Goal: Task Accomplishment & Management: Use online tool/utility

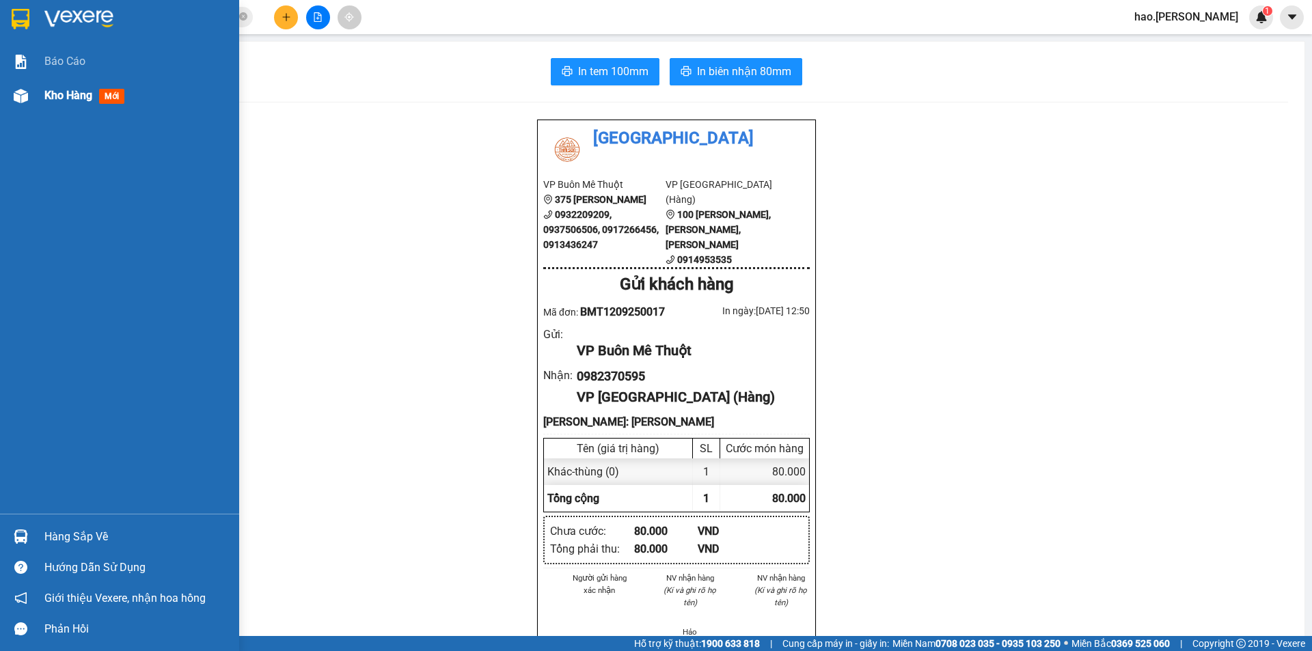
click at [46, 96] on span "Kho hàng" at bounding box center [68, 95] width 48 height 13
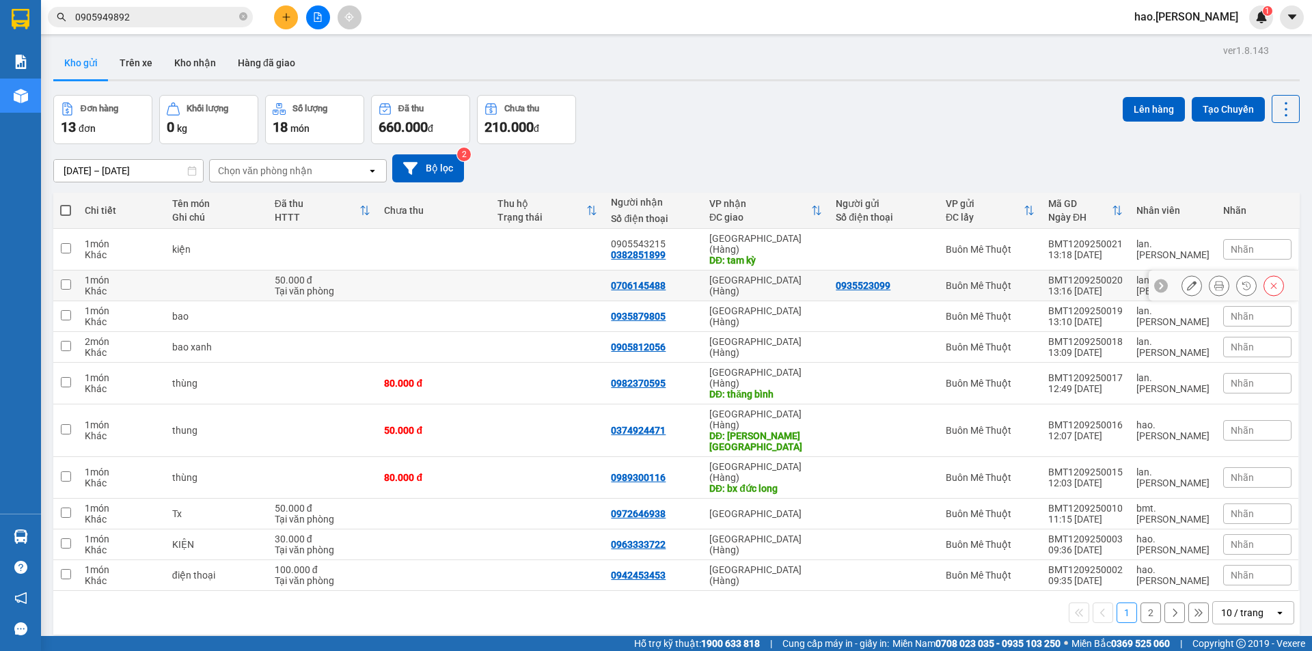
click at [1210, 274] on button at bounding box center [1219, 286] width 19 height 24
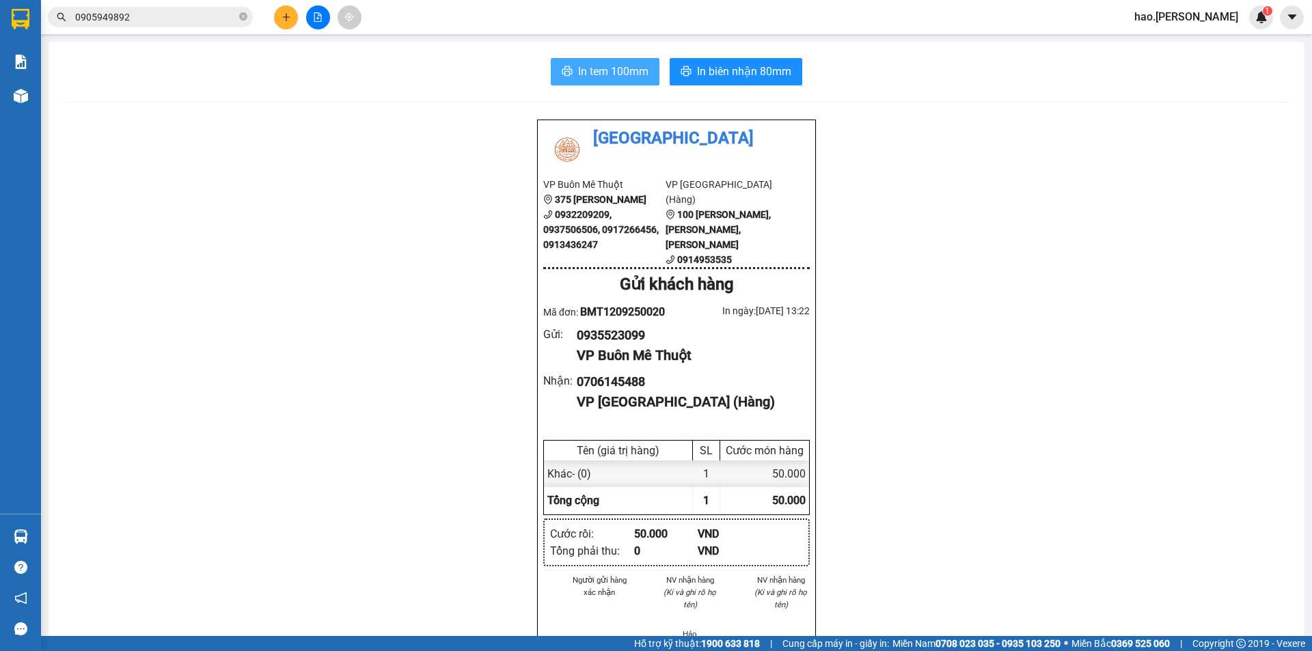
click at [627, 71] on span "In tem 100mm" at bounding box center [613, 71] width 70 height 17
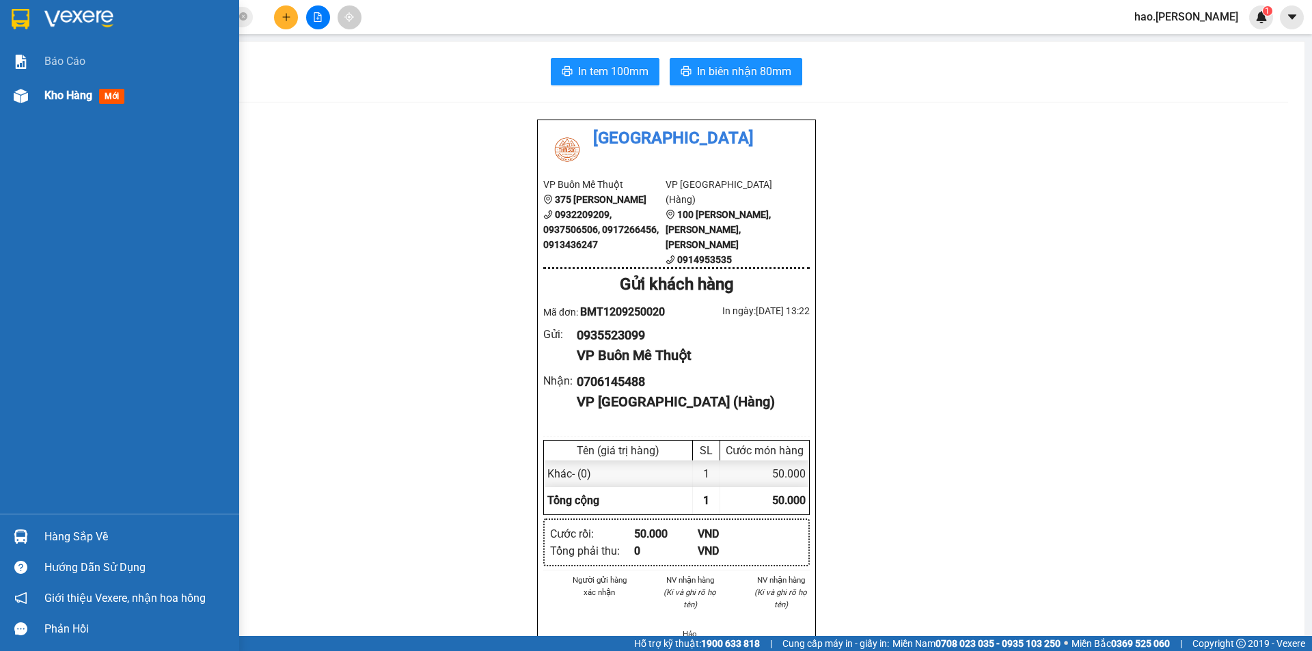
click at [26, 103] on img at bounding box center [21, 96] width 14 height 14
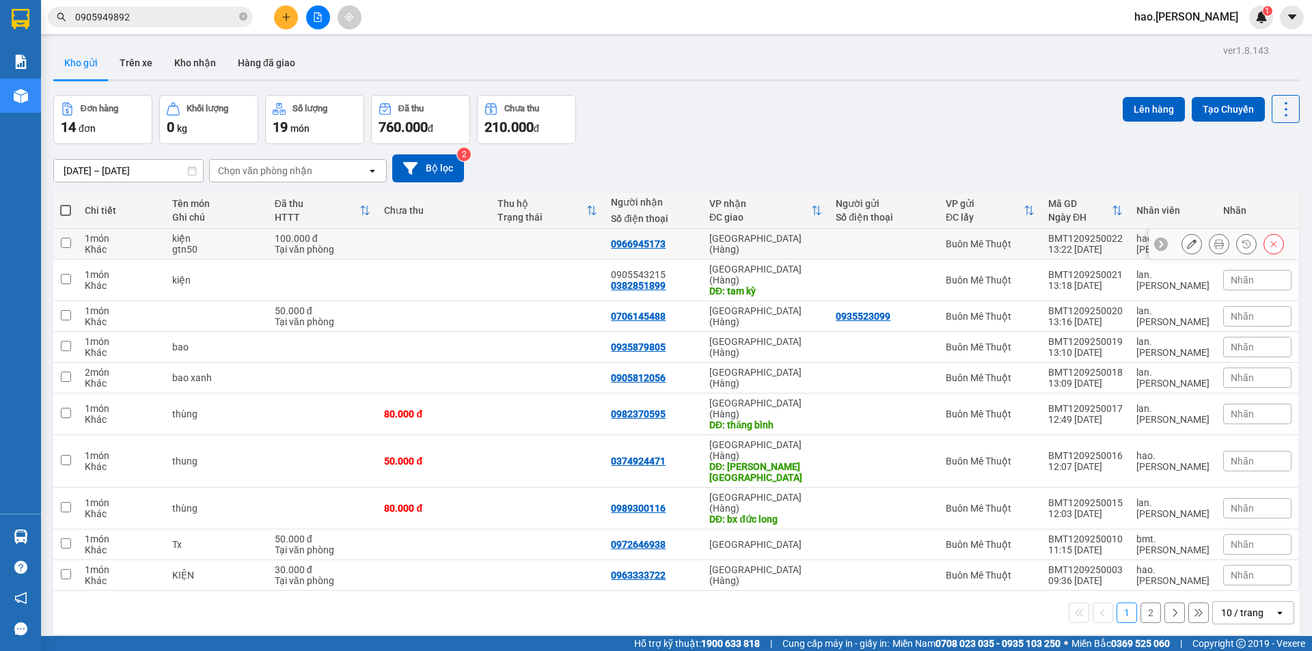
click at [1210, 245] on button at bounding box center [1219, 244] width 19 height 24
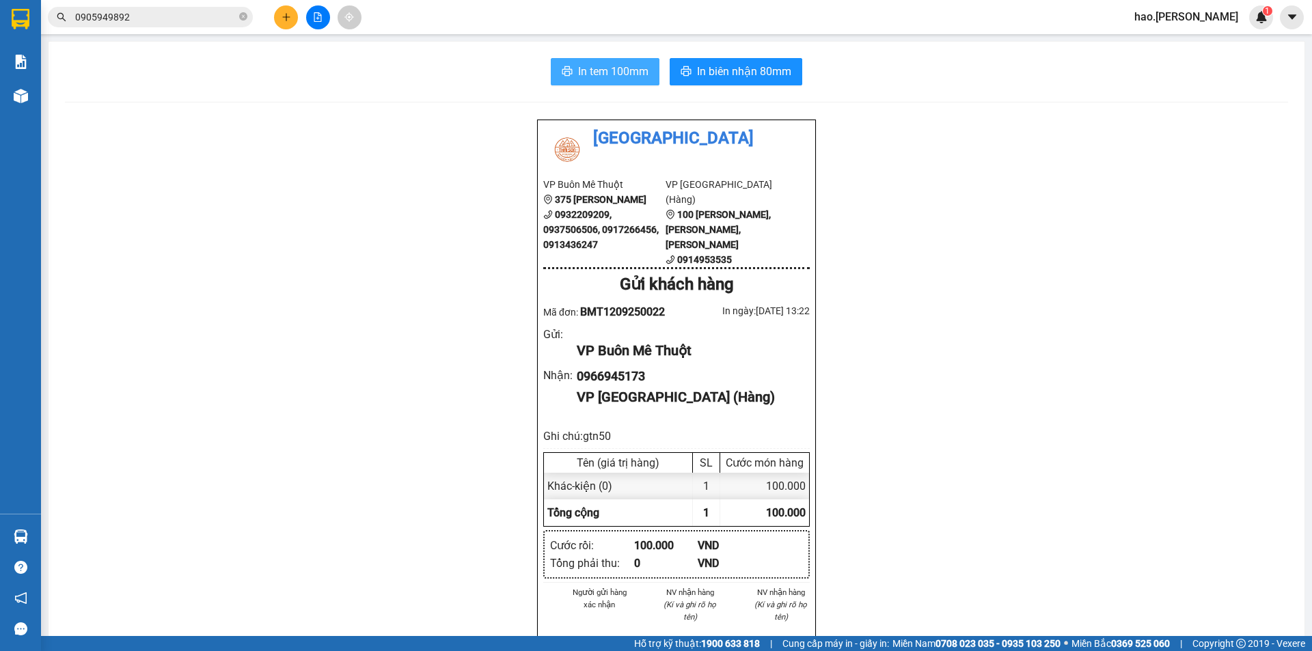
click at [598, 63] on span "In tem 100mm" at bounding box center [613, 71] width 70 height 17
click at [271, 19] on div at bounding box center [318, 17] width 103 height 24
click at [277, 18] on button at bounding box center [286, 17] width 24 height 24
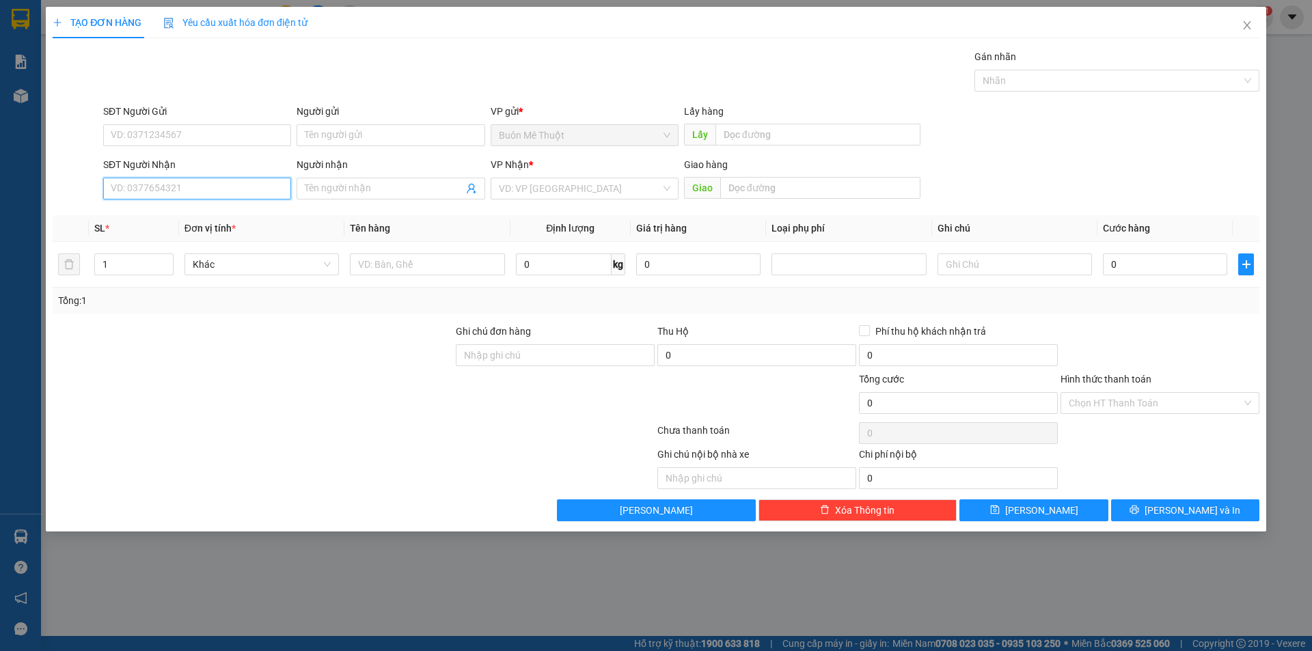
drag, startPoint x: 165, startPoint y: 179, endPoint x: 165, endPoint y: 187, distance: 7.5
click at [165, 187] on input "SĐT Người Nhận" at bounding box center [197, 189] width 188 height 22
click at [119, 192] on input "00934868137" at bounding box center [197, 189] width 188 height 22
type input "0934868137"
click at [168, 195] on input "0934868137" at bounding box center [197, 189] width 188 height 22
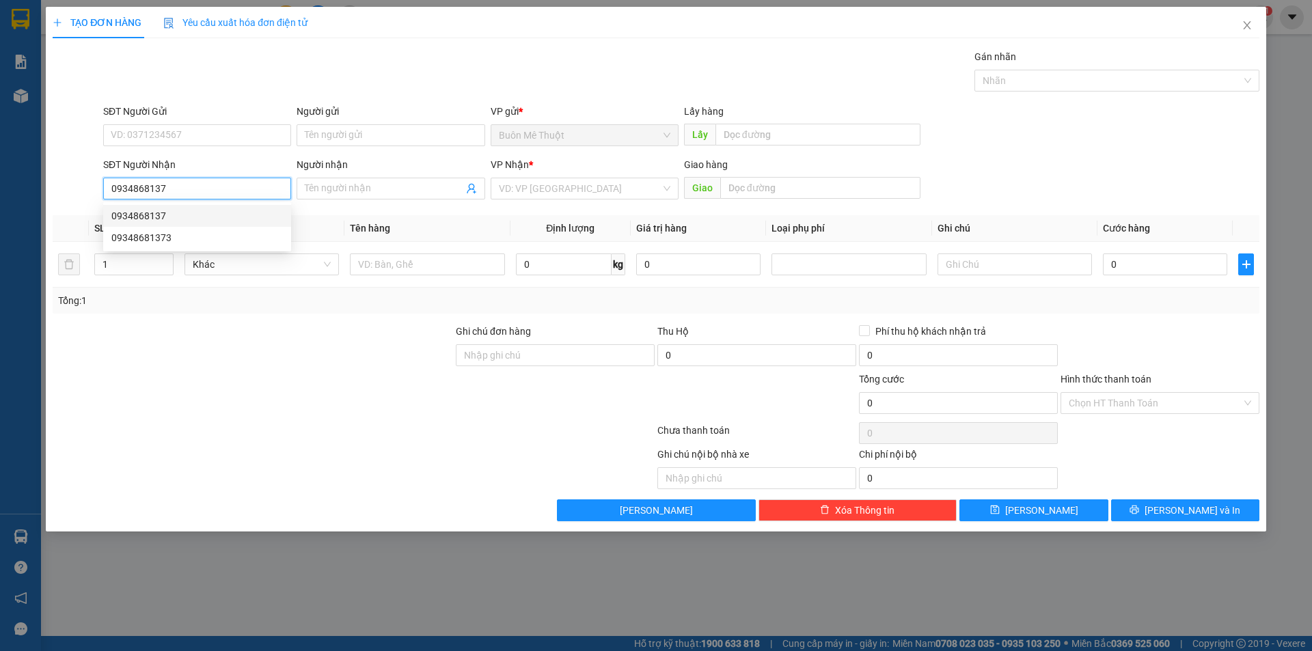
click at [195, 218] on div "0934868137" at bounding box center [197, 215] width 172 height 15
type input "70.000"
type input "0934868137"
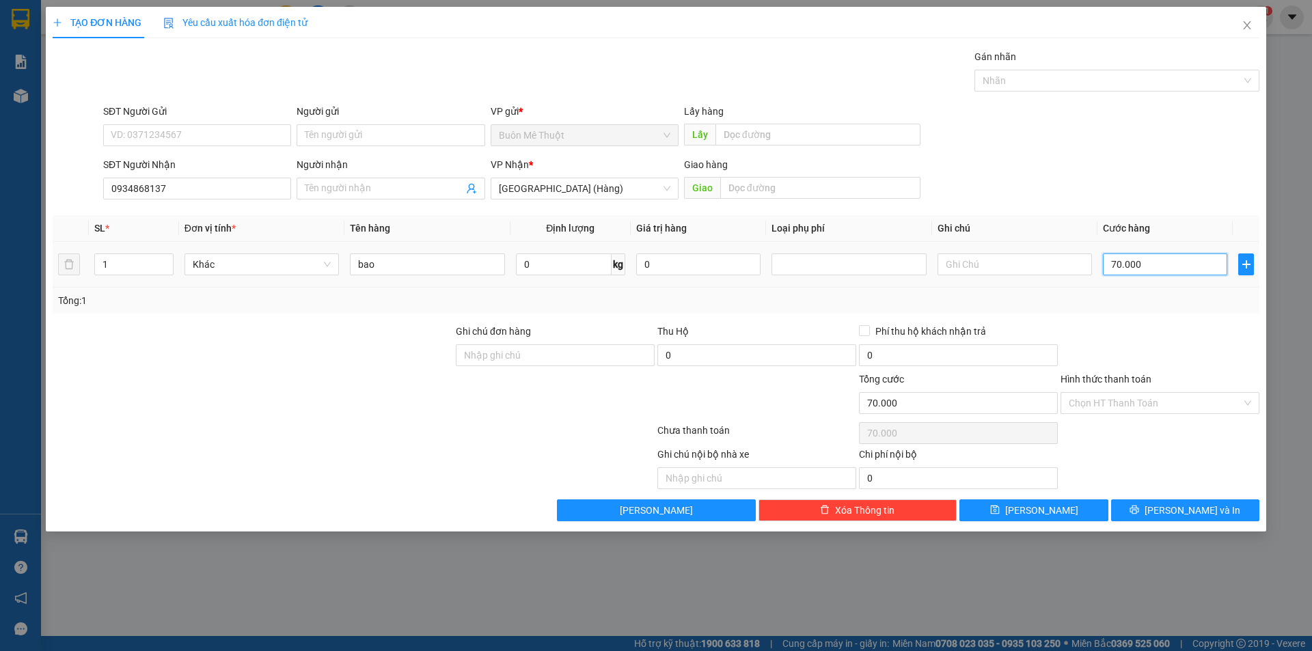
click at [1187, 268] on input "70.000" at bounding box center [1165, 265] width 124 height 22
type input "0"
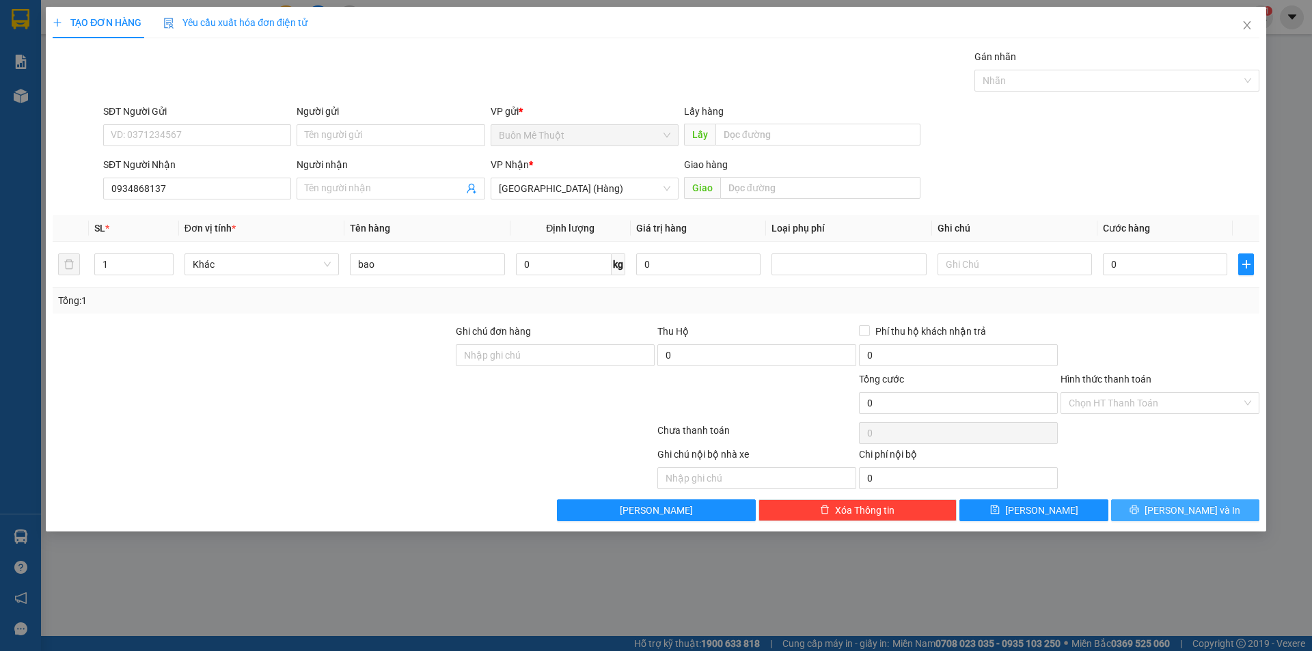
click at [1199, 508] on span "[PERSON_NAME] và In" at bounding box center [1193, 510] width 96 height 15
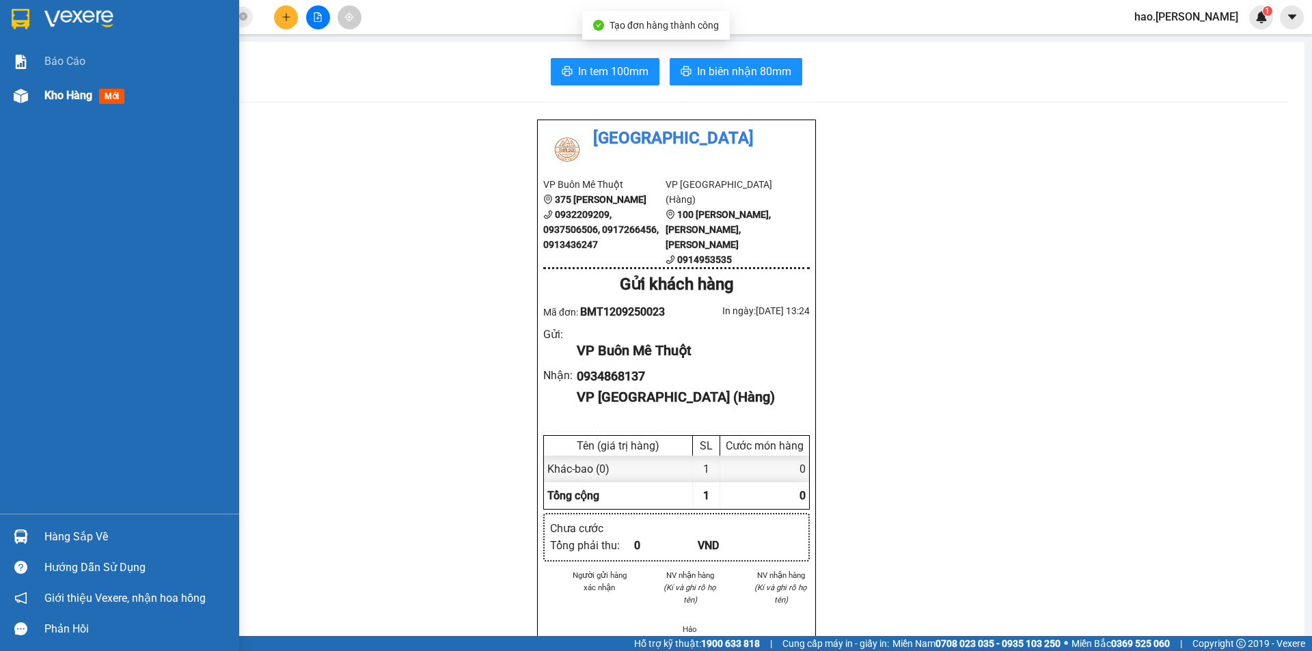
click at [5, 90] on div "Kho hàng mới" at bounding box center [119, 96] width 239 height 34
click at [85, 99] on span "Kho hàng" at bounding box center [68, 95] width 48 height 13
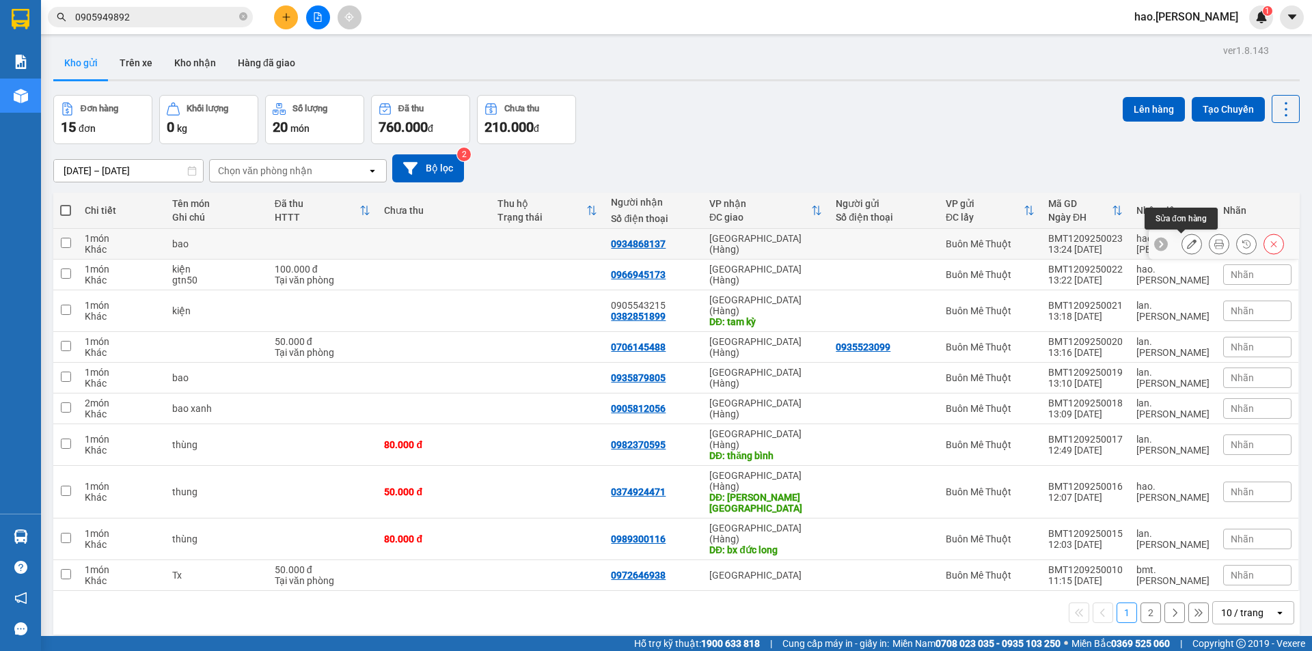
click at [1187, 243] on icon at bounding box center [1192, 244] width 10 height 10
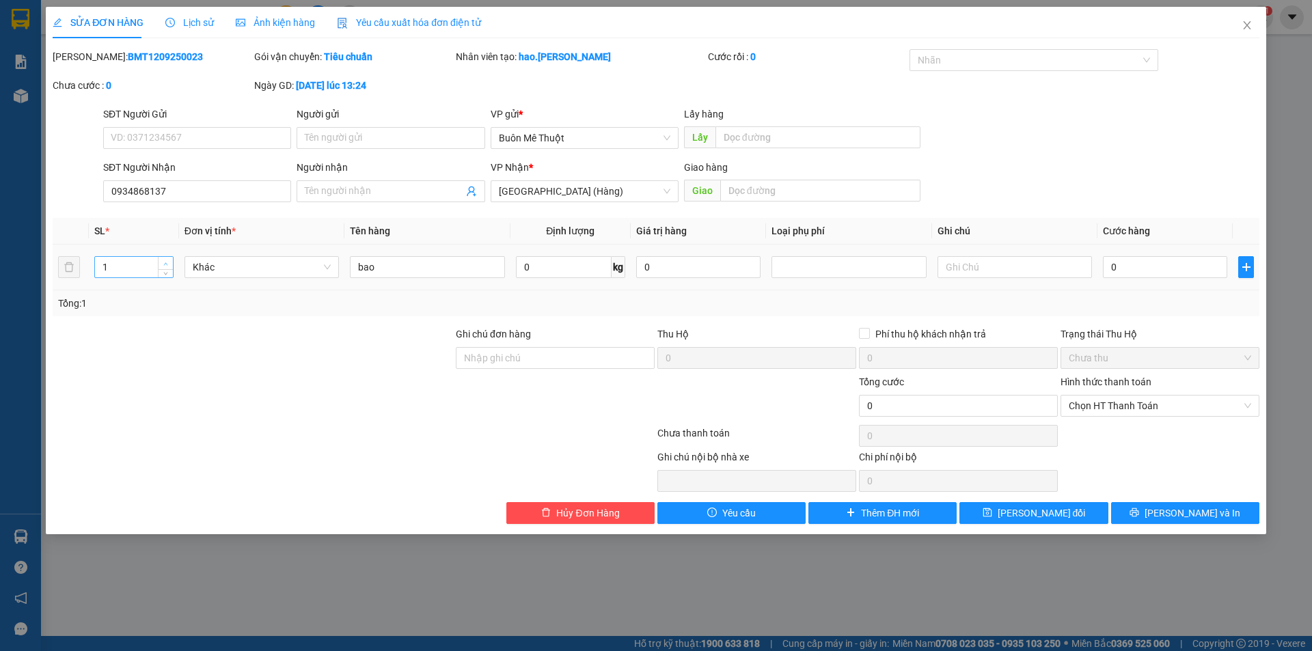
type input "2"
click at [168, 263] on icon "up" at bounding box center [165, 264] width 5 height 5
click at [1182, 520] on span "[PERSON_NAME] và In" at bounding box center [1193, 513] width 96 height 15
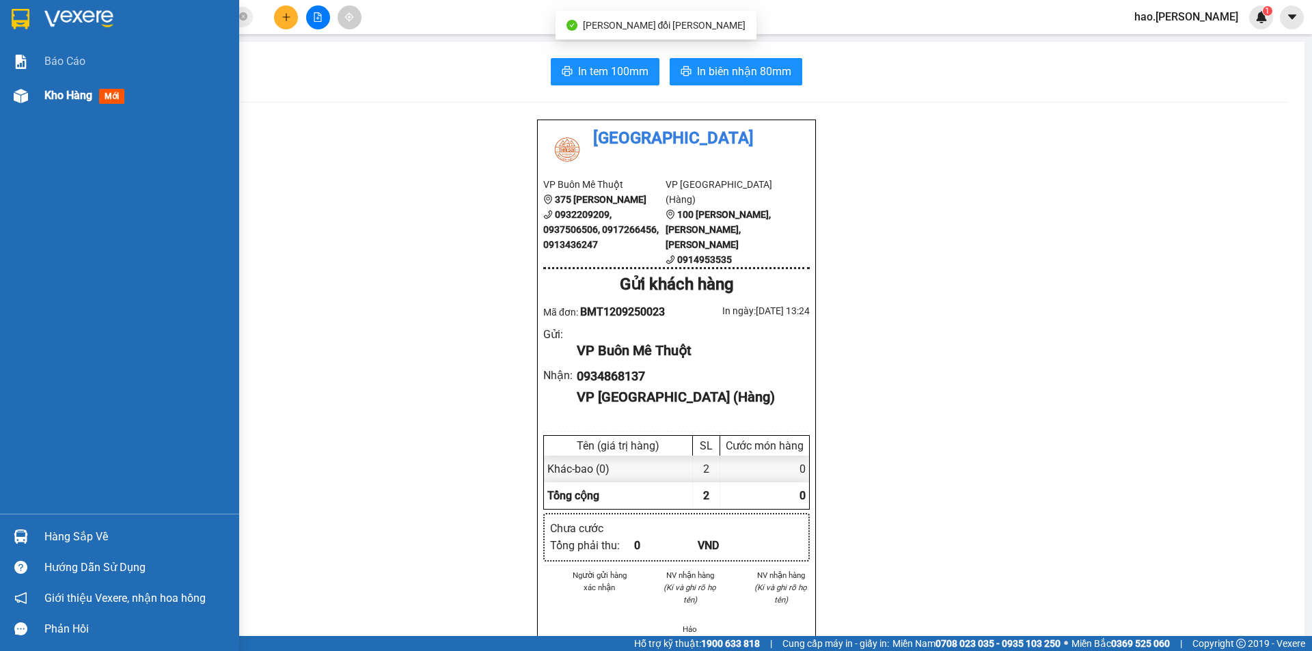
click at [25, 97] on img at bounding box center [21, 96] width 14 height 14
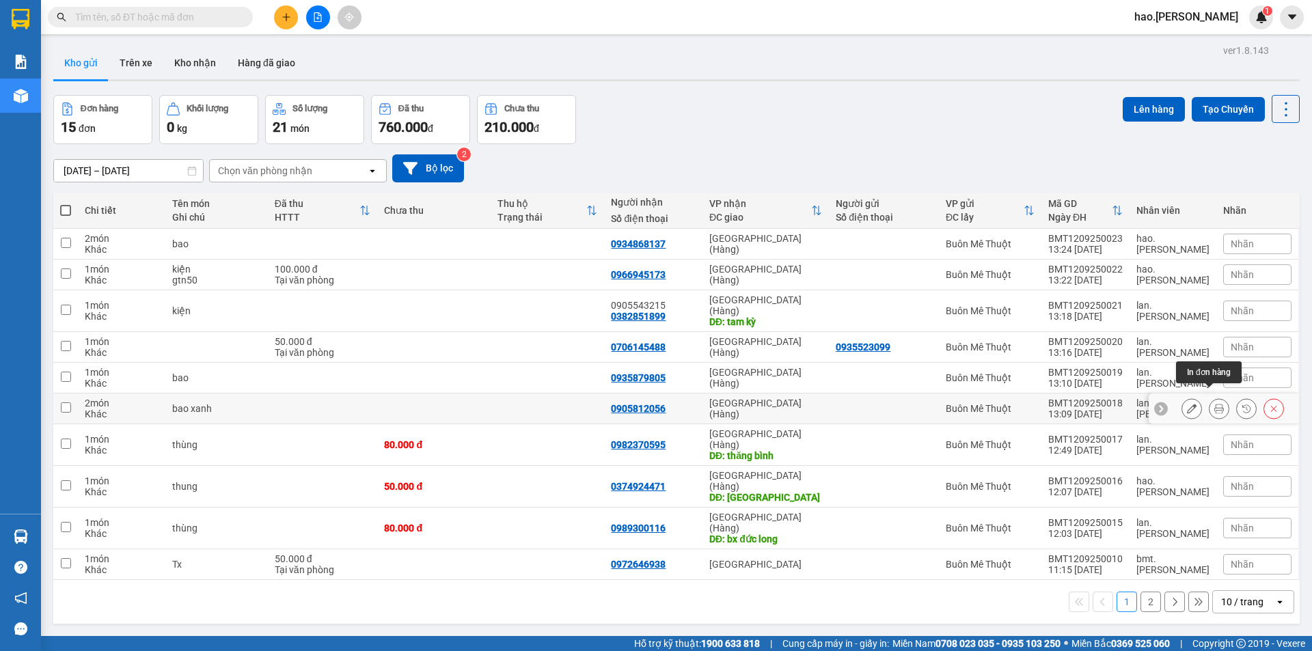
click at [1190, 402] on button at bounding box center [1192, 409] width 19 height 24
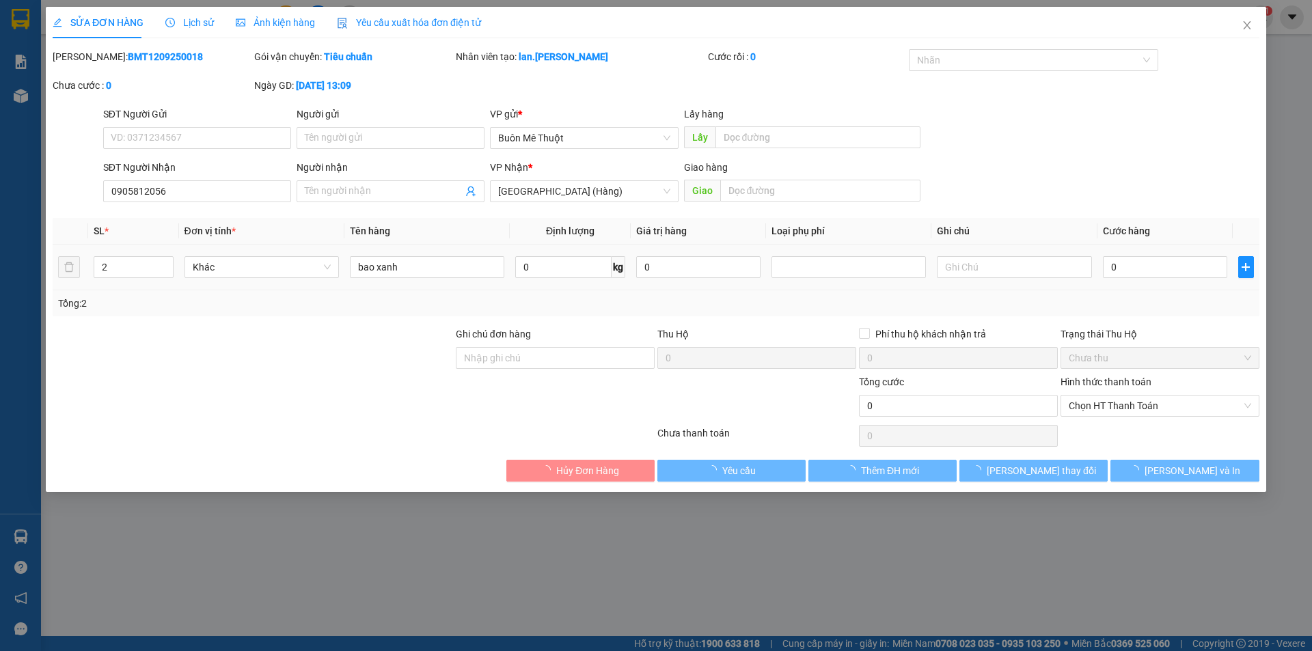
type input "0905812056"
click at [1157, 275] on input "0" at bounding box center [1165, 267] width 124 height 22
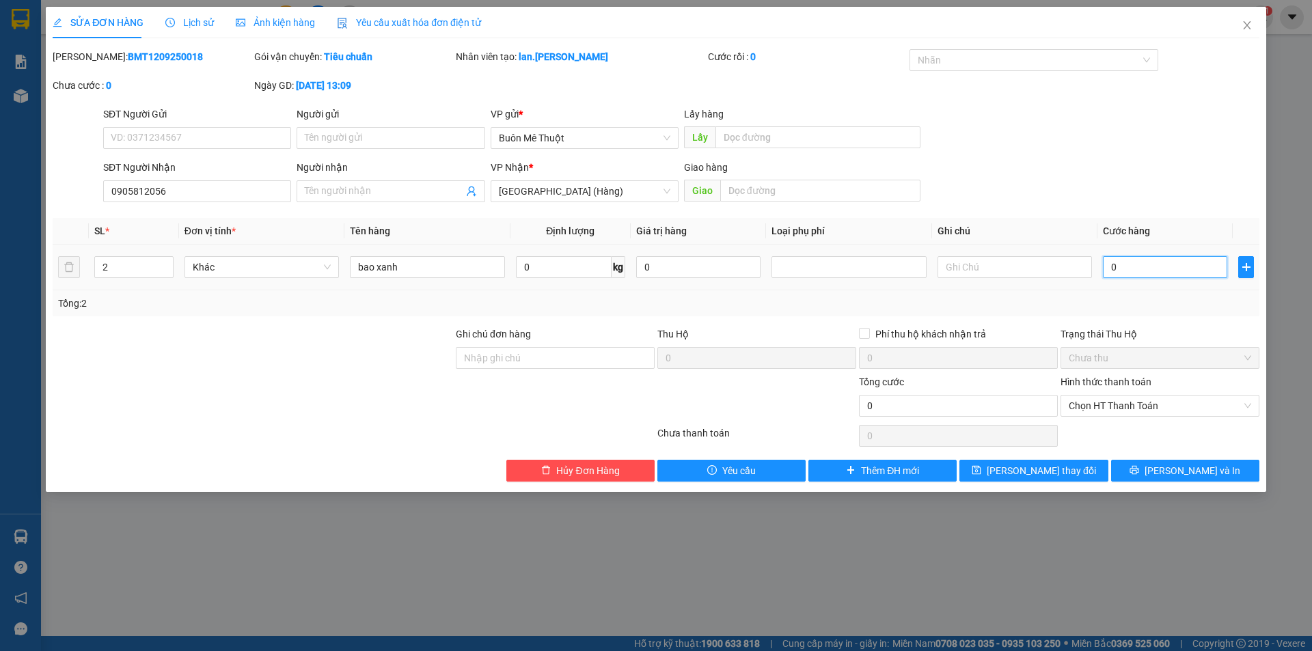
type input "2"
type input "26"
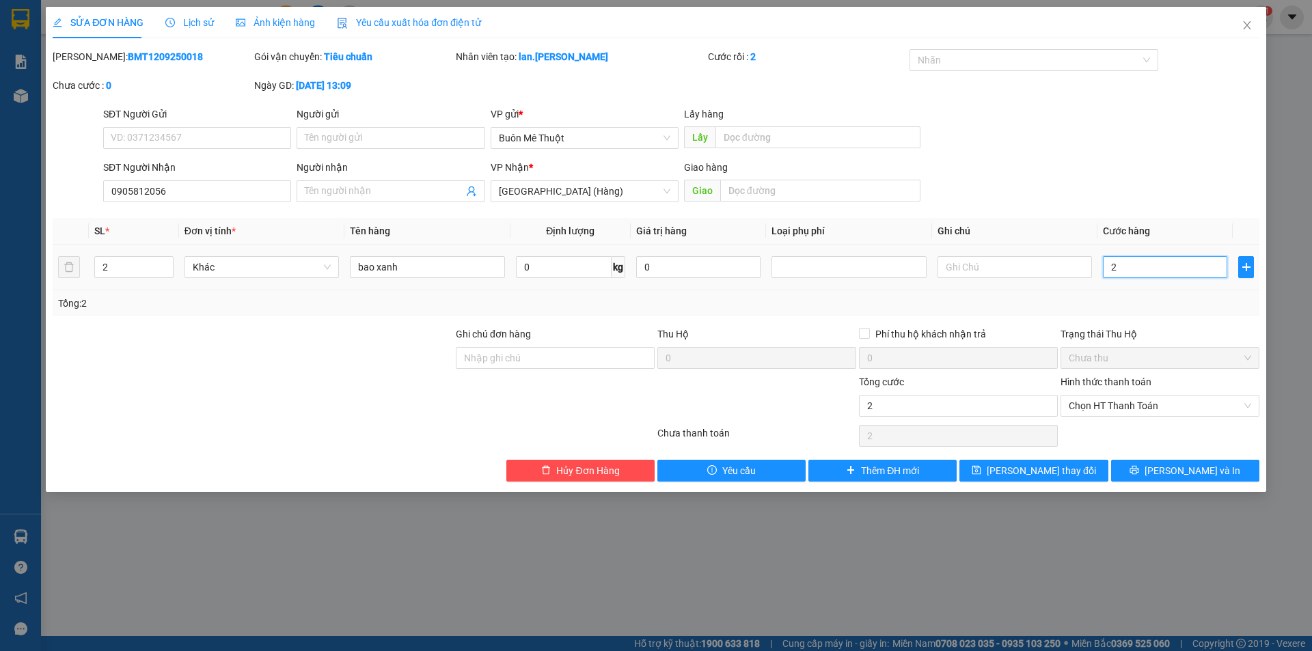
type input "26"
type input "260"
click at [1148, 407] on span "Chọn HT Thanh Toán" at bounding box center [1160, 406] width 183 height 21
type input "260"
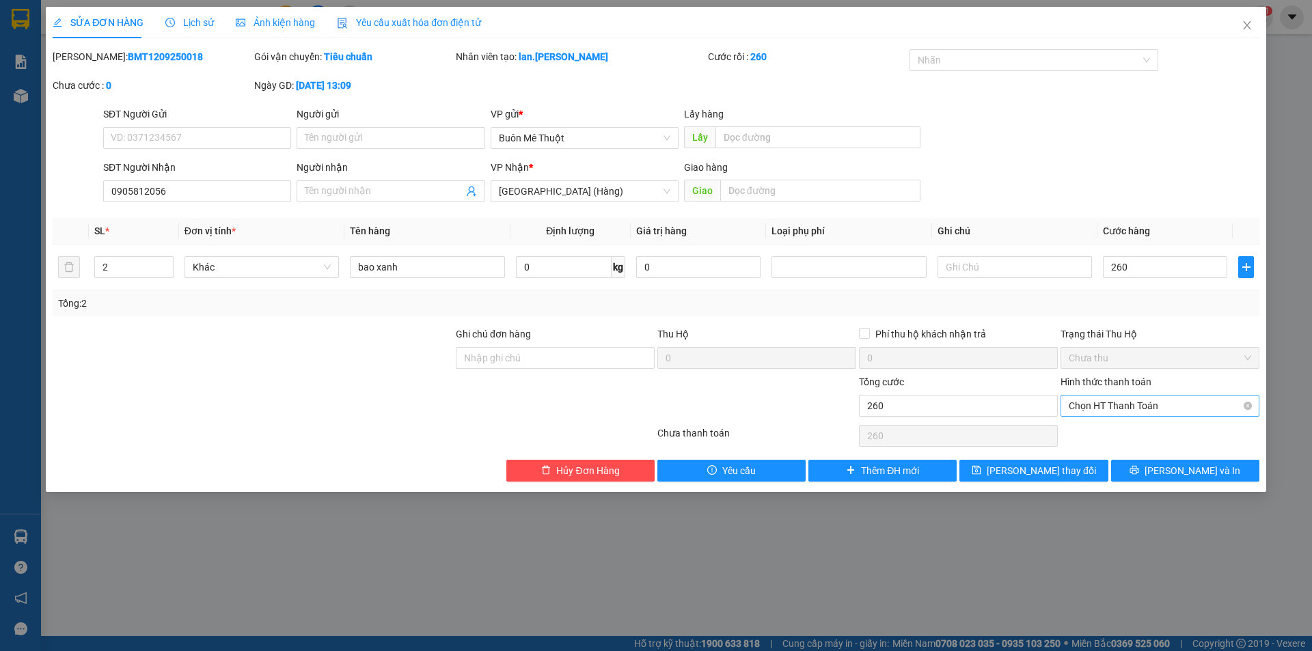
type input "260.000"
click at [1147, 429] on div "Tại văn phòng" at bounding box center [1160, 433] width 183 height 15
type input "0"
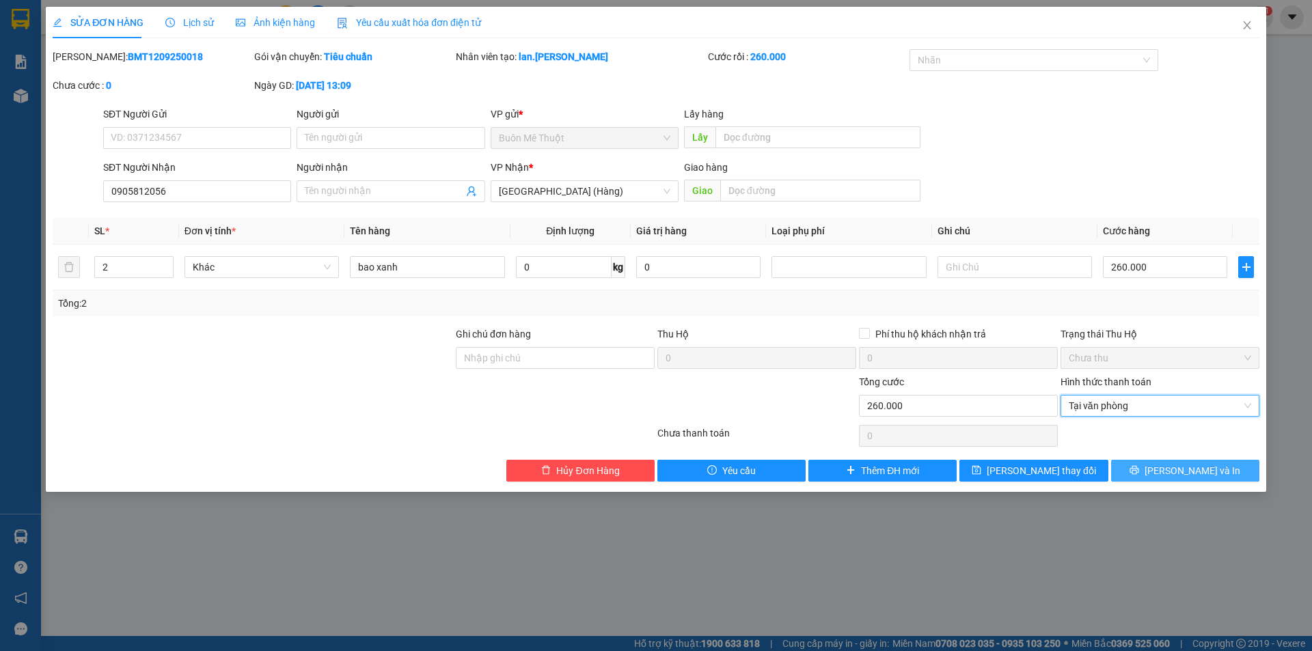
click at [1139, 467] on icon "printer" at bounding box center [1135, 470] width 9 height 9
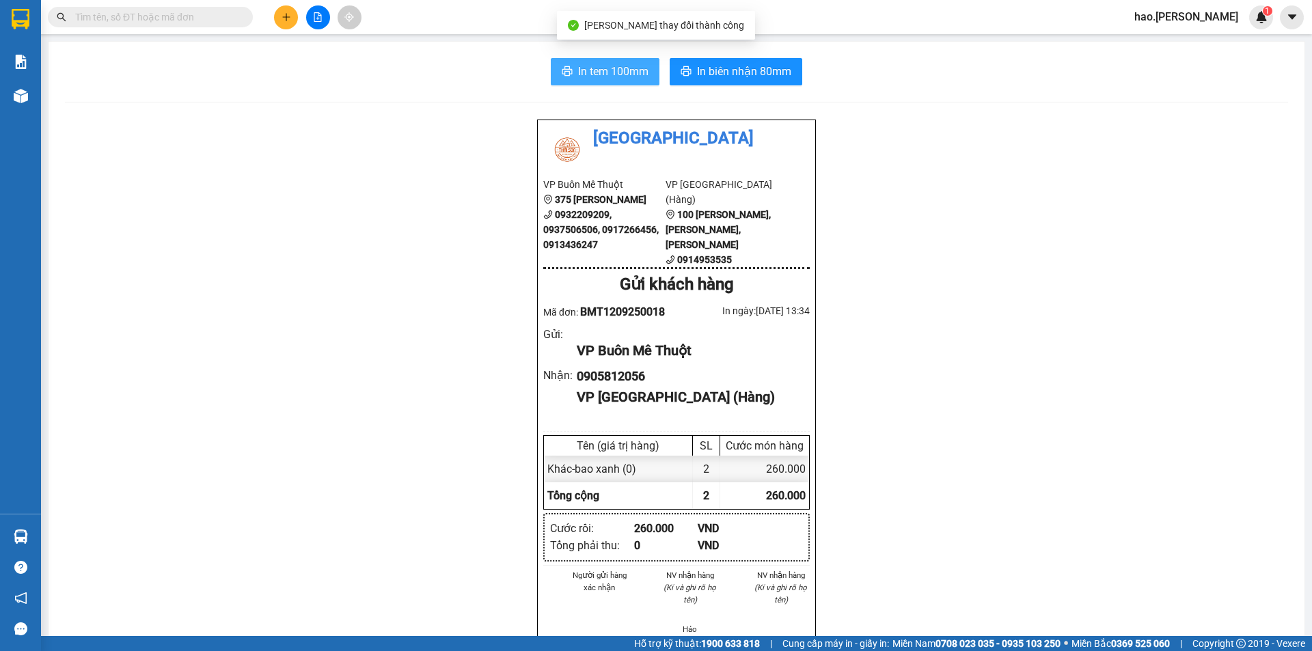
click at [625, 70] on span "In tem 100mm" at bounding box center [613, 71] width 70 height 17
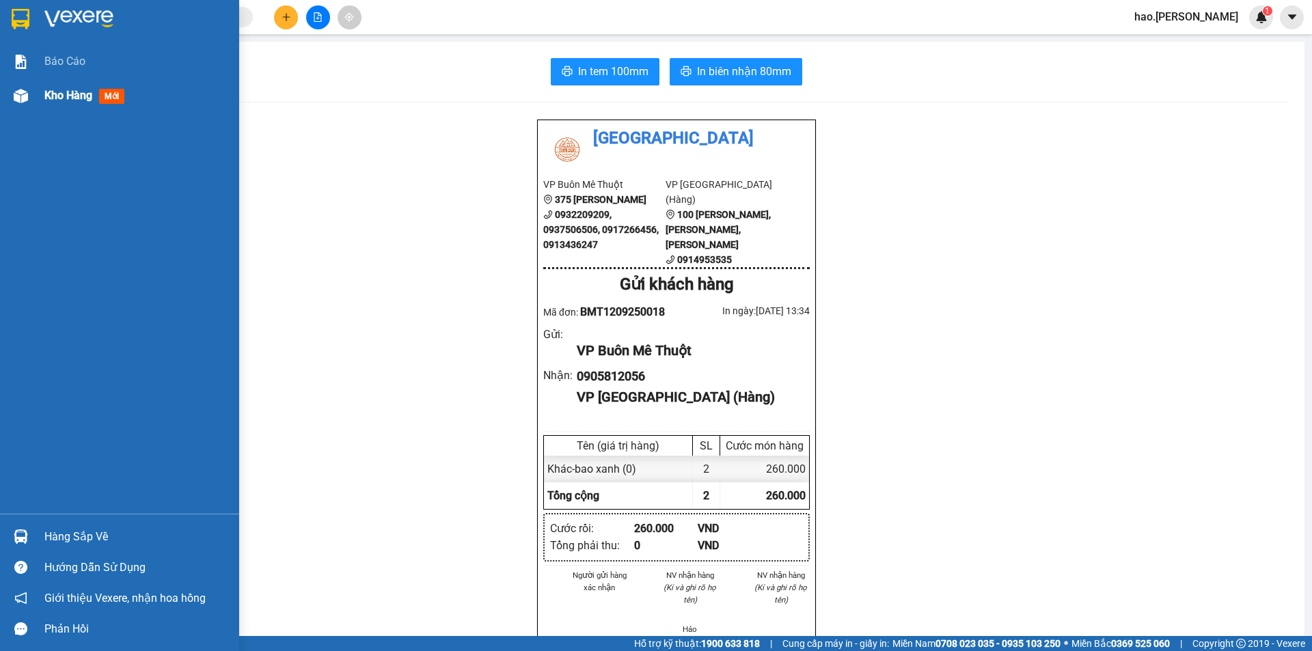
click at [28, 105] on div at bounding box center [21, 96] width 24 height 24
click at [30, 104] on div at bounding box center [21, 96] width 24 height 24
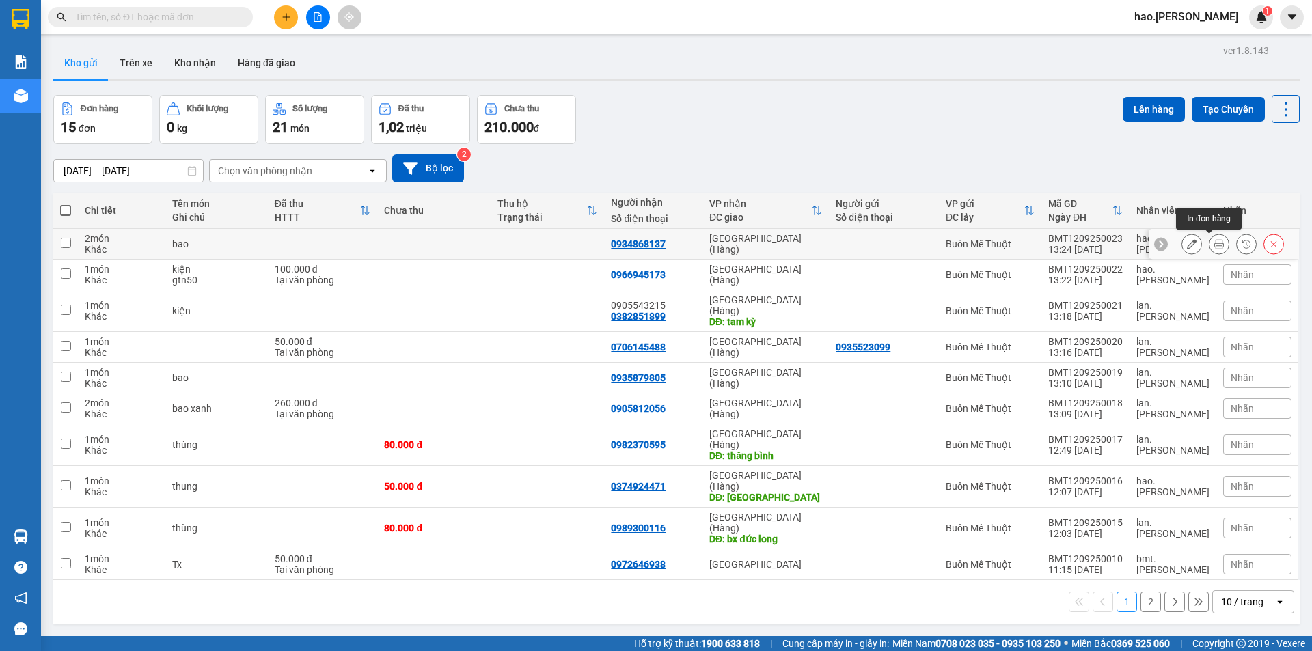
click at [1210, 238] on button at bounding box center [1219, 244] width 19 height 24
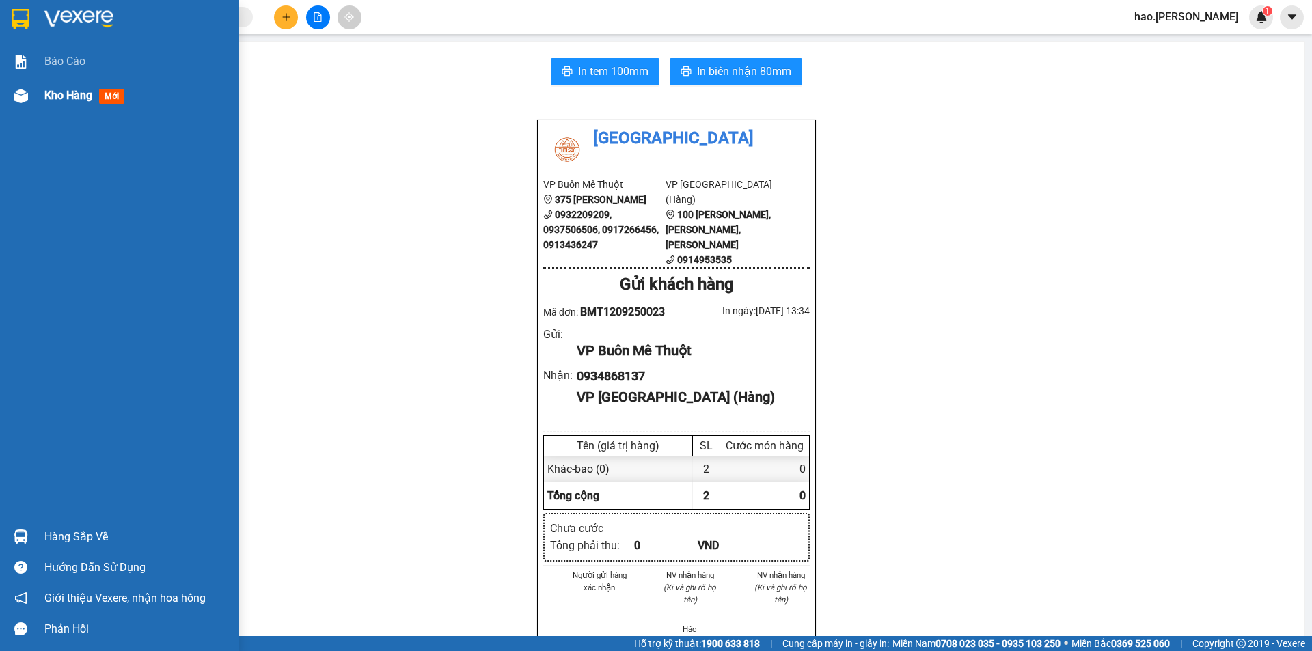
click at [12, 94] on div at bounding box center [21, 96] width 24 height 24
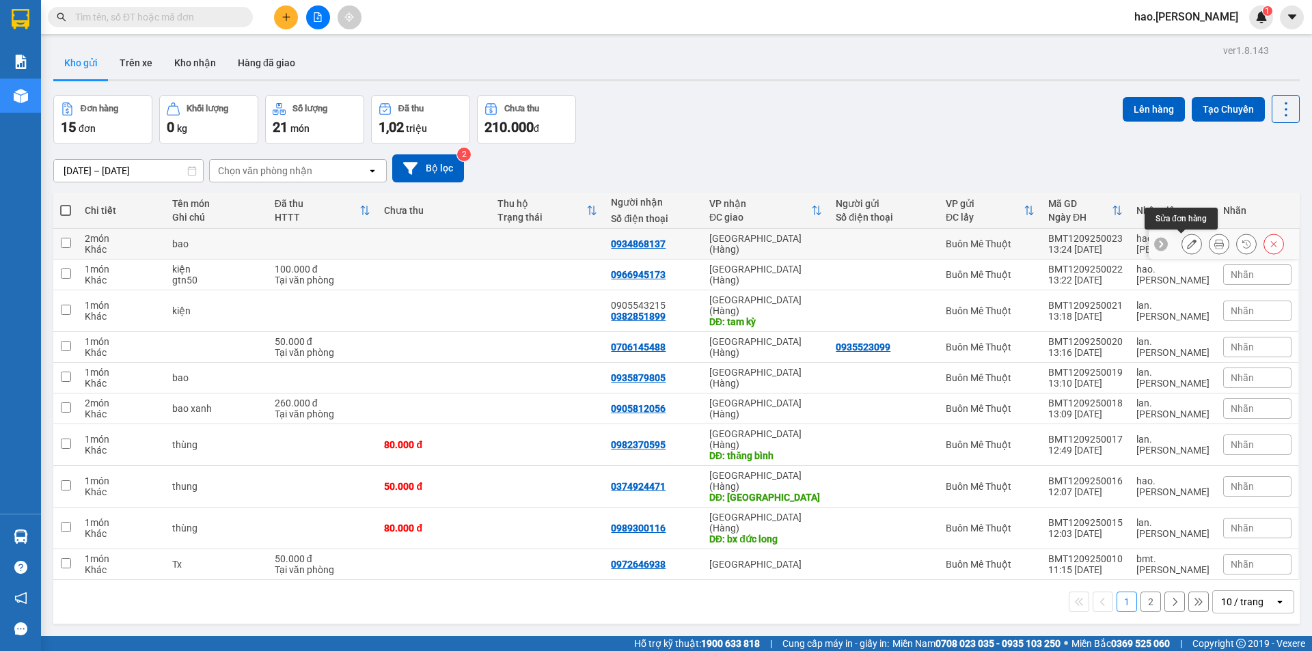
click at [1187, 247] on icon at bounding box center [1192, 244] width 10 height 10
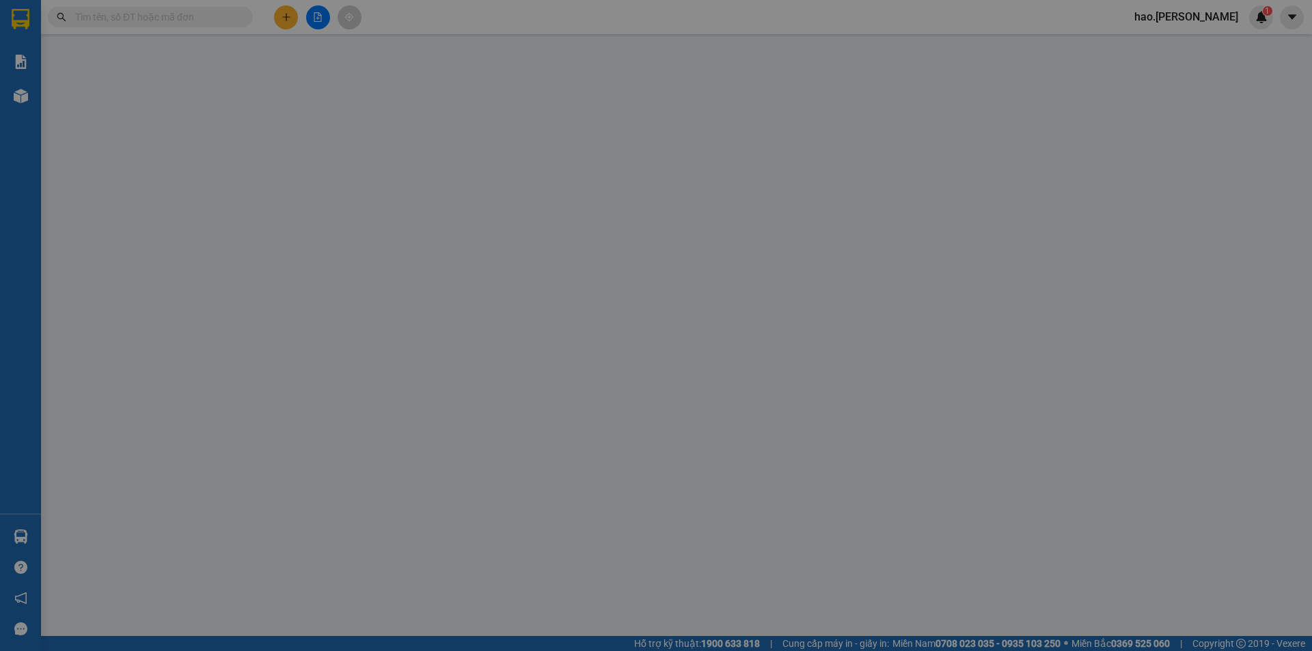
type input "0934868137"
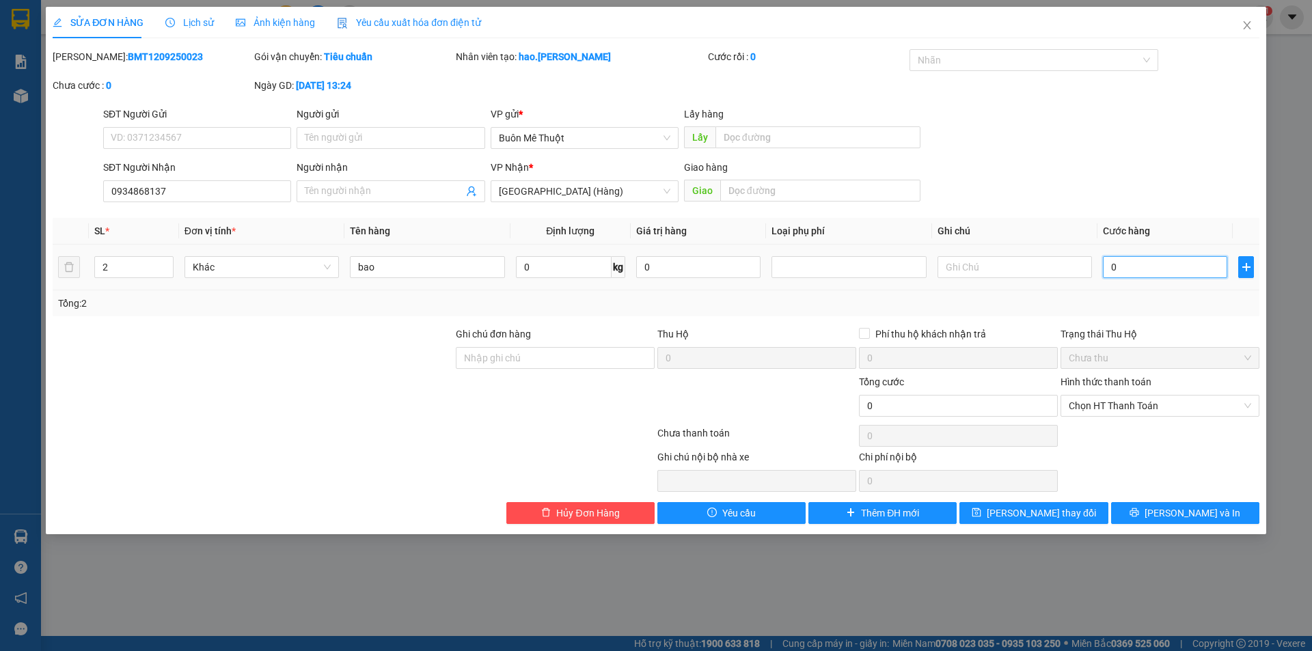
click at [1158, 267] on input "0" at bounding box center [1165, 267] width 124 height 22
type input "1"
type input "10"
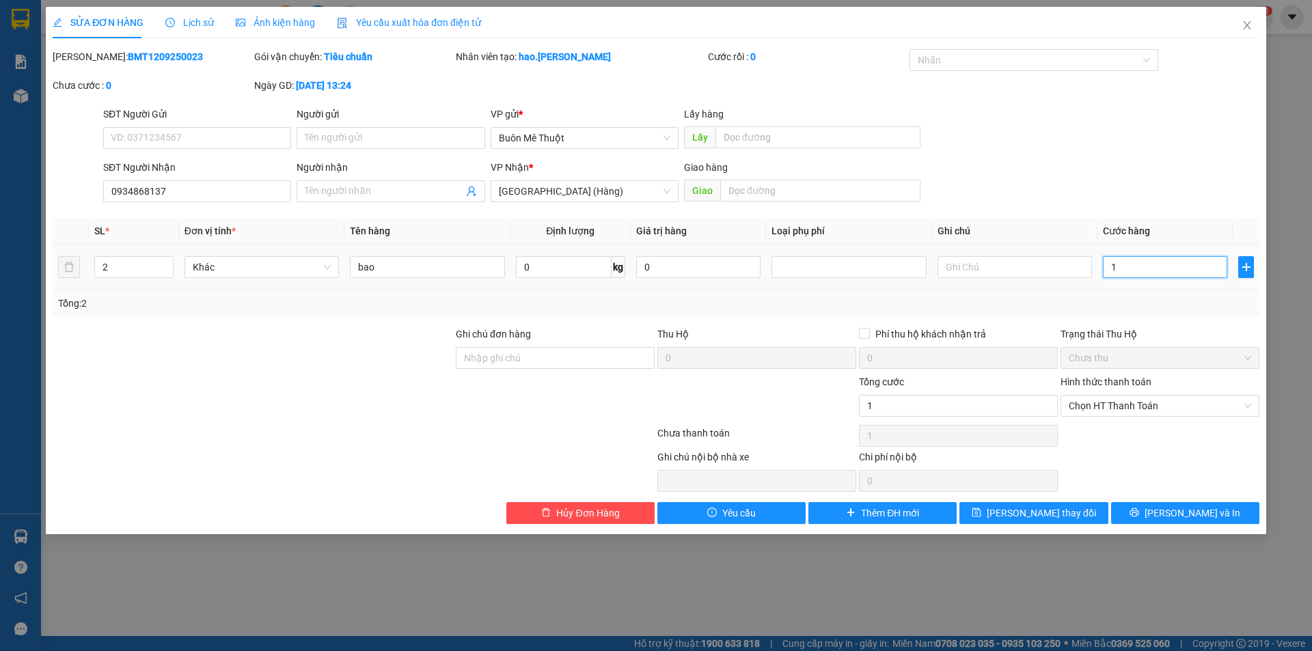
type input "10"
type input "100"
click at [1161, 404] on span "Chọn HT Thanh Toán" at bounding box center [1160, 406] width 183 height 21
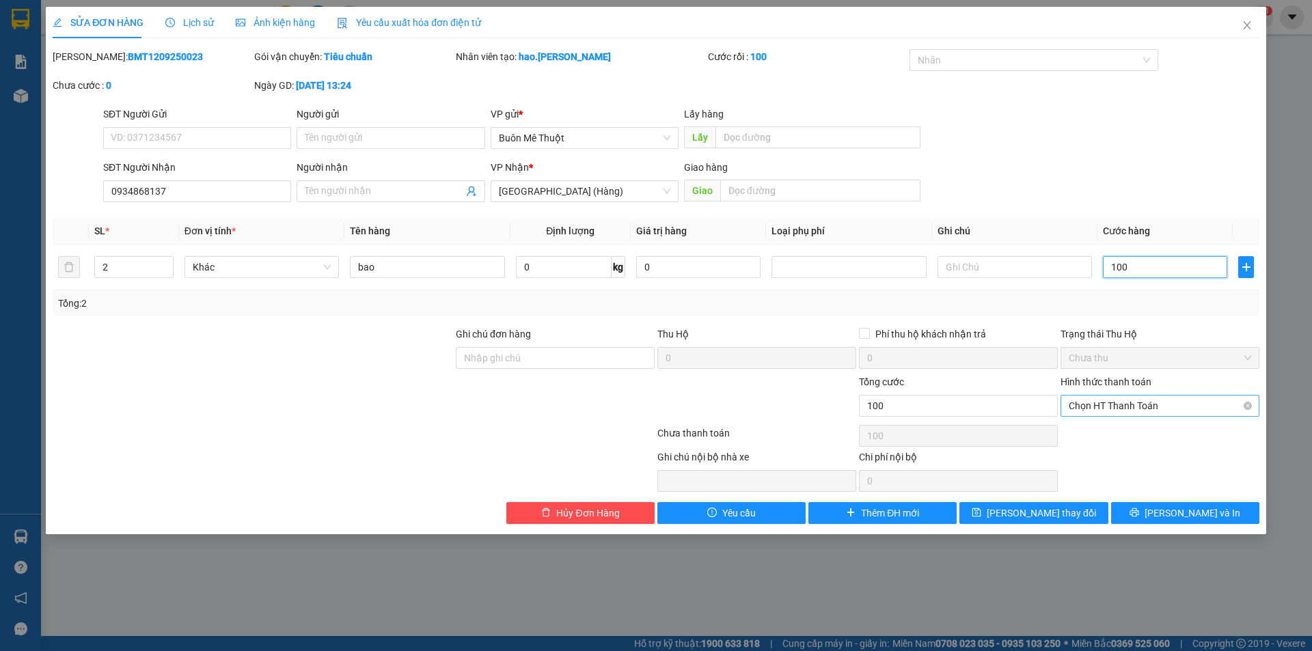
type input "100"
type input "100.000"
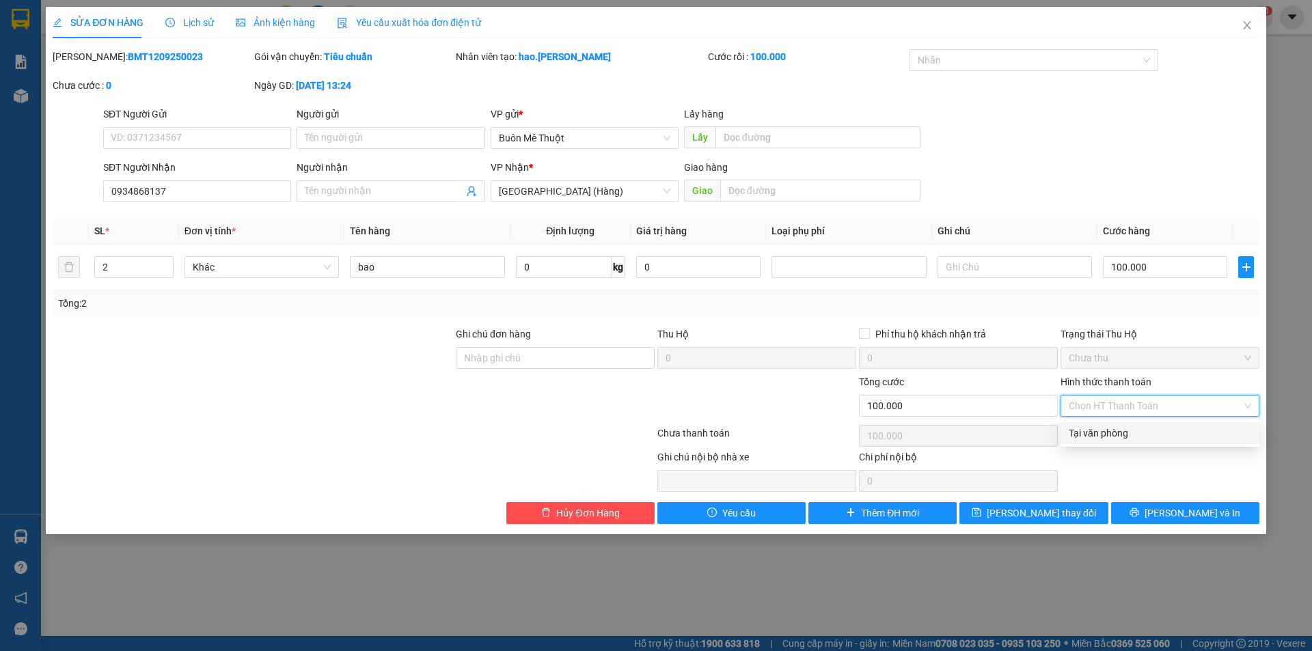
click at [1154, 440] on div "Tại văn phòng" at bounding box center [1160, 433] width 183 height 15
type input "0"
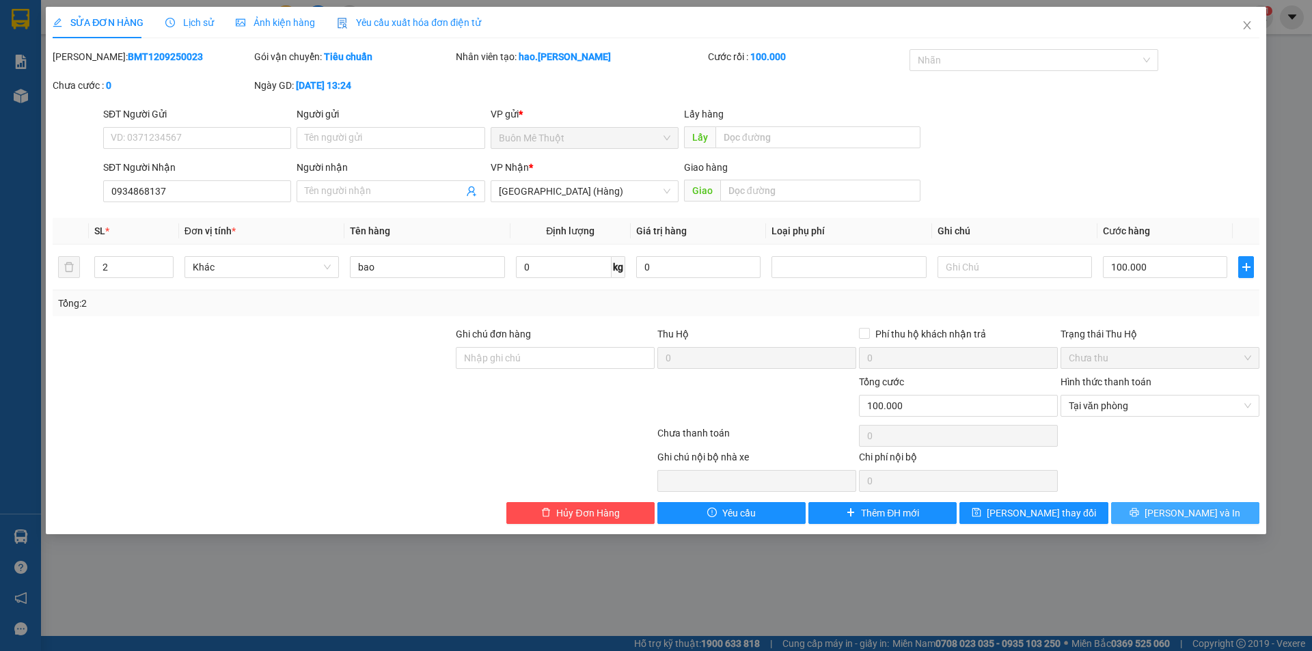
click at [1158, 508] on button "[PERSON_NAME] và In" at bounding box center [1185, 513] width 148 height 22
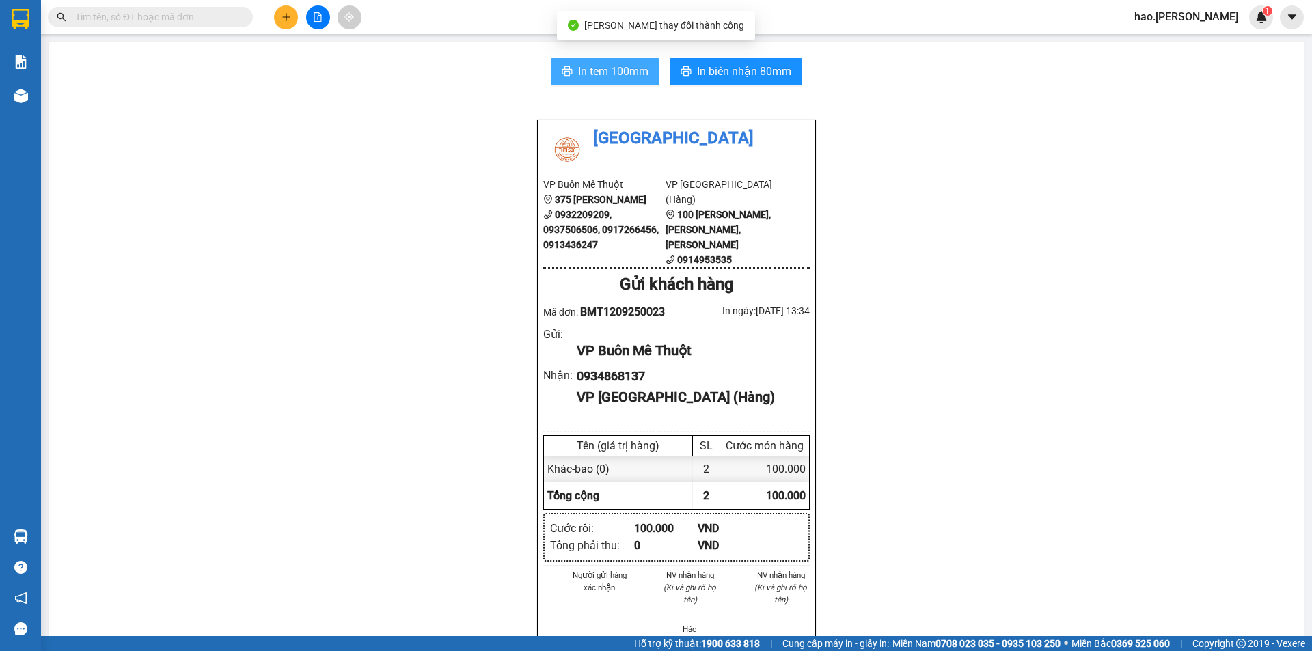
click at [612, 76] on span "In tem 100mm" at bounding box center [613, 71] width 70 height 17
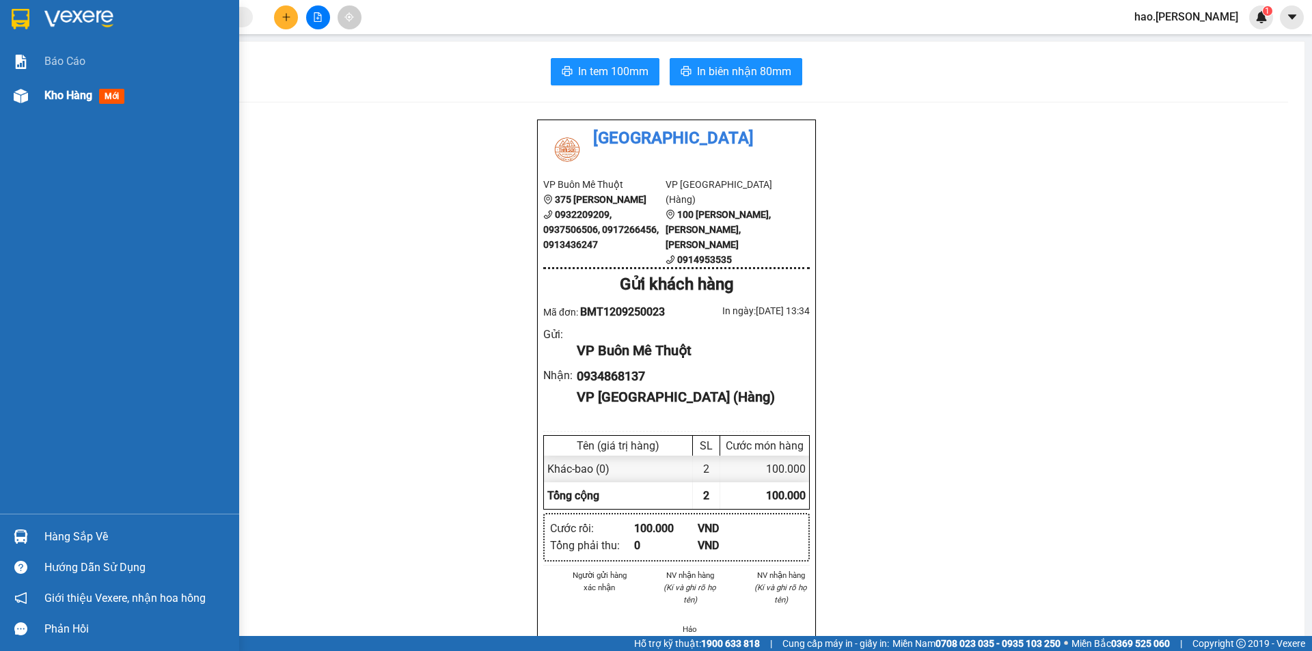
click at [14, 100] on img at bounding box center [21, 96] width 14 height 14
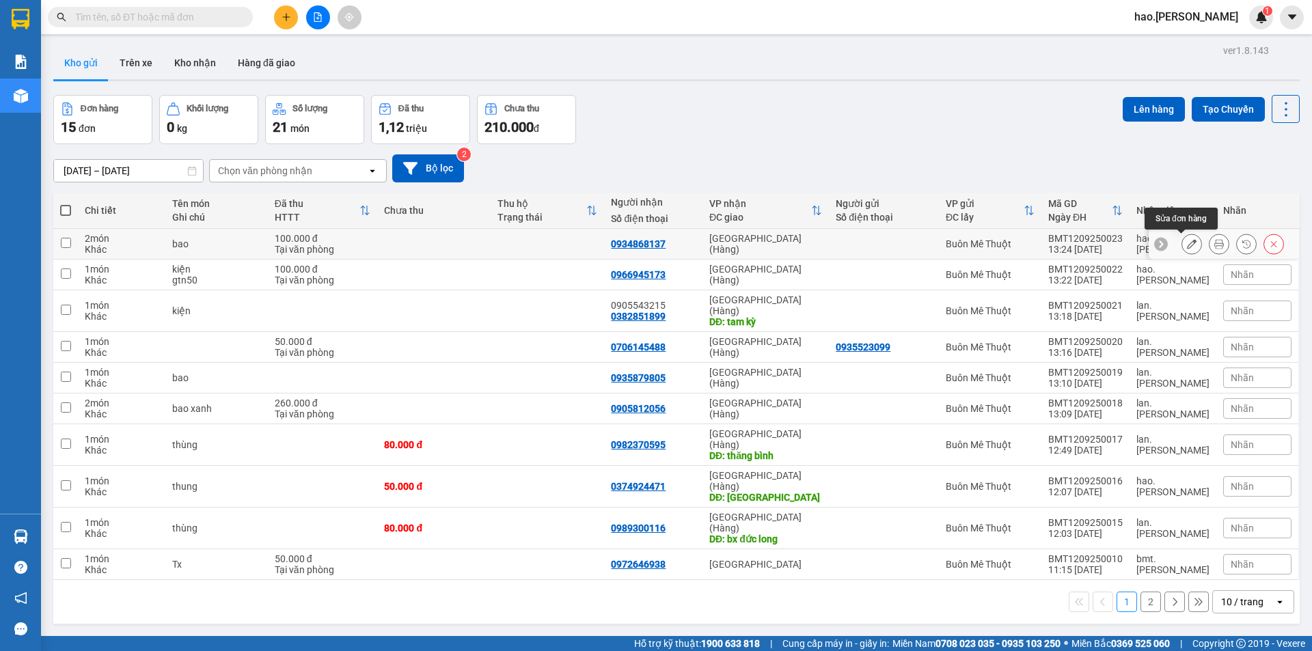
click at [1187, 243] on icon at bounding box center [1192, 244] width 10 height 10
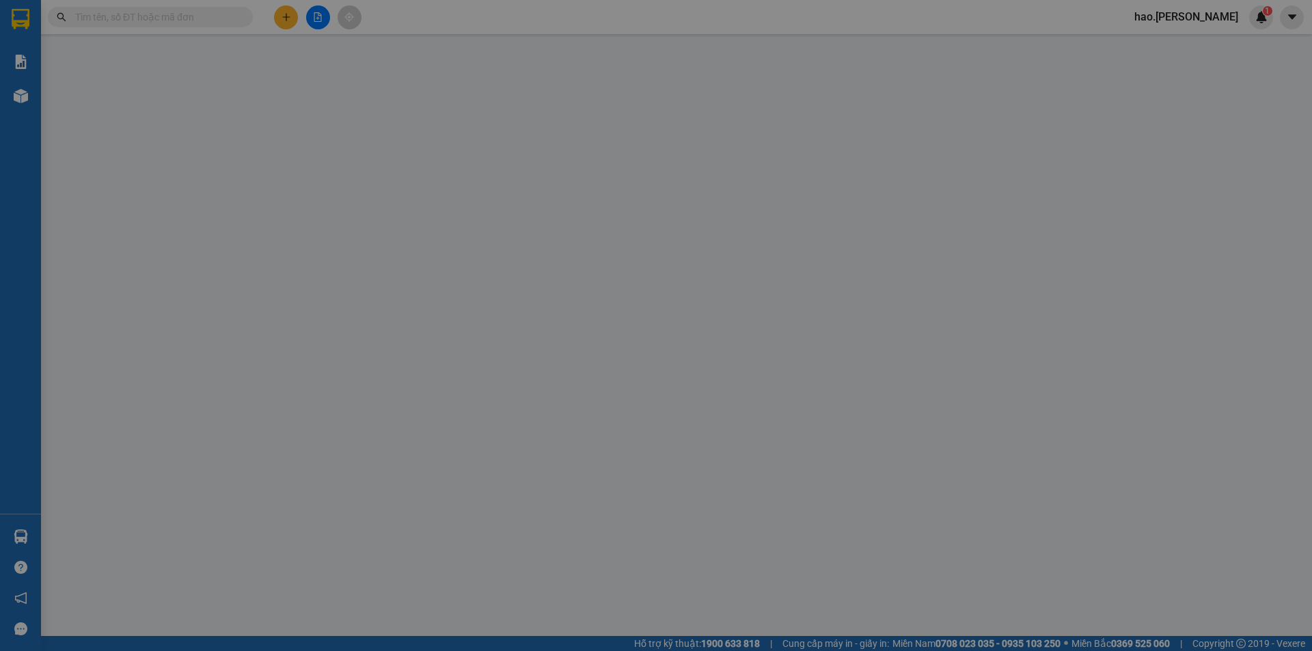
type input "0934868137"
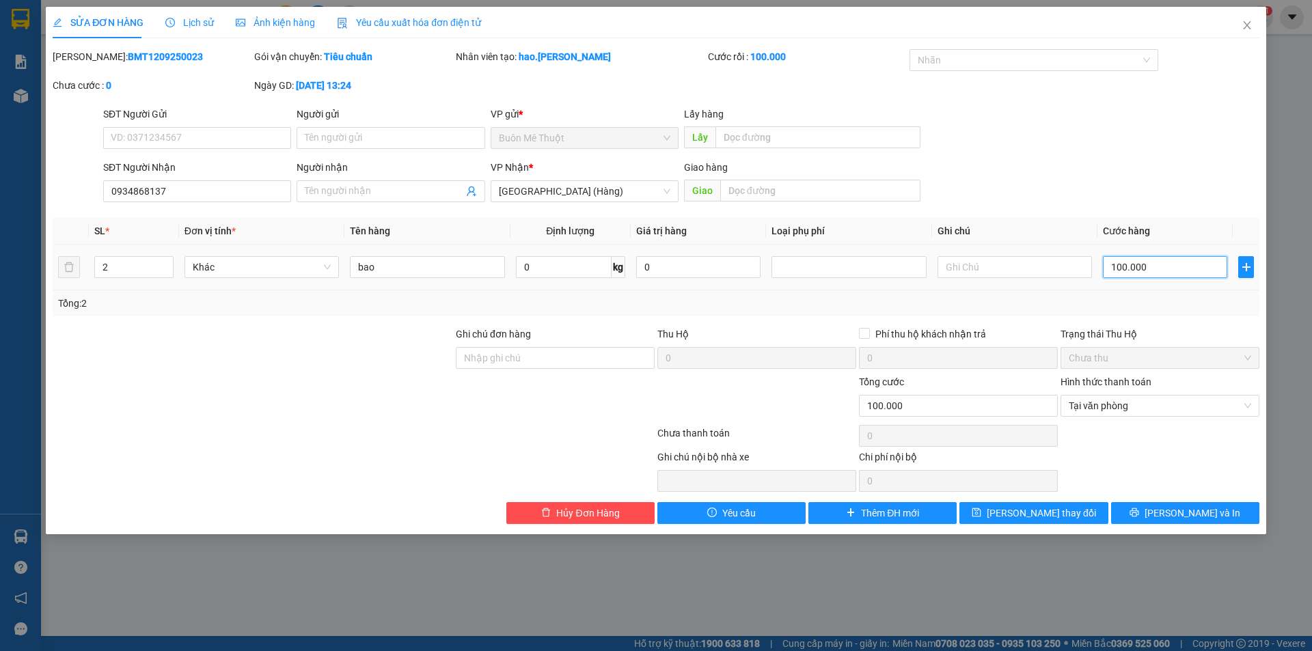
click at [1120, 260] on input "100.000" at bounding box center [1165, 267] width 124 height 22
type input "2"
type input "20"
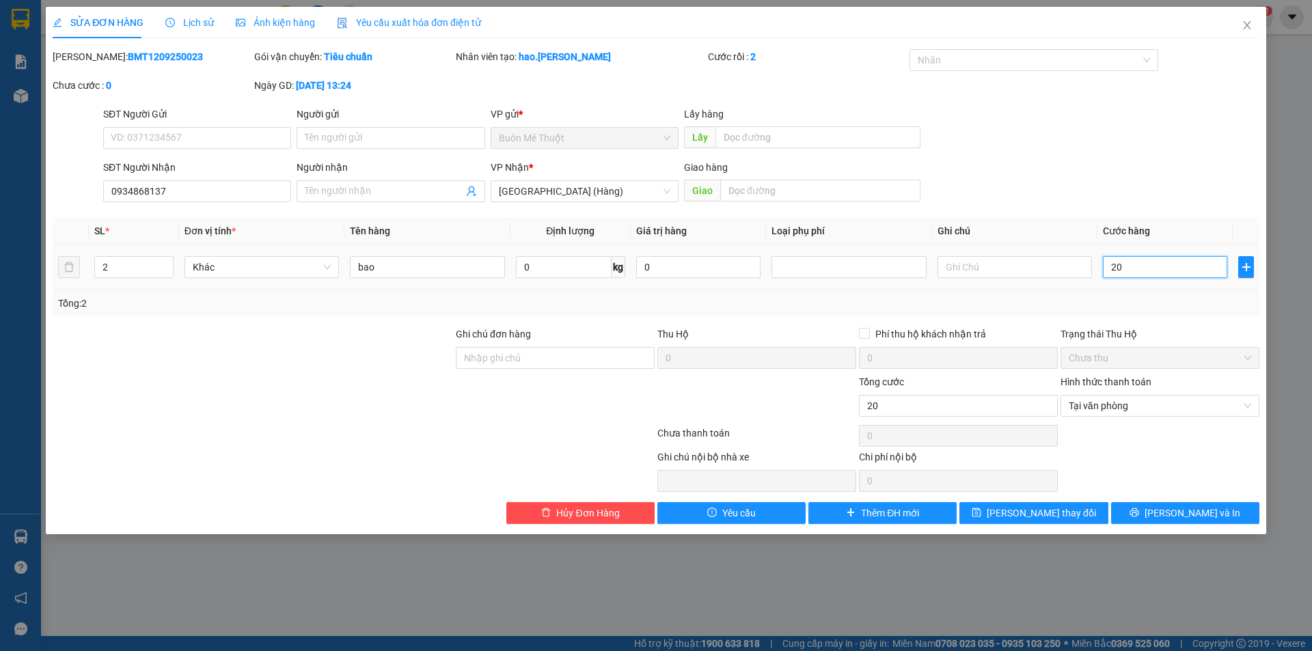
type input "200"
type input "200.000"
click at [1200, 506] on span "[PERSON_NAME] và In" at bounding box center [1193, 513] width 96 height 15
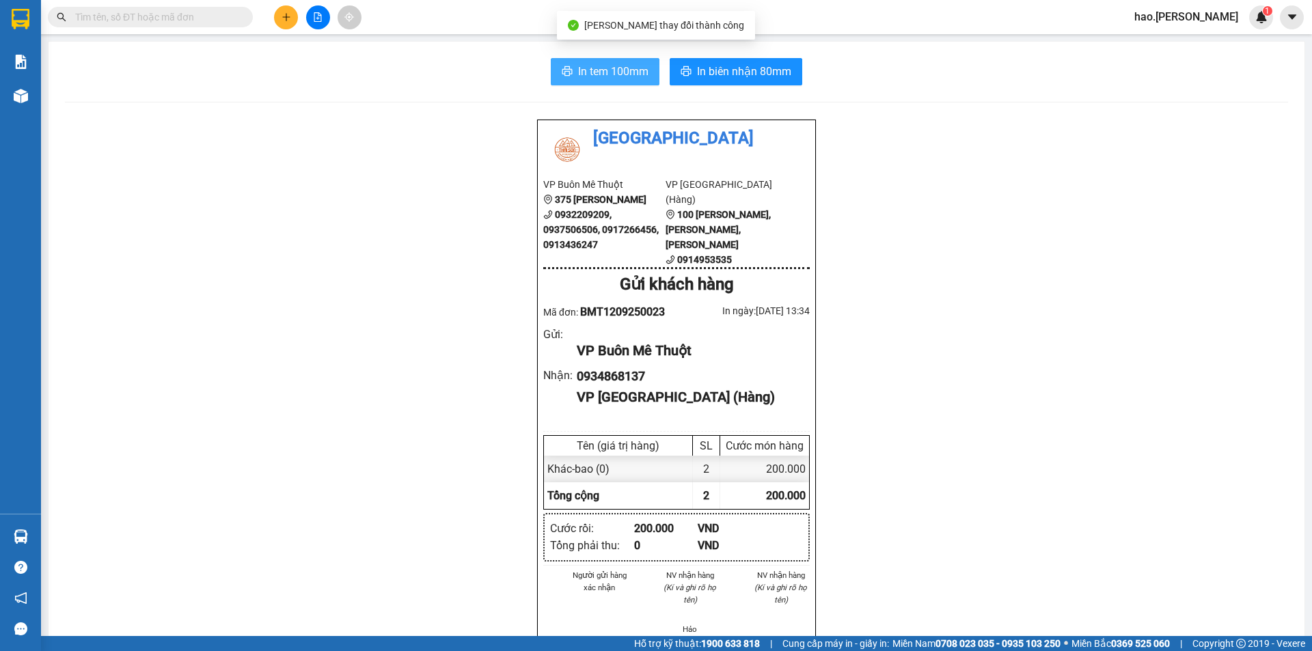
click at [606, 75] on span "In tem 100mm" at bounding box center [613, 71] width 70 height 17
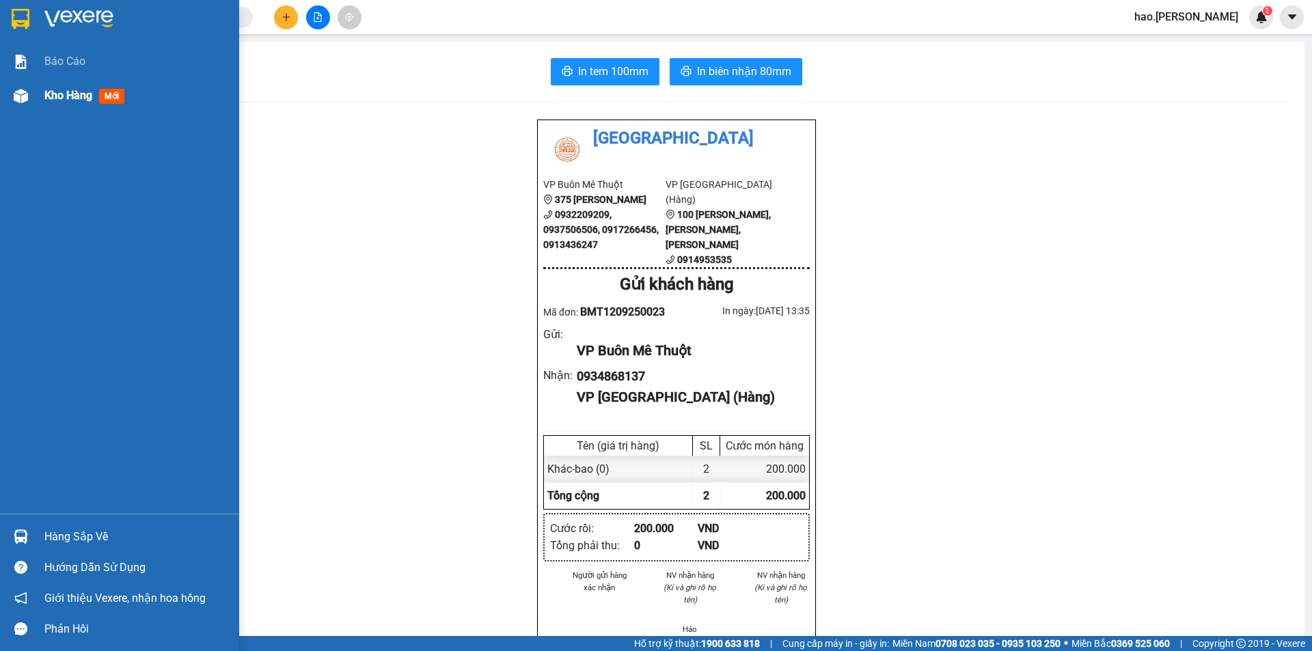
click at [40, 82] on div "Kho hàng mới" at bounding box center [119, 96] width 239 height 34
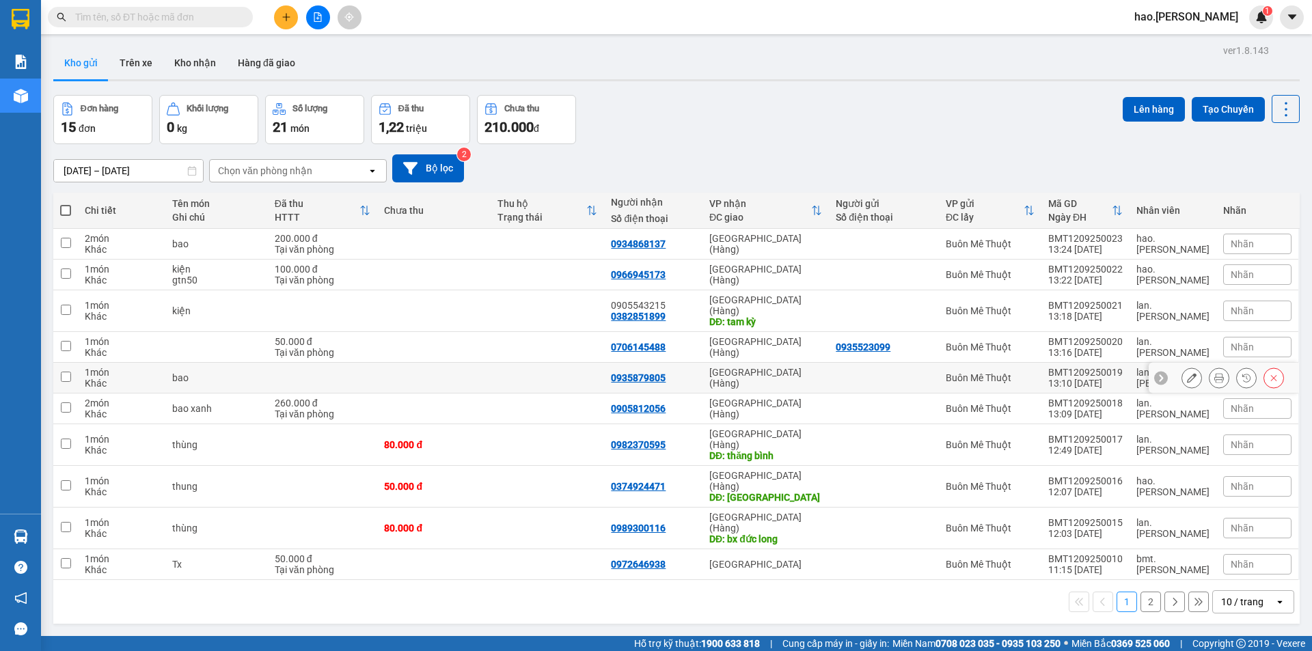
click at [1186, 366] on button at bounding box center [1192, 378] width 19 height 24
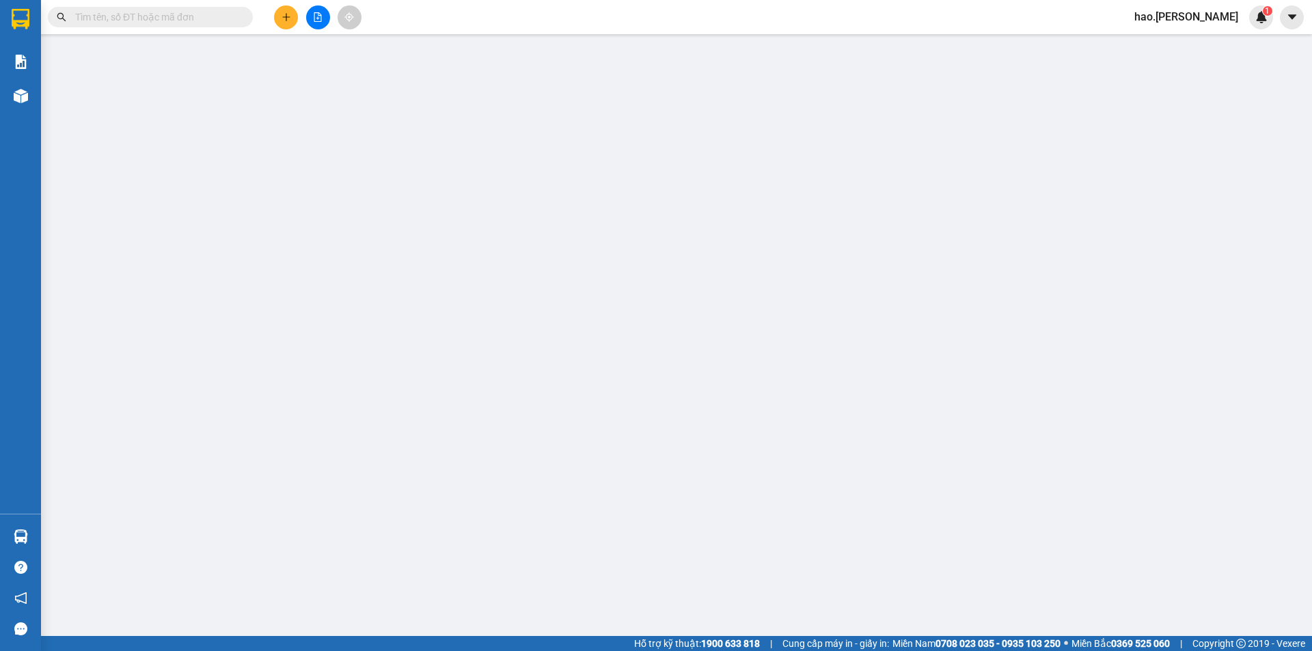
type input "0935879805"
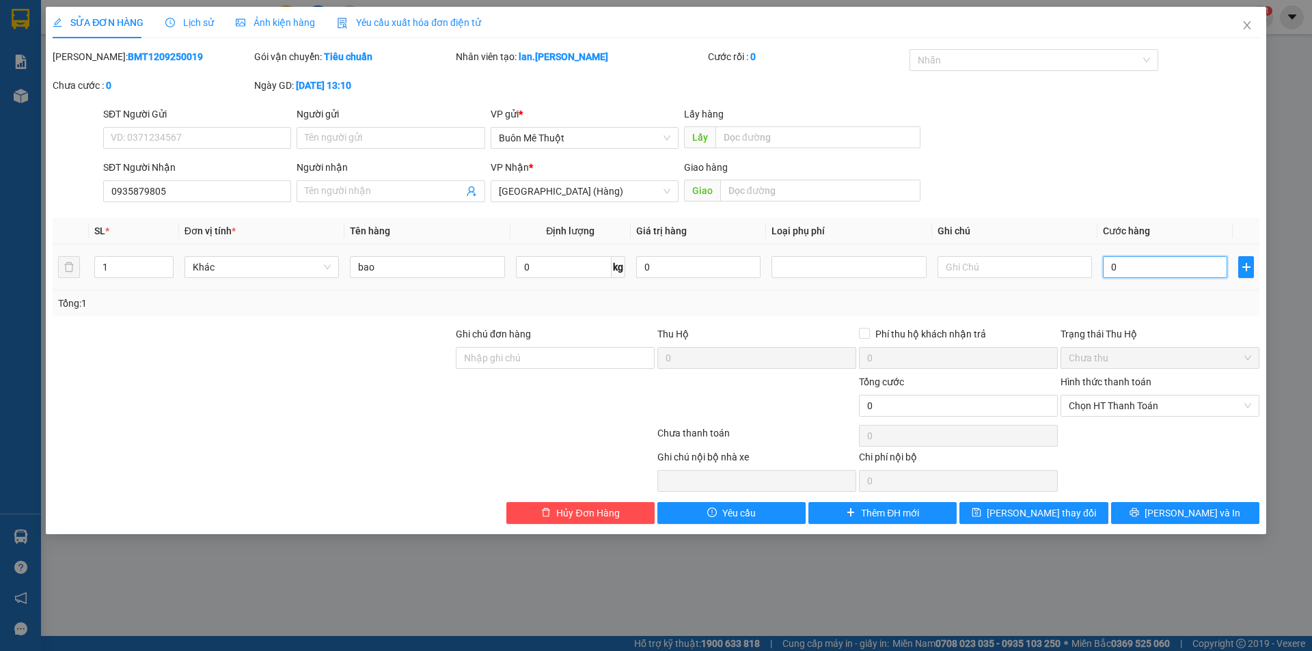
click at [1159, 271] on input "0" at bounding box center [1165, 267] width 124 height 22
type input "1"
type input "10"
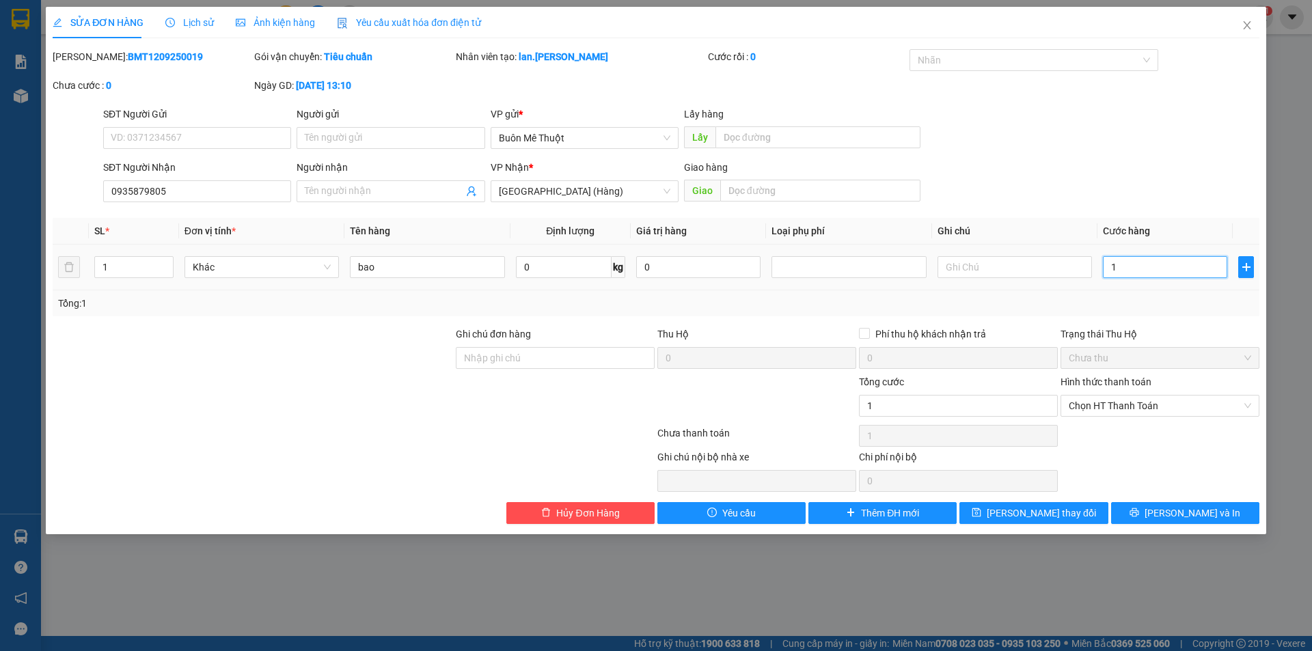
type input "10"
type input "100"
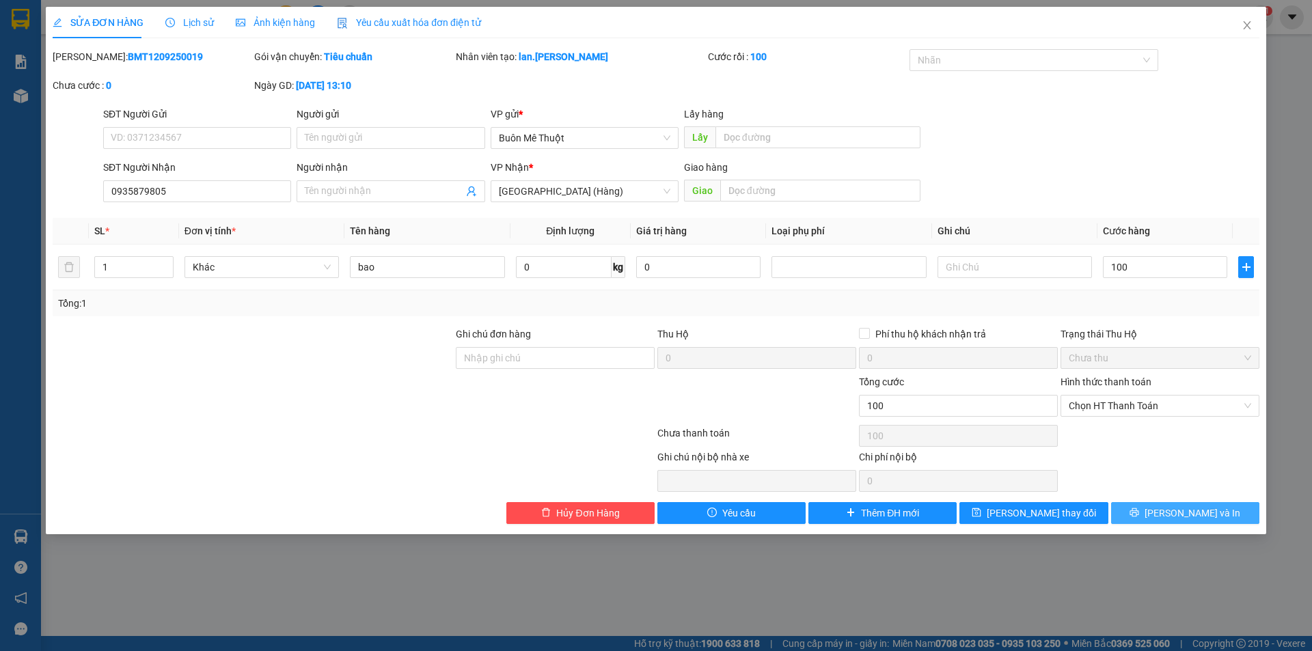
type input "100.000"
click at [1169, 506] on button "[PERSON_NAME] và In" at bounding box center [1185, 513] width 148 height 22
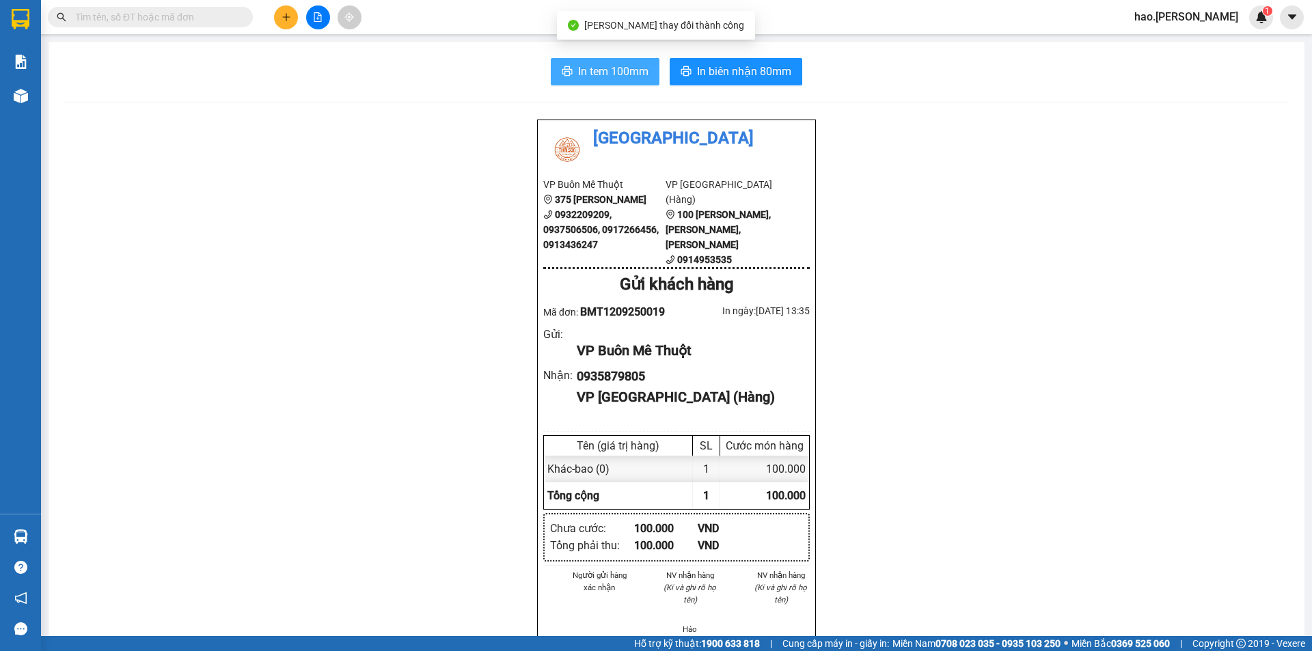
click at [617, 78] on span "In tem 100mm" at bounding box center [613, 71] width 70 height 17
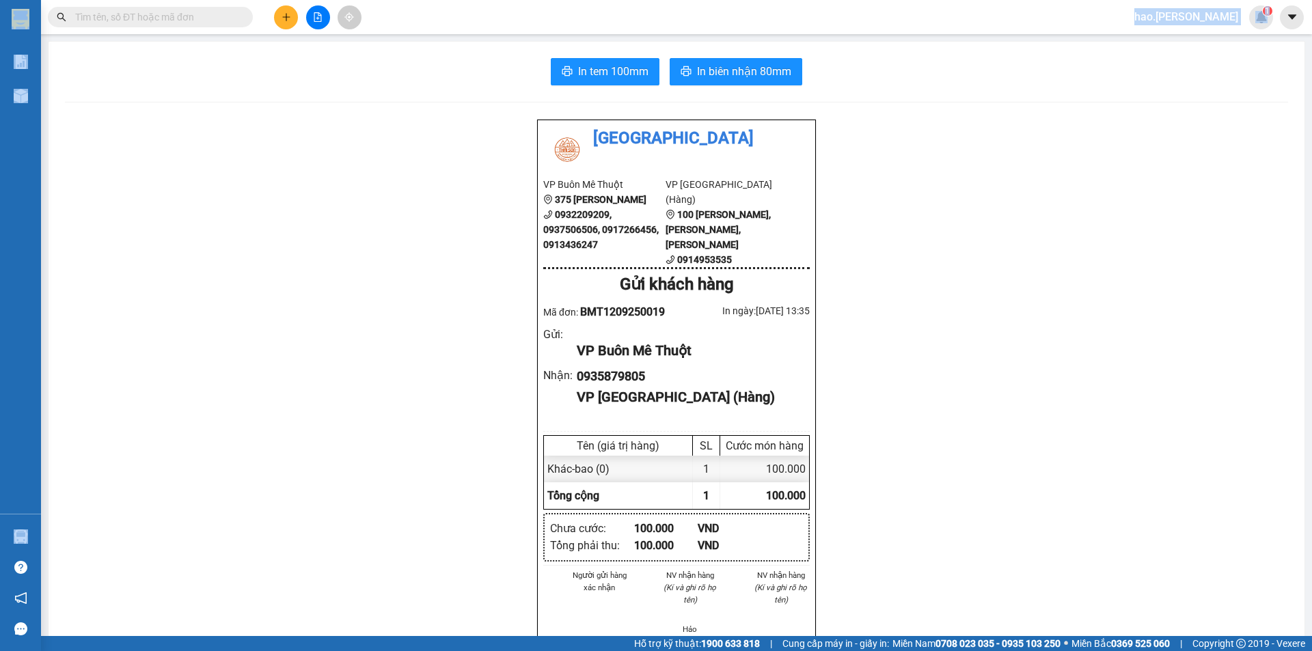
drag, startPoint x: 195, startPoint y: 32, endPoint x: 252, endPoint y: 81, distance: 74.7
click at [252, 81] on div "In tem 100mm In biên nhận 80mm Thái Sơn VP Buôn Mê Thuột 375 Hoàng Diệu 0932209…" at bounding box center [677, 617] width 1256 height 1151
click at [283, 17] on icon "plus" at bounding box center [286, 16] width 8 height 1
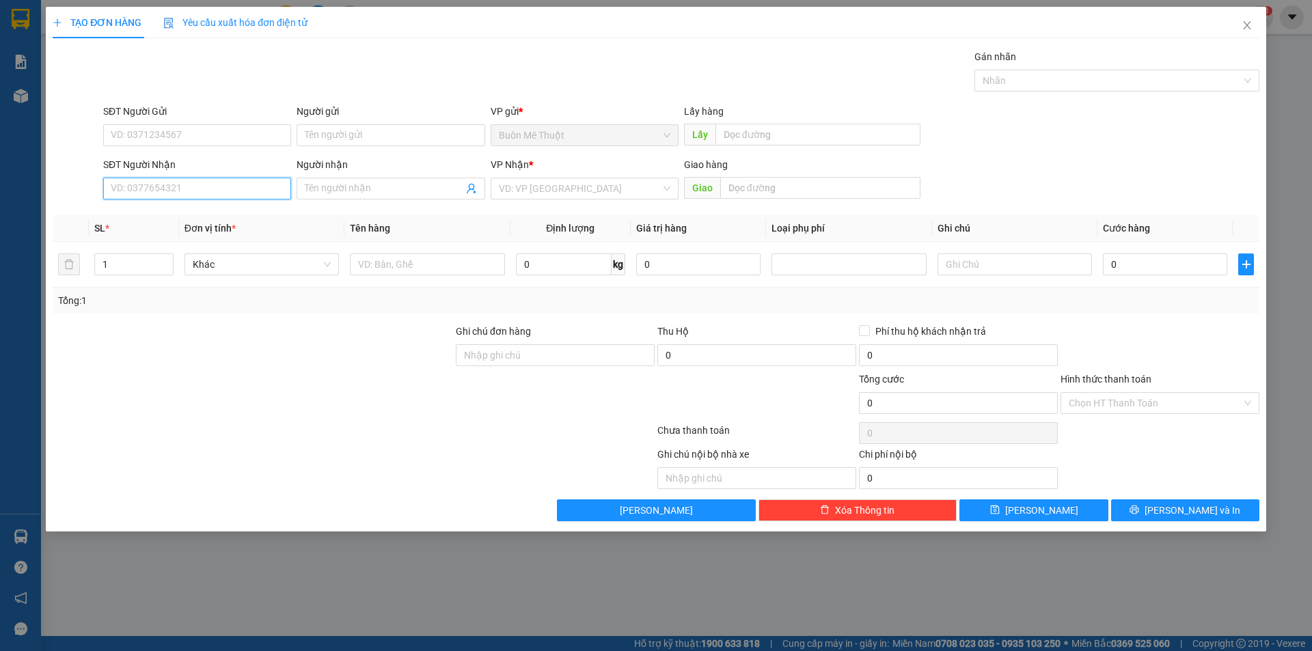
click at [208, 183] on input "SĐT Người Nhận" at bounding box center [197, 189] width 188 height 22
click at [157, 205] on div "0366214516" at bounding box center [197, 216] width 188 height 22
type input "0366214516"
type input "N3 Kỳ Lý"
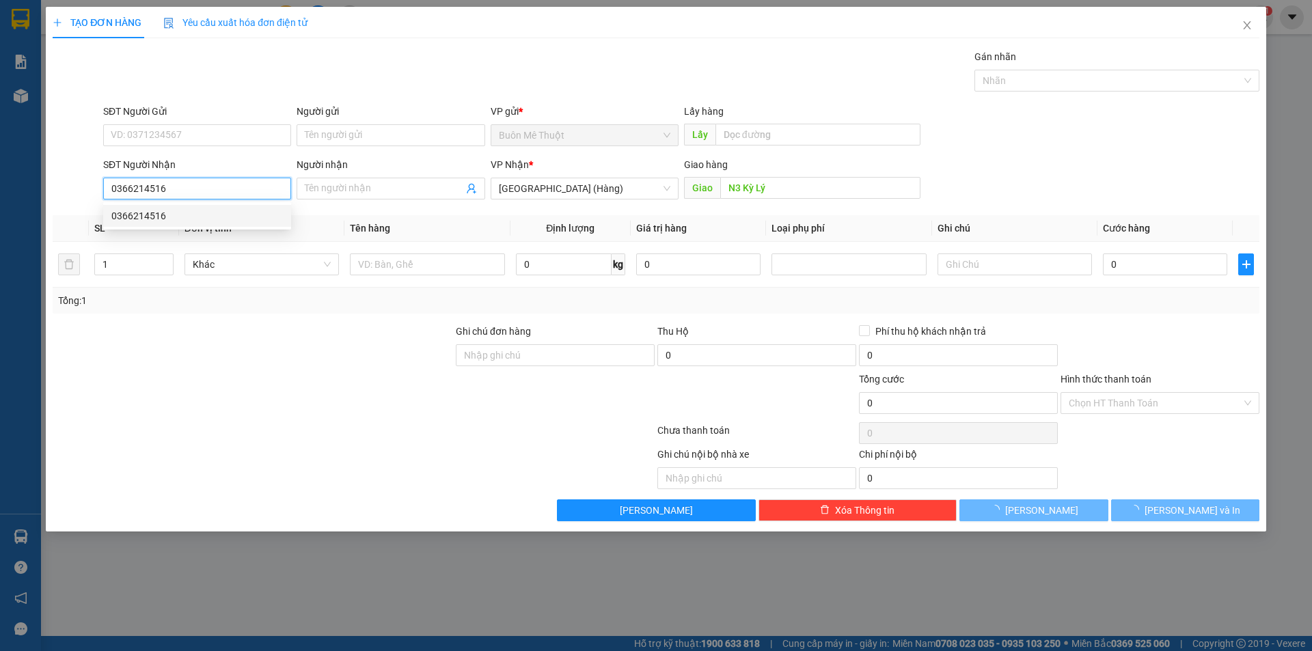
type input "100.000"
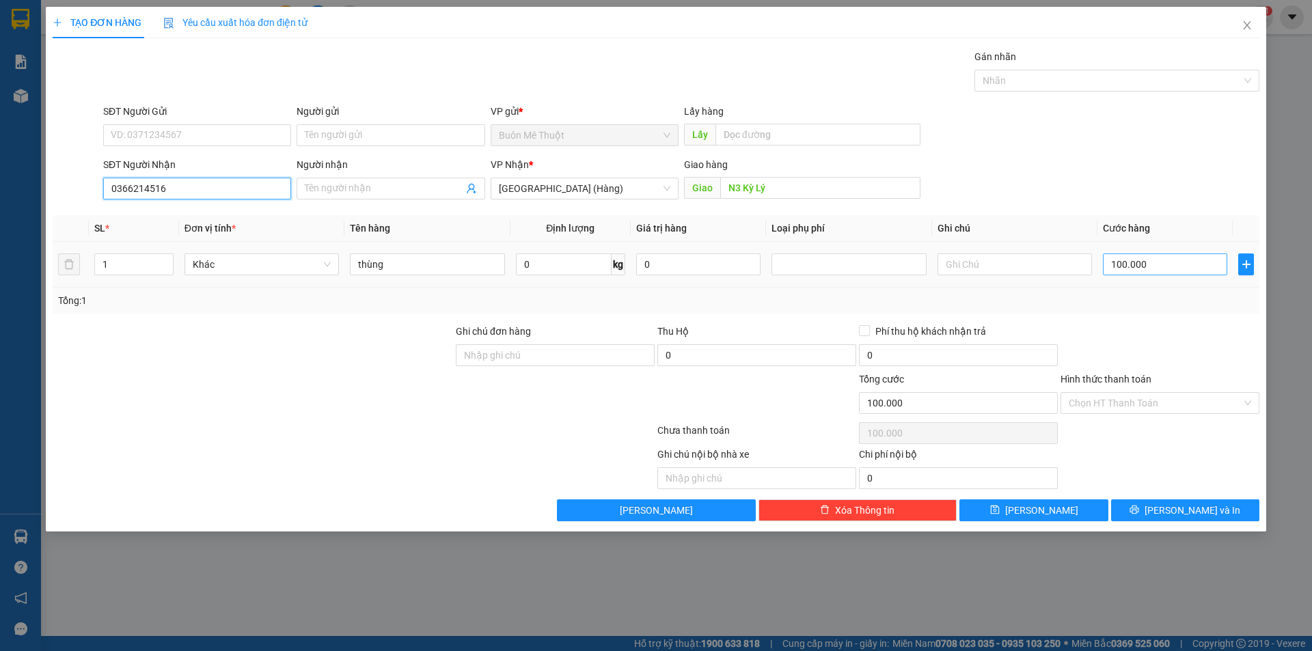
type input "0366214516"
click at [1173, 267] on input "100.000" at bounding box center [1165, 265] width 124 height 22
type input "6"
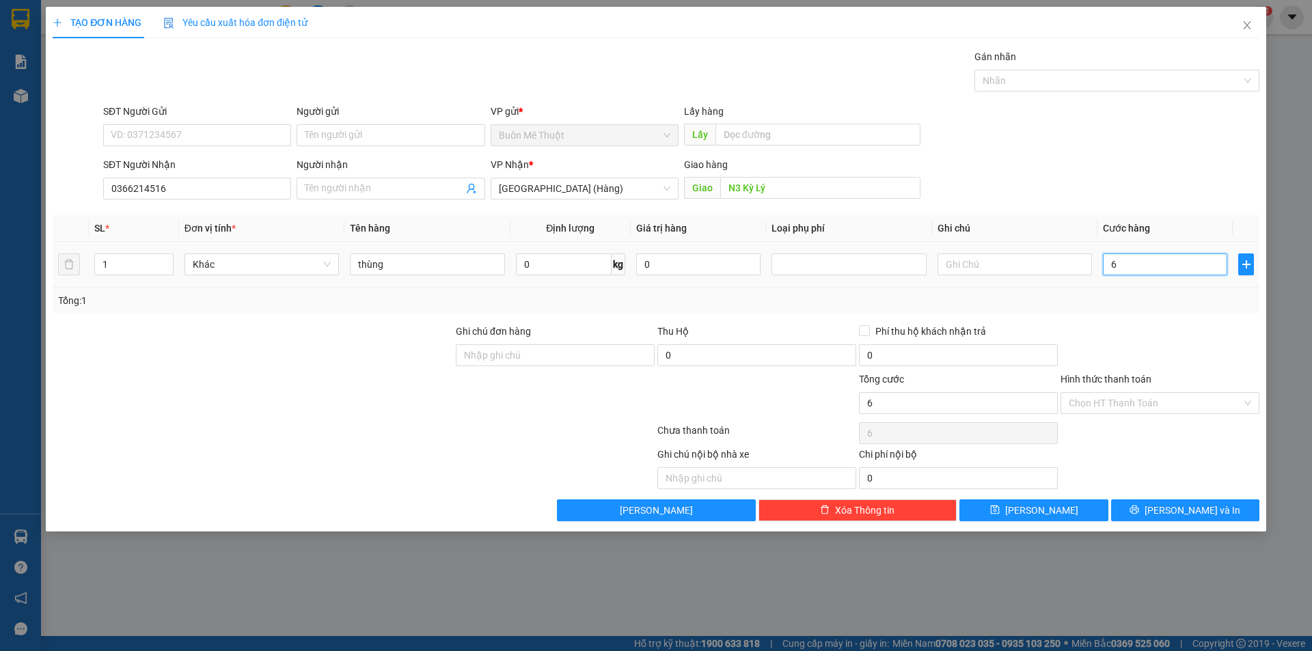
type input "60"
type input "60.000"
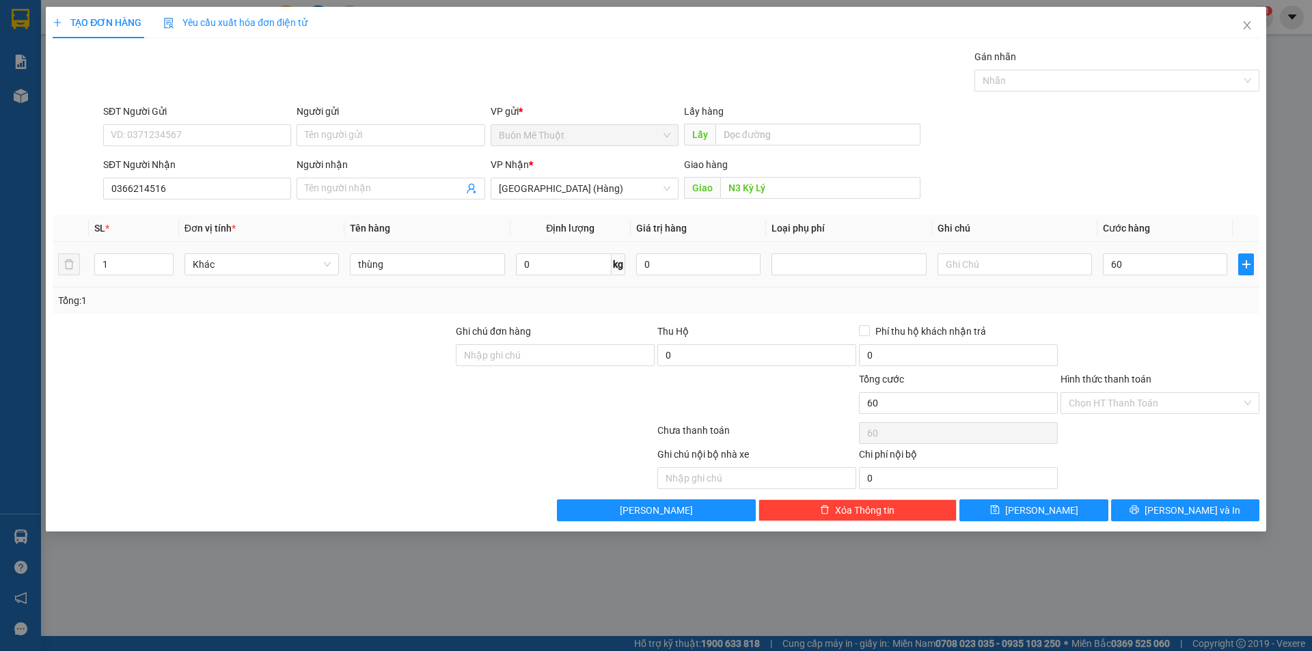
type input "60.000"
click at [1152, 297] on div "Tổng: 1" at bounding box center [656, 300] width 1196 height 15
drag, startPoint x: 1096, startPoint y: 402, endPoint x: 1086, endPoint y: 424, distance: 24.5
click at [1096, 404] on input "Hình thức thanh toán" at bounding box center [1155, 403] width 173 height 21
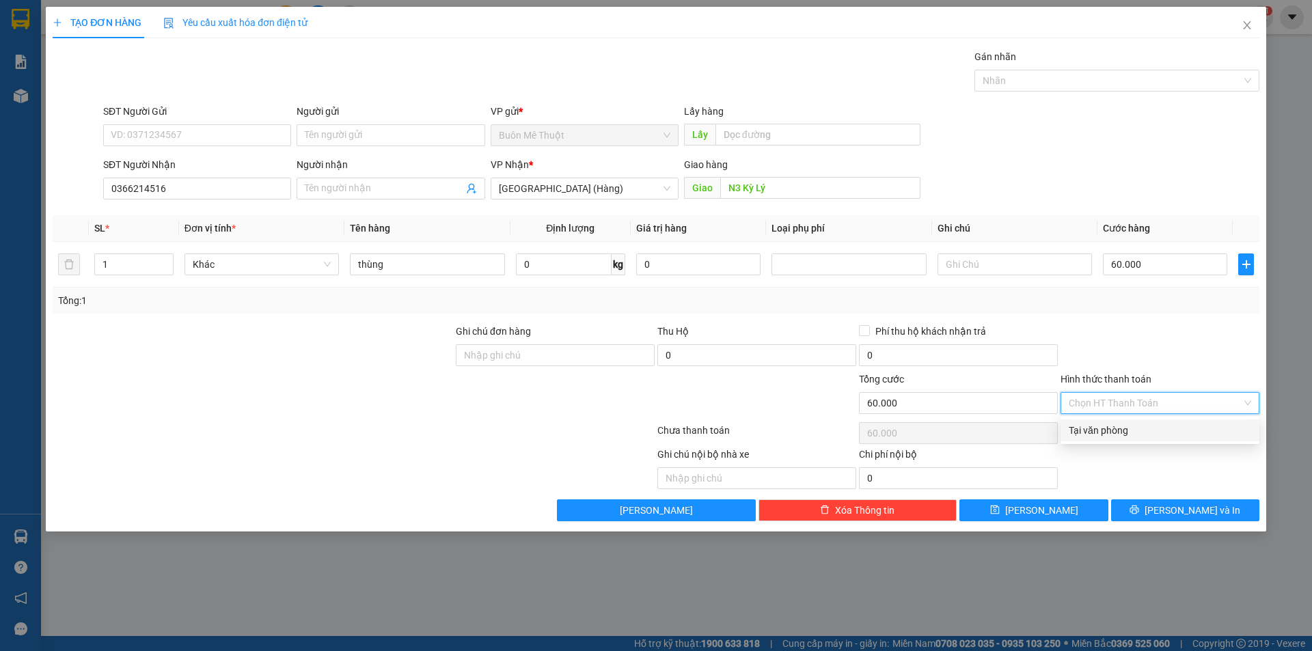
drag, startPoint x: 1085, startPoint y: 426, endPoint x: 1214, endPoint y: 599, distance: 215.9
click at [1085, 429] on div "Tại văn phòng" at bounding box center [1160, 430] width 183 height 15
type input "0"
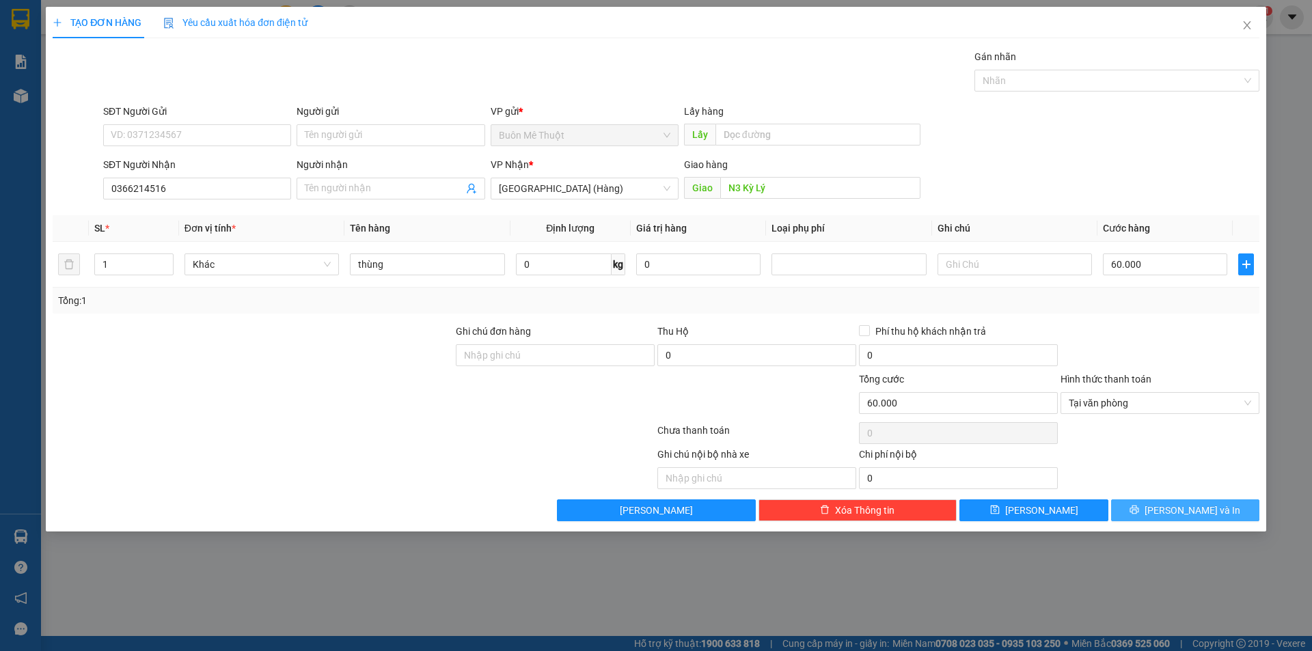
click at [1202, 520] on button "[PERSON_NAME] và In" at bounding box center [1185, 511] width 148 height 22
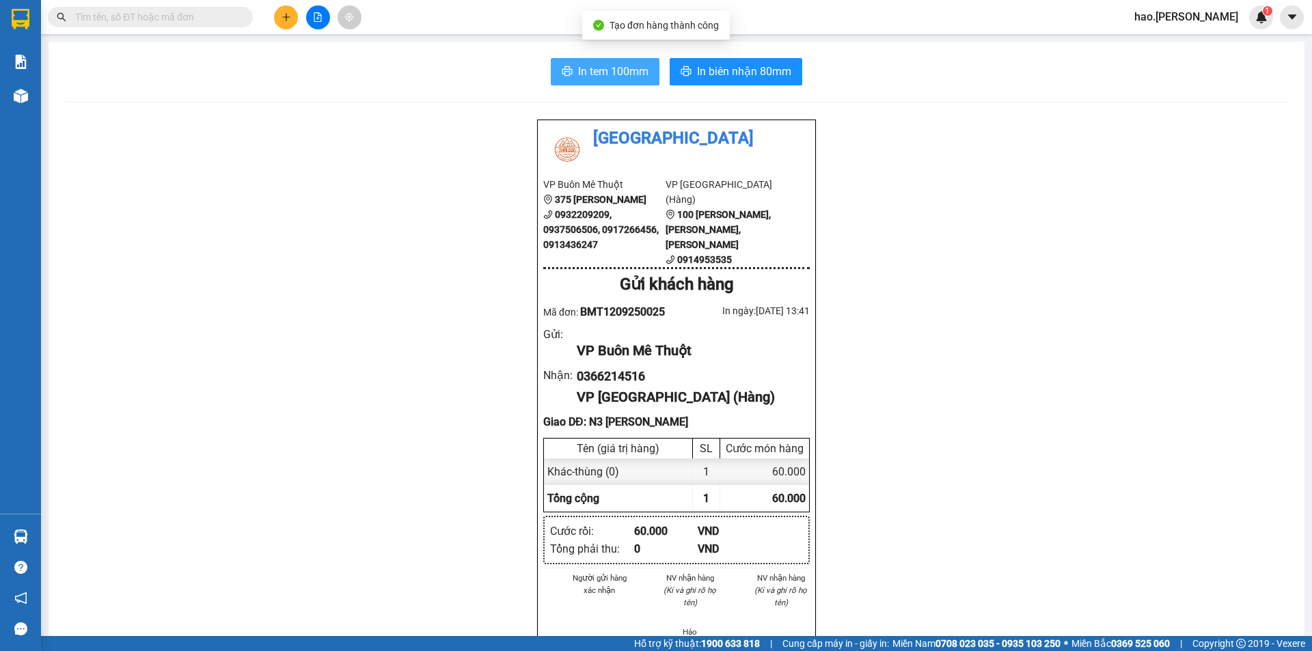
click at [616, 75] on span "In tem 100mm" at bounding box center [613, 71] width 70 height 17
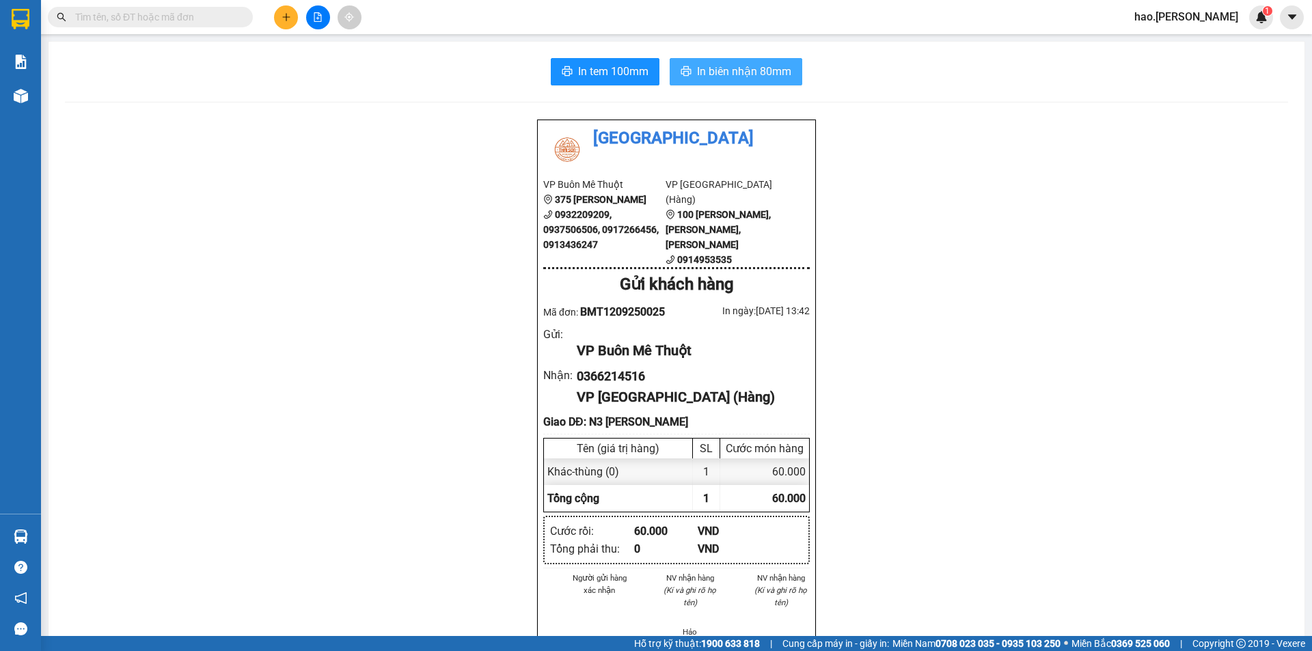
click at [710, 65] on span "In biên nhận 80mm" at bounding box center [744, 71] width 94 height 17
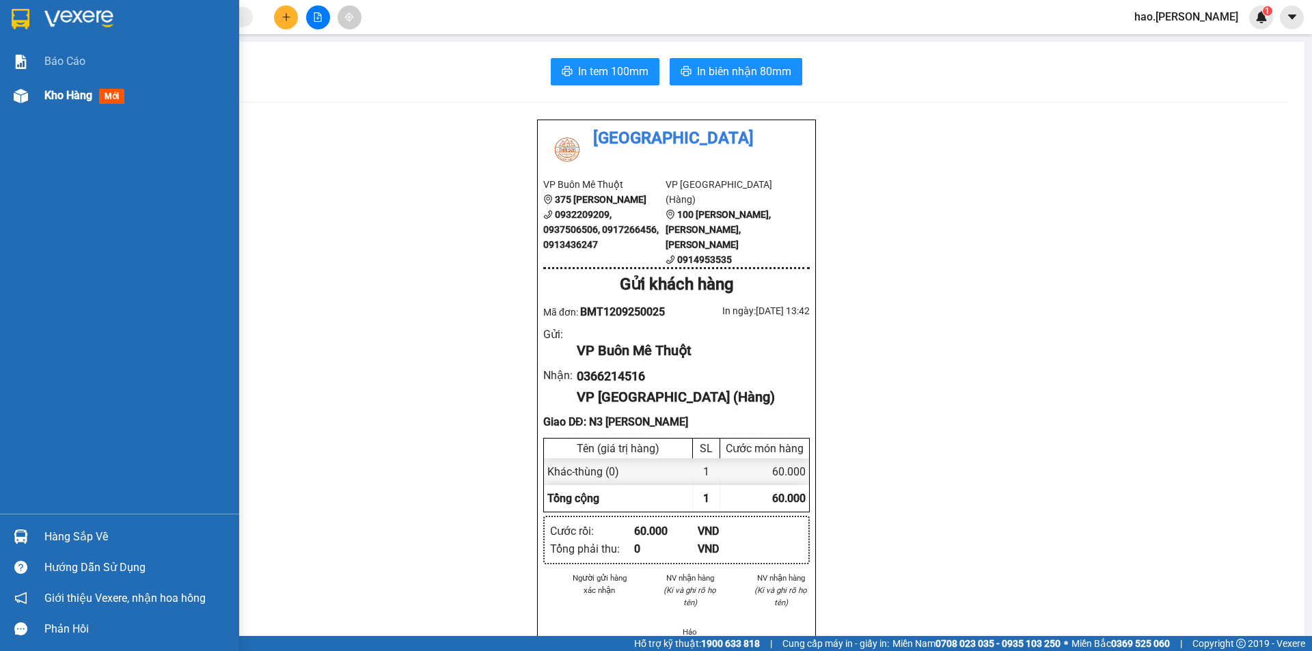
click at [72, 103] on div "Kho hàng mới" at bounding box center [86, 95] width 85 height 17
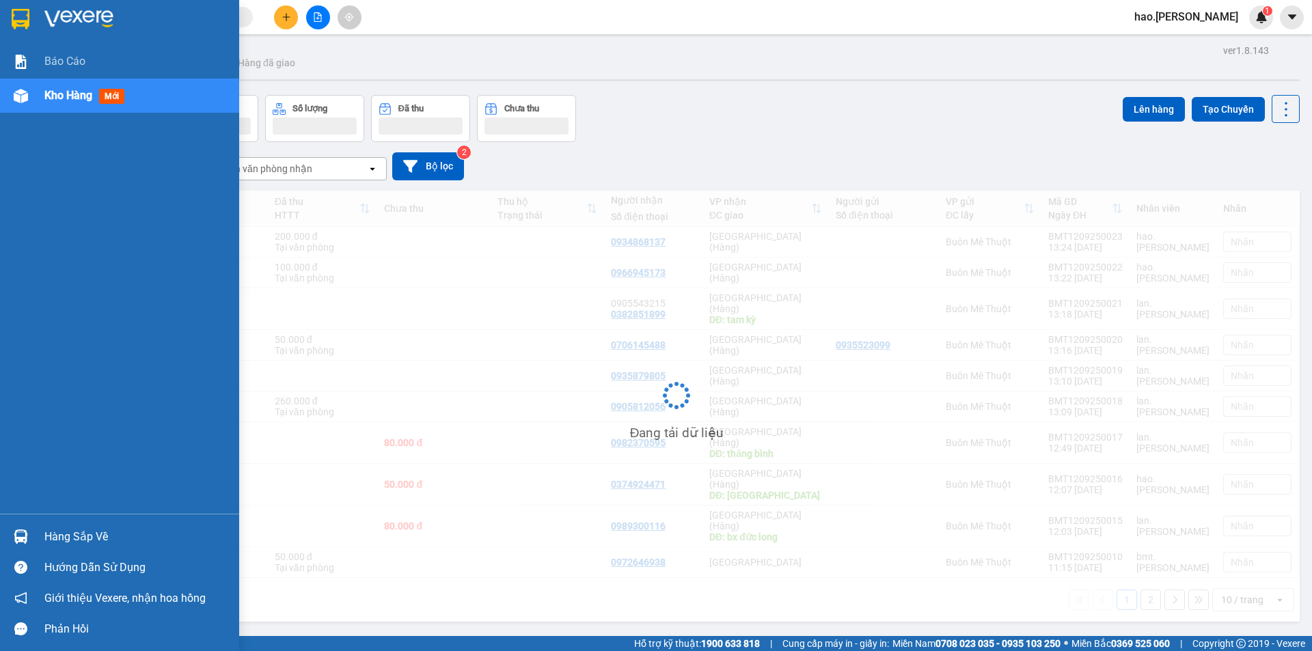
click at [72, 103] on div "Kho hàng mới" at bounding box center [86, 95] width 85 height 17
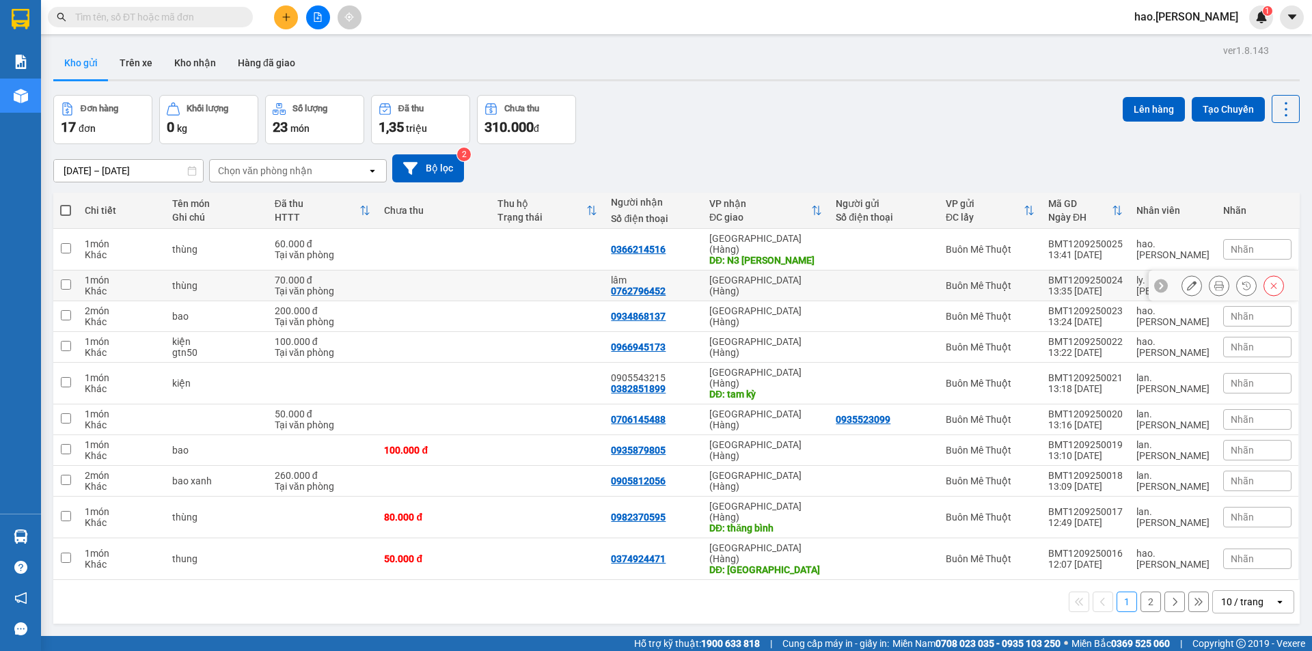
click at [1215, 281] on icon at bounding box center [1220, 286] width 10 height 10
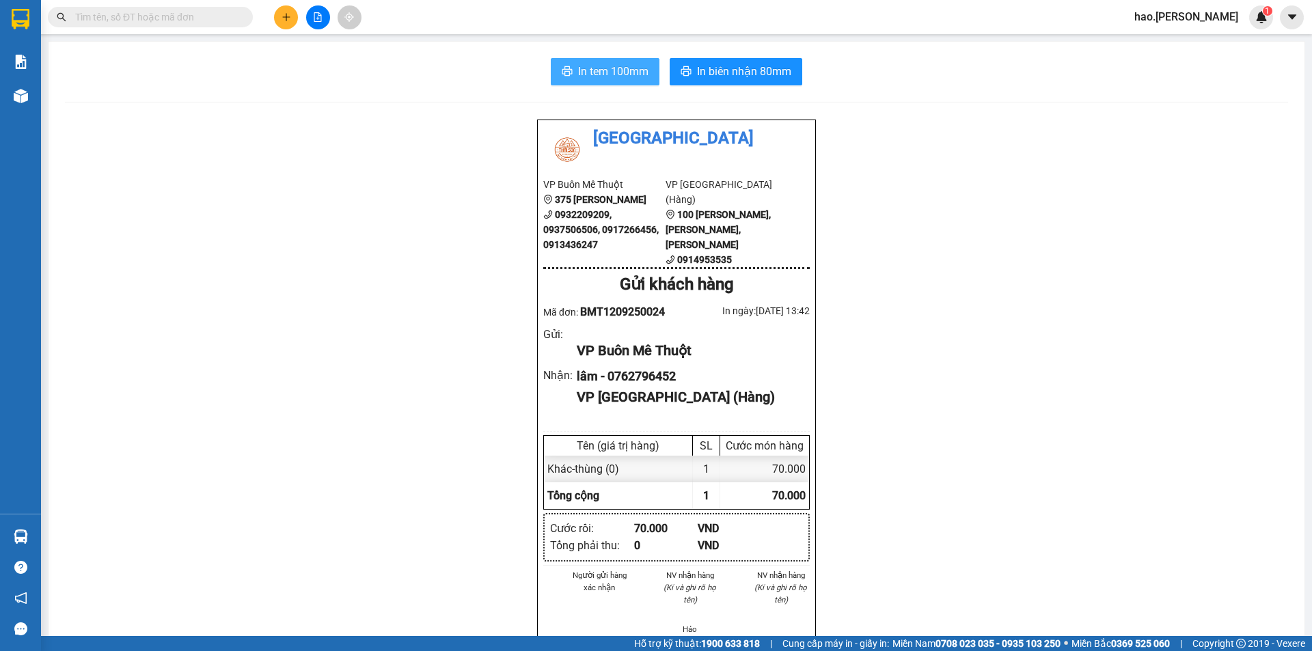
click at [583, 71] on span "In tem 100mm" at bounding box center [613, 71] width 70 height 17
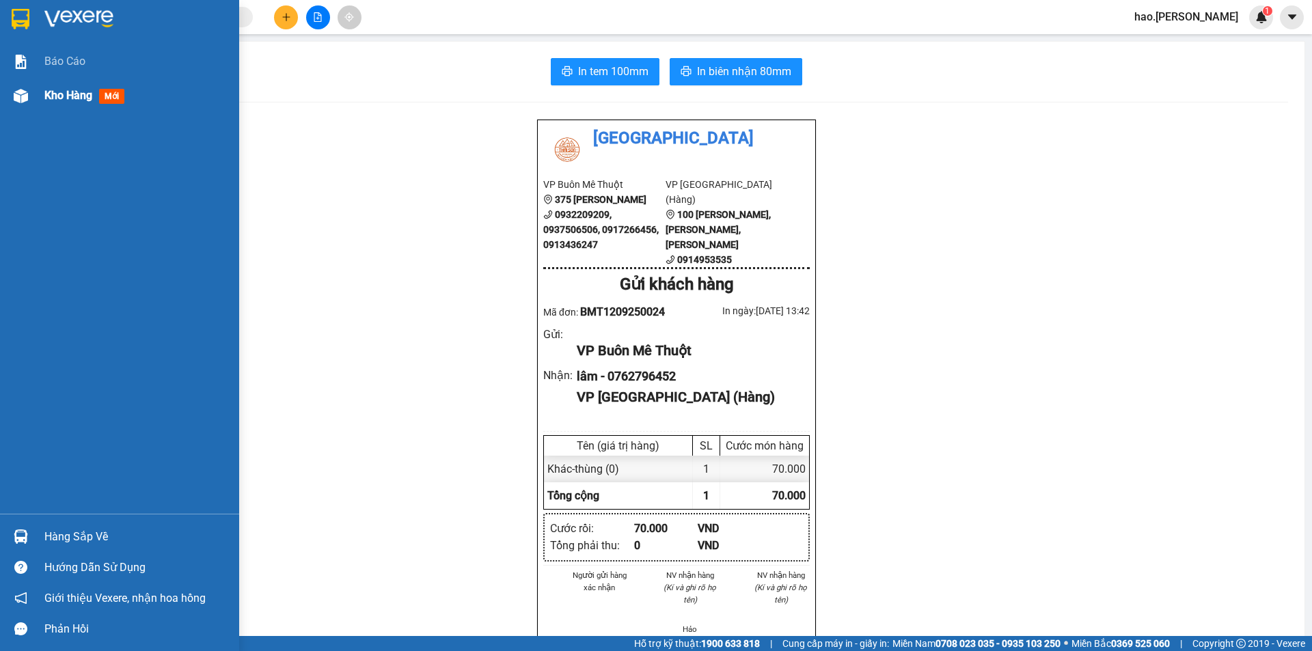
click at [65, 103] on div "Kho hàng mới" at bounding box center [86, 95] width 85 height 17
click at [66, 103] on div "Kho hàng mới" at bounding box center [86, 95] width 85 height 17
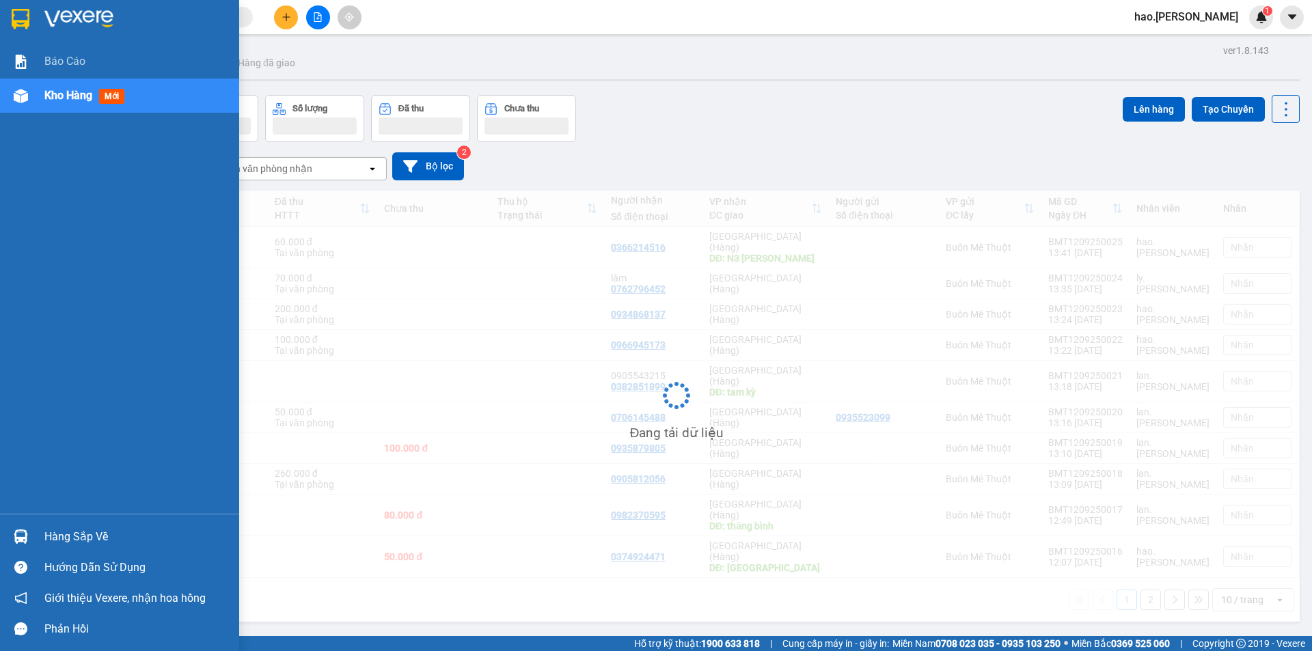
click at [66, 103] on div "Kho hàng mới" at bounding box center [86, 95] width 85 height 17
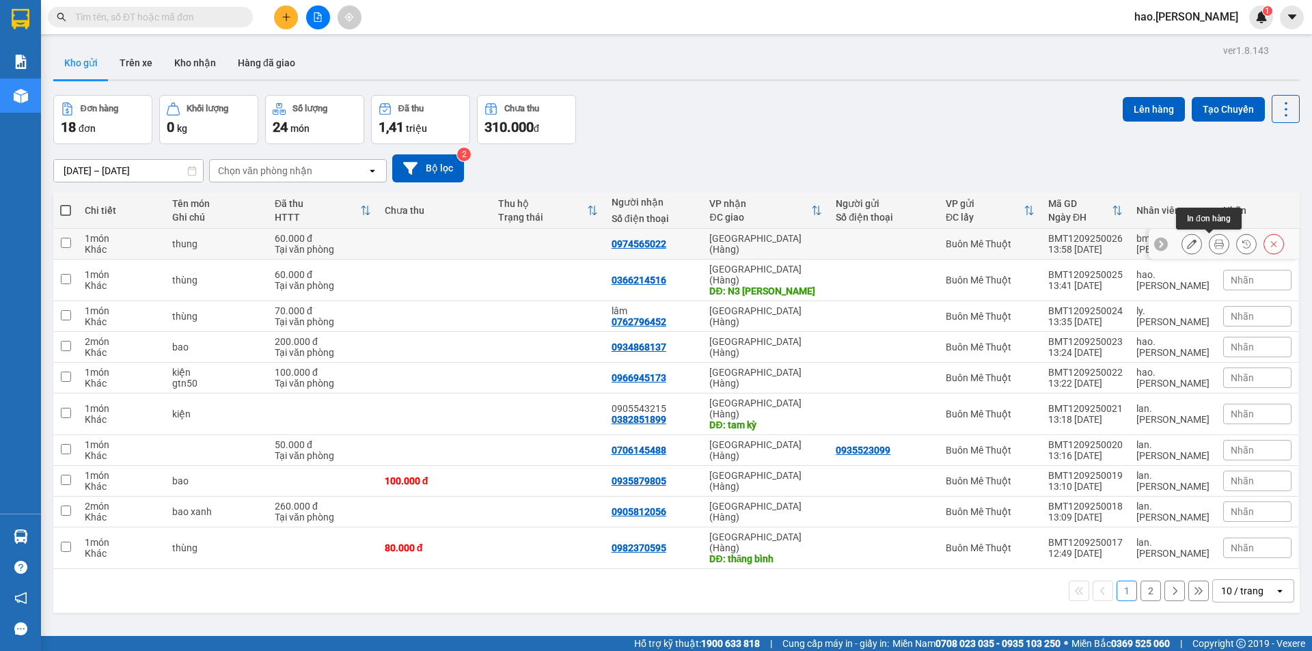
click at [1215, 245] on icon at bounding box center [1220, 244] width 10 height 10
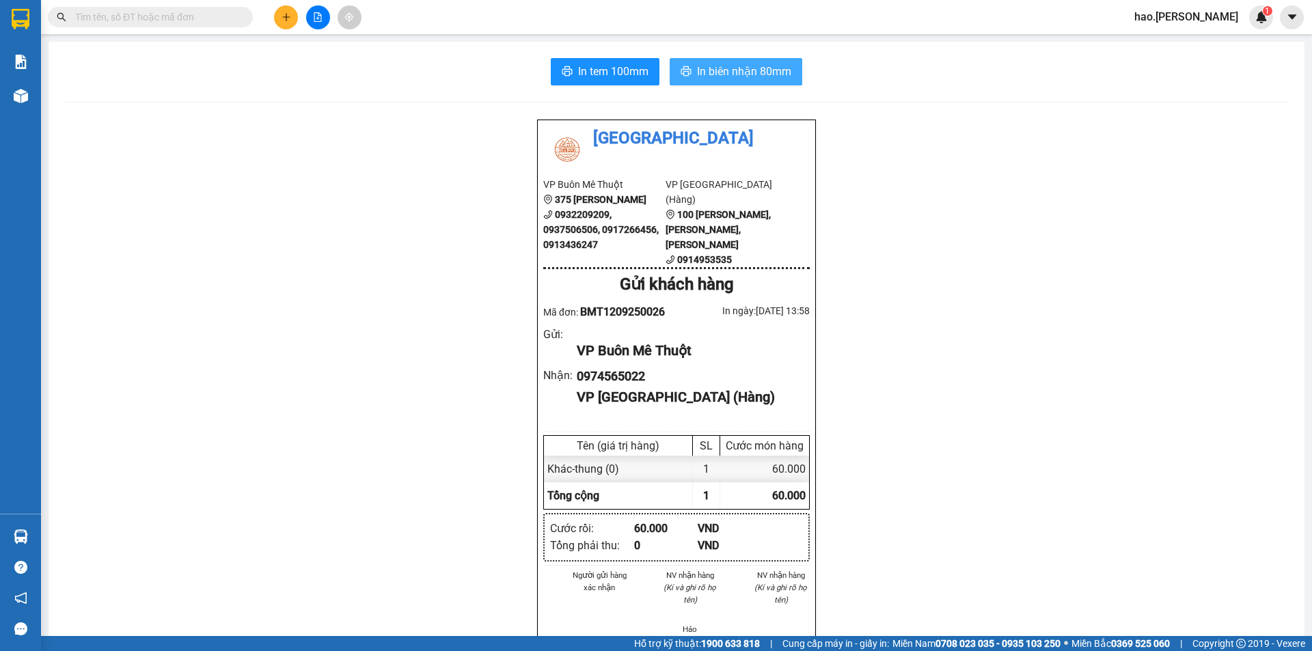
click at [775, 77] on span "In biên nhận 80mm" at bounding box center [744, 71] width 94 height 17
click at [638, 70] on span "In tem 100mm" at bounding box center [613, 71] width 70 height 17
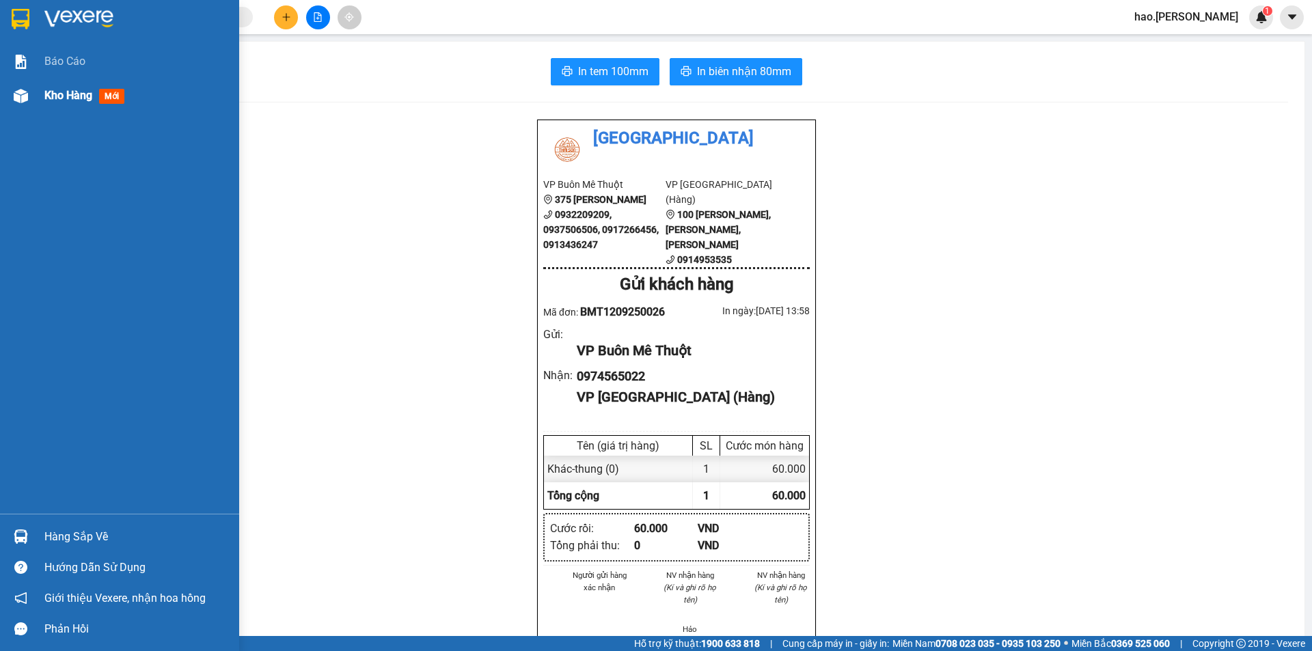
click at [57, 89] on span "Kho hàng" at bounding box center [68, 95] width 48 height 13
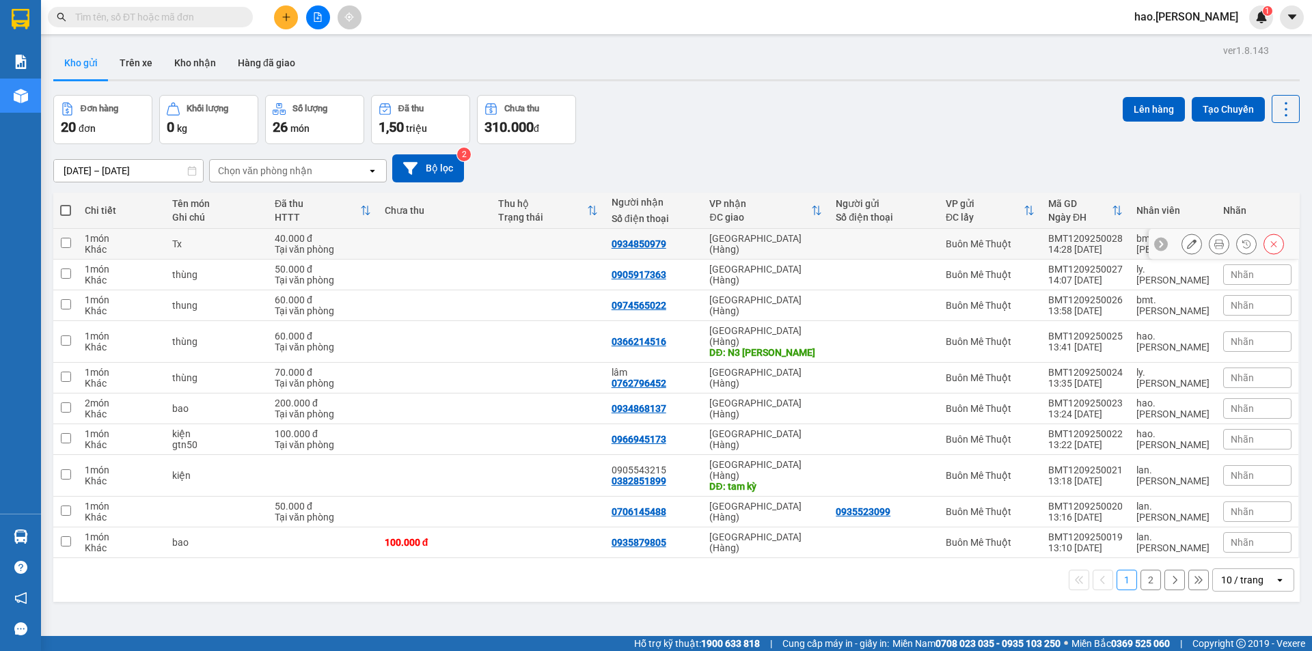
click at [1210, 246] on button at bounding box center [1219, 244] width 19 height 24
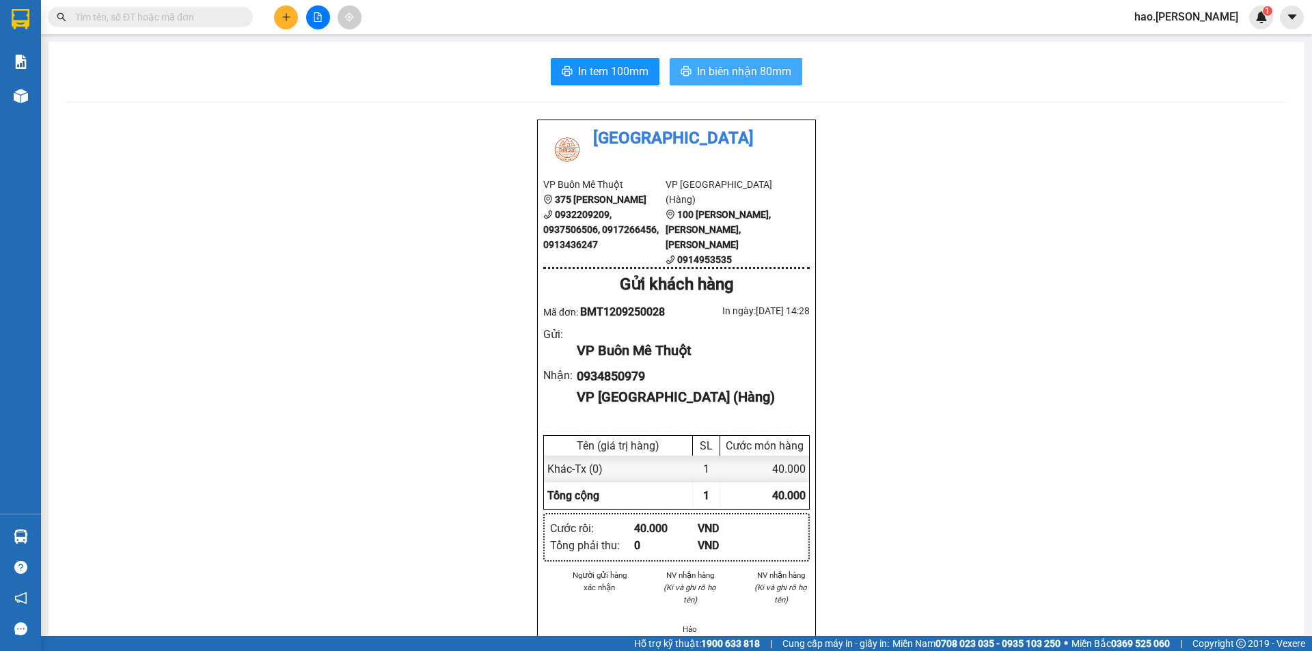
click at [733, 84] on button "In biên nhận 80mm" at bounding box center [736, 71] width 133 height 27
click at [638, 86] on div "In tem 100mm In biên nhận 80mm Thái Sơn VP Buôn Mê Thuột 375 Hoàng Diệu 0932209…" at bounding box center [677, 616] width 1256 height 1148
click at [618, 68] on span "In tem 100mm" at bounding box center [613, 71] width 70 height 17
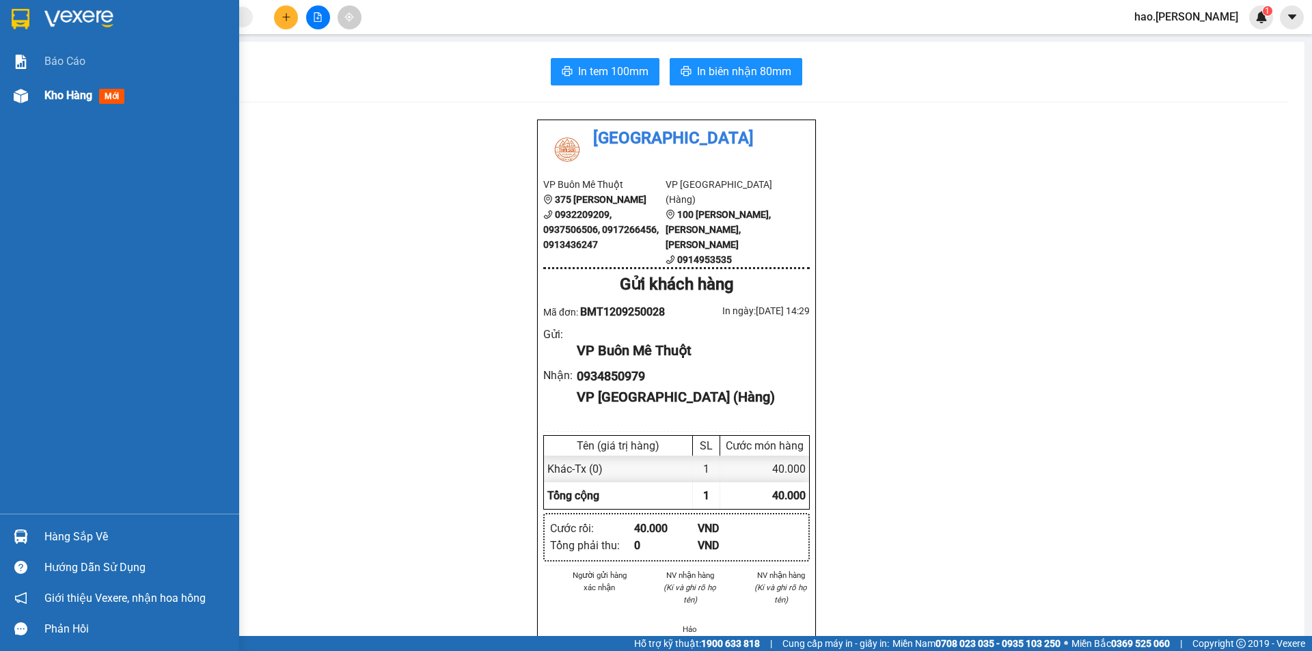
click at [50, 92] on span "Kho hàng" at bounding box center [68, 95] width 48 height 13
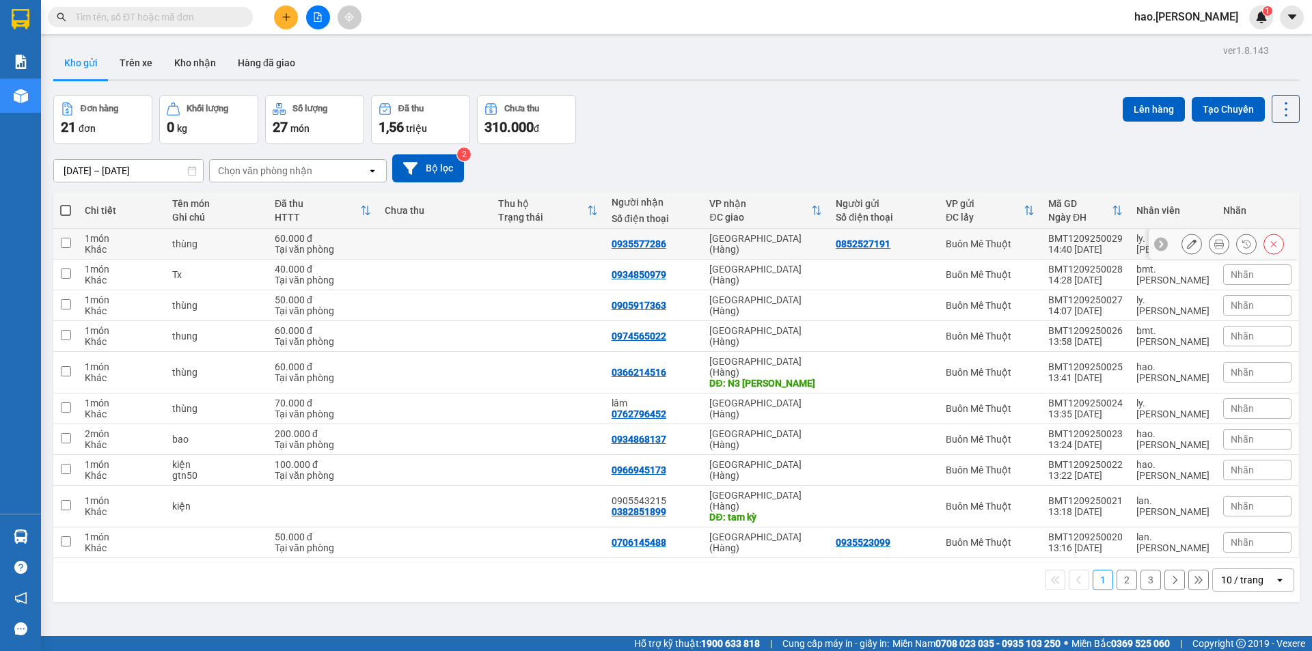
click at [1210, 245] on button at bounding box center [1219, 244] width 19 height 24
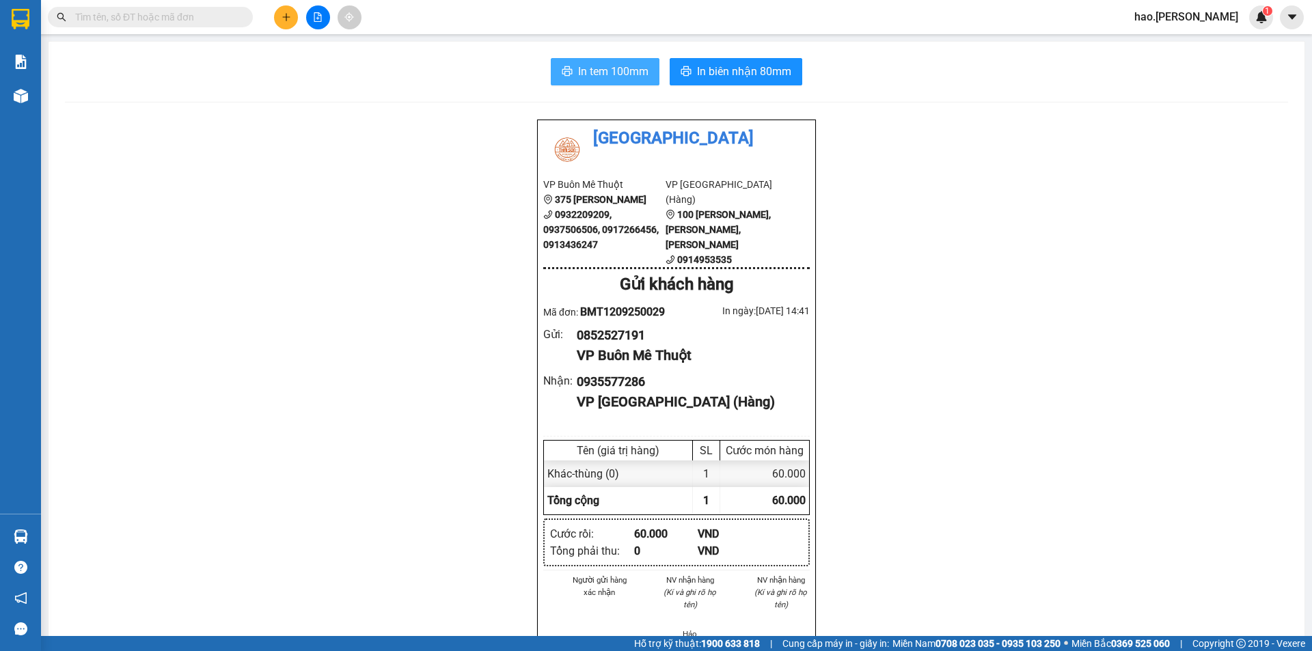
click at [635, 77] on span "In tem 100mm" at bounding box center [613, 71] width 70 height 17
click at [287, 18] on icon "plus" at bounding box center [287, 17] width 10 height 10
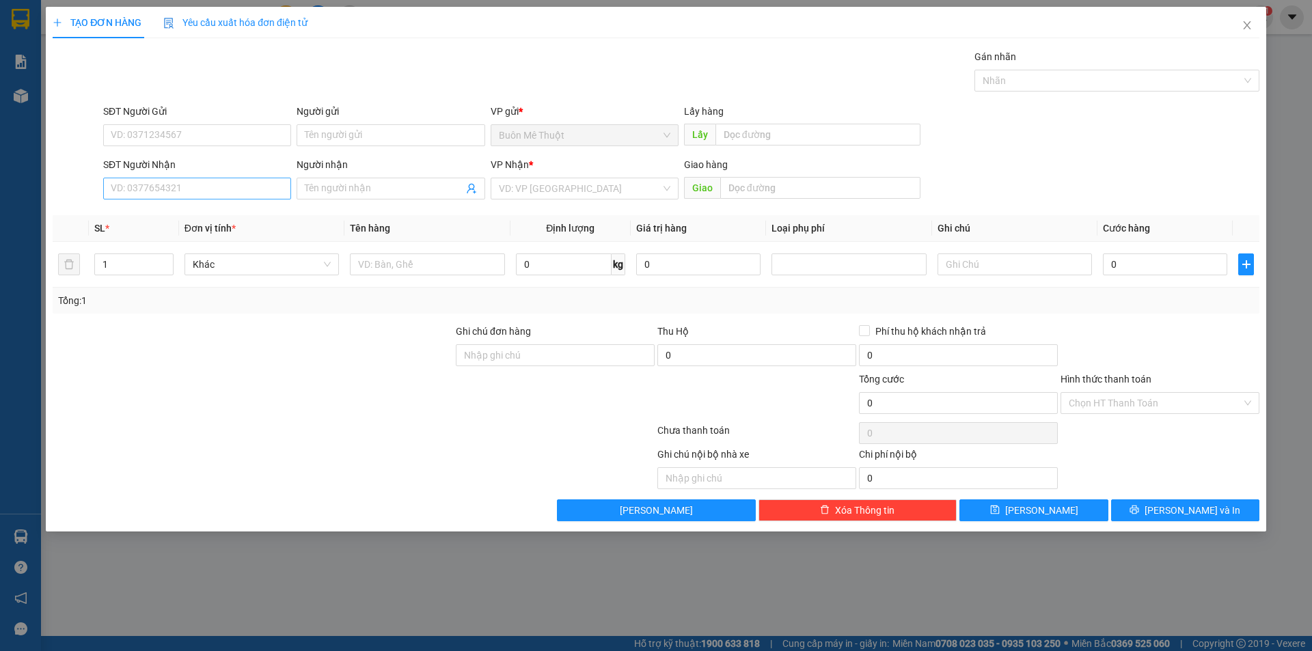
drag, startPoint x: 170, startPoint y: 202, endPoint x: 190, endPoint y: 191, distance: 22.6
click at [171, 200] on div "SĐT Người Nhận VD: 0377654321" at bounding box center [197, 181] width 188 height 48
click at [190, 191] on input "SĐT Người Nhận" at bounding box center [197, 189] width 188 height 22
click at [169, 215] on div "0948313388" at bounding box center [197, 215] width 172 height 15
type input "0948313388"
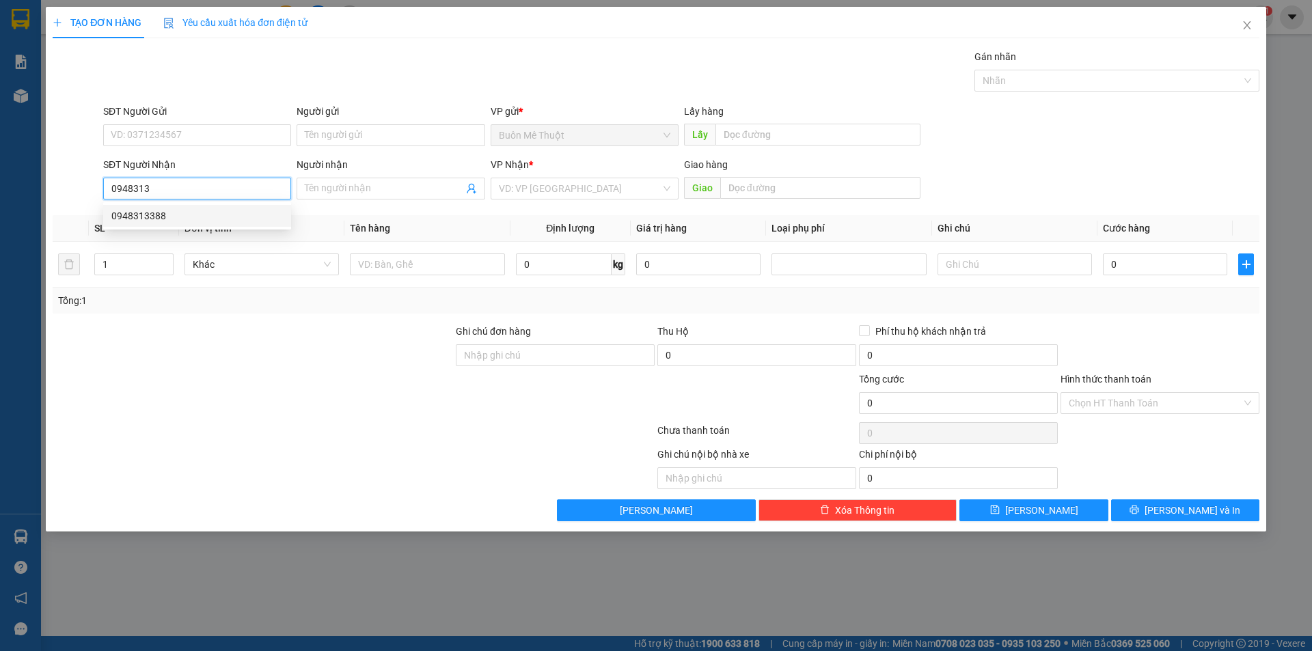
type input "[PERSON_NAME]"
type input "260.000"
type input "0948313388"
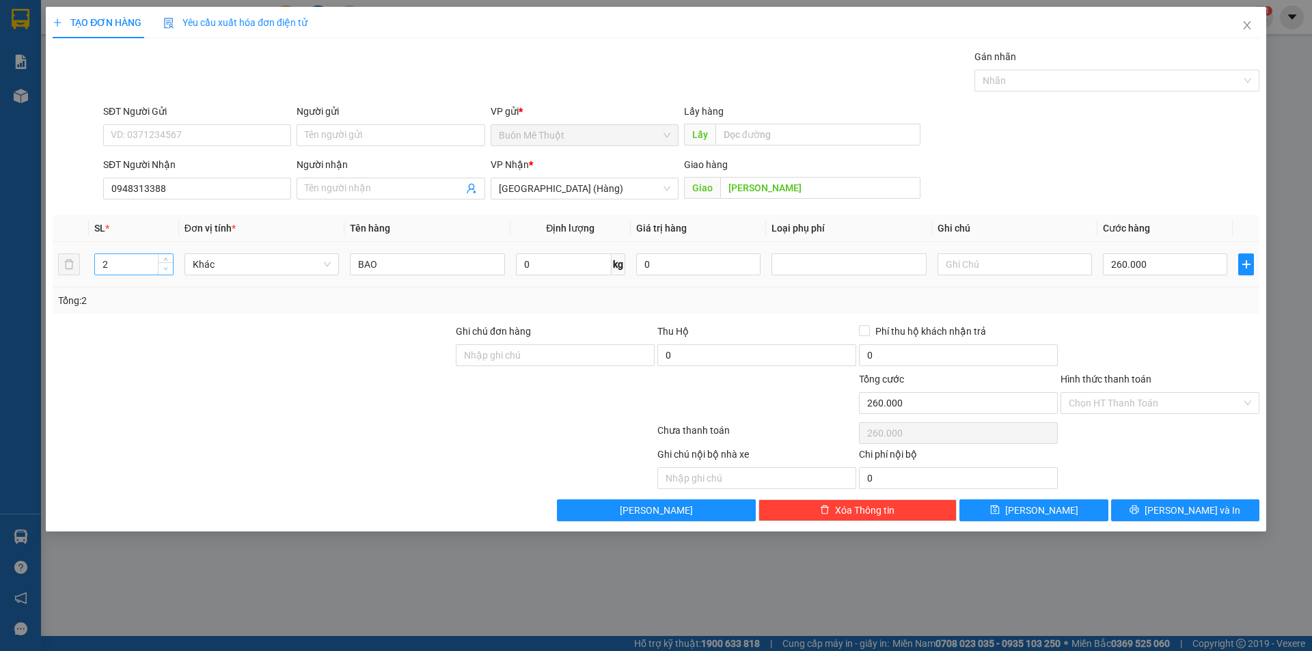
type input "1"
click at [165, 269] on icon "down" at bounding box center [165, 269] width 5 height 5
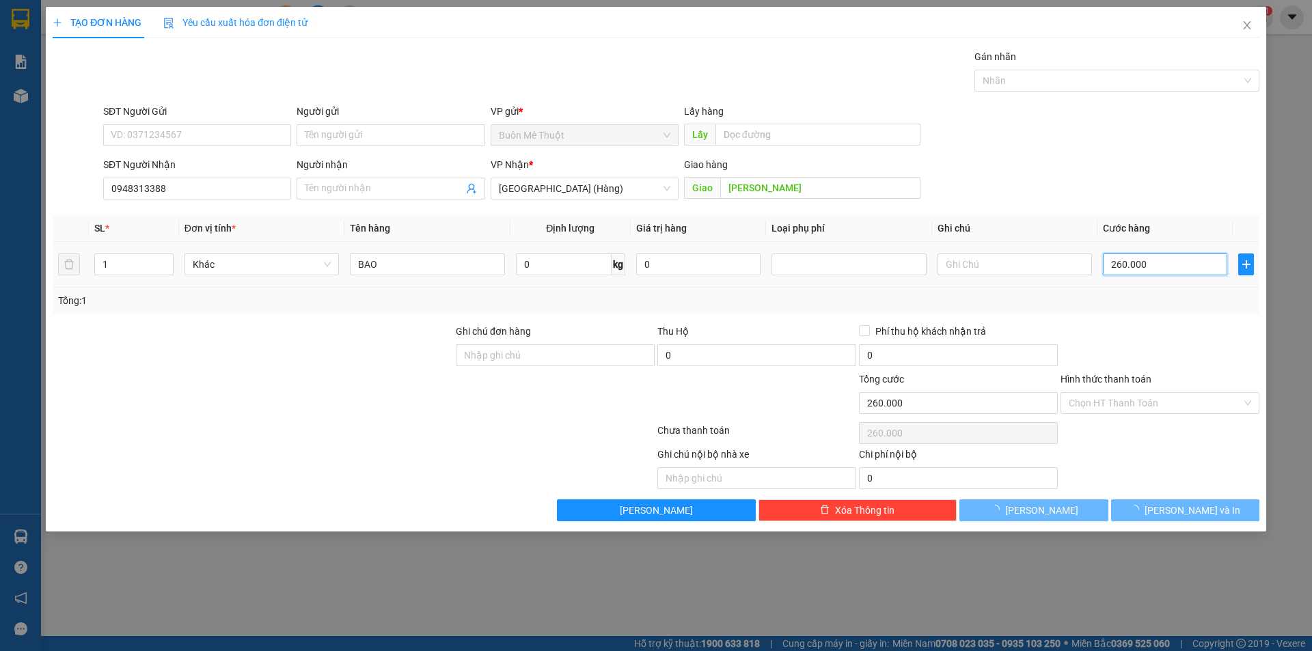
click at [1200, 269] on input "260.000" at bounding box center [1165, 265] width 124 height 22
type input "0"
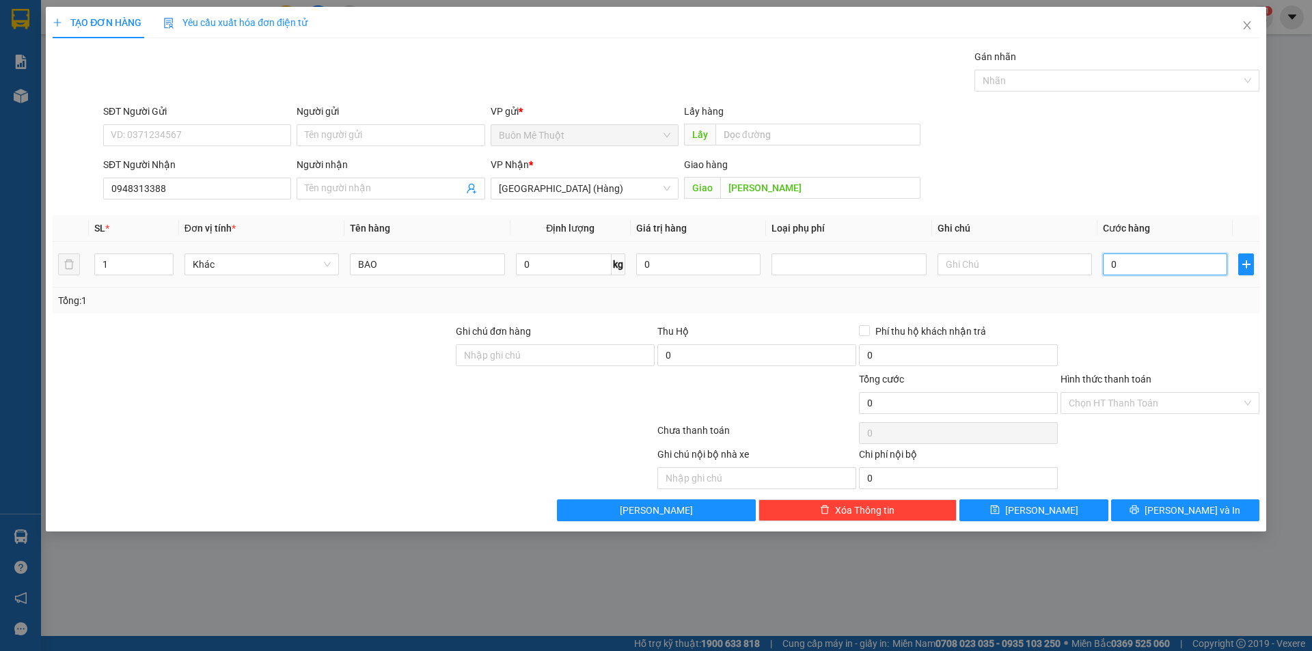
type input "1"
type input "01"
type input "13"
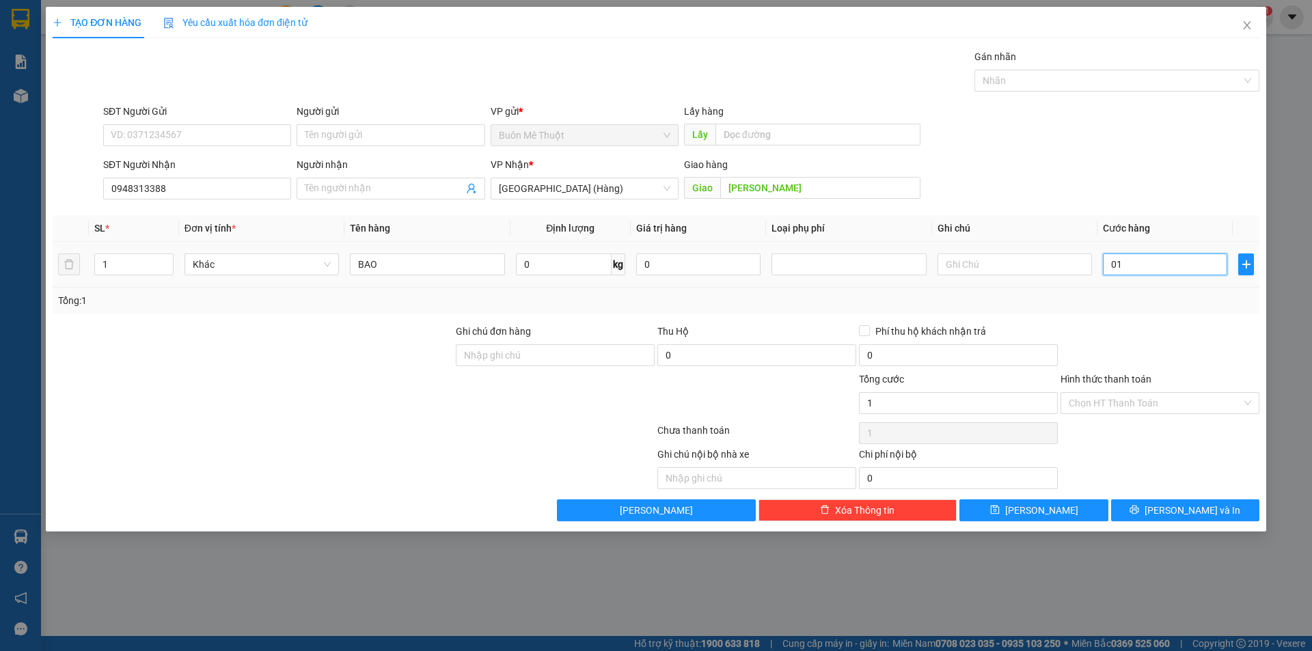
type input "013"
type input "130"
type input "0.130"
type input "130.000"
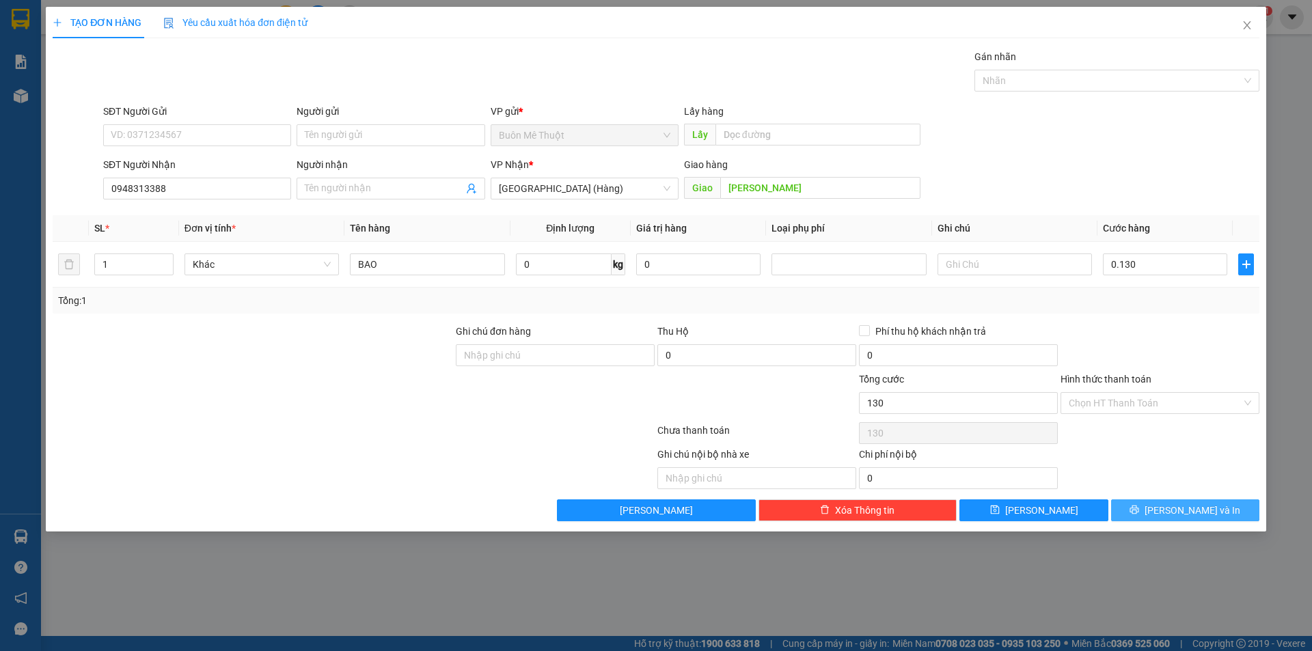
type input "130.000"
click at [1139, 515] on icon "printer" at bounding box center [1135, 510] width 10 height 10
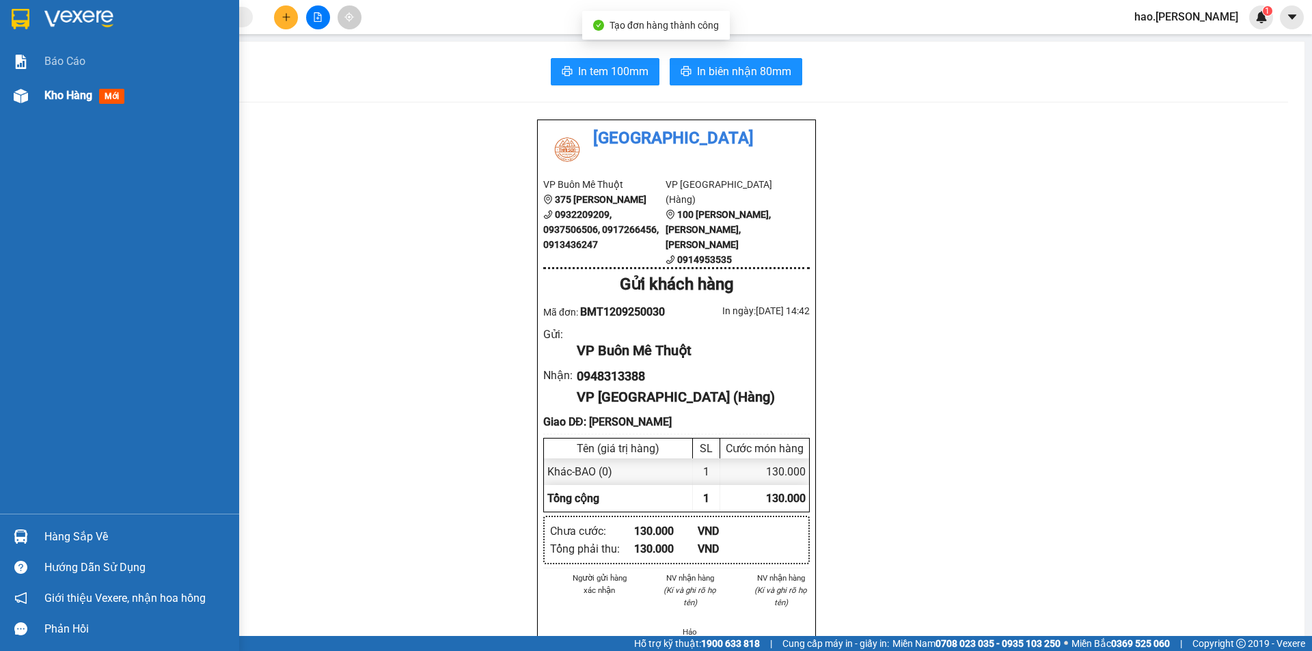
click at [68, 92] on span "Kho hàng" at bounding box center [68, 95] width 48 height 13
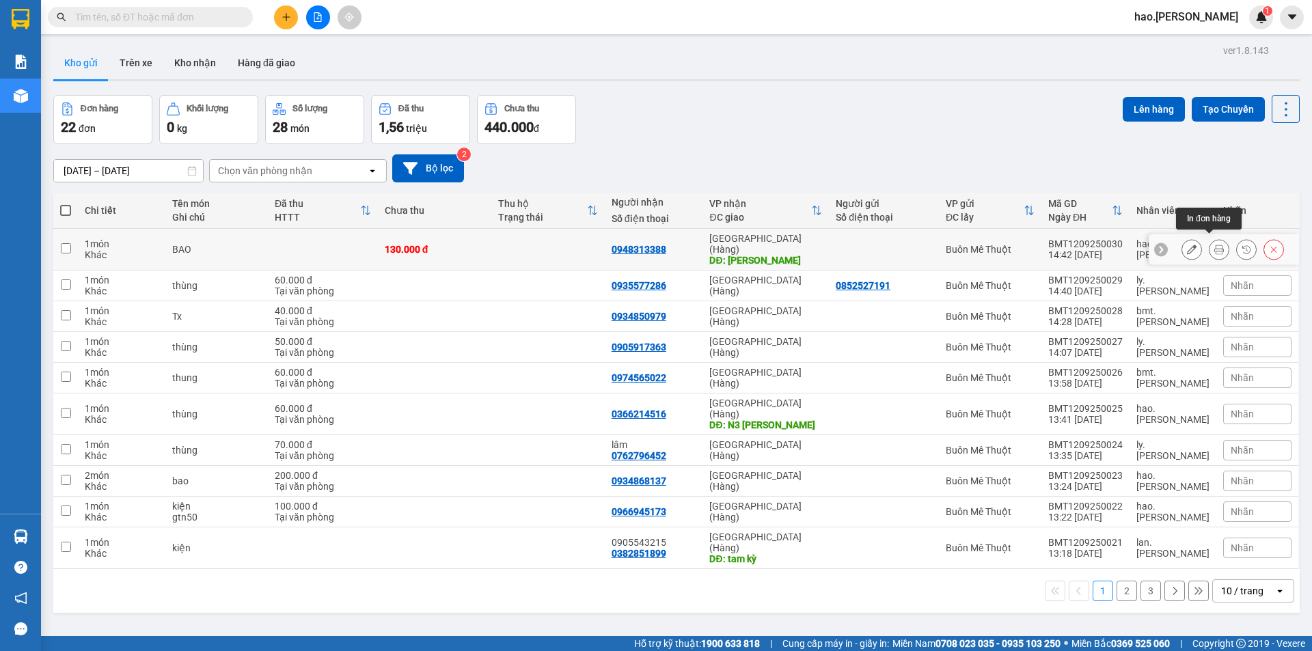
click at [1187, 245] on icon at bounding box center [1192, 250] width 10 height 10
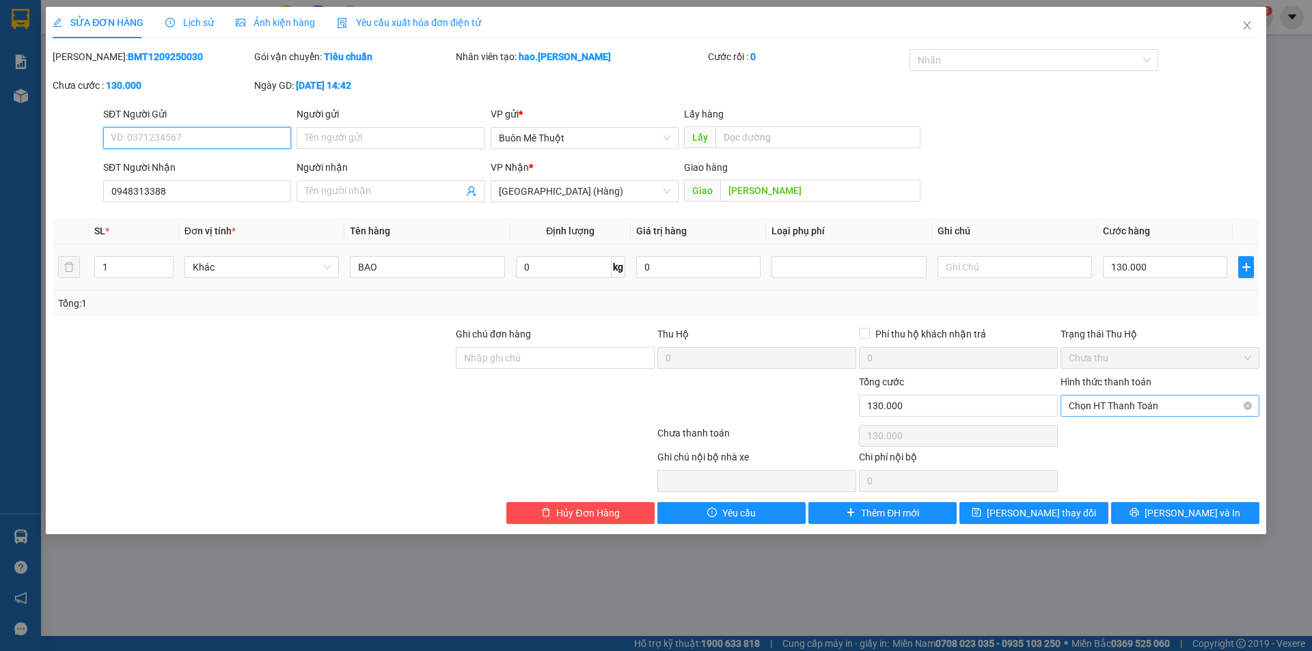
click at [1088, 406] on span "Chọn HT Thanh Toán" at bounding box center [1160, 406] width 183 height 21
click at [1089, 439] on div "Tại văn phòng" at bounding box center [1160, 433] width 183 height 15
click at [1153, 525] on div "SỬA ĐƠN HÀNG Lịch sử Ảnh kiện hàng Yêu cầu xuất hóa đơn điện tử Total Paid Fee …" at bounding box center [656, 271] width 1221 height 528
click at [1154, 518] on button "[PERSON_NAME] và In" at bounding box center [1185, 513] width 148 height 22
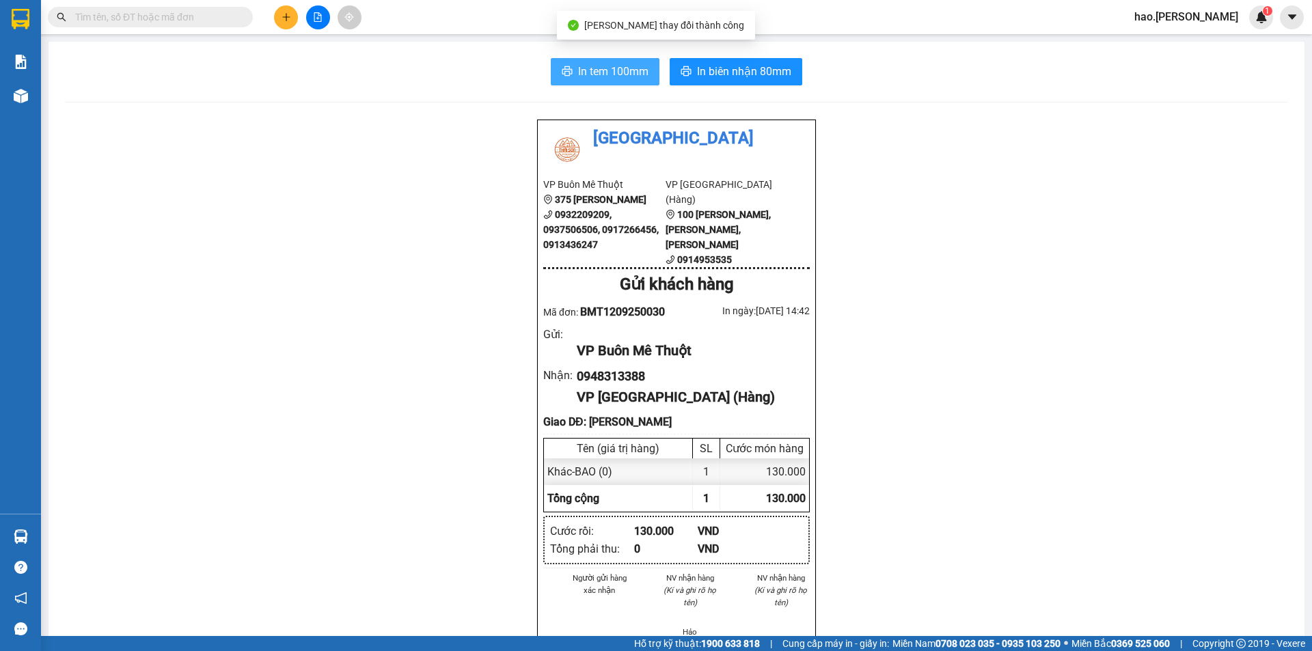
click at [633, 70] on span "In tem 100mm" at bounding box center [613, 71] width 70 height 17
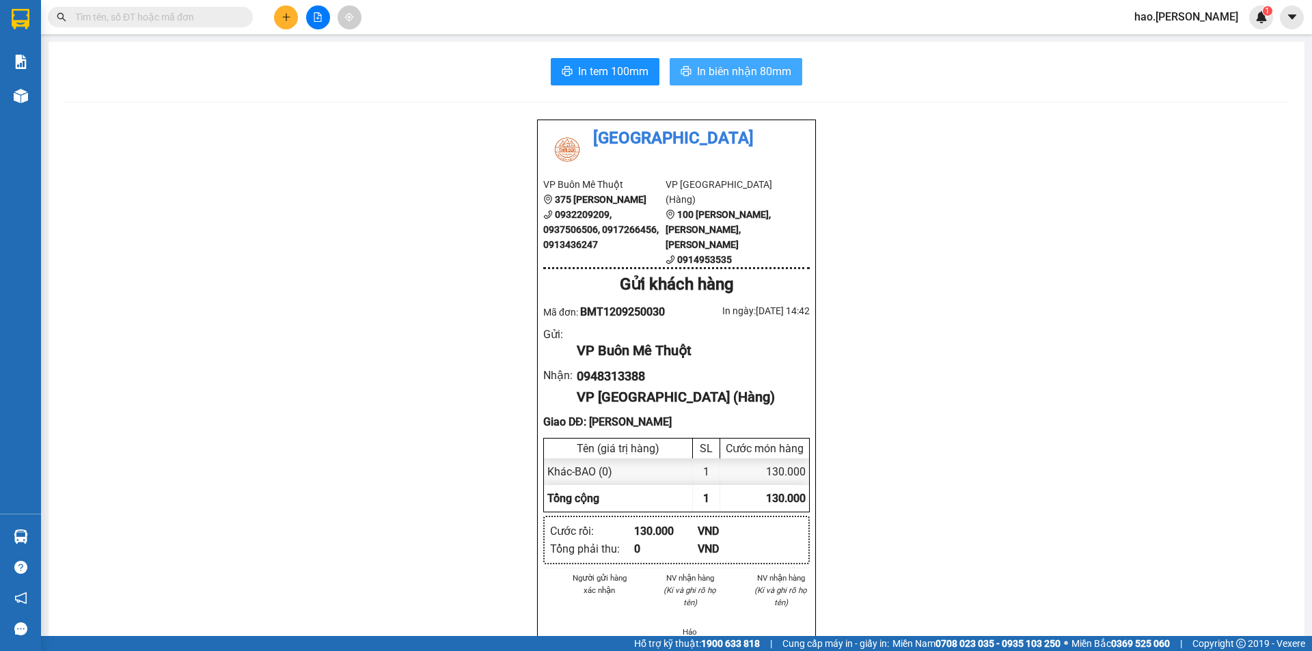
click at [736, 68] on span "In biên nhận 80mm" at bounding box center [744, 71] width 94 height 17
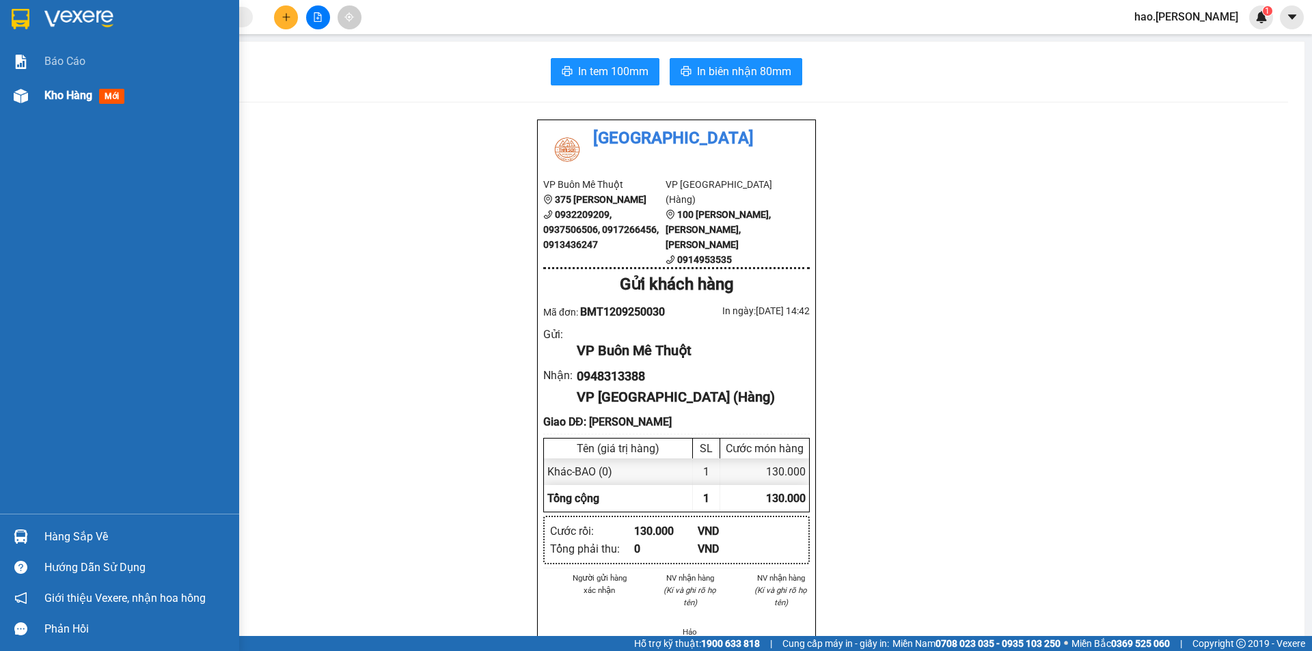
click at [62, 101] on span "Kho hàng" at bounding box center [68, 95] width 48 height 13
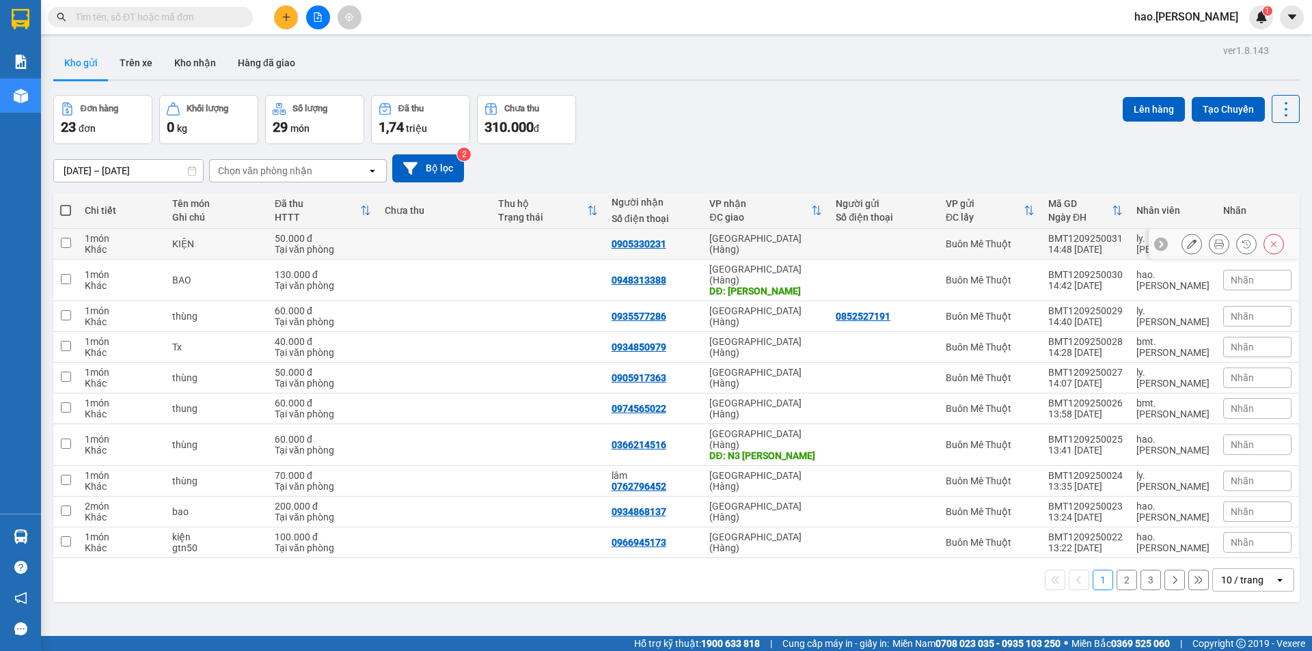
click at [1215, 242] on icon at bounding box center [1220, 244] width 10 height 10
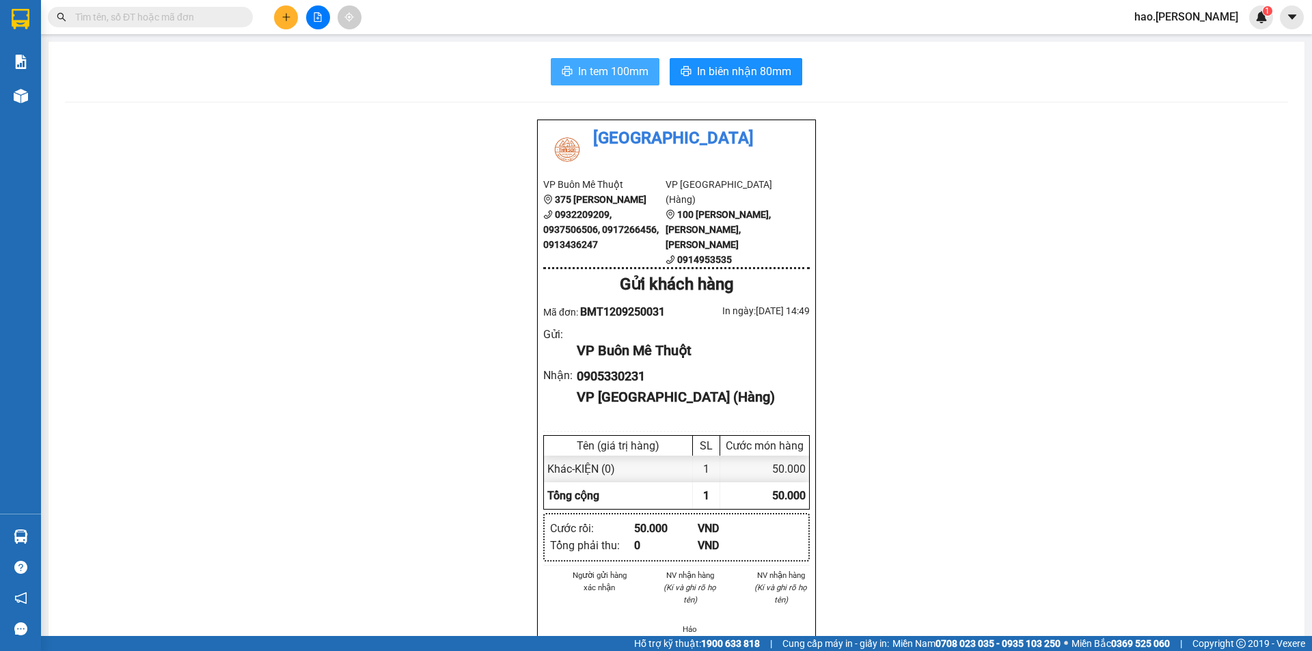
drag, startPoint x: 638, startPoint y: 71, endPoint x: 647, endPoint y: 77, distance: 11.0
click at [638, 72] on span "In tem 100mm" at bounding box center [613, 71] width 70 height 17
click at [258, 5] on div "Kết quả tìm kiếm ( 0 ) Bộ lọc No Data" at bounding box center [133, 17] width 267 height 24
click at [284, 16] on icon "plus" at bounding box center [287, 17] width 10 height 10
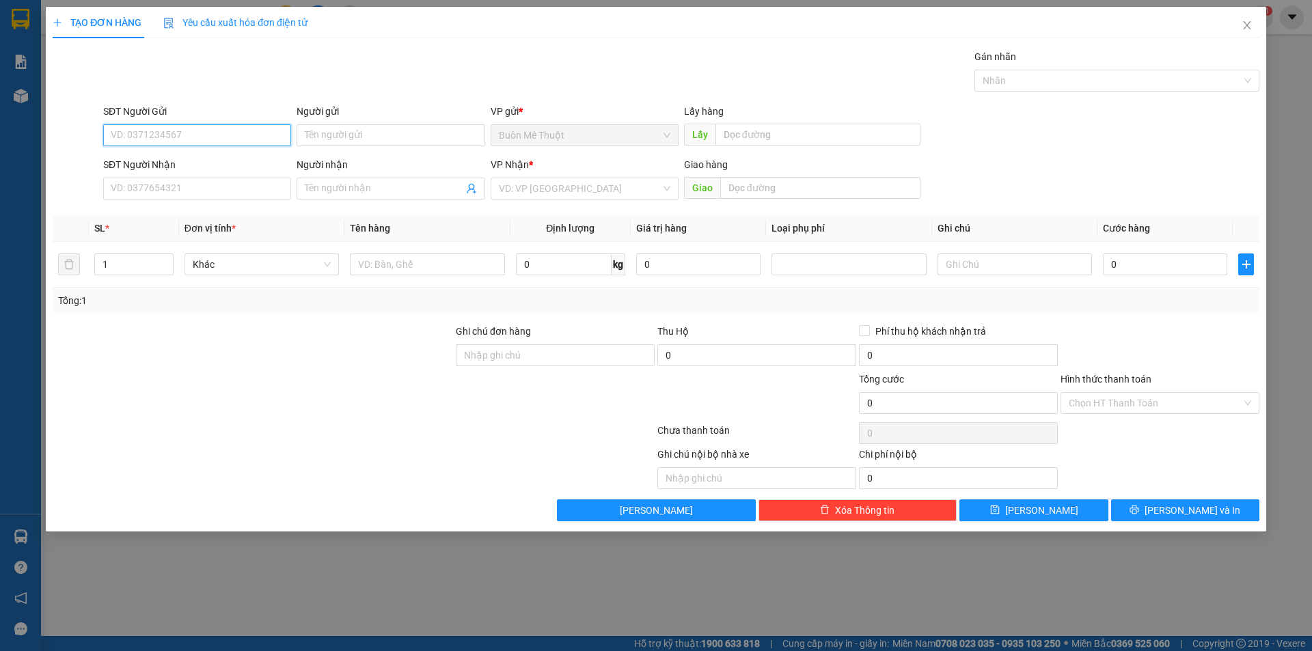
click at [216, 135] on input "SĐT Người Gửi" at bounding box center [197, 135] width 188 height 22
click at [129, 168] on div "0901672767" at bounding box center [197, 162] width 172 height 15
type input "0901672767"
type input "0934928708"
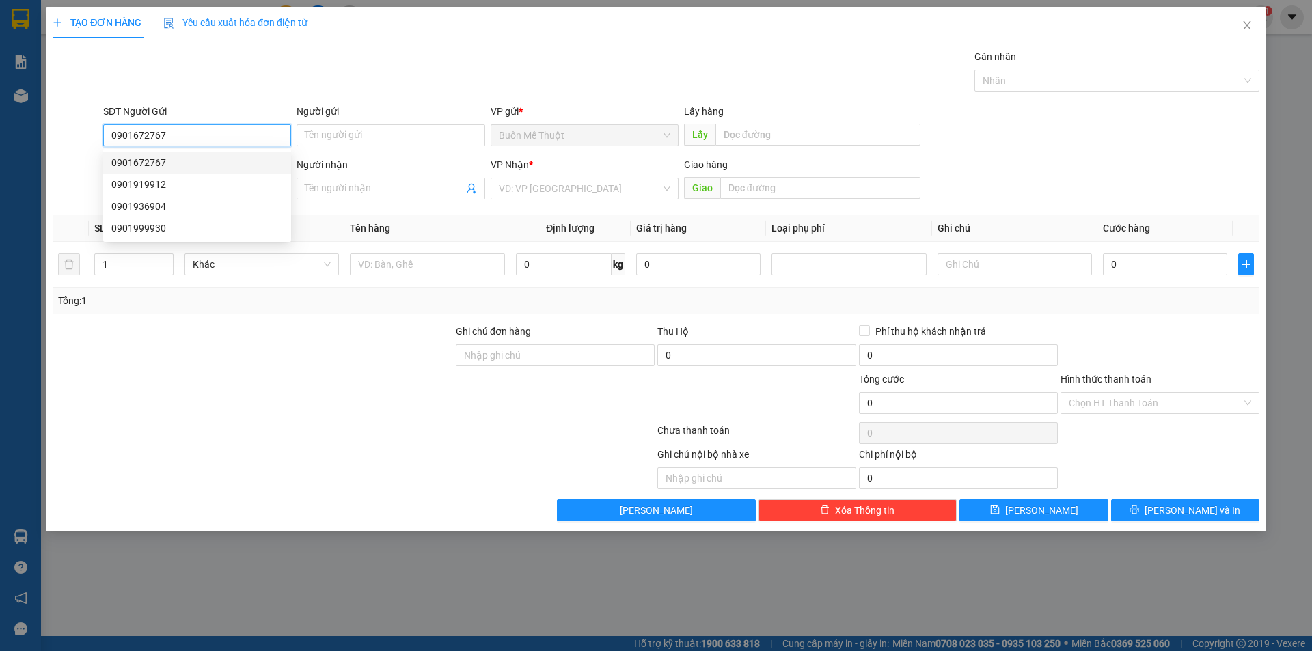
type input "50.000"
type input "0901672767"
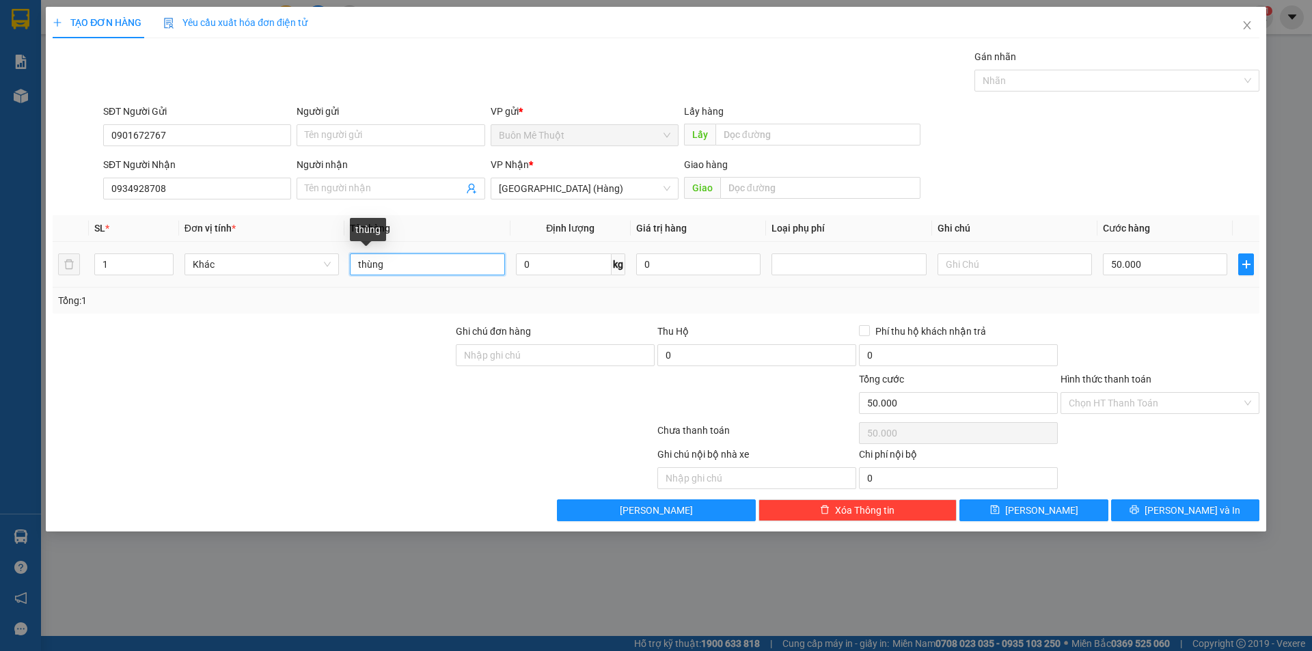
click at [411, 267] on input "thùng" at bounding box center [427, 265] width 154 height 22
type input "tx"
click at [1156, 254] on input "50.000" at bounding box center [1165, 265] width 124 height 22
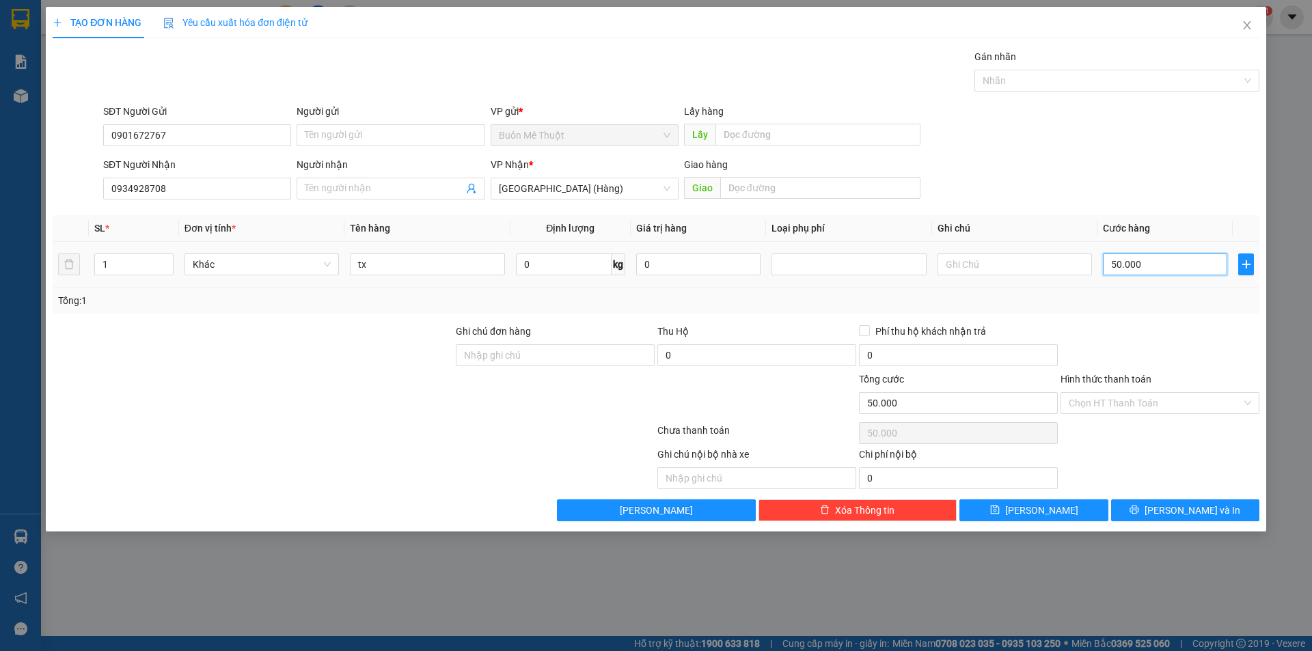
type input "7"
type input "70"
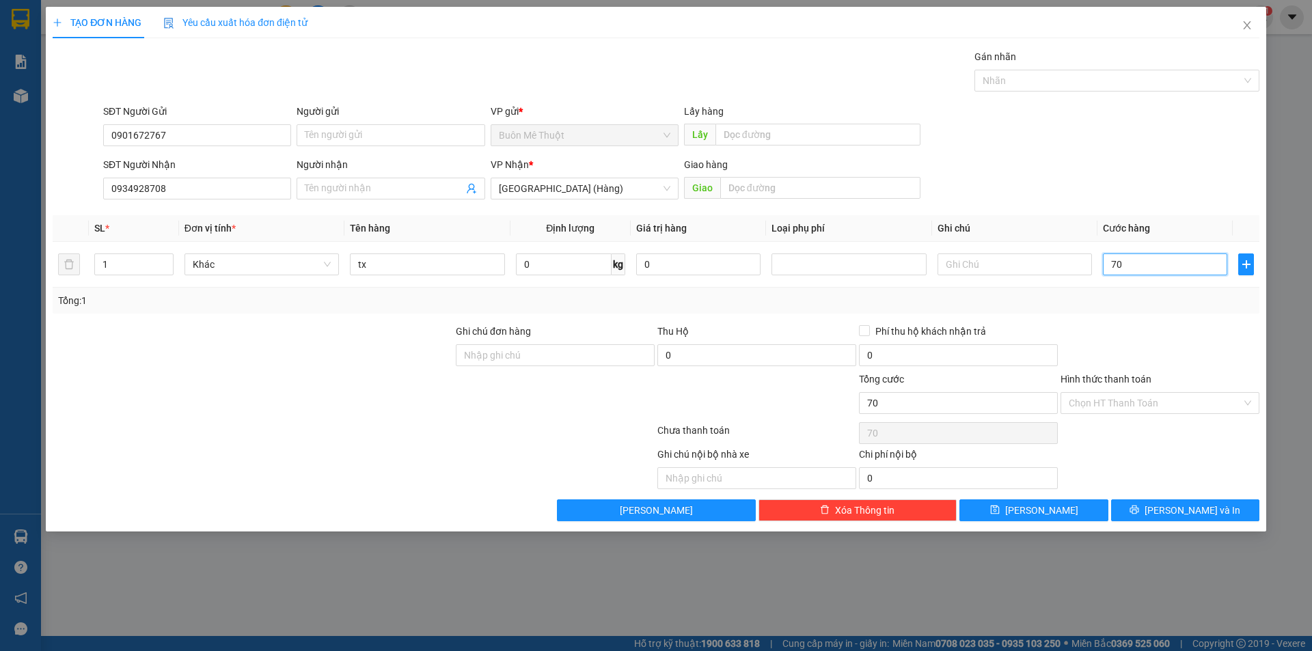
type input "70"
type input "70.000"
click at [1165, 334] on div at bounding box center [1161, 348] width 202 height 48
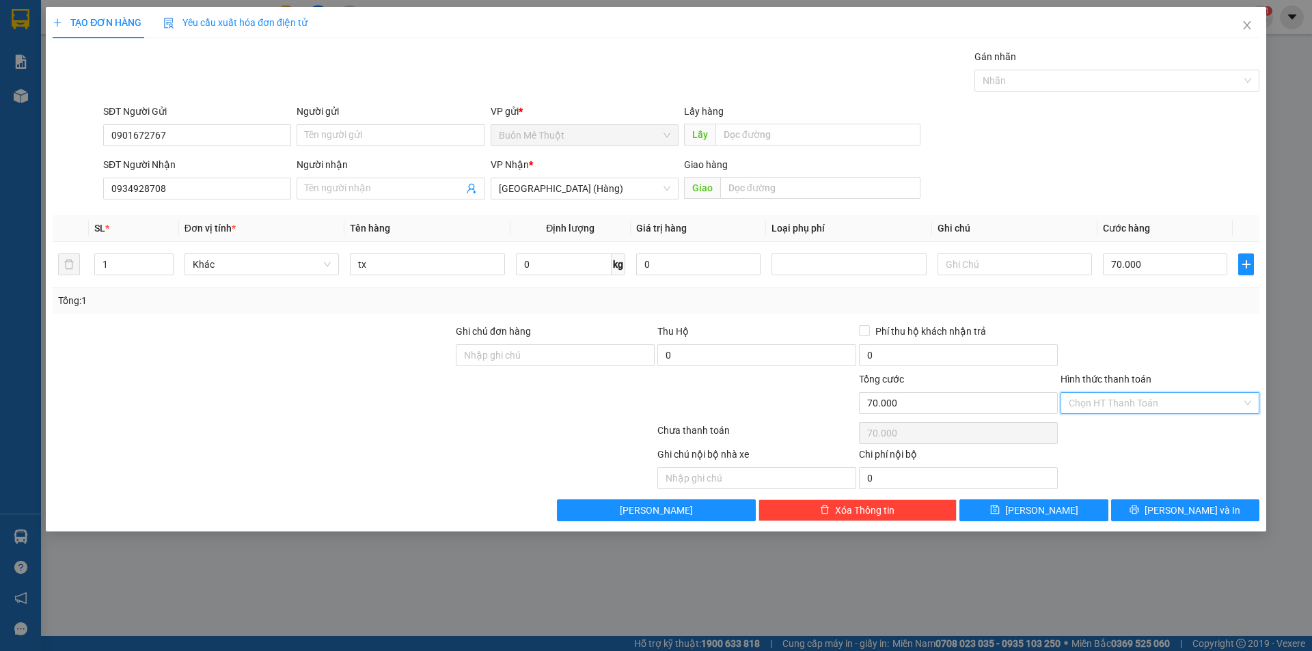
click at [1139, 407] on input "Hình thức thanh toán" at bounding box center [1155, 403] width 173 height 21
click at [1105, 432] on div "Tại văn phòng" at bounding box center [1160, 430] width 183 height 15
click at [1174, 509] on span "[PERSON_NAME] và In" at bounding box center [1193, 510] width 96 height 15
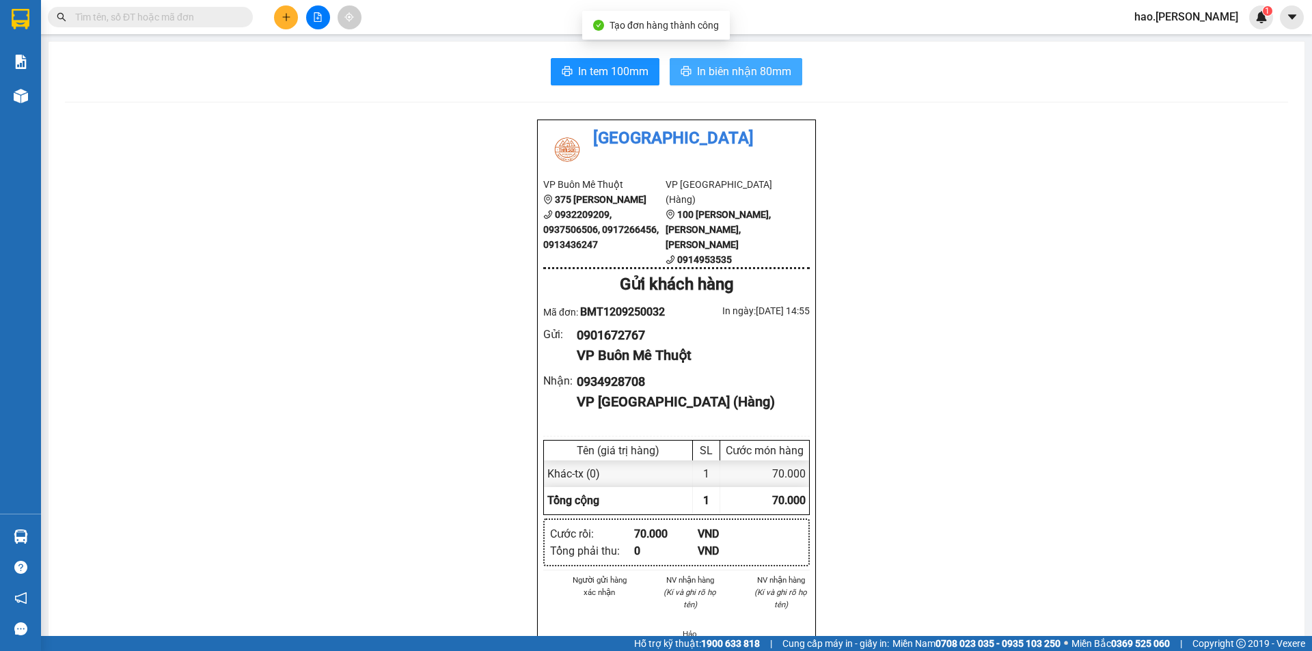
click at [757, 69] on span "In biên nhận 80mm" at bounding box center [744, 71] width 94 height 17
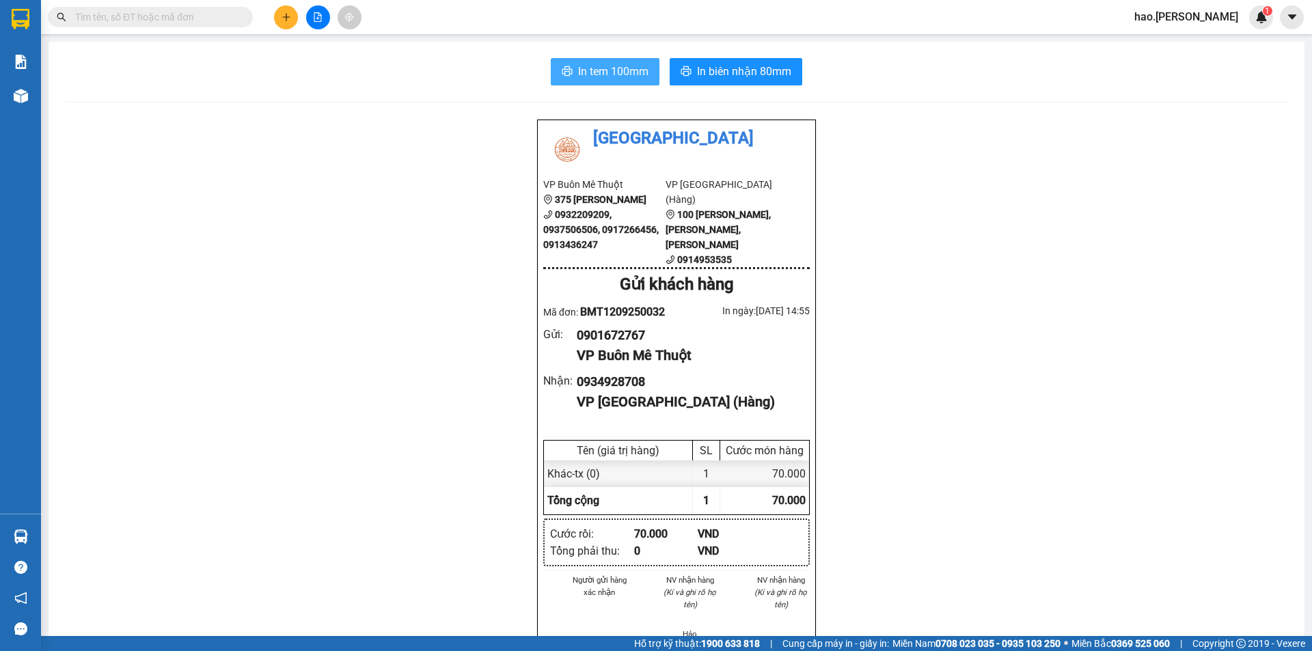
click at [588, 81] on button "In tem 100mm" at bounding box center [605, 71] width 109 height 27
click at [284, 29] on div "Kết quả tìm kiếm ( 0 ) Bộ lọc No Data hao.thaison 1" at bounding box center [656, 17] width 1312 height 34
click at [286, 18] on icon "plus" at bounding box center [287, 17] width 10 height 10
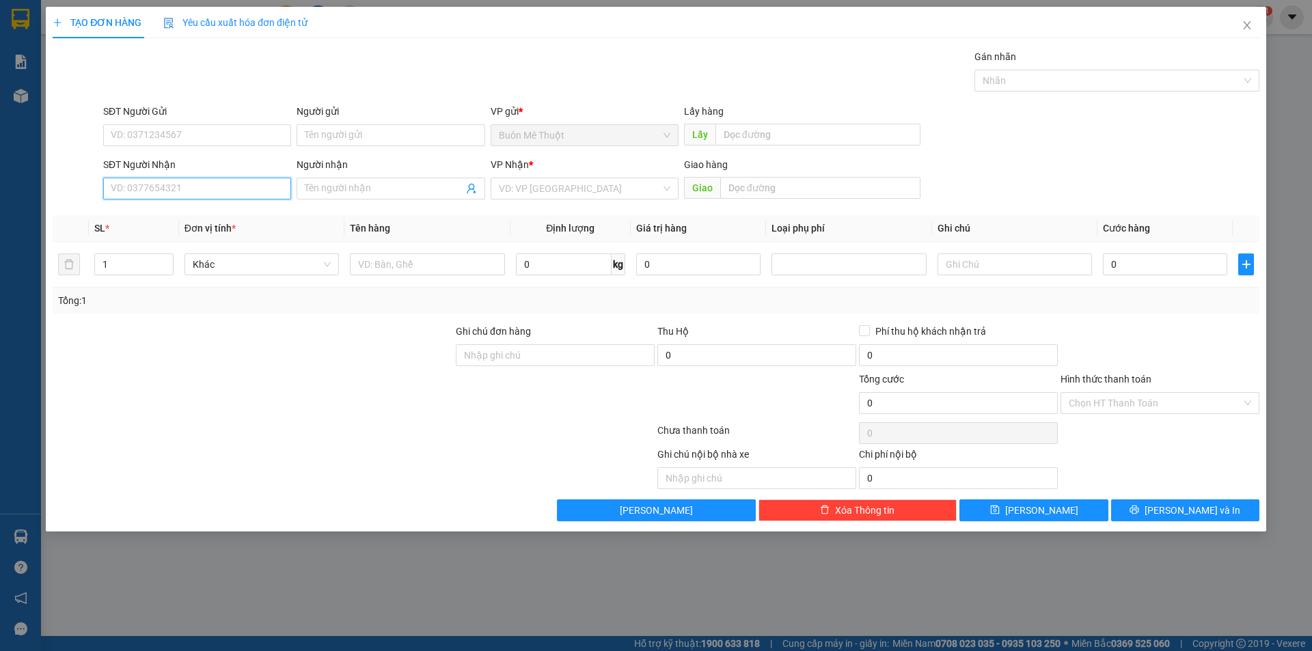
click at [150, 188] on input "SĐT Người Nhận" at bounding box center [197, 189] width 188 height 22
click at [206, 236] on div "0934719217" at bounding box center [197, 237] width 172 height 15
type input "0934719217"
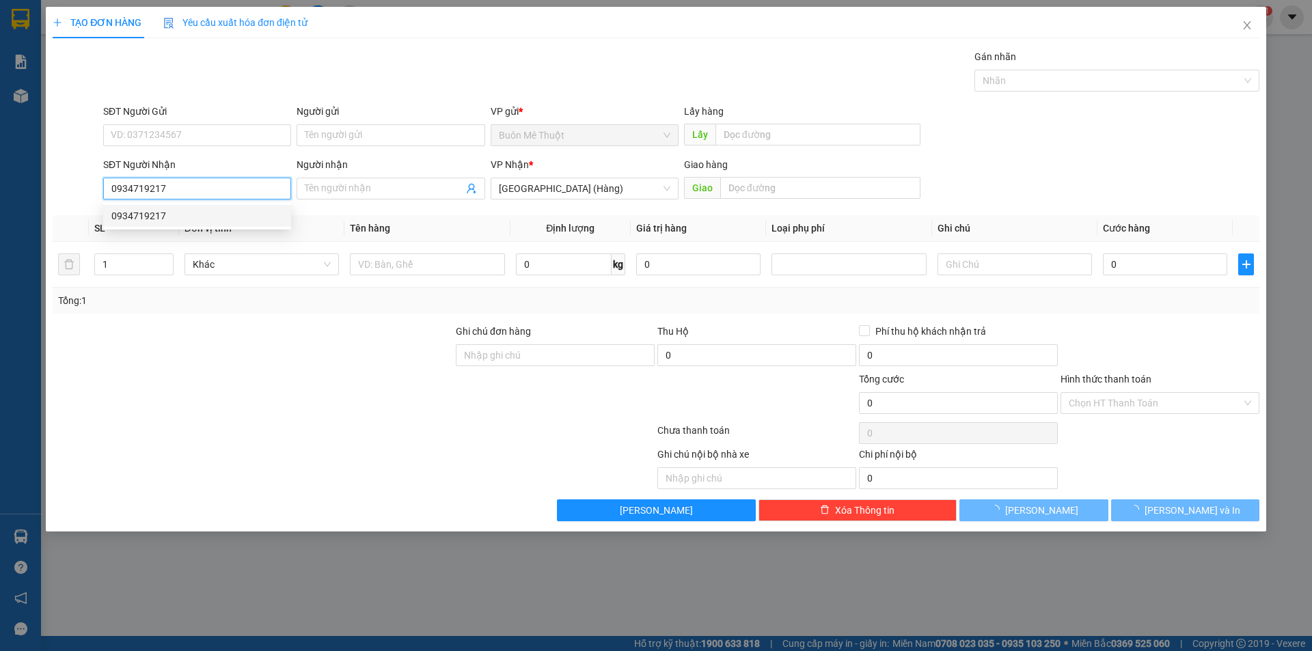
type input "120.000"
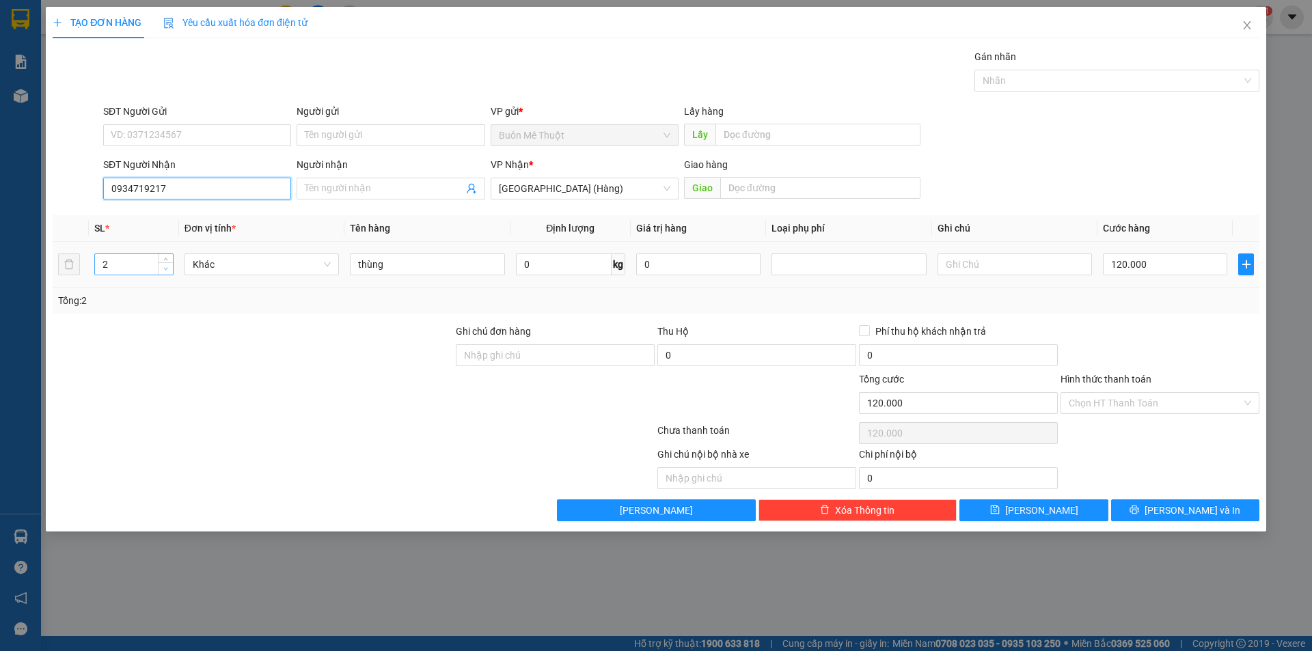
type input "0934719217"
type input "1"
click at [169, 268] on span "down" at bounding box center [166, 269] width 8 height 8
click at [1137, 265] on input "120.000" at bounding box center [1165, 265] width 124 height 22
type input "0"
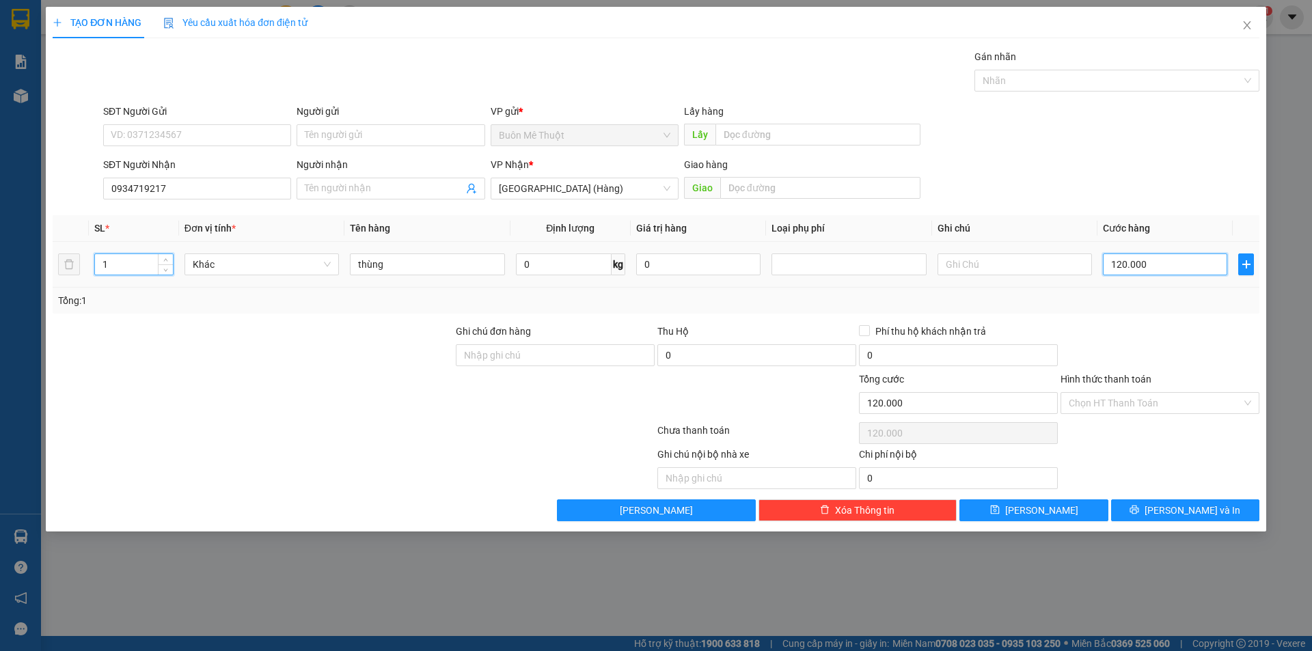
type input "0"
type input "5"
type input "05"
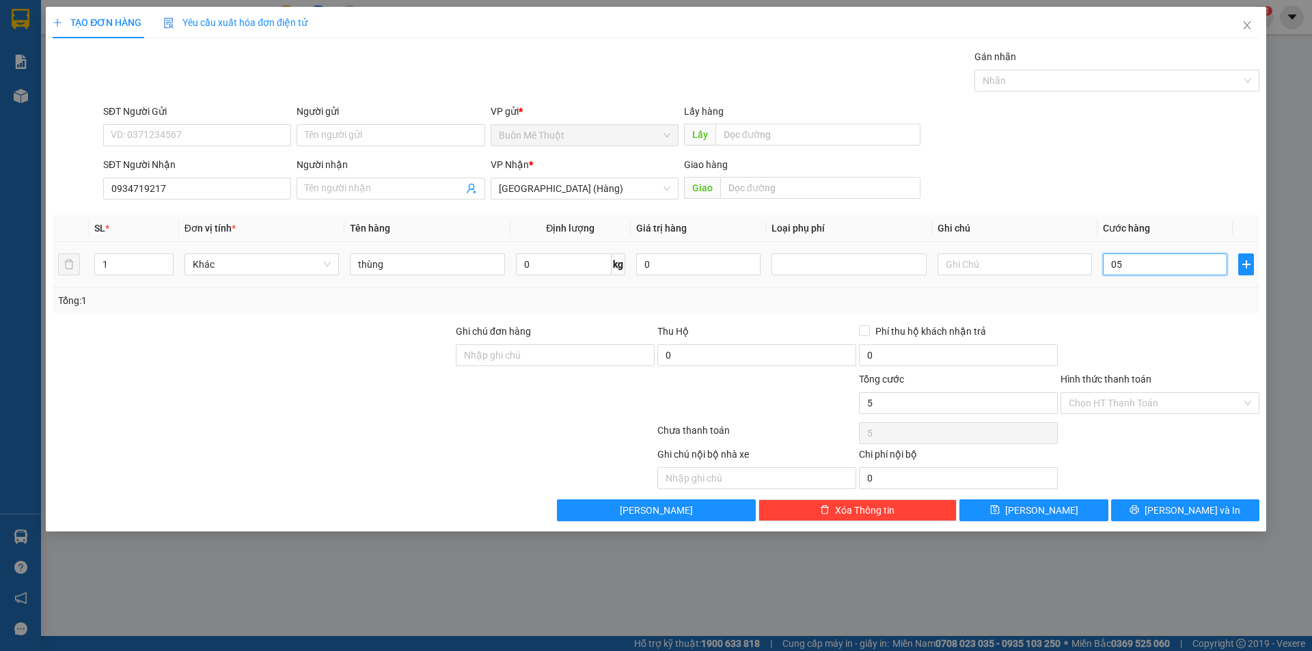
type input "50"
type input "050"
type input "50.000"
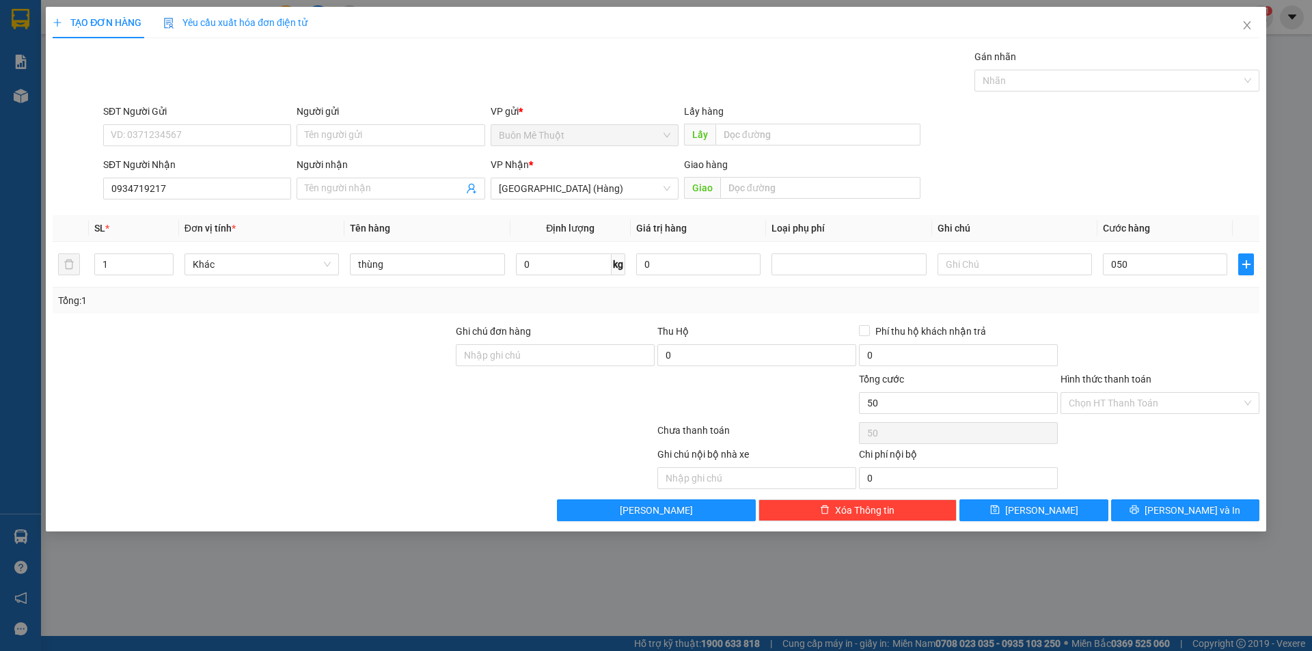
type input "50.000"
click at [1135, 329] on div at bounding box center [1161, 348] width 202 height 48
click at [1183, 514] on span "[PERSON_NAME] và In" at bounding box center [1193, 510] width 96 height 15
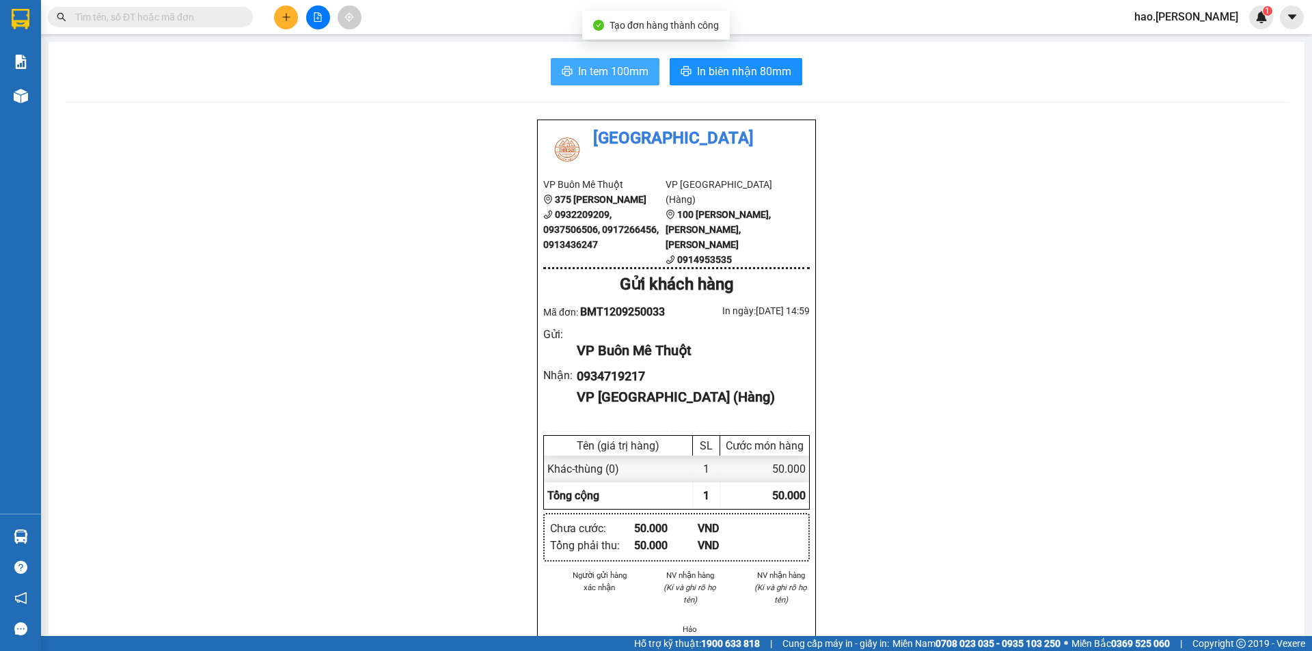
click at [650, 73] on div "In tem 100mm In biên nhận 80mm" at bounding box center [677, 71] width 1224 height 27
click at [638, 77] on span "In tem 100mm" at bounding box center [613, 71] width 70 height 17
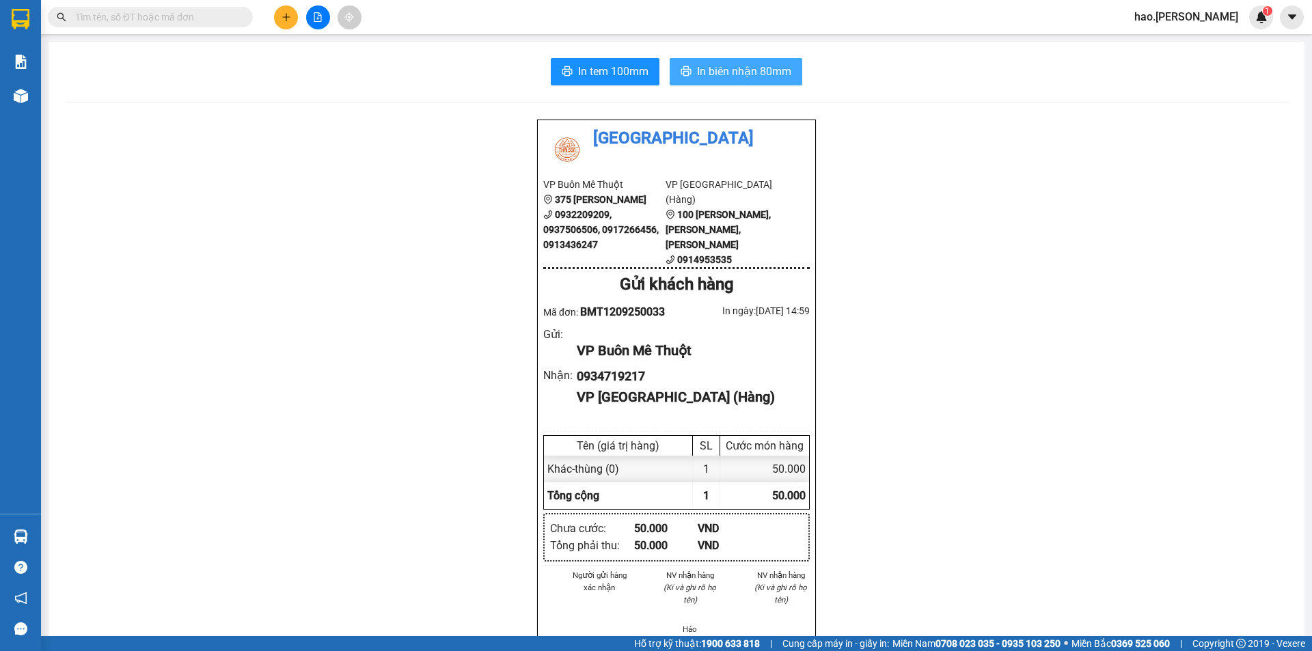
click at [725, 68] on span "In biên nhận 80mm" at bounding box center [744, 71] width 94 height 17
click at [62, 113] on div "In tem 100mm In biên nhận 80mm Thái Sơn VP Buôn Mê Thuột 375 Hoàng Diệu 0932209…" at bounding box center [677, 617] width 1256 height 1151
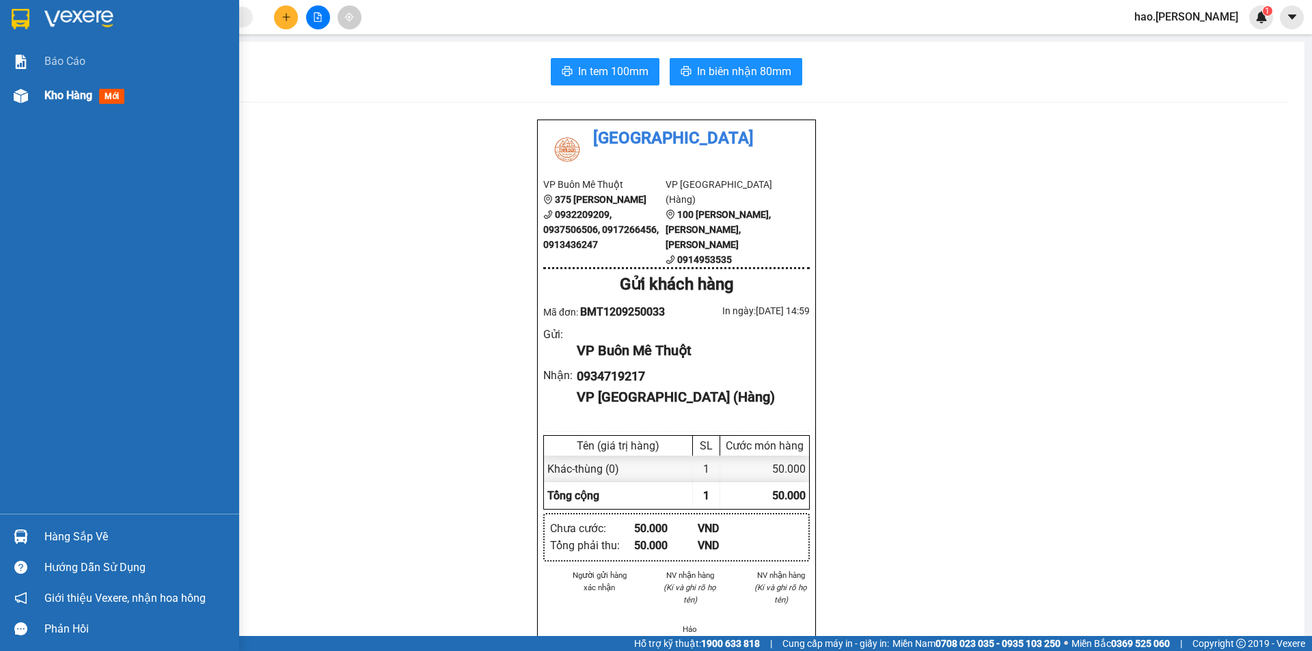
click at [59, 97] on span "Kho hàng" at bounding box center [68, 95] width 48 height 13
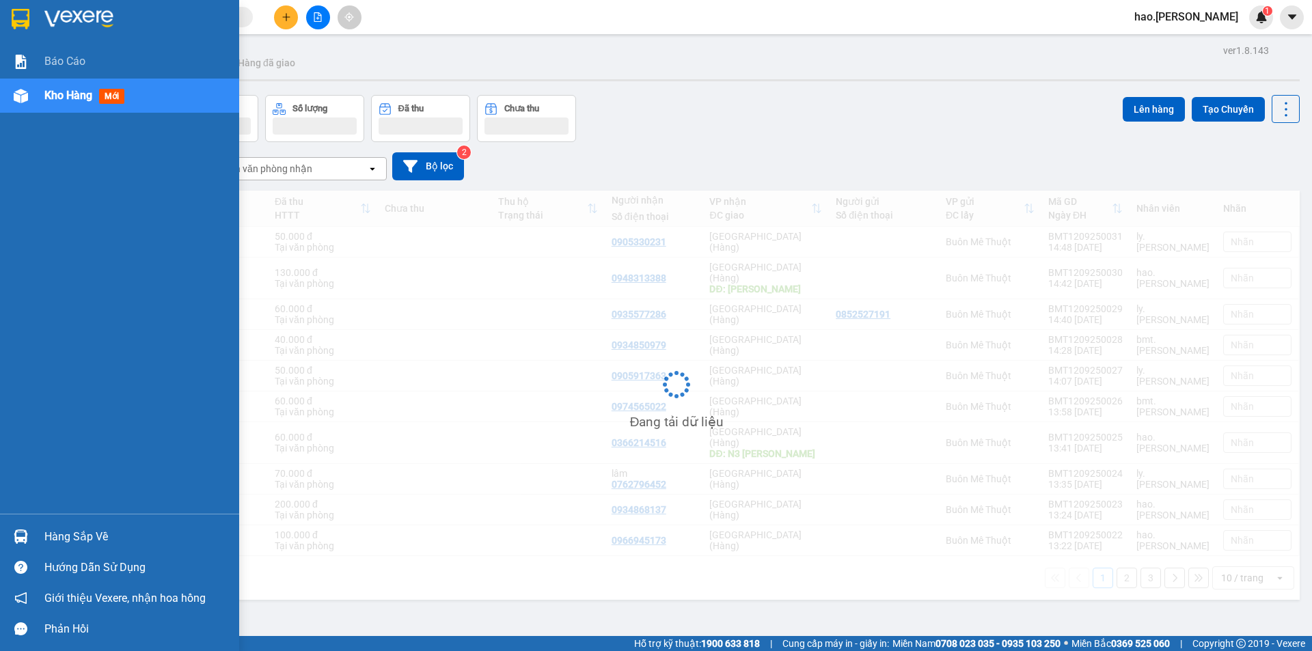
click at [59, 97] on span "Kho hàng" at bounding box center [68, 95] width 48 height 13
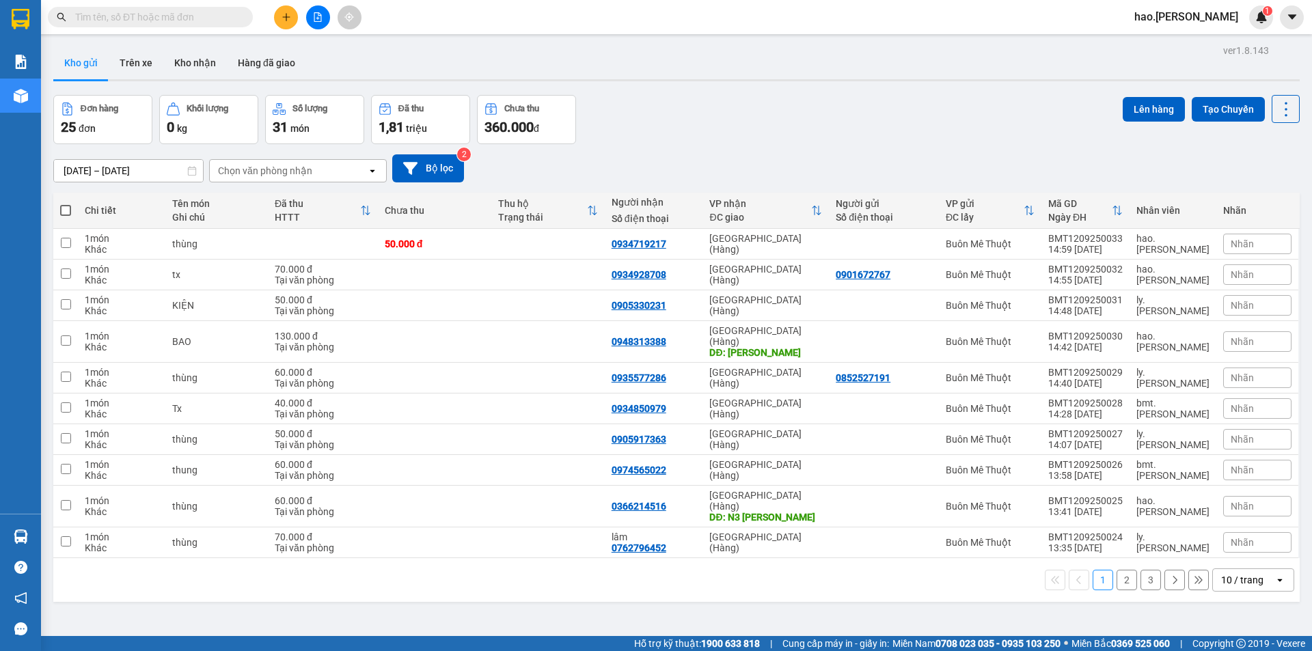
click at [1234, 574] on div "10 / trang" at bounding box center [1243, 581] width 42 height 14
click at [1236, 531] on span "100 / trang" at bounding box center [1237, 529] width 49 height 14
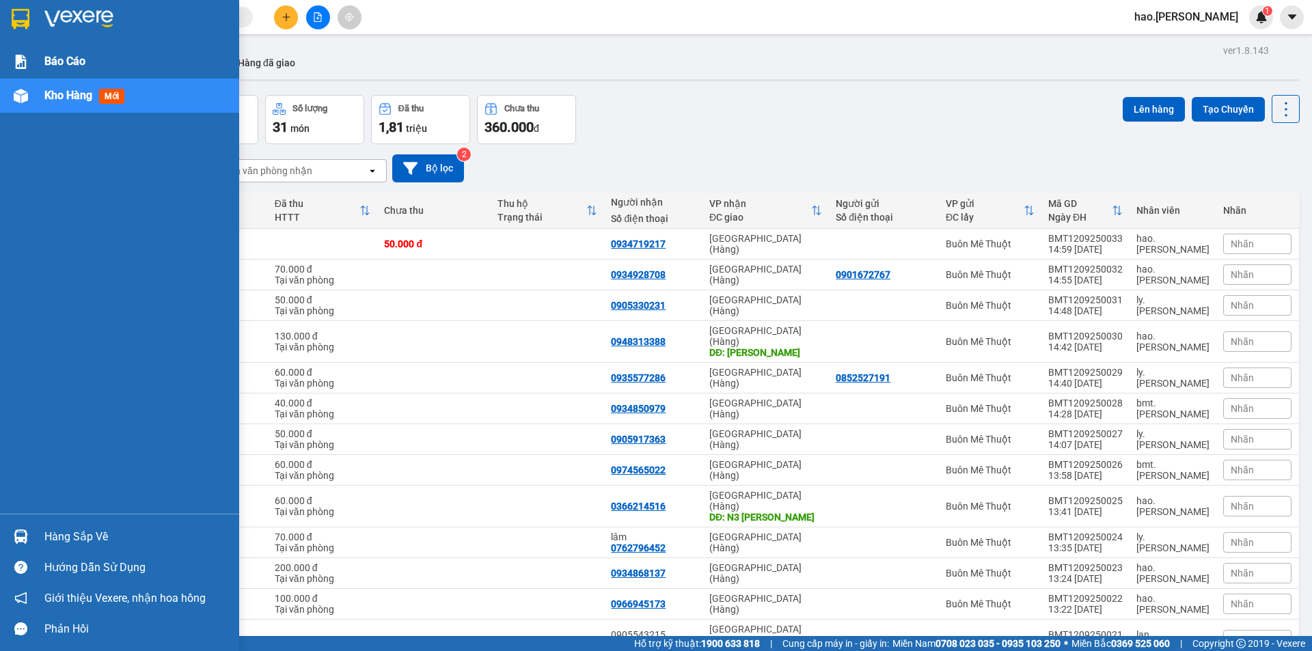
click at [61, 45] on div "Báo cáo" at bounding box center [136, 61] width 185 height 34
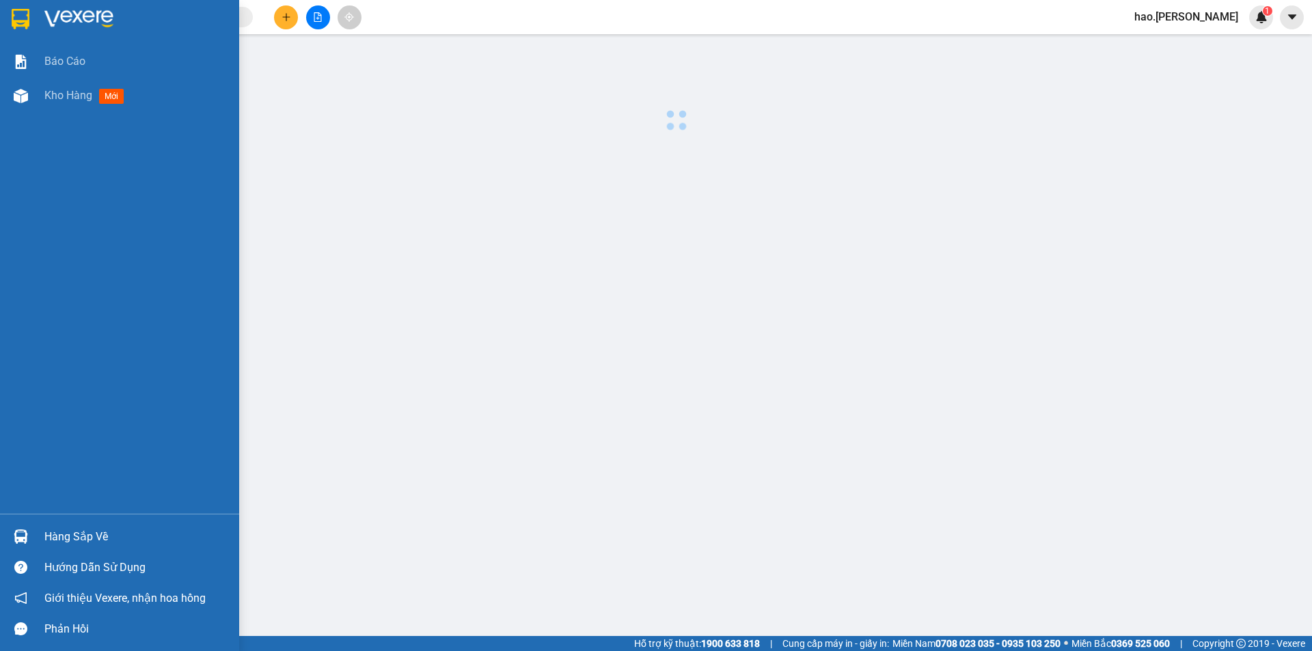
click at [68, 119] on div "Báo cáo Kho hàng mới" at bounding box center [119, 279] width 239 height 470
click at [83, 94] on span "Kho hàng" at bounding box center [68, 95] width 48 height 13
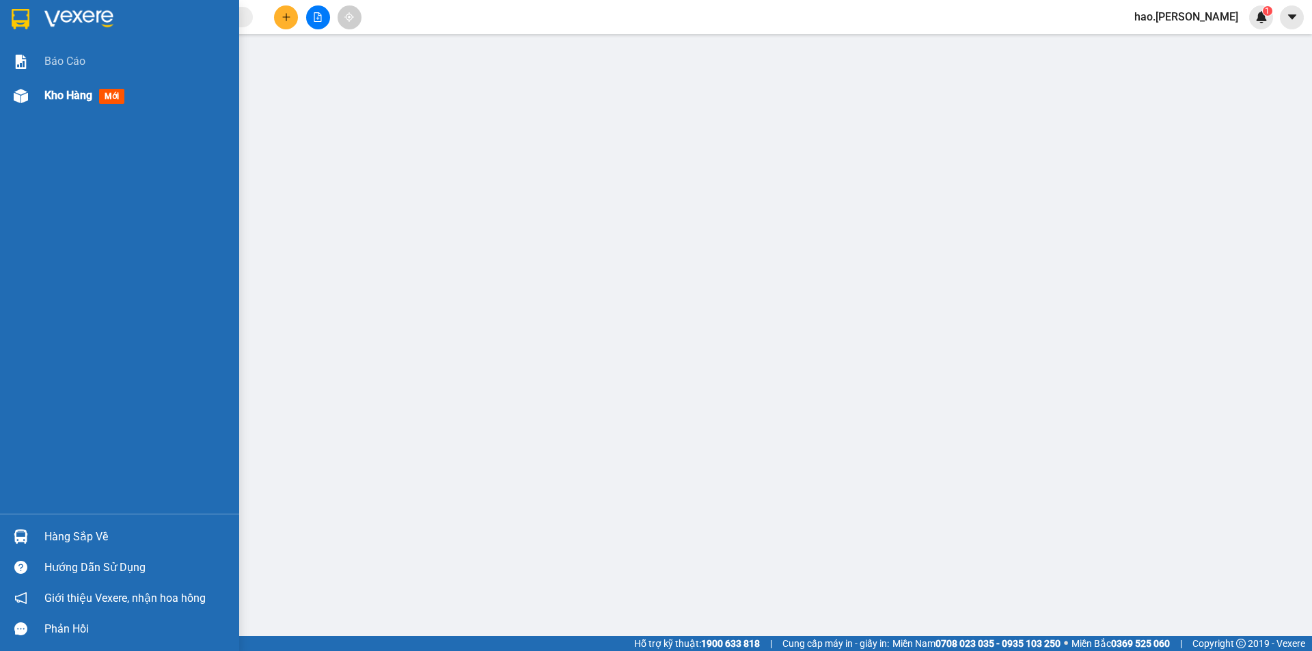
click at [83, 94] on span "Kho hàng" at bounding box center [68, 95] width 48 height 13
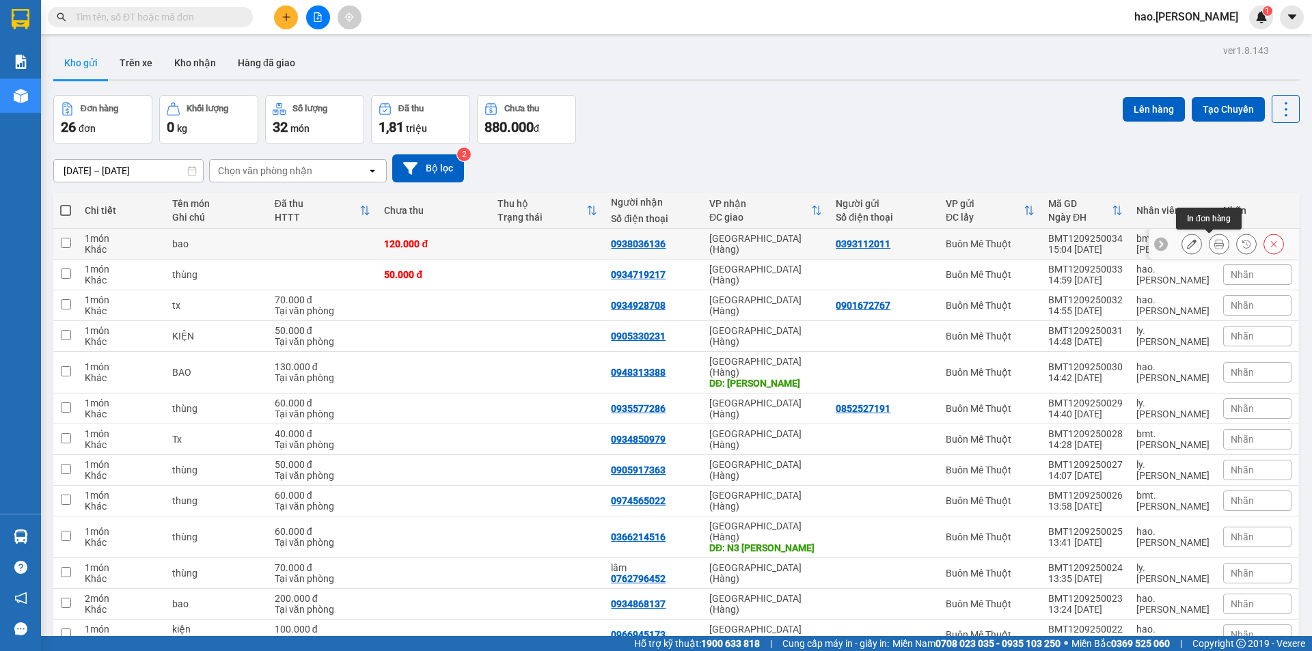
click at [1215, 243] on icon at bounding box center [1220, 244] width 10 height 10
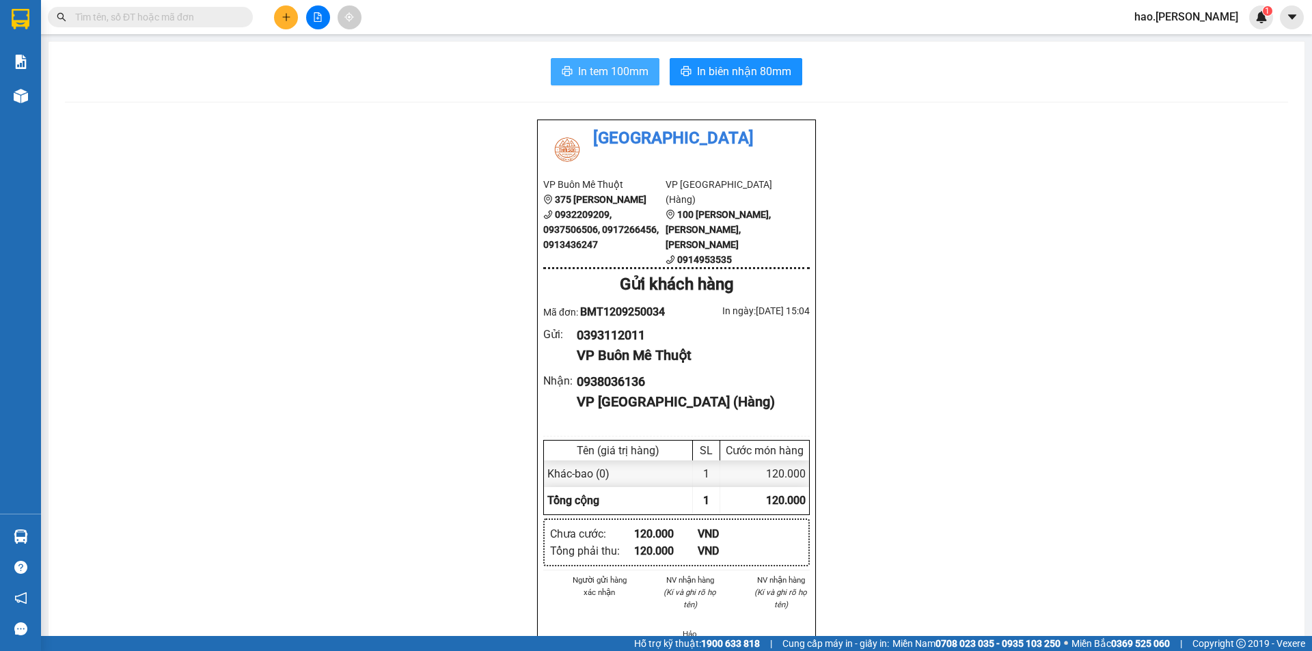
click at [602, 71] on span "In tem 100mm" at bounding box center [613, 71] width 70 height 17
click at [741, 73] on span "In biên nhận 80mm" at bounding box center [744, 71] width 94 height 17
click at [275, 16] on button at bounding box center [286, 17] width 24 height 24
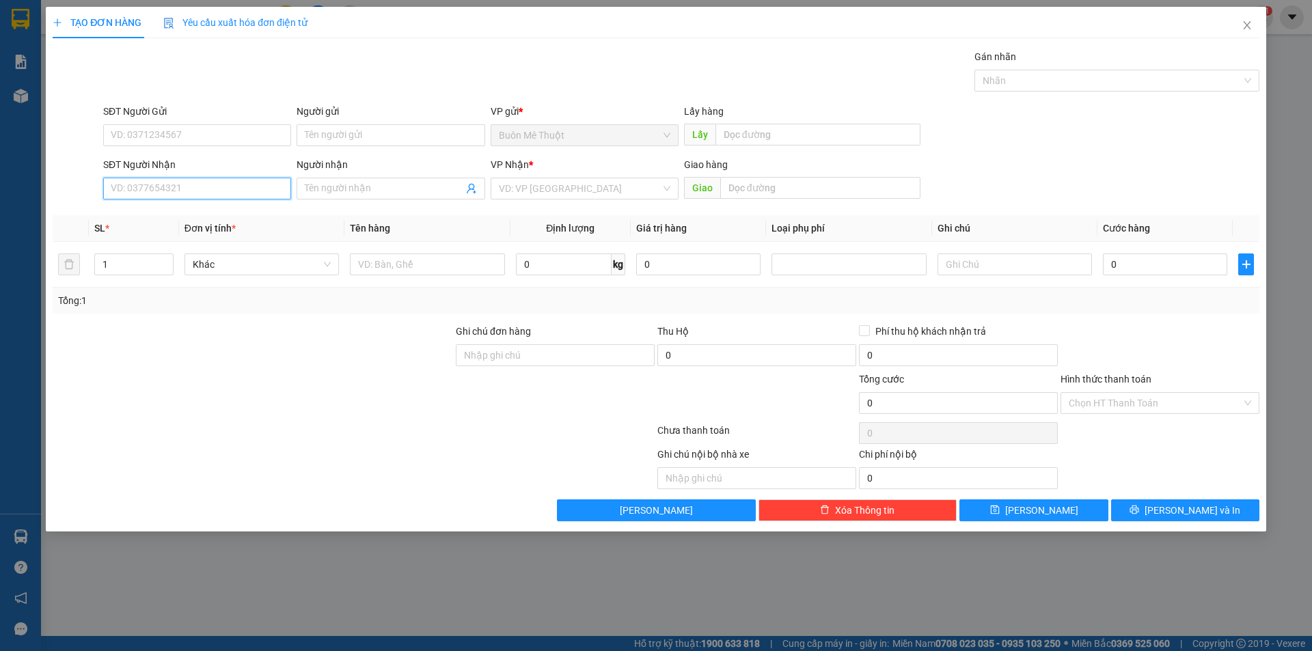
click at [151, 185] on input "SĐT Người Nhận" at bounding box center [197, 189] width 188 height 22
click at [154, 213] on div "0917087191 - UYÊN" at bounding box center [197, 215] width 172 height 15
type input "0917087191"
type input "UYÊN"
type input "100.000"
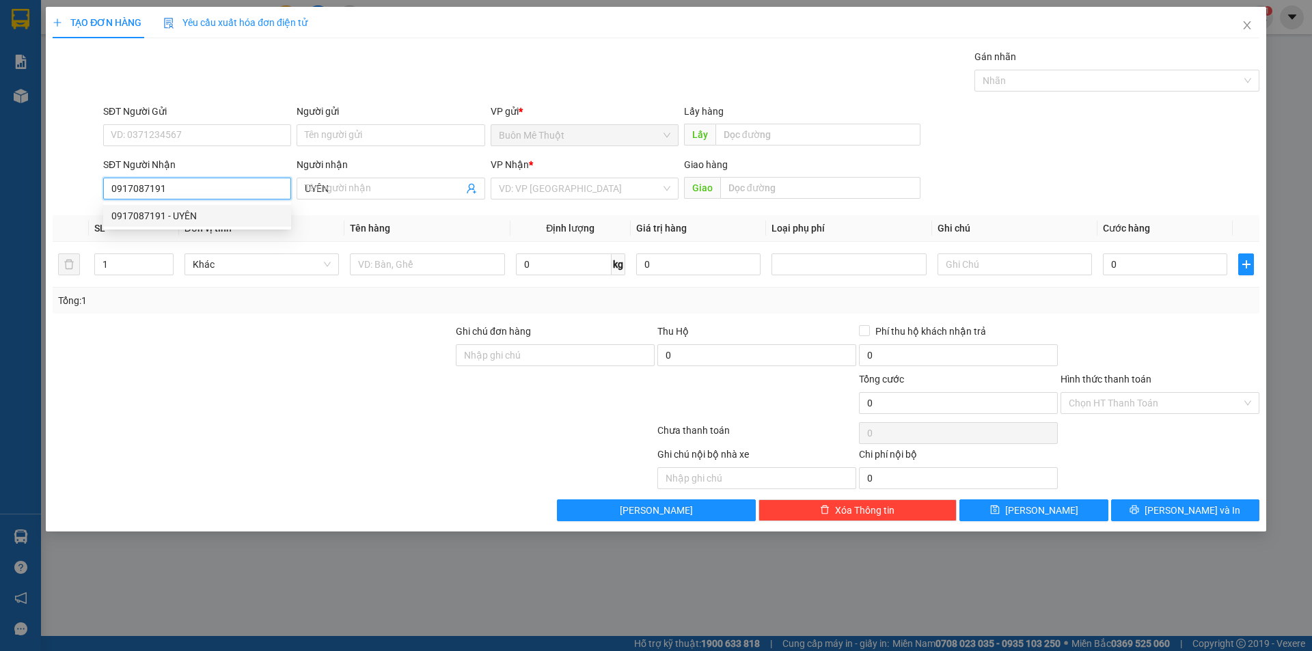
type input "100.000"
type input "0917087191"
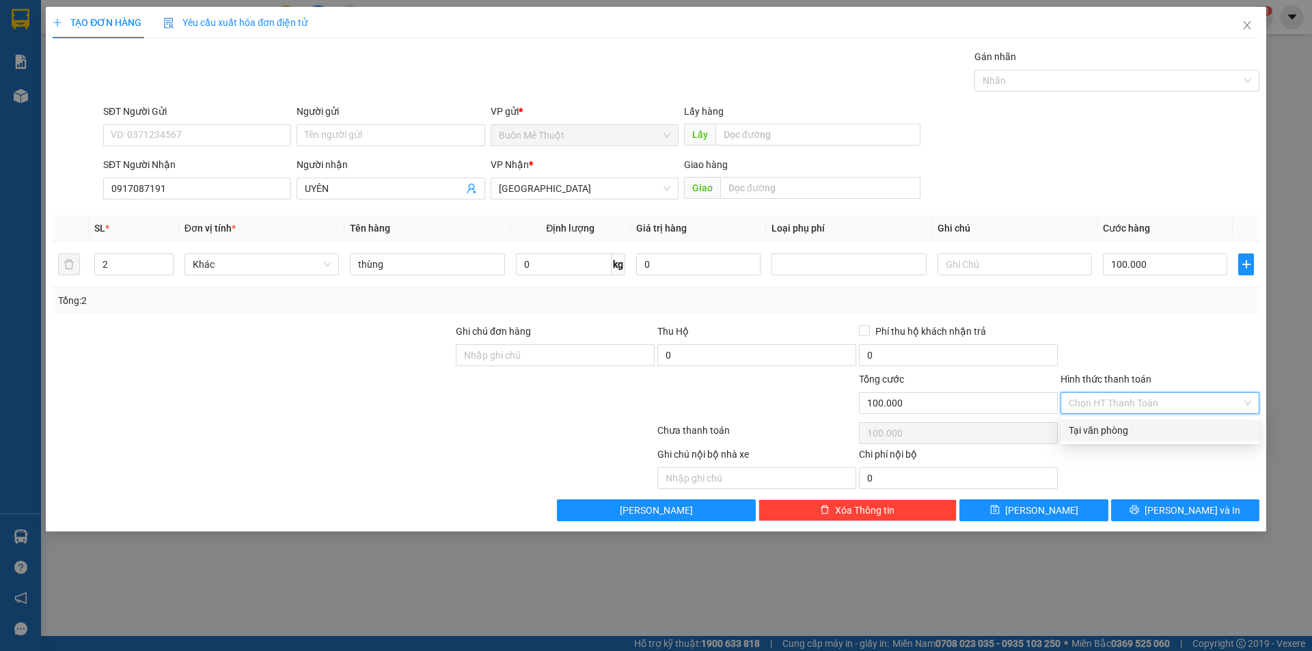
drag, startPoint x: 1133, startPoint y: 398, endPoint x: 1126, endPoint y: 457, distance: 59.2
click at [1133, 404] on input "Hình thức thanh toán" at bounding box center [1155, 403] width 173 height 21
click at [1115, 425] on div "Tại văn phòng" at bounding box center [1160, 430] width 183 height 15
type input "0"
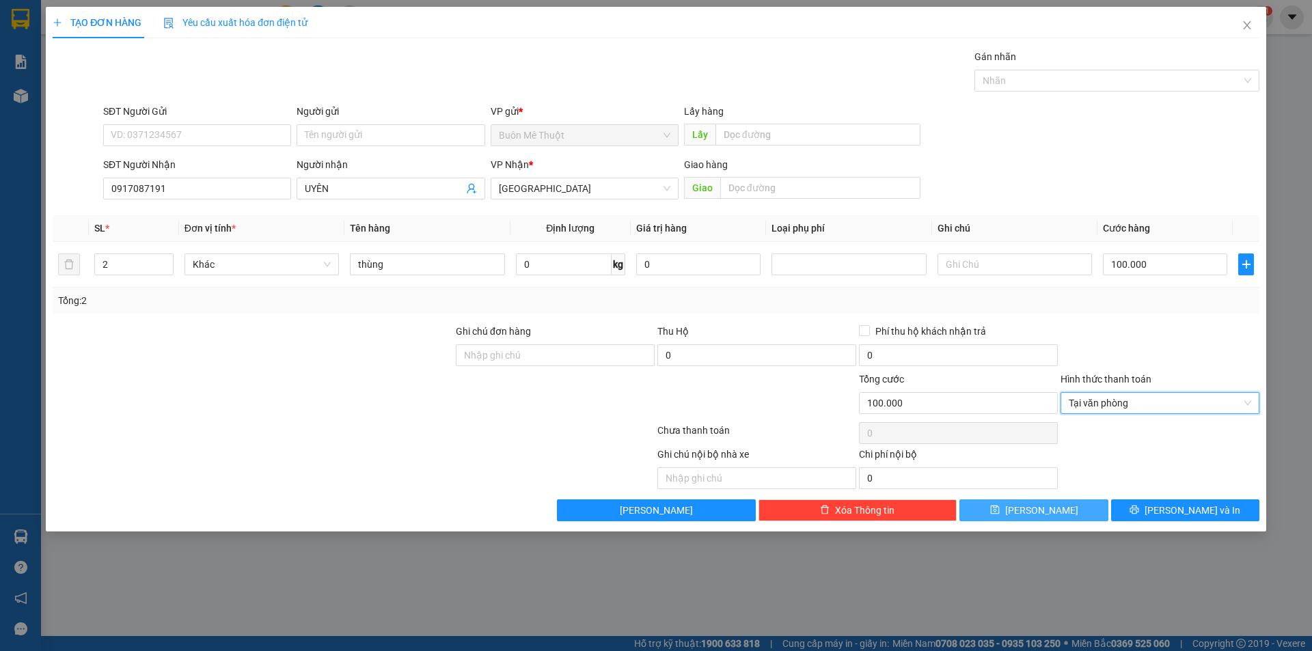
click at [1054, 504] on button "[PERSON_NAME]" at bounding box center [1034, 511] width 148 height 22
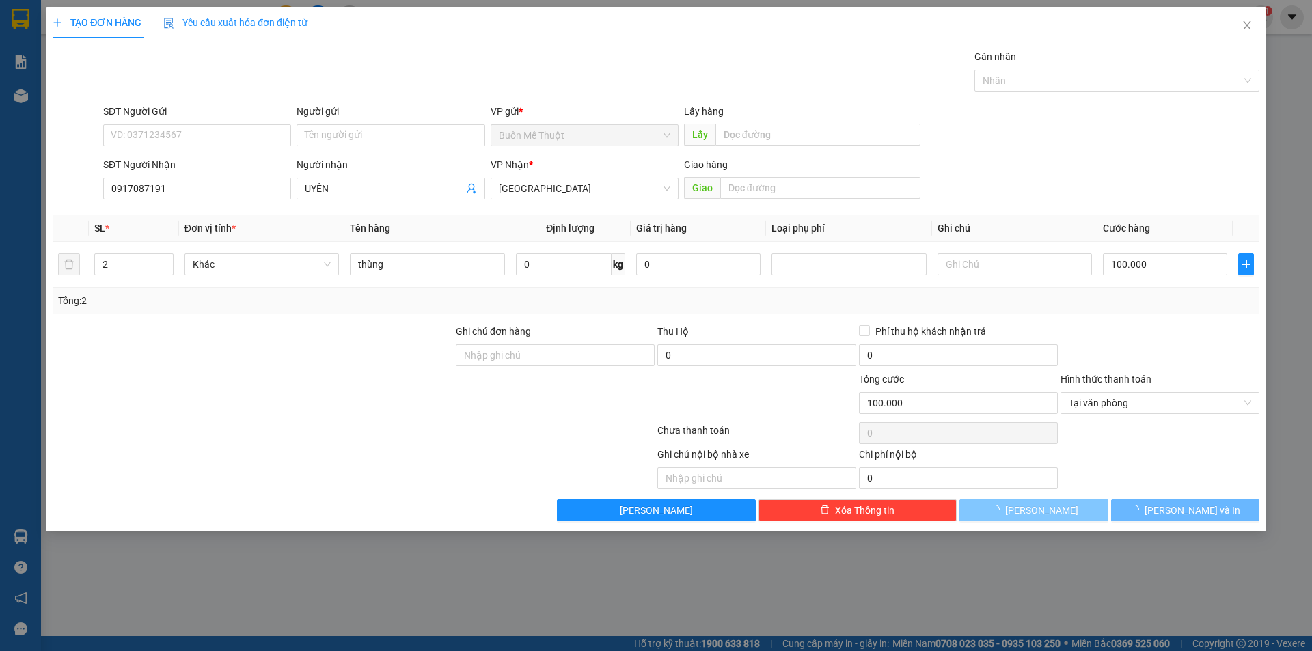
type input "0"
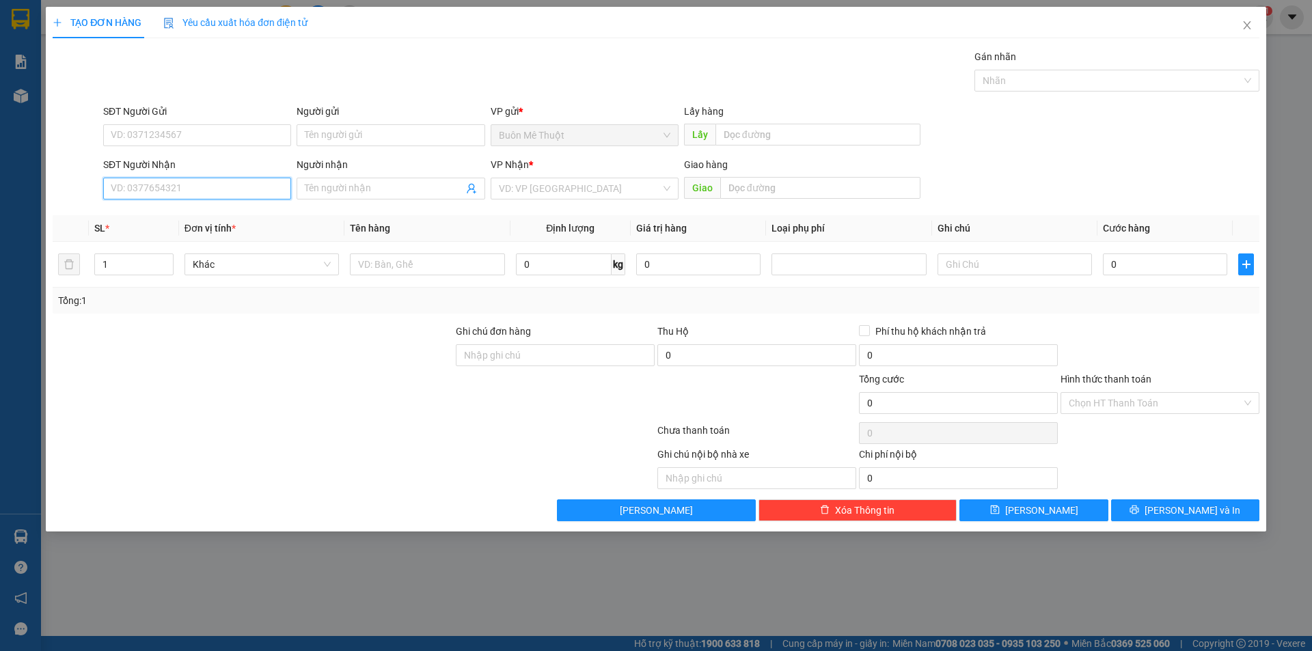
click at [187, 187] on input "SĐT Người Nhận" at bounding box center [197, 189] width 188 height 22
click at [121, 209] on div "0961886757" at bounding box center [197, 215] width 172 height 15
type input "0961886757"
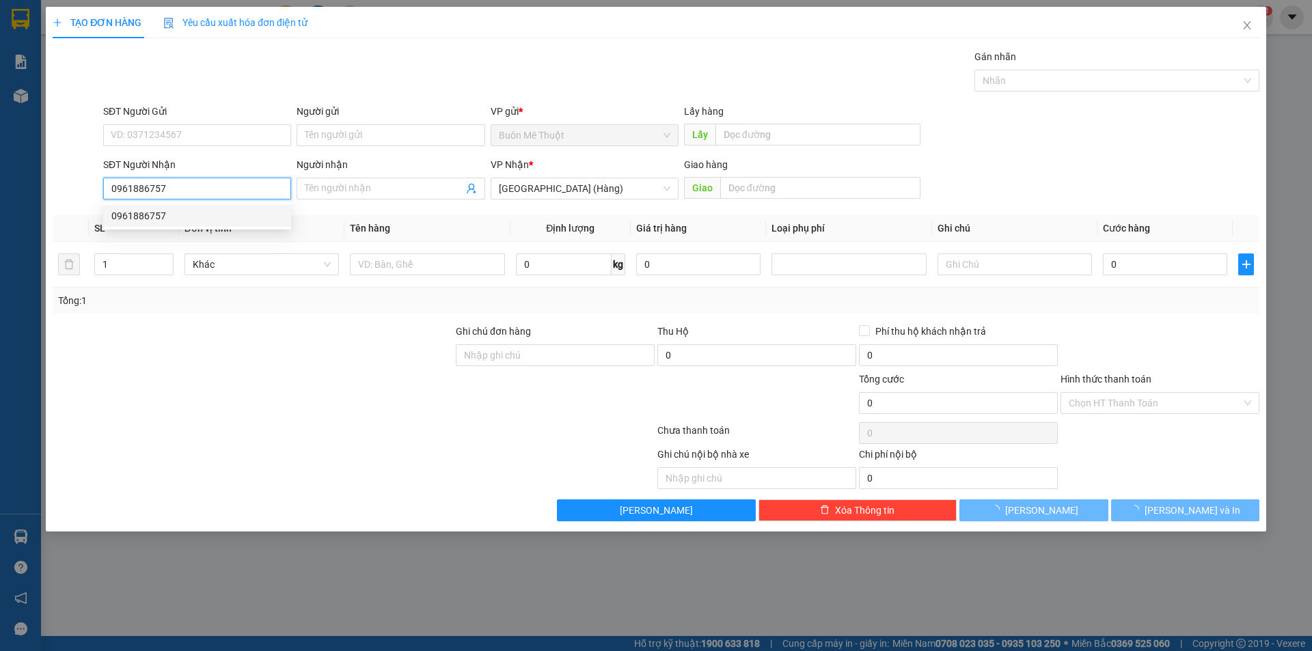
type input "50.000"
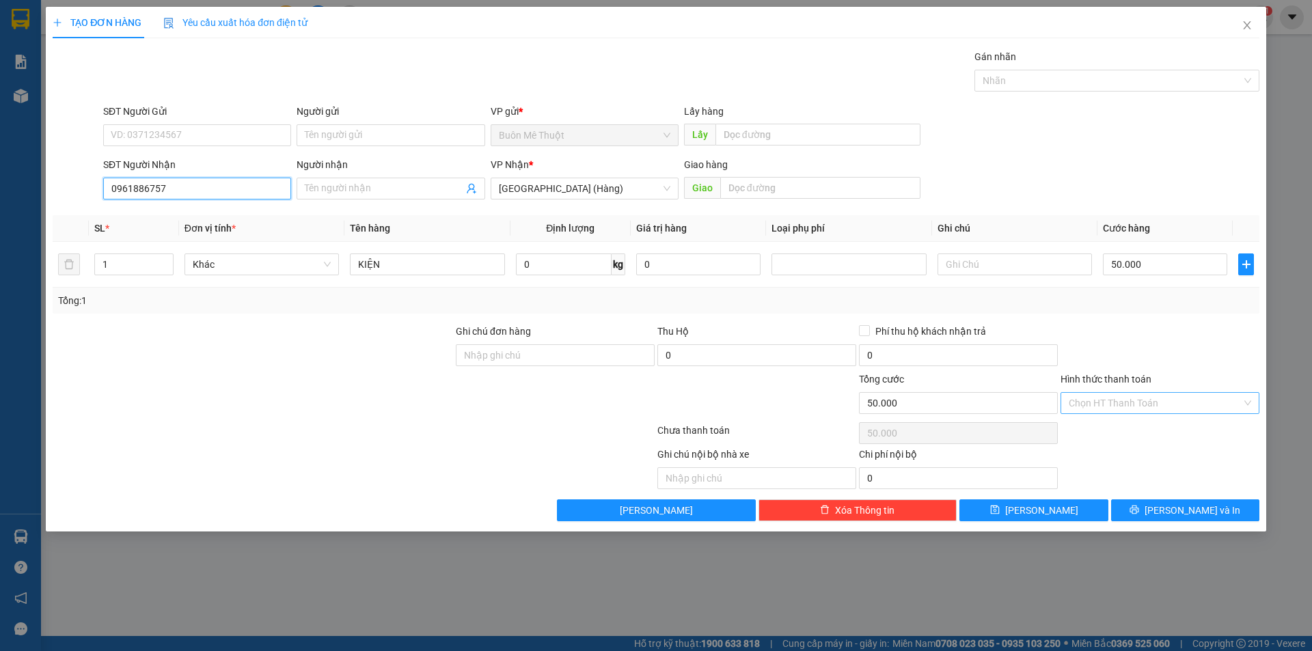
type input "0961886757"
click at [1136, 406] on input "Hình thức thanh toán" at bounding box center [1155, 403] width 173 height 21
drag, startPoint x: 1116, startPoint y: 420, endPoint x: 1108, endPoint y: 453, distance: 33.7
click at [1115, 421] on div "Tại văn phòng" at bounding box center [1160, 431] width 199 height 22
type input "0"
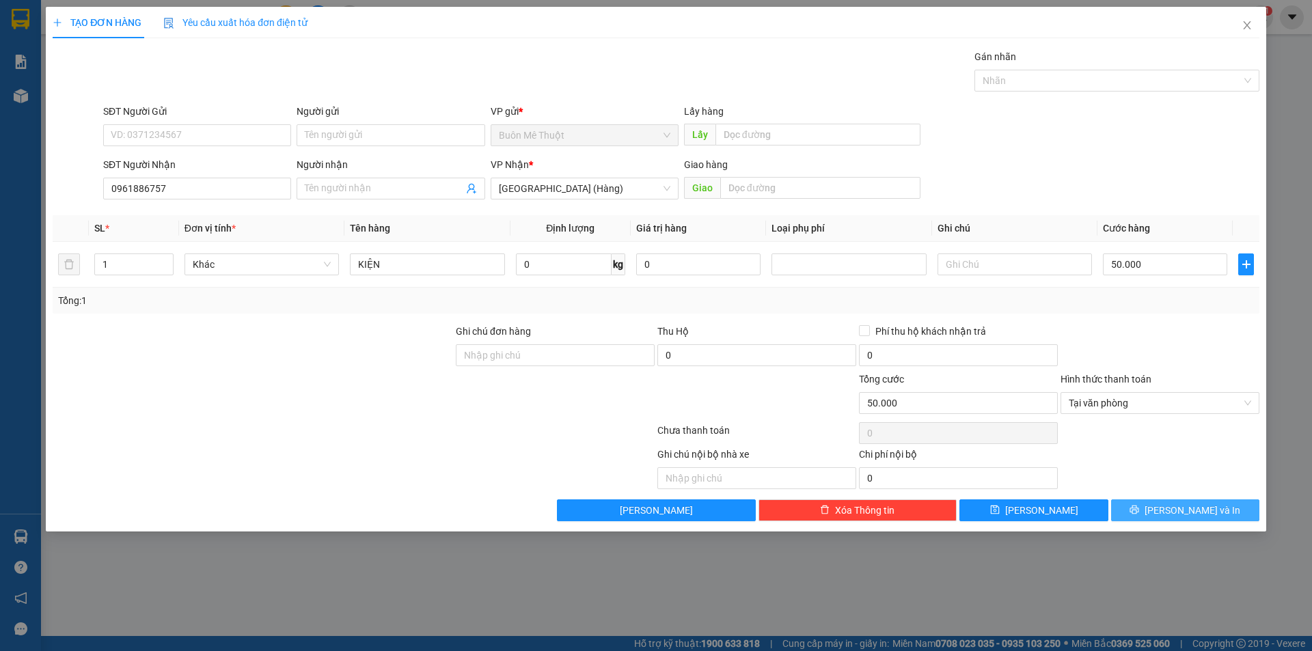
click at [1140, 505] on button "[PERSON_NAME] và In" at bounding box center [1185, 511] width 148 height 22
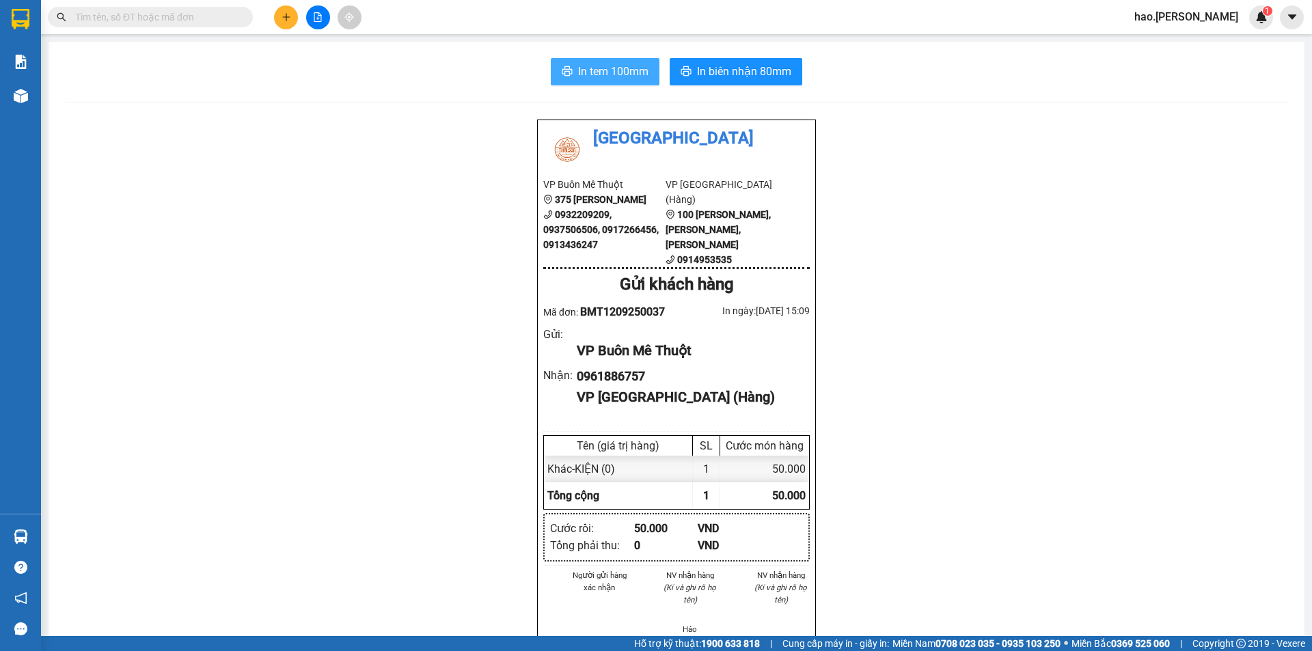
click at [590, 85] on button "In tem 100mm" at bounding box center [605, 71] width 109 height 27
click at [286, 18] on icon "plus" at bounding box center [286, 17] width 1 height 8
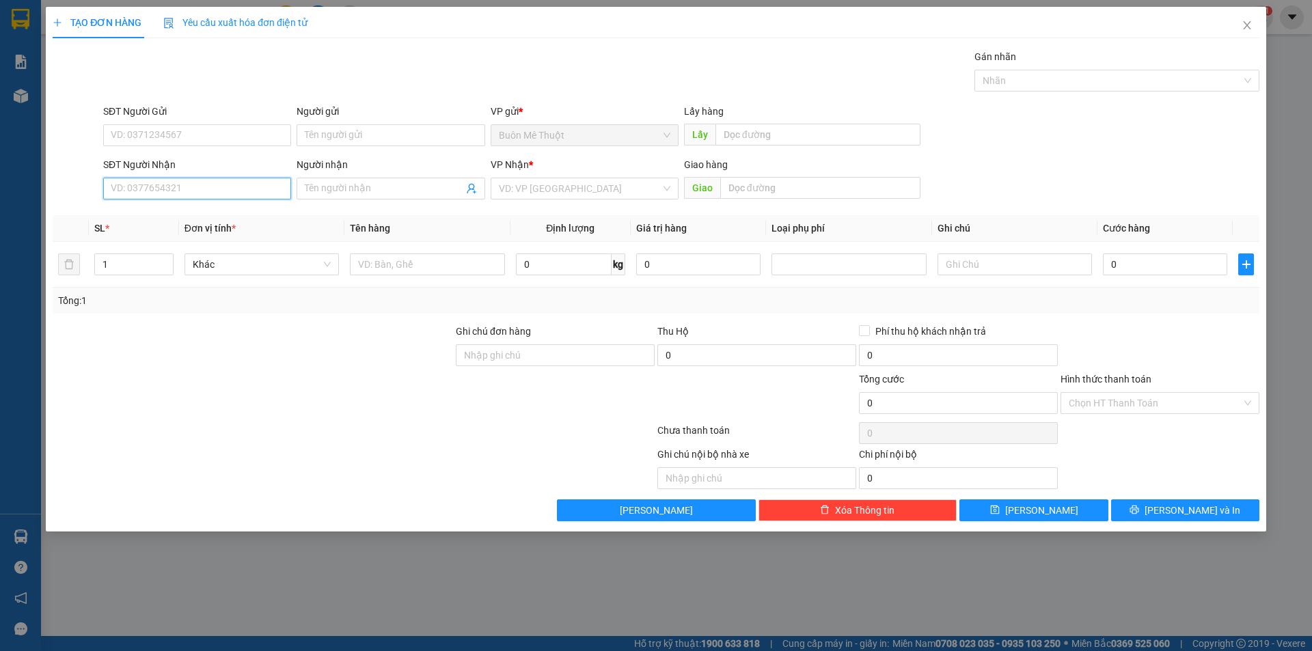
click at [208, 198] on input "SĐT Người Nhận" at bounding box center [197, 189] width 188 height 22
type input "0777816819"
click at [563, 181] on input "search" at bounding box center [580, 188] width 162 height 21
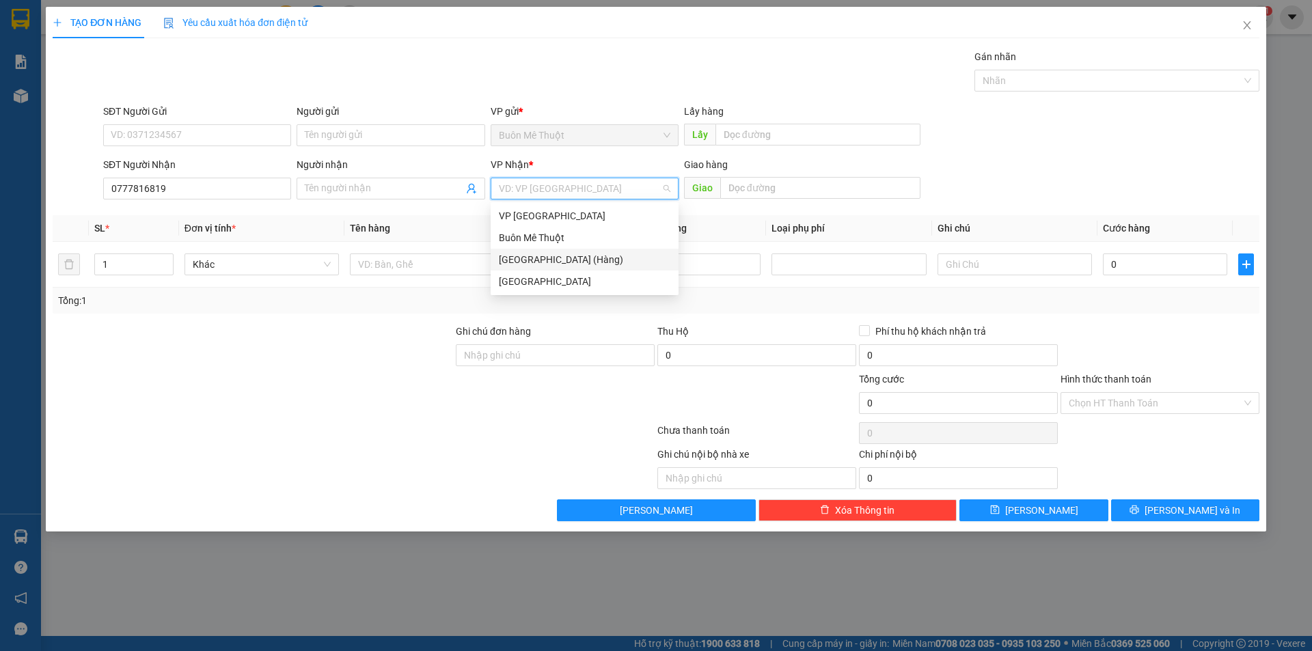
click at [535, 254] on div "[GEOGRAPHIC_DATA] (Hàng)" at bounding box center [585, 259] width 172 height 15
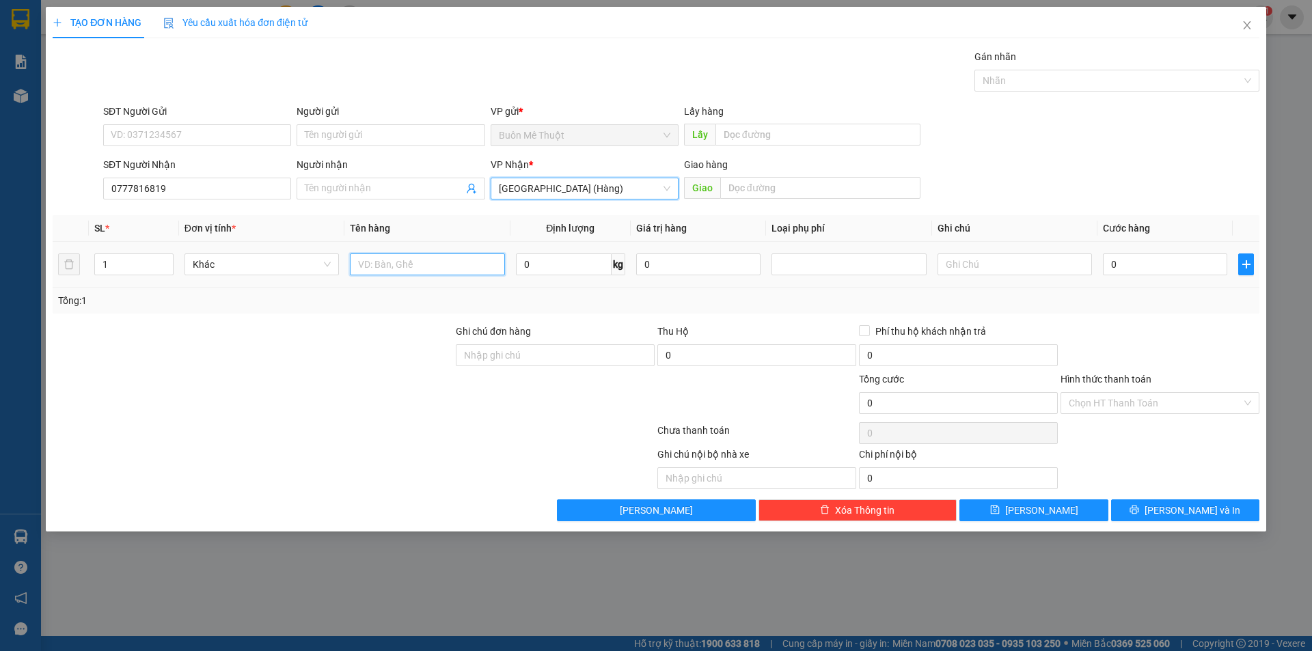
click at [453, 273] on input "text" at bounding box center [427, 265] width 154 height 22
type input "kn"
click at [1044, 267] on input "text" at bounding box center [1015, 265] width 154 height 22
type input "gtn 100k"
click at [1126, 256] on input "0" at bounding box center [1165, 265] width 124 height 22
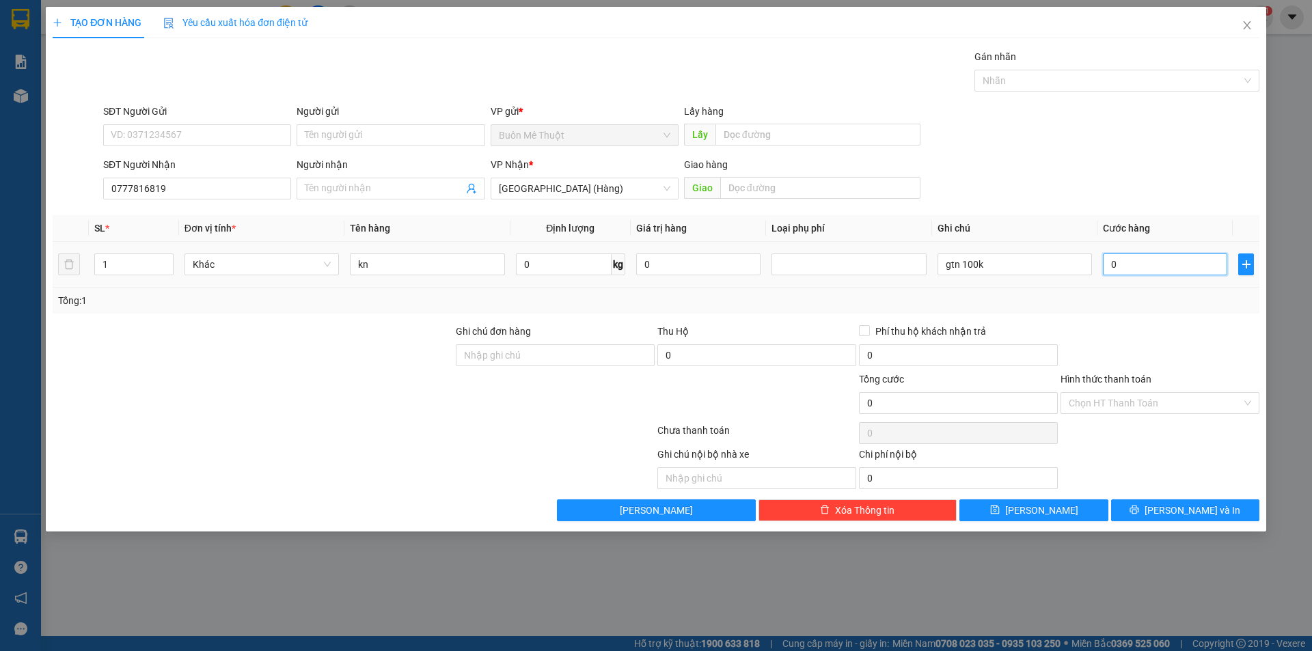
type input "1"
type input "15"
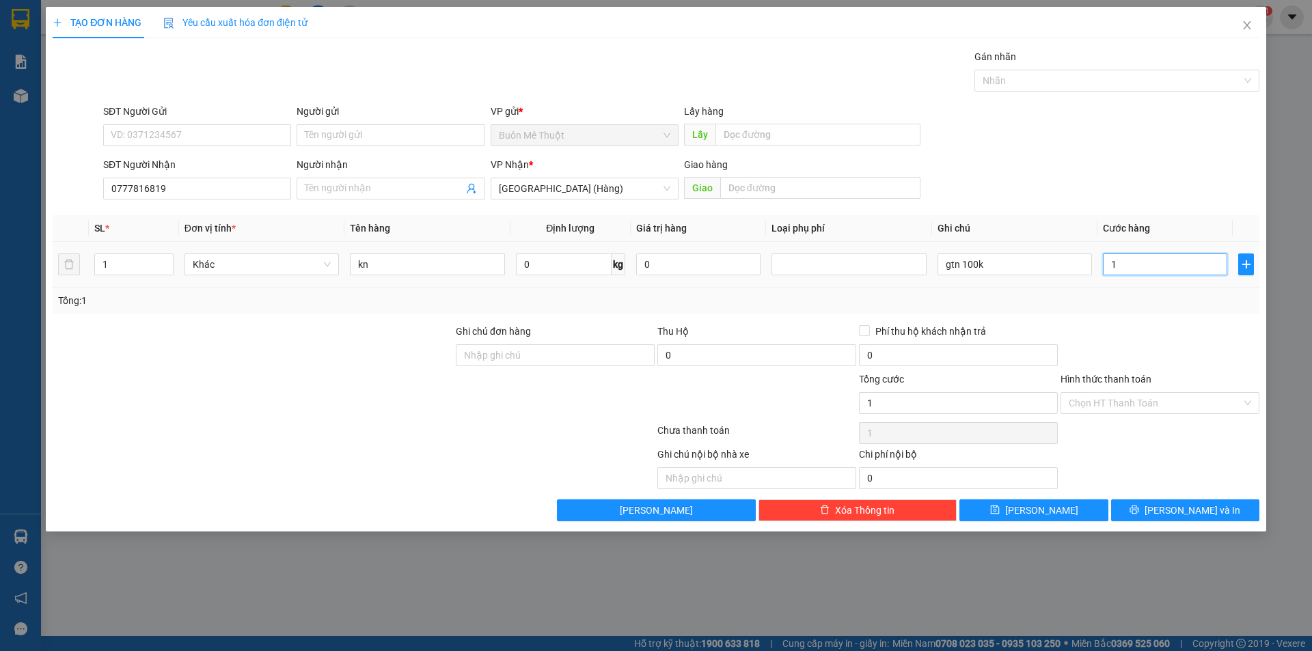
type input "15"
type input "150"
type input "150.000"
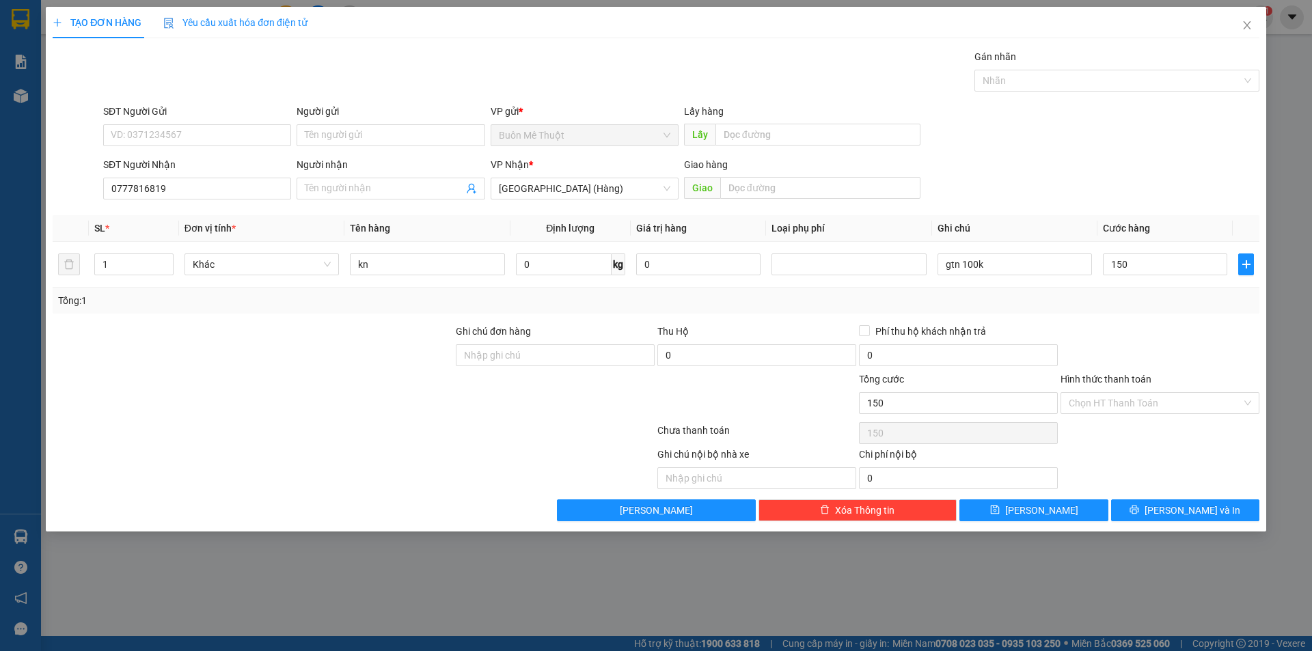
type input "150.000"
click at [1146, 327] on div at bounding box center [1161, 348] width 202 height 48
drag, startPoint x: 1131, startPoint y: 403, endPoint x: 1122, endPoint y: 415, distance: 15.2
click at [1129, 404] on input "Hình thức thanh toán" at bounding box center [1155, 403] width 173 height 21
click at [1088, 444] on div "Chọn HT Thanh Toán" at bounding box center [1161, 433] width 202 height 27
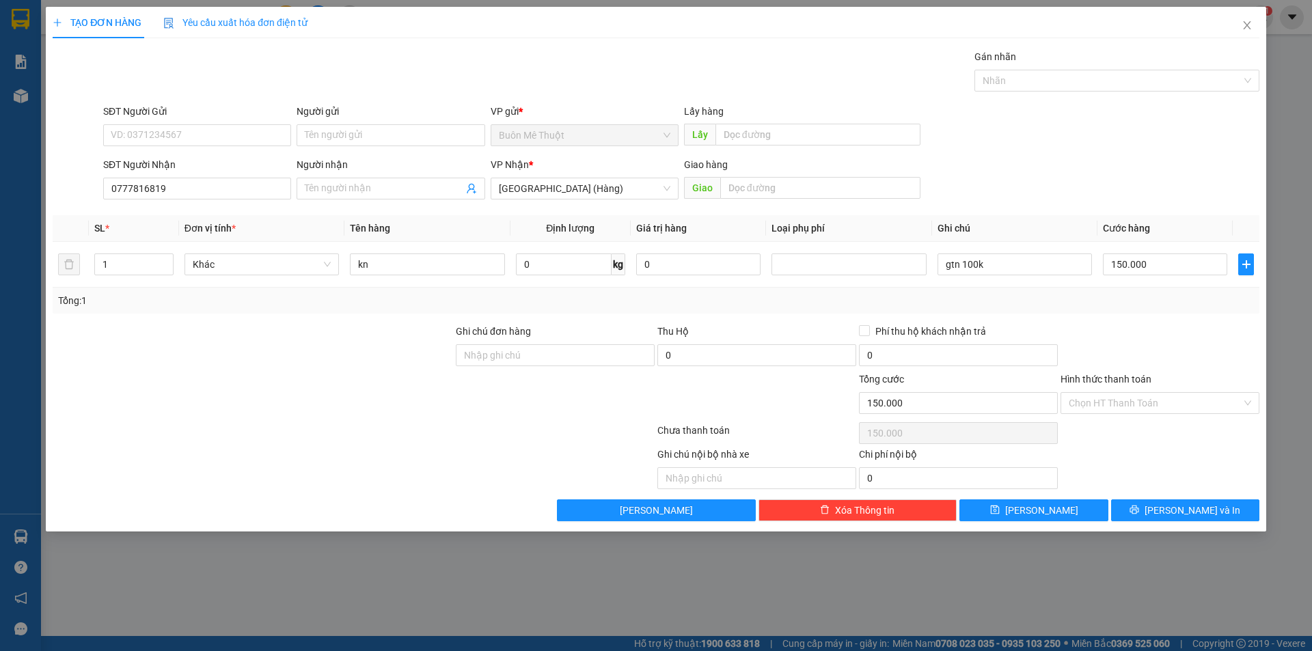
drag, startPoint x: 1119, startPoint y: 399, endPoint x: 1110, endPoint y: 414, distance: 18.1
click at [1119, 399] on input "Hình thức thanh toán" at bounding box center [1155, 403] width 173 height 21
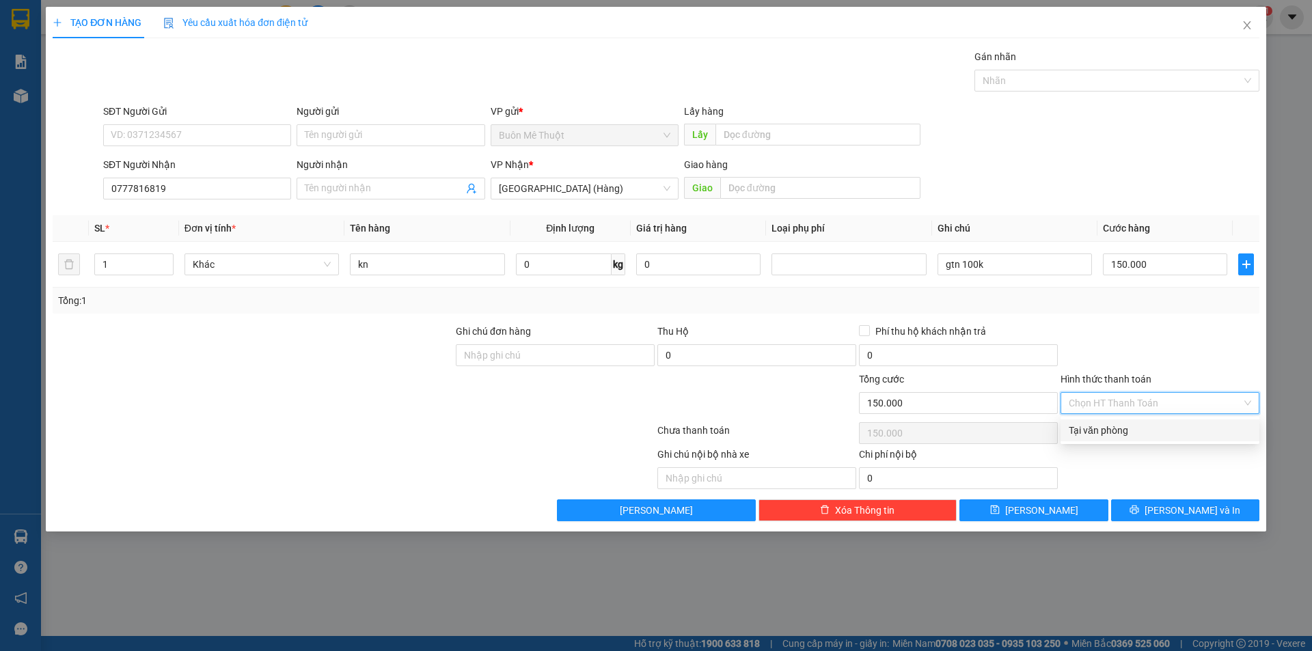
drag, startPoint x: 1094, startPoint y: 429, endPoint x: 1148, endPoint y: 493, distance: 83.0
click at [1094, 431] on div "Tại văn phòng" at bounding box center [1160, 430] width 183 height 15
type input "0"
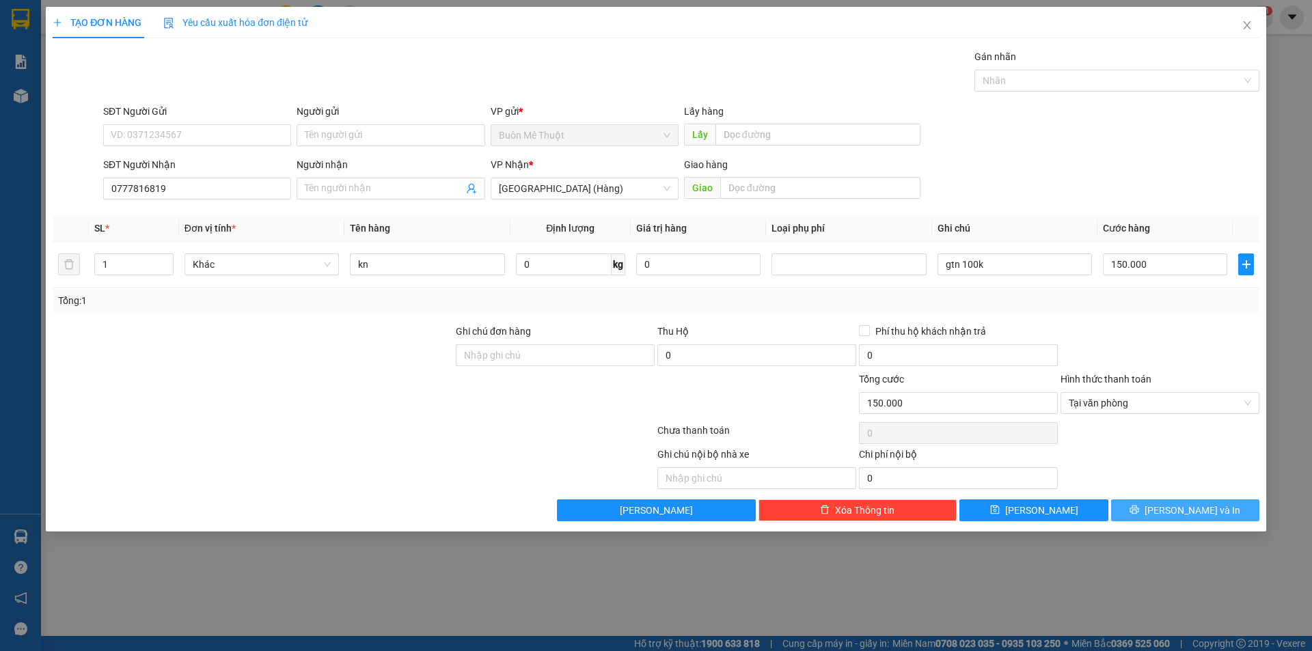
click at [1139, 509] on icon "printer" at bounding box center [1135, 510] width 10 height 10
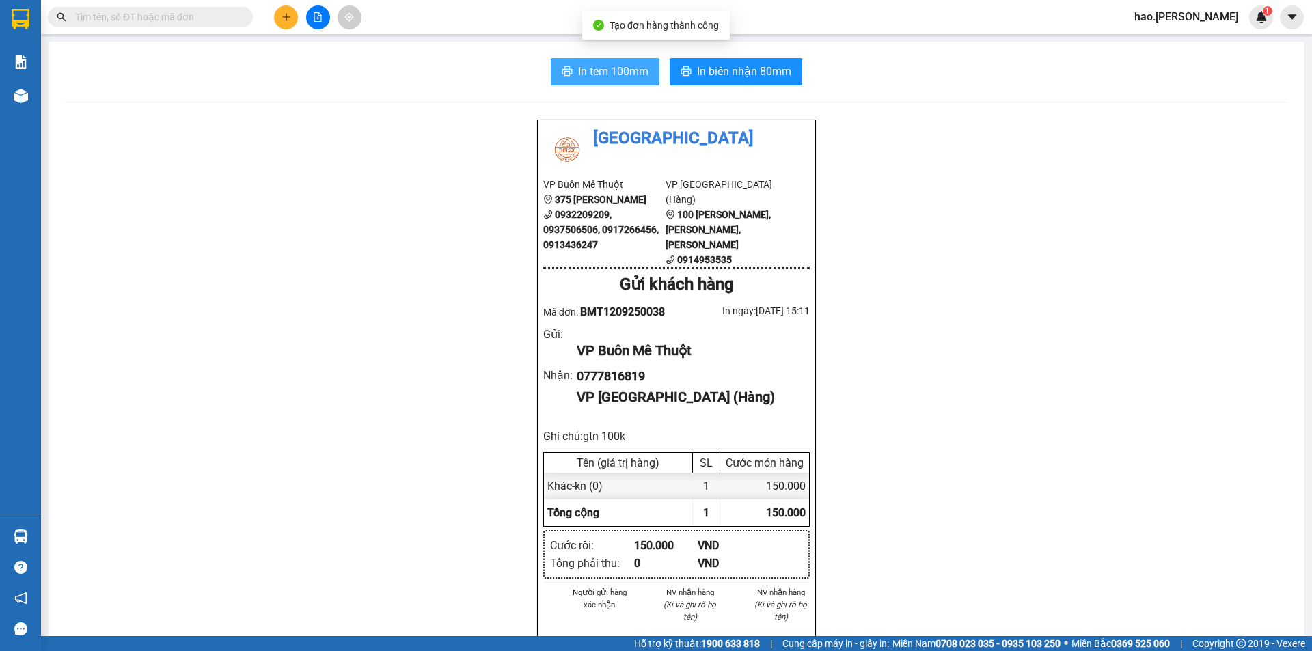
click at [638, 75] on span "In tem 100mm" at bounding box center [613, 71] width 70 height 17
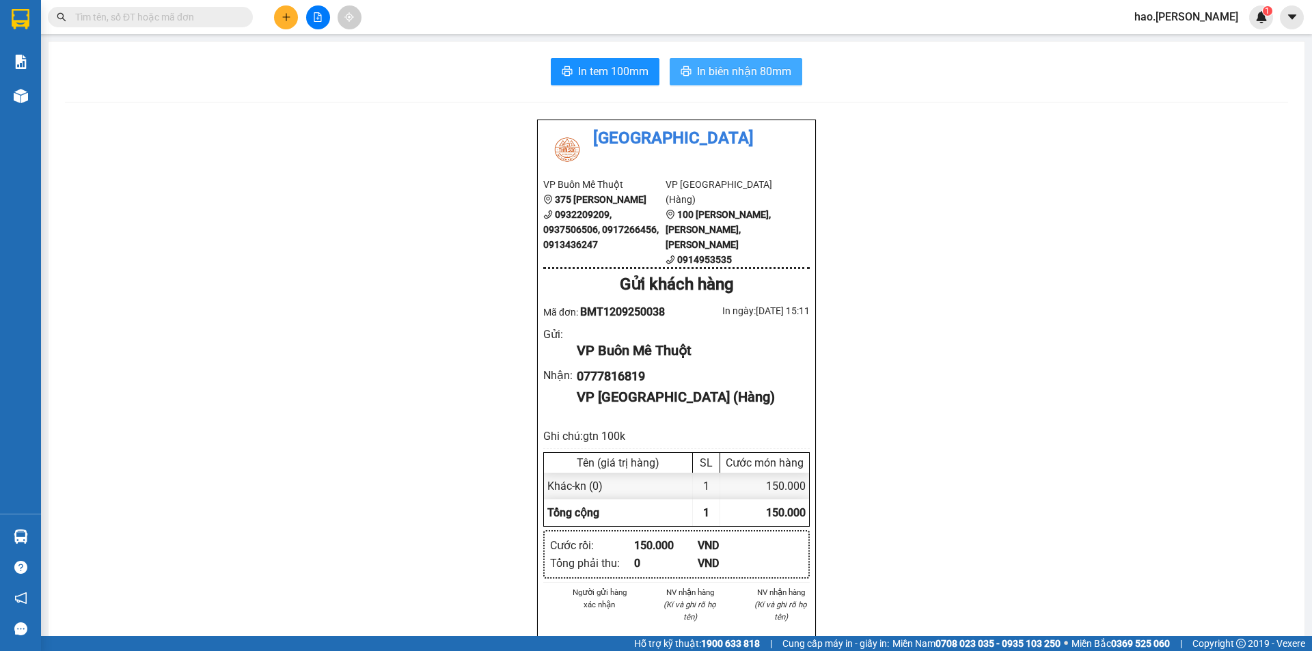
click at [697, 72] on span "In biên nhận 80mm" at bounding box center [744, 71] width 94 height 17
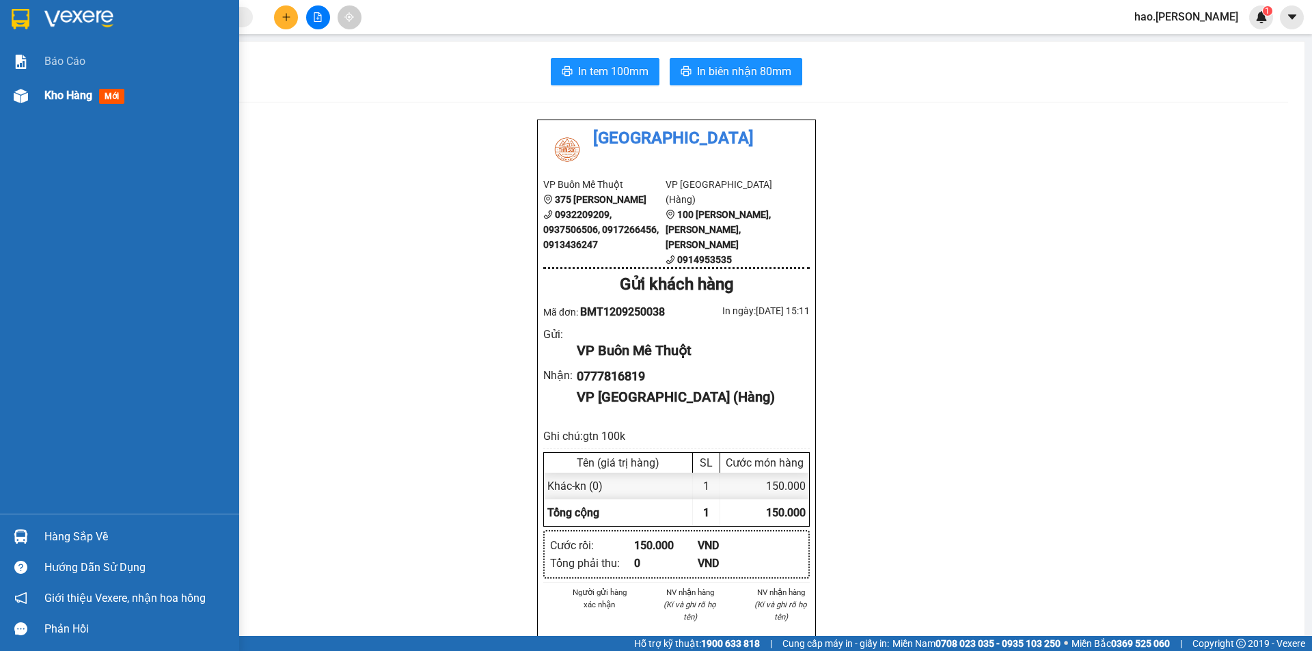
click at [78, 96] on span "Kho hàng" at bounding box center [68, 95] width 48 height 13
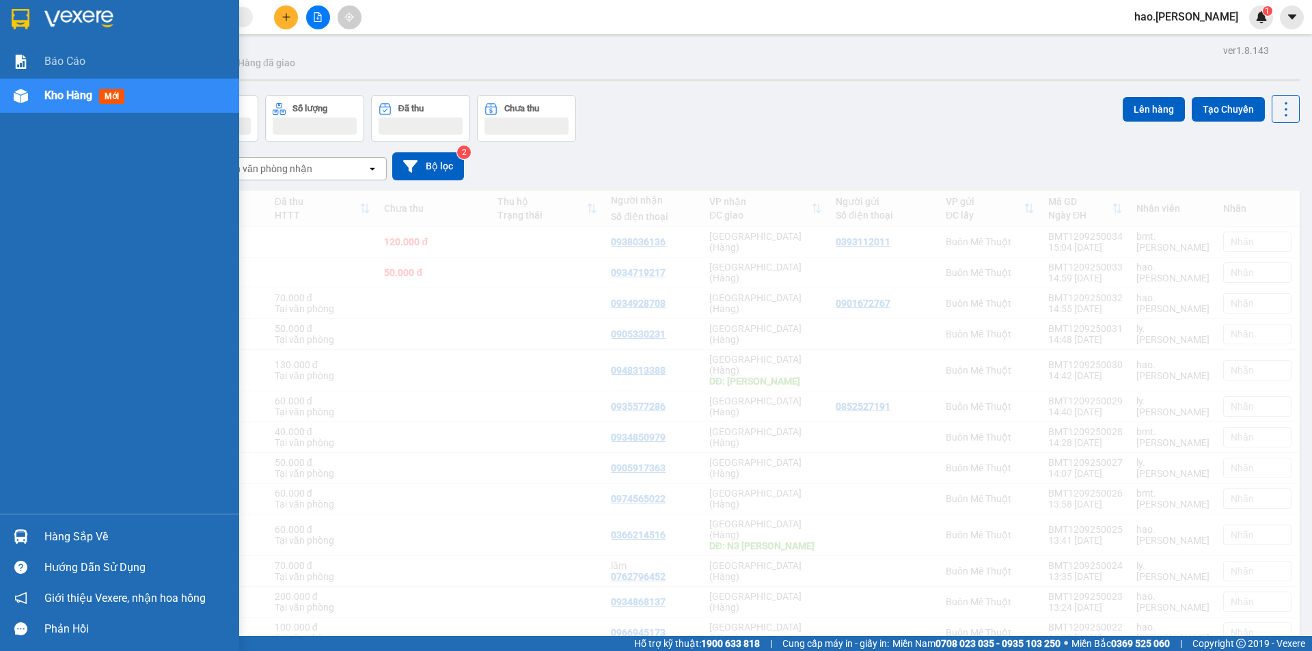
click at [78, 96] on span "Kho hàng" at bounding box center [68, 95] width 48 height 13
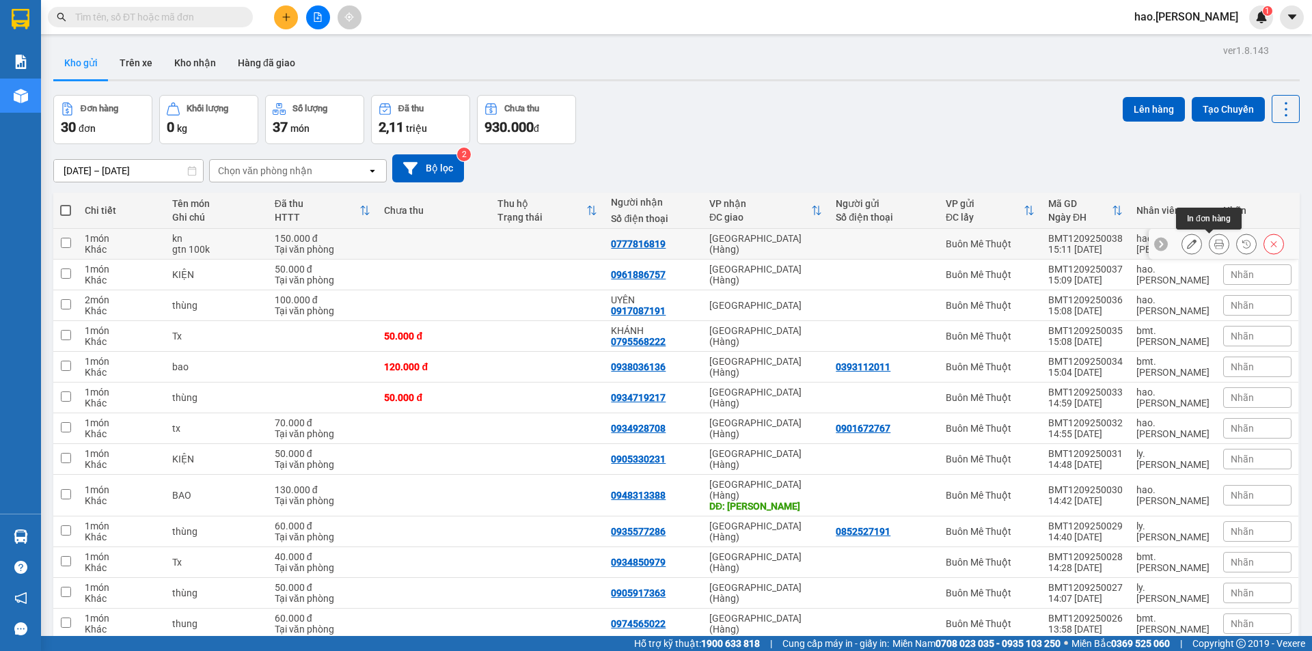
click at [1215, 240] on icon at bounding box center [1220, 244] width 10 height 10
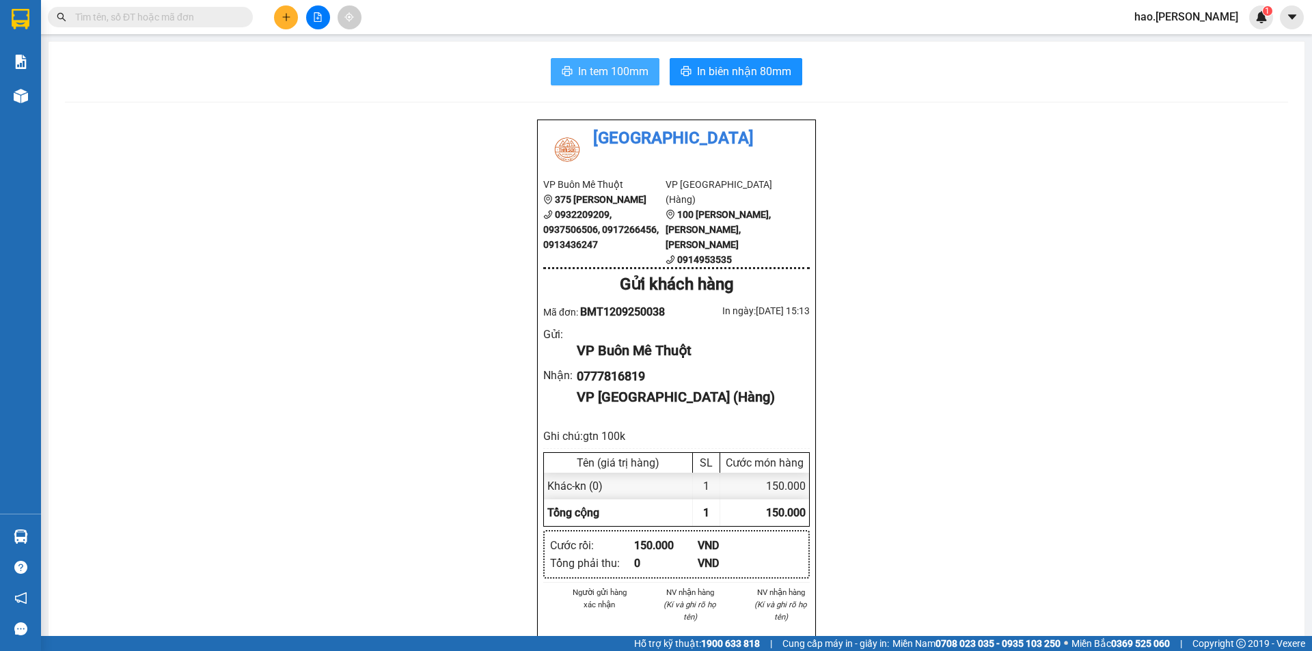
click at [620, 72] on span "In tem 100mm" at bounding box center [613, 71] width 70 height 17
click at [282, 10] on button at bounding box center [286, 17] width 24 height 24
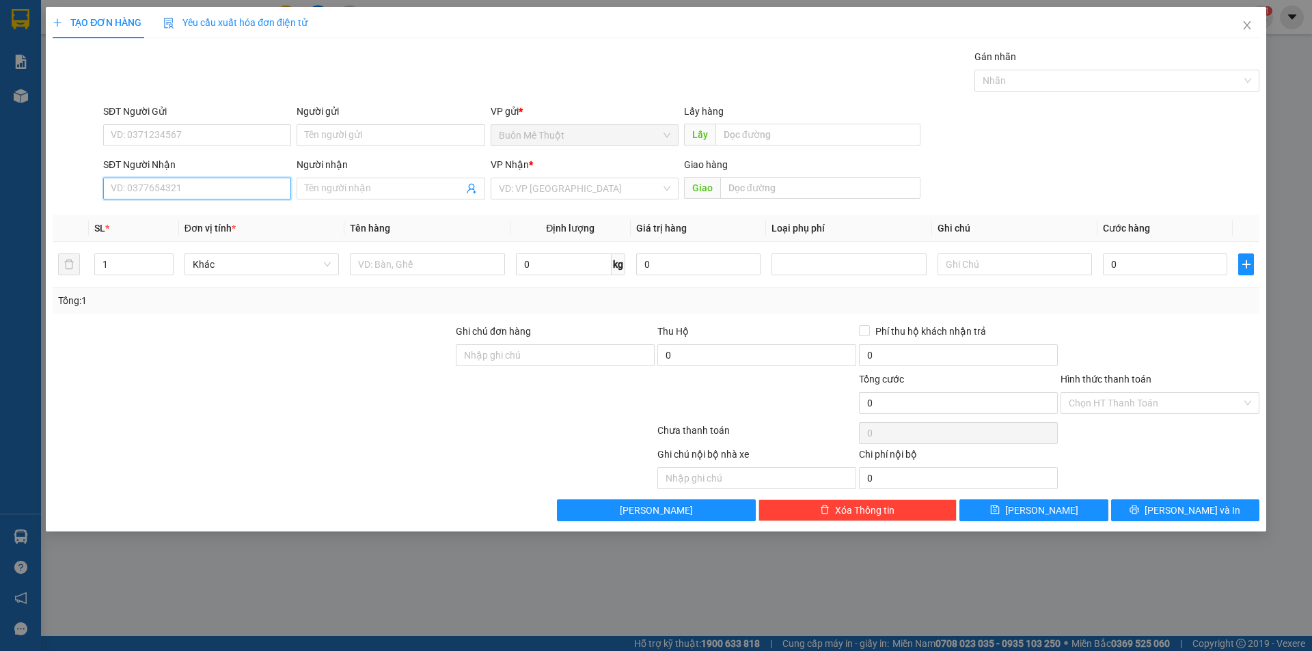
click at [171, 192] on input "SĐT Người Nhận" at bounding box center [197, 189] width 188 height 22
click at [178, 183] on input "SĐT Người Nhận" at bounding box center [197, 189] width 188 height 22
click at [120, 211] on div "0963619205" at bounding box center [197, 215] width 172 height 15
type input "0963619205"
type input "200.000"
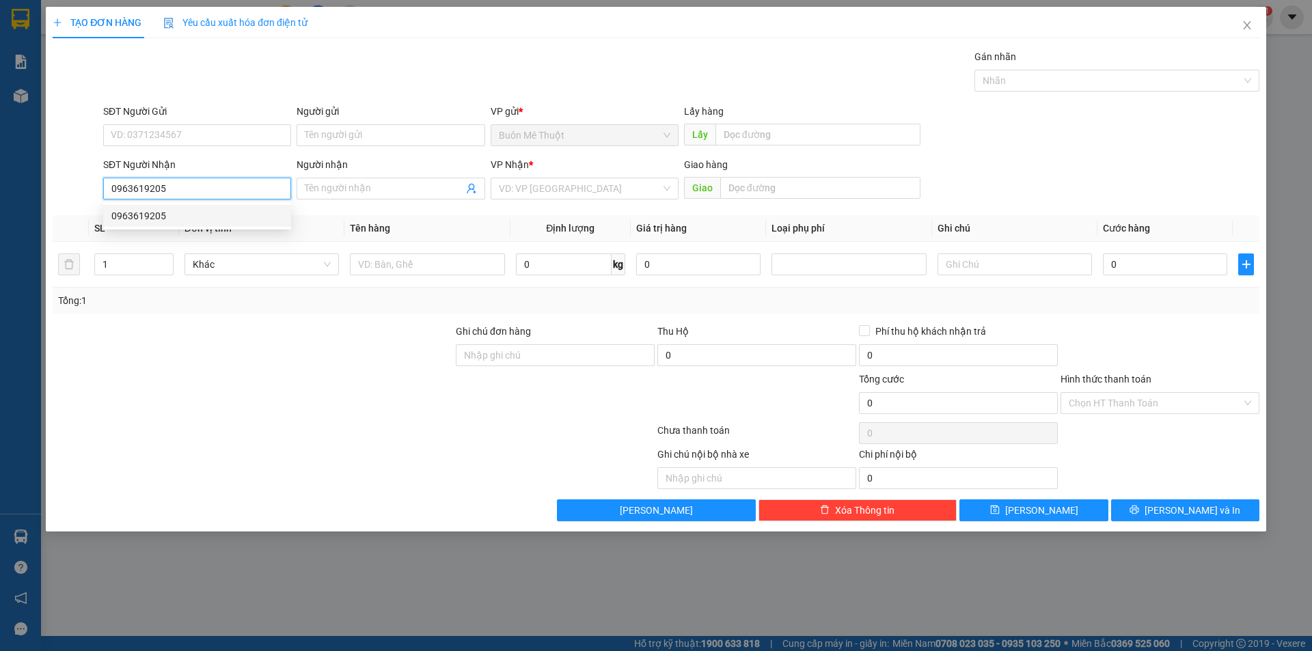
type input "200.000"
type input "0963619205"
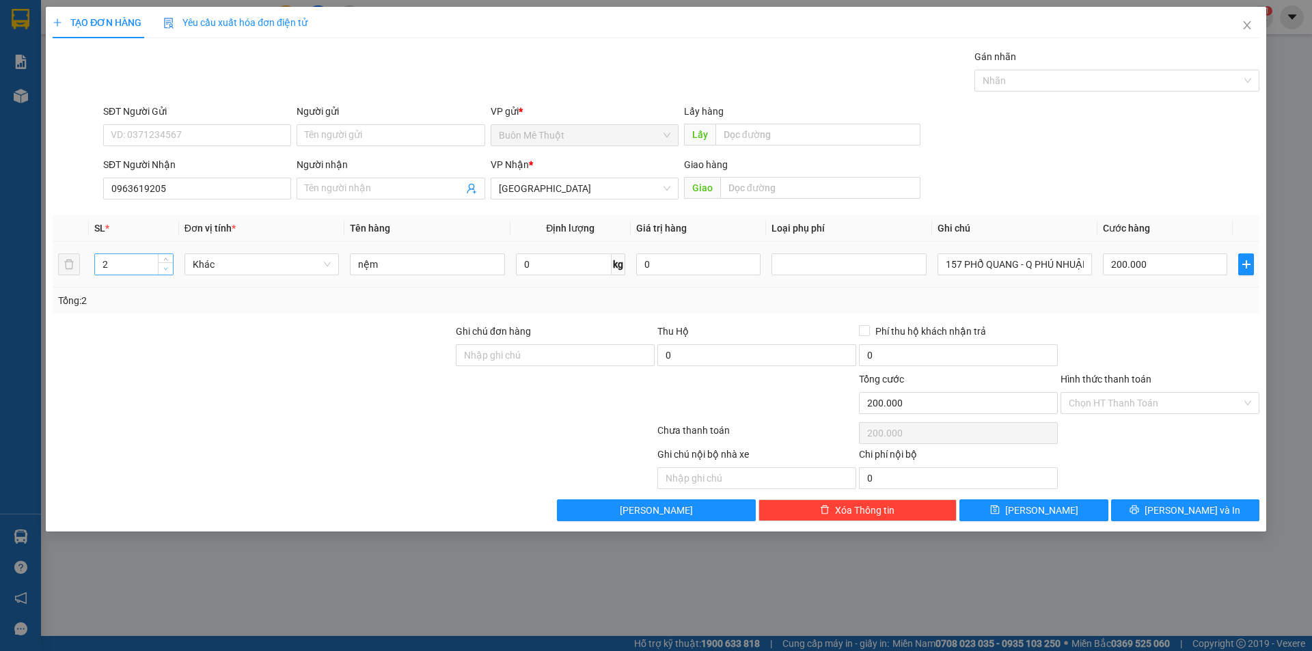
type input "1"
click at [166, 268] on icon "down" at bounding box center [165, 269] width 5 height 5
click at [409, 280] on td "nệm" at bounding box center [427, 265] width 165 height 46
type input "0"
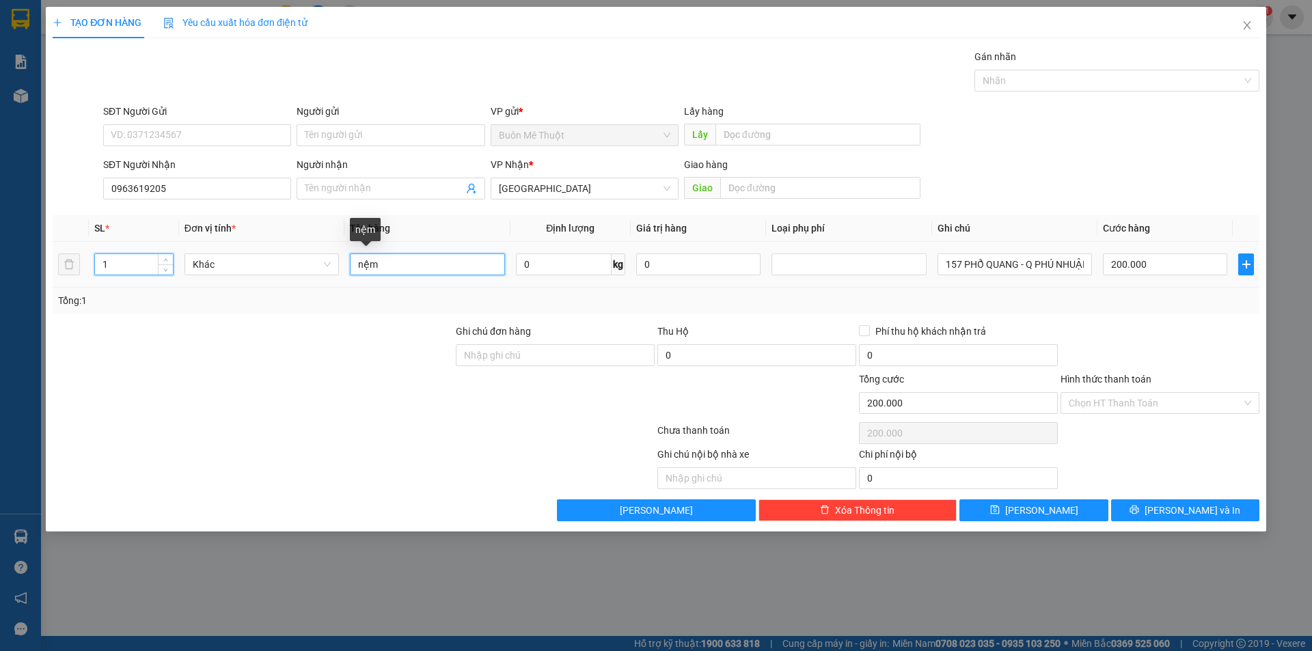
type input "0"
click at [414, 271] on input "nệm" at bounding box center [427, 265] width 154 height 22
type input "tủ lạnh"
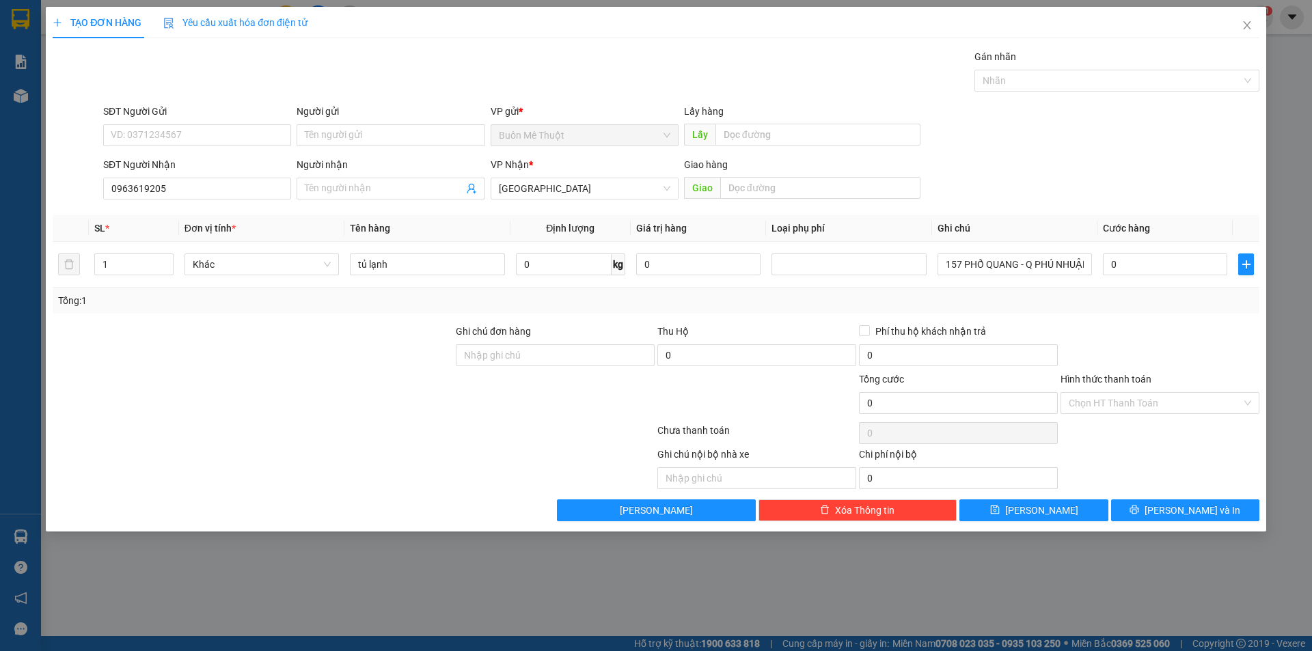
click at [1196, 288] on div "Tổng: 1" at bounding box center [656, 301] width 1207 height 26
click at [1174, 262] on input "0" at bounding box center [1165, 265] width 124 height 22
click at [1173, 261] on input "0" at bounding box center [1165, 265] width 124 height 22
type input "1"
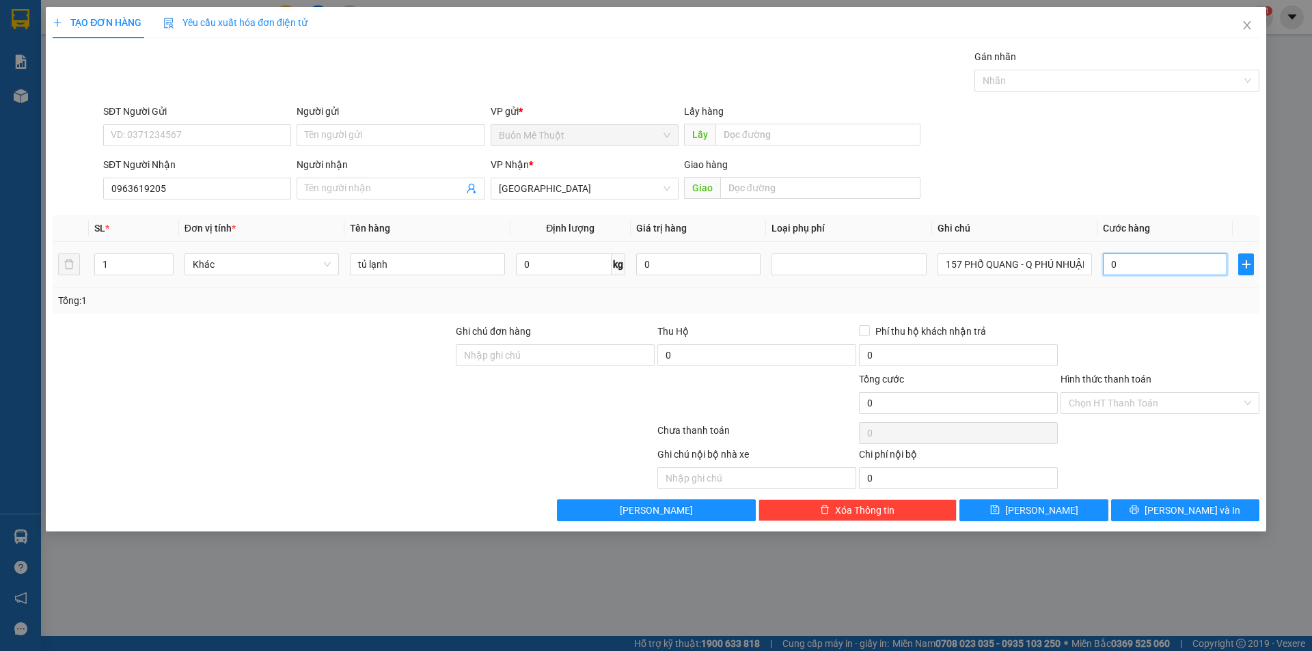
type input "1"
type input "12"
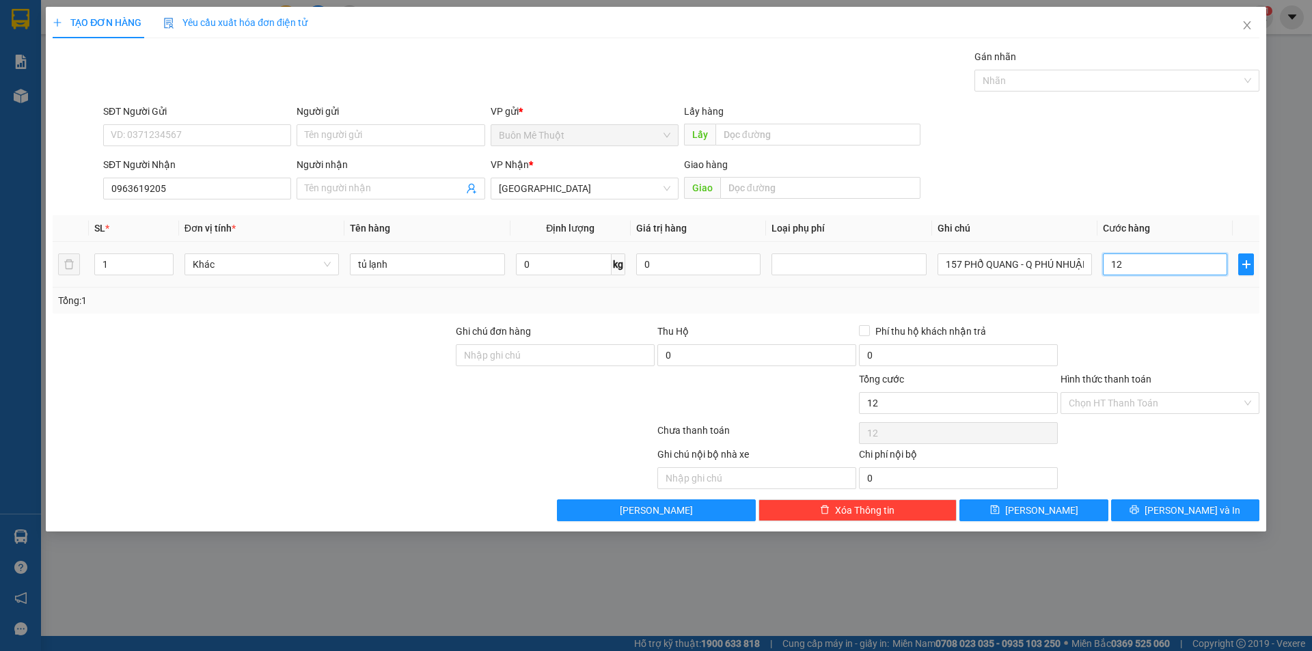
type input "120"
type input "1.200"
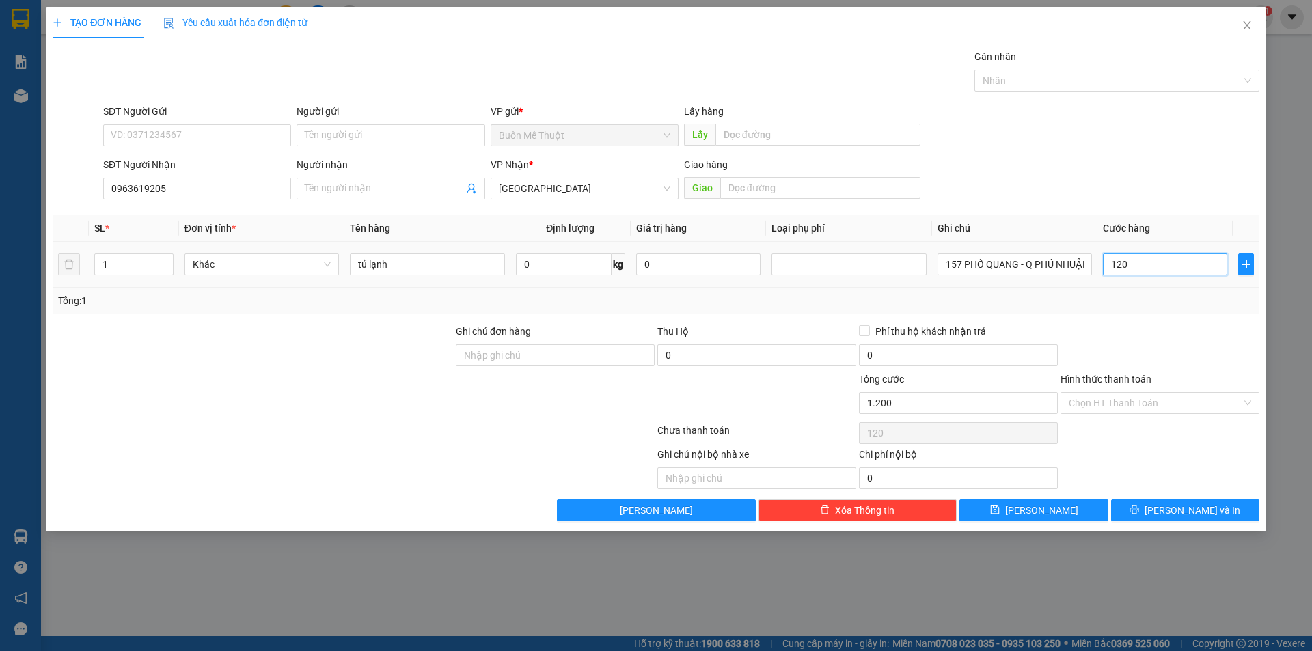
type input "1.200"
type input "12.000"
type input "120.000"
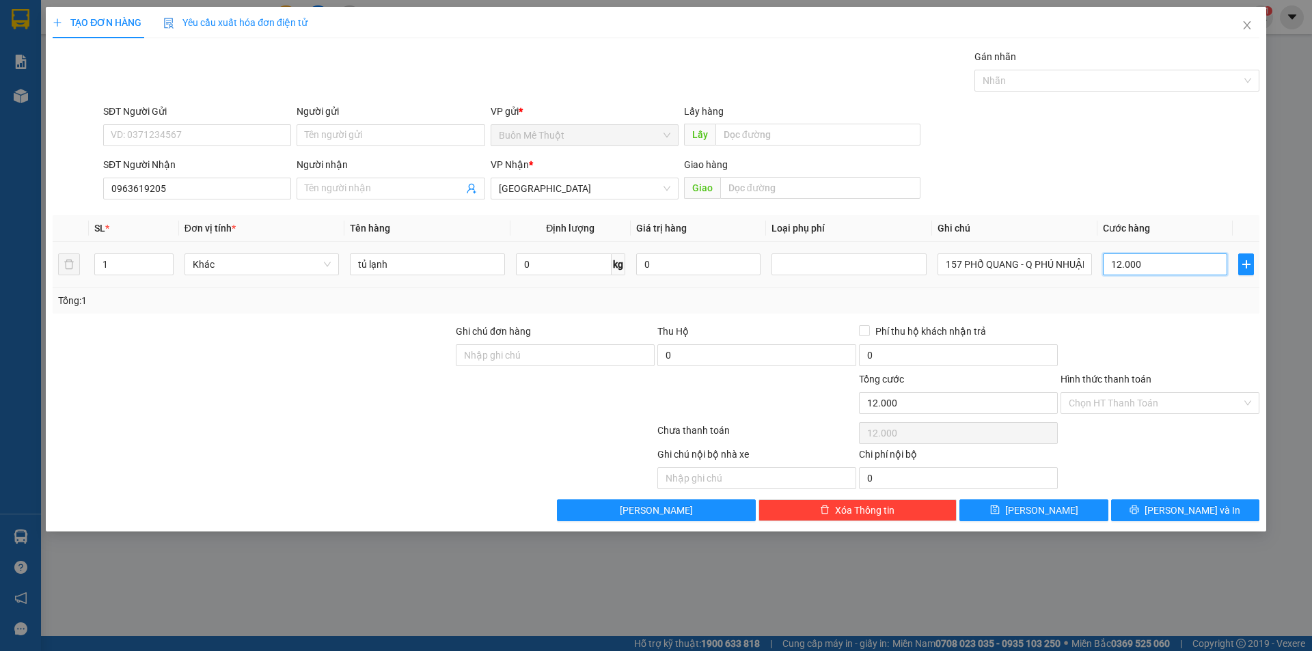
type input "120.000"
type input "1.200.000"
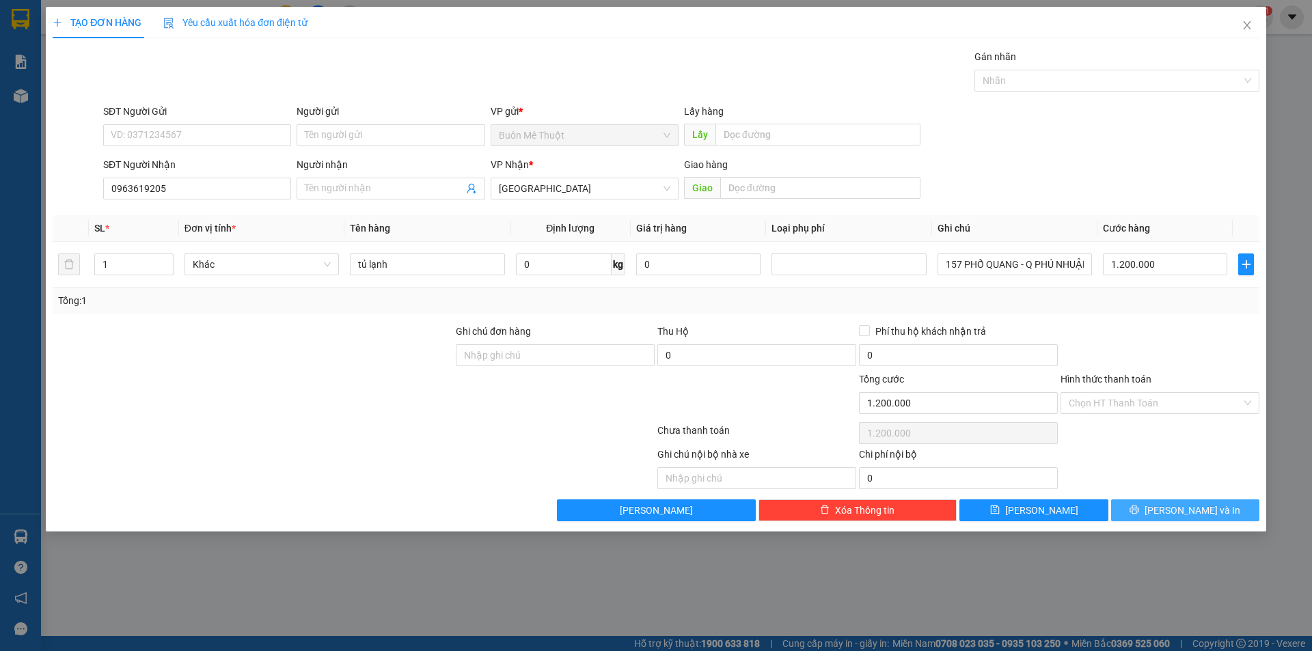
click at [1153, 518] on button "[PERSON_NAME] và In" at bounding box center [1185, 511] width 148 height 22
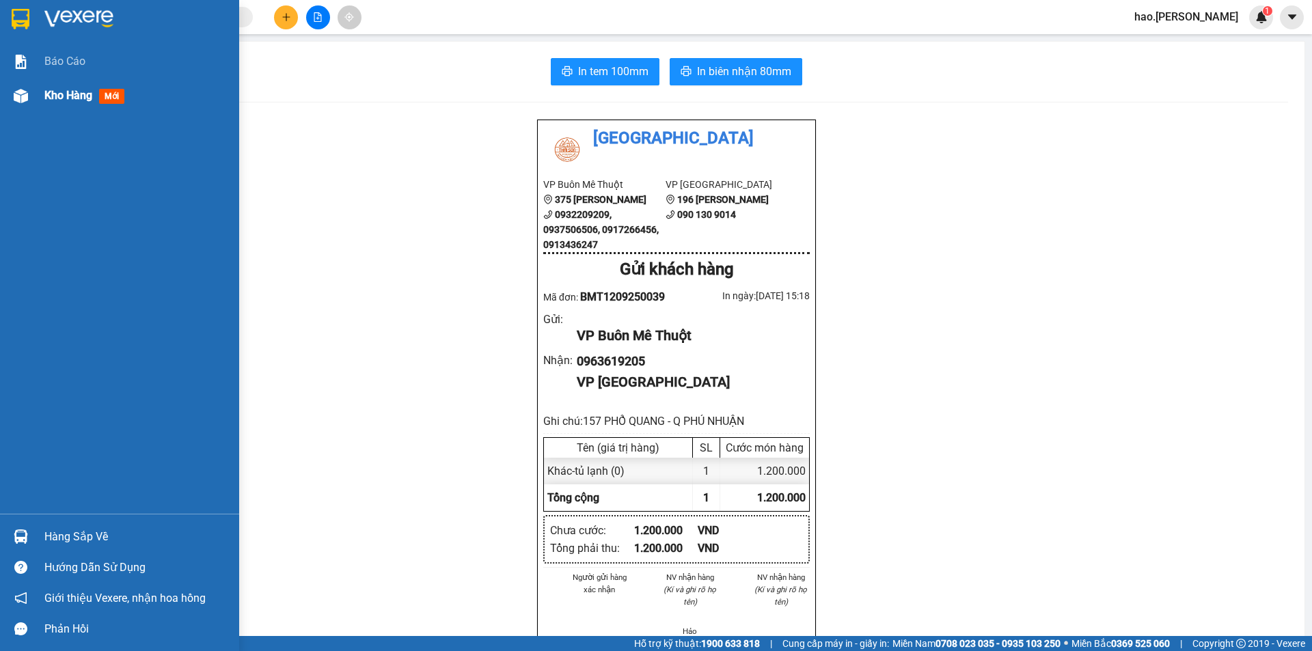
click at [77, 102] on span "Kho hàng" at bounding box center [68, 95] width 48 height 13
click at [78, 101] on span "Kho hàng" at bounding box center [68, 95] width 48 height 13
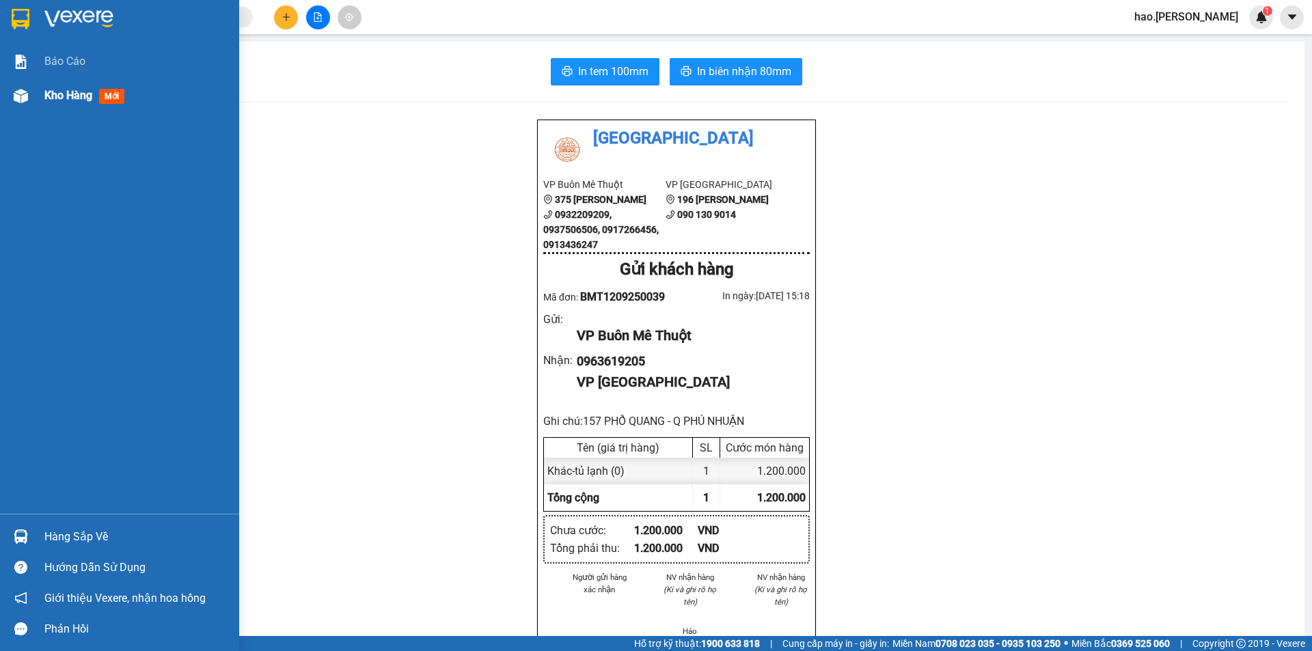
click at [78, 101] on span "Kho hàng" at bounding box center [68, 95] width 48 height 13
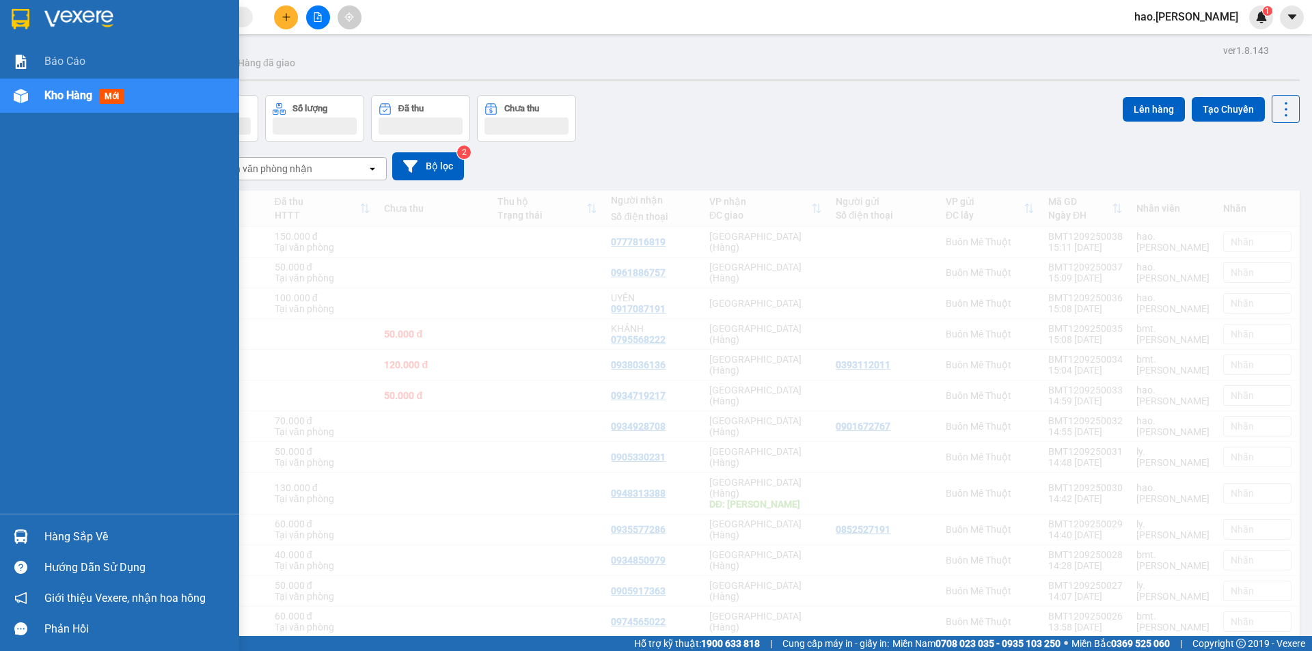
click at [78, 100] on span "Kho hàng" at bounding box center [68, 95] width 48 height 13
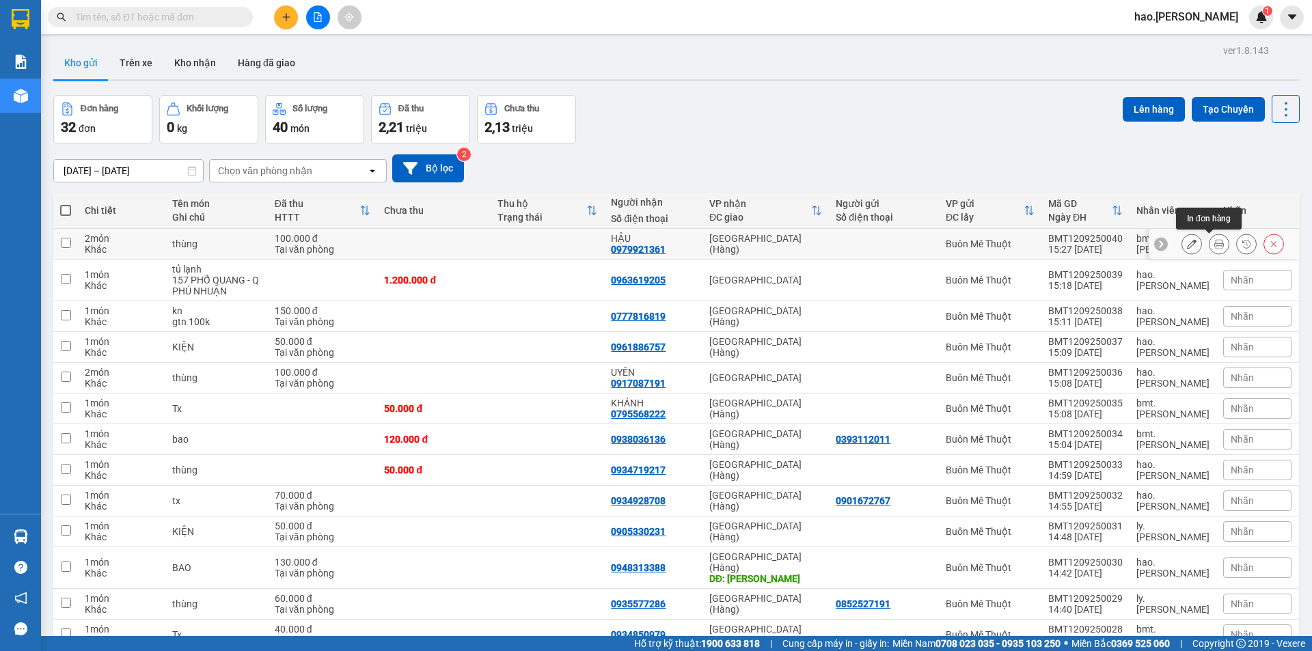
click at [1210, 246] on button at bounding box center [1219, 244] width 19 height 24
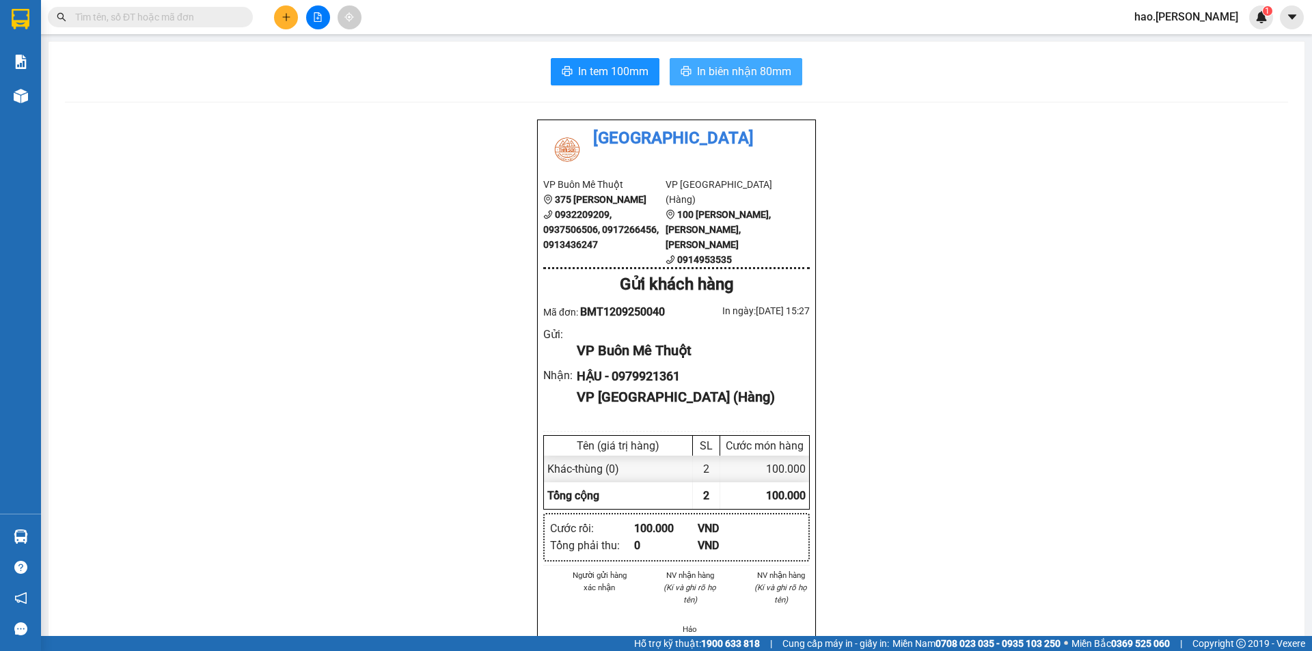
click at [765, 66] on span "In biên nhận 80mm" at bounding box center [744, 71] width 94 height 17
click at [604, 74] on span "In tem 100mm" at bounding box center [613, 71] width 70 height 17
click at [284, 24] on button at bounding box center [286, 17] width 24 height 24
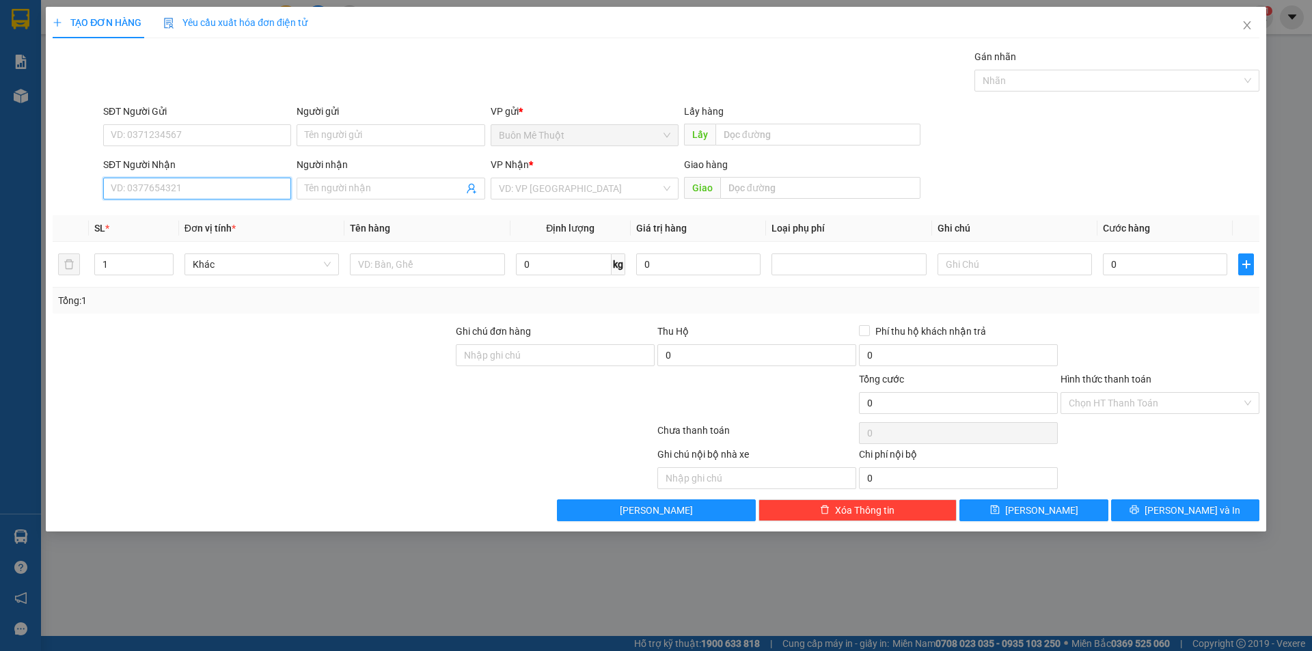
click at [224, 185] on input "SĐT Người Nhận" at bounding box center [197, 189] width 188 height 22
click at [200, 215] on div "0973139338" at bounding box center [197, 215] width 172 height 15
type input "0973139338"
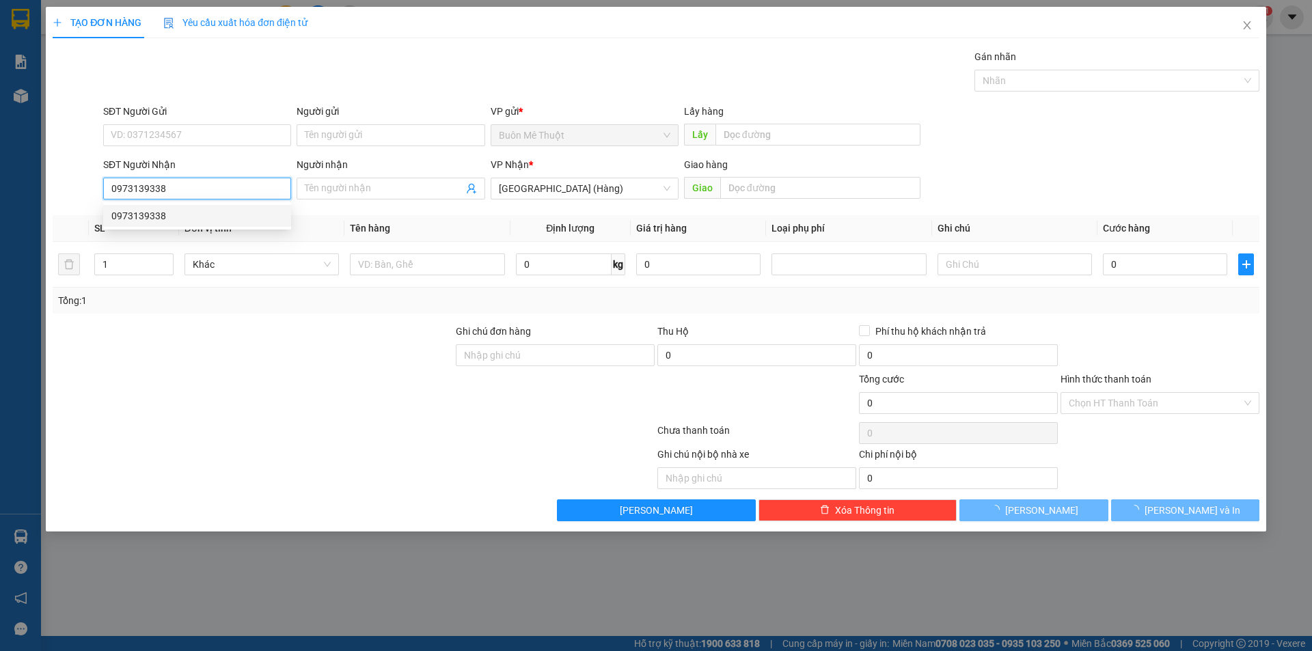
type input "150.000"
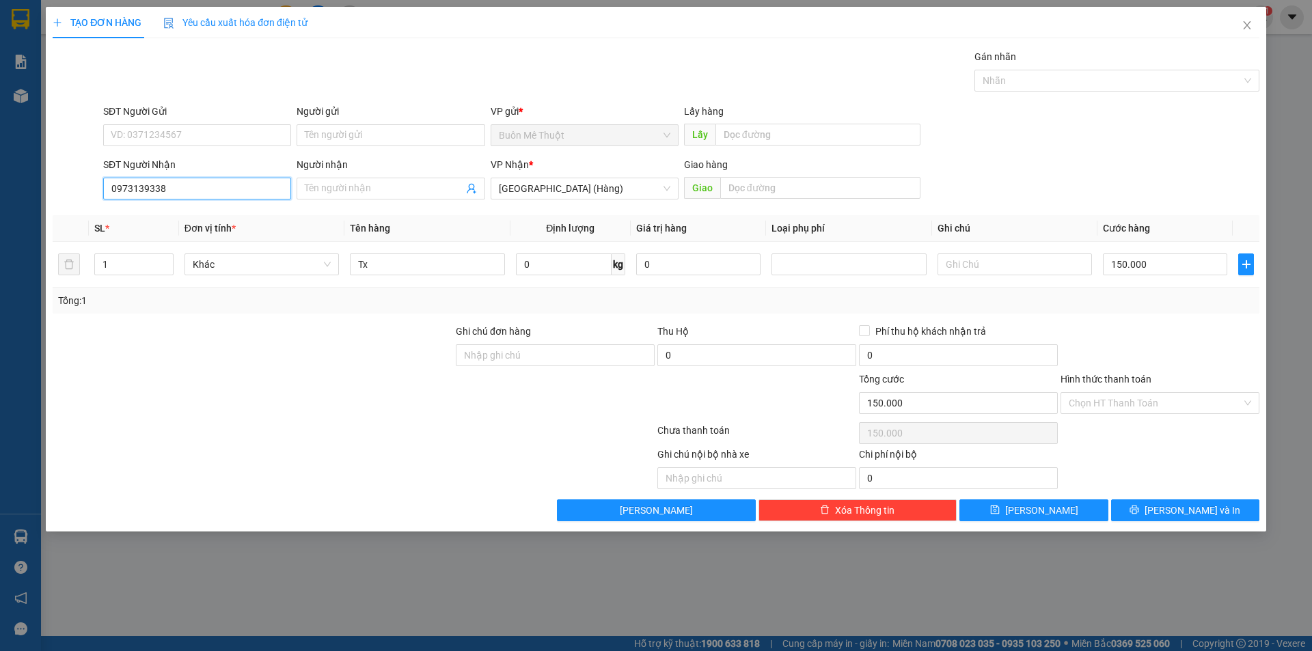
click at [193, 179] on input "0973139338" at bounding box center [197, 189] width 188 height 22
click at [153, 243] on div "0903512338" at bounding box center [197, 237] width 172 height 15
type input "0903512338"
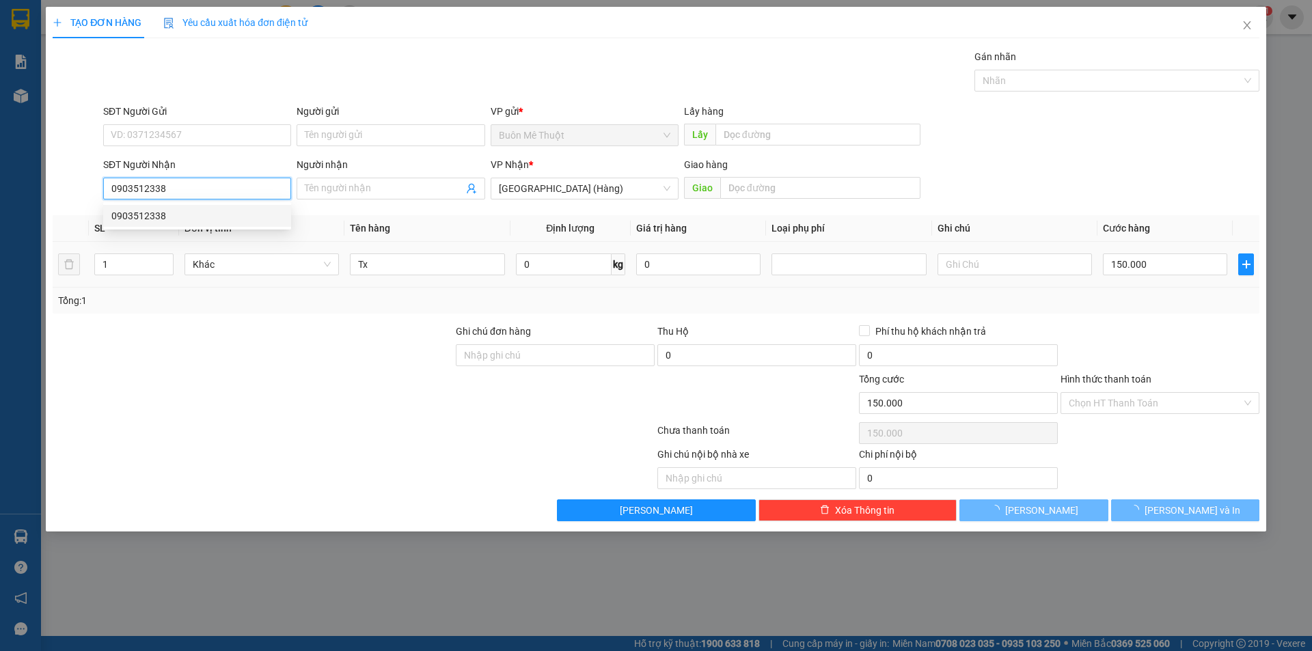
type input "120.000"
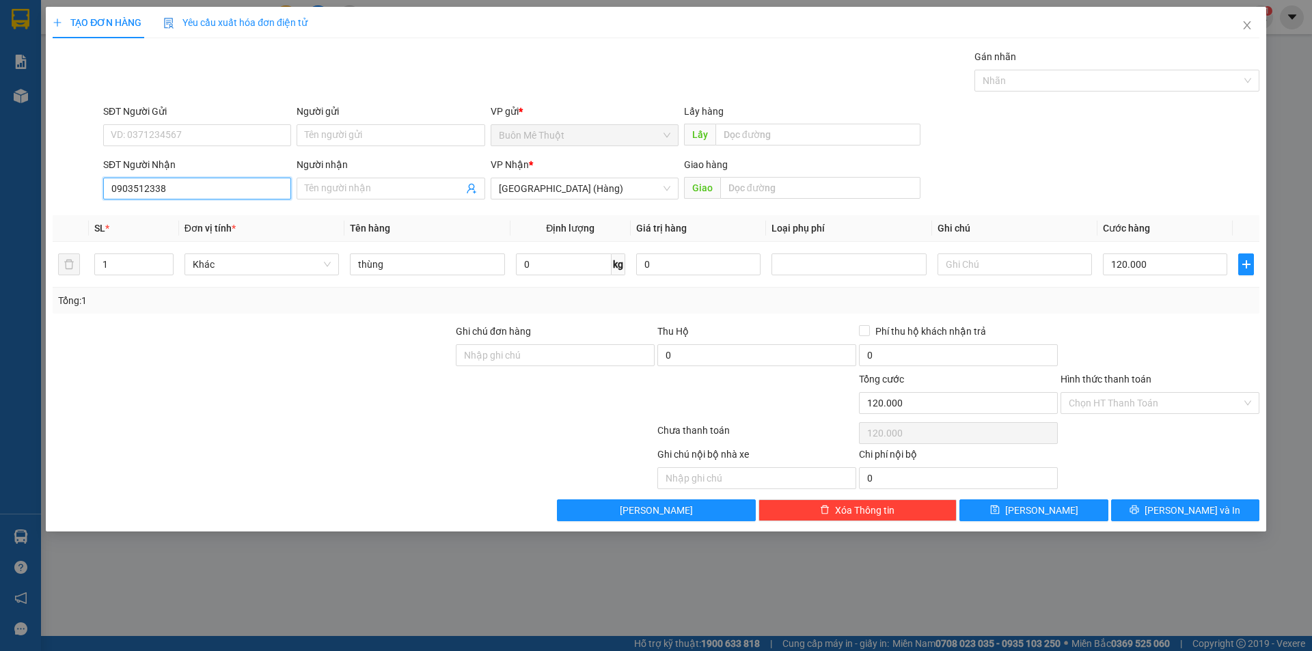
click at [171, 190] on input "0903512338" at bounding box center [197, 189] width 188 height 22
click at [159, 259] on div "0948700338" at bounding box center [197, 259] width 172 height 15
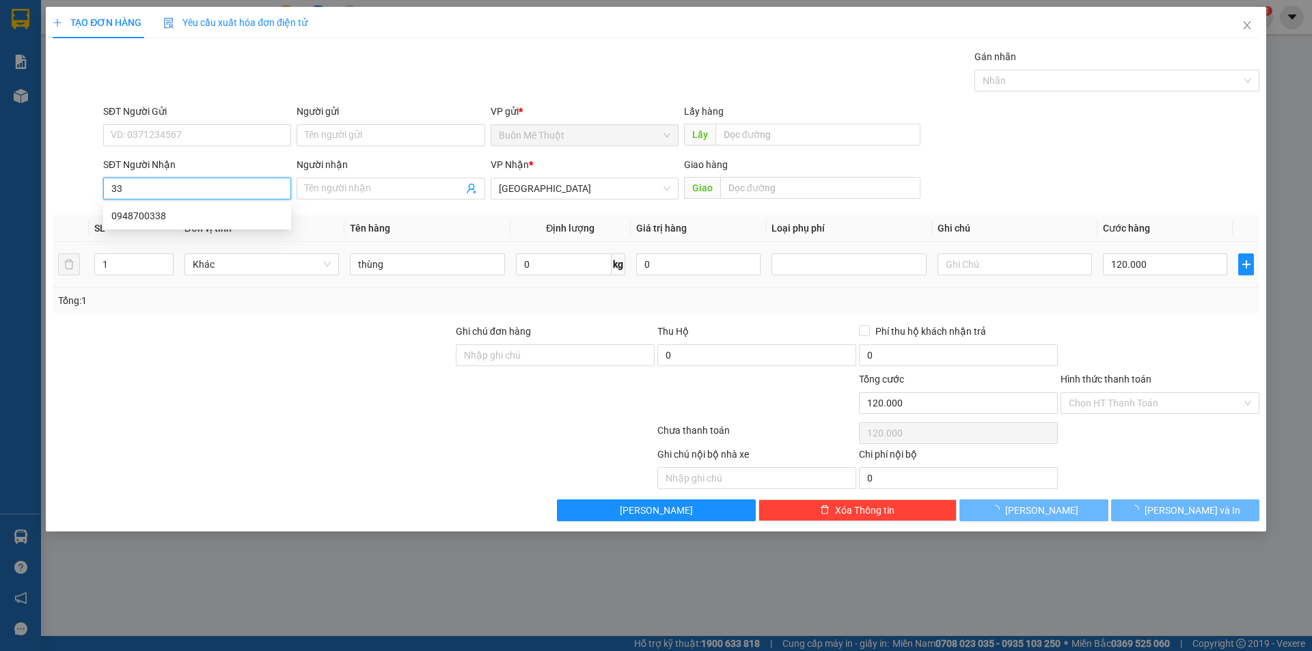
type input "0948700338"
type input "40.000"
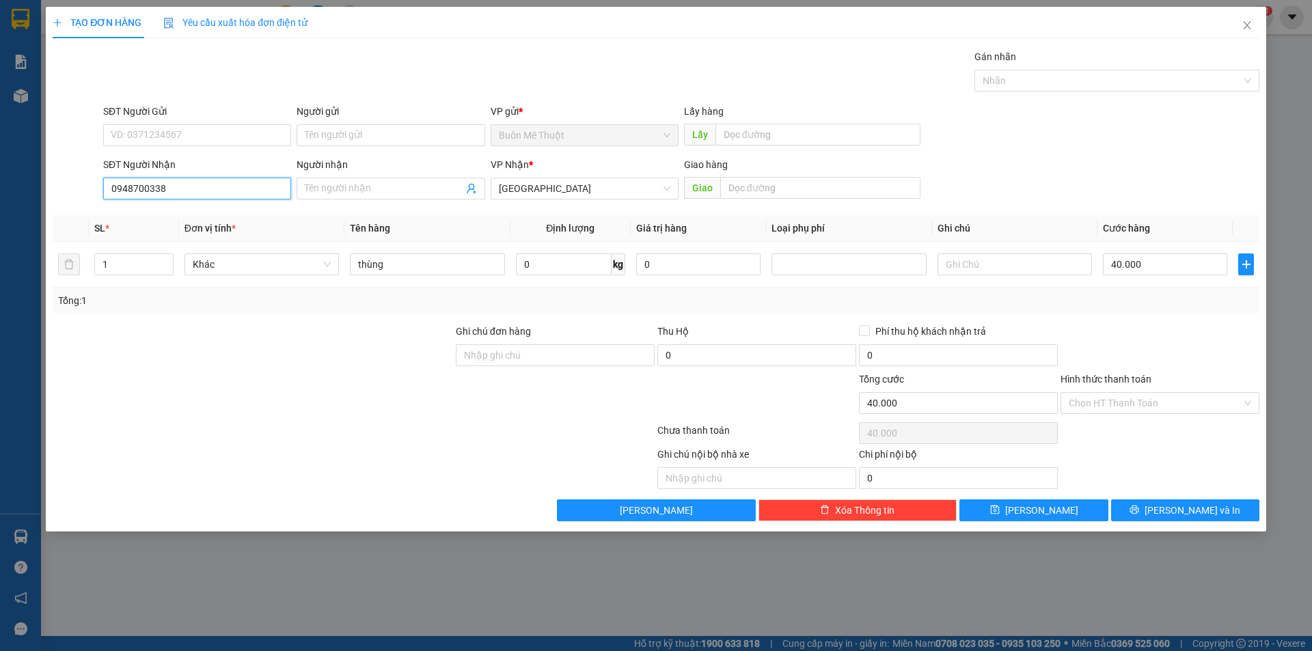
click at [165, 188] on input "0948700338" at bounding box center [197, 189] width 188 height 22
click at [173, 281] on div "0868463338" at bounding box center [197, 281] width 172 height 15
type input "0868463338"
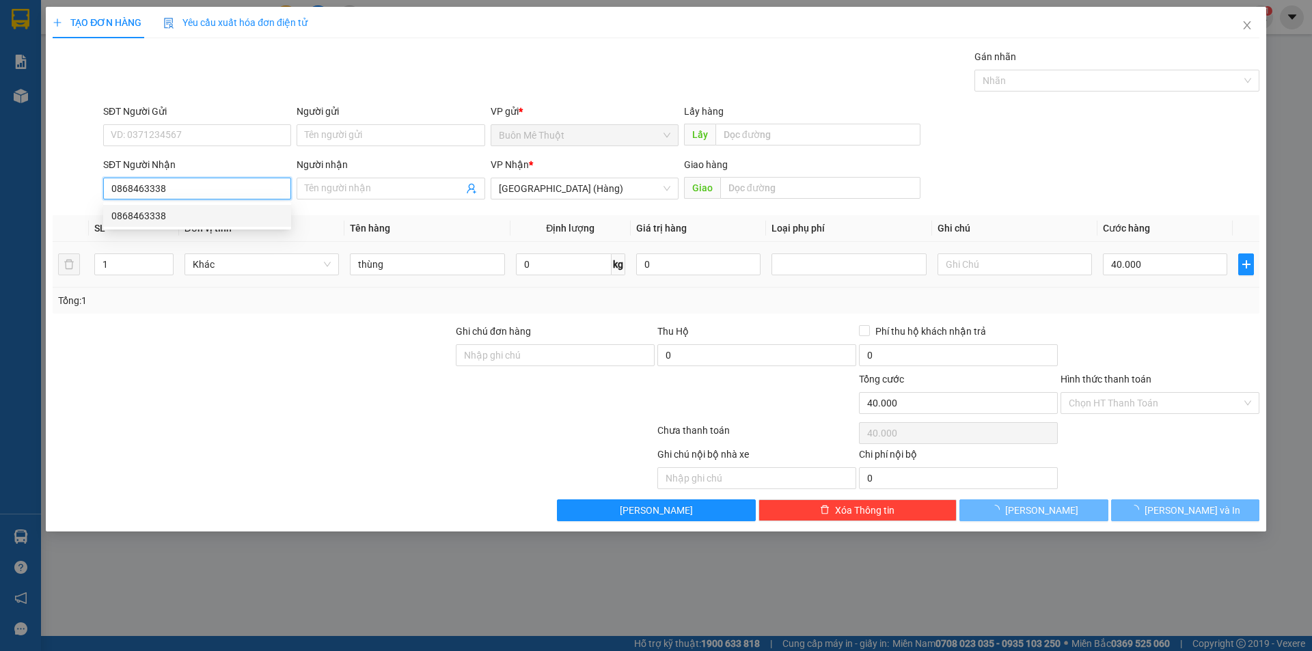
type input "180.000"
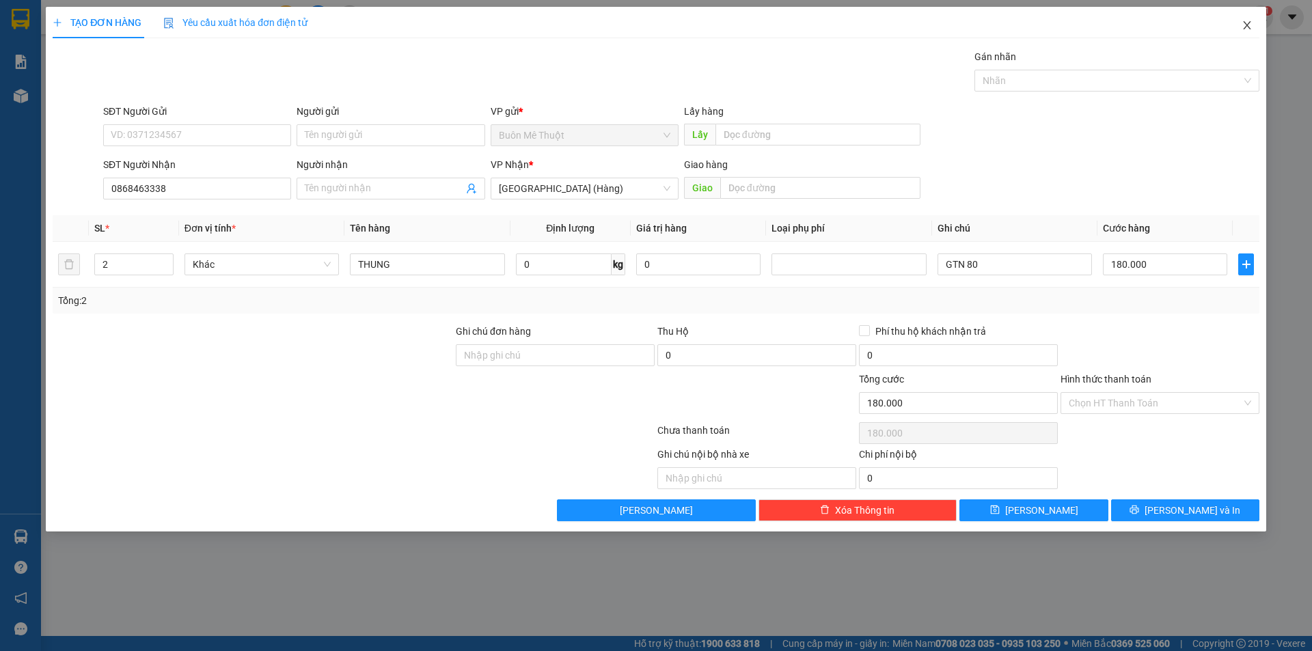
click at [1245, 25] on icon "close" at bounding box center [1247, 25] width 11 height 11
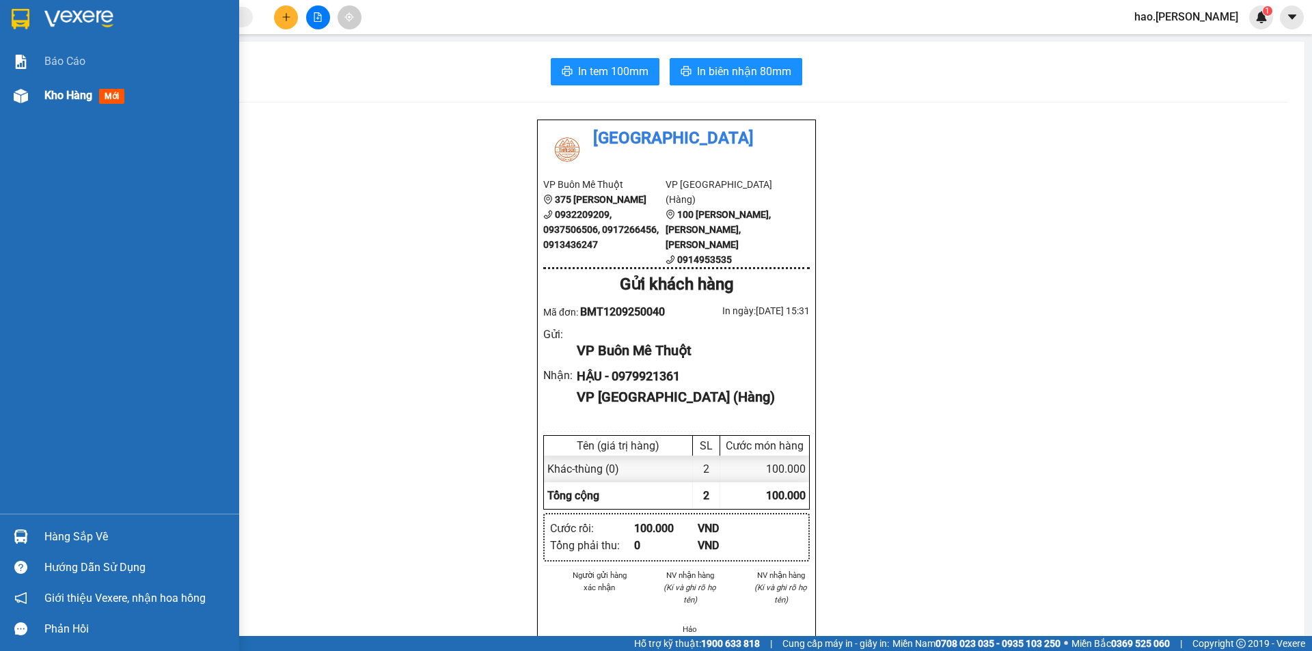
click at [39, 105] on div "Kho hàng mới" at bounding box center [119, 96] width 239 height 34
click at [40, 103] on div "Kho hàng mới" at bounding box center [119, 96] width 239 height 34
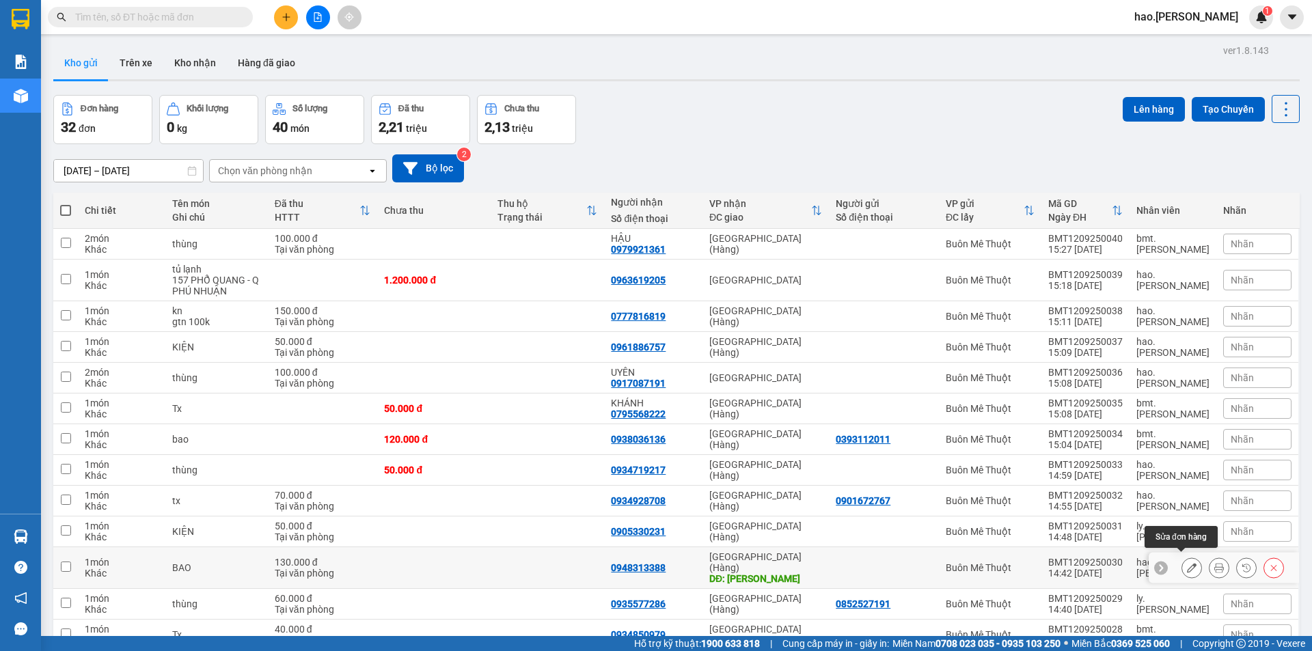
click at [1187, 563] on icon at bounding box center [1192, 568] width 10 height 10
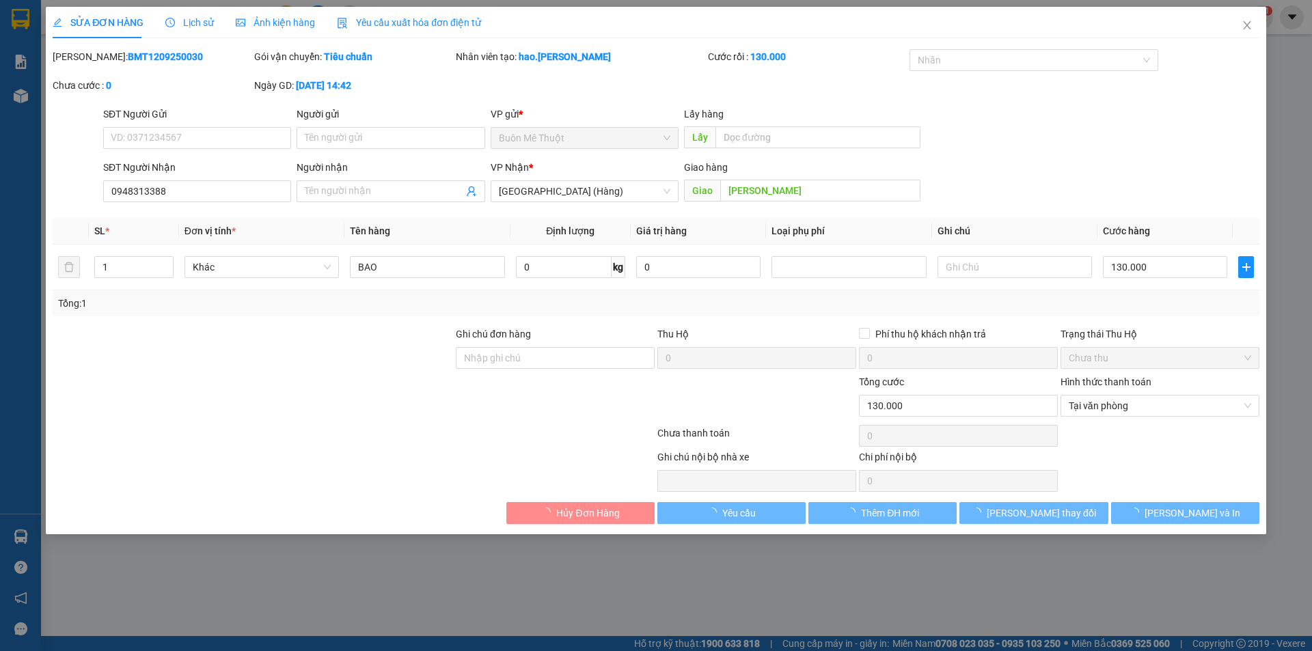
type input "0948313388"
type input "[PERSON_NAME]"
type input "130.000"
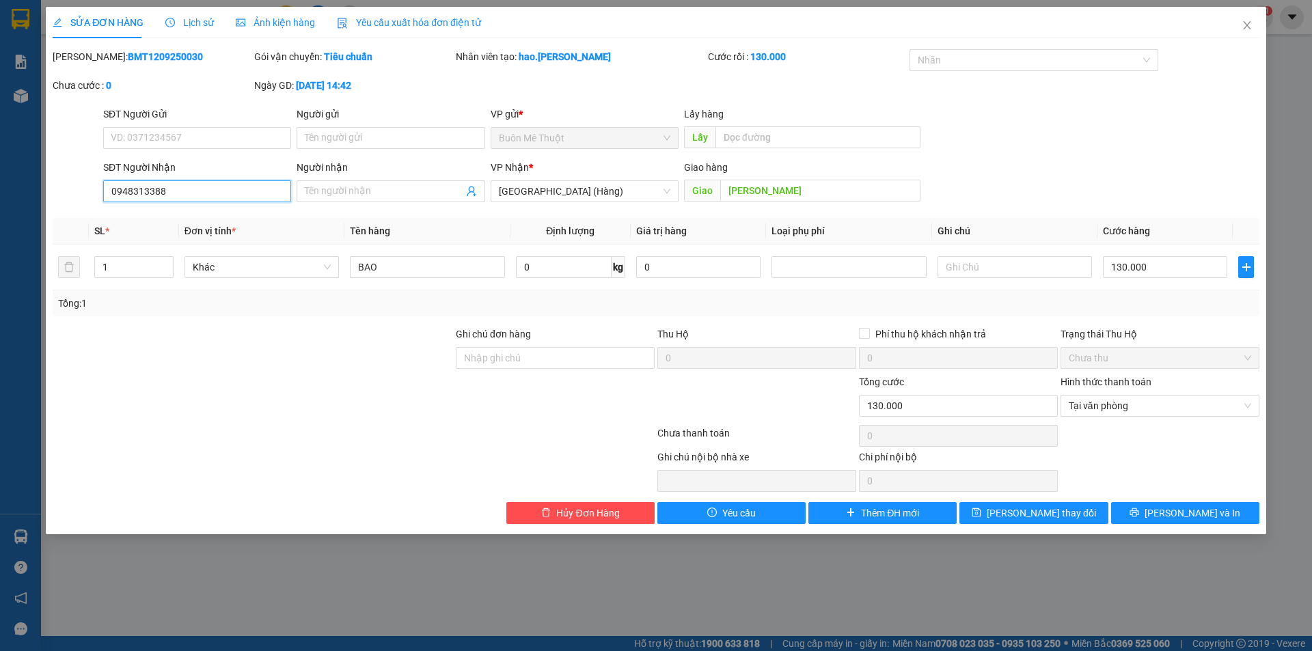
click at [233, 190] on input "0948313388" at bounding box center [197, 191] width 188 height 22
click at [1219, 511] on button "[PERSON_NAME] và In" at bounding box center [1185, 513] width 148 height 22
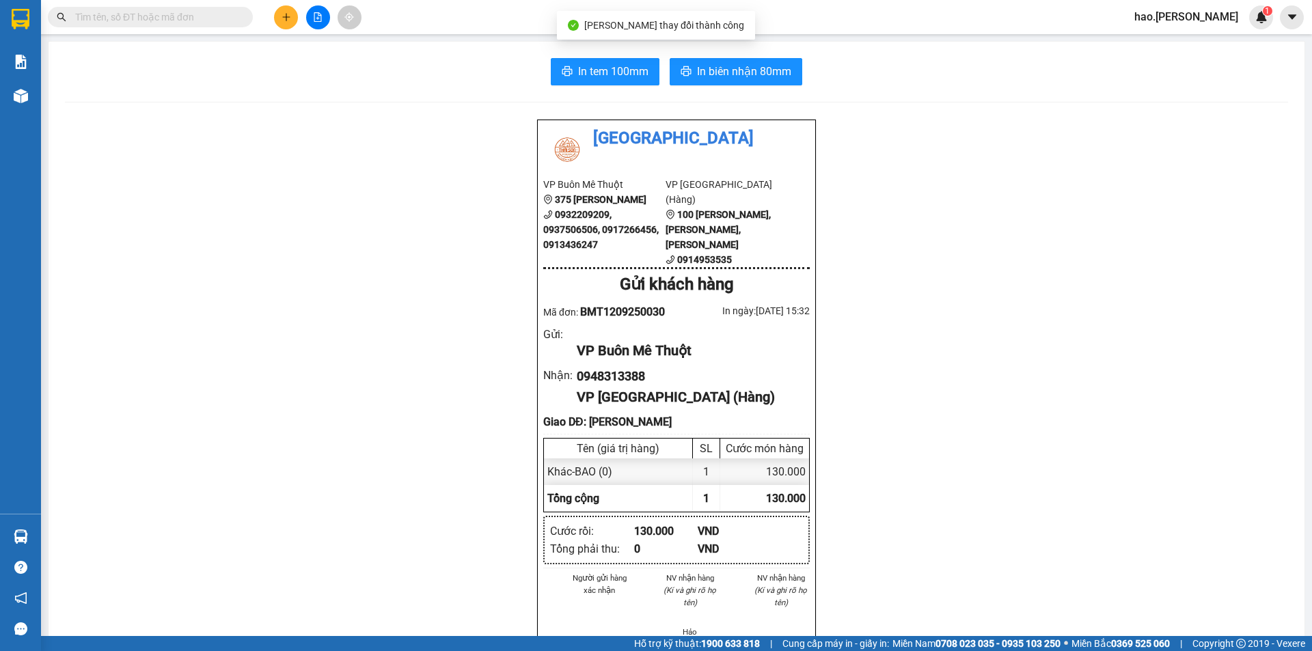
drag, startPoint x: 276, startPoint y: 9, endPoint x: 278, endPoint y: 24, distance: 15.1
click at [275, 13] on div at bounding box center [318, 17] width 103 height 24
click at [280, 29] on div at bounding box center [318, 17] width 103 height 24
click at [286, 25] on button at bounding box center [286, 17] width 24 height 24
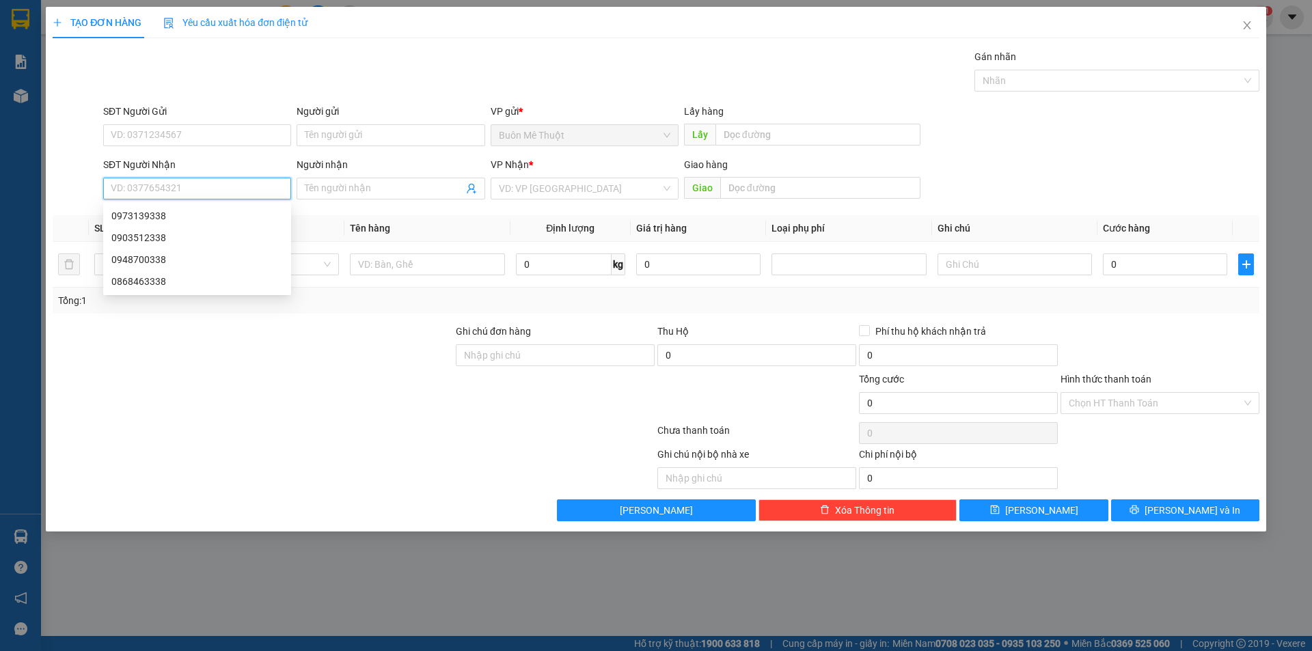
paste input "0948313388"
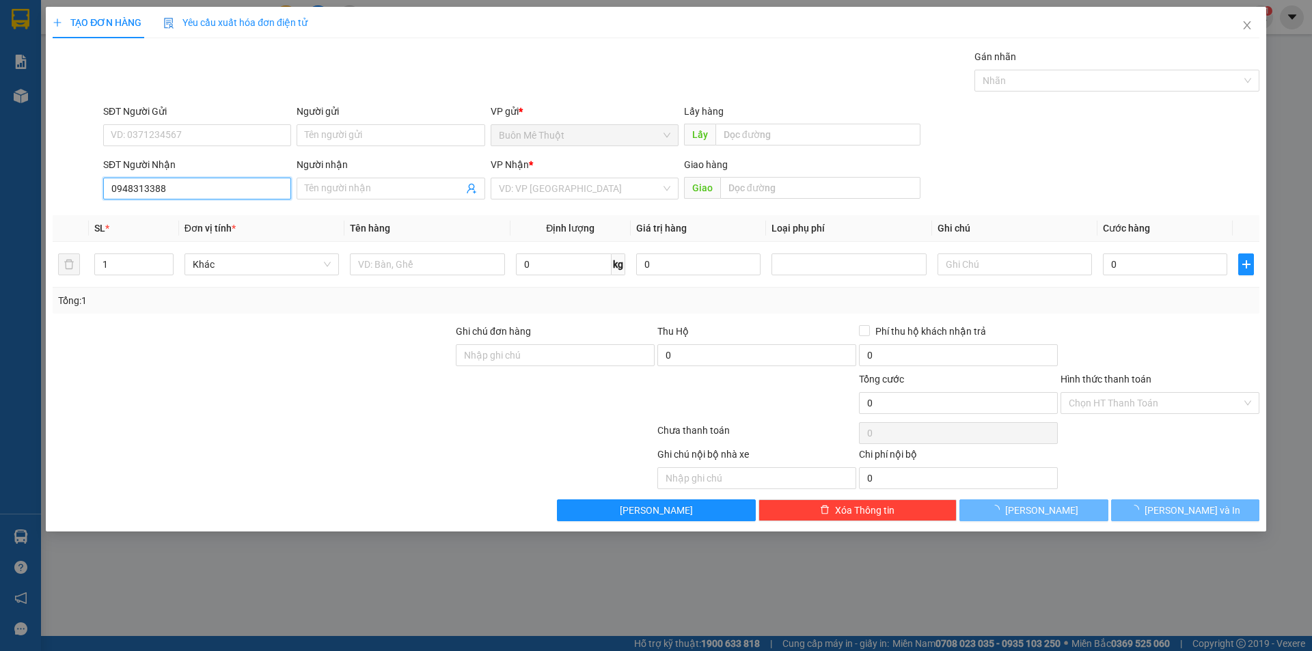
type input "0948313388"
click at [224, 176] on div "SĐT Người Nhận" at bounding box center [197, 167] width 188 height 21
click at [200, 189] on input "0948313388" at bounding box center [197, 189] width 188 height 22
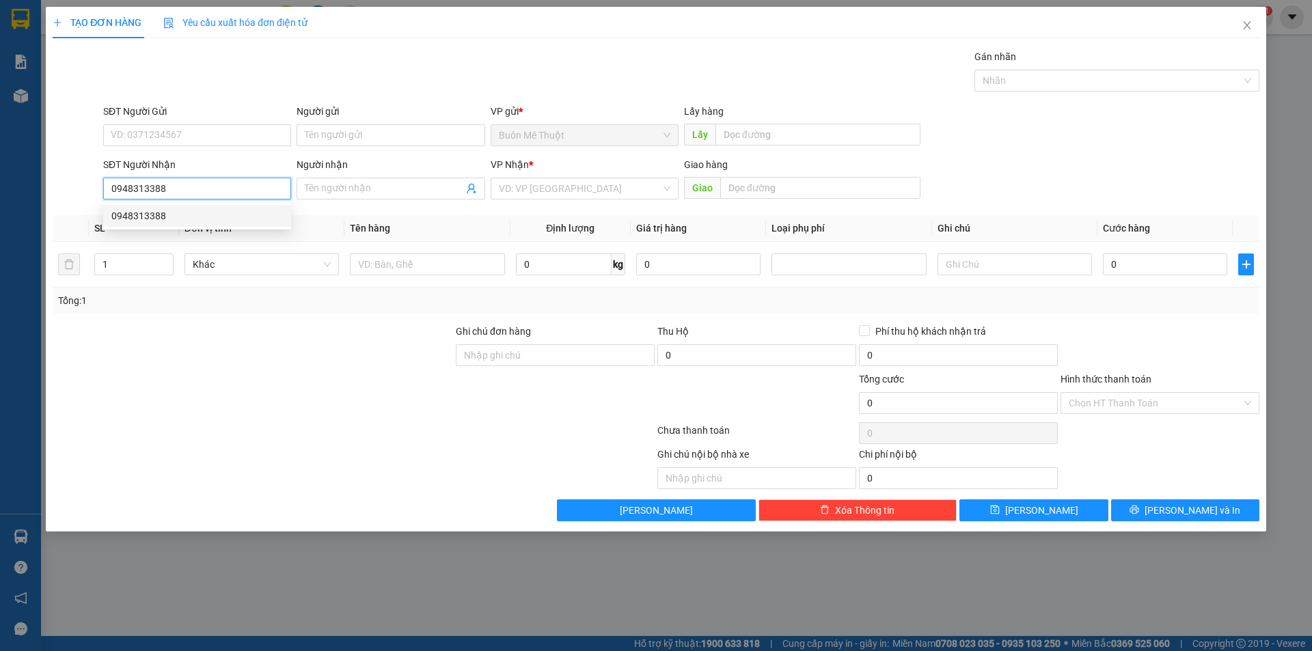
click at [178, 216] on div "0948313388" at bounding box center [197, 215] width 172 height 15
type input "[PERSON_NAME]"
type input "130.000"
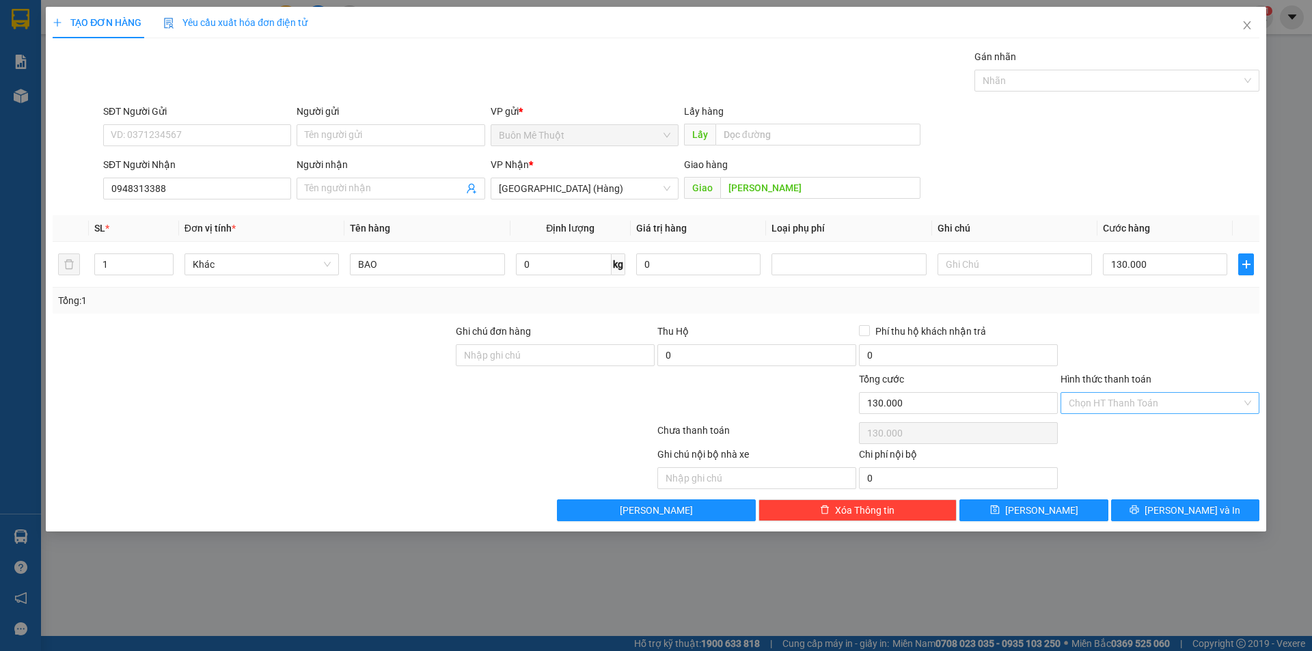
drag, startPoint x: 1109, startPoint y: 424, endPoint x: 1109, endPoint y: 413, distance: 10.9
click at [1109, 420] on div "Chọn HT Thanh Toán" at bounding box center [1161, 433] width 202 height 27
click at [1110, 409] on input "Hình thức thanh toán" at bounding box center [1155, 403] width 173 height 21
click at [1108, 430] on div "Tại văn phòng" at bounding box center [1160, 430] width 183 height 15
click at [1163, 504] on button "[PERSON_NAME] và In" at bounding box center [1185, 511] width 148 height 22
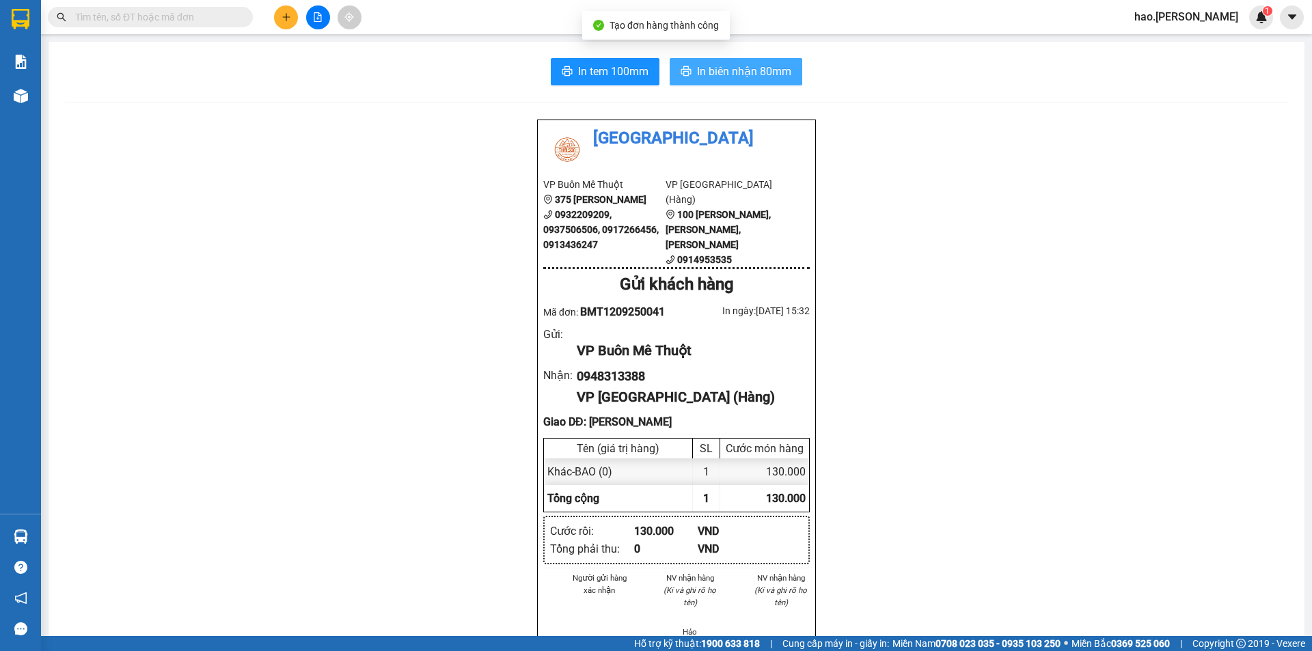
click at [731, 68] on span "In biên nhận 80mm" at bounding box center [744, 71] width 94 height 17
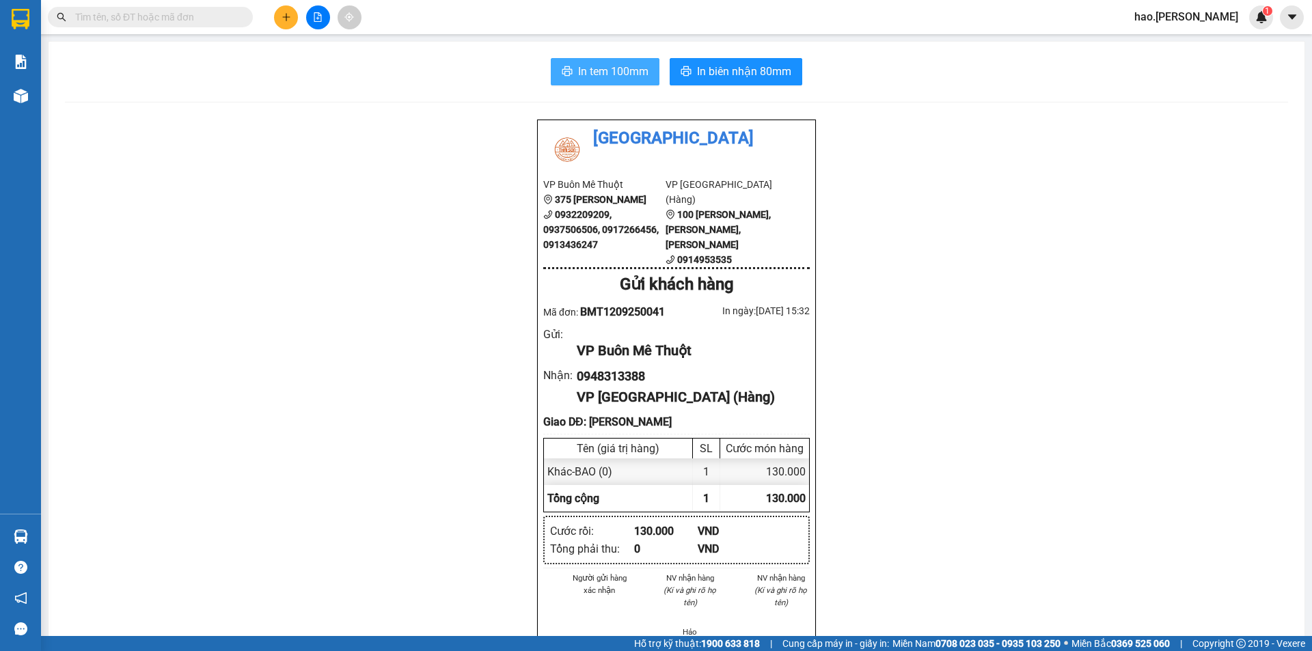
click at [629, 86] on div "In tem 100mm In biên nhận 80mm Thái Sơn VP Buôn Mê Thuột 375 Hoàng Diệu 0932209…" at bounding box center [677, 644] width 1256 height 1205
click at [629, 74] on span "In tem 100mm" at bounding box center [613, 71] width 70 height 17
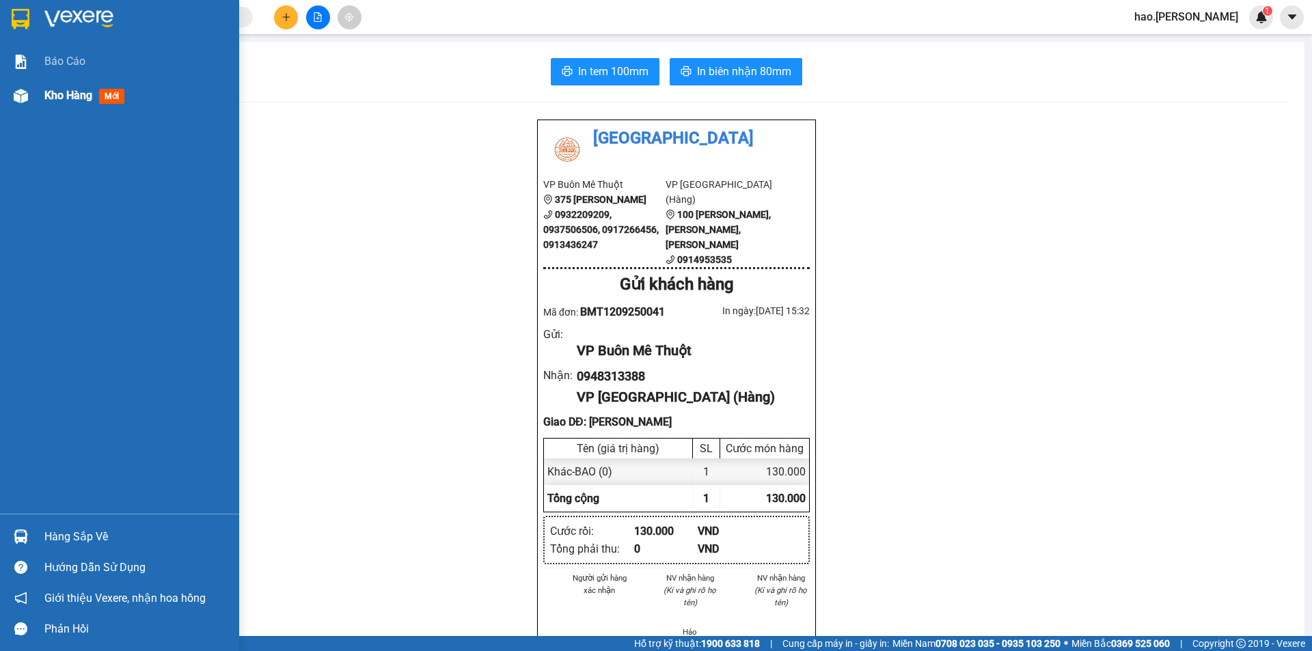
click at [58, 100] on span "Kho hàng" at bounding box center [68, 95] width 48 height 13
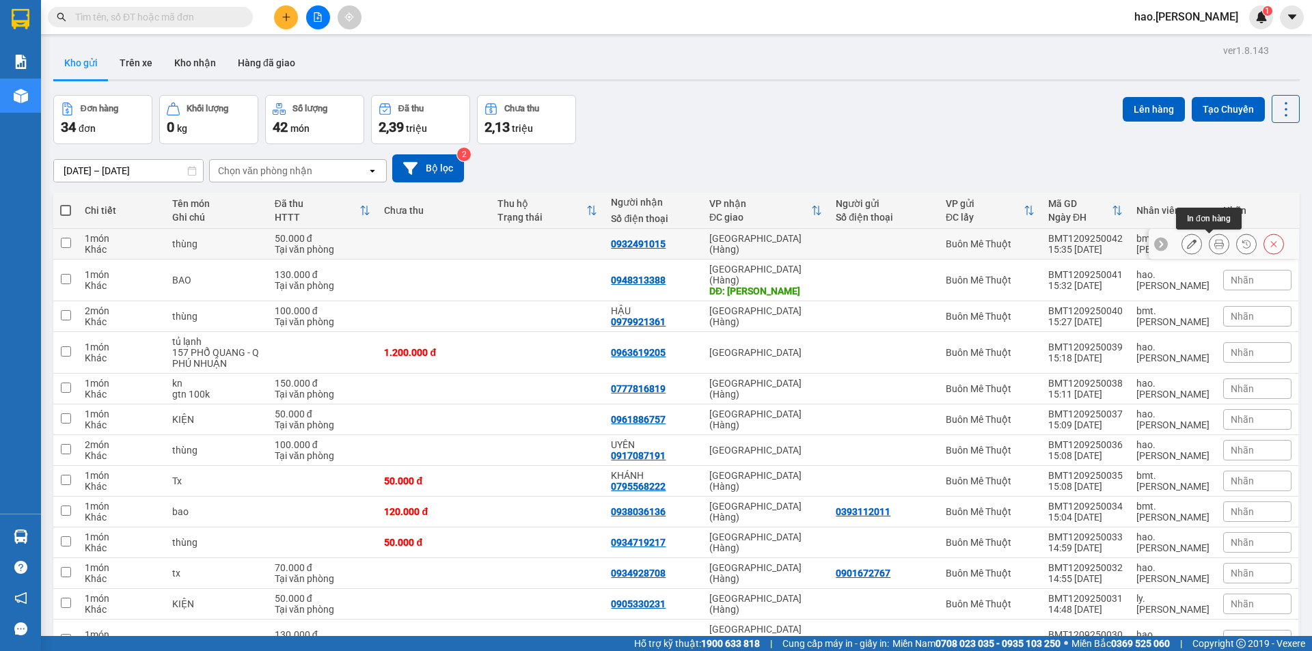
click at [1215, 240] on icon at bounding box center [1220, 244] width 10 height 10
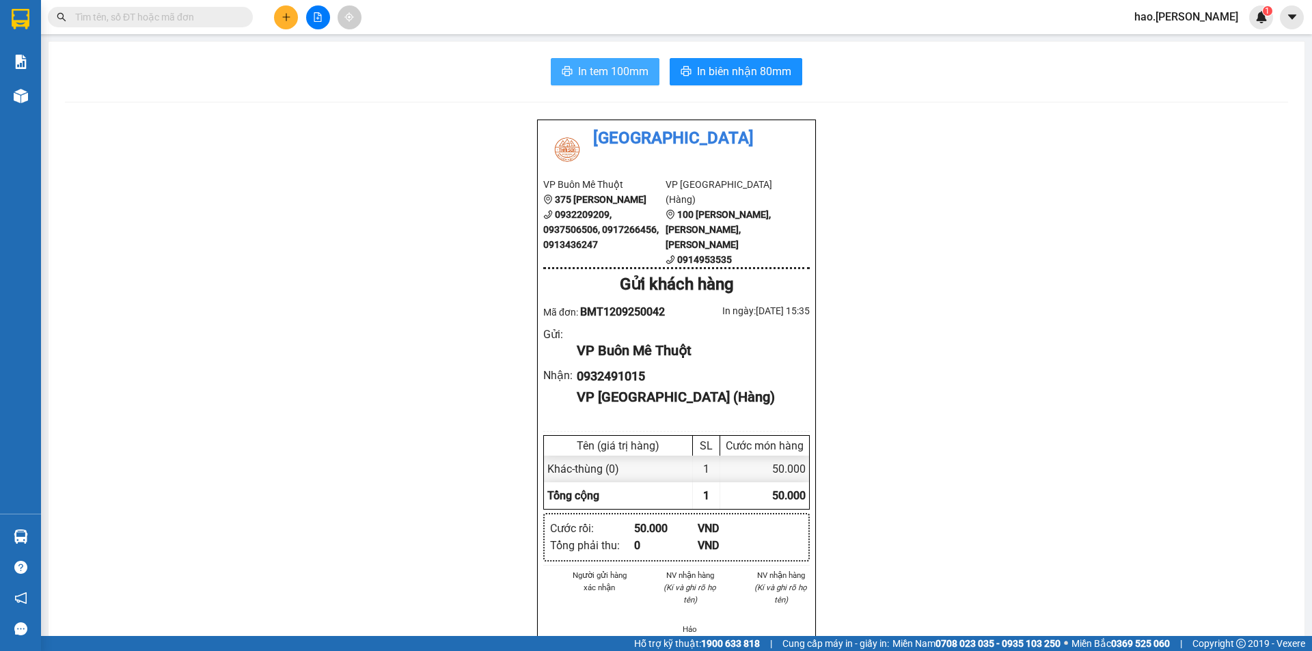
click at [618, 67] on span "In tem 100mm" at bounding box center [613, 71] width 70 height 17
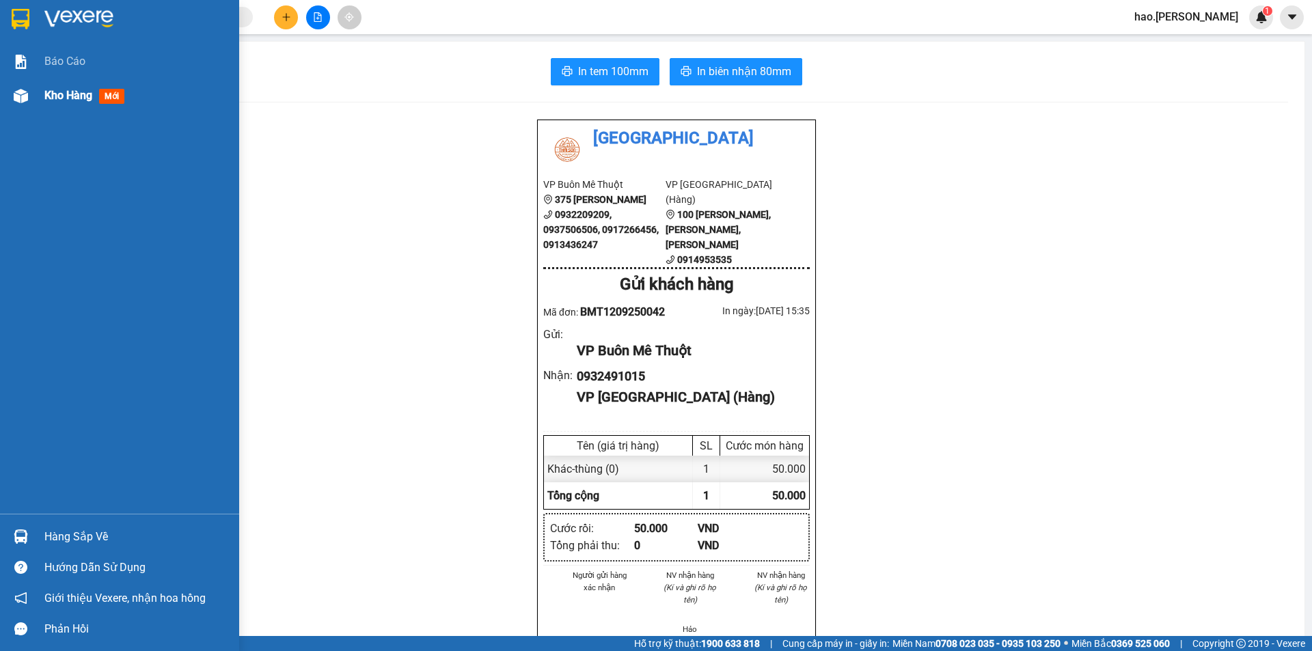
click at [49, 89] on span "Kho hàng" at bounding box center [68, 95] width 48 height 13
click at [49, 90] on span "Kho hàng" at bounding box center [68, 95] width 48 height 13
click at [50, 90] on span "Kho hàng" at bounding box center [68, 95] width 48 height 13
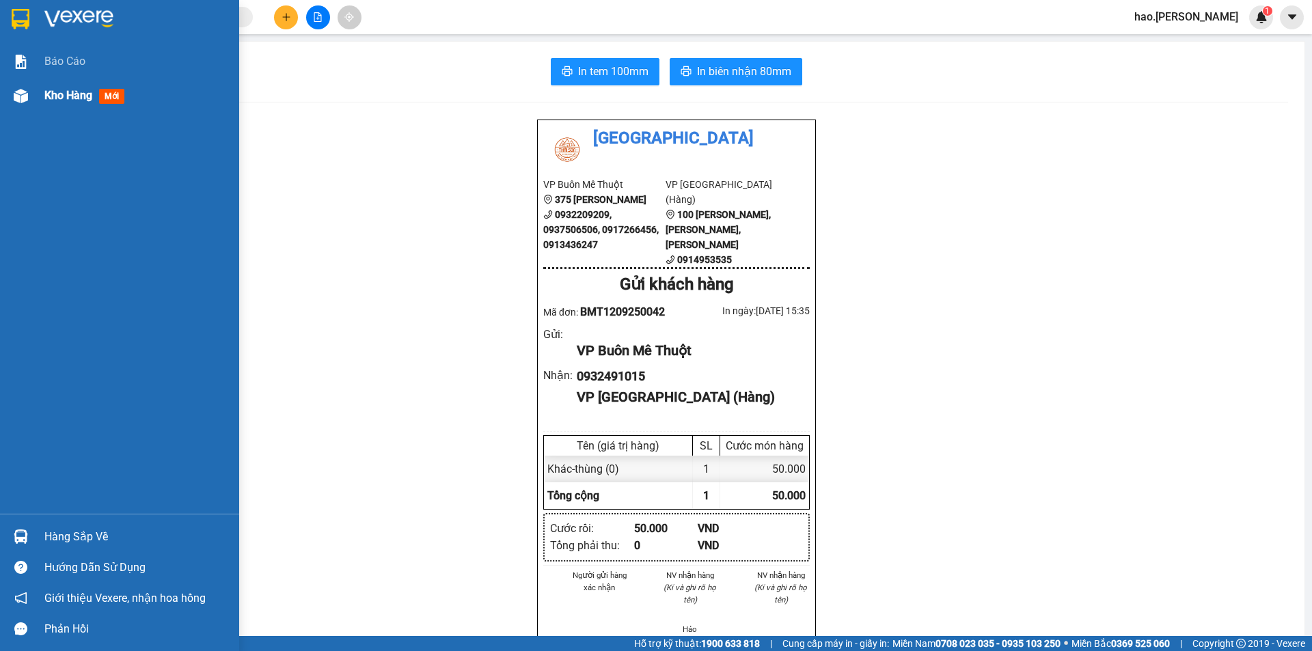
click at [51, 90] on span "Kho hàng" at bounding box center [68, 95] width 48 height 13
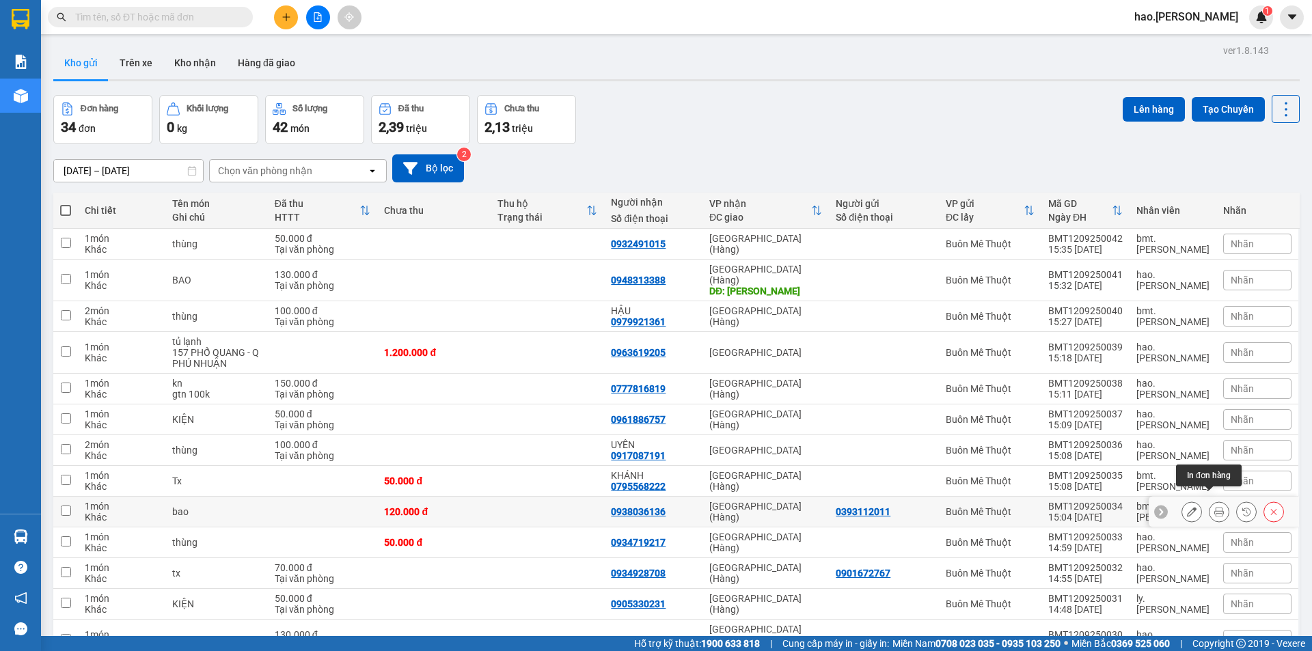
click at [1215, 507] on icon at bounding box center [1220, 512] width 10 height 10
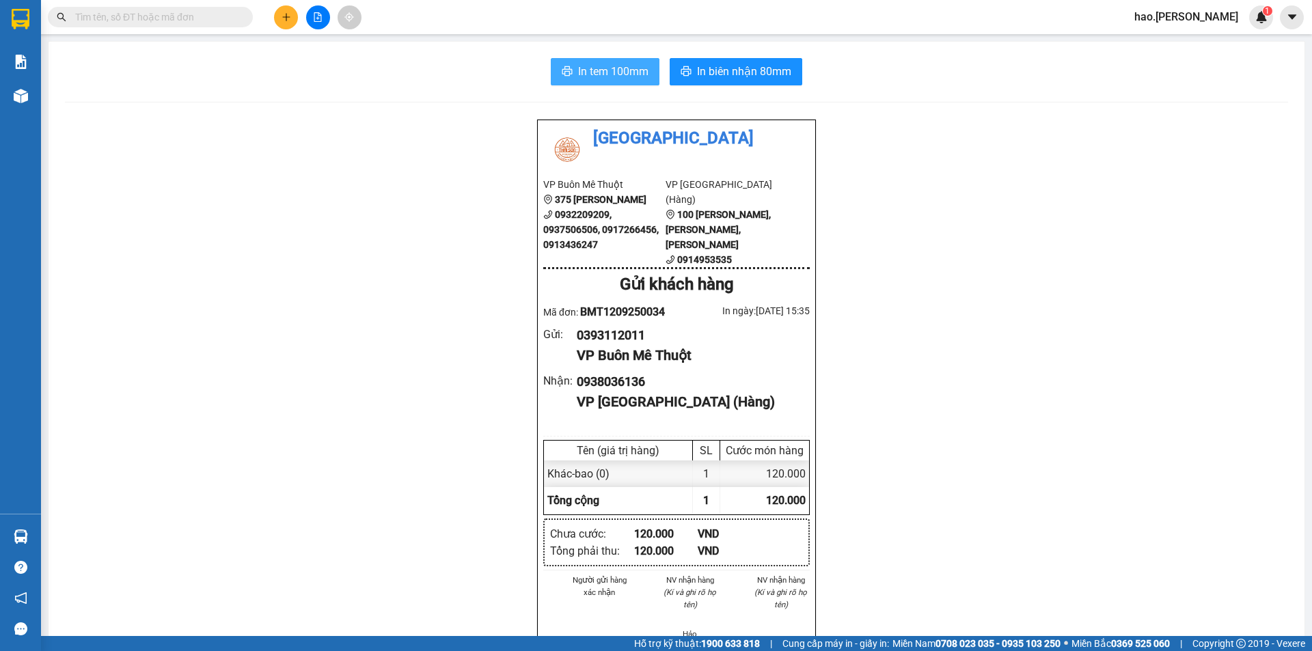
click at [647, 77] on button "In tem 100mm" at bounding box center [605, 71] width 109 height 27
click at [281, 12] on button at bounding box center [286, 17] width 24 height 24
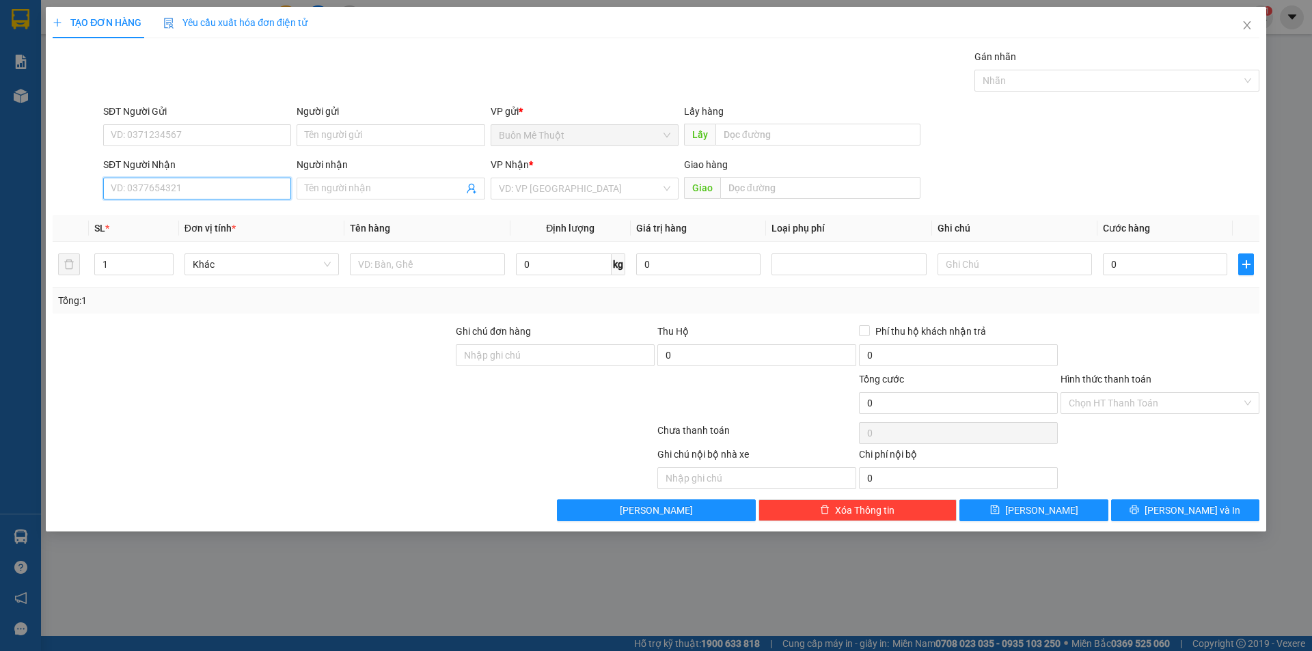
click at [167, 188] on input "SĐT Người Nhận" at bounding box center [197, 189] width 188 height 22
click at [206, 214] on div "0905053183 - THẢO" at bounding box center [197, 215] width 172 height 15
type input "0905053183"
type input "THẢO"
type input "BẦU VÂN"
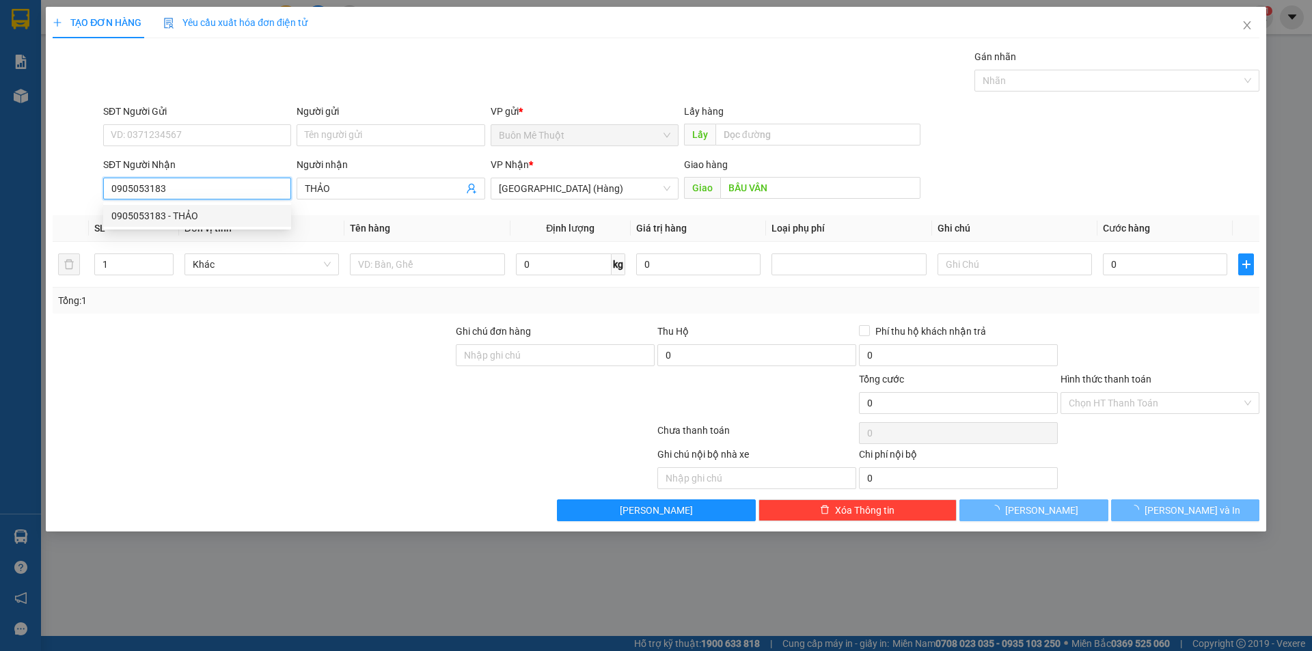
type input "50.000"
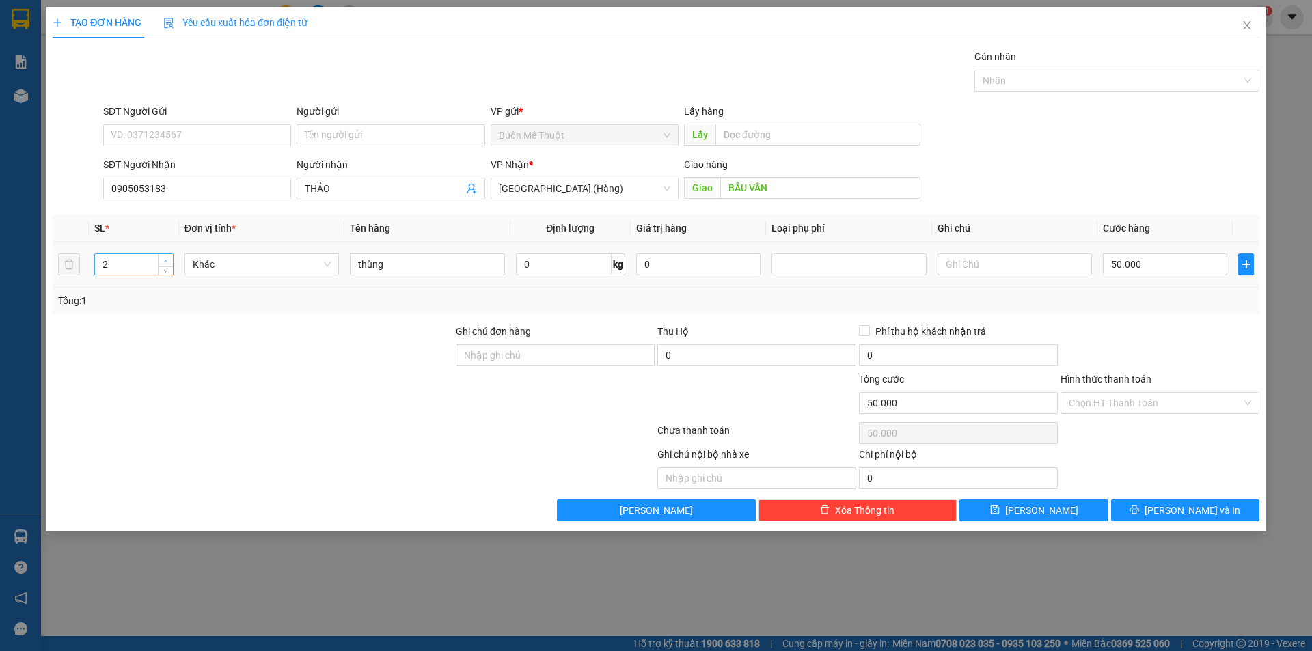
click at [163, 260] on icon "up" at bounding box center [165, 261] width 5 height 5
click at [1103, 267] on td "50.000" at bounding box center [1165, 265] width 135 height 46
click at [1109, 267] on input "0" at bounding box center [1165, 265] width 124 height 22
click at [1205, 340] on div at bounding box center [1161, 348] width 202 height 48
click at [1178, 263] on input "4.100.000" at bounding box center [1165, 265] width 124 height 22
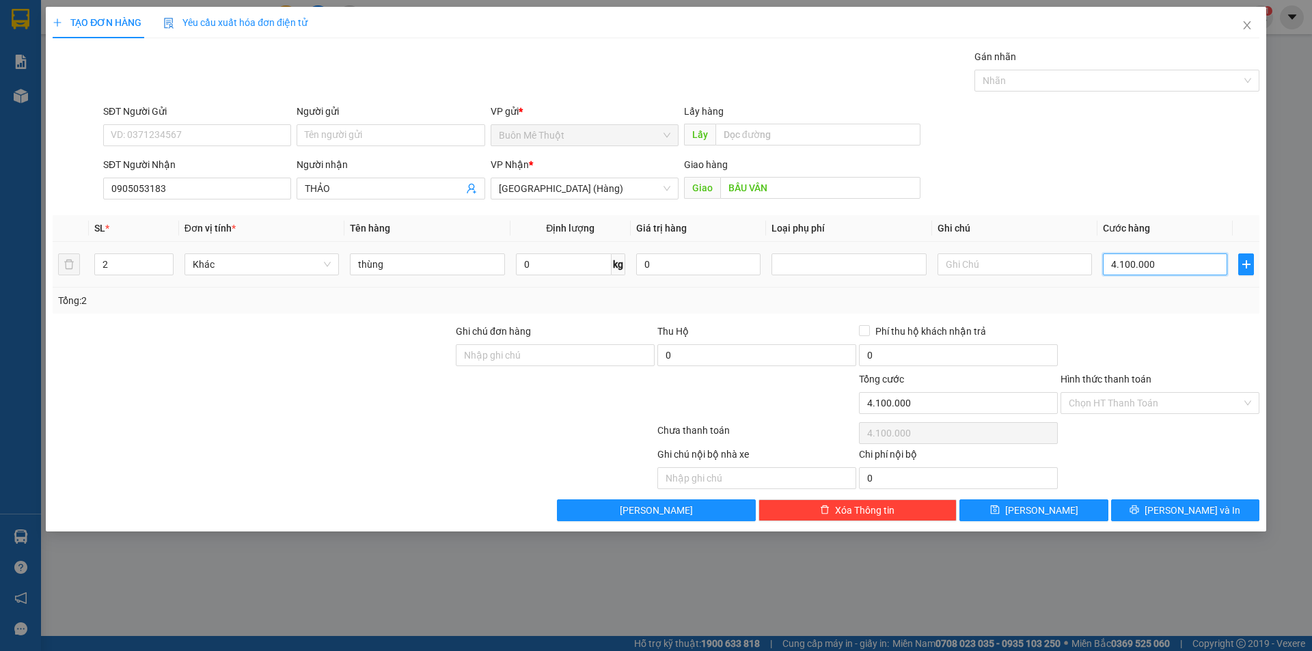
click at [1178, 263] on input "4.100.000" at bounding box center [1165, 265] width 124 height 22
drag, startPoint x: 1185, startPoint y: 303, endPoint x: 1122, endPoint y: 414, distance: 126.8
click at [1185, 306] on div "Tổng: 2" at bounding box center [656, 300] width 1196 height 15
click at [1128, 411] on input "Hình thức thanh toán" at bounding box center [1155, 403] width 173 height 21
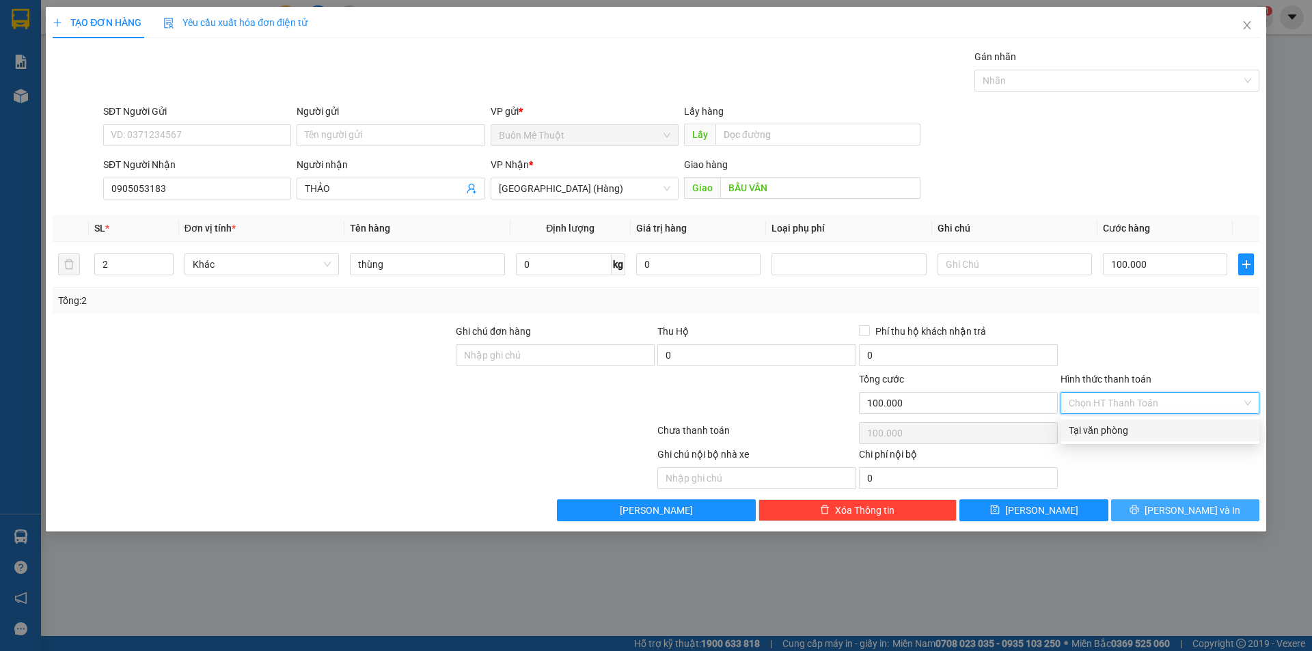
drag, startPoint x: 1128, startPoint y: 427, endPoint x: 1138, endPoint y: 509, distance: 82.0
click at [1128, 429] on div "Tại văn phòng" at bounding box center [1160, 430] width 183 height 15
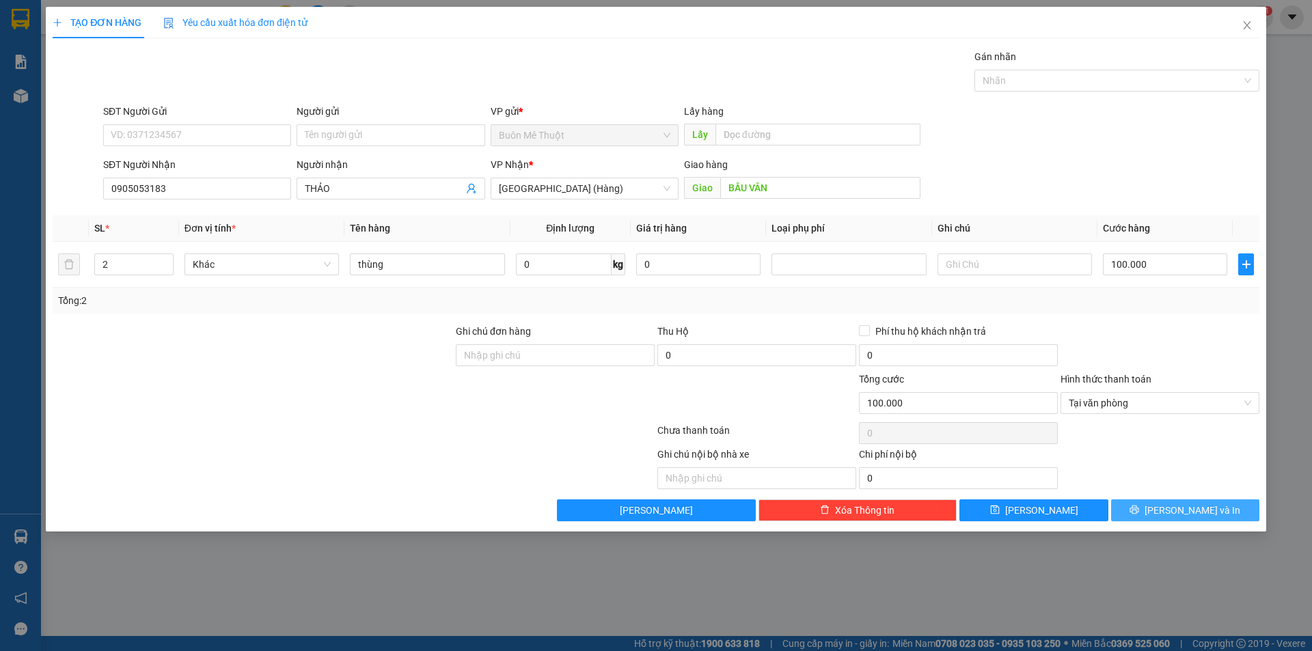
click at [1146, 518] on button "[PERSON_NAME] và In" at bounding box center [1185, 511] width 148 height 22
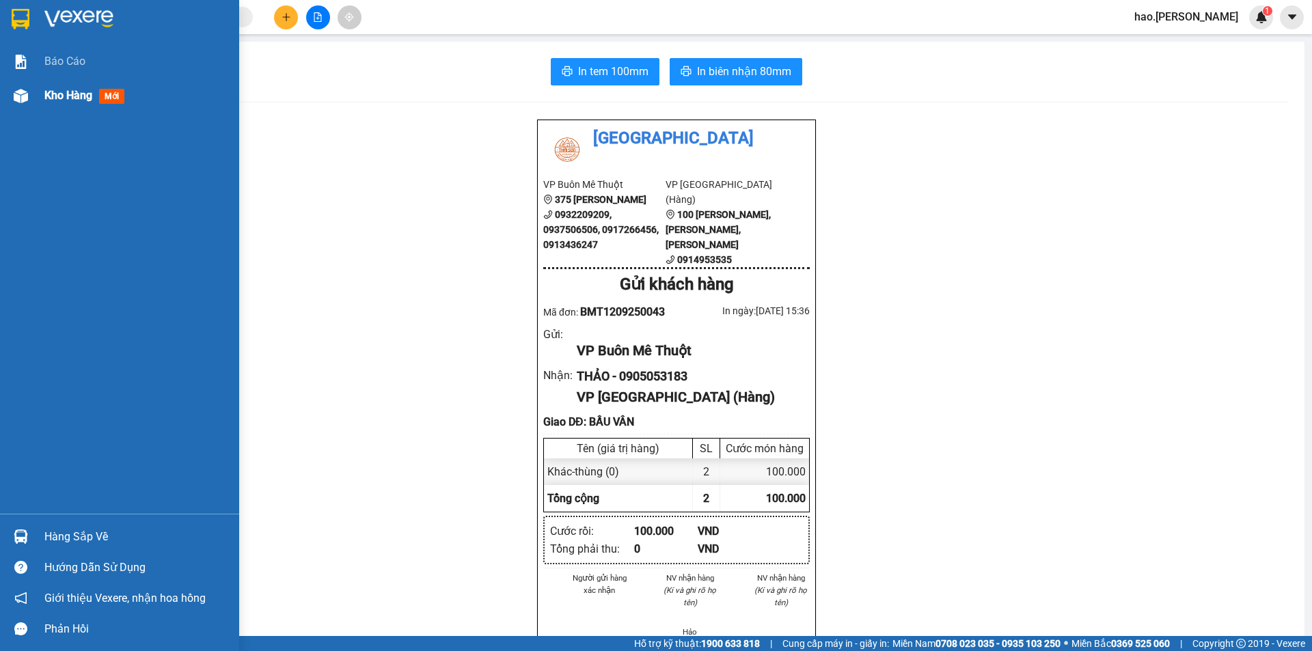
click at [37, 91] on div "Kho hàng mới" at bounding box center [119, 96] width 239 height 34
click at [36, 92] on div "Kho hàng mới" at bounding box center [119, 96] width 239 height 34
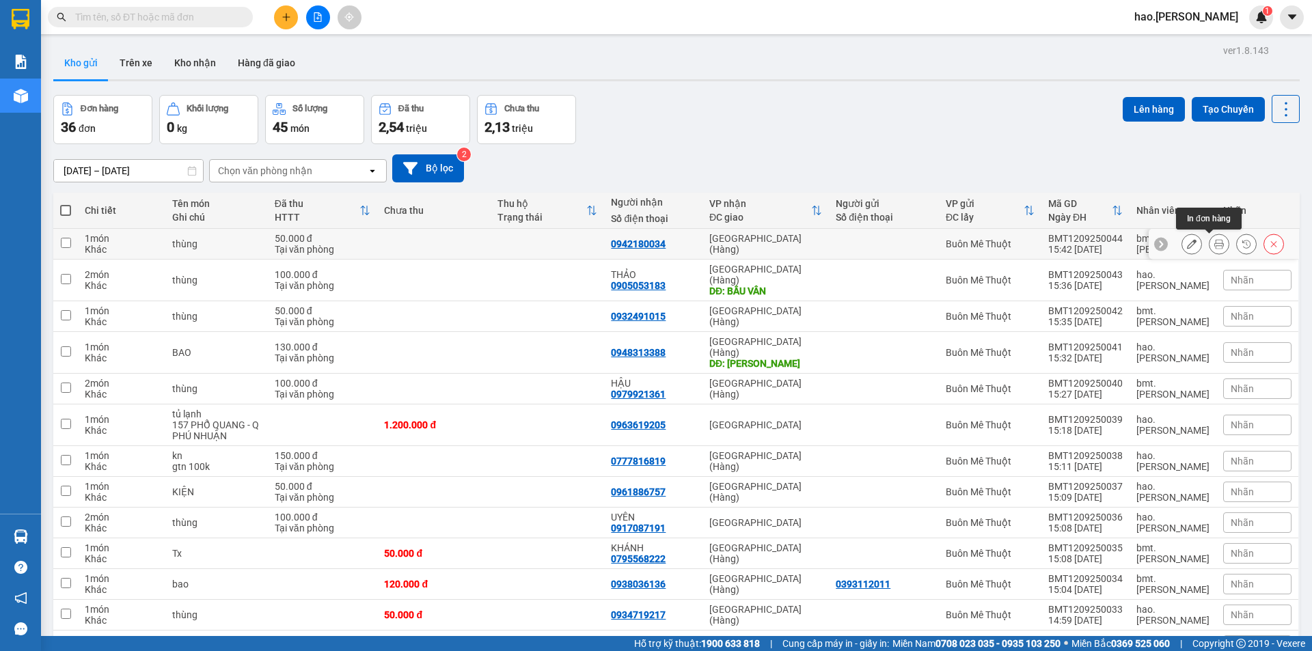
click at [1215, 245] on icon at bounding box center [1220, 244] width 10 height 10
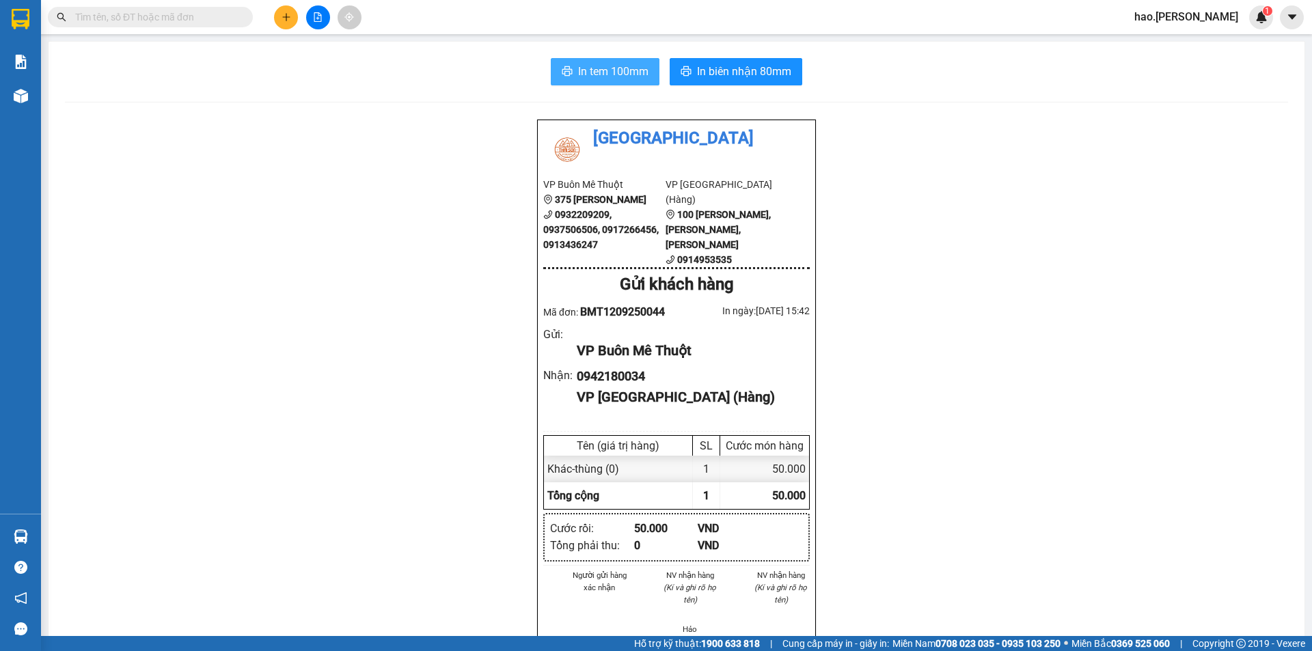
click at [636, 75] on span "In tem 100mm" at bounding box center [613, 71] width 70 height 17
drag, startPoint x: 724, startPoint y: 84, endPoint x: 729, endPoint y: 70, distance: 15.1
click at [725, 82] on button "In biên nhận 80mm" at bounding box center [736, 71] width 133 height 27
click at [729, 70] on span "In biên nhận 80mm" at bounding box center [744, 71] width 94 height 17
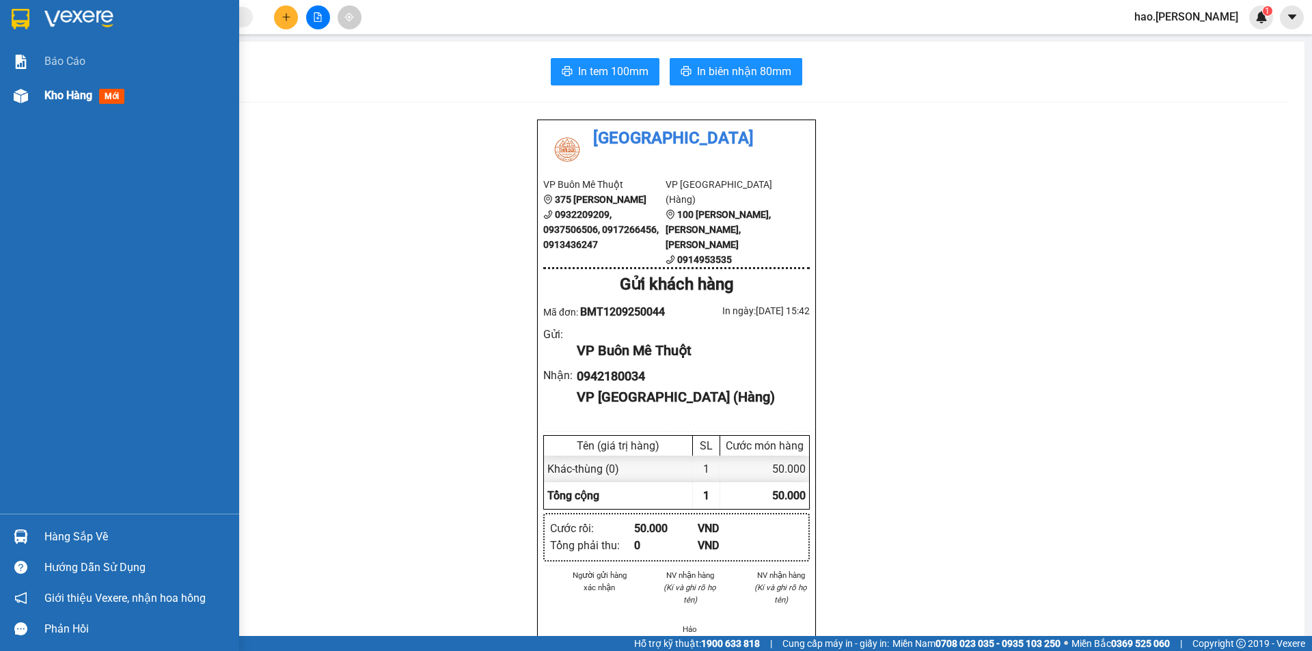
click at [33, 92] on div "Kho hàng mới" at bounding box center [119, 96] width 239 height 34
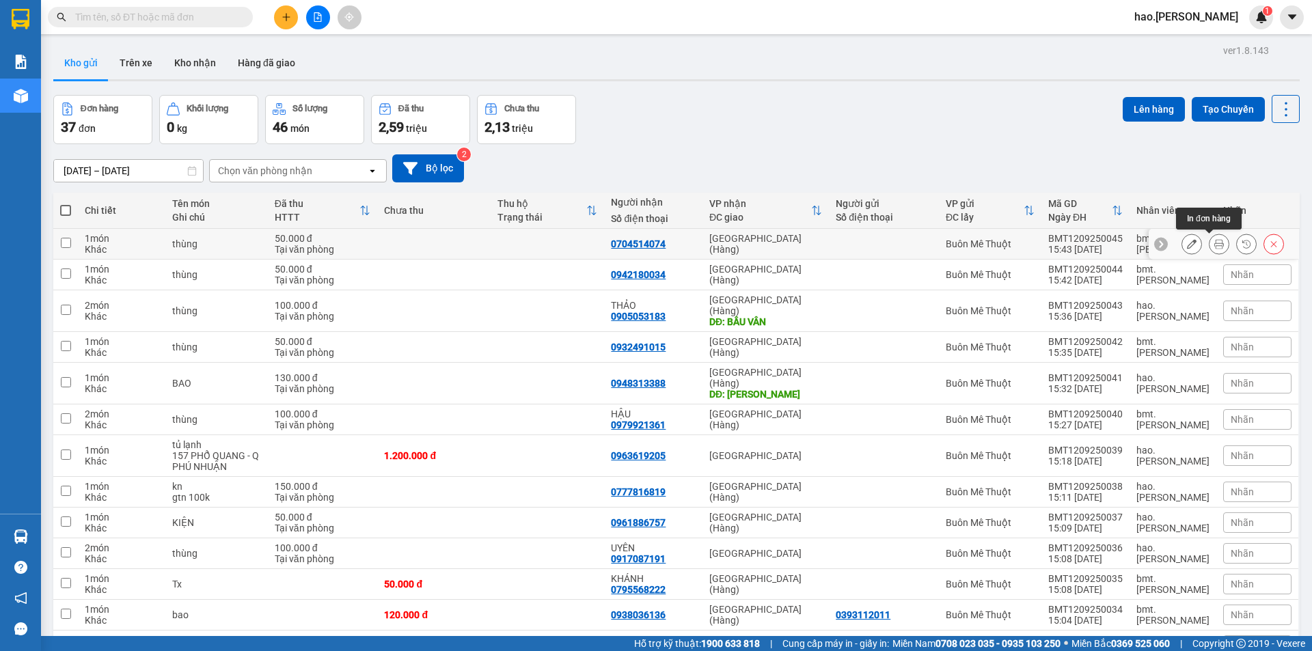
click at [1215, 239] on icon at bounding box center [1220, 244] width 10 height 10
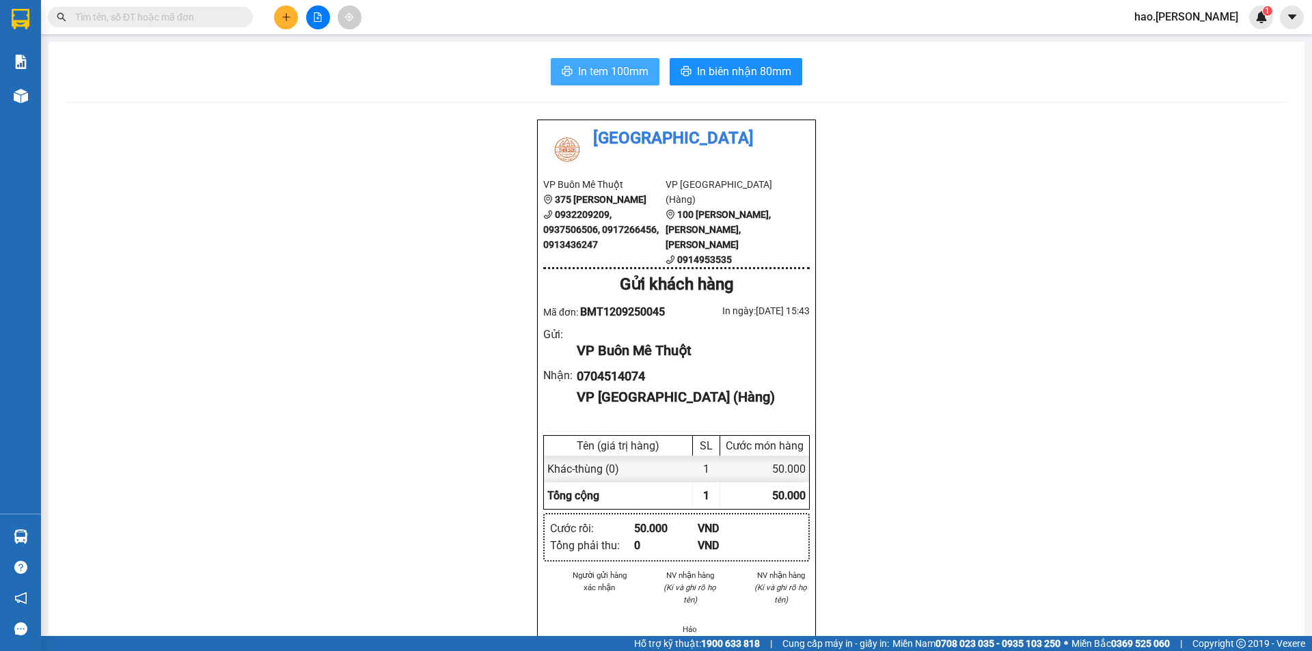
click at [615, 67] on span "In tem 100mm" at bounding box center [613, 71] width 70 height 17
click at [741, 70] on span "In biên nhận 80mm" at bounding box center [744, 71] width 94 height 17
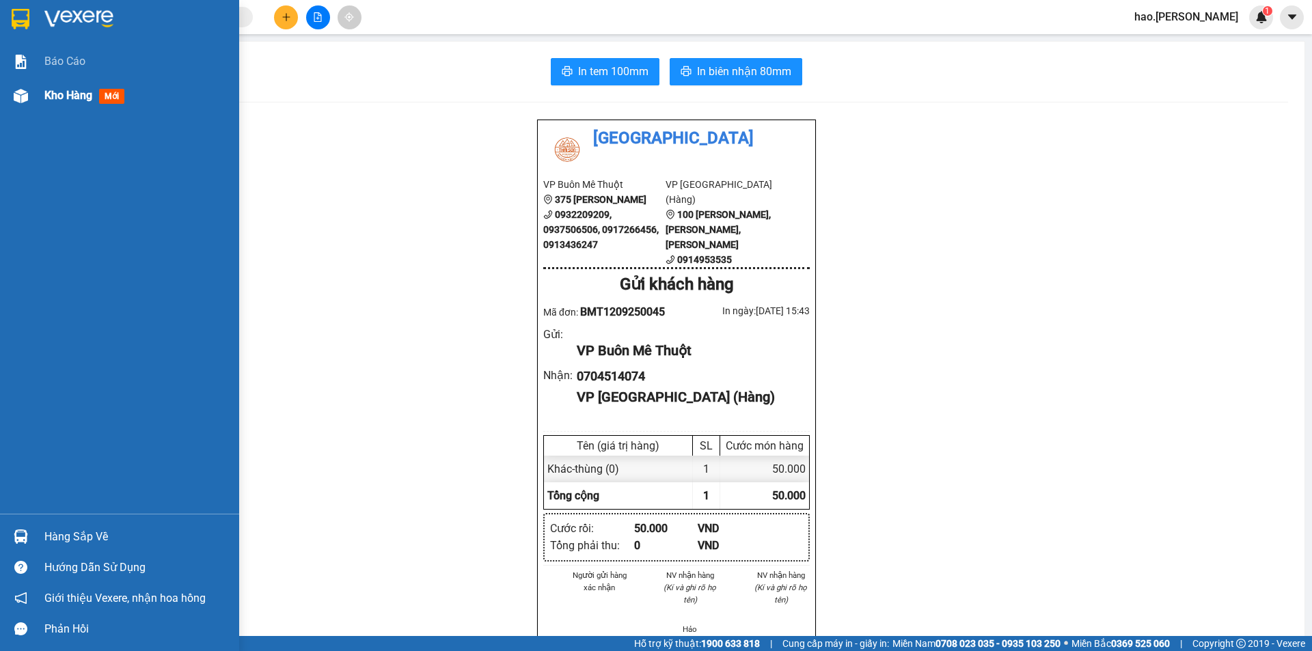
click at [76, 94] on span "Kho hàng" at bounding box center [68, 95] width 48 height 13
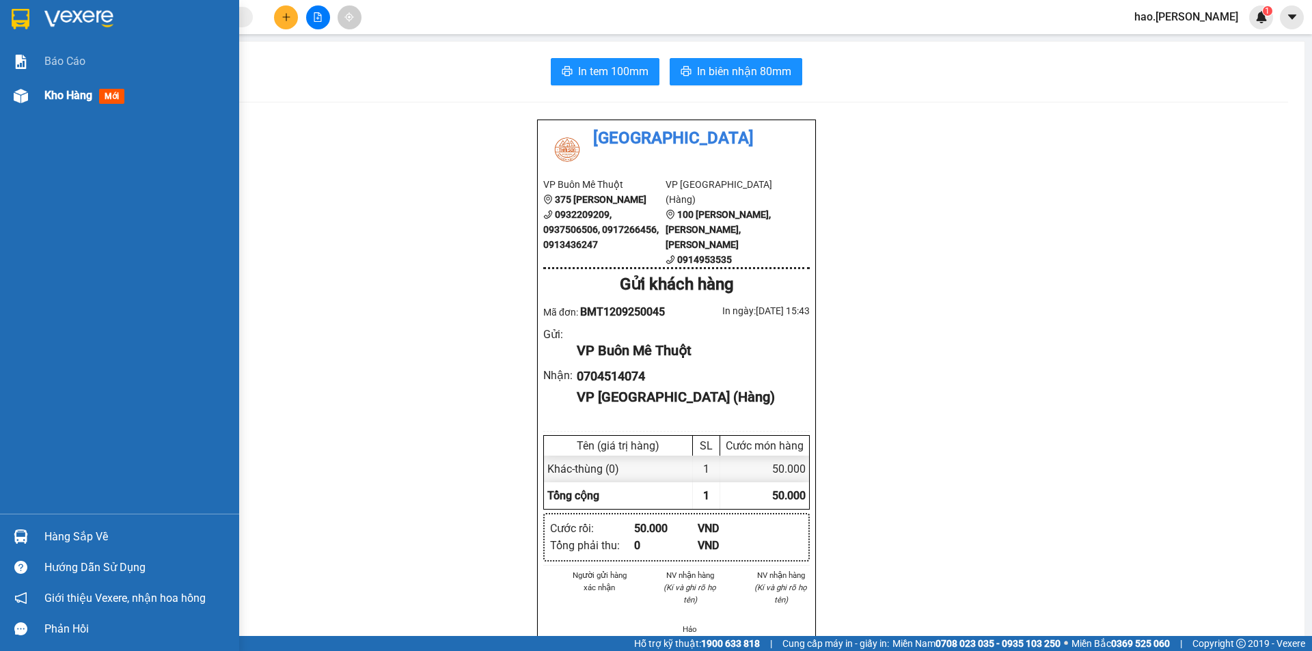
click at [76, 94] on span "Kho hàng" at bounding box center [68, 95] width 48 height 13
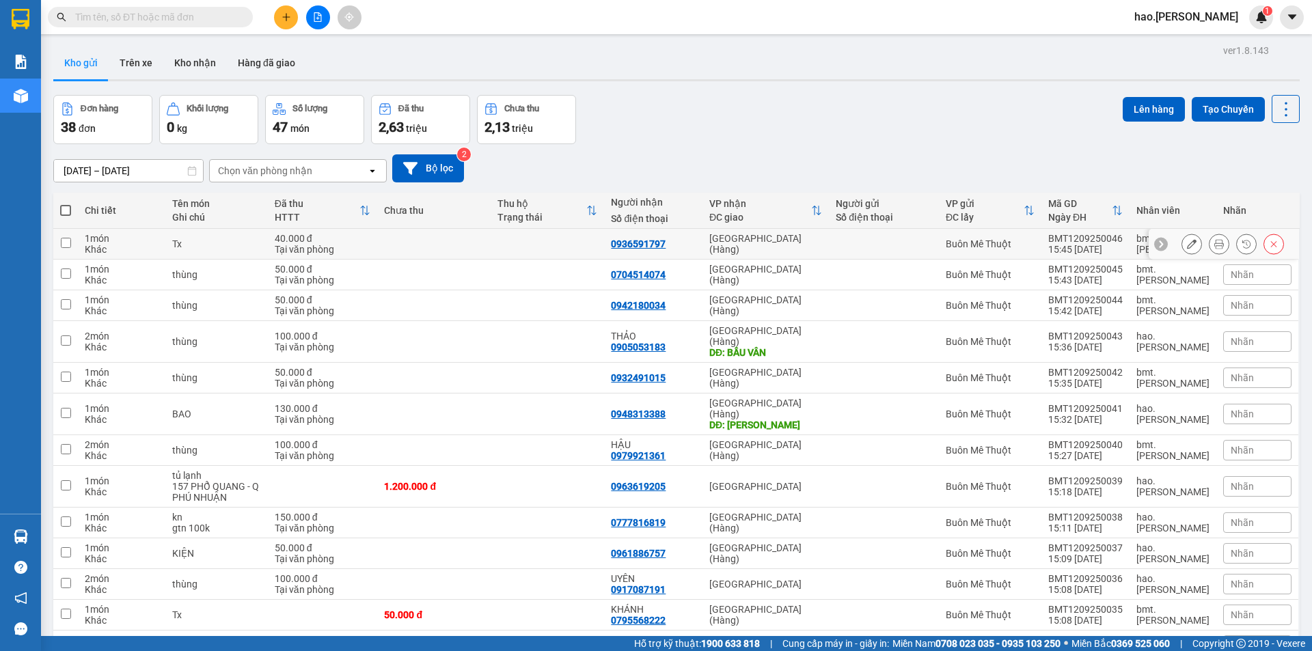
click at [1210, 237] on button at bounding box center [1219, 244] width 19 height 24
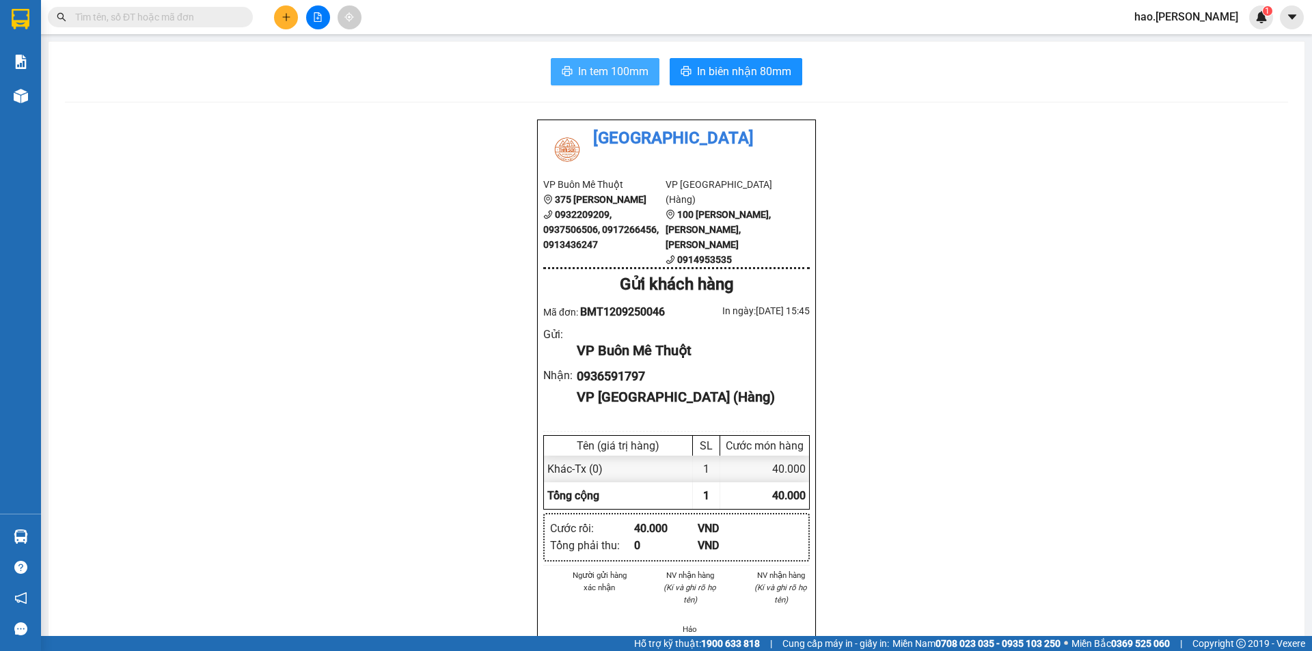
drag, startPoint x: 623, startPoint y: 53, endPoint x: 610, endPoint y: 70, distance: 21.6
click at [610, 70] on div "In tem 100mm In biên nhận 80mm Thái Sơn VP Buôn Mê Thuột 375 Hoàng Diệu 0932209…" at bounding box center [677, 616] width 1256 height 1148
click at [610, 71] on span "In tem 100mm" at bounding box center [613, 71] width 70 height 17
click at [747, 68] on span "In biên nhận 80mm" at bounding box center [744, 71] width 94 height 17
click at [293, 25] on button at bounding box center [286, 17] width 24 height 24
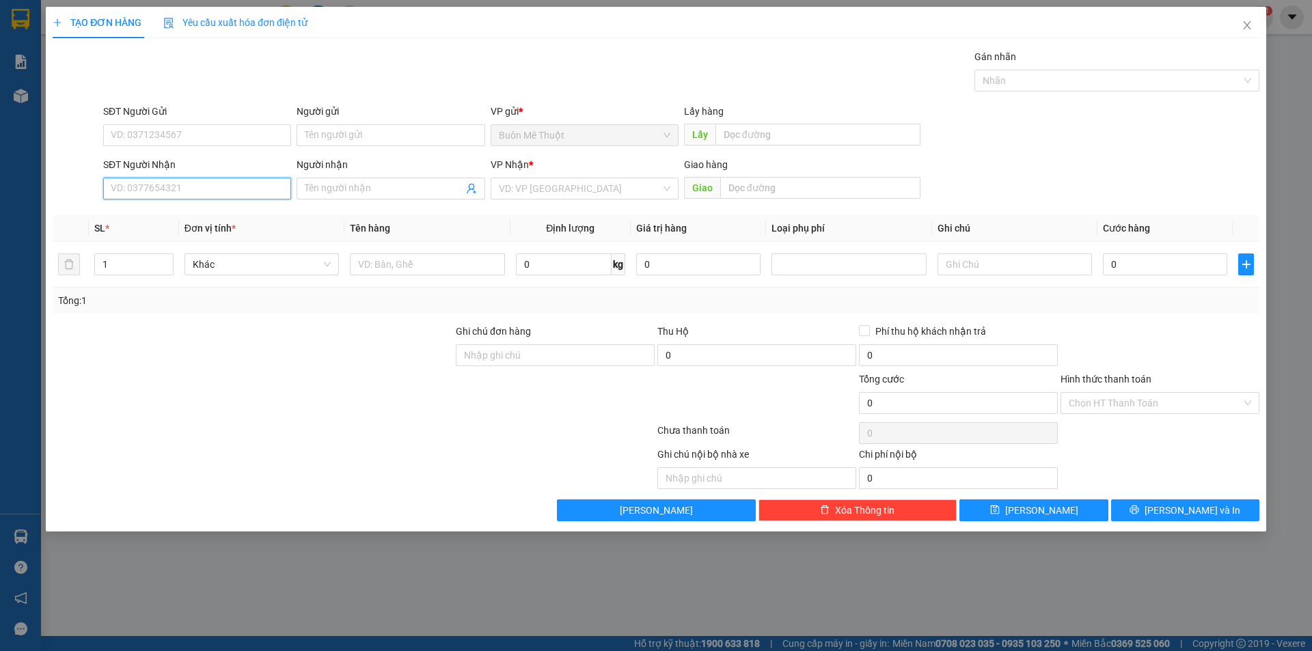
click at [189, 188] on input "SĐT Người Nhận" at bounding box center [197, 189] width 188 height 22
click at [128, 191] on input "SĐT Người Nhận" at bounding box center [197, 189] width 188 height 22
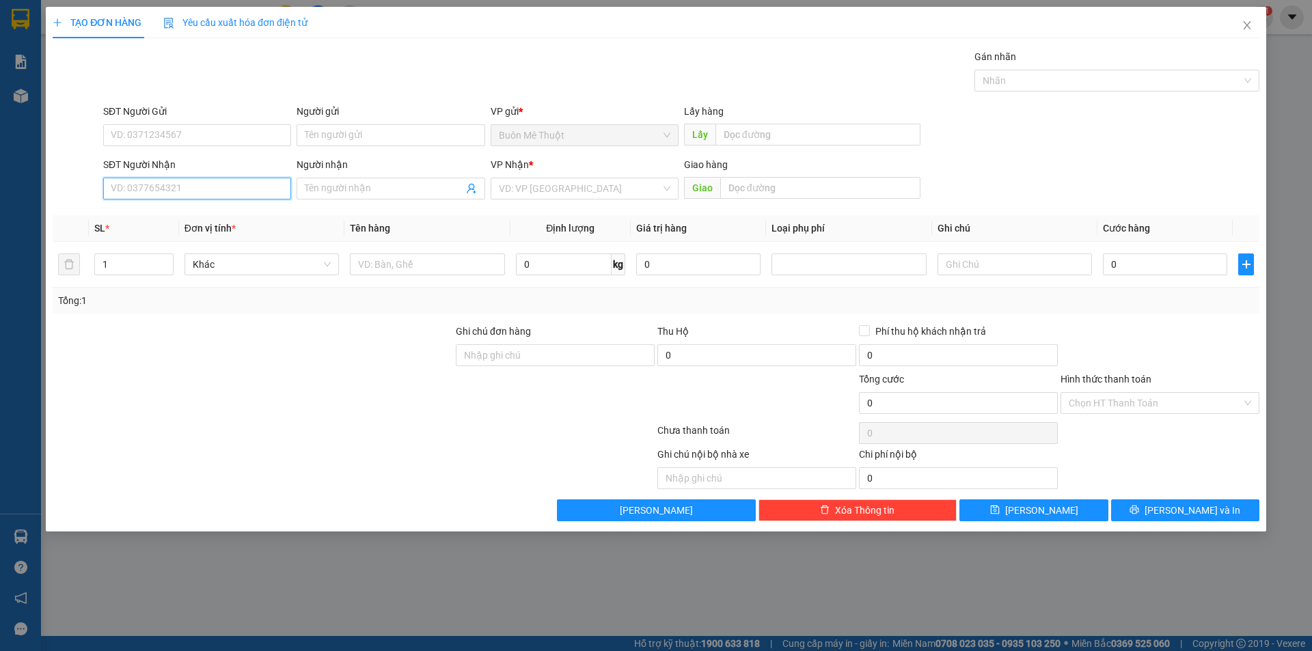
click at [128, 191] on input "SĐT Người Nhận" at bounding box center [197, 189] width 188 height 22
click at [568, 196] on input "search" at bounding box center [580, 188] width 162 height 21
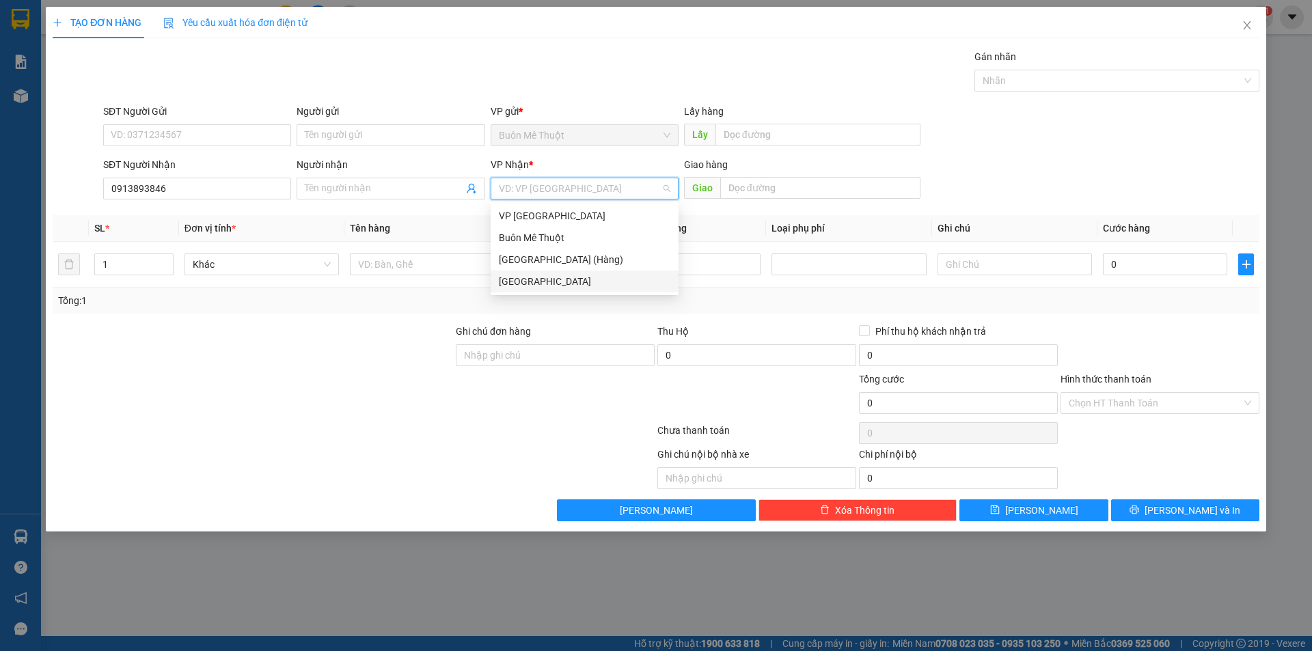
click at [520, 280] on div "[GEOGRAPHIC_DATA]" at bounding box center [585, 281] width 172 height 15
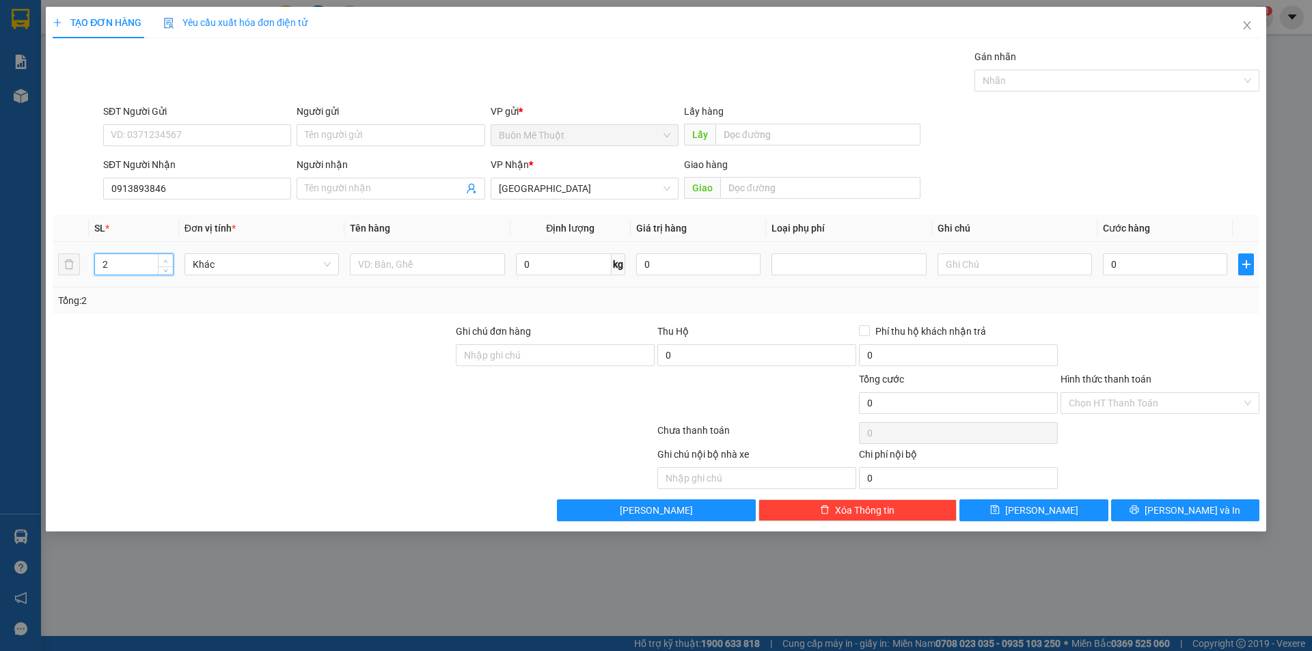
click at [165, 254] on span "Increase Value" at bounding box center [165, 260] width 15 height 12
click at [362, 267] on input "text" at bounding box center [427, 265] width 154 height 22
click at [364, 266] on input "text" at bounding box center [427, 265] width 154 height 22
click at [365, 266] on input "text" at bounding box center [427, 265] width 154 height 22
click at [1135, 267] on input "0" at bounding box center [1165, 265] width 124 height 22
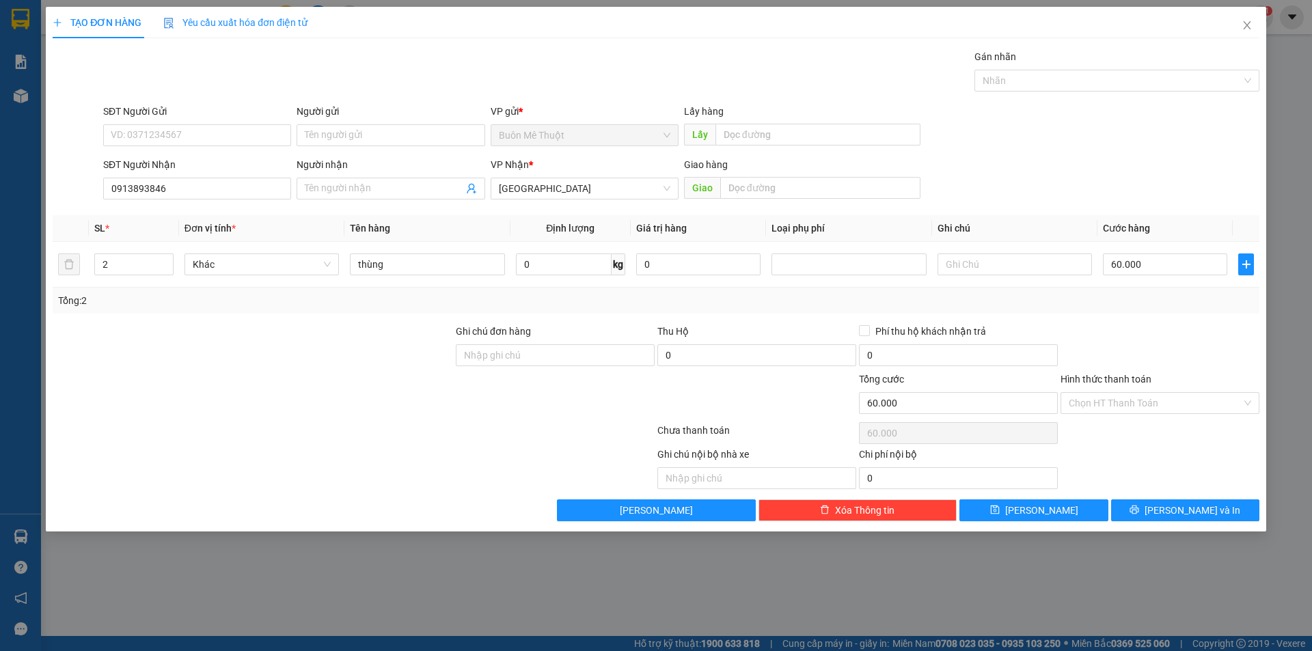
click at [1109, 325] on div at bounding box center [1161, 348] width 202 height 48
click at [1103, 401] on input "Hình thức thanh toán" at bounding box center [1155, 403] width 173 height 21
click at [954, 265] on input "text" at bounding box center [1015, 265] width 154 height 22
click at [1159, 267] on input "60.000" at bounding box center [1165, 265] width 124 height 22
drag, startPoint x: 1165, startPoint y: 304, endPoint x: 1157, endPoint y: 308, distance: 8.3
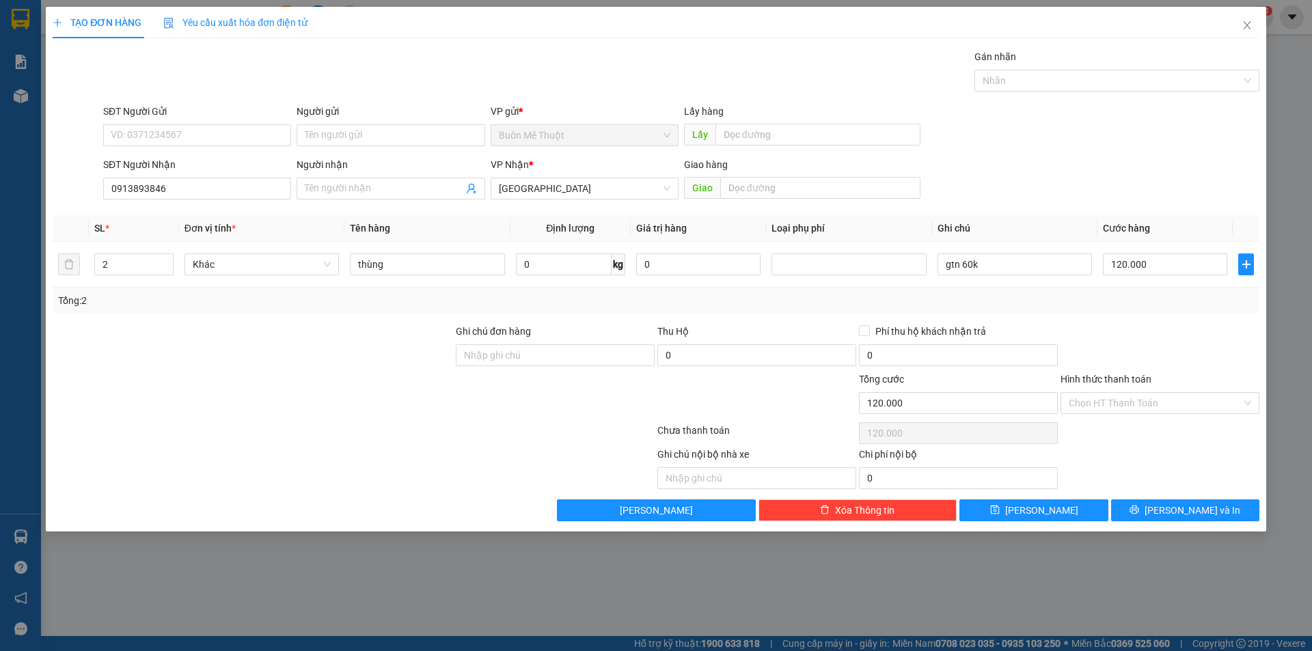
click at [1157, 308] on div "Tổng: 2" at bounding box center [656, 300] width 1196 height 15
drag, startPoint x: 1096, startPoint y: 415, endPoint x: 1098, endPoint y: 426, distance: 11.3
click at [1096, 417] on div "Hình thức thanh toán Chọn HT Thanh Toán" at bounding box center [1160, 396] width 199 height 48
click at [1106, 404] on input "Hình thức thanh toán" at bounding box center [1155, 403] width 173 height 21
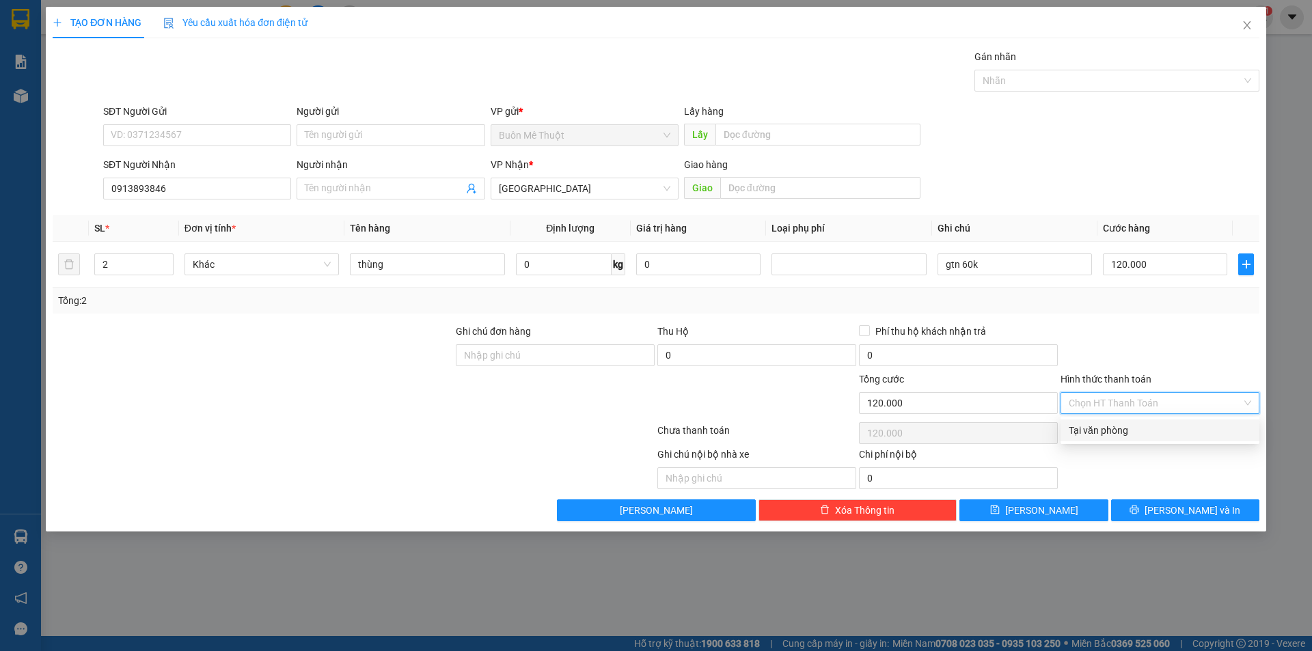
click at [1094, 424] on div "Tại văn phòng" at bounding box center [1160, 430] width 183 height 15
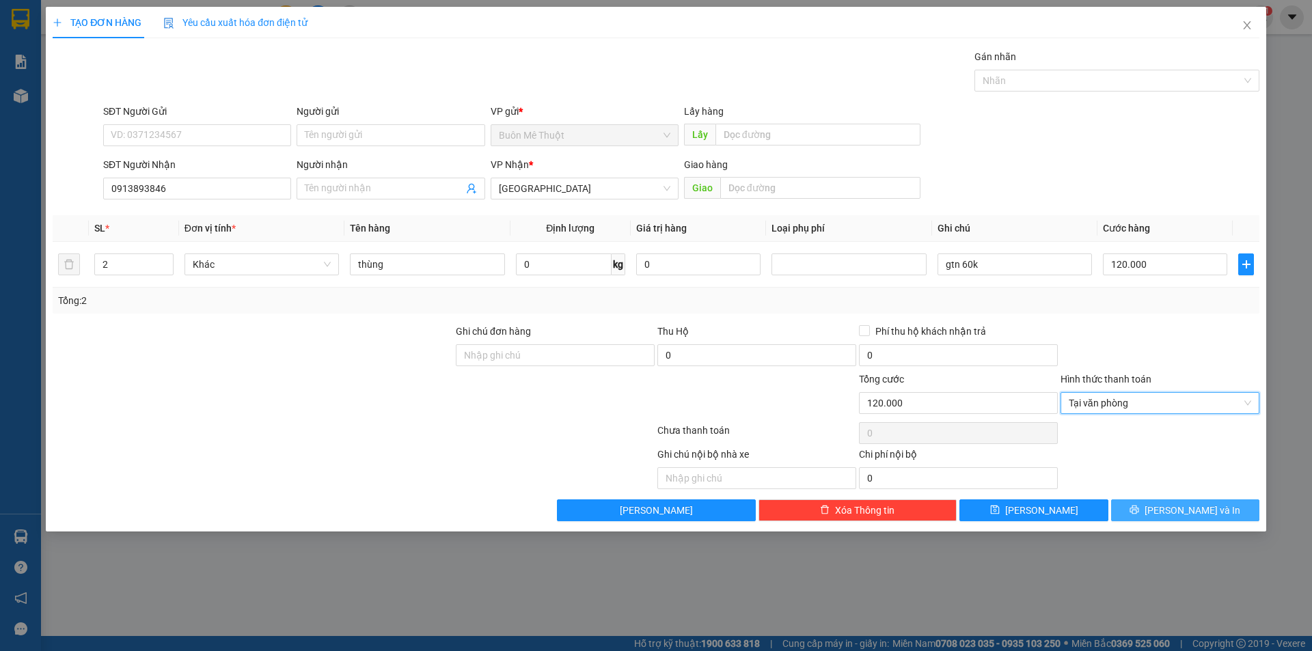
click at [1154, 500] on button "[PERSON_NAME] và In" at bounding box center [1185, 511] width 148 height 22
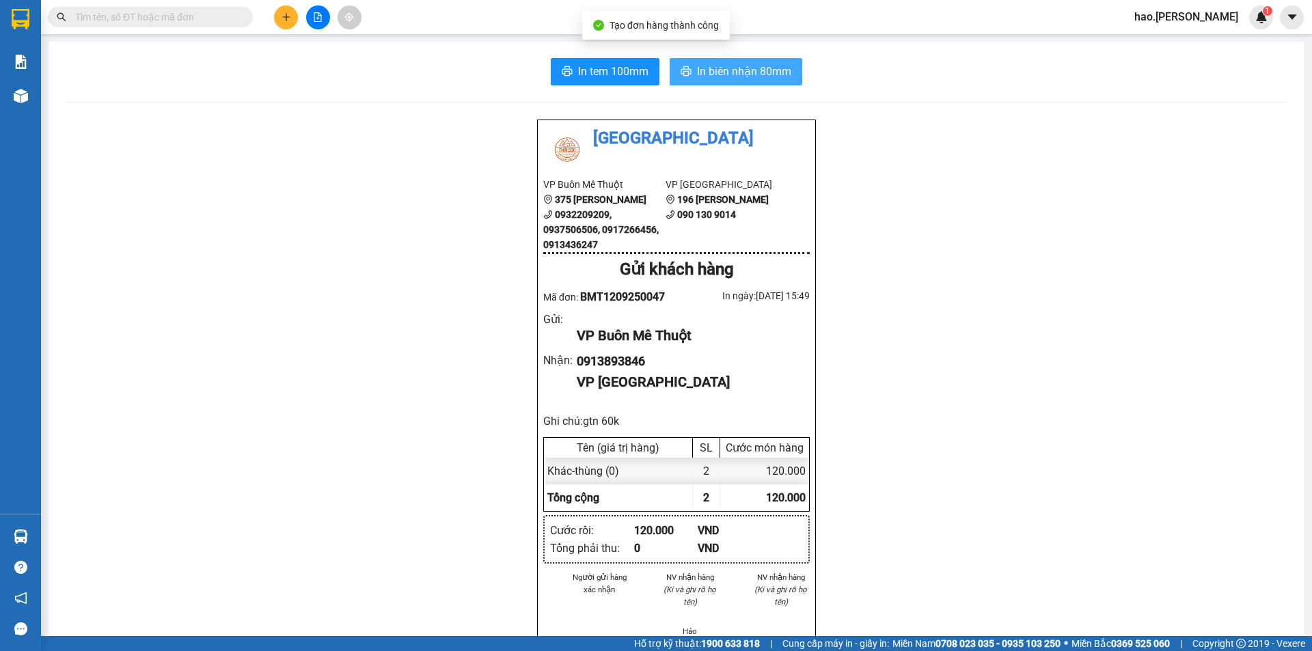
drag, startPoint x: 752, startPoint y: 54, endPoint x: 738, endPoint y: 69, distance: 20.3
click at [741, 66] on div "In tem 100mm In biên nhận 80mm Thái Sơn VP Buôn Mê Thuột 375 Hoàng Diệu 0932209…" at bounding box center [677, 614] width 1256 height 1144
click at [738, 70] on span "In biên nhận 80mm" at bounding box center [744, 71] width 94 height 17
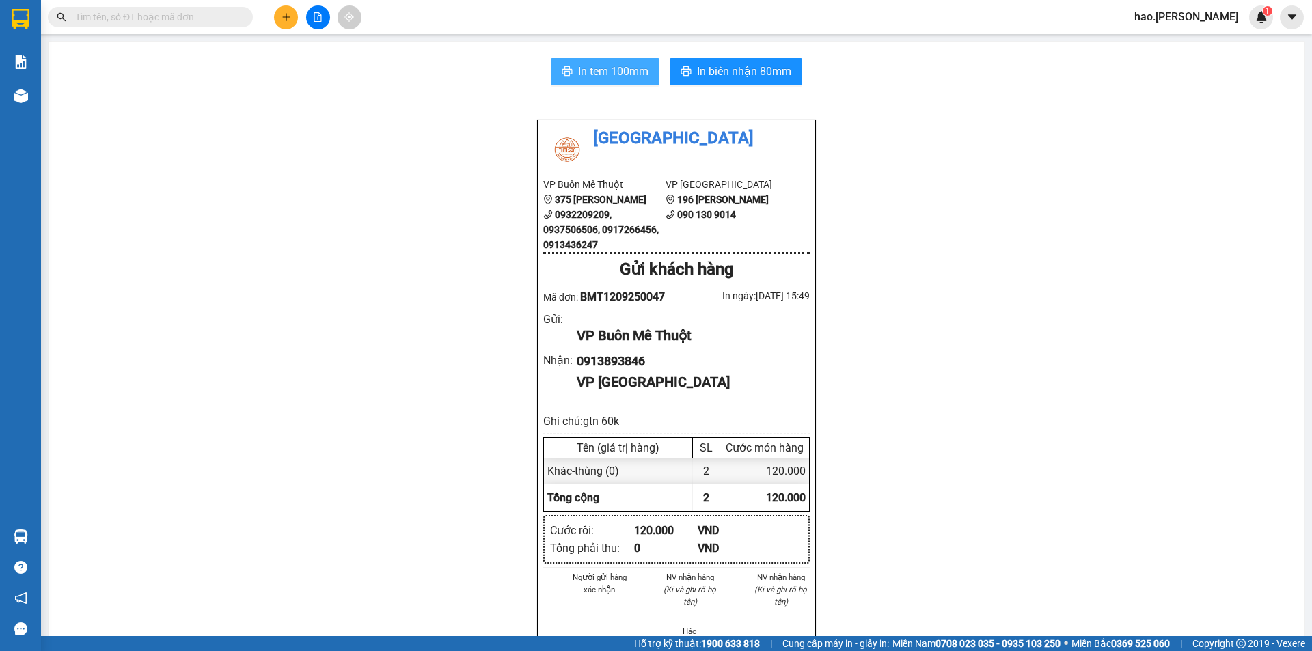
click at [601, 72] on span "In tem 100mm" at bounding box center [613, 71] width 70 height 17
click at [298, 24] on div at bounding box center [318, 17] width 103 height 24
click at [286, 24] on button at bounding box center [286, 17] width 24 height 24
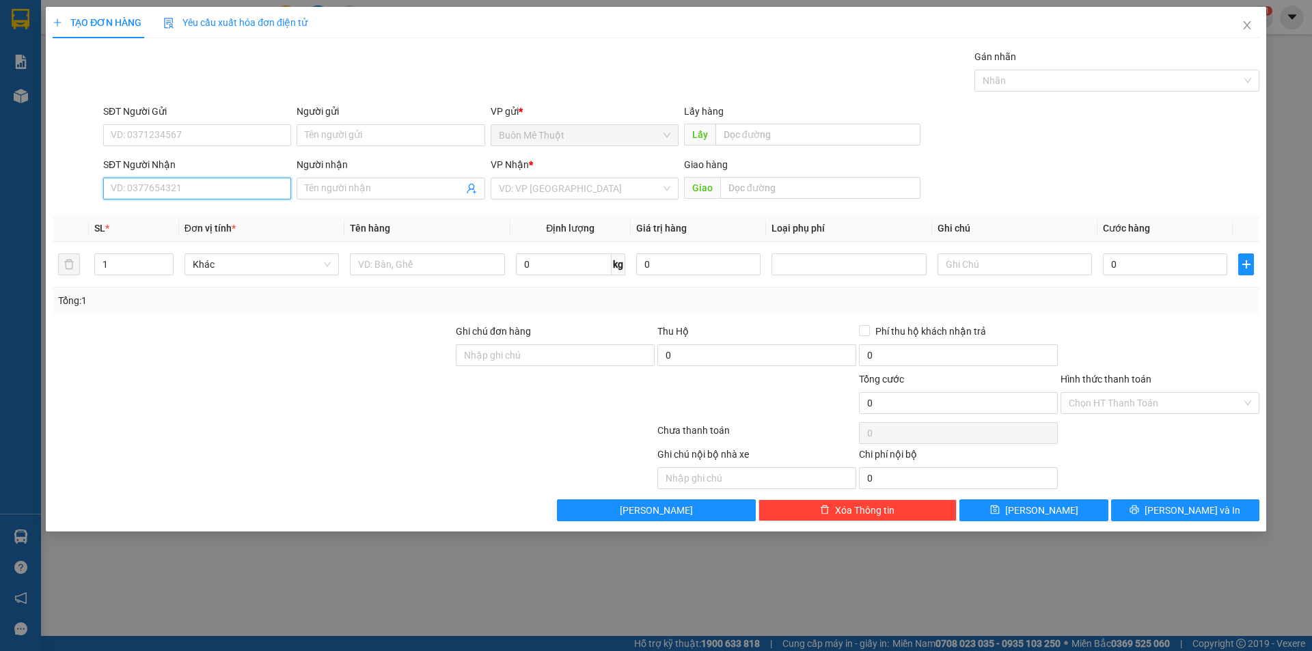
click at [224, 193] on input "SĐT Người Nhận" at bounding box center [197, 189] width 188 height 22
click at [127, 217] on div "0913365089" at bounding box center [197, 215] width 172 height 15
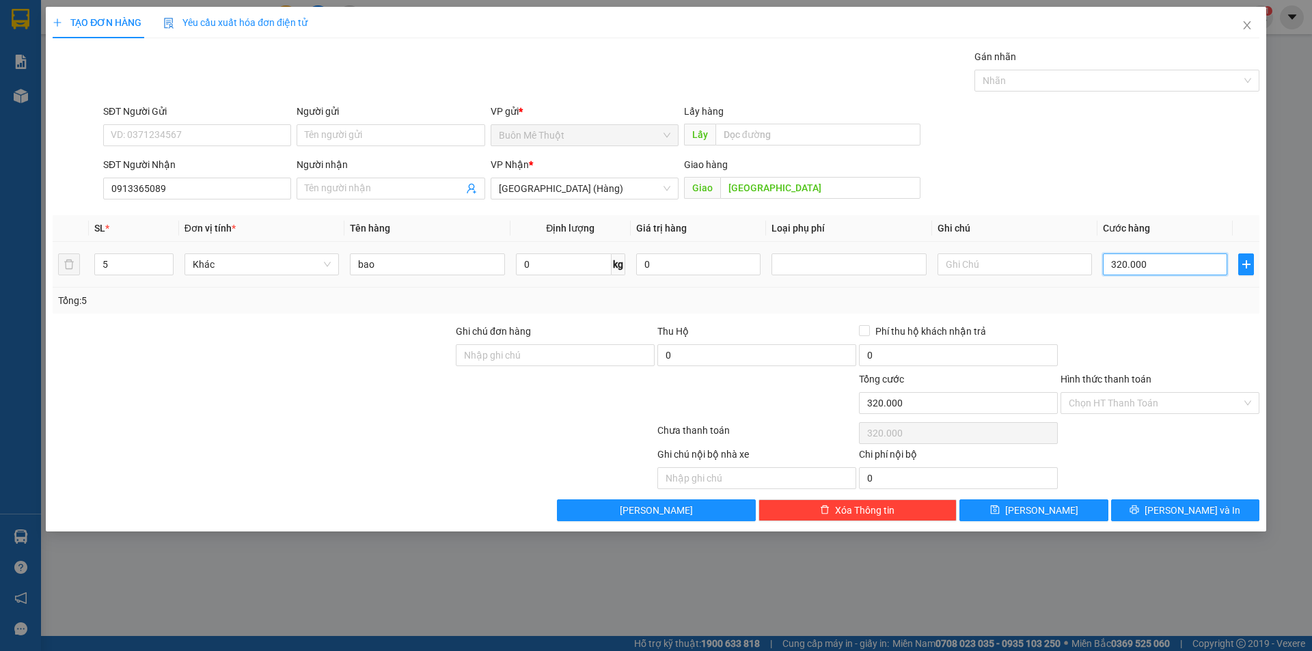
click at [1205, 259] on input "320.000" at bounding box center [1165, 265] width 124 height 22
click at [1202, 365] on div at bounding box center [1161, 348] width 202 height 48
click at [1126, 401] on input "Hình thức thanh toán" at bounding box center [1155, 403] width 173 height 21
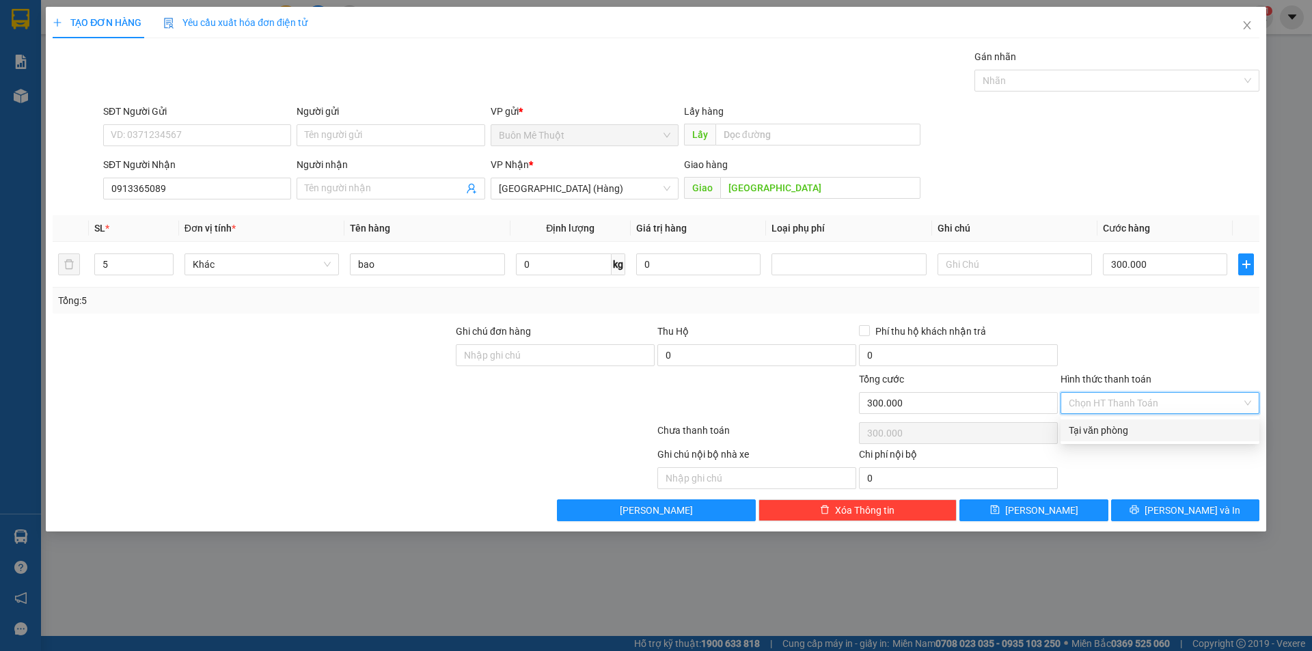
click at [1114, 424] on div "Tại văn phòng" at bounding box center [1160, 430] width 183 height 15
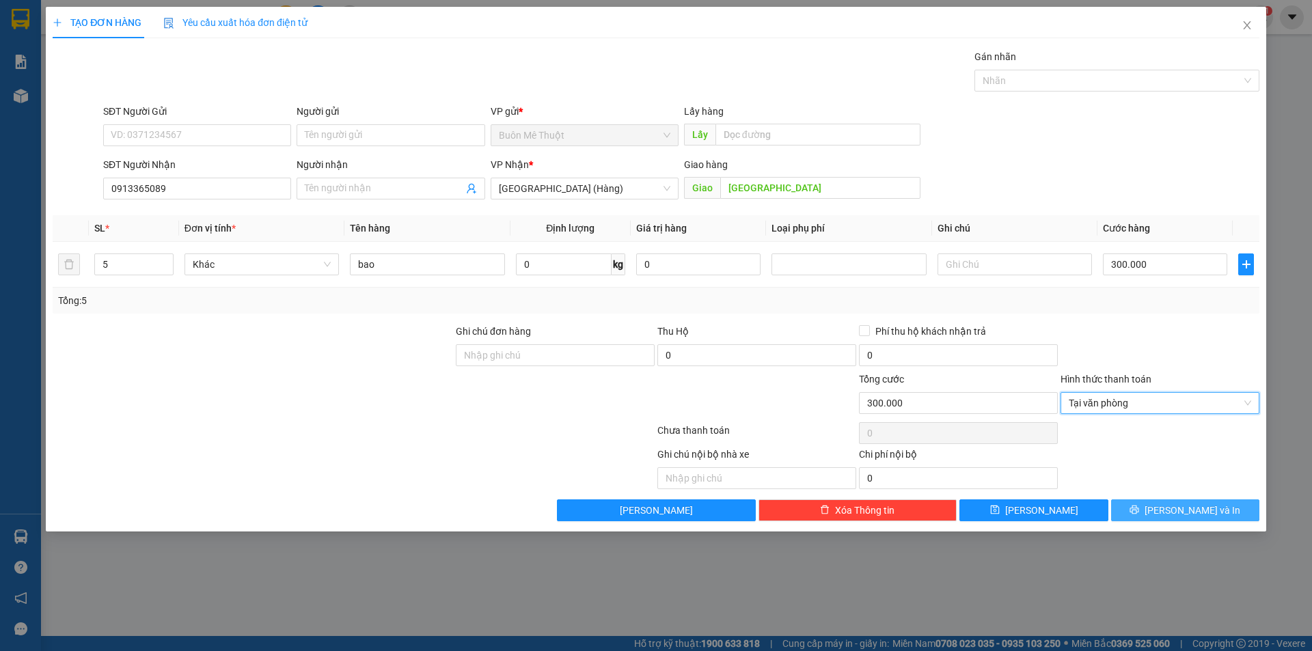
click at [1142, 511] on button "[PERSON_NAME] và In" at bounding box center [1185, 511] width 148 height 22
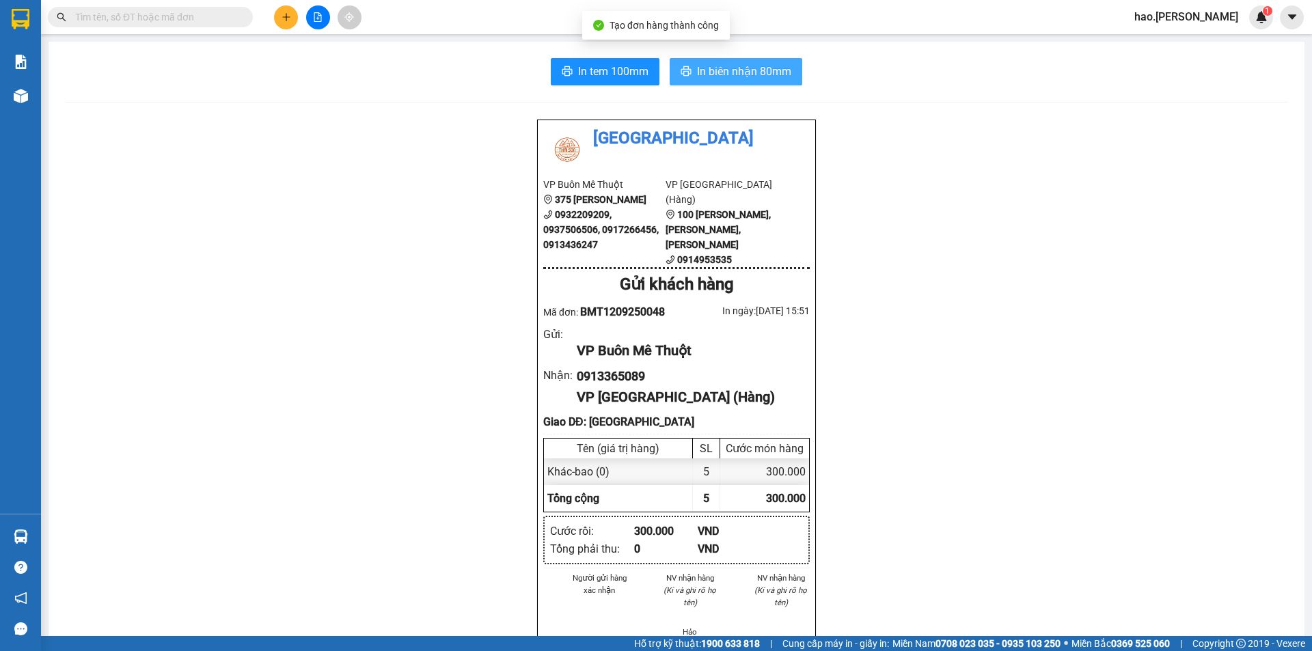
click at [759, 75] on span "In biên nhận 80mm" at bounding box center [744, 71] width 94 height 17
click at [601, 57] on div "In tem 100mm In biên nhận 80mm Thái Sơn VP Buôn Mê Thuột 375 Hoàng Diệu 0932209…" at bounding box center [677, 633] width 1256 height 1183
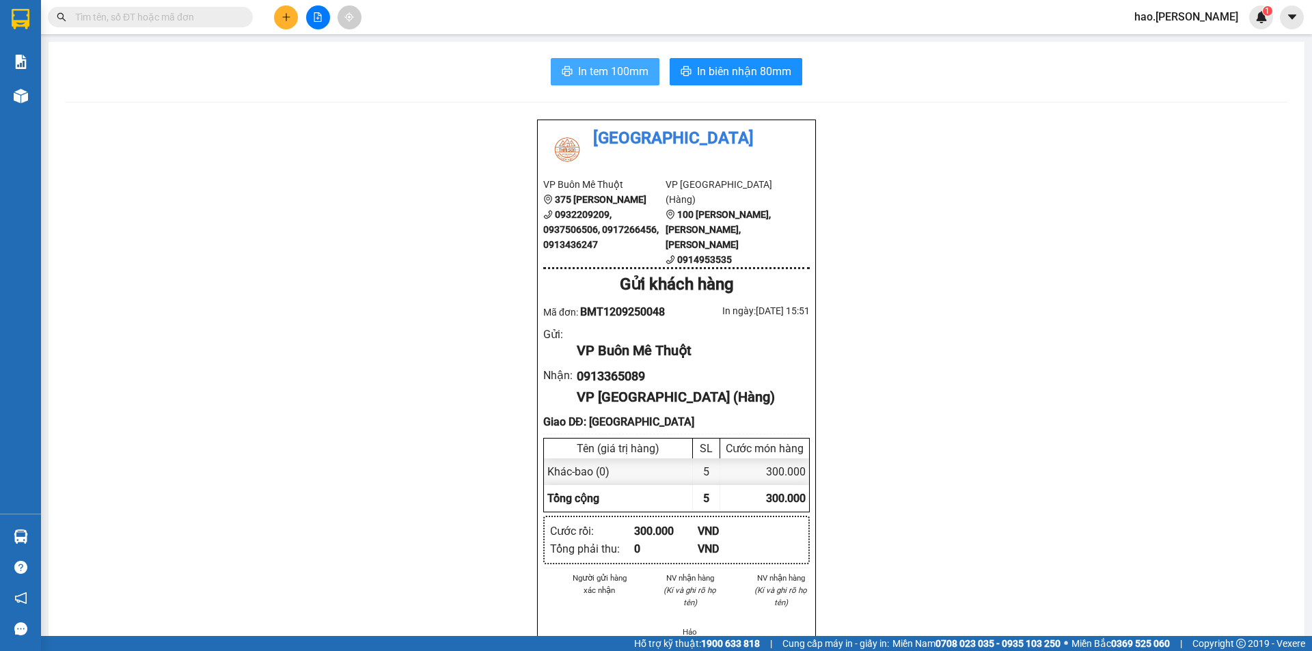
click at [609, 61] on button "In tem 100mm" at bounding box center [605, 71] width 109 height 27
click at [286, 28] on button at bounding box center [286, 17] width 24 height 24
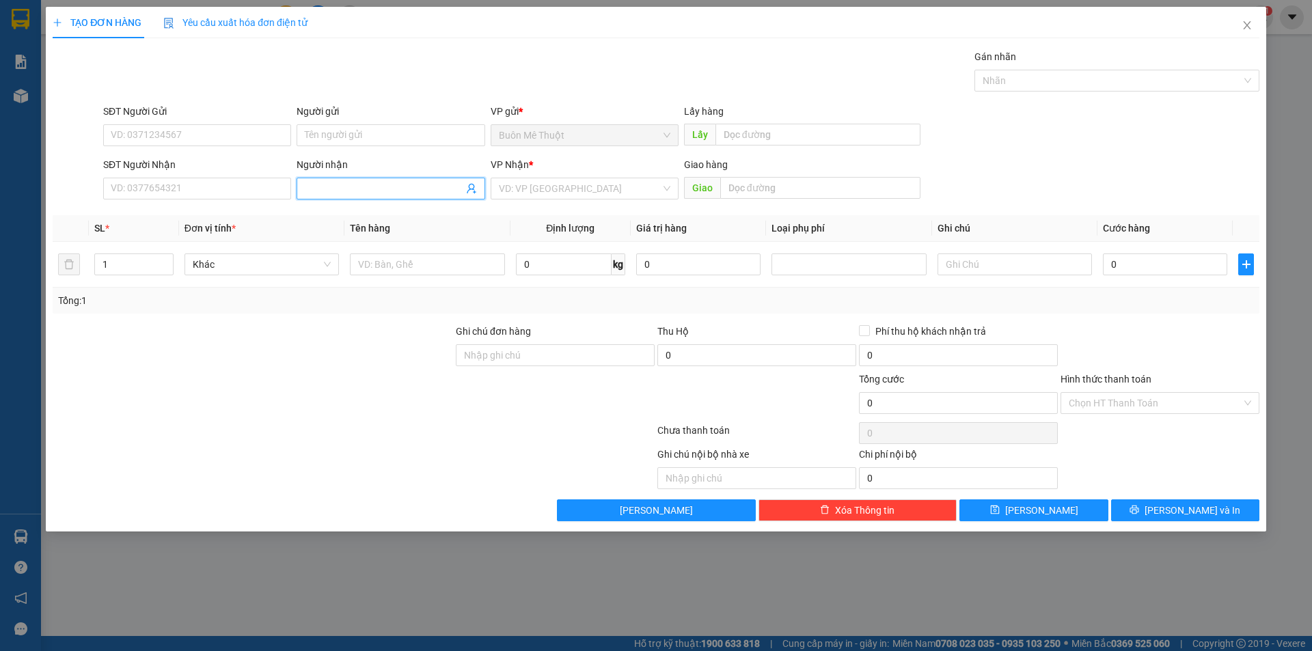
click at [377, 181] on input "Người nhận" at bounding box center [384, 188] width 158 height 15
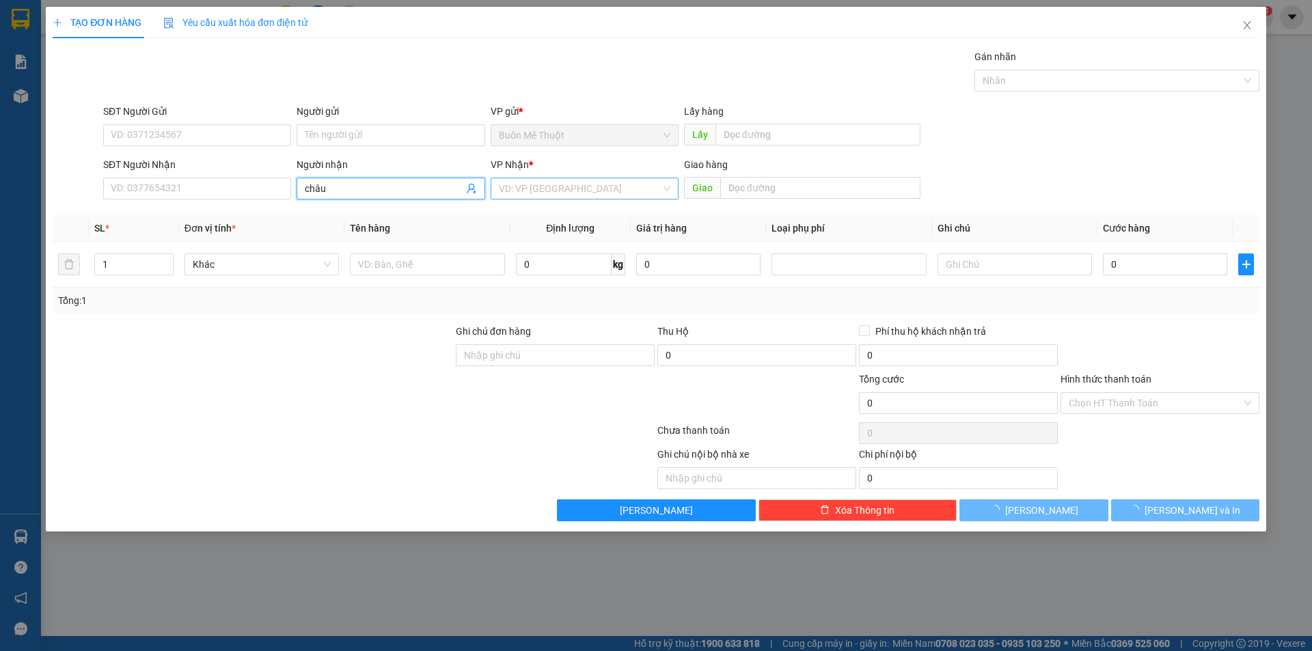
drag, startPoint x: 569, startPoint y: 163, endPoint x: 566, endPoint y: 189, distance: 26.2
click at [569, 171] on div "VP Nhận *" at bounding box center [585, 164] width 188 height 15
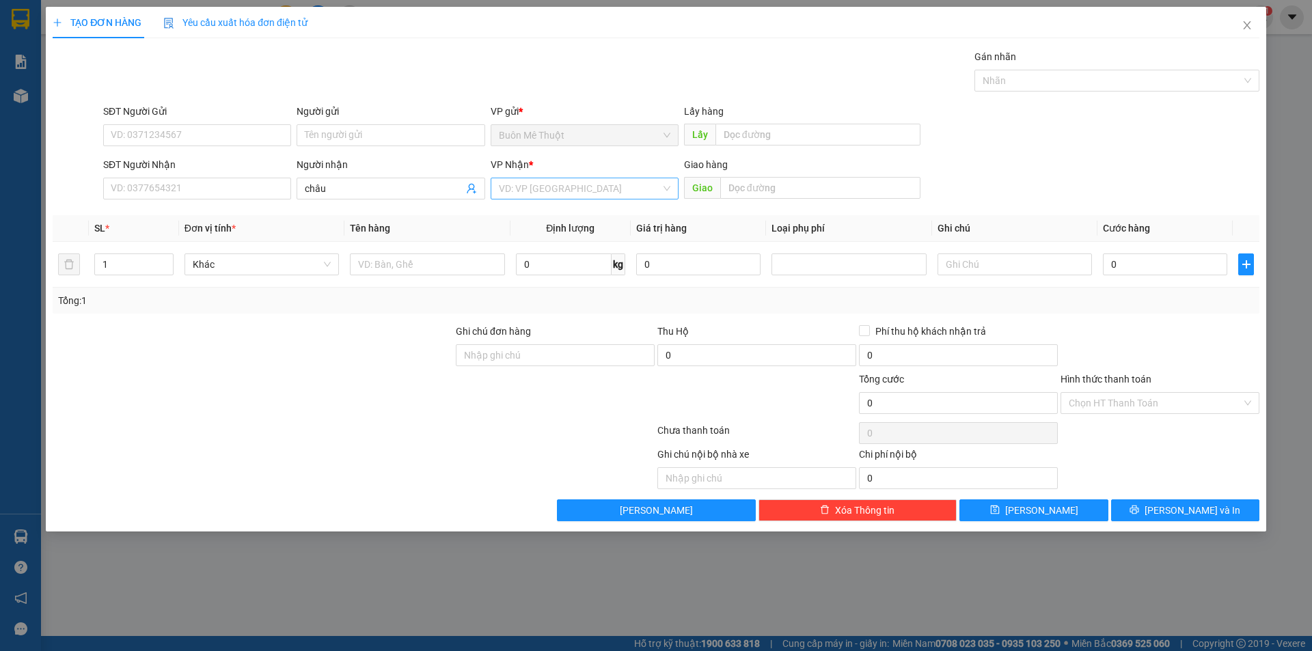
click at [566, 189] on input "search" at bounding box center [580, 188] width 162 height 21
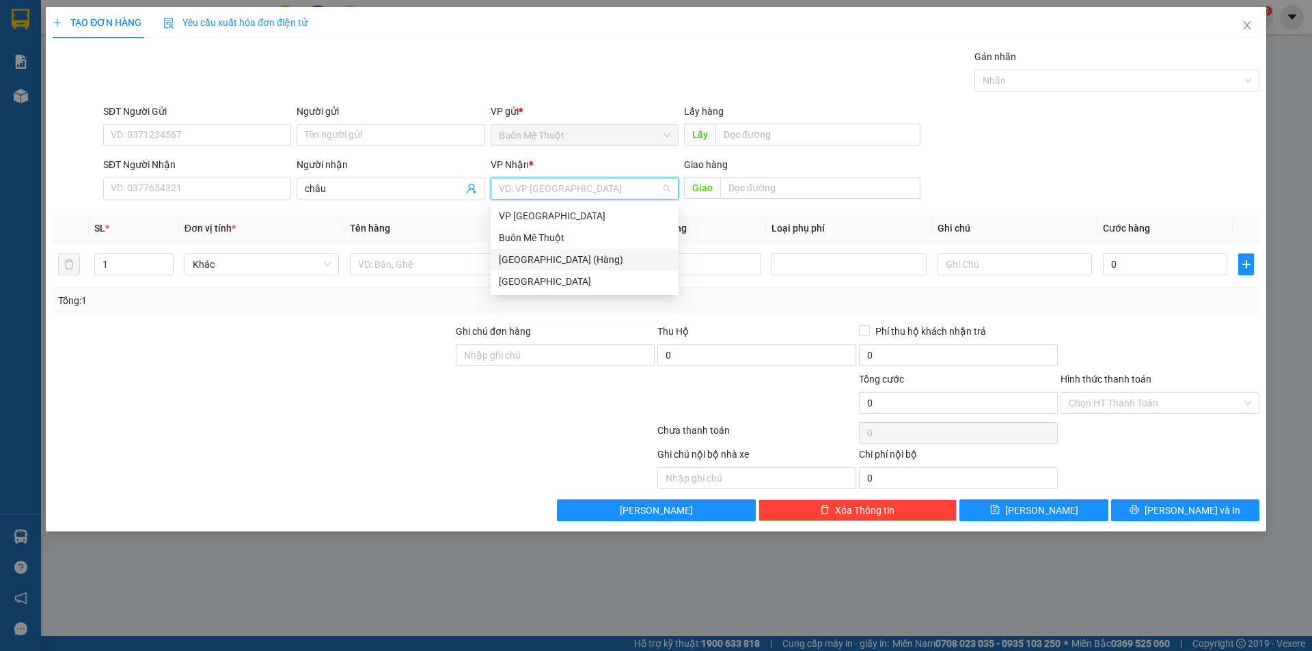
click at [552, 258] on div "[GEOGRAPHIC_DATA] (Hàng)" at bounding box center [585, 259] width 172 height 15
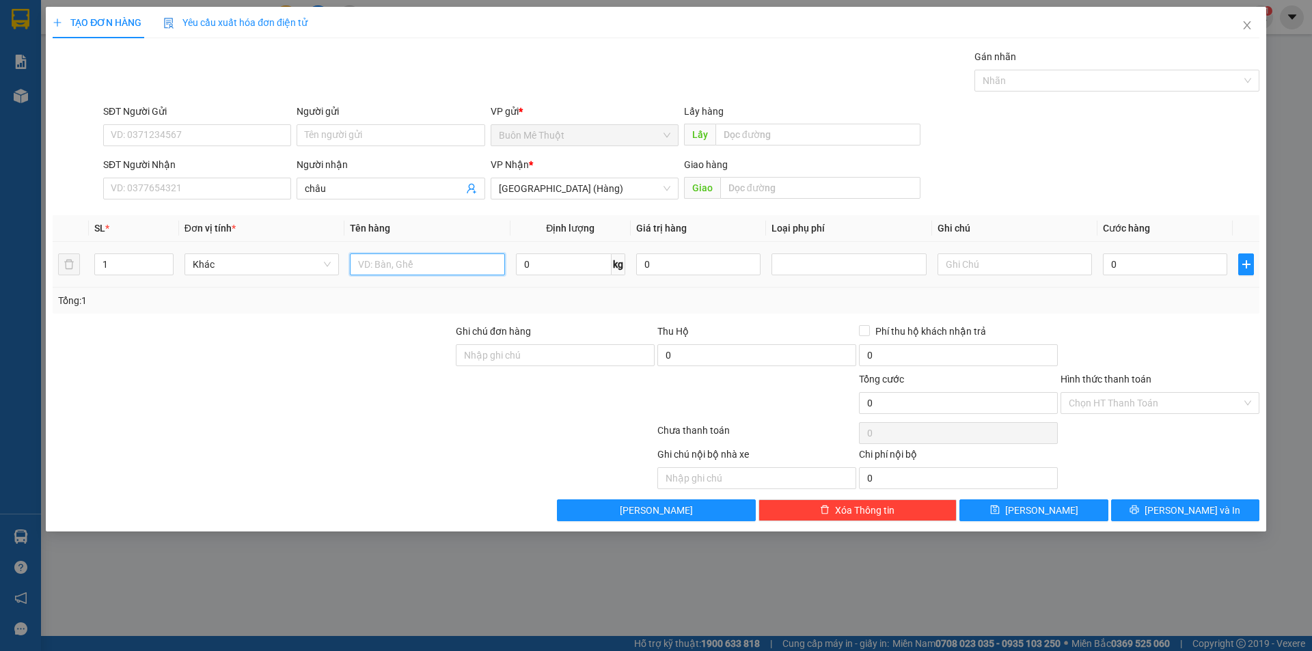
click at [458, 267] on input "text" at bounding box center [427, 265] width 154 height 22
drag, startPoint x: 1175, startPoint y: 243, endPoint x: 1167, endPoint y: 312, distance: 69.5
click at [1170, 256] on td "100.000" at bounding box center [1165, 265] width 135 height 46
click at [1165, 320] on div "Transit Pickup Surcharge Ids Transit Deliver Surcharge Ids Transit Deliver Surc…" at bounding box center [656, 285] width 1207 height 472
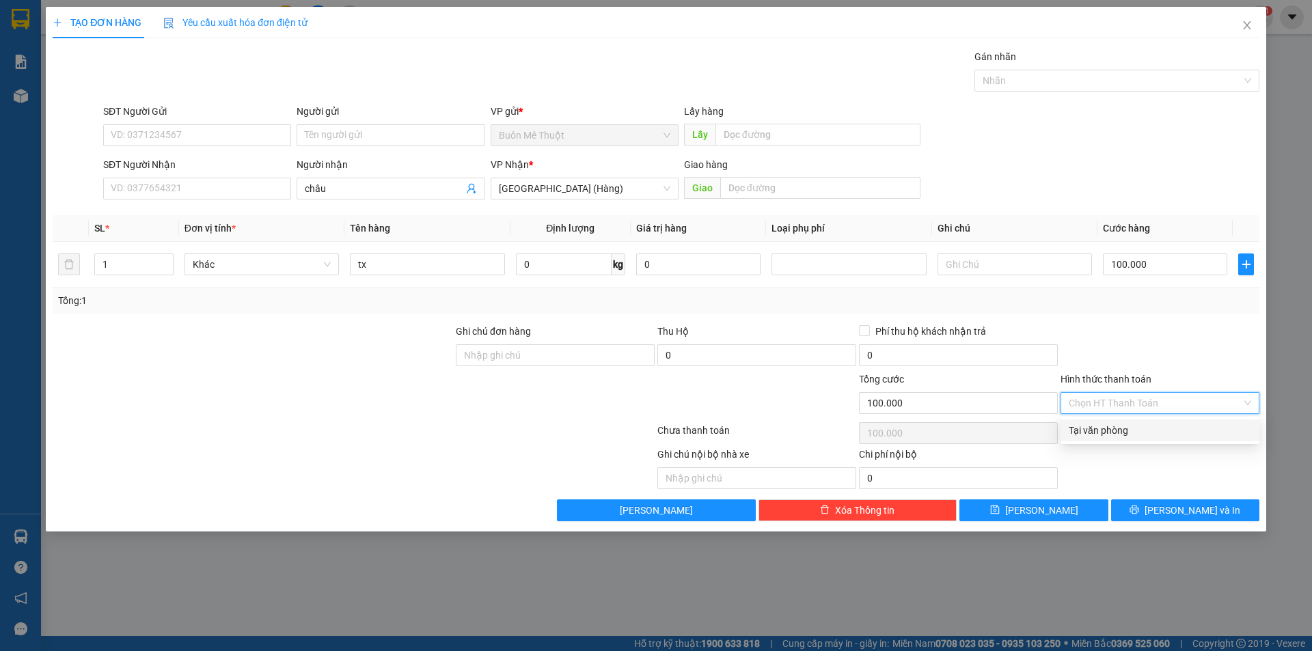
drag, startPoint x: 1114, startPoint y: 408, endPoint x: 1106, endPoint y: 431, distance: 23.8
click at [1114, 409] on input "Hình thức thanh toán" at bounding box center [1155, 403] width 173 height 21
click at [1106, 431] on div "Tại văn phòng" at bounding box center [1160, 430] width 183 height 15
drag, startPoint x: 1070, startPoint y: 481, endPoint x: 1060, endPoint y: 491, distance: 15.0
click at [1061, 489] on div "Ghi chú nội bộ nhà xe Chi phí nội bộ 0" at bounding box center [656, 468] width 1210 height 42
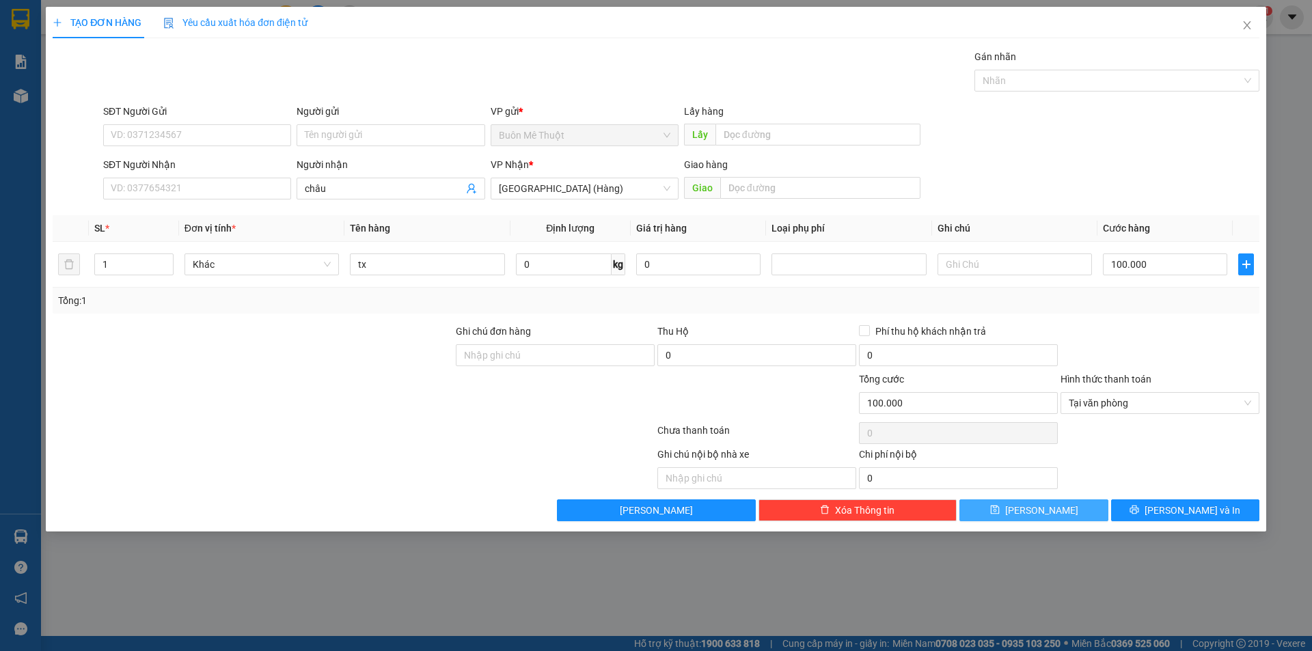
click at [1055, 501] on button "[PERSON_NAME]" at bounding box center [1034, 511] width 148 height 22
click at [1250, 20] on span "Close" at bounding box center [1247, 26] width 38 height 38
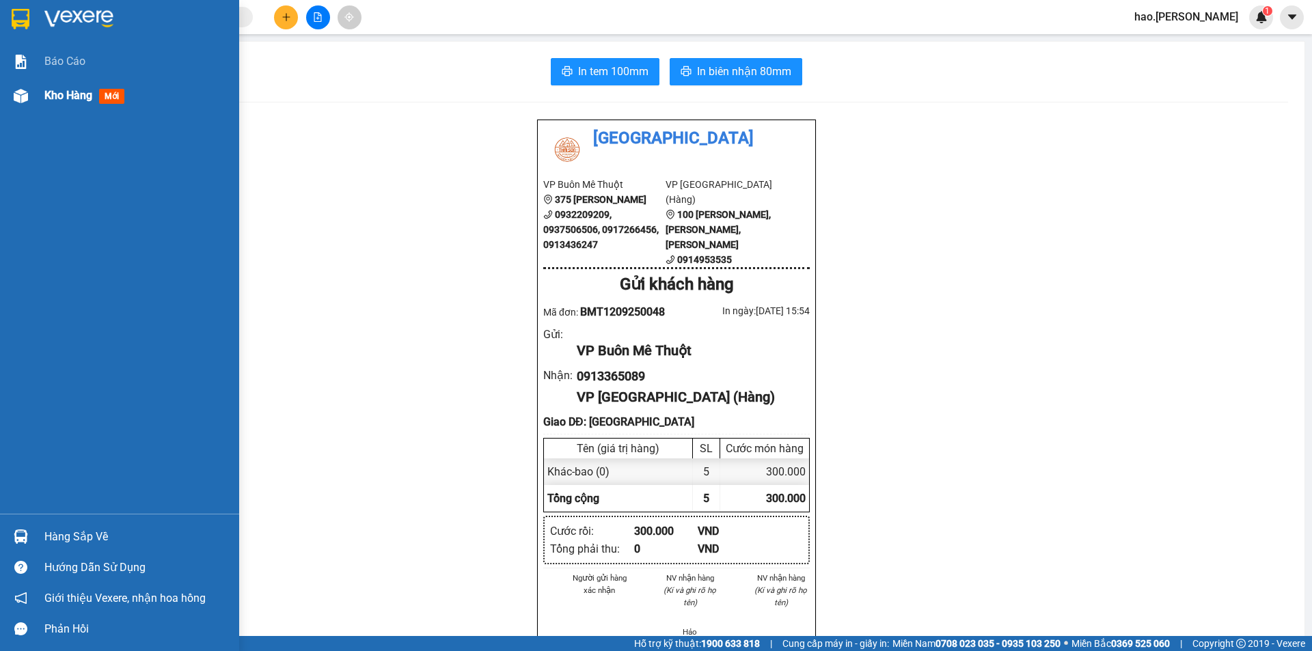
click at [51, 87] on div "Kho hàng mới" at bounding box center [86, 95] width 85 height 17
click at [51, 90] on span "Kho hàng" at bounding box center [68, 95] width 48 height 13
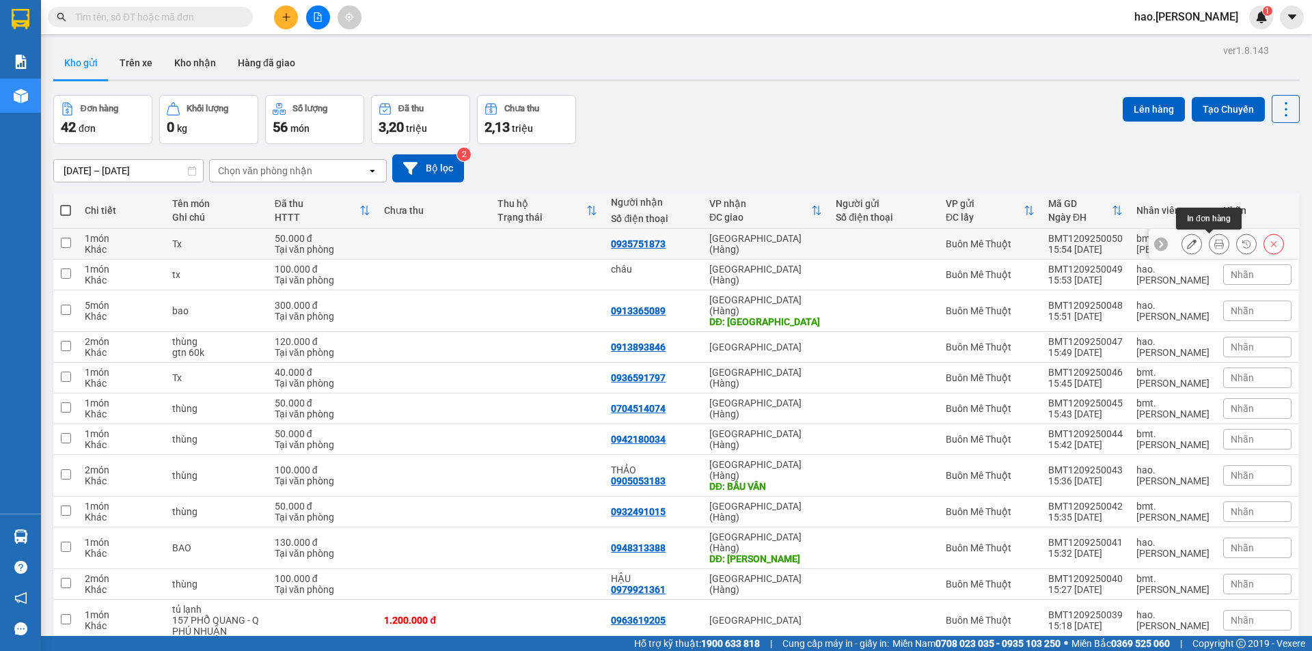
click at [1215, 247] on icon at bounding box center [1220, 244] width 10 height 10
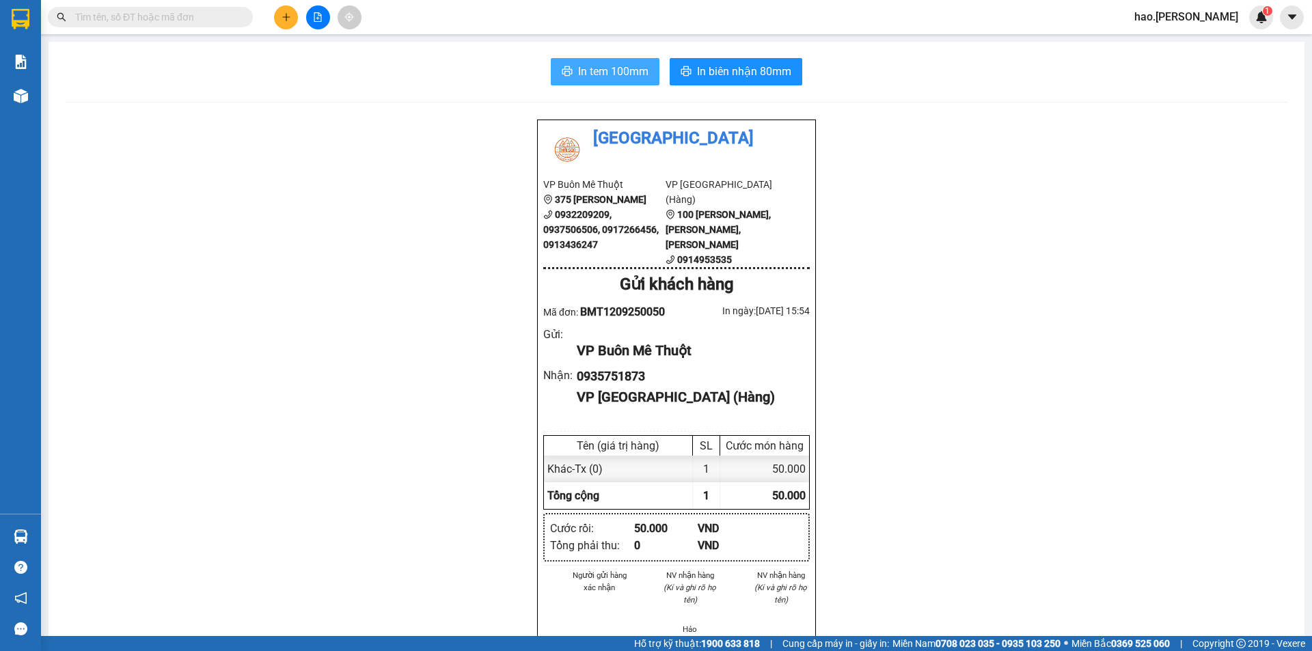
click at [567, 59] on button "In tem 100mm" at bounding box center [605, 71] width 109 height 27
click at [757, 75] on span "In biên nhận 80mm" at bounding box center [744, 71] width 94 height 17
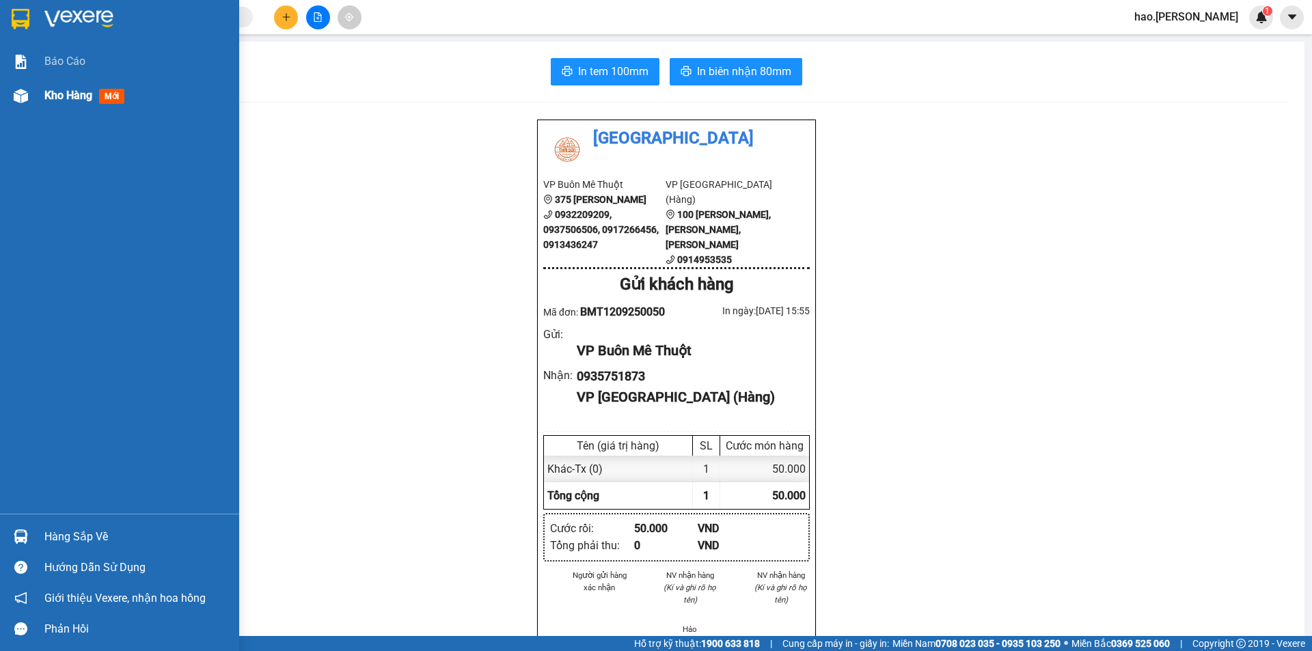
click at [57, 90] on span "Kho hàng" at bounding box center [68, 95] width 48 height 13
click at [56, 90] on span "Kho hàng" at bounding box center [68, 95] width 48 height 13
click at [55, 90] on span "Kho hàng" at bounding box center [68, 95] width 48 height 13
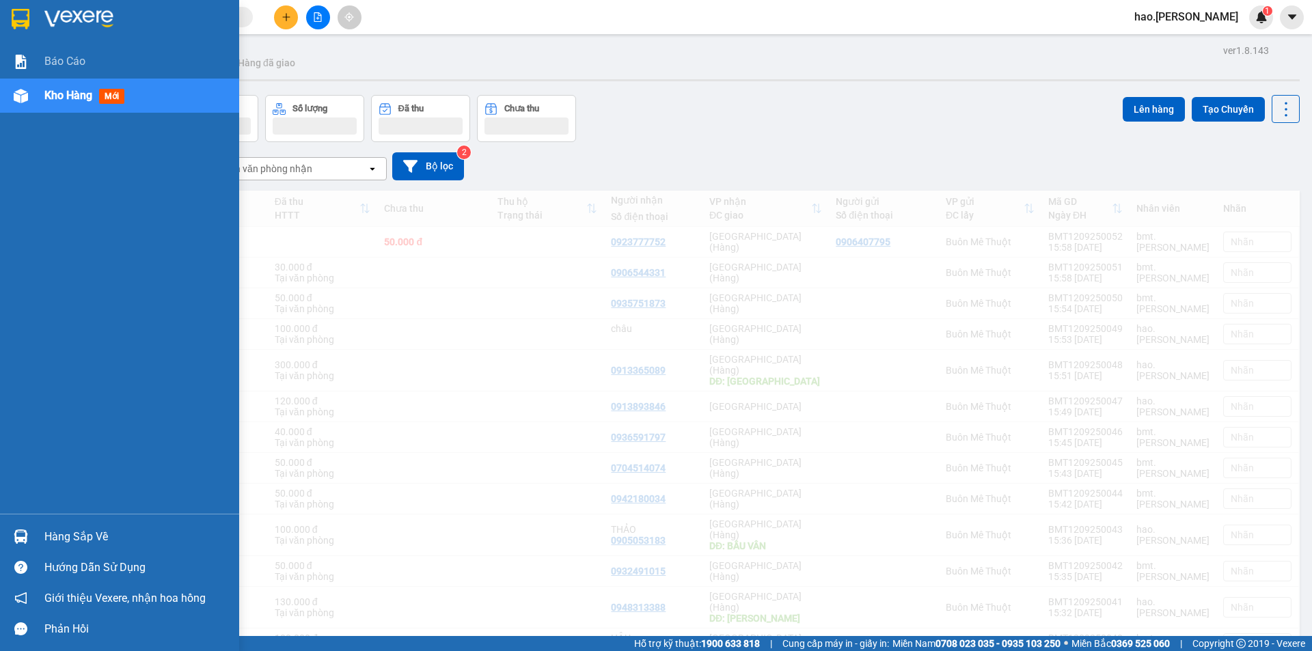
click at [52, 92] on span "Kho hàng" at bounding box center [68, 95] width 48 height 13
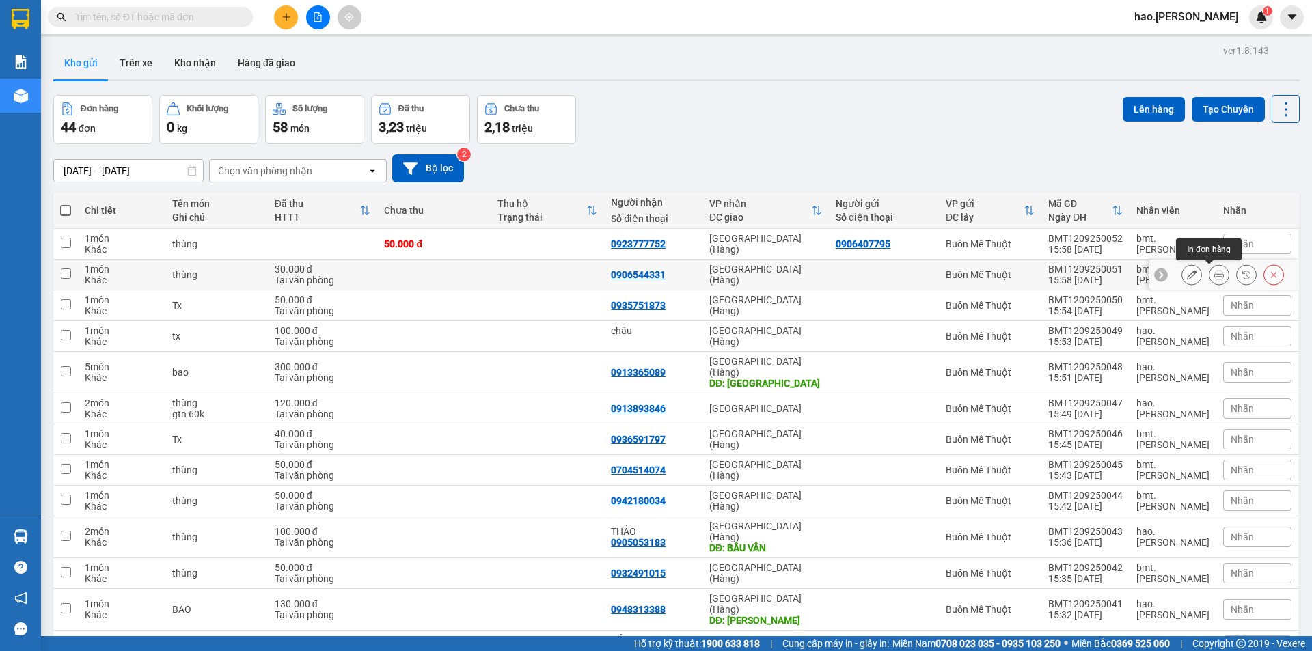
click at [1210, 280] on button at bounding box center [1219, 275] width 19 height 24
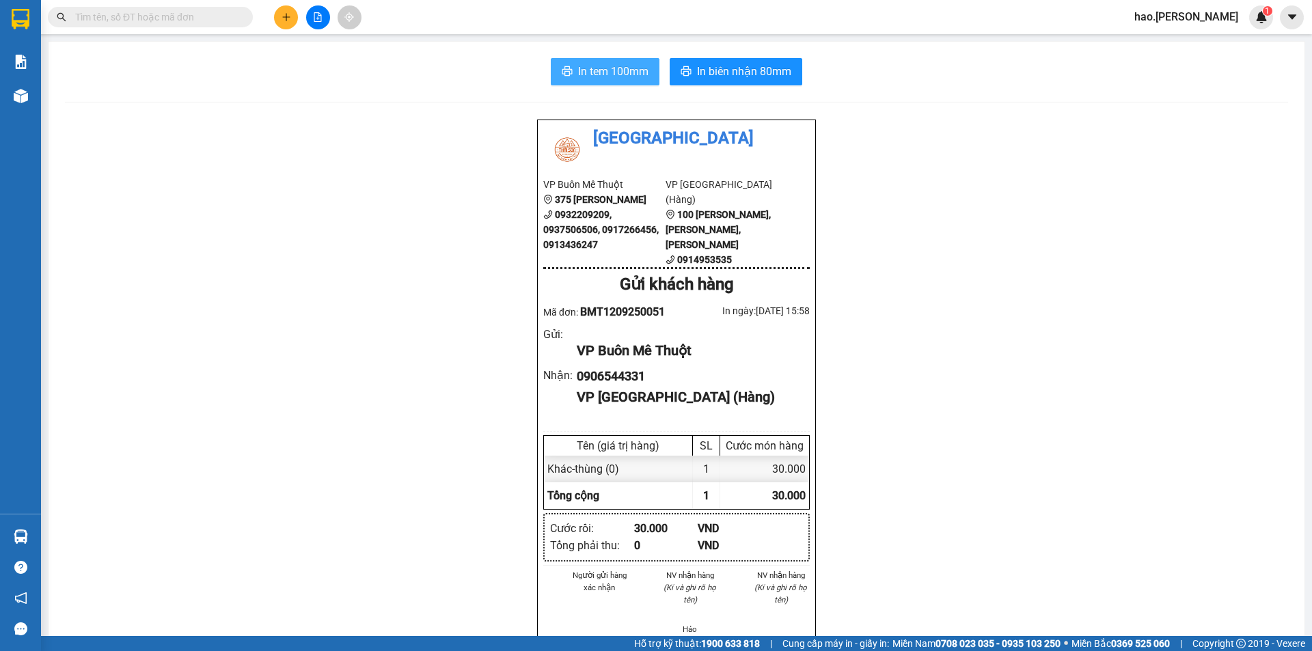
click at [551, 68] on button "In tem 100mm" at bounding box center [605, 71] width 109 height 27
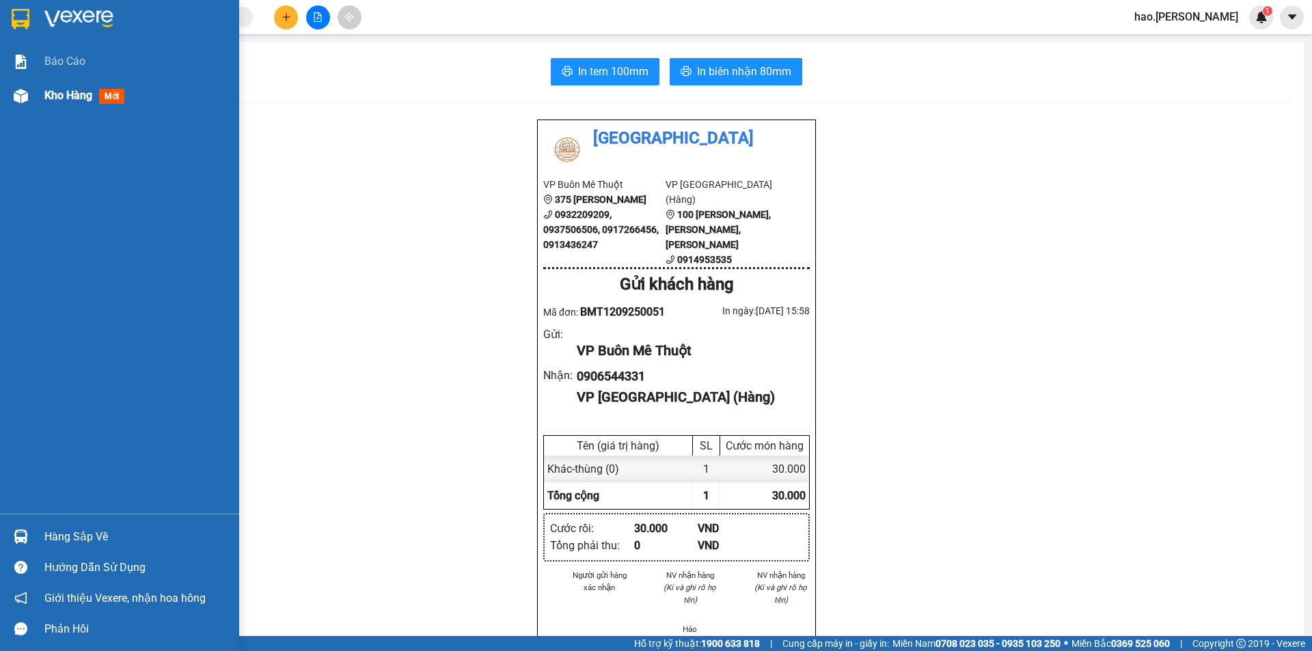
click at [58, 105] on div "Kho hàng mới" at bounding box center [136, 96] width 185 height 34
click at [70, 85] on div "Kho hàng mới" at bounding box center [136, 96] width 185 height 34
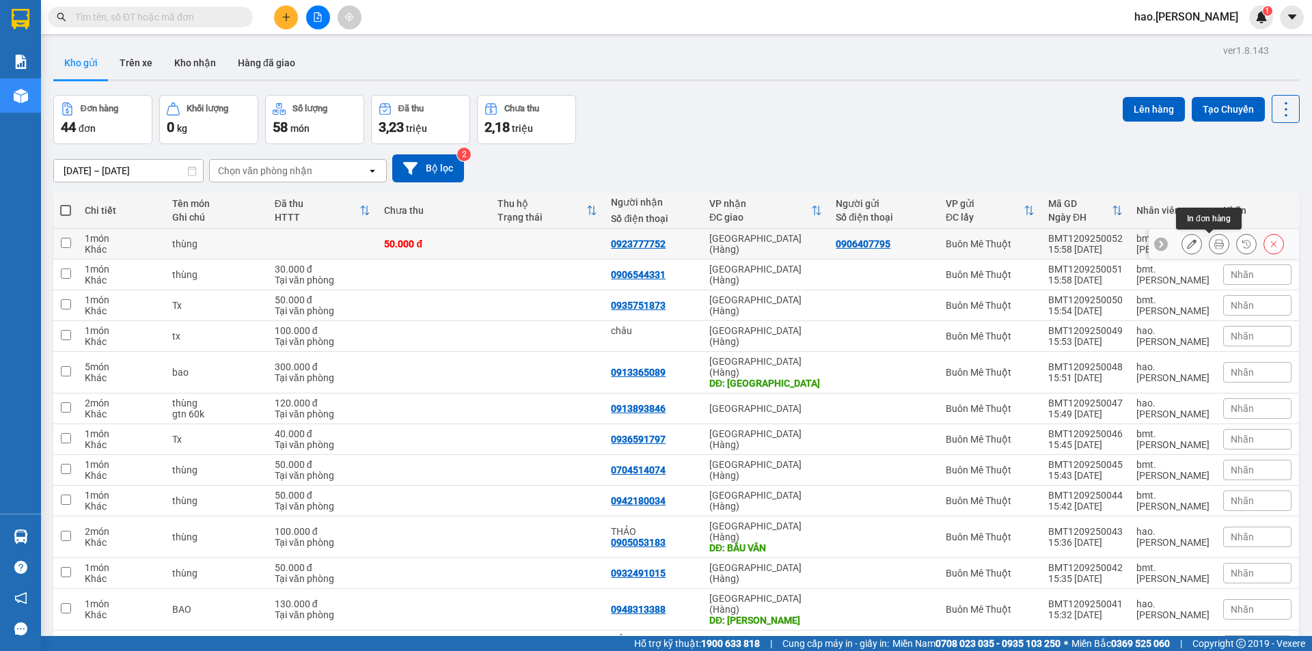
click at [1213, 247] on button at bounding box center [1219, 244] width 19 height 24
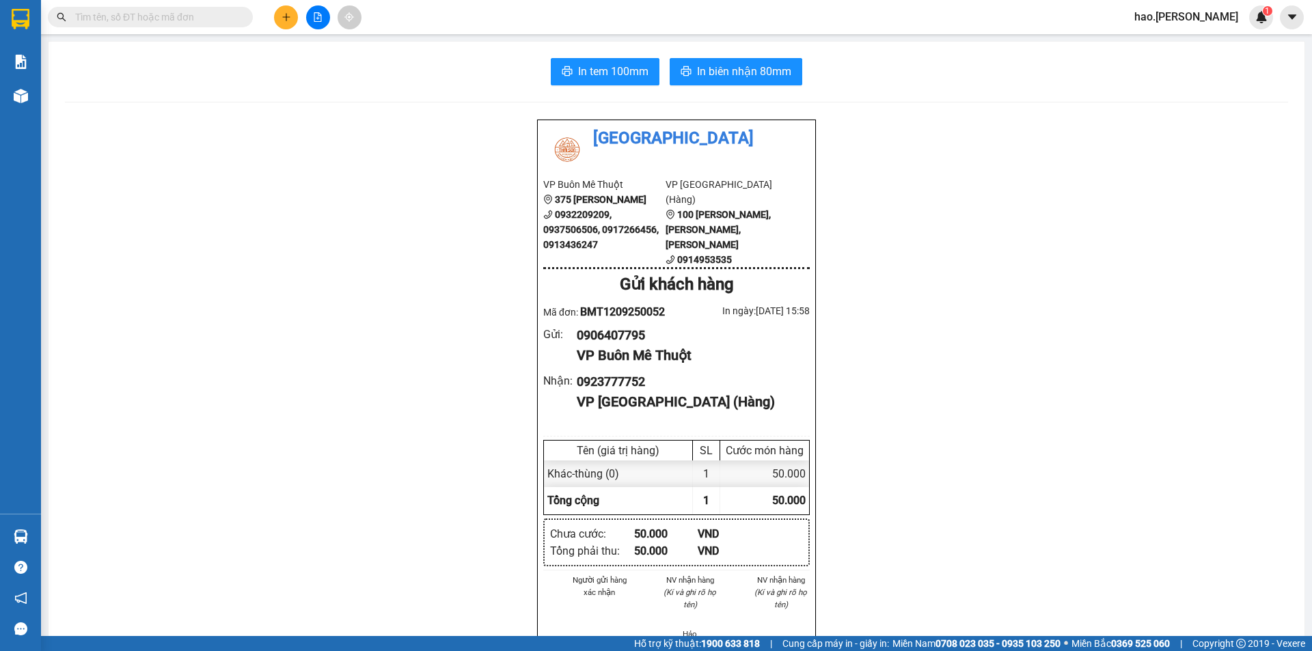
click at [629, 89] on div "In tem 100mm In biên nhận 80mm Thái Sơn VP Buôn Mê Thuột 375 Hoàng Diệu 0932209…" at bounding box center [677, 620] width 1256 height 1156
click at [618, 73] on span "In tem 100mm" at bounding box center [613, 71] width 70 height 17
click at [769, 79] on span "In biên nhận 80mm" at bounding box center [744, 71] width 94 height 17
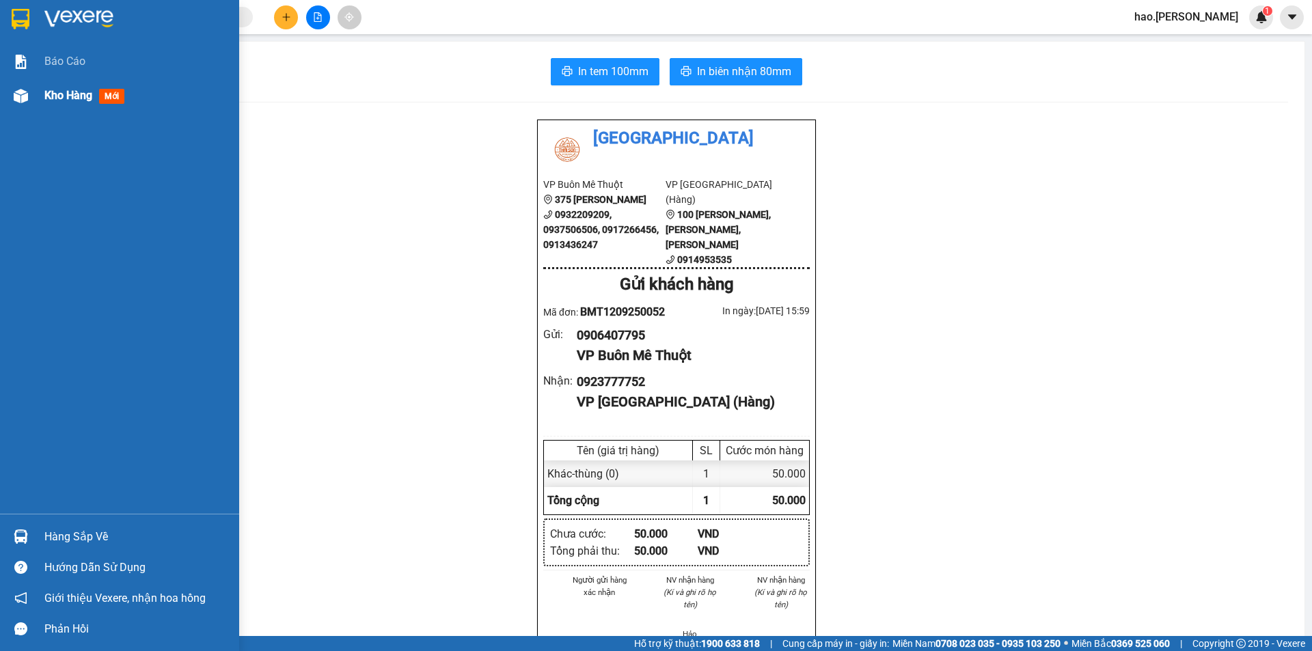
drag, startPoint x: 62, startPoint y: 97, endPoint x: 69, endPoint y: 93, distance: 8.6
click at [62, 97] on span "Kho hàng" at bounding box center [68, 95] width 48 height 13
click at [65, 96] on span "Kho hàng" at bounding box center [68, 95] width 48 height 13
click at [66, 96] on span "Kho hàng" at bounding box center [68, 95] width 48 height 13
click at [67, 94] on span "Kho hàng" at bounding box center [68, 95] width 48 height 13
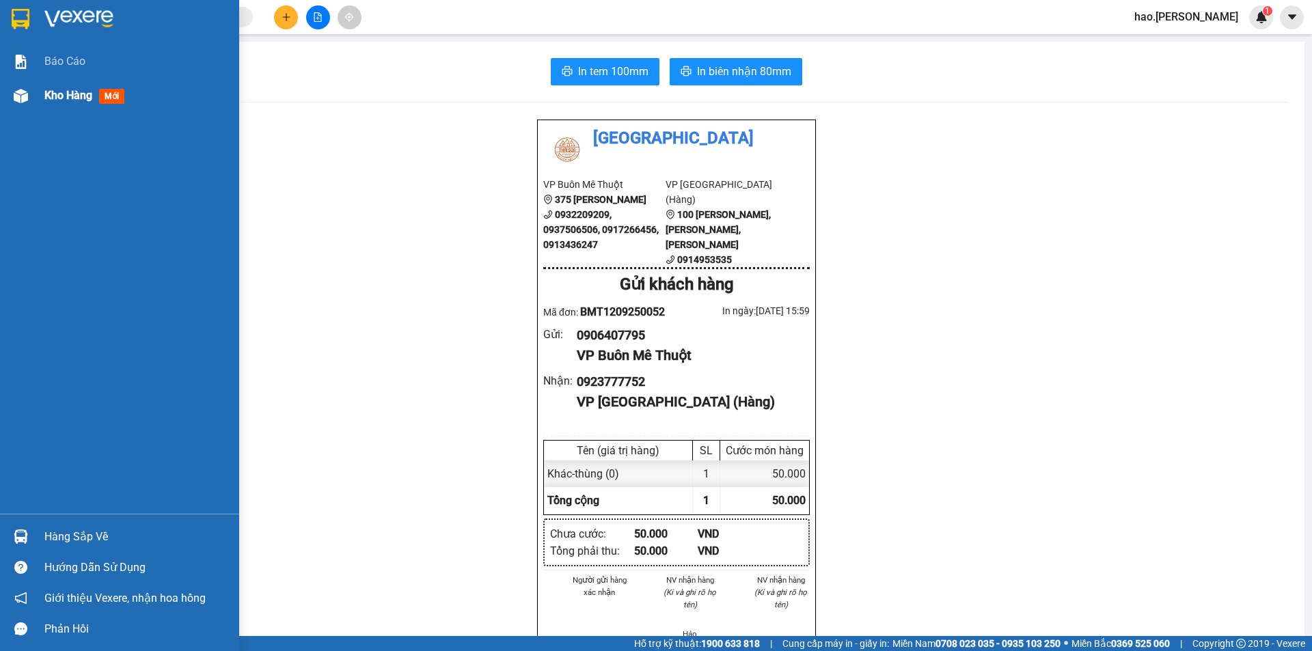
click at [69, 93] on span "Kho hàng" at bounding box center [68, 95] width 48 height 13
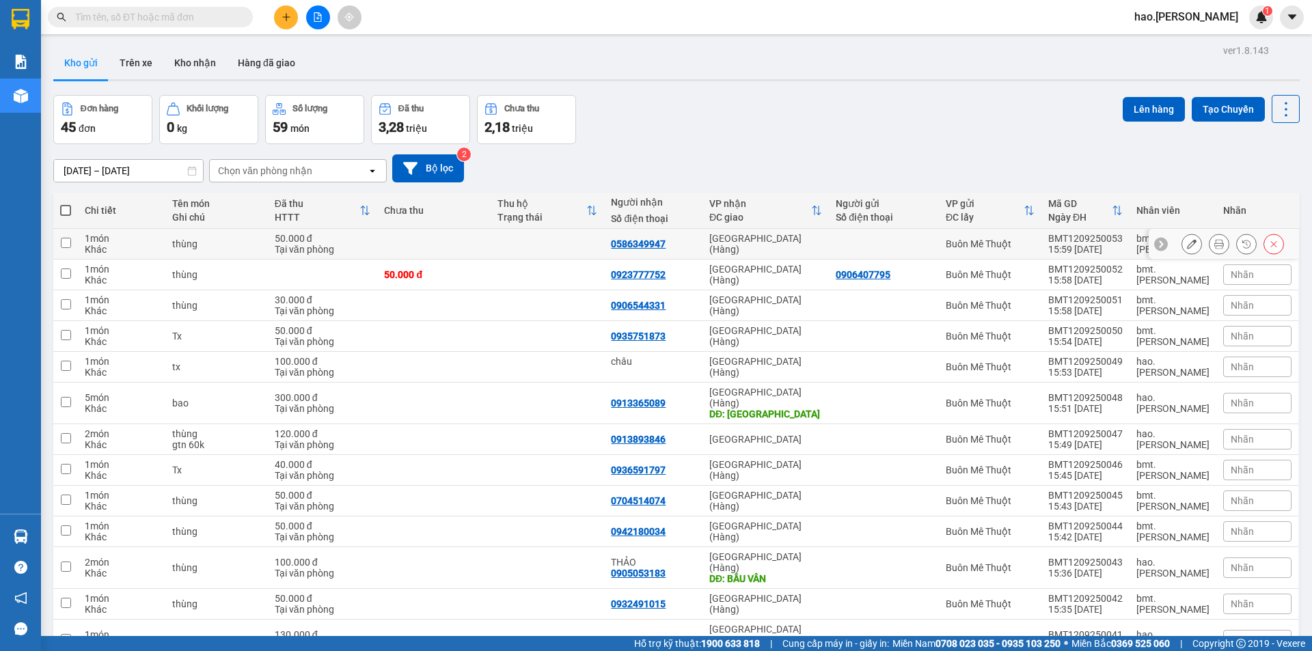
click at [1215, 247] on icon at bounding box center [1220, 244] width 10 height 10
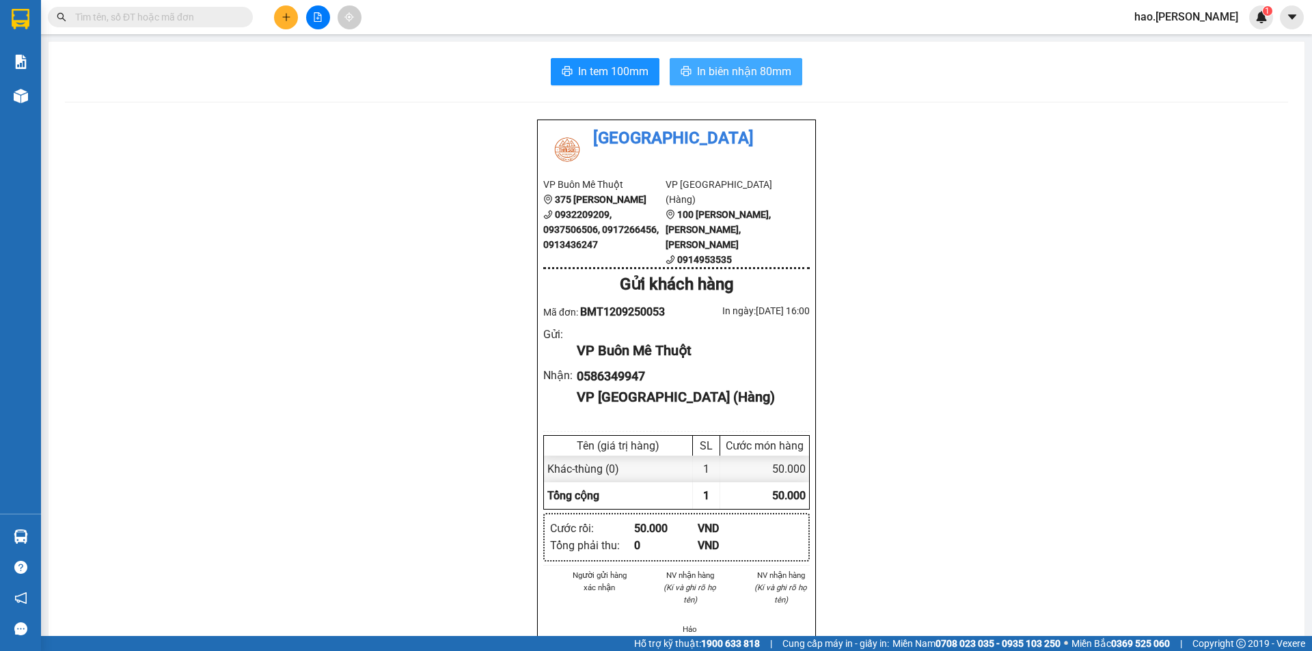
click at [749, 71] on span "In biên nhận 80mm" at bounding box center [744, 71] width 94 height 17
click at [621, 76] on span "In tem 100mm" at bounding box center [613, 71] width 70 height 17
click at [287, 29] on button at bounding box center [286, 17] width 24 height 24
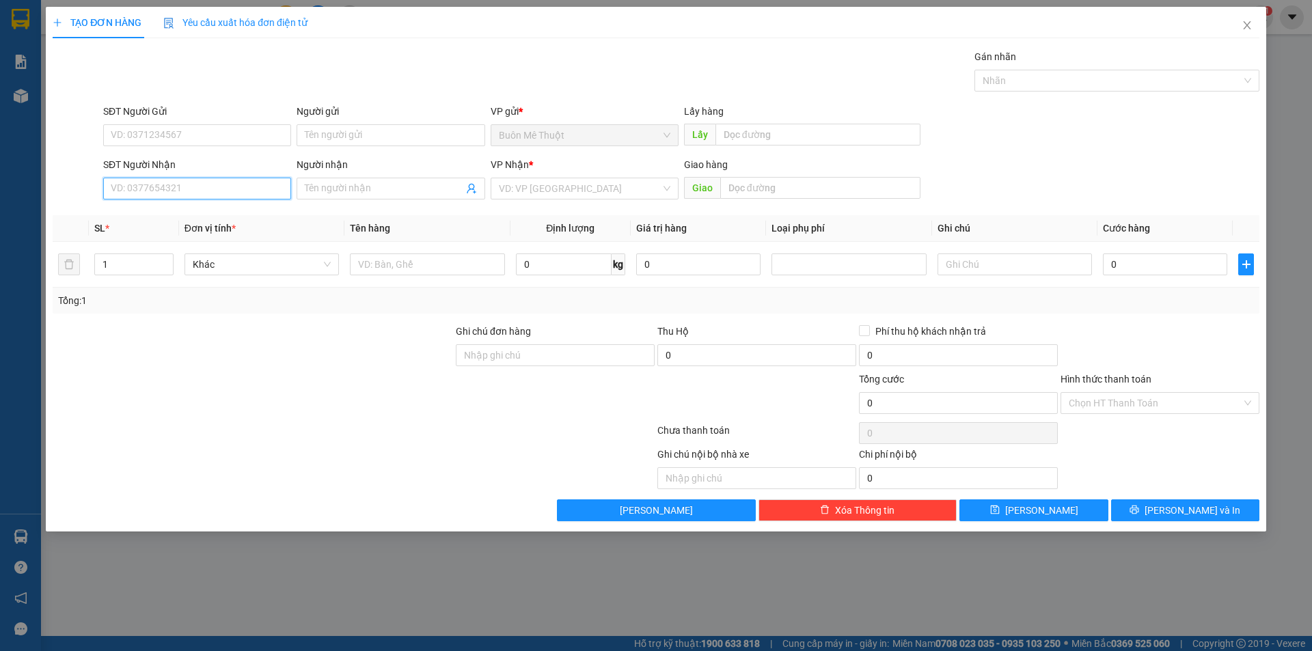
click at [181, 189] on input "SĐT Người Nhận" at bounding box center [197, 189] width 188 height 22
click at [165, 211] on div "0938699235" at bounding box center [197, 215] width 172 height 15
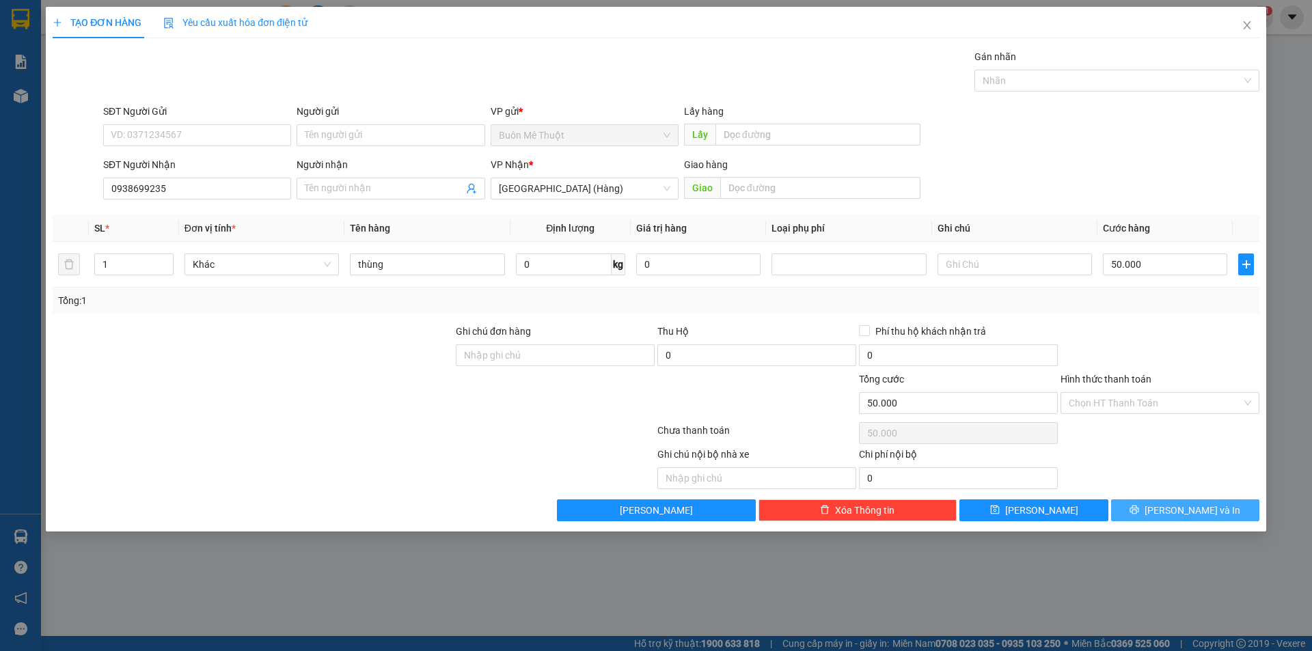
click at [1183, 518] on button "[PERSON_NAME] và In" at bounding box center [1185, 511] width 148 height 22
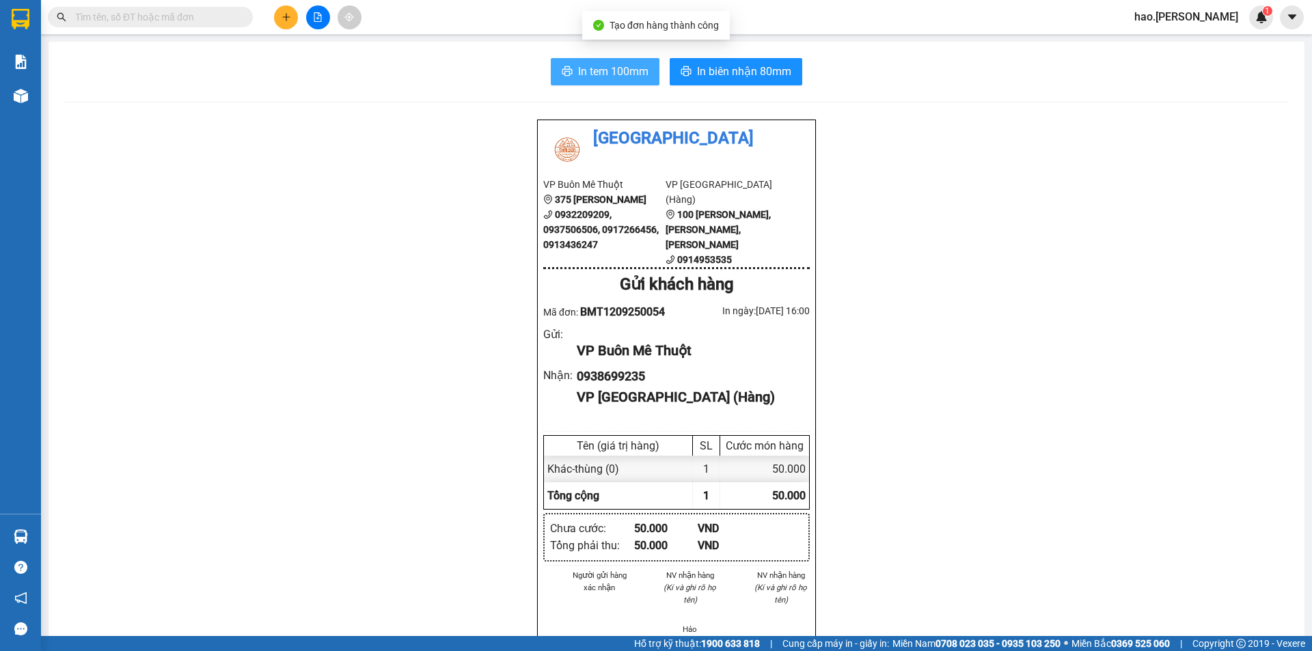
click at [606, 72] on span "In tem 100mm" at bounding box center [613, 71] width 70 height 17
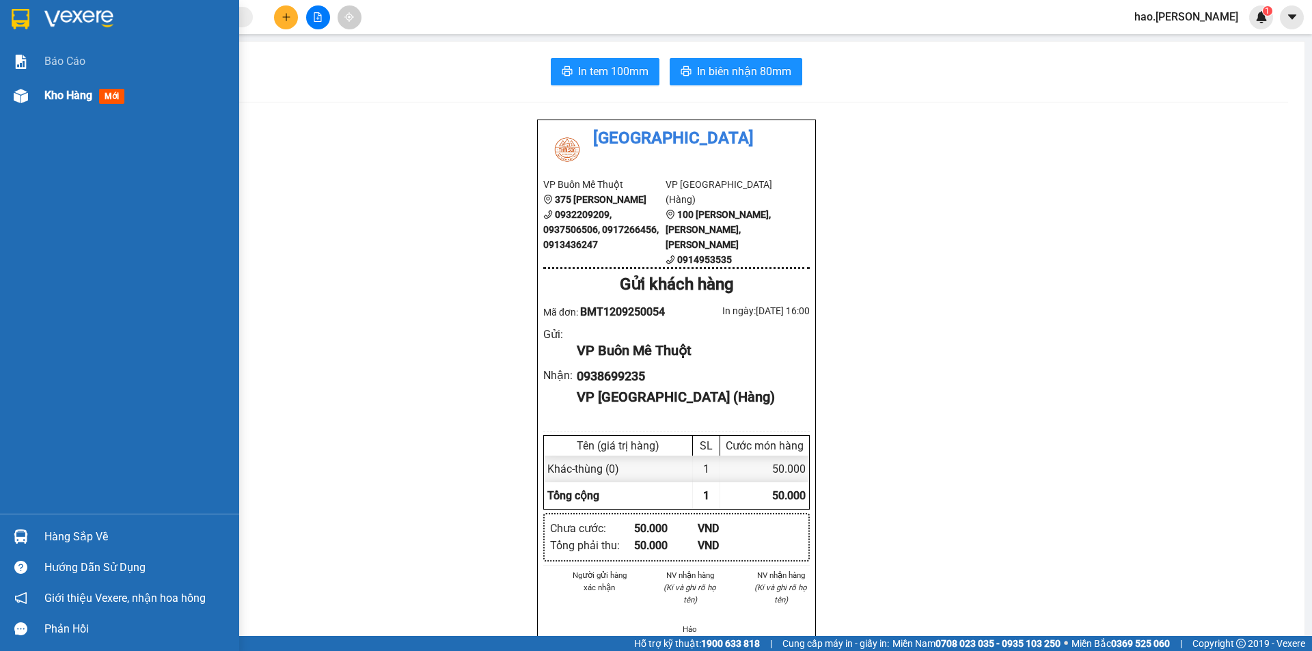
click at [72, 81] on div "Kho hàng mới" at bounding box center [136, 96] width 185 height 34
click at [65, 92] on div "Kho hàng mới" at bounding box center [136, 96] width 185 height 34
click at [64, 96] on span "Kho hàng" at bounding box center [68, 95] width 48 height 13
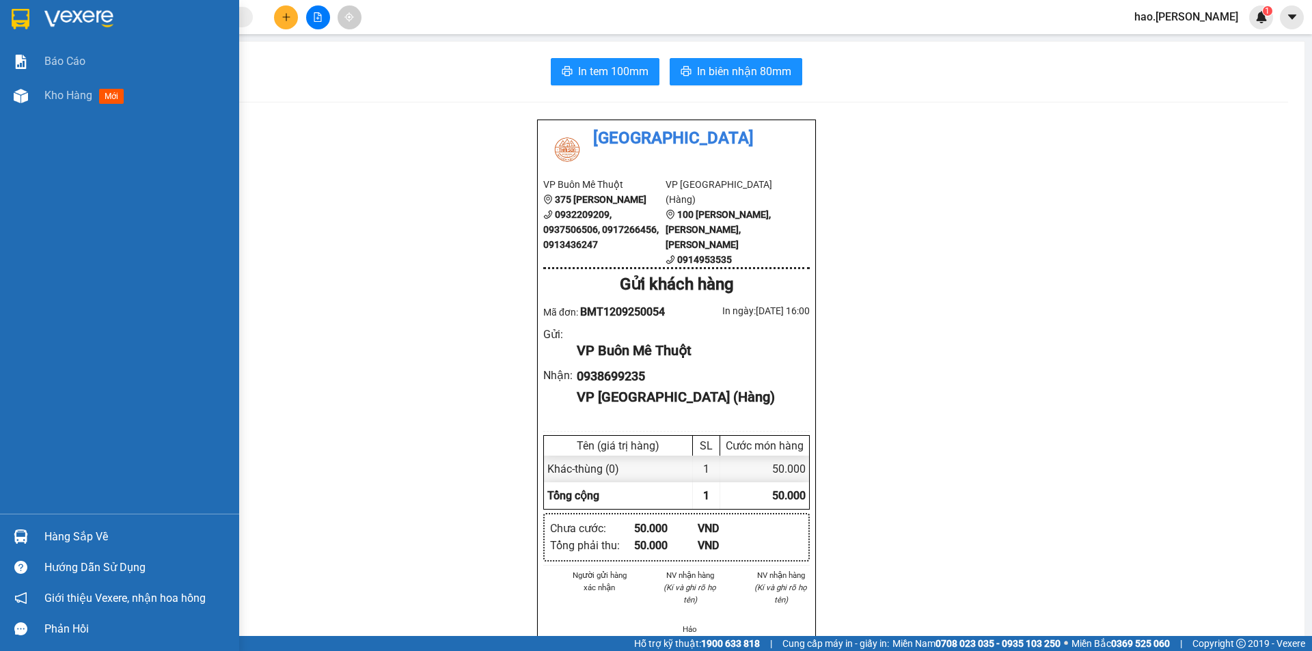
click at [64, 96] on span "Kho hàng" at bounding box center [68, 95] width 48 height 13
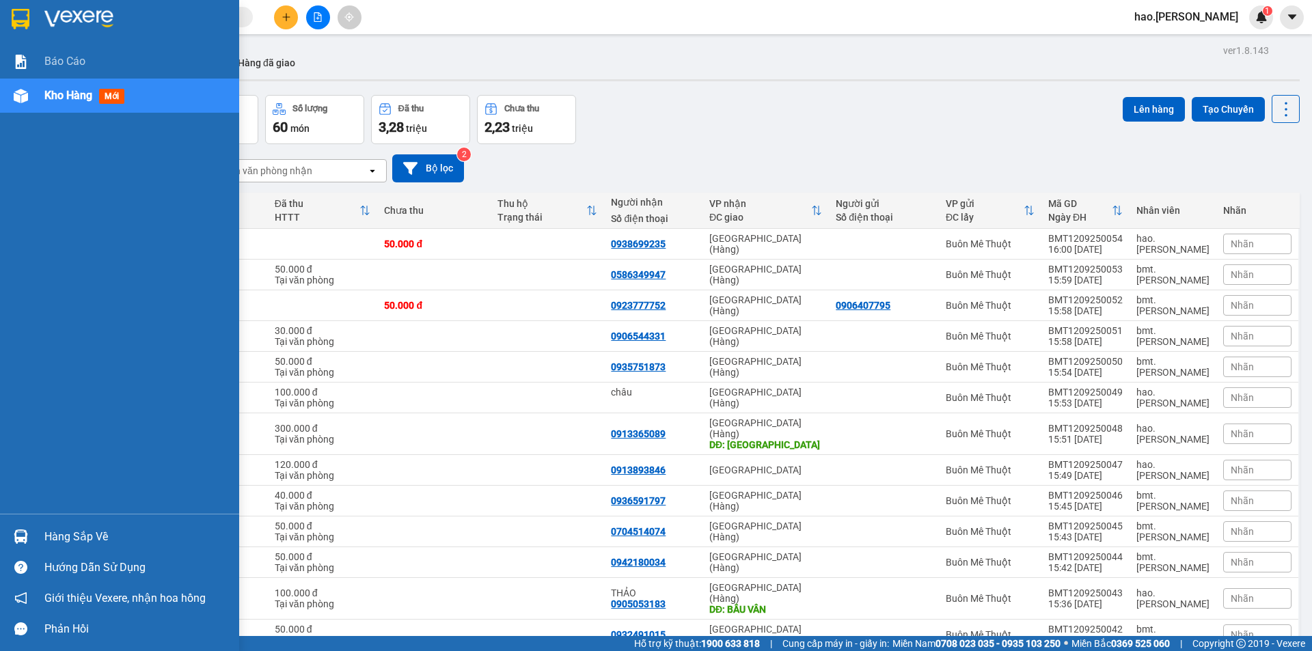
click at [29, 98] on div at bounding box center [21, 96] width 24 height 24
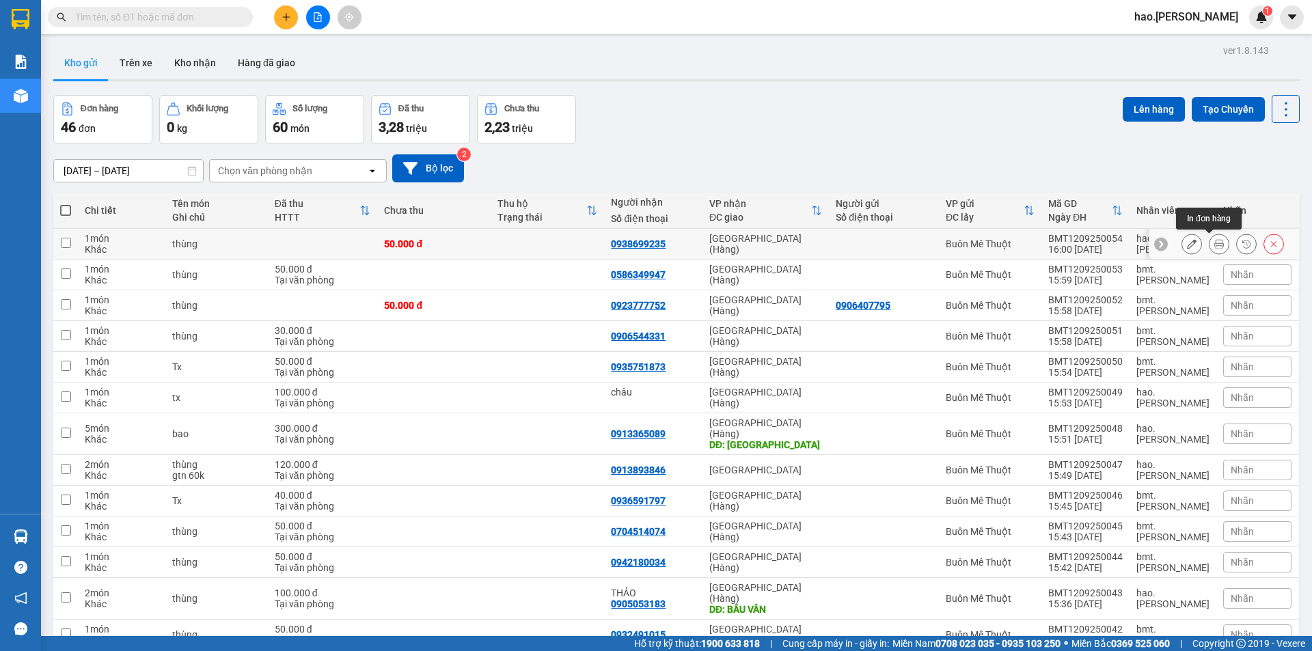
click at [1215, 241] on icon at bounding box center [1220, 244] width 10 height 10
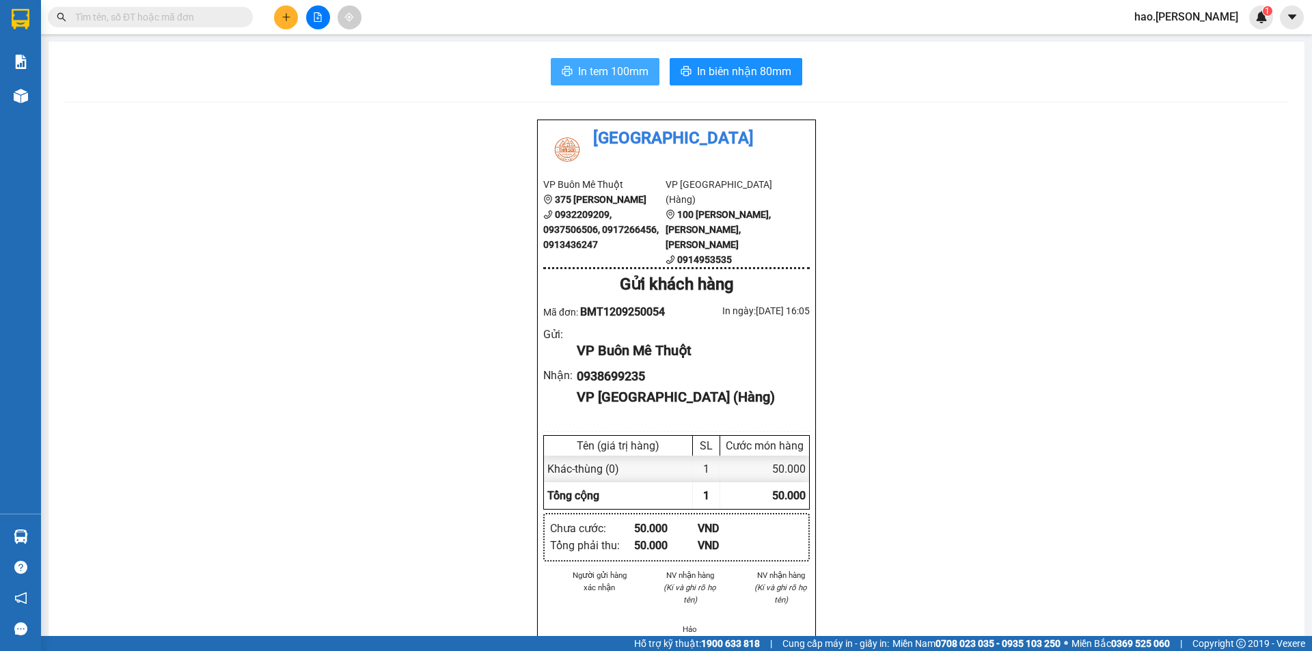
click at [603, 61] on button "In tem 100mm" at bounding box center [605, 71] width 109 height 27
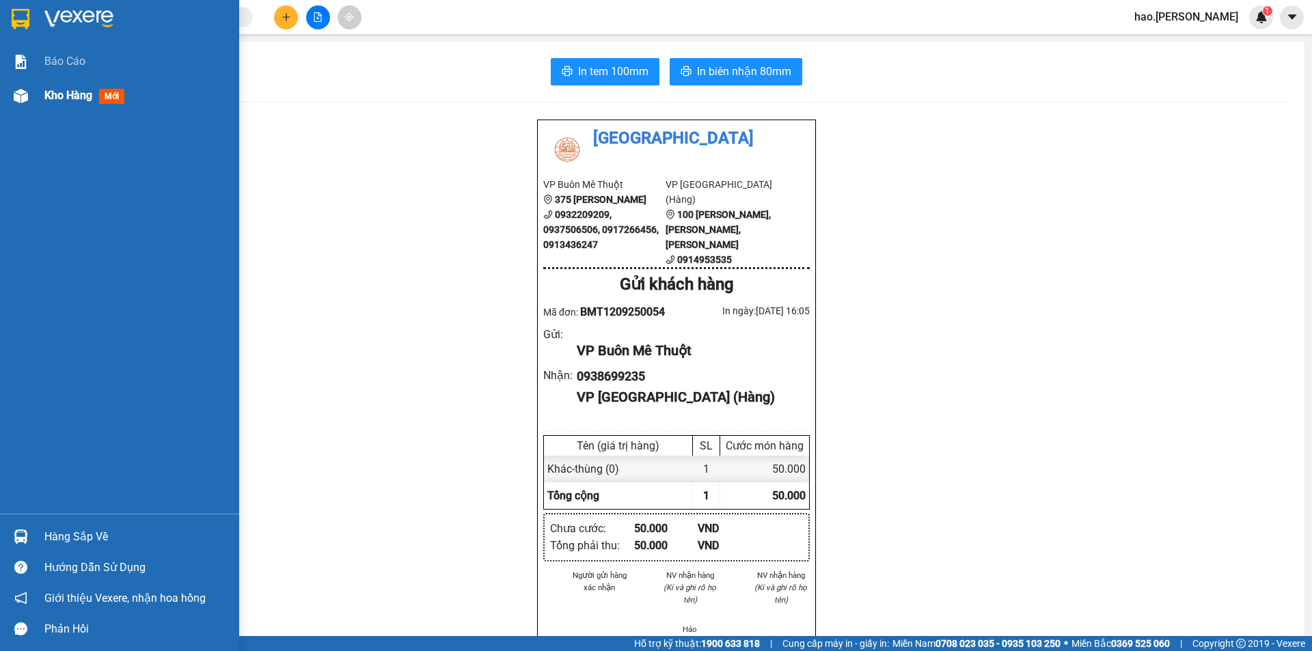
click at [64, 87] on div "Kho hàng mới" at bounding box center [86, 95] width 85 height 17
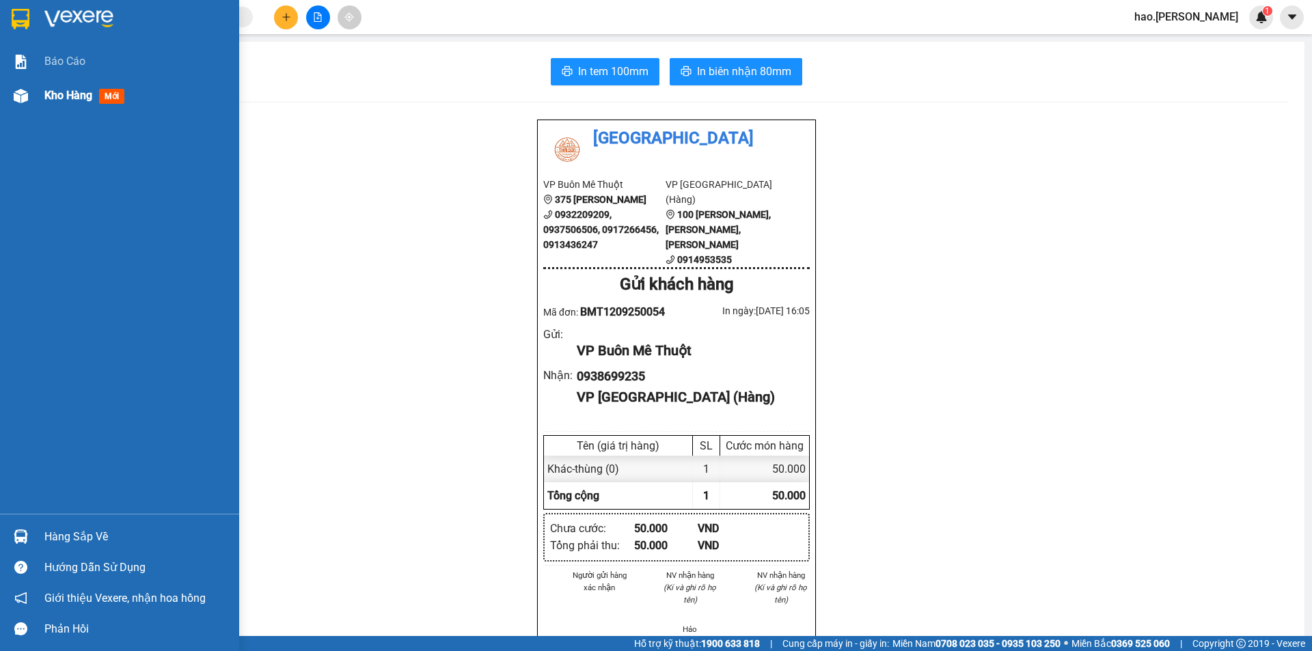
click at [64, 87] on div "Kho hàng mới" at bounding box center [86, 95] width 85 height 17
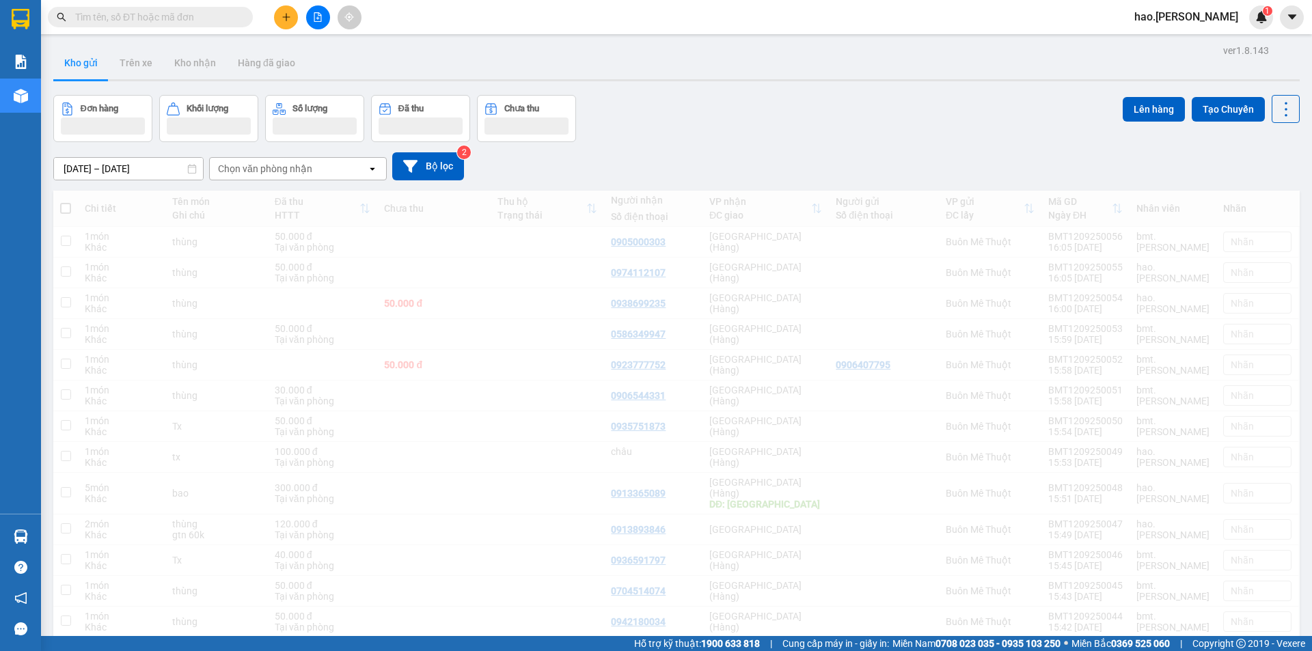
click at [68, 96] on button "Đơn hàng" at bounding box center [102, 118] width 99 height 47
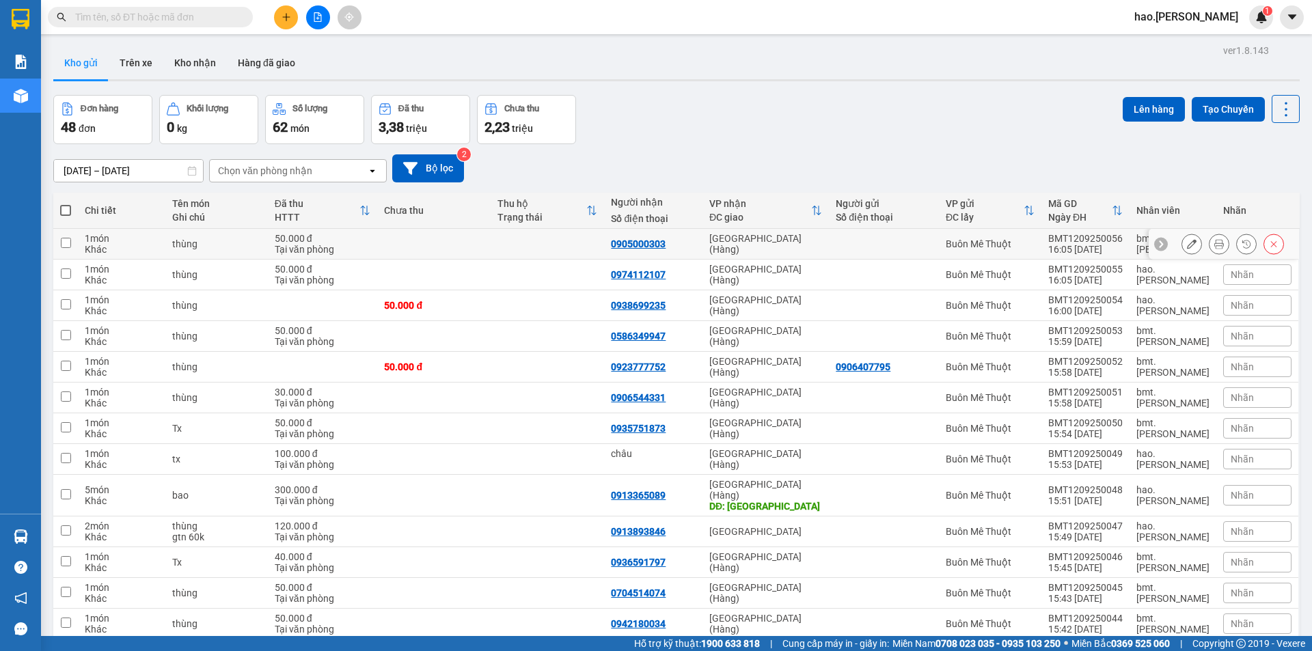
drag, startPoint x: 1219, startPoint y: 246, endPoint x: 1213, endPoint y: 248, distance: 7.1
click at [1219, 247] on div at bounding box center [1233, 244] width 103 height 21
click at [1215, 248] on icon at bounding box center [1220, 244] width 10 height 10
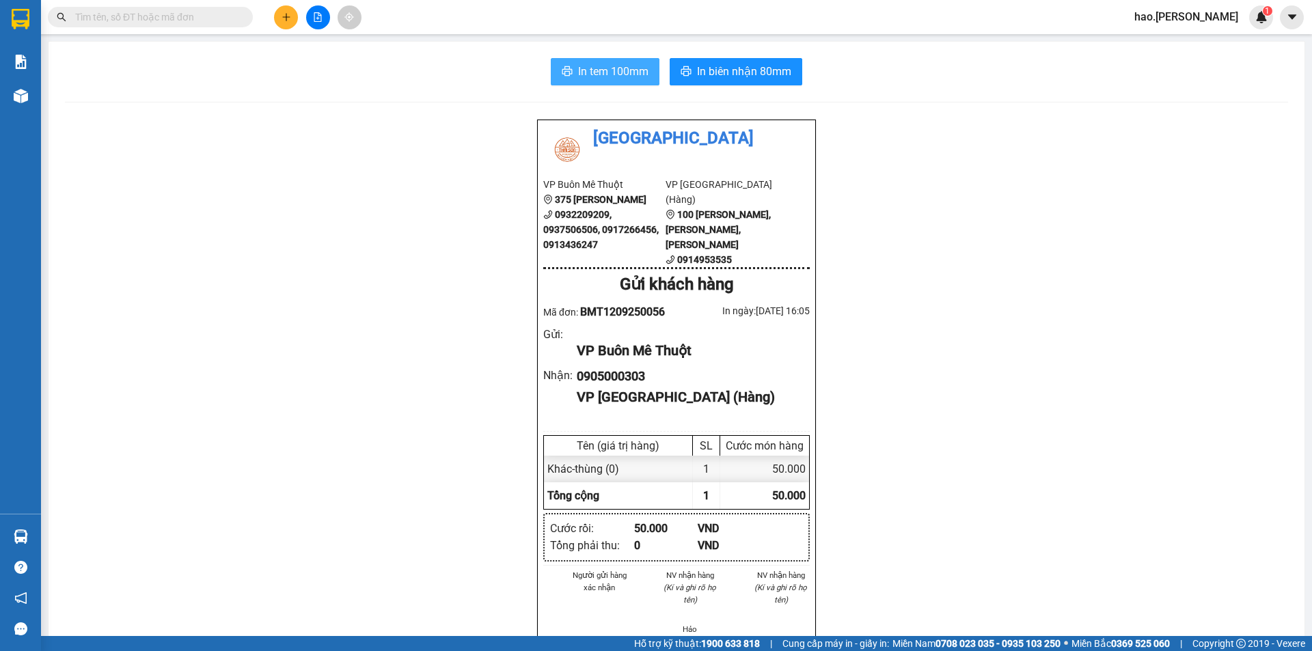
click at [639, 83] on button "In tem 100mm" at bounding box center [605, 71] width 109 height 27
click at [709, 78] on span "In biên nhận 80mm" at bounding box center [744, 71] width 94 height 17
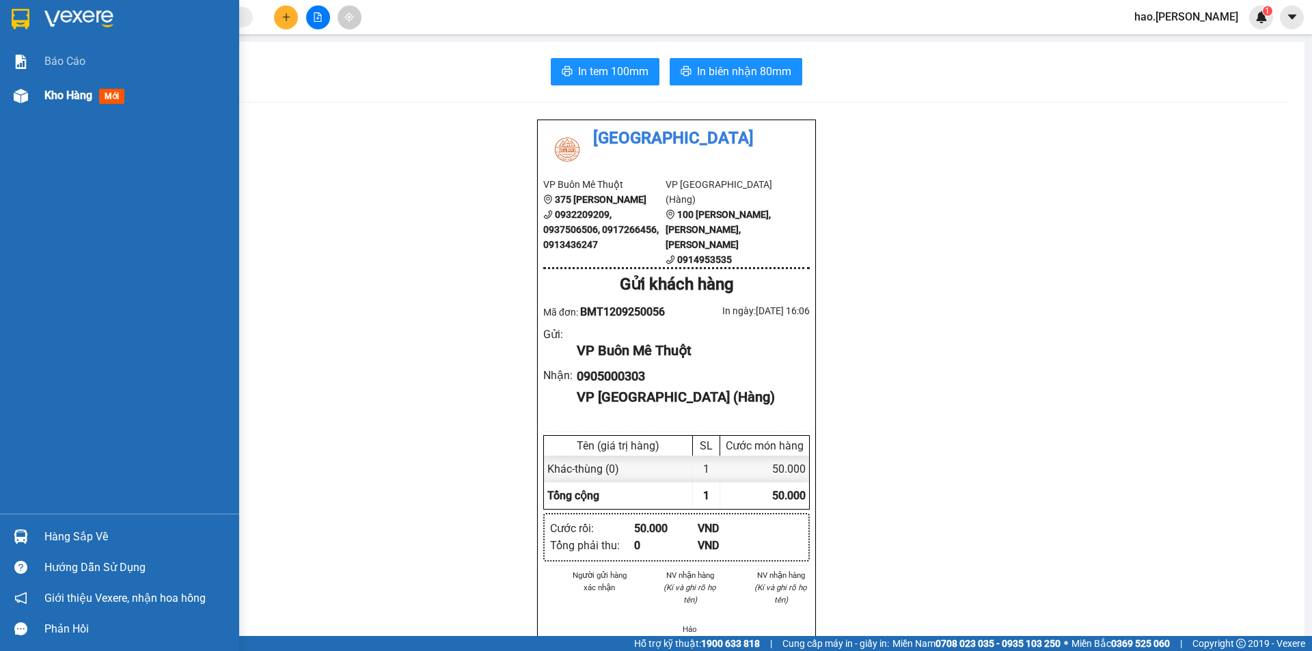
click at [72, 105] on div "Kho hàng mới" at bounding box center [136, 96] width 185 height 34
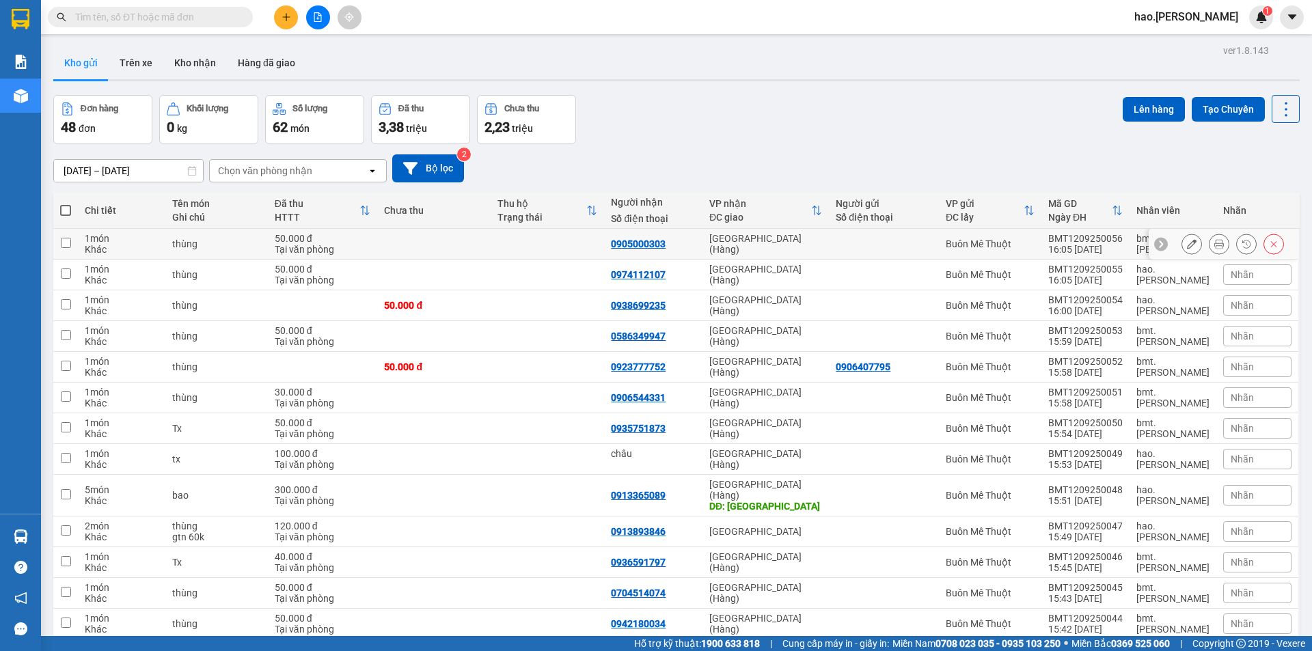
click at [1210, 243] on button at bounding box center [1219, 244] width 19 height 24
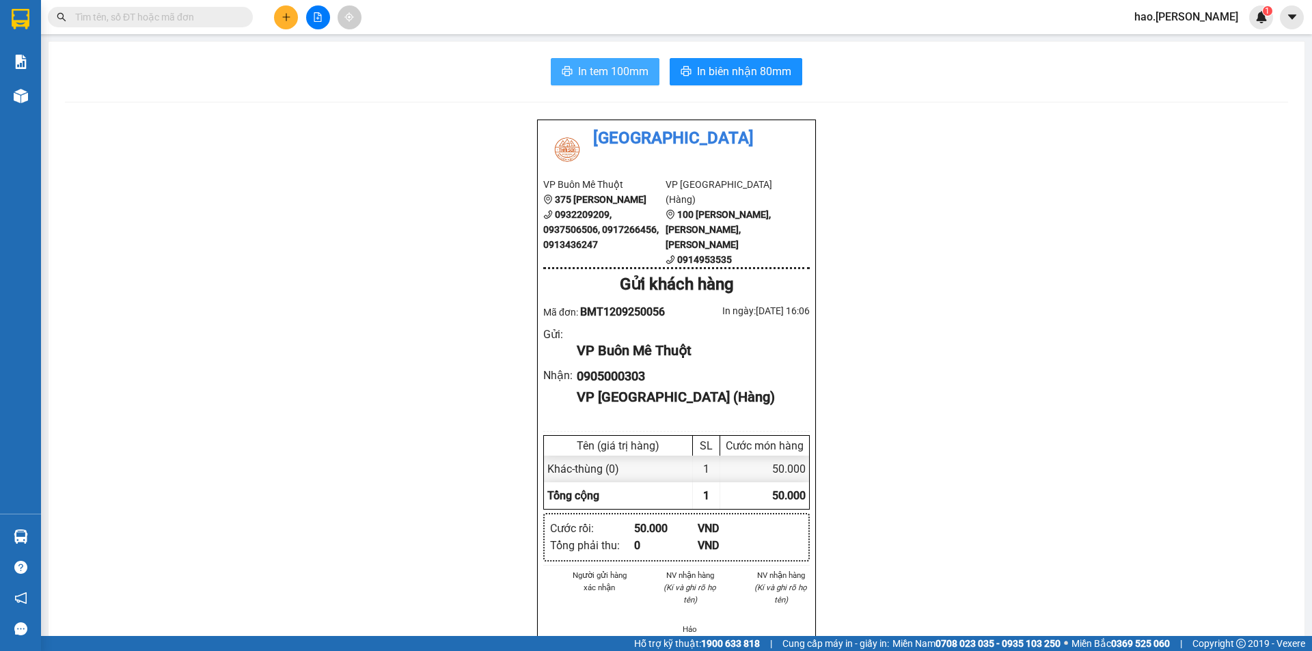
click at [624, 81] on button "In tem 100mm" at bounding box center [605, 71] width 109 height 27
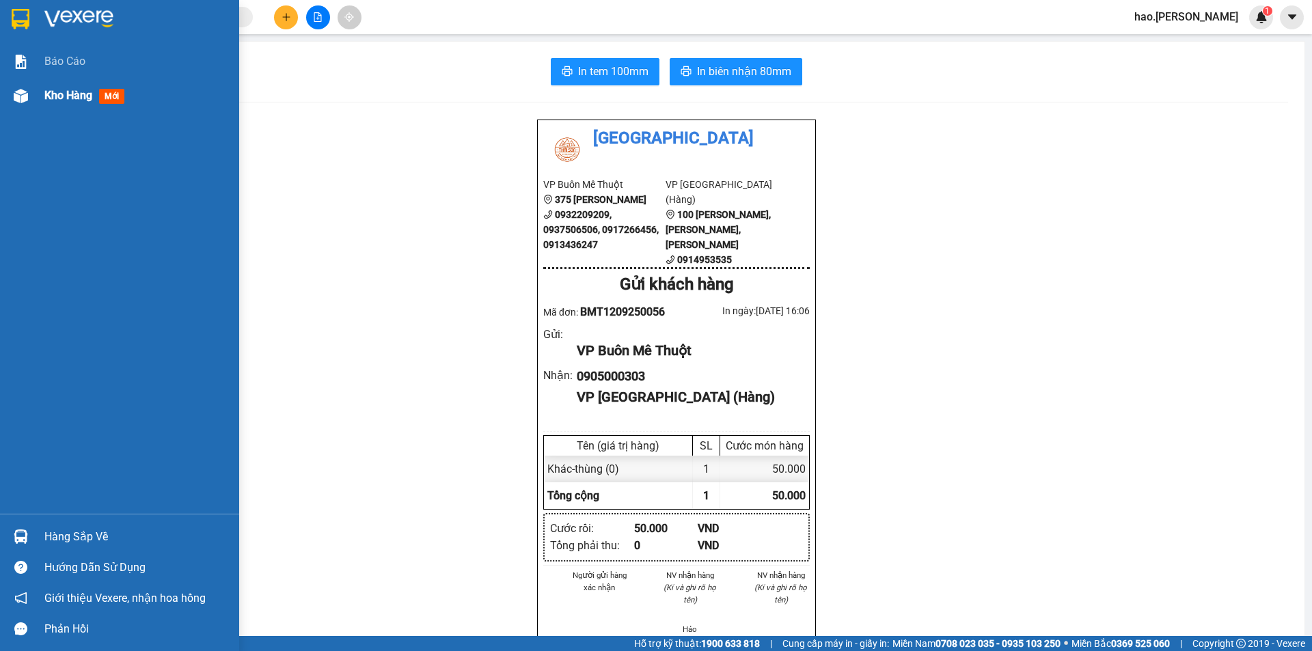
click at [49, 94] on span "Kho hàng" at bounding box center [68, 95] width 48 height 13
click at [44, 103] on div "Kho hàng mới" at bounding box center [119, 96] width 239 height 34
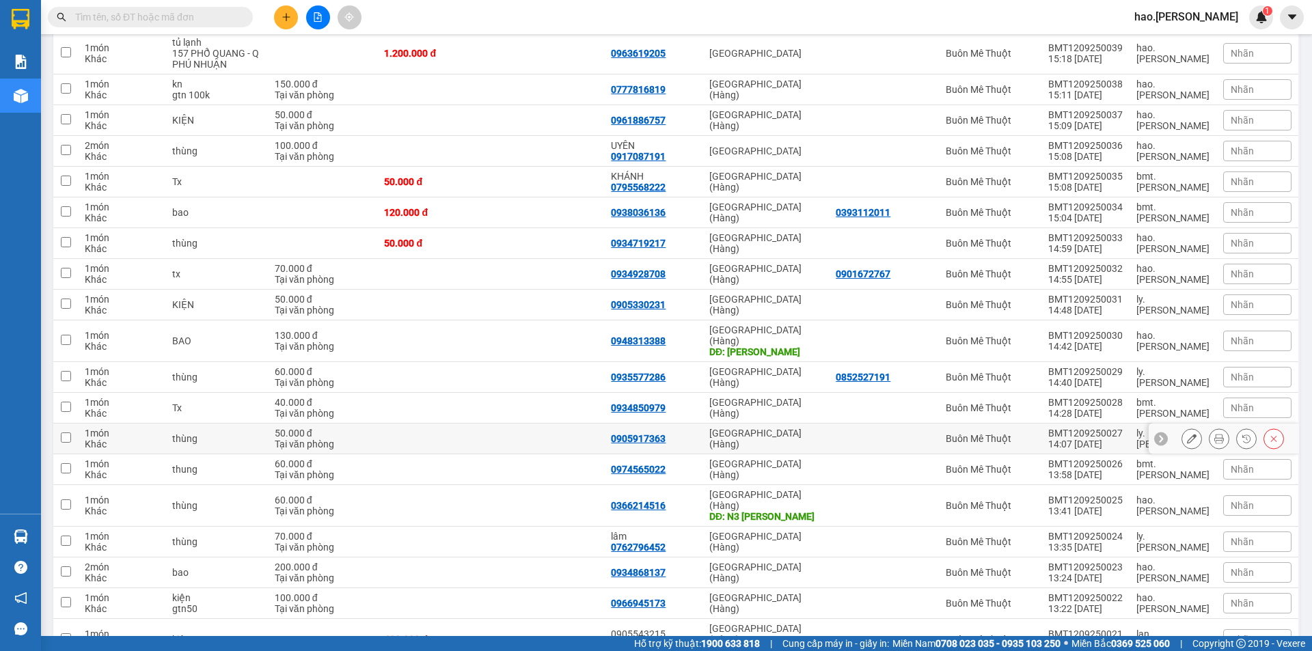
scroll to position [957, 0]
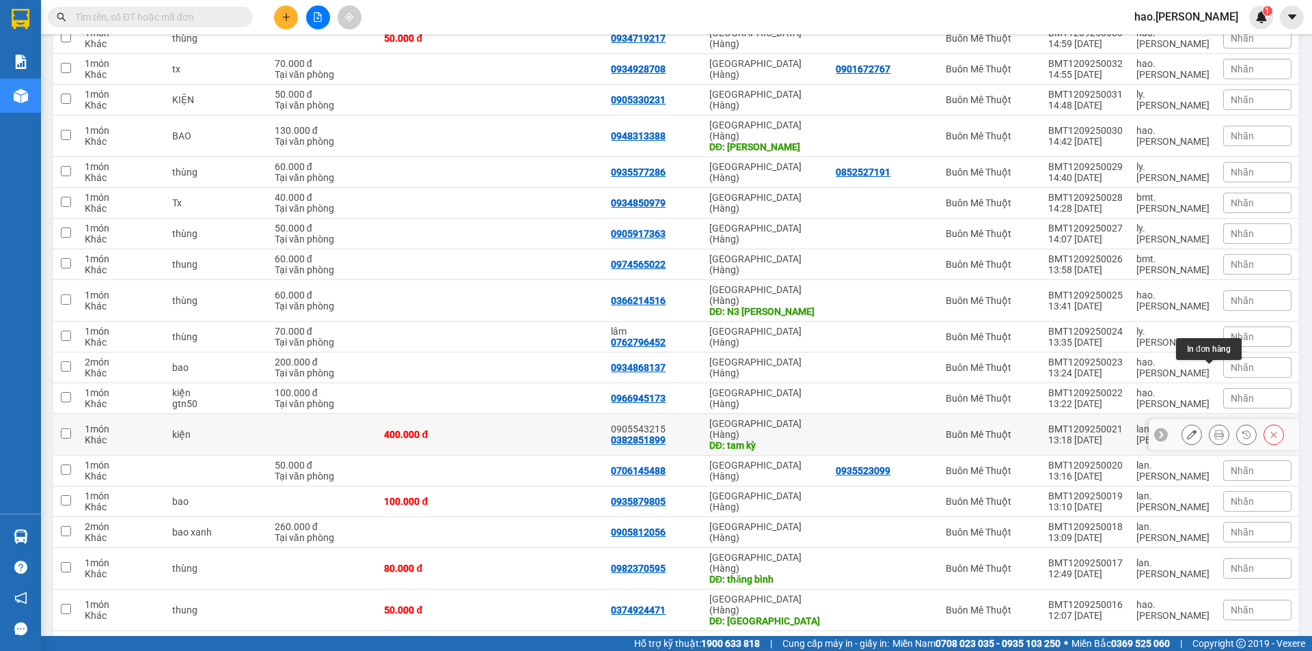
click at [1210, 423] on button at bounding box center [1219, 435] width 19 height 24
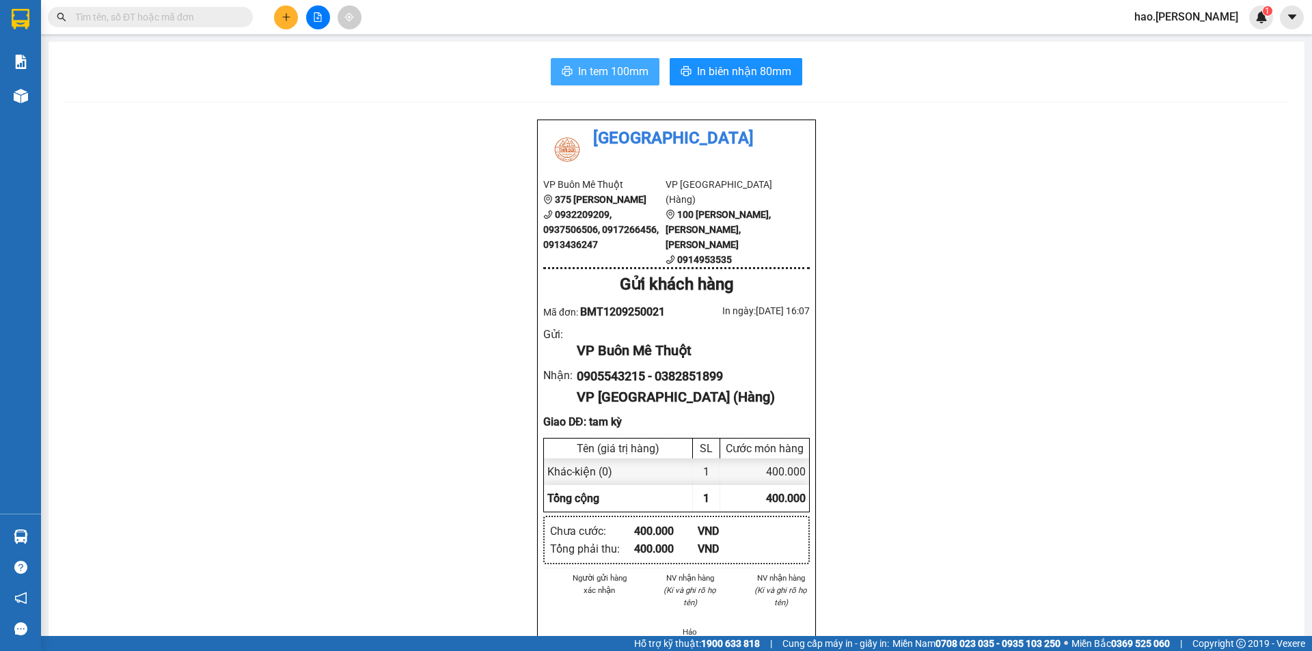
click at [636, 70] on span "In tem 100mm" at bounding box center [613, 71] width 70 height 17
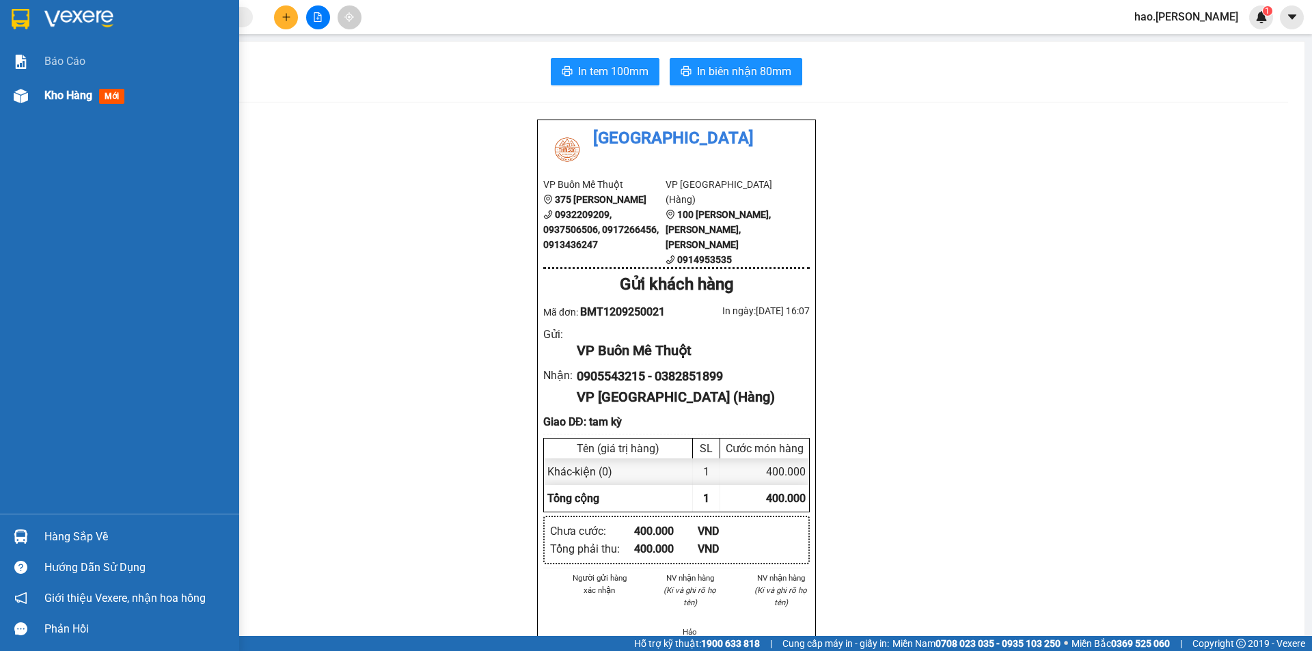
click at [58, 97] on span "Kho hàng" at bounding box center [68, 95] width 48 height 13
click at [59, 97] on span "Kho hàng" at bounding box center [68, 95] width 48 height 13
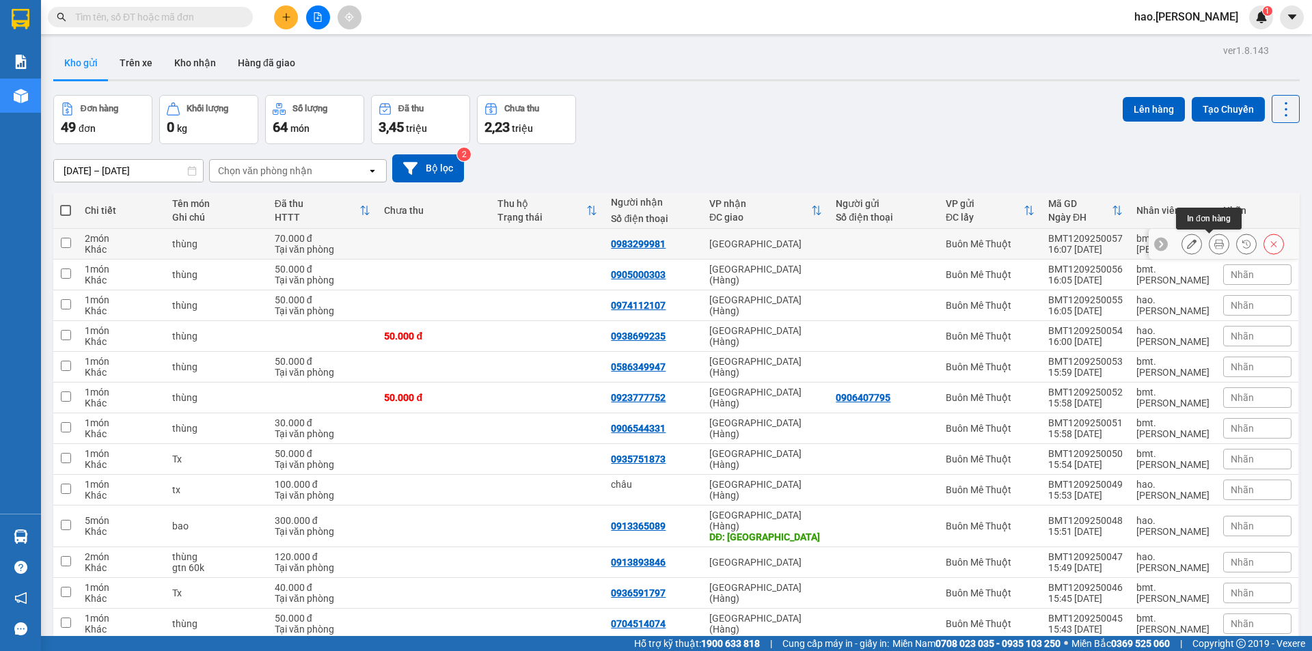
click at [1215, 242] on icon at bounding box center [1220, 244] width 10 height 10
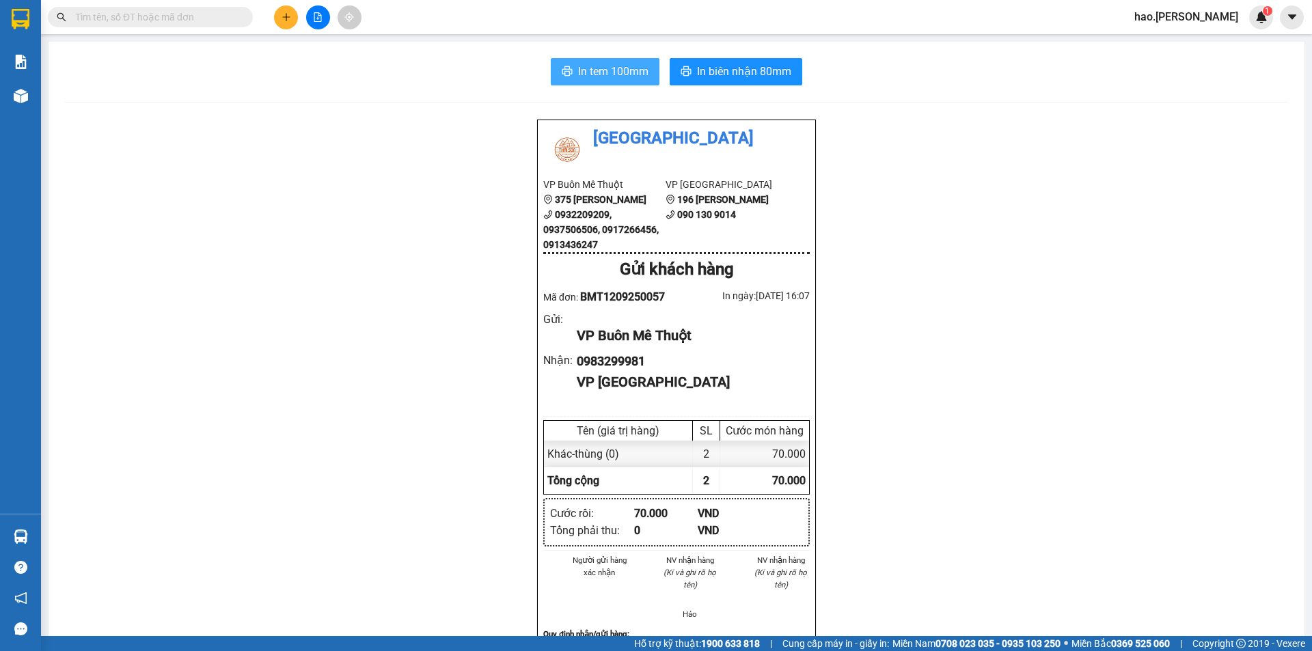
click at [597, 68] on span "In tem 100mm" at bounding box center [613, 71] width 70 height 17
click at [705, 92] on div "In tem 100mm In biên nhận 80mm Thái Sơn VP Buôn Mê Thuột 375 Hoàng Diệu 0932209…" at bounding box center [677, 597] width 1256 height 1110
click at [729, 72] on span "In biên nhận 80mm" at bounding box center [744, 71] width 94 height 17
click at [291, 21] on button at bounding box center [286, 17] width 24 height 24
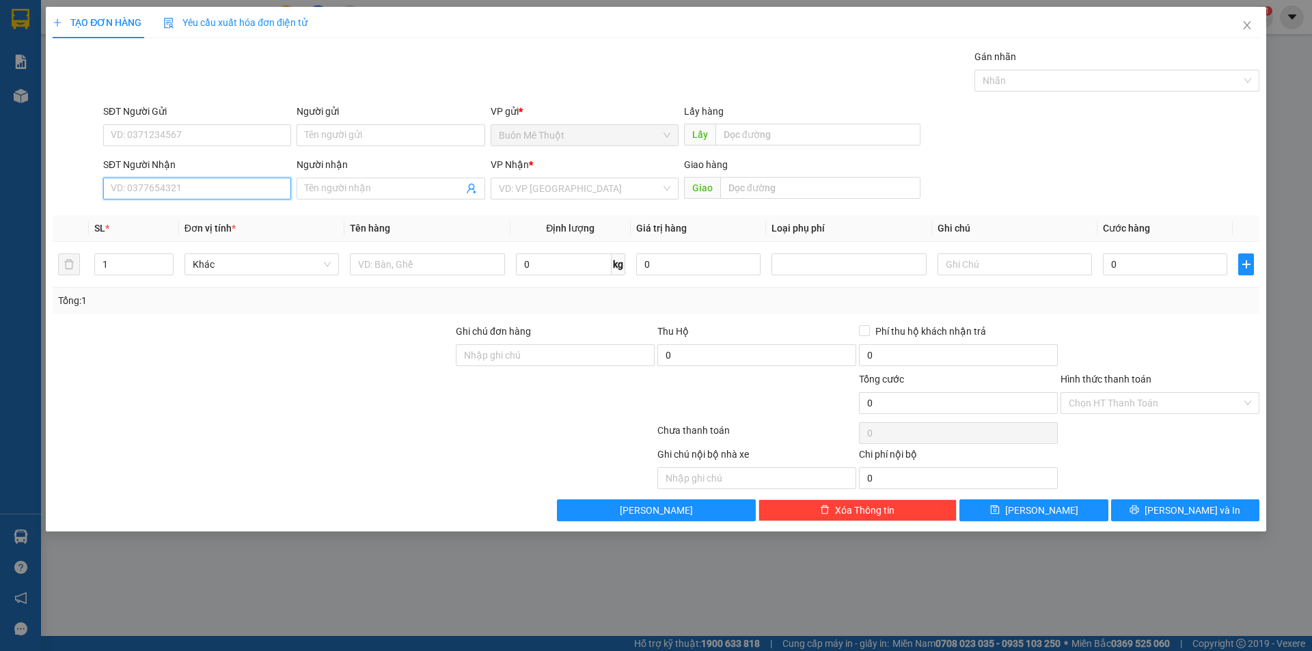
click at [202, 185] on input "SĐT Người Nhận" at bounding box center [197, 189] width 188 height 22
click at [191, 210] on div "0938803802" at bounding box center [197, 215] width 172 height 15
type input "0938803802"
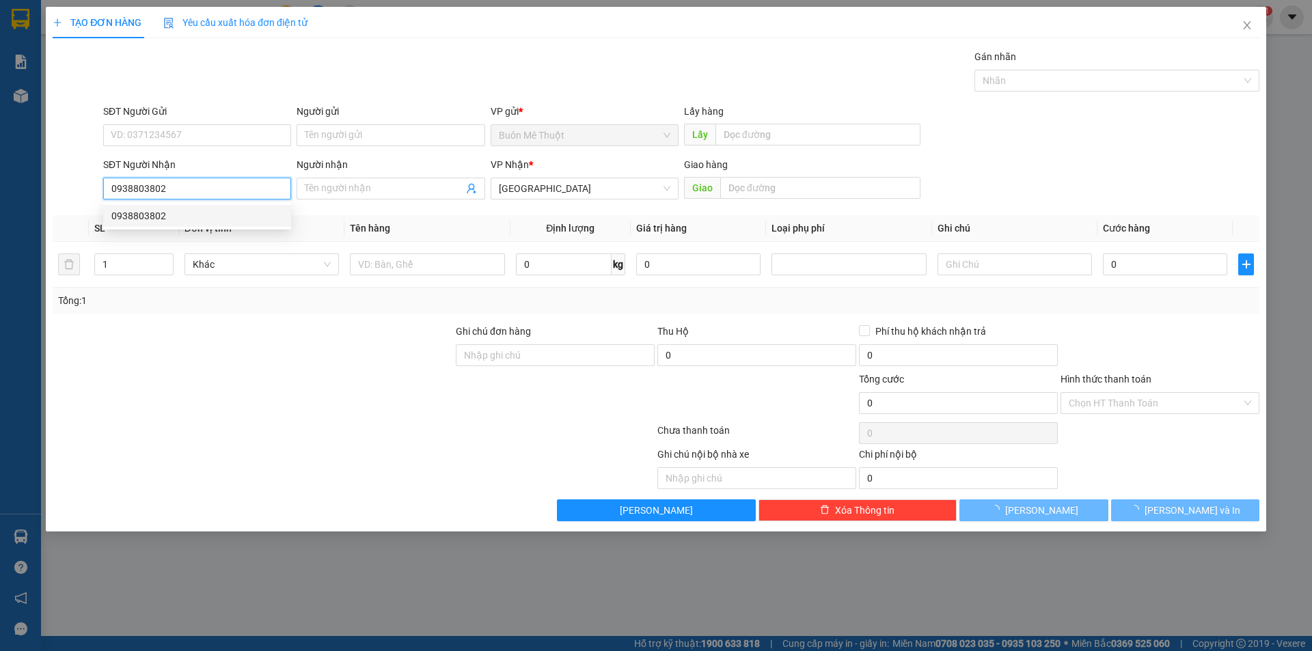
type input "30.000"
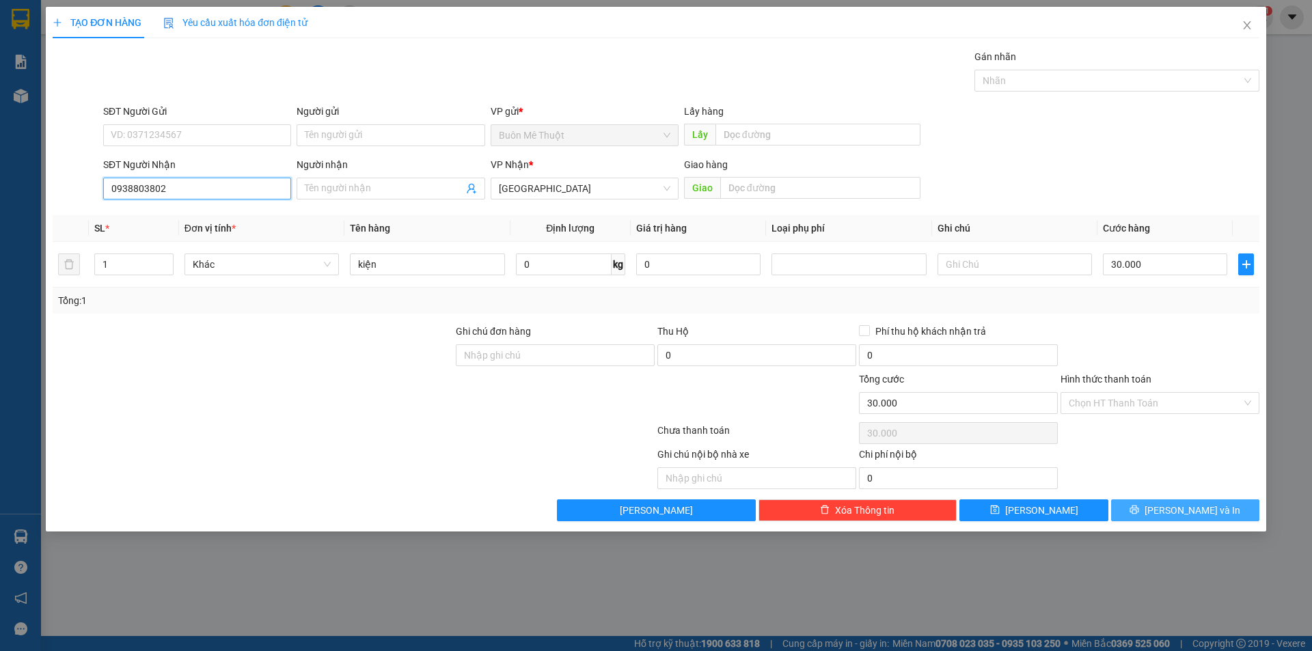
type input "0938803802"
click at [1226, 512] on button "[PERSON_NAME] và In" at bounding box center [1185, 511] width 148 height 22
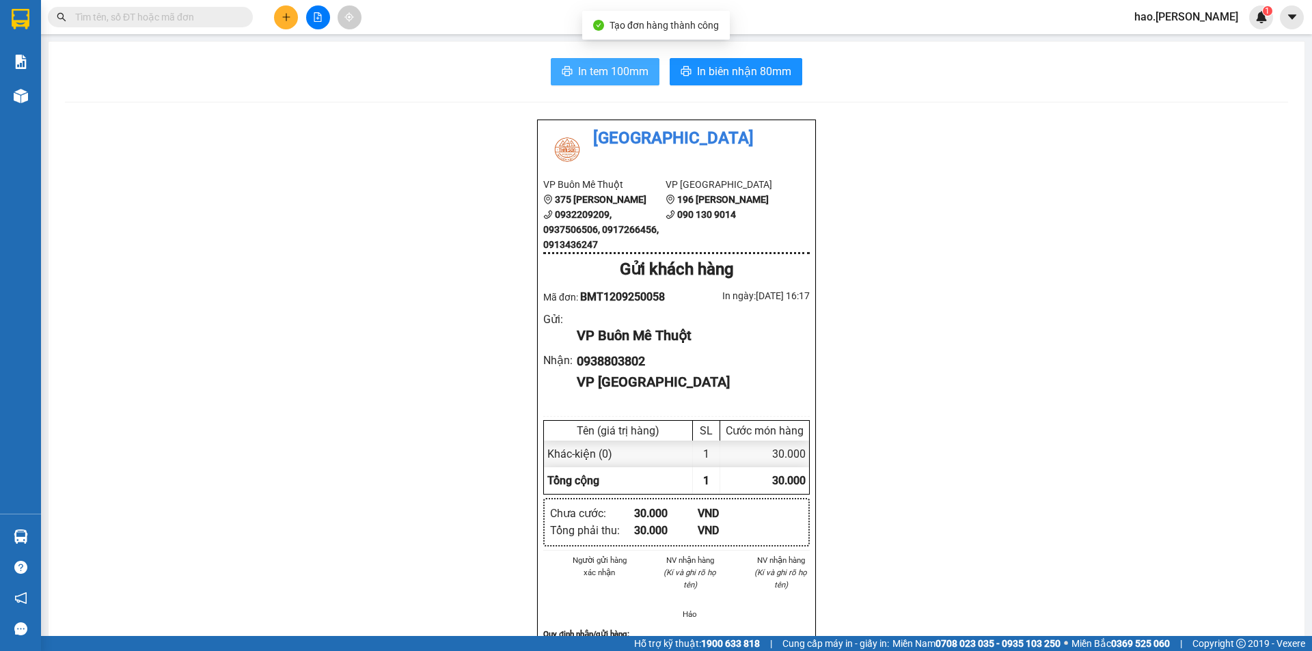
click at [589, 83] on button "In tem 100mm" at bounding box center [605, 71] width 109 height 27
click at [284, 26] on button at bounding box center [286, 17] width 24 height 24
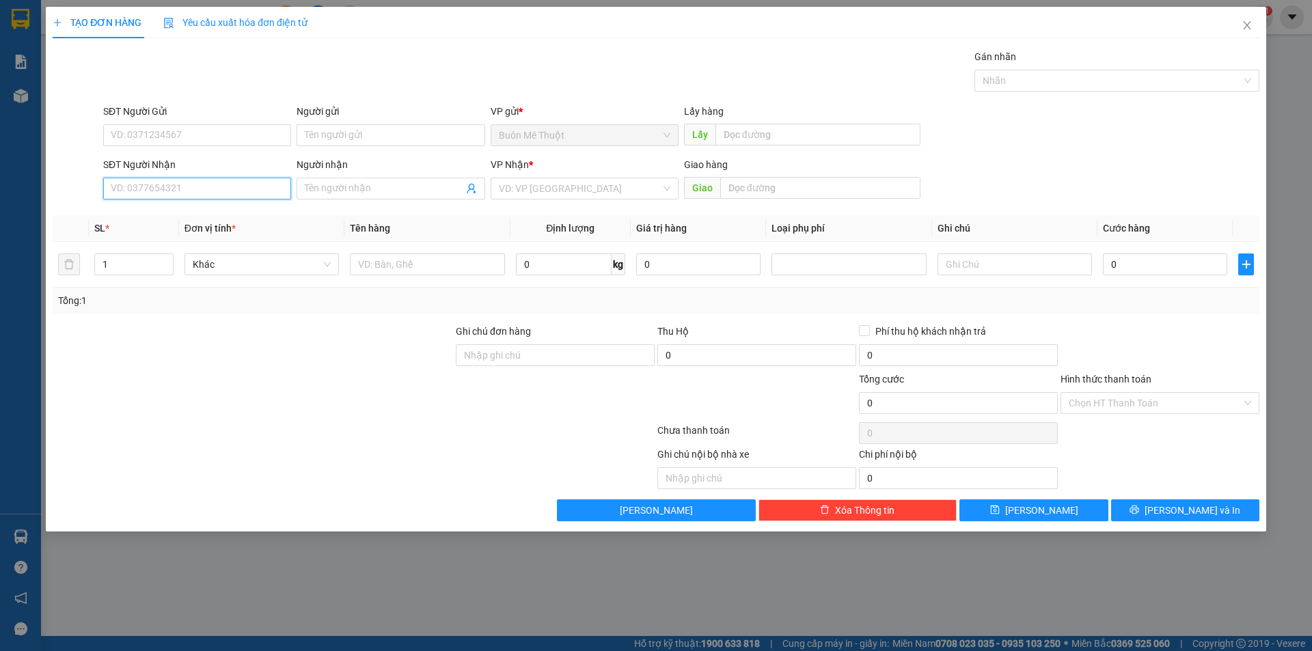
click at [176, 191] on input "SĐT Người Nhận" at bounding box center [197, 189] width 188 height 22
click at [156, 214] on div "0386916090" at bounding box center [197, 215] width 172 height 15
type input "0386916090"
type input "N3 Tam Giang"
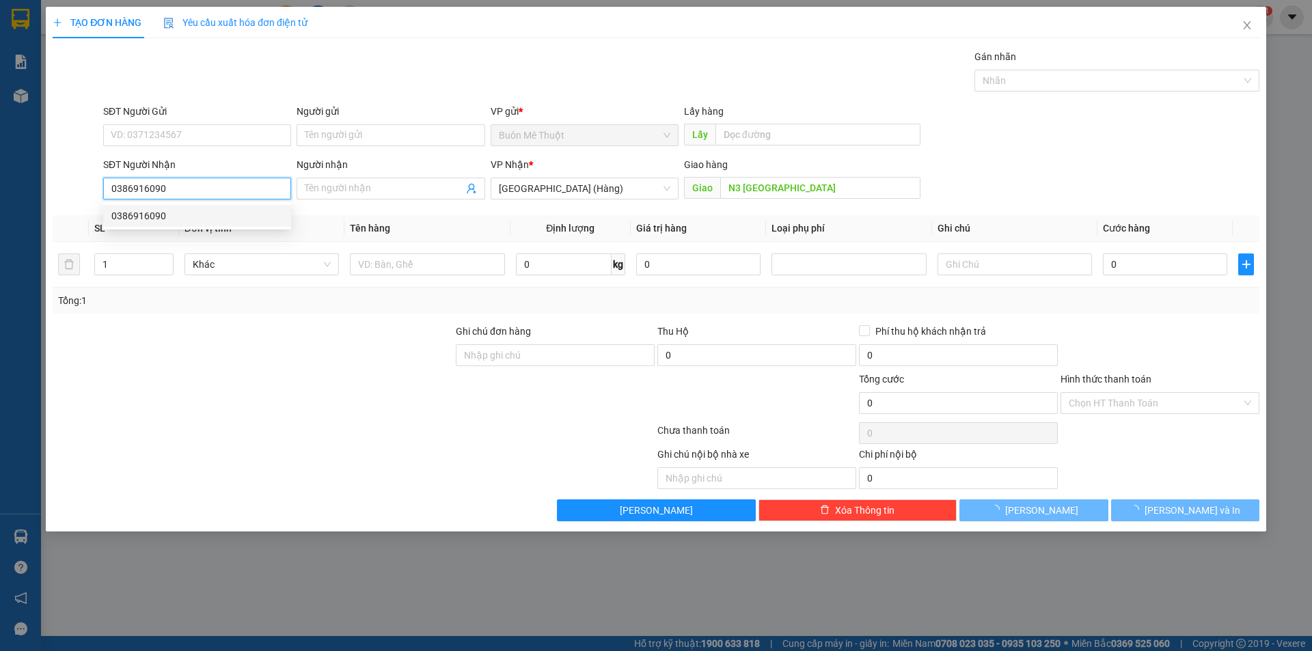
type input "40.000"
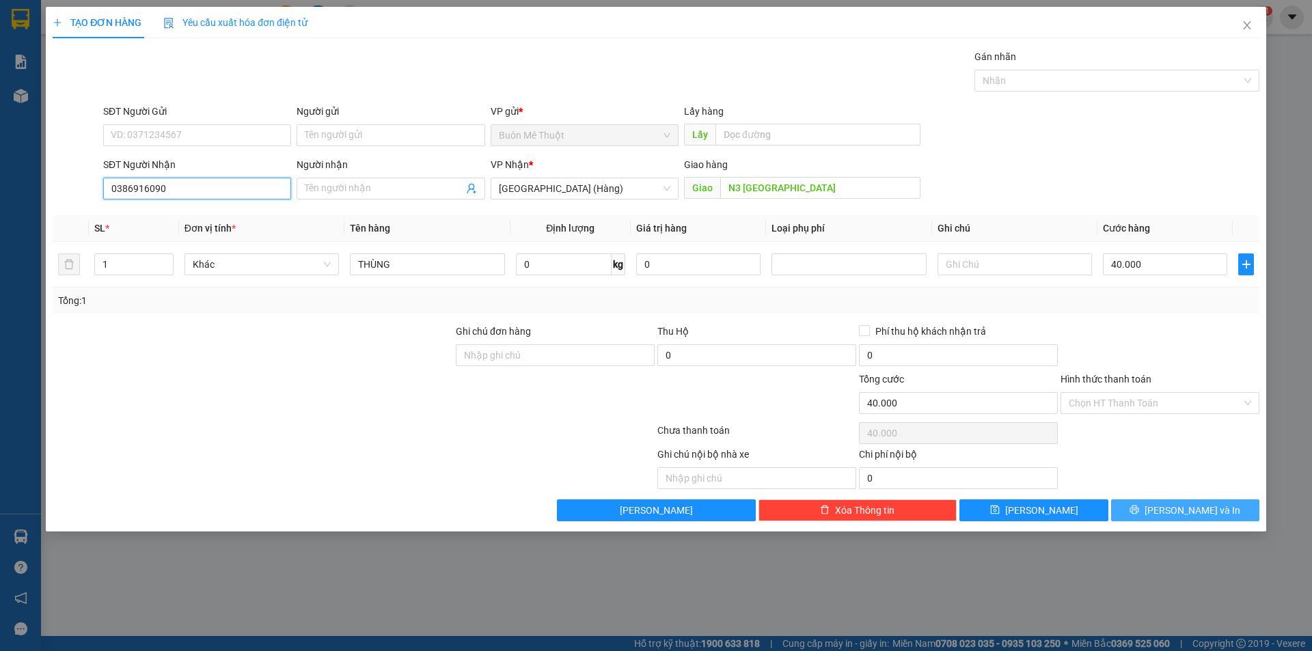
type input "0386916090"
click at [1139, 513] on icon "printer" at bounding box center [1135, 510] width 9 height 9
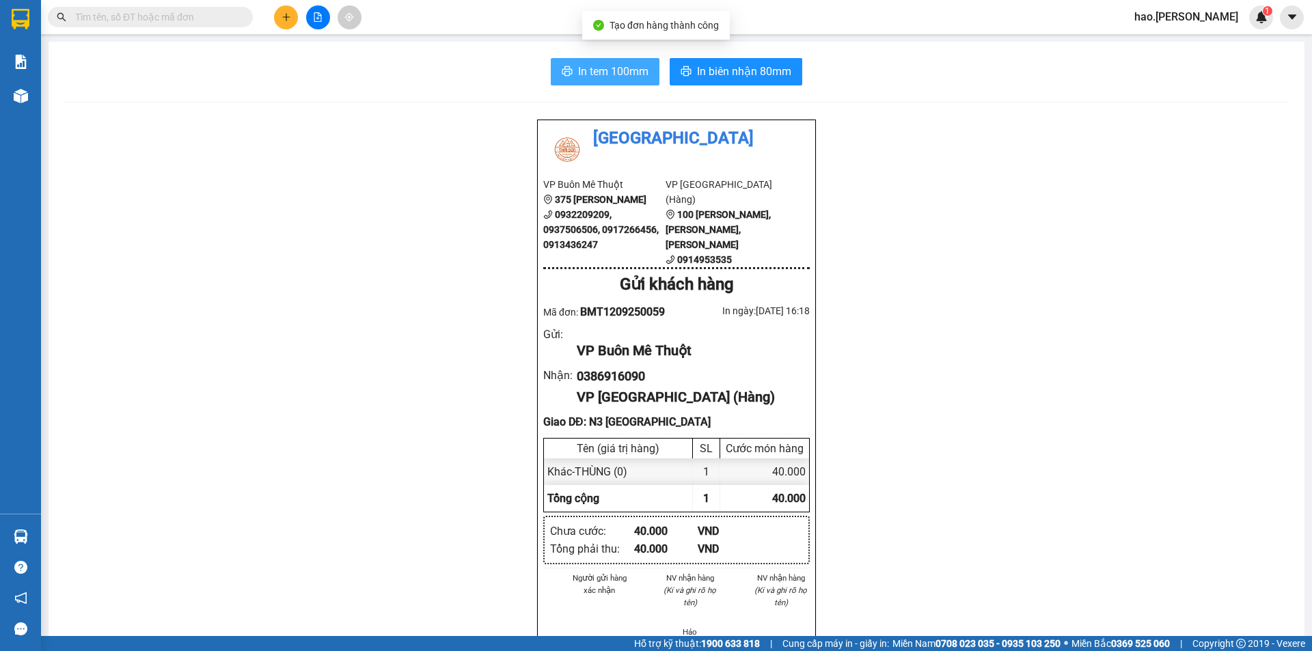
click at [615, 72] on span "In tem 100mm" at bounding box center [613, 71] width 70 height 17
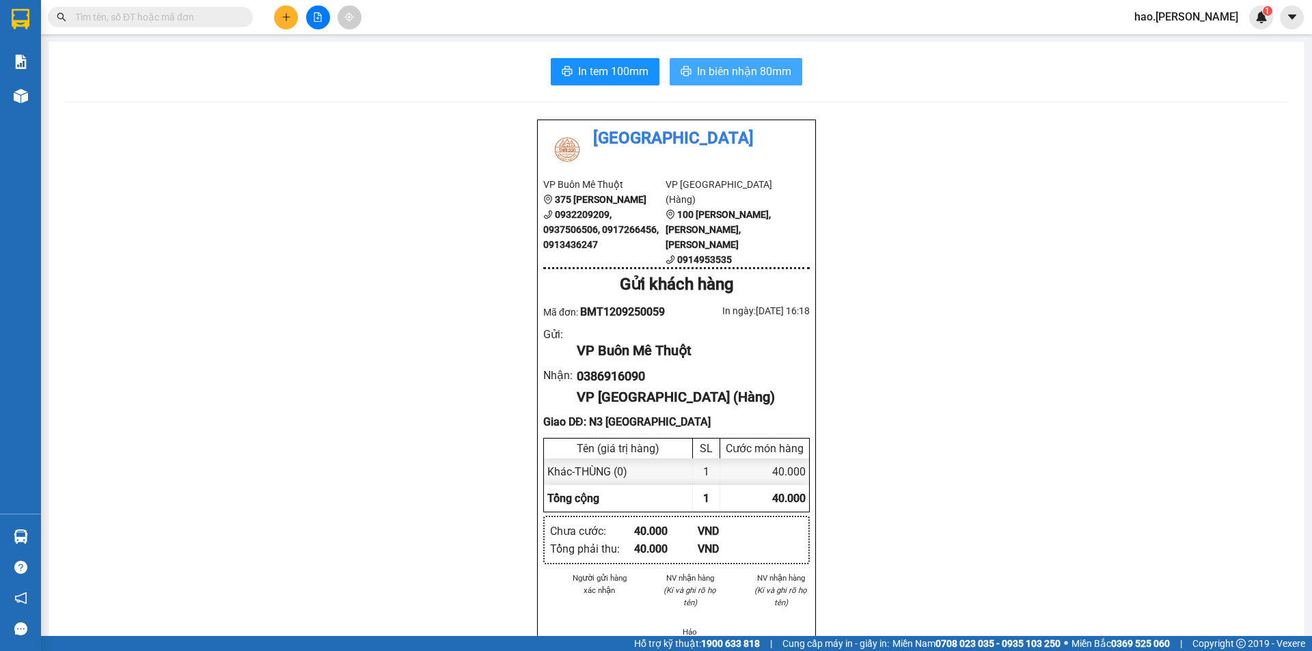
click at [753, 79] on span "In biên nhận 80mm" at bounding box center [744, 71] width 94 height 17
click at [283, 23] on button at bounding box center [286, 17] width 24 height 24
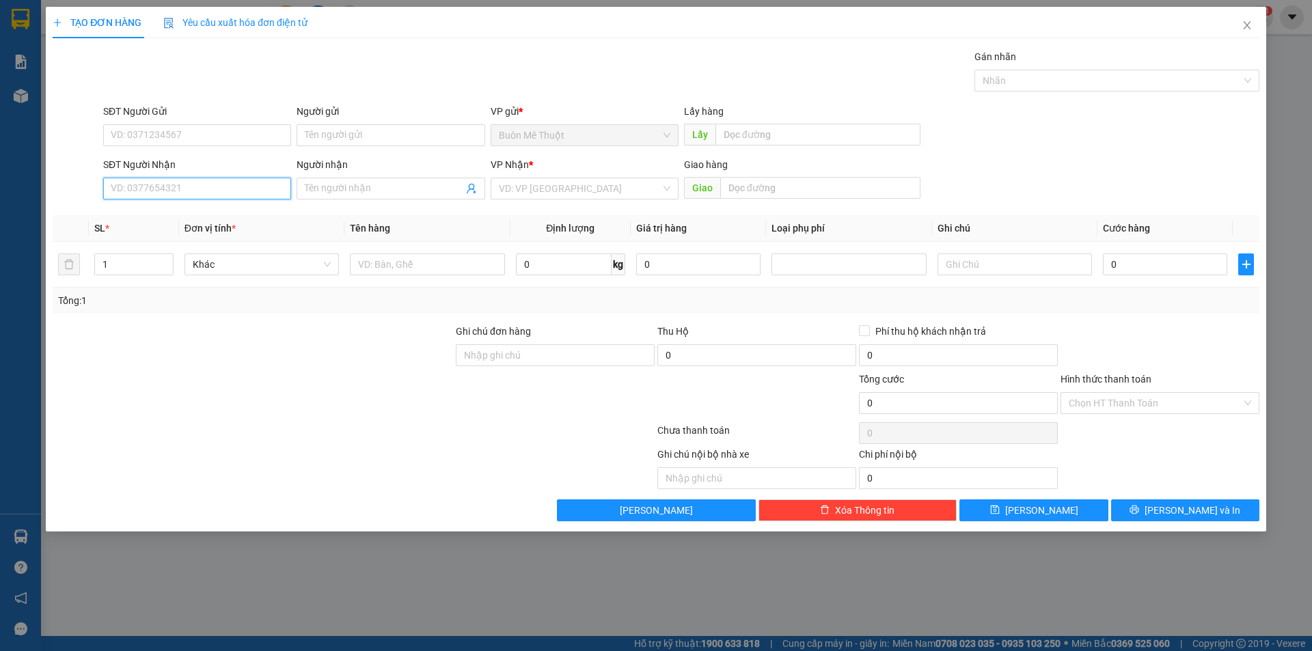
click at [202, 198] on input "SĐT Người Nhận" at bounding box center [197, 189] width 188 height 22
click at [130, 210] on div "0377940957" at bounding box center [197, 215] width 172 height 15
type input "0377940957"
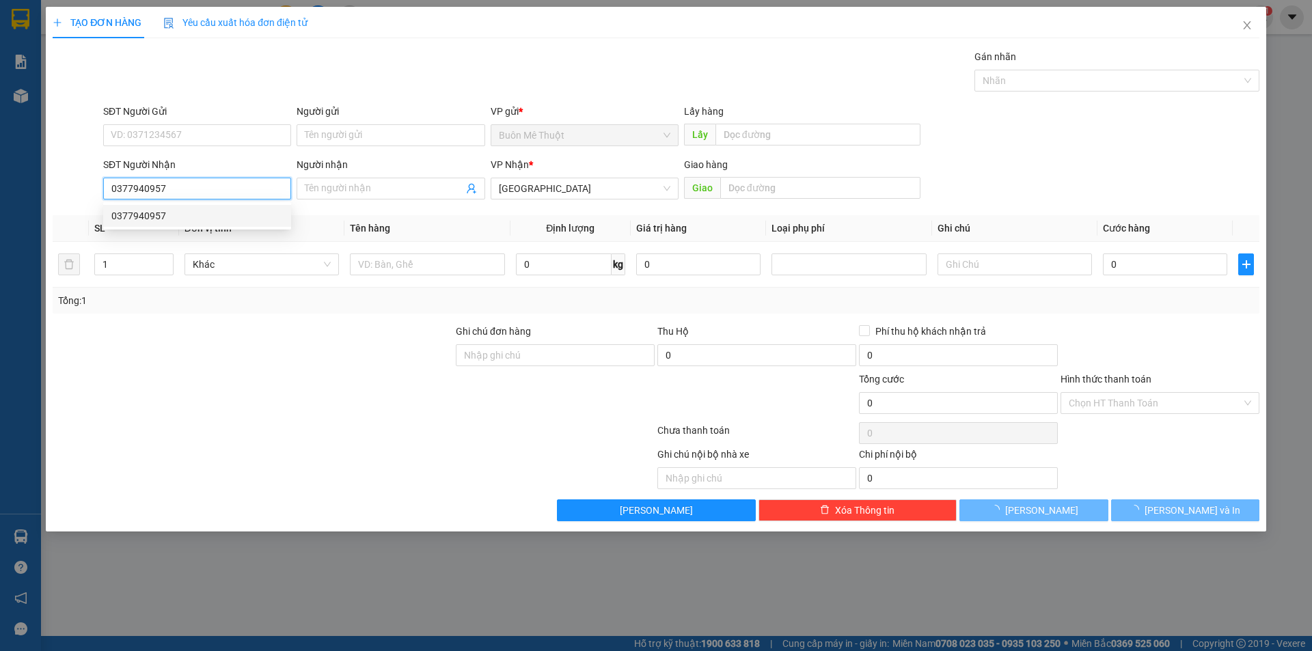
type input "130.000"
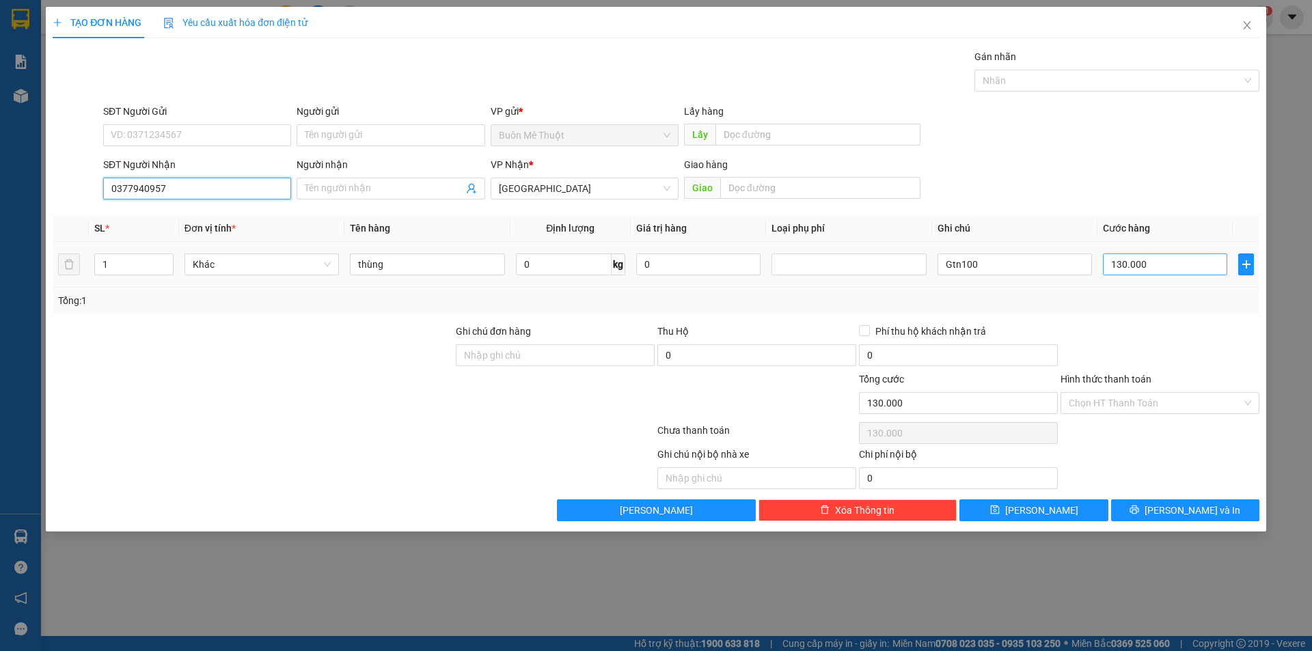
type input "0377940957"
click at [1164, 258] on input "130.000" at bounding box center [1165, 265] width 124 height 22
click at [1151, 327] on div at bounding box center [1161, 348] width 202 height 48
click at [1135, 252] on div "130.000" at bounding box center [1165, 264] width 124 height 27
click at [1132, 262] on input "130.000" at bounding box center [1165, 265] width 124 height 22
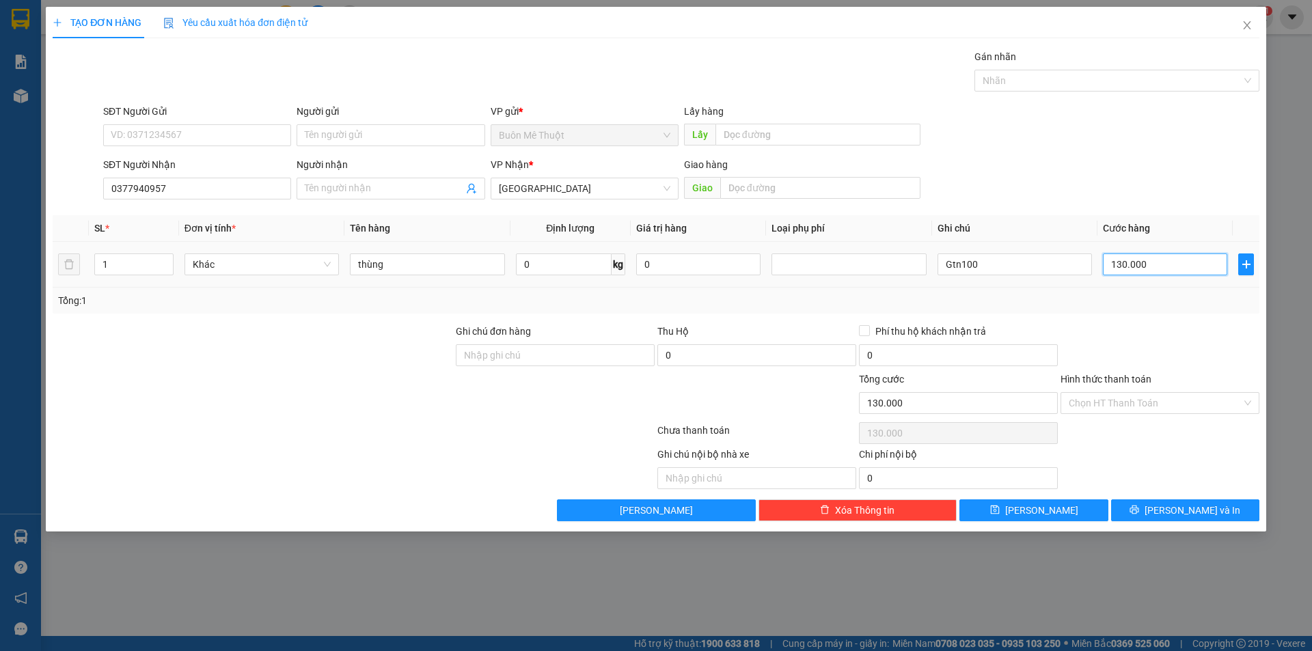
type input "1"
type input "14"
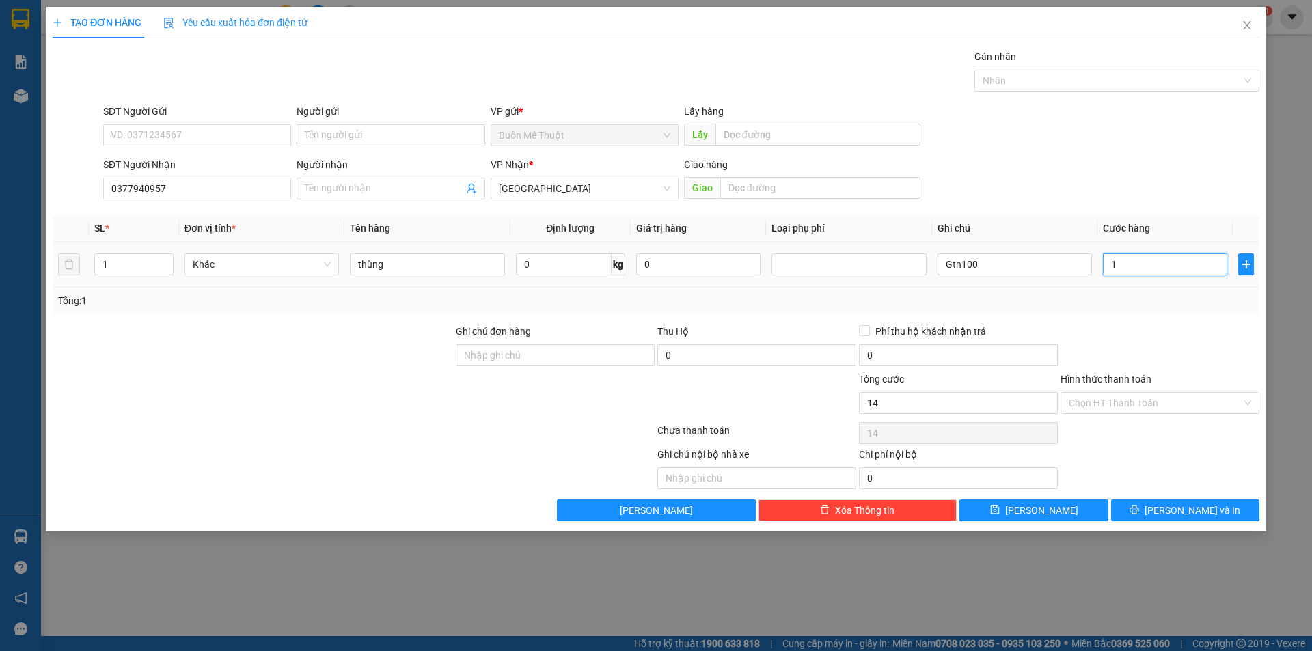
type input "14"
type input "140"
type input "140.000"
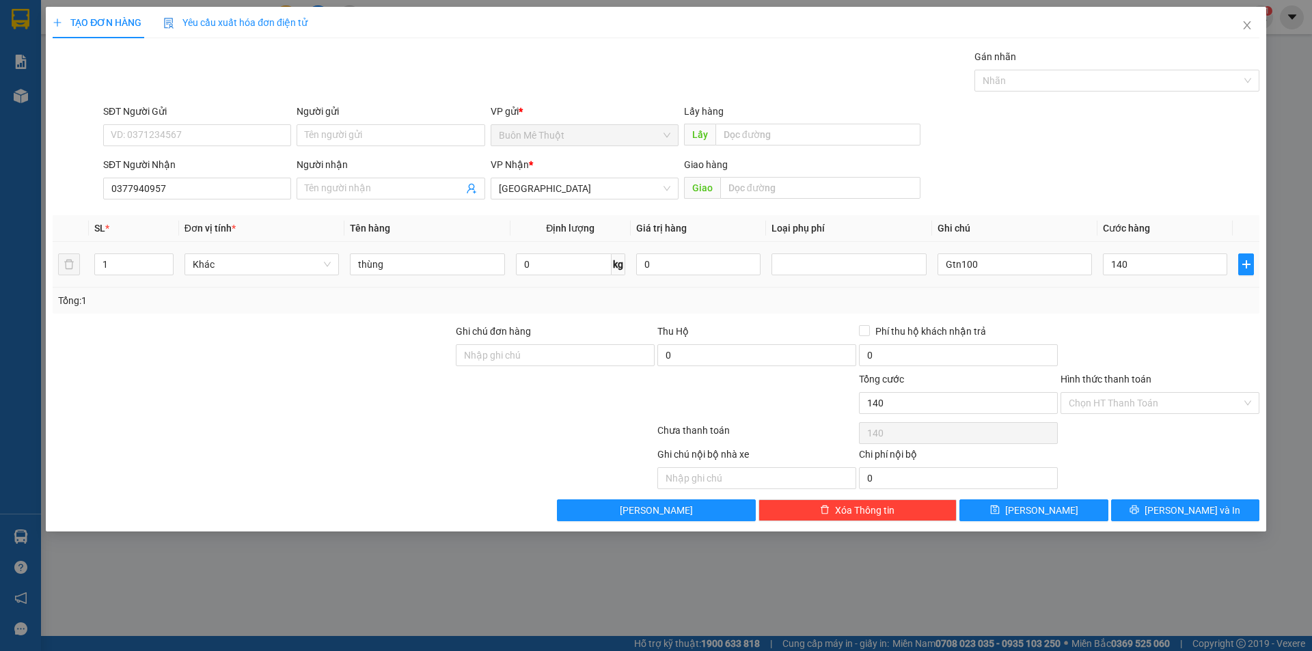
type input "140.000"
click at [1135, 334] on div at bounding box center [1161, 348] width 202 height 48
drag, startPoint x: 1138, startPoint y: 404, endPoint x: 1135, endPoint y: 413, distance: 9.3
click at [1137, 405] on input "Hình thức thanh toán" at bounding box center [1155, 403] width 173 height 21
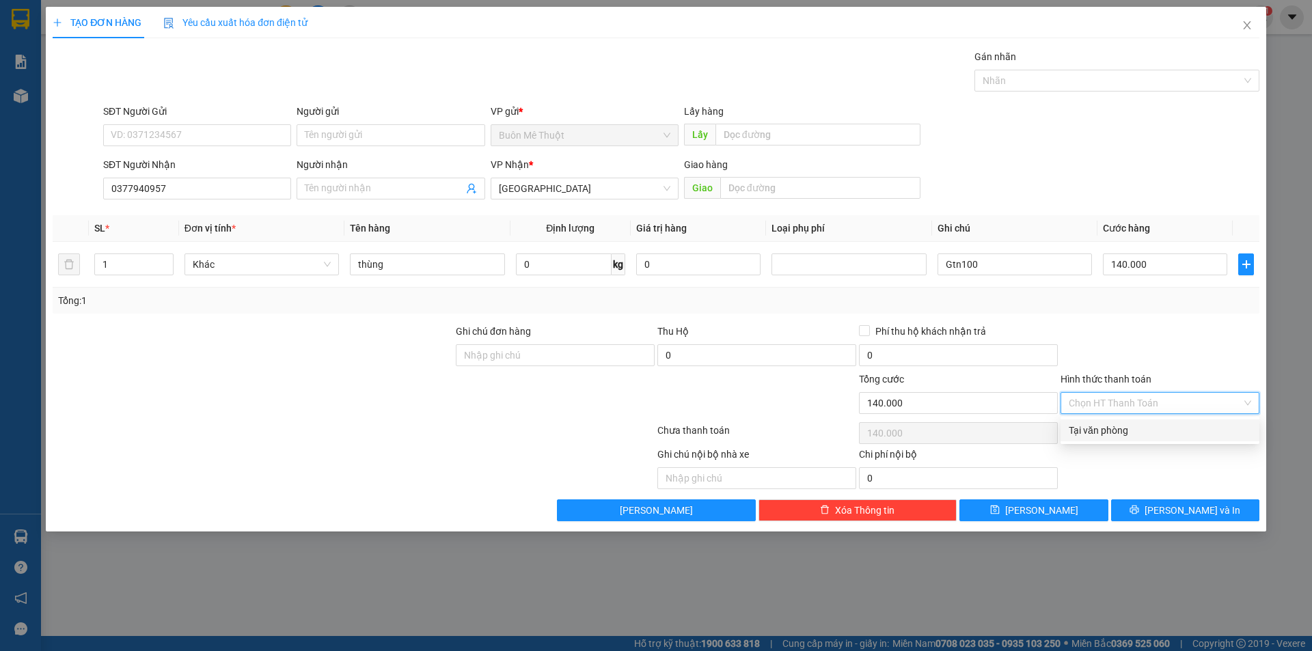
click at [1122, 431] on div "Tại văn phòng" at bounding box center [1160, 430] width 183 height 15
type input "0"
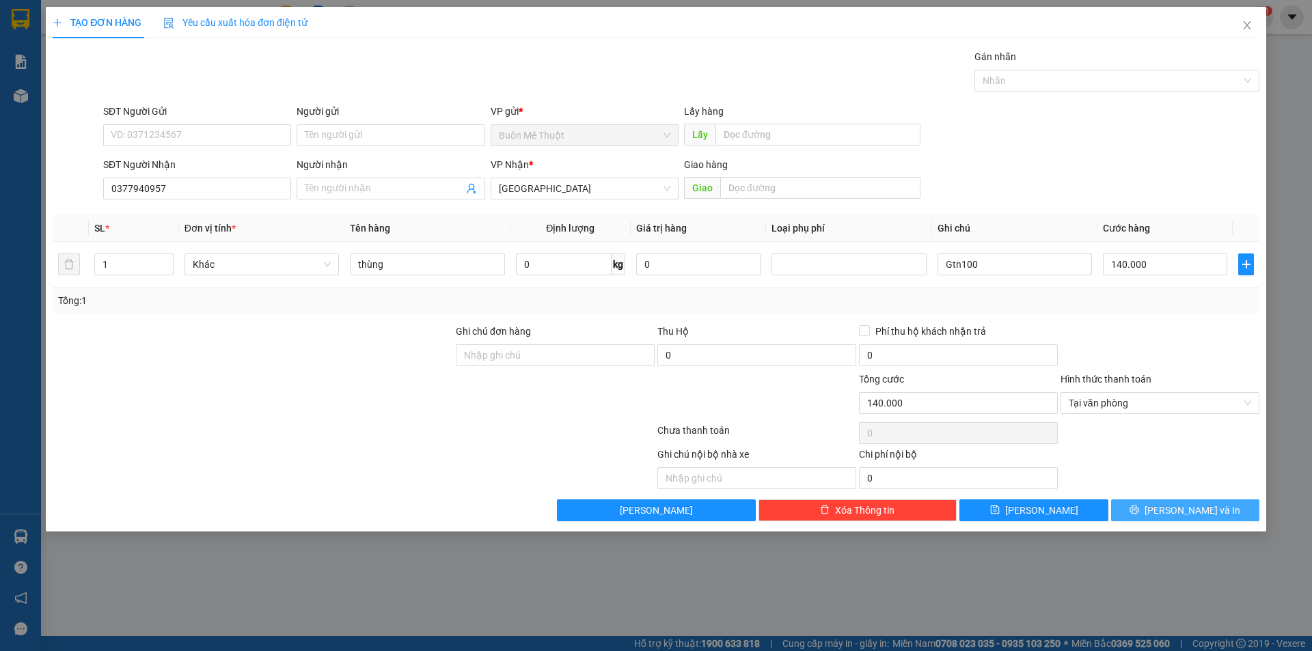
click at [1150, 514] on button "[PERSON_NAME] và In" at bounding box center [1185, 511] width 148 height 22
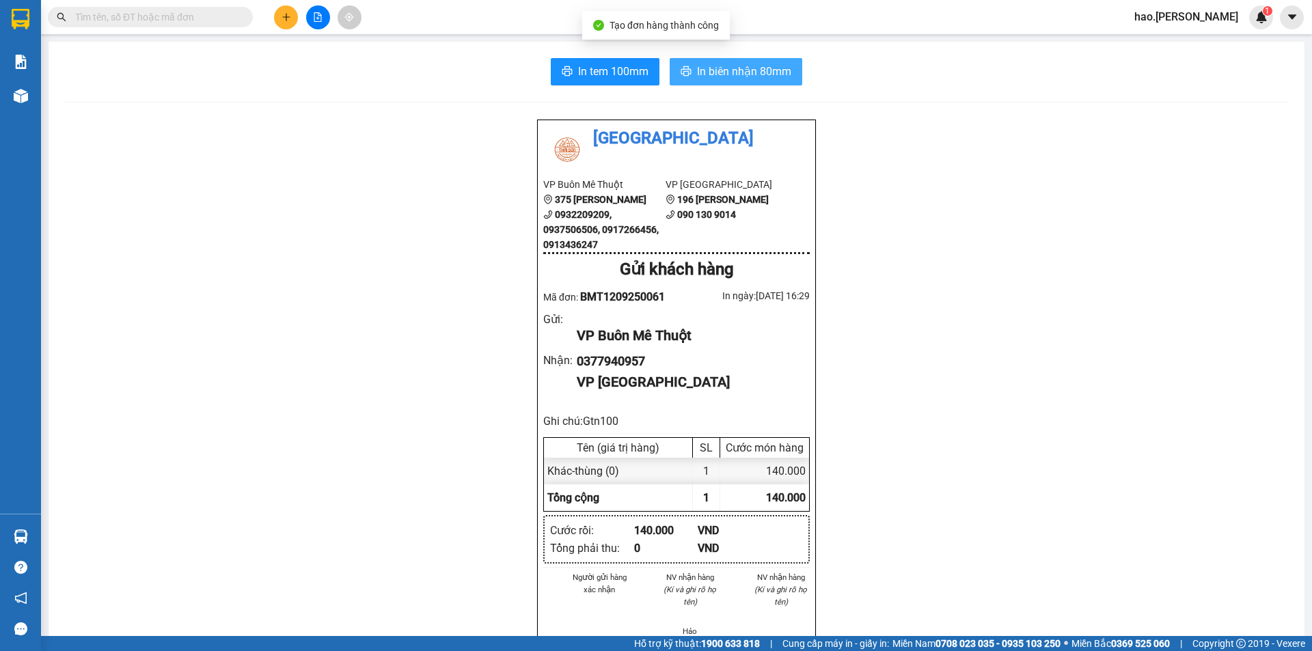
click at [715, 82] on button "In biên nhận 80mm" at bounding box center [736, 71] width 133 height 27
click at [224, 23] on input "text" at bounding box center [155, 17] width 161 height 15
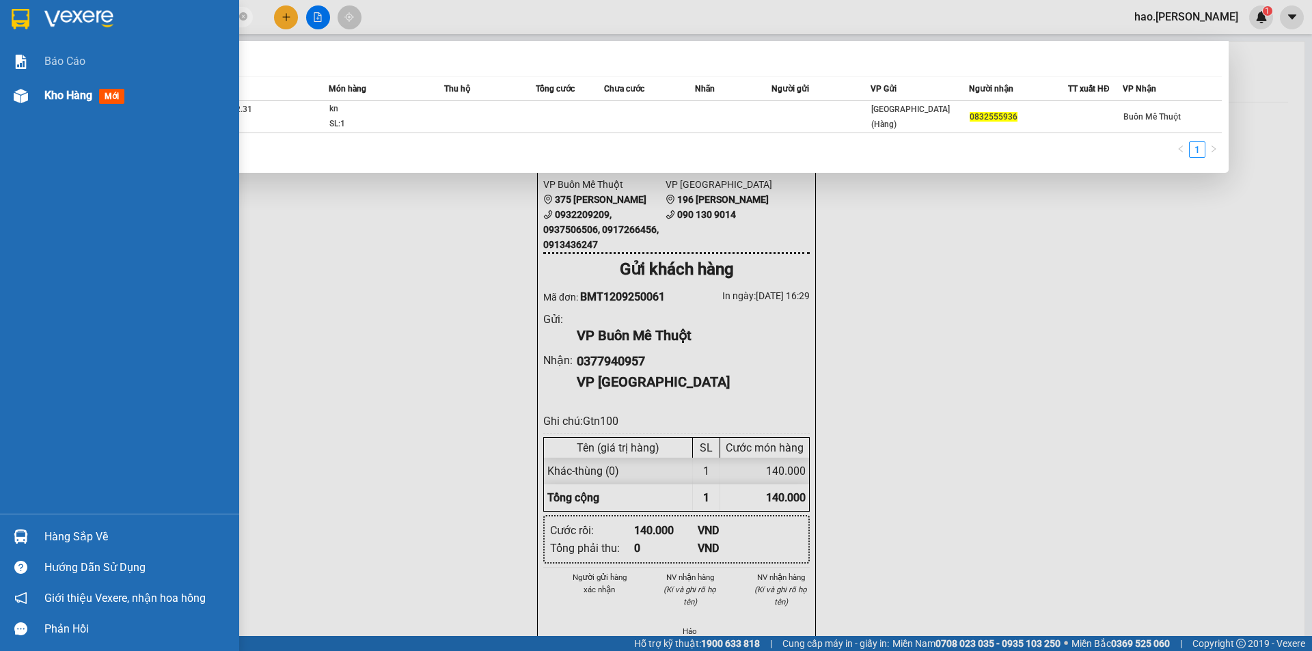
type input "0832555936"
click at [47, 102] on span "Kho hàng" at bounding box center [68, 95] width 48 height 13
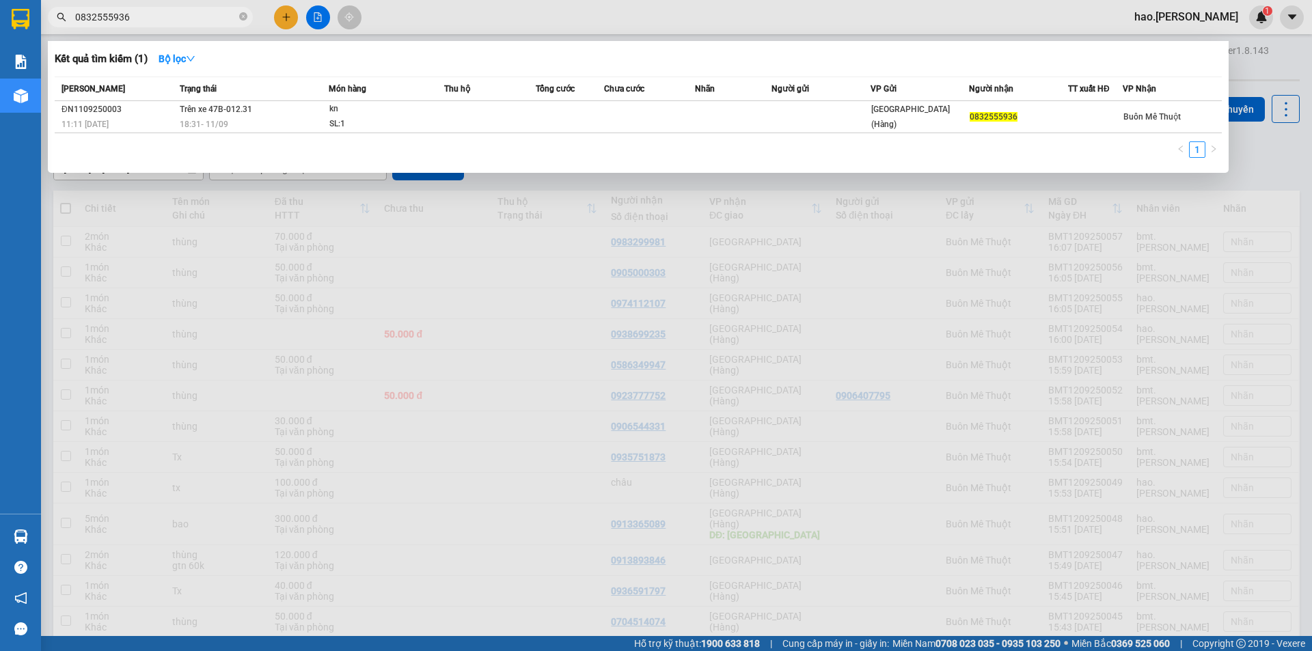
click at [1068, 191] on div at bounding box center [656, 325] width 1312 height 651
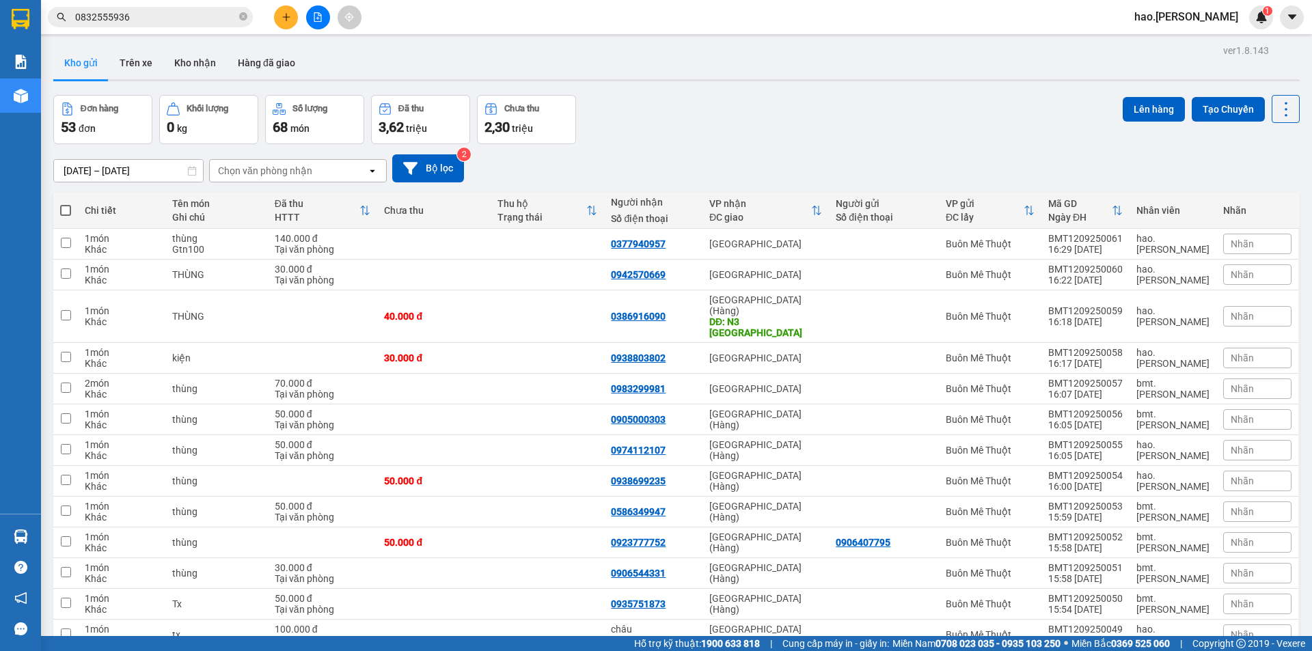
click at [293, 178] on div "Chọn văn phòng nhận" at bounding box center [288, 171] width 157 height 22
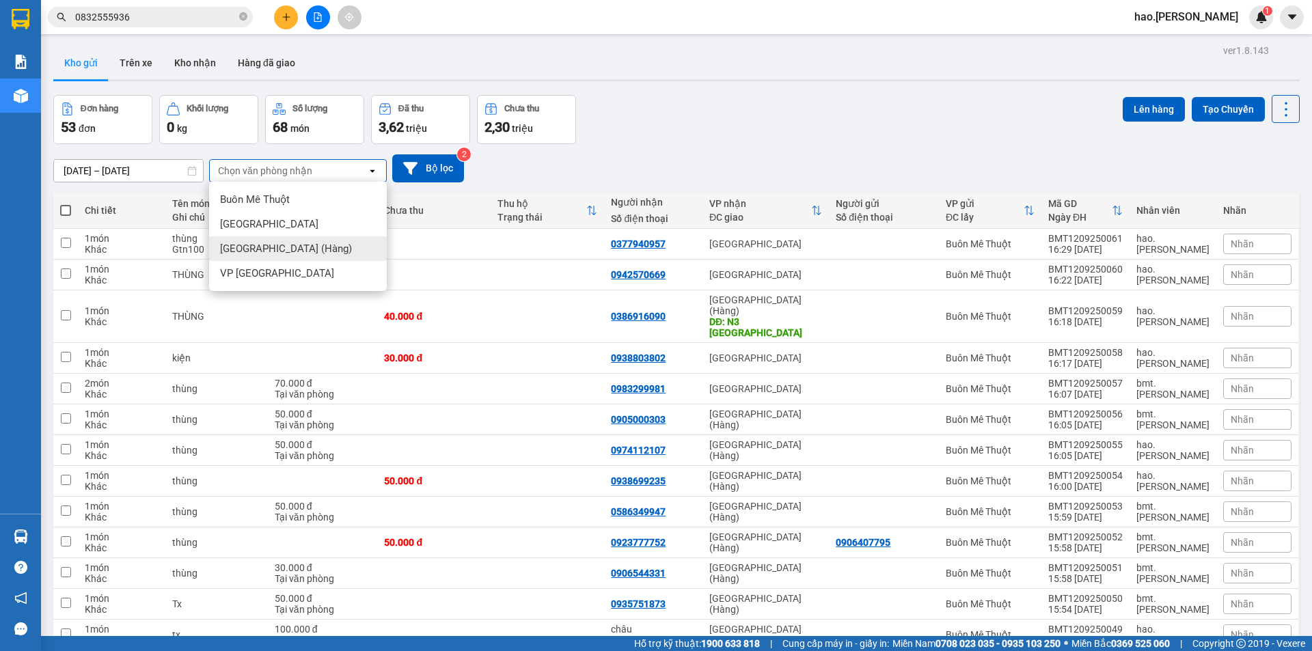
click at [286, 249] on span "[GEOGRAPHIC_DATA] (Hàng)" at bounding box center [286, 249] width 132 height 14
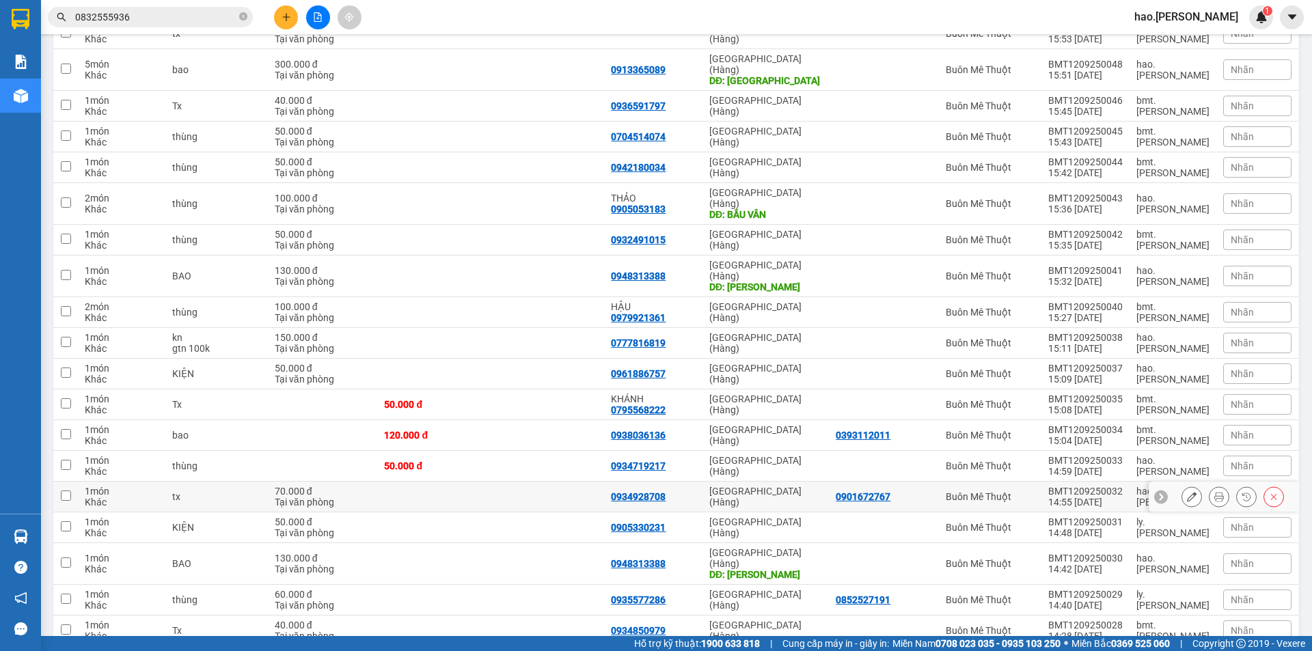
scroll to position [547, 0]
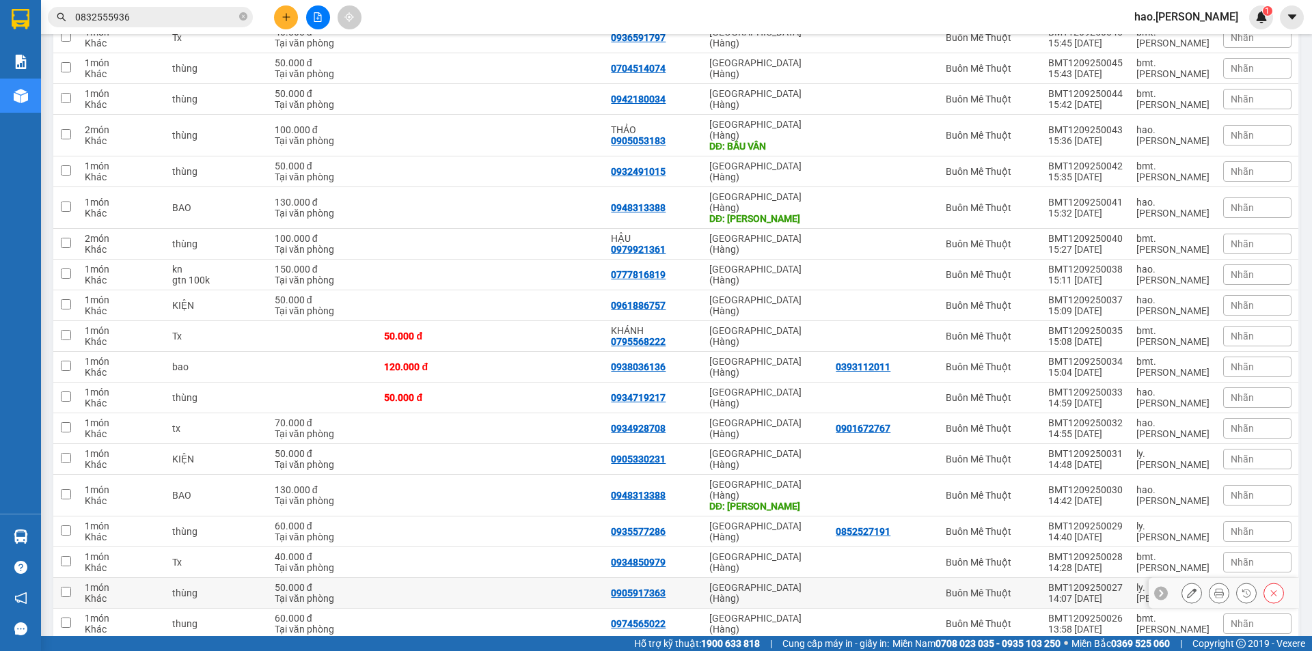
click at [1215, 589] on icon at bounding box center [1220, 594] width 10 height 10
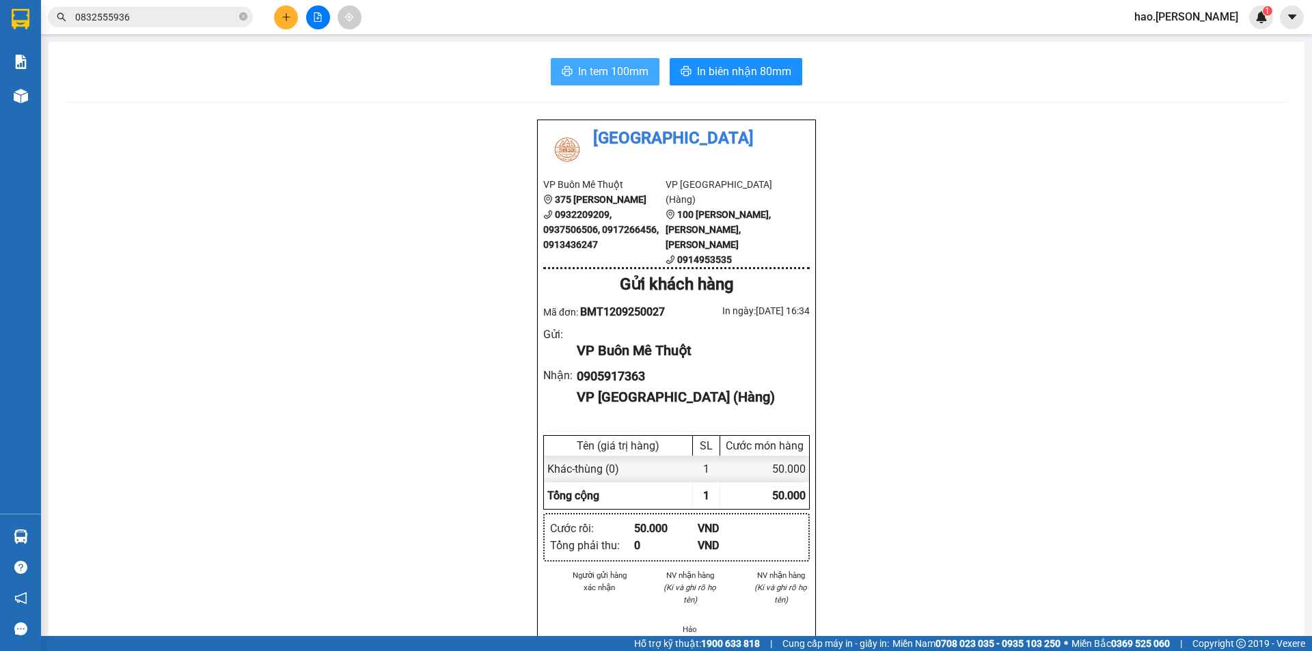
click at [629, 66] on span "In tem 100mm" at bounding box center [613, 71] width 70 height 17
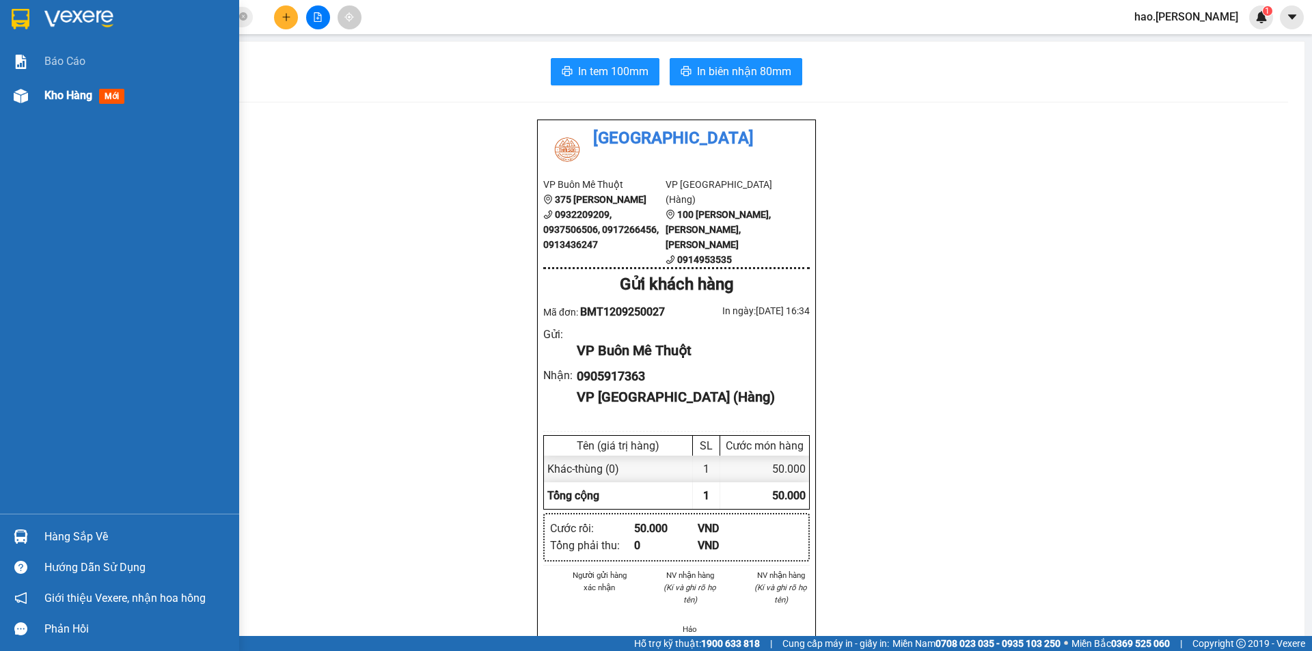
drag, startPoint x: 70, startPoint y: 82, endPoint x: 71, endPoint y: 98, distance: 16.5
click at [70, 94] on div "Kho hàng mới" at bounding box center [136, 96] width 185 height 34
click at [71, 98] on span "Kho hàng" at bounding box center [68, 95] width 48 height 13
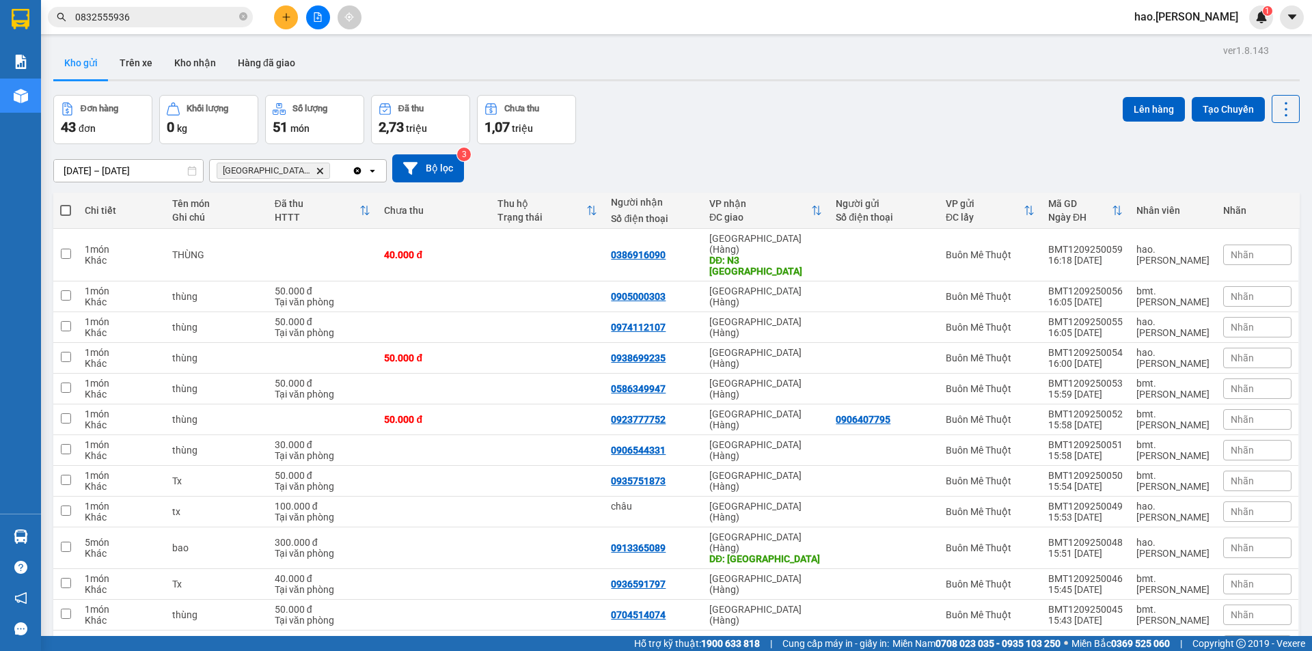
click at [297, 176] on span "Đà Nẵng (Hàng) Delete" at bounding box center [273, 171] width 113 height 16
click at [317, 172] on icon "Đà Nẵng (Hàng), close by backspace" at bounding box center [320, 170] width 6 height 6
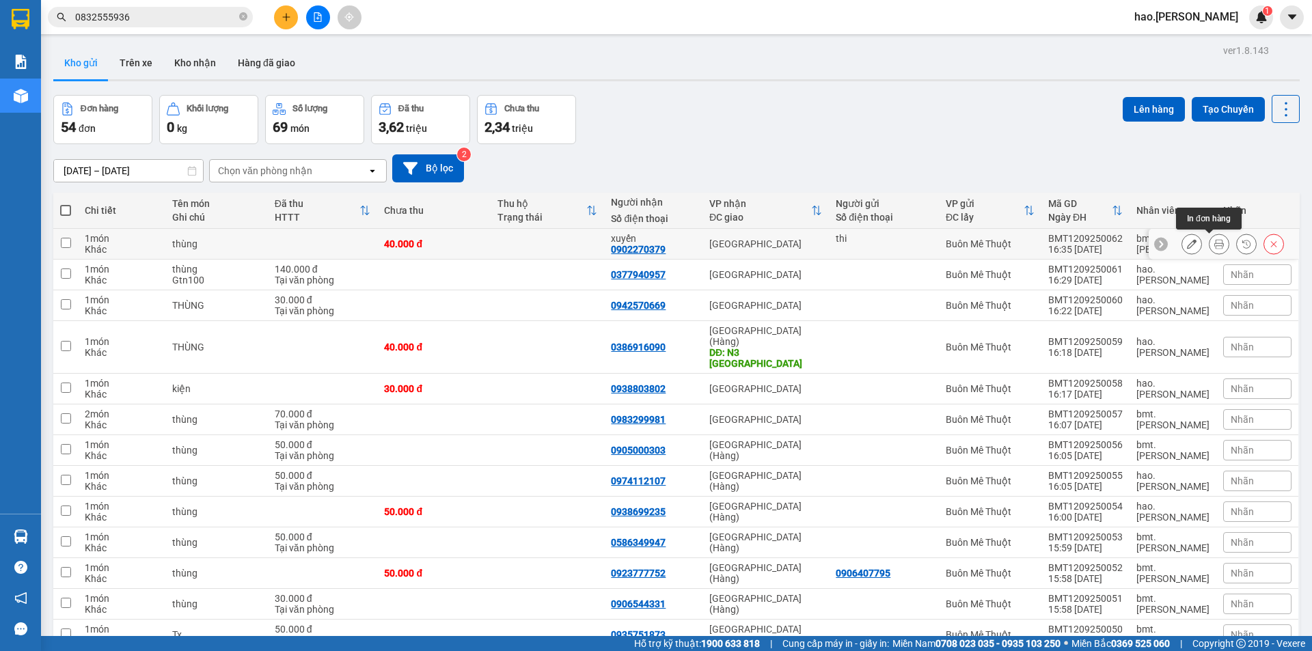
click at [1210, 251] on button at bounding box center [1219, 244] width 19 height 24
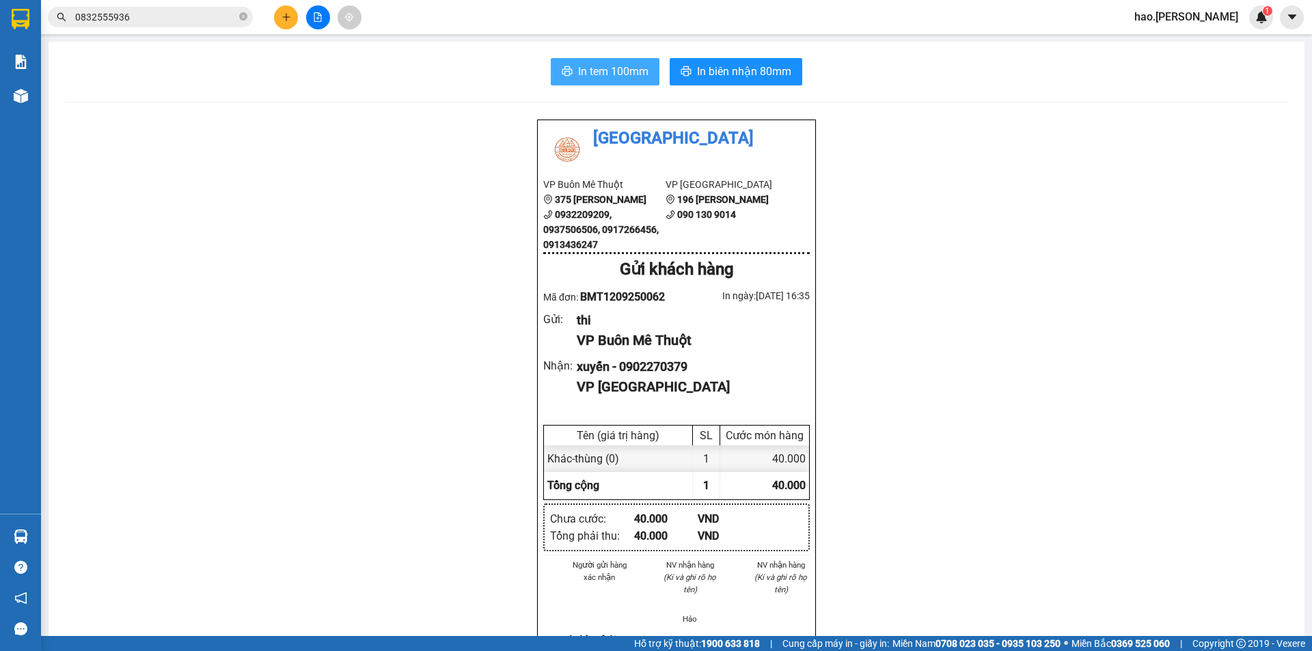
click at [596, 83] on button "In tem 100mm" at bounding box center [605, 71] width 109 height 27
click at [727, 81] on button "In biên nhận 80mm" at bounding box center [736, 71] width 133 height 27
click at [289, 18] on icon "plus" at bounding box center [287, 17] width 10 height 10
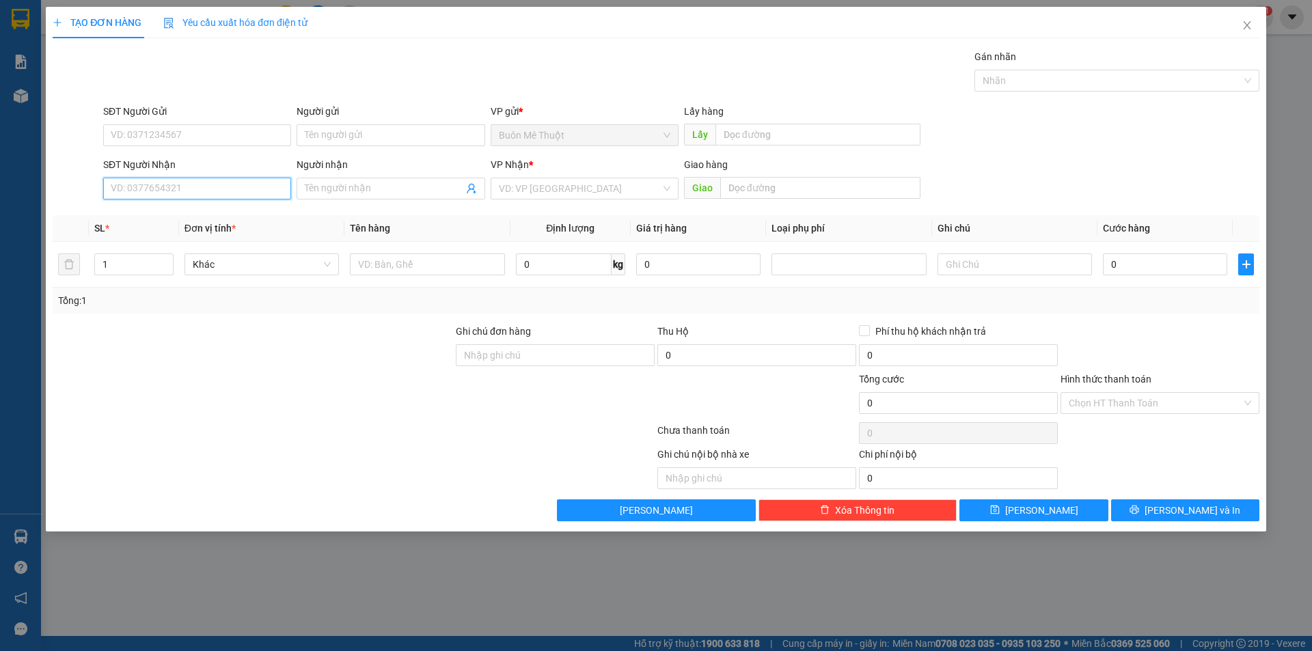
click at [252, 194] on input "SĐT Người Nhận" at bounding box center [197, 189] width 188 height 22
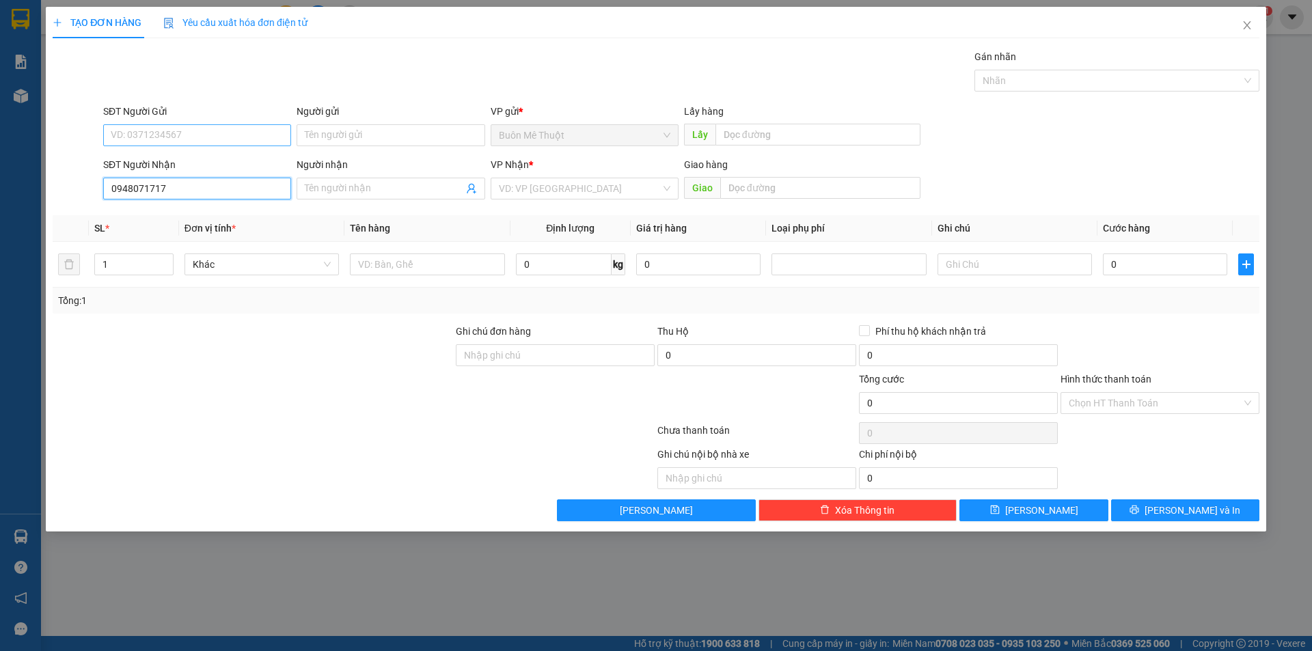
type input "0948071717"
click at [169, 129] on input "SĐT Người Gửi" at bounding box center [197, 135] width 188 height 22
type input "0946074747"
click at [590, 203] on body "Kết quả tìm kiếm ( 1 ) Bộ lọc Mã ĐH Trạng thái Món hàng Thu hộ Tổng cước Chưa c…" at bounding box center [656, 325] width 1312 height 651
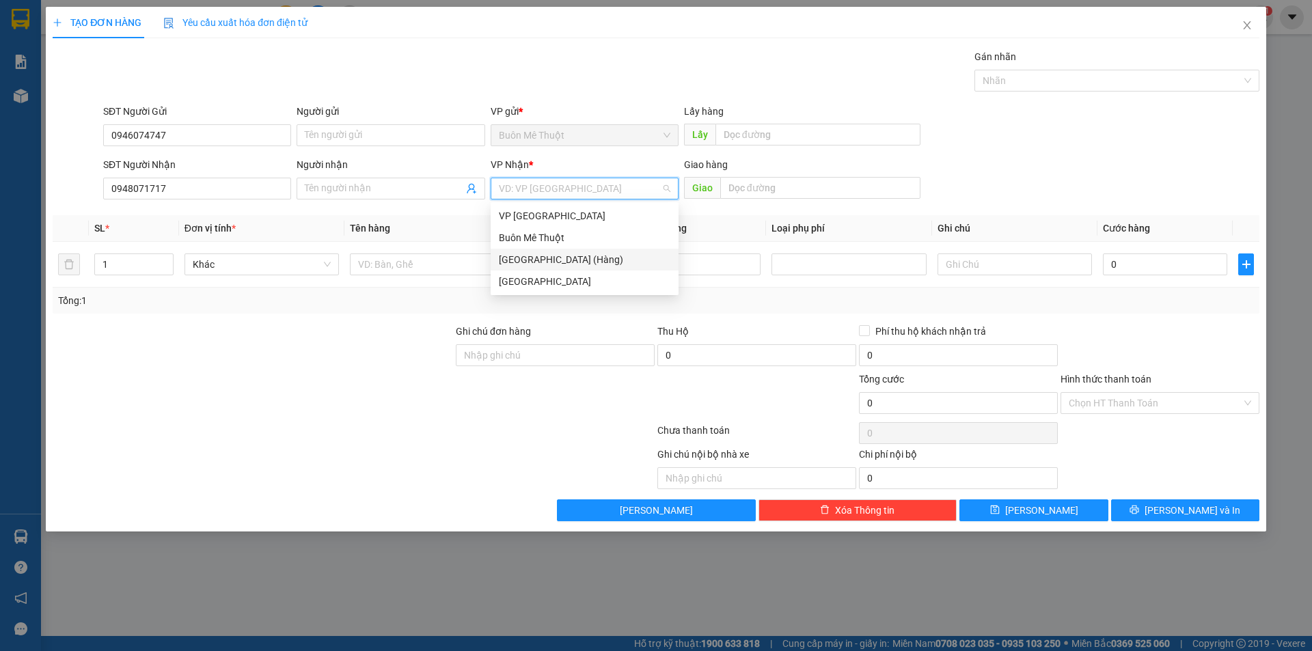
click at [543, 262] on div "[GEOGRAPHIC_DATA] (Hàng)" at bounding box center [585, 259] width 172 height 15
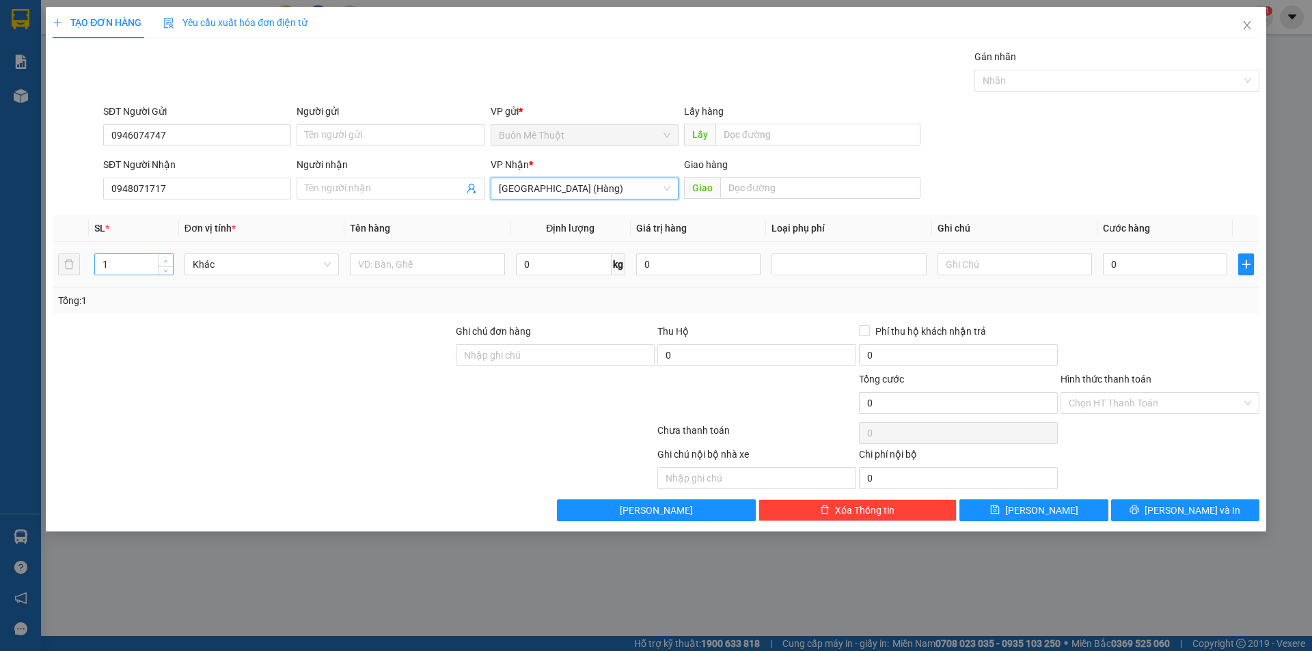
type input "2"
click at [164, 259] on icon "up" at bounding box center [165, 261] width 5 height 5
click at [431, 256] on input "text" at bounding box center [427, 265] width 154 height 22
click at [430, 256] on input "text" at bounding box center [427, 265] width 154 height 22
type input "1 xe + 1 thùng"
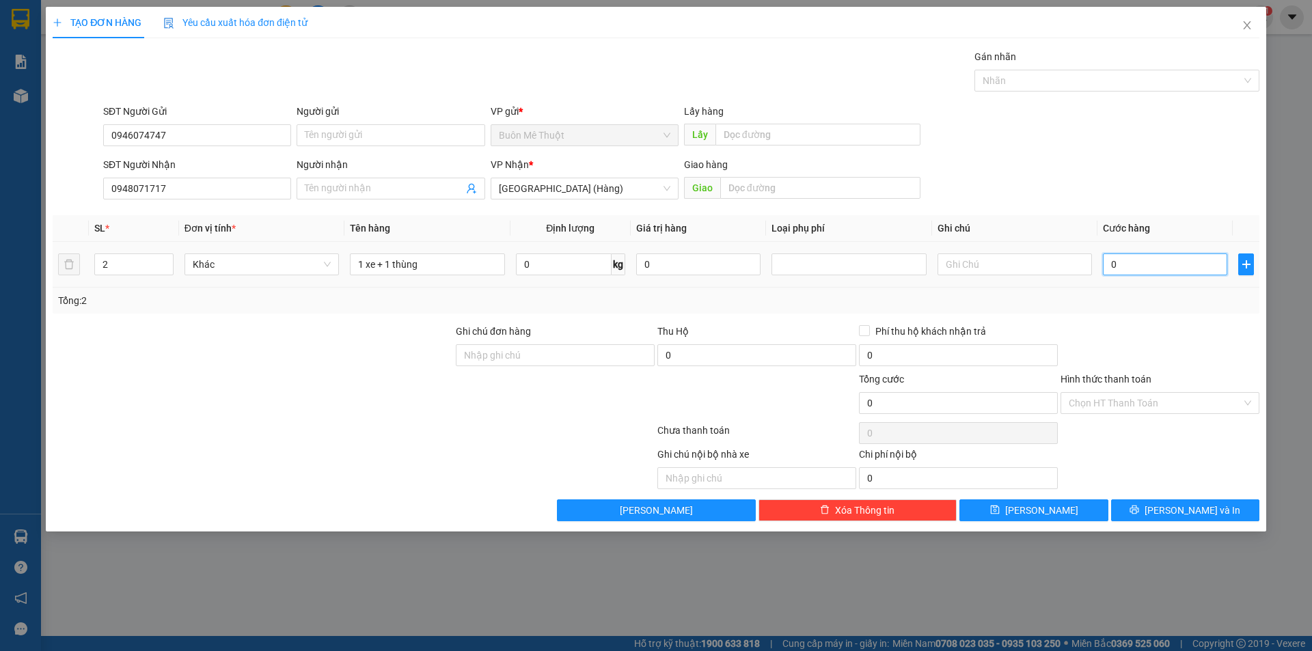
click at [1126, 267] on input "0" at bounding box center [1165, 265] width 124 height 22
type input "5"
type input "55"
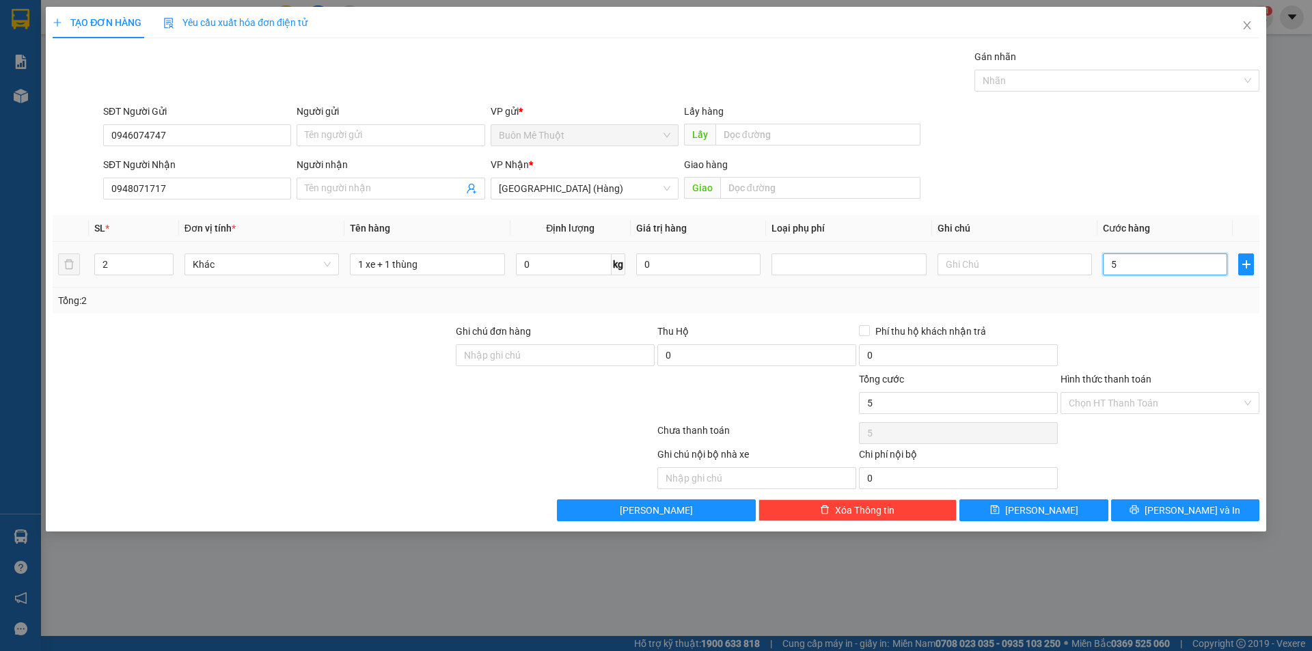
type input "55"
type input "550"
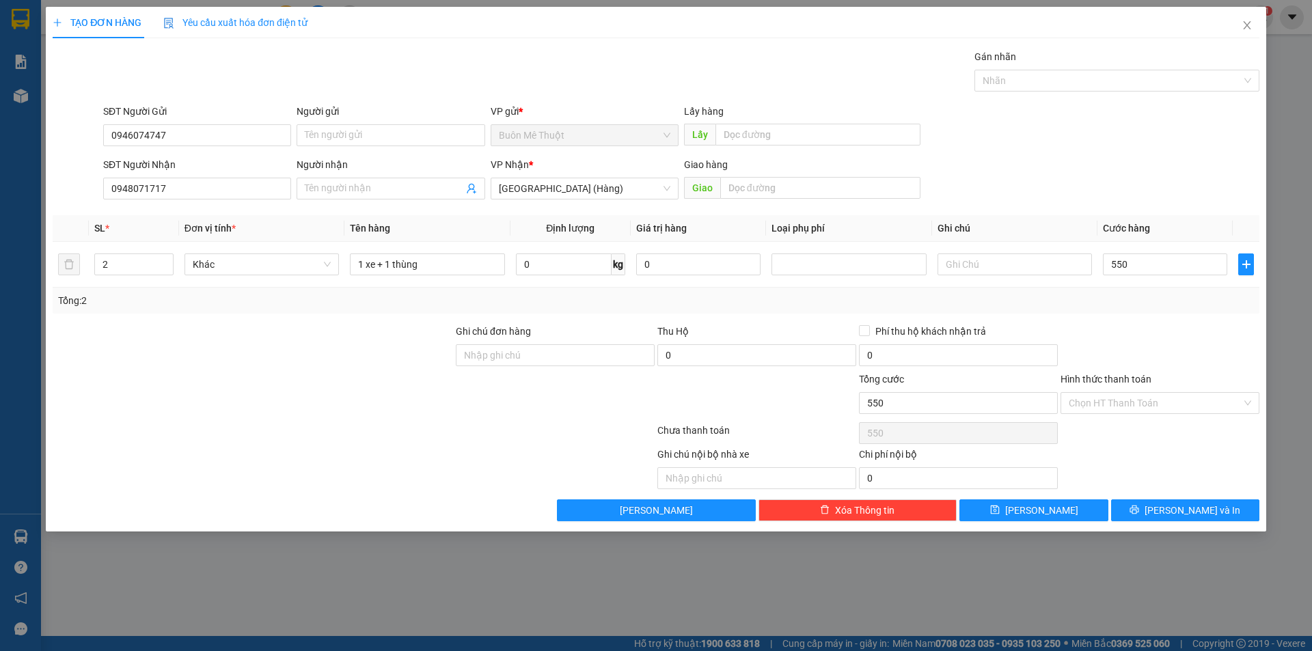
type input "550.000"
click at [1105, 307] on div "Tổng: 2" at bounding box center [656, 300] width 1196 height 15
drag, startPoint x: 1131, startPoint y: 388, endPoint x: 1118, endPoint y: 409, distance: 23.9
click at [1124, 396] on div "Hình thức thanh toán Chọn HT Thanh Toán" at bounding box center [1160, 396] width 199 height 48
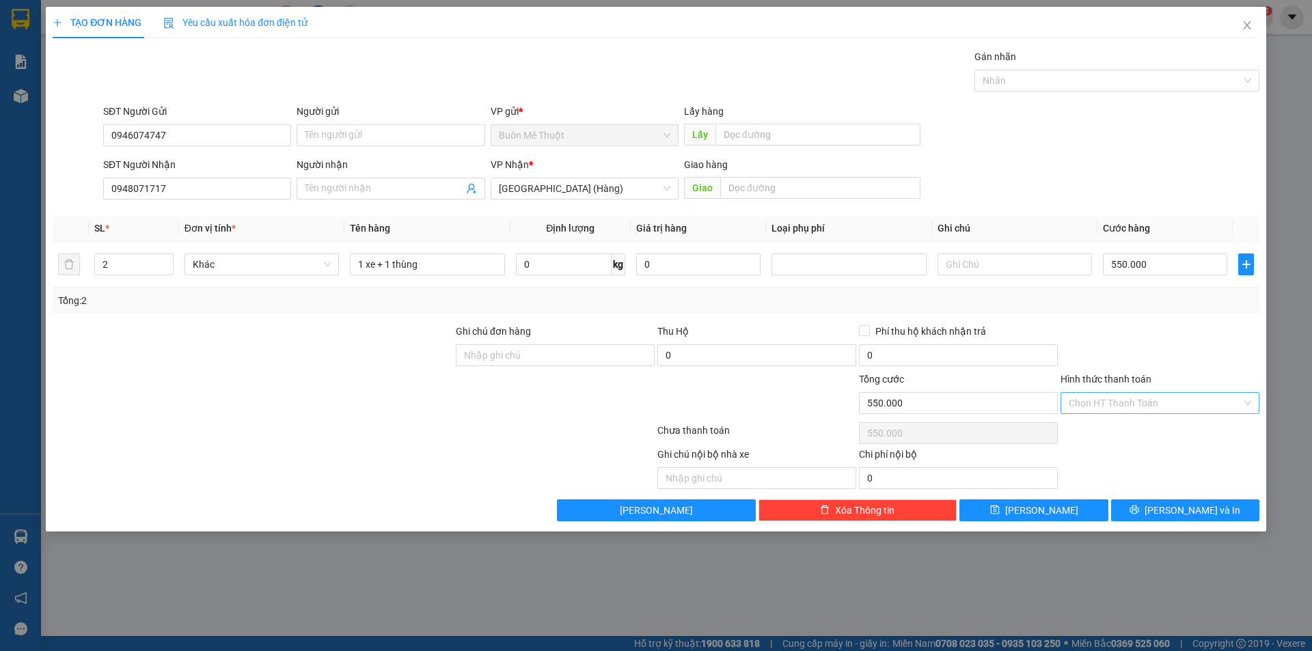
click at [1118, 409] on input "Hình thức thanh toán" at bounding box center [1155, 403] width 173 height 21
click at [1102, 428] on div "Tại văn phòng" at bounding box center [1160, 430] width 183 height 15
type input "0"
click at [1157, 502] on button "[PERSON_NAME] và In" at bounding box center [1185, 511] width 148 height 22
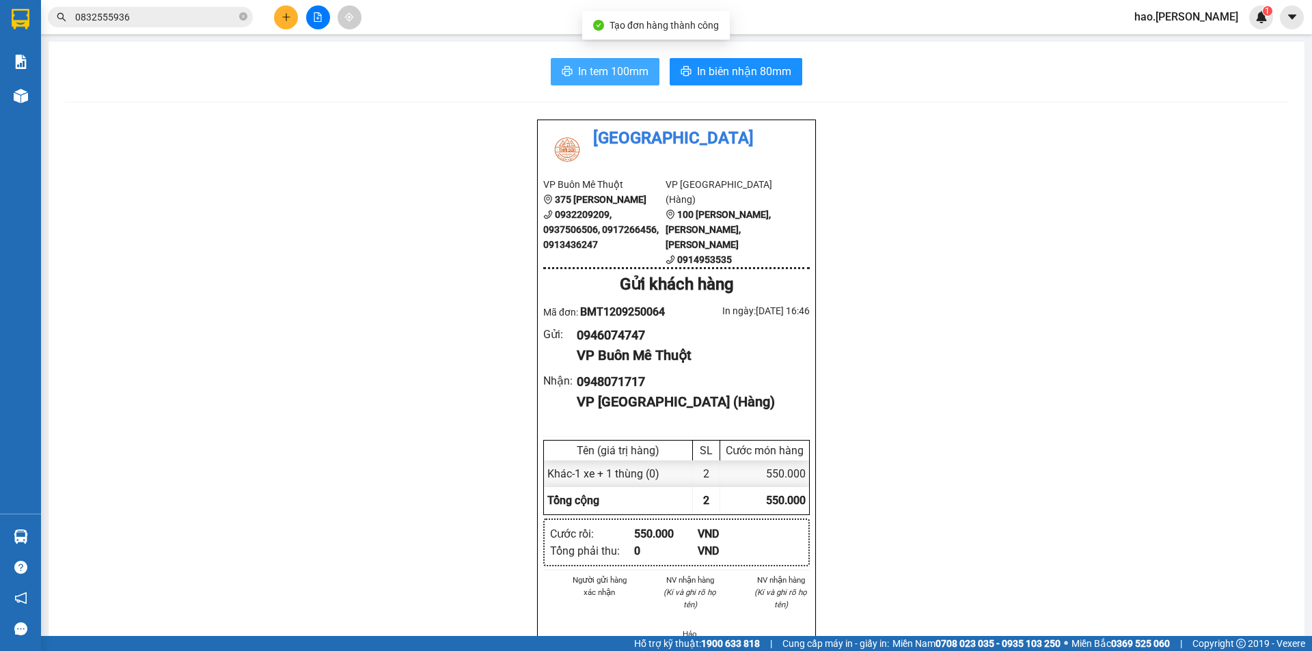
click at [611, 68] on span "In tem 100mm" at bounding box center [613, 71] width 70 height 17
click at [607, 62] on button "In tem 100mm" at bounding box center [605, 71] width 109 height 27
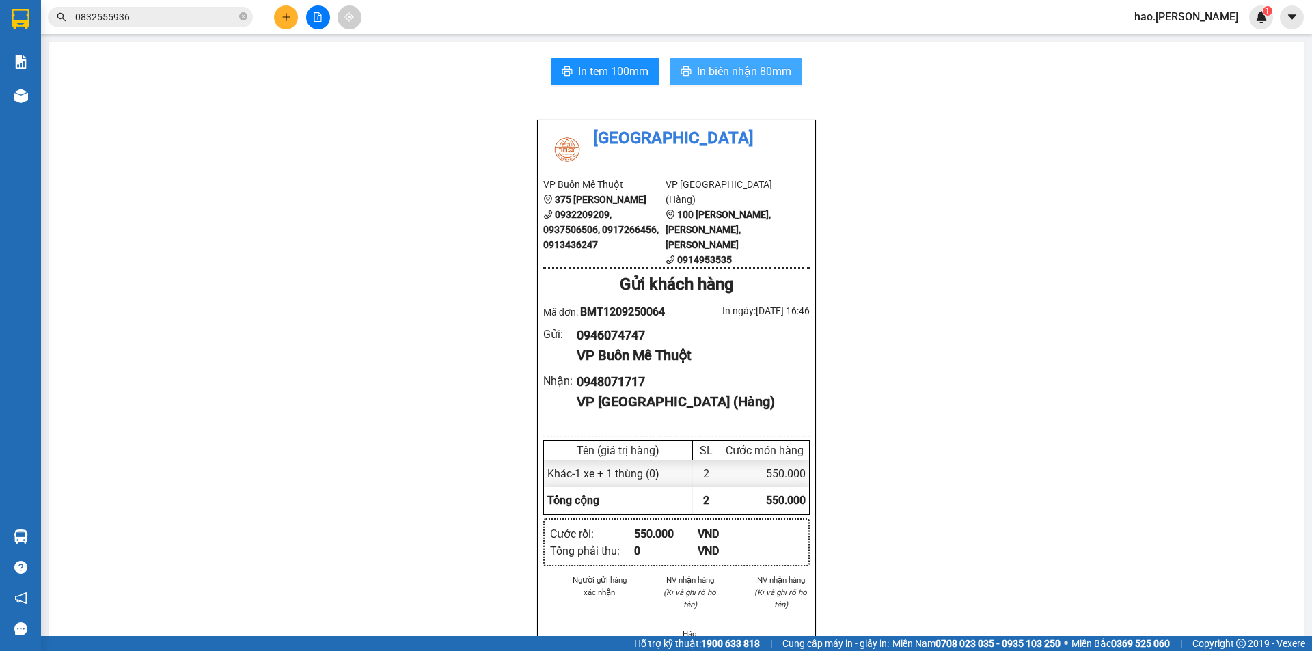
click at [739, 76] on span "In biên nhận 80mm" at bounding box center [744, 71] width 94 height 17
click at [282, 12] on button at bounding box center [286, 17] width 24 height 24
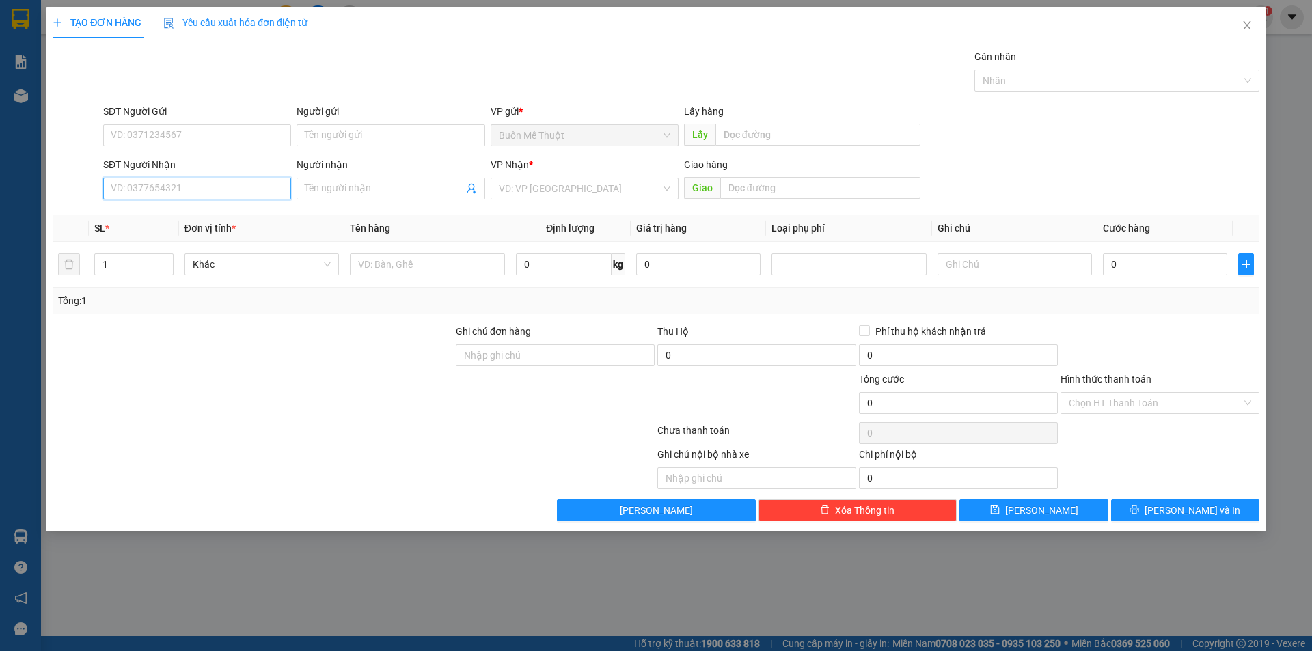
click at [185, 189] on input "SĐT Người Nhận" at bounding box center [197, 189] width 188 height 22
click at [154, 212] on div "0905993117" at bounding box center [197, 215] width 172 height 15
type input "0905993117"
type input "50.000"
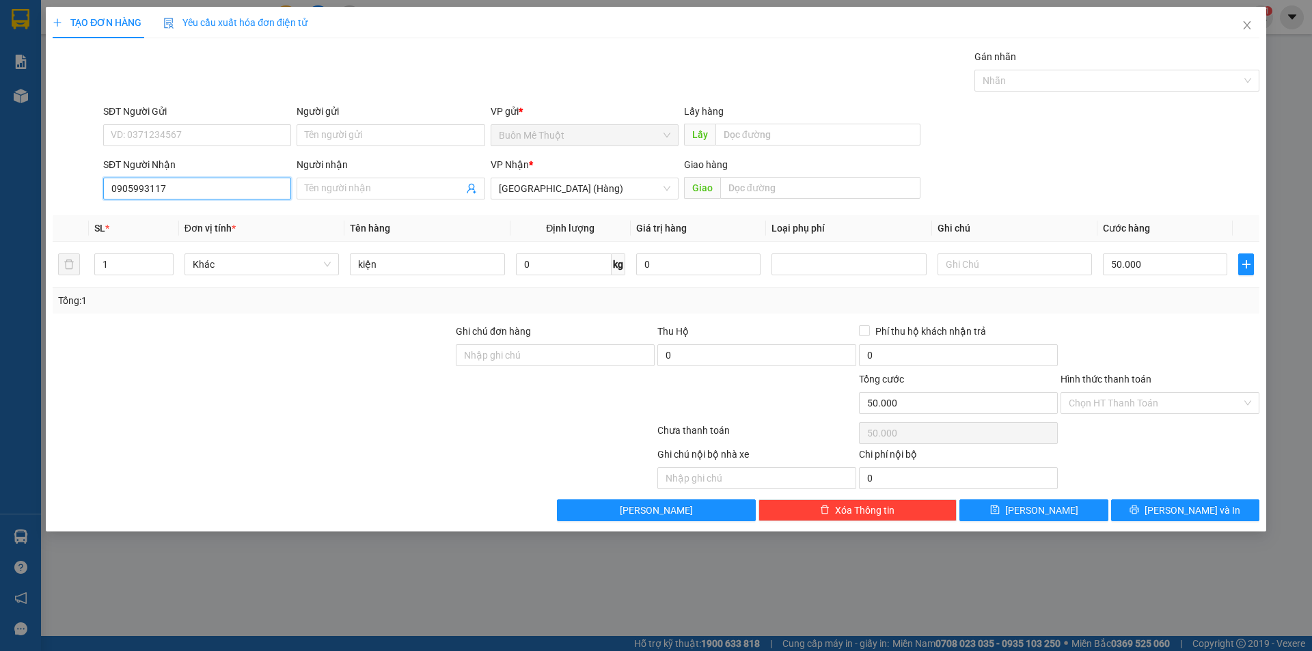
type input "0905993117"
drag, startPoint x: 1194, startPoint y: 500, endPoint x: 1194, endPoint y: 516, distance: 16.4
click at [1195, 500] on button "[PERSON_NAME] và In" at bounding box center [1185, 511] width 148 height 22
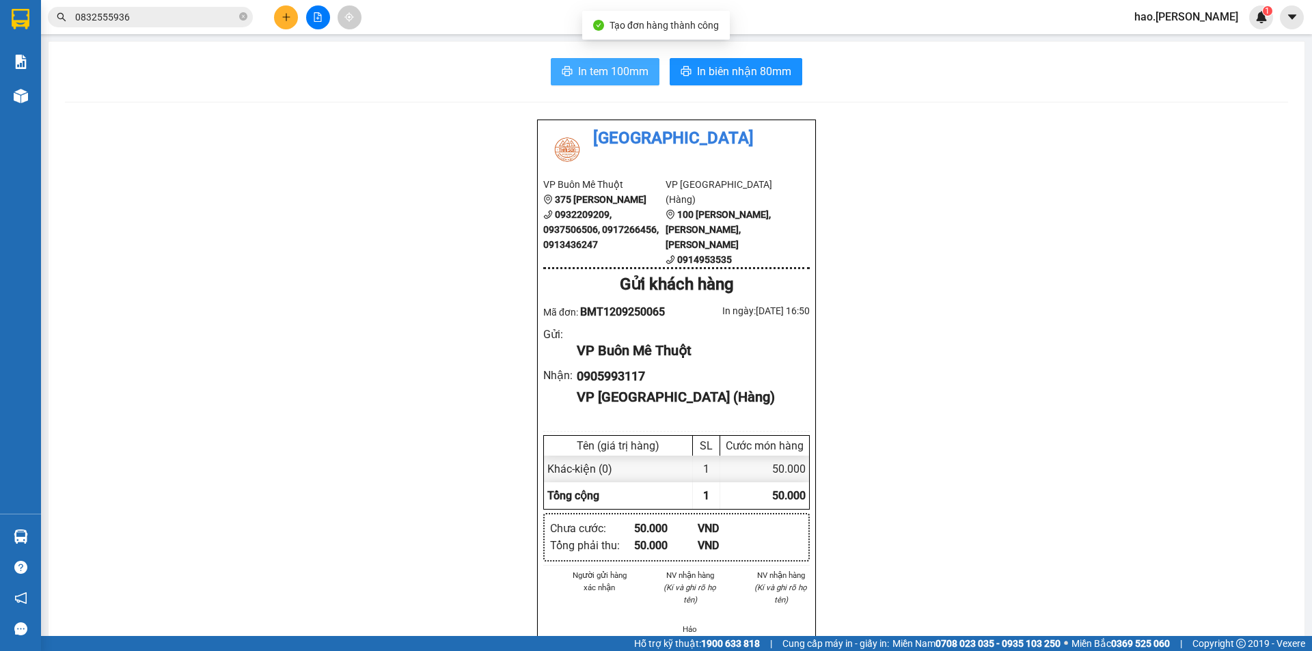
click at [583, 72] on span "In tem 100mm" at bounding box center [613, 71] width 70 height 17
click at [618, 74] on span "In tem 100mm" at bounding box center [613, 71] width 70 height 17
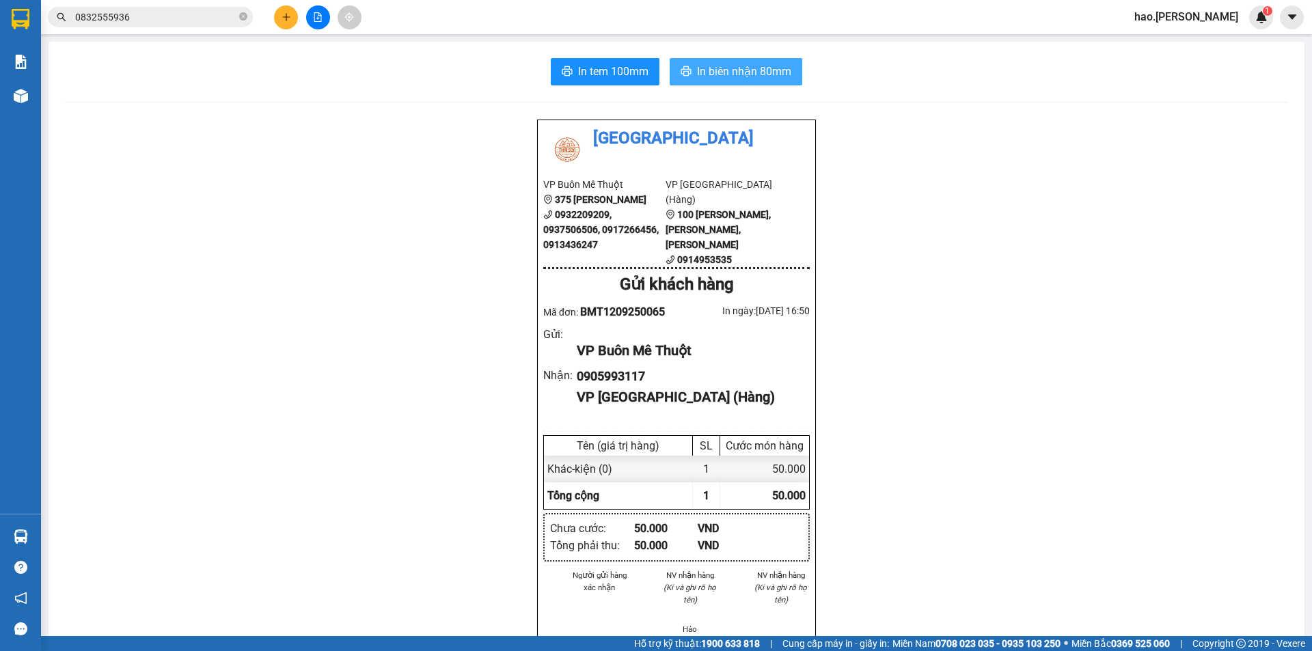
click at [774, 79] on span "In biên nhận 80mm" at bounding box center [744, 71] width 94 height 17
click at [286, 18] on icon "plus" at bounding box center [286, 17] width 1 height 8
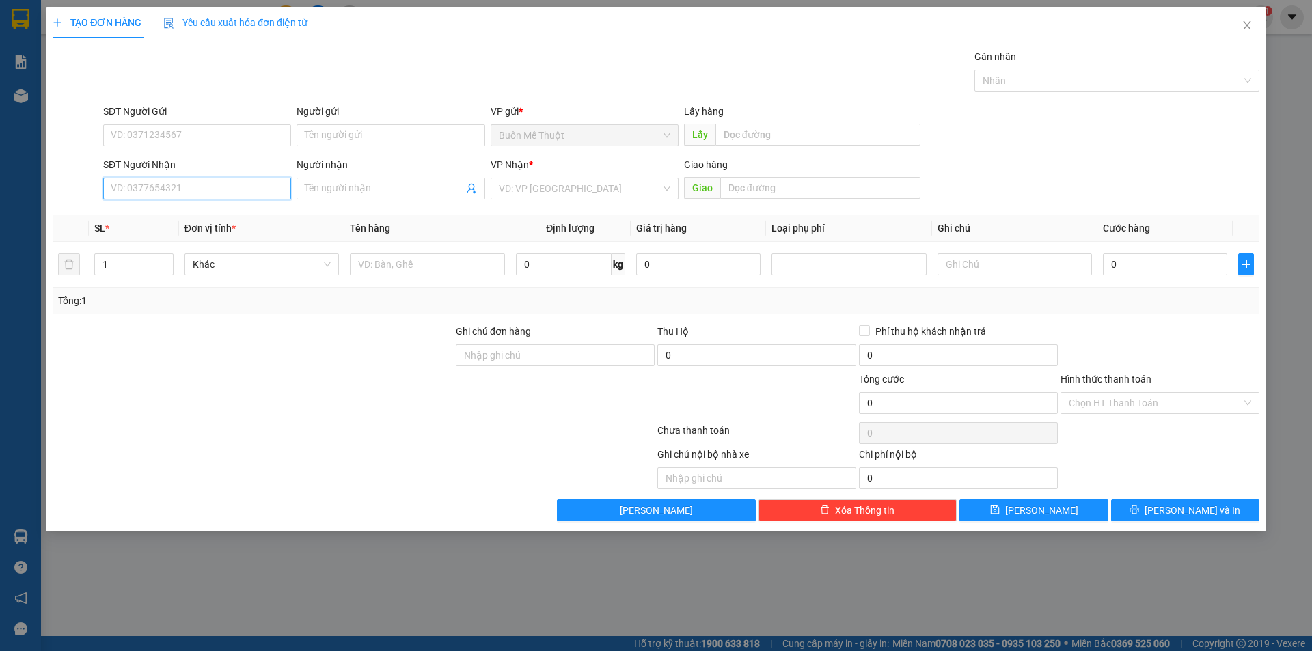
click at [245, 189] on input "SĐT Người Nhận" at bounding box center [197, 189] width 188 height 22
click at [139, 219] on div "0903543579" at bounding box center [197, 215] width 172 height 15
type input "0903543579"
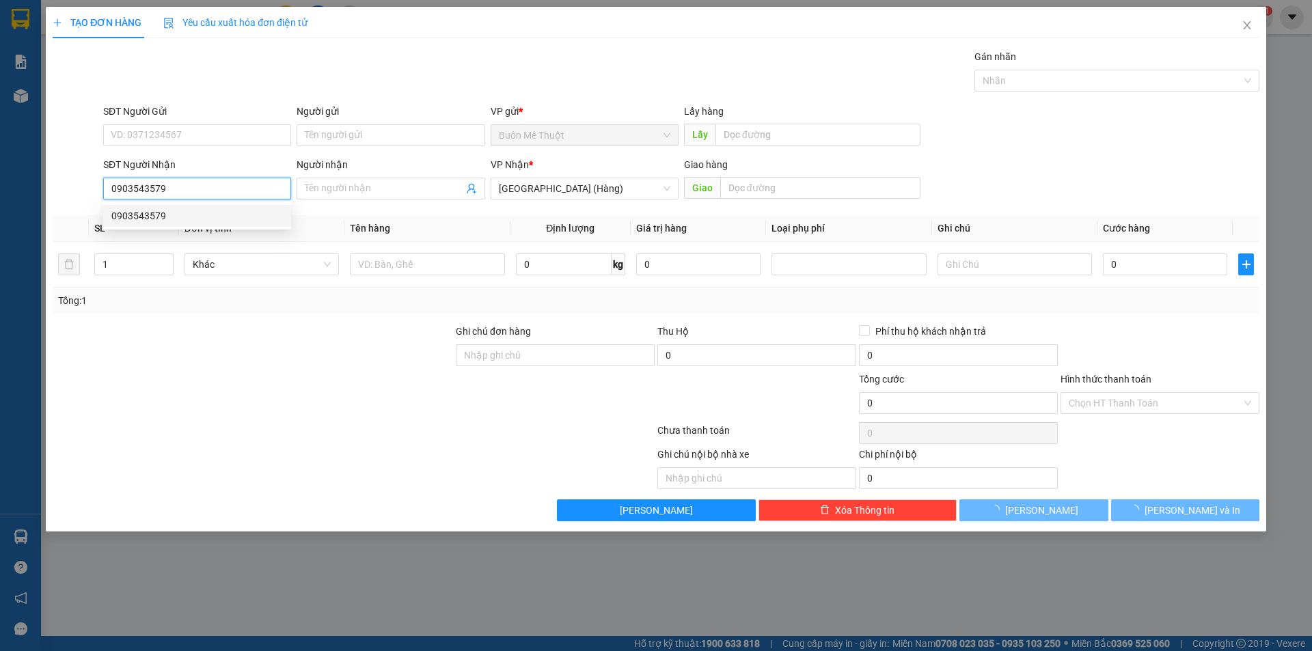
type input "100.000"
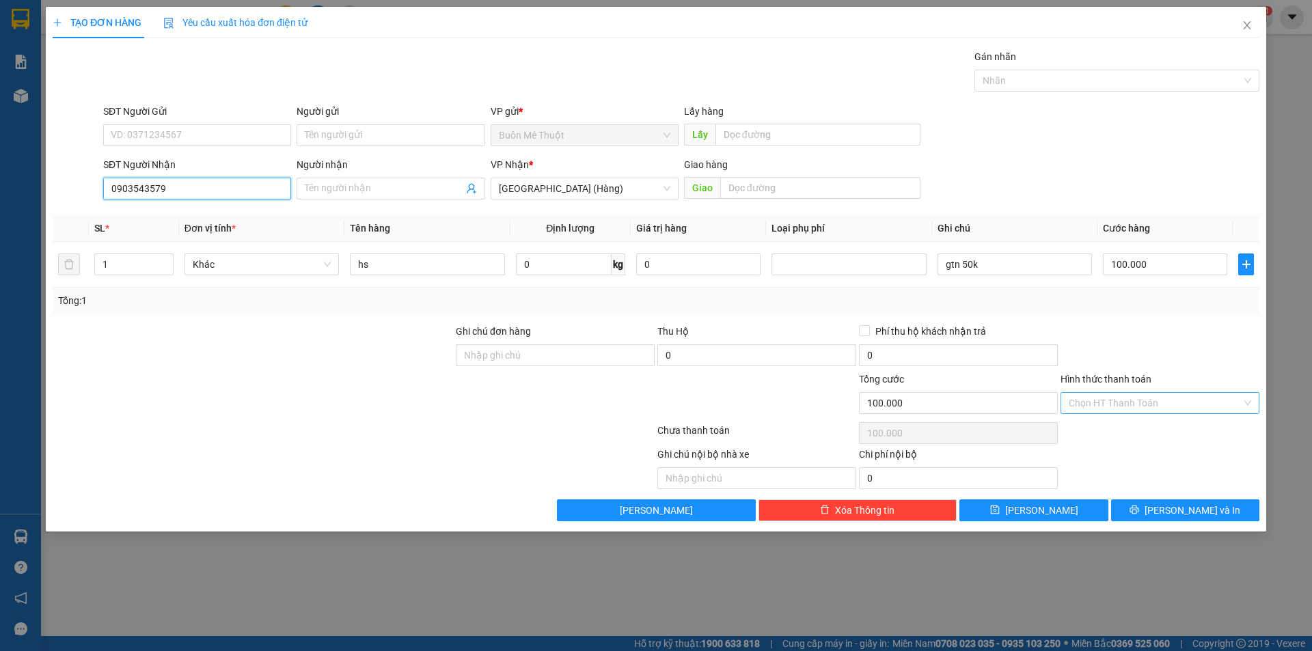
type input "0903543579"
drag, startPoint x: 1115, startPoint y: 399, endPoint x: 1069, endPoint y: 455, distance: 72.4
click at [1107, 416] on div "Hình thức thanh toán Chọn HT Thanh Toán" at bounding box center [1160, 396] width 199 height 48
click at [1074, 429] on div "Tại văn phòng" at bounding box center [1160, 430] width 183 height 15
type input "0"
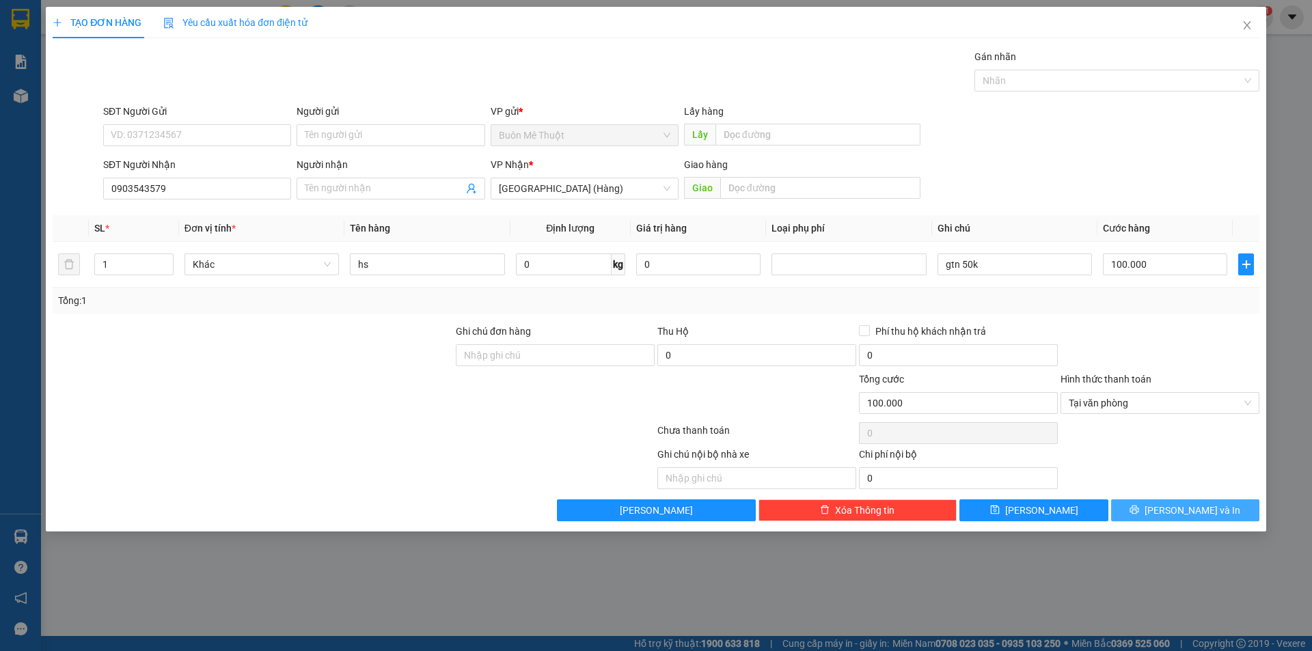
click at [1138, 511] on button "[PERSON_NAME] và In" at bounding box center [1185, 511] width 148 height 22
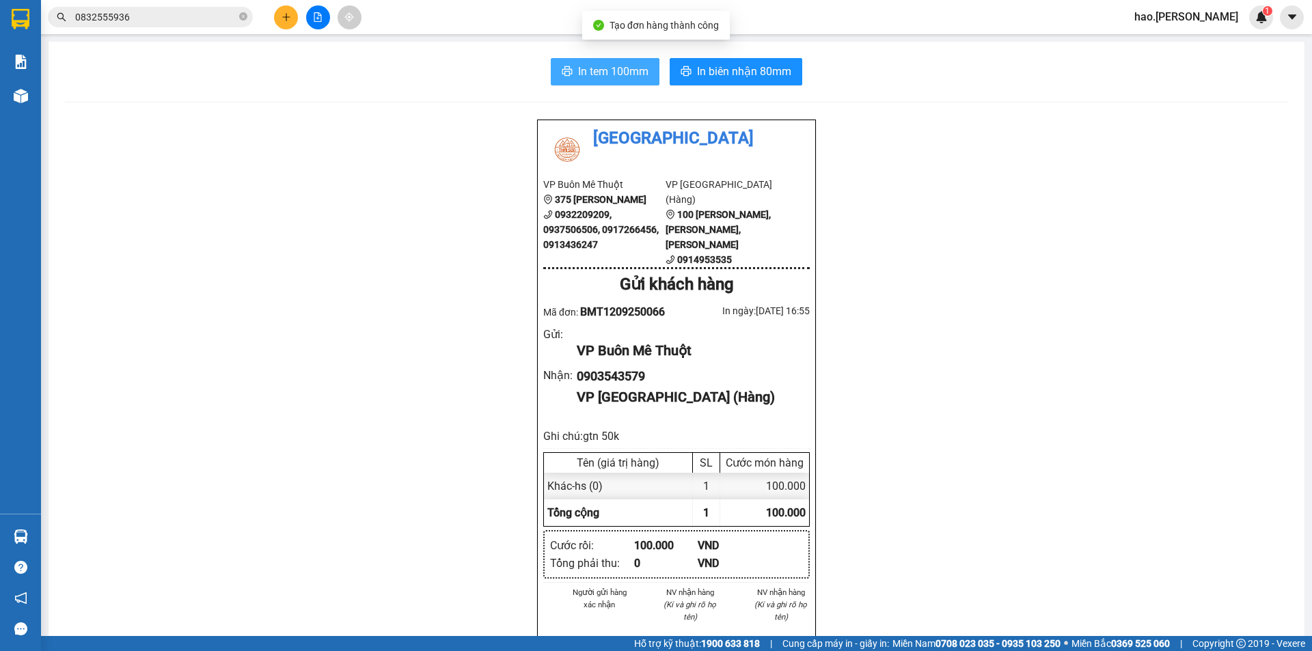
click at [606, 79] on span "In tem 100mm" at bounding box center [613, 71] width 70 height 17
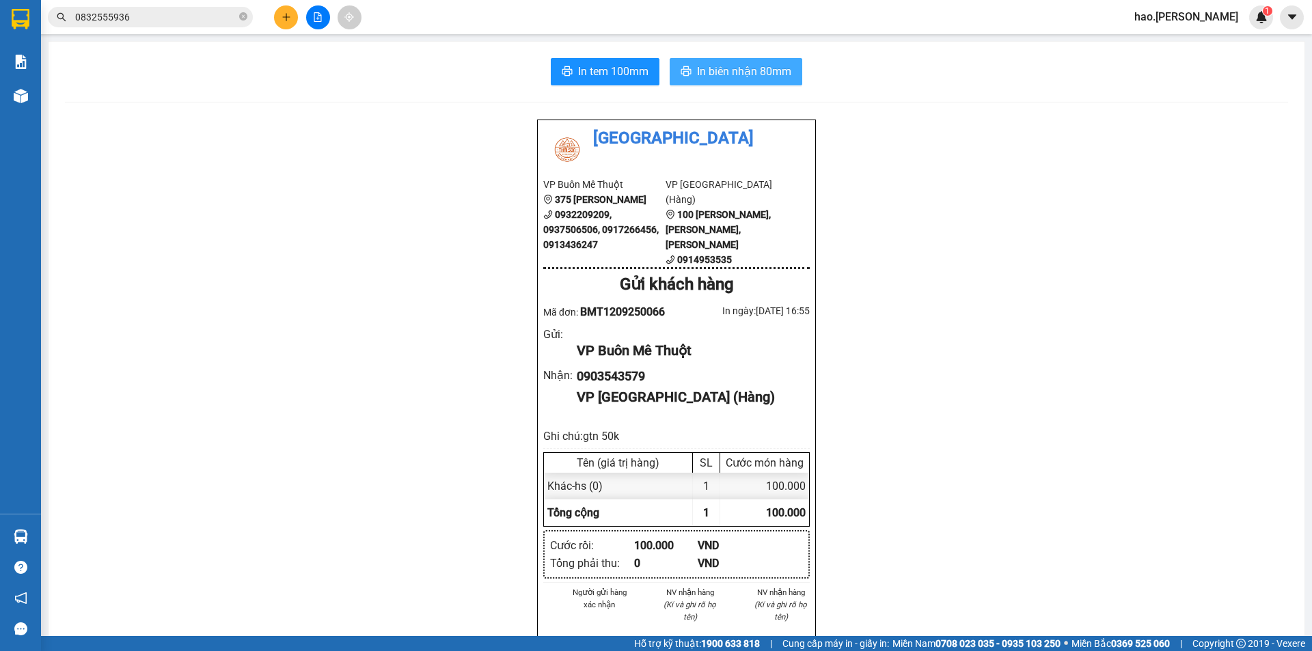
click at [758, 65] on span "In biên nhận 80mm" at bounding box center [744, 71] width 94 height 17
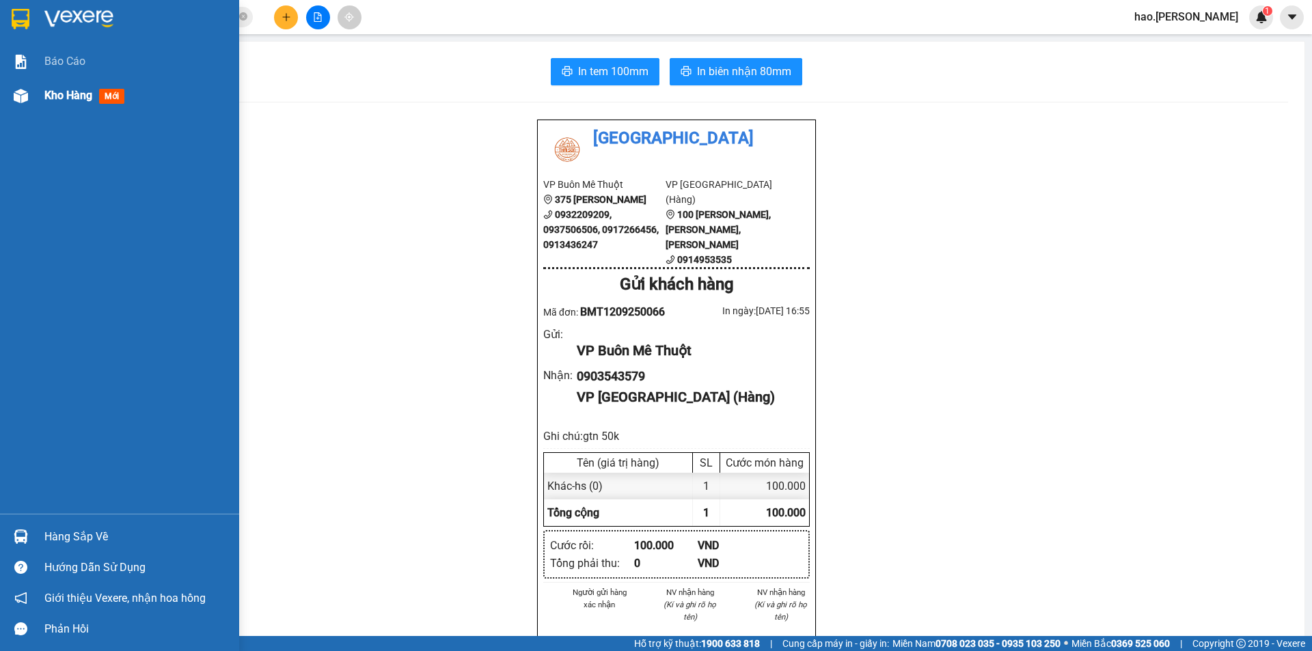
click at [83, 98] on span "Kho hàng" at bounding box center [68, 95] width 48 height 13
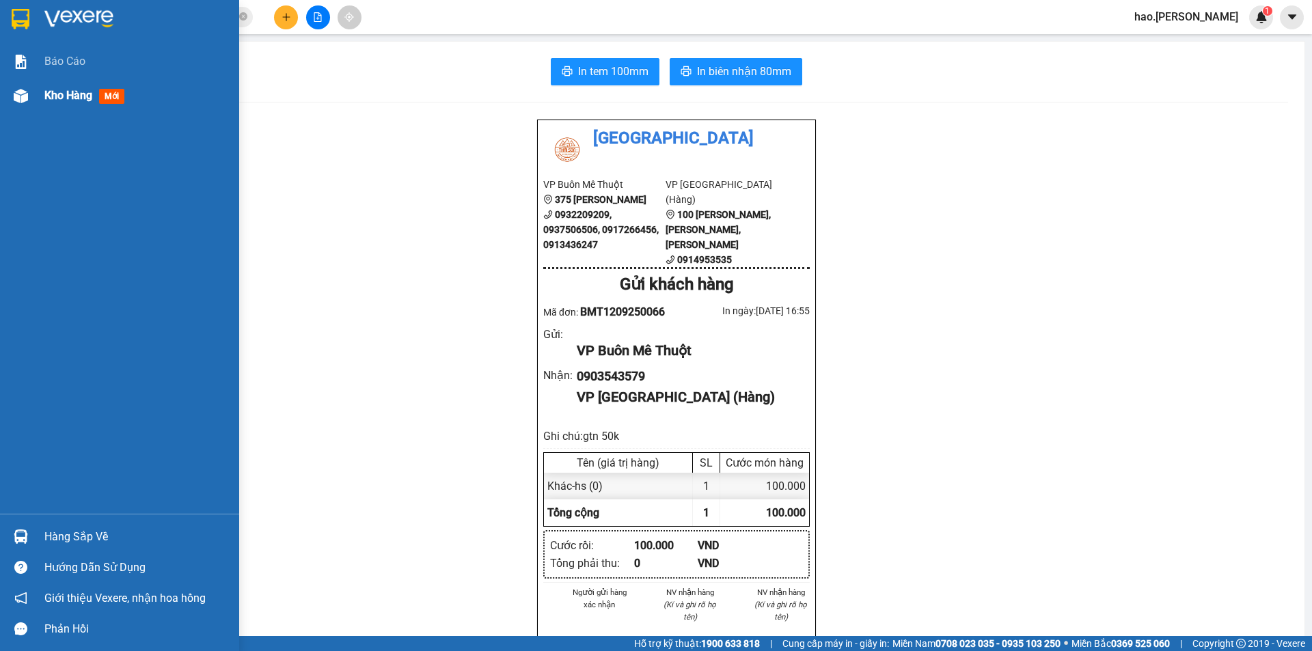
click at [83, 98] on span "Kho hàng" at bounding box center [68, 95] width 48 height 13
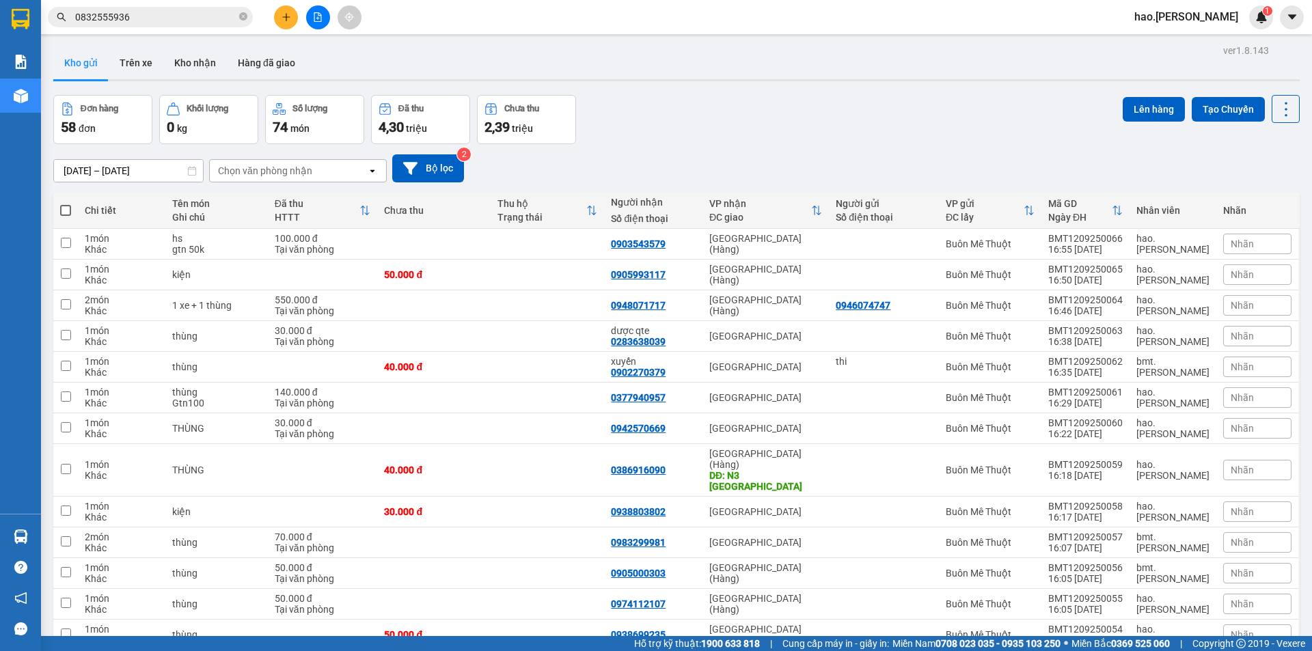
click at [265, 164] on div "Chọn văn phòng nhận" at bounding box center [265, 171] width 94 height 14
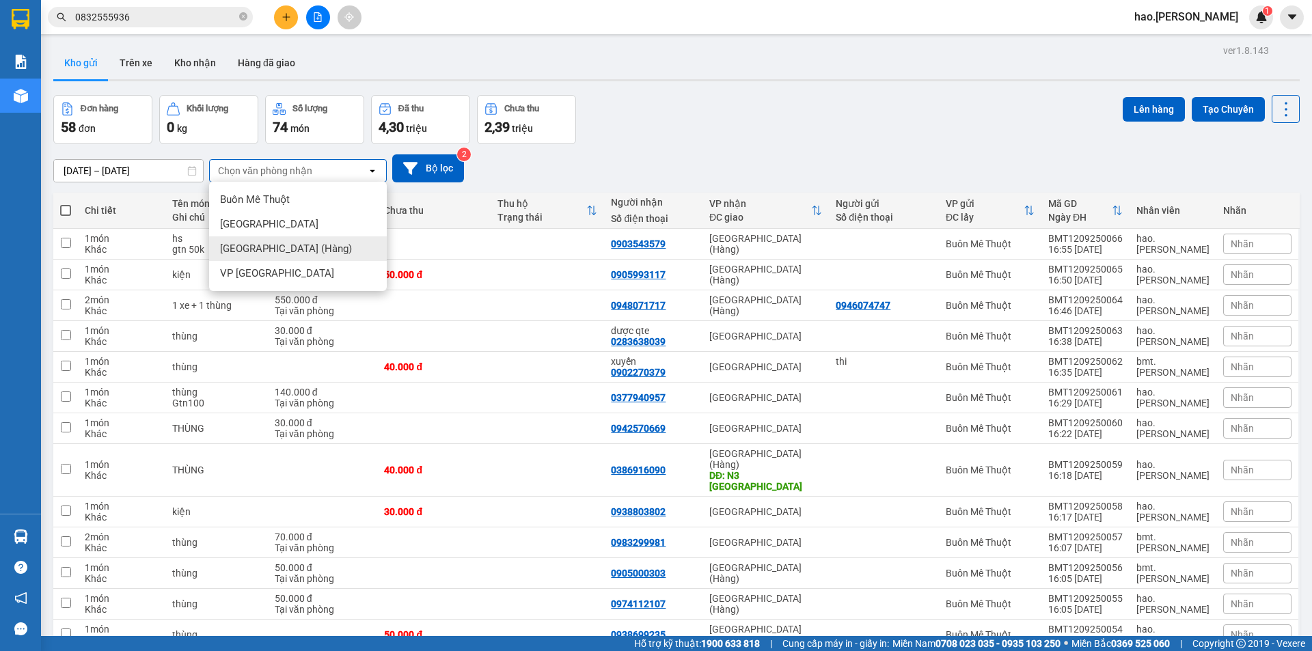
click at [275, 249] on span "[GEOGRAPHIC_DATA] (Hàng)" at bounding box center [286, 249] width 132 height 14
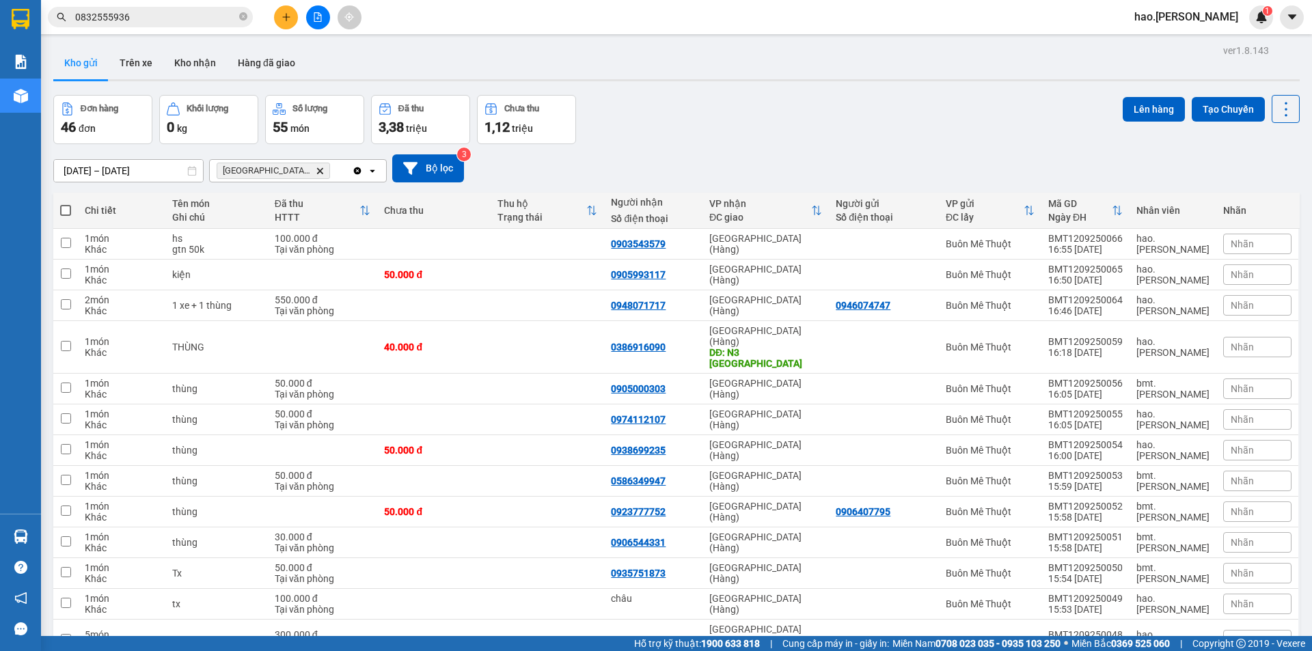
click at [68, 210] on span at bounding box center [65, 210] width 11 height 11
click at [66, 204] on input "checkbox" at bounding box center [66, 204] width 0 height 0
checkbox input "true"
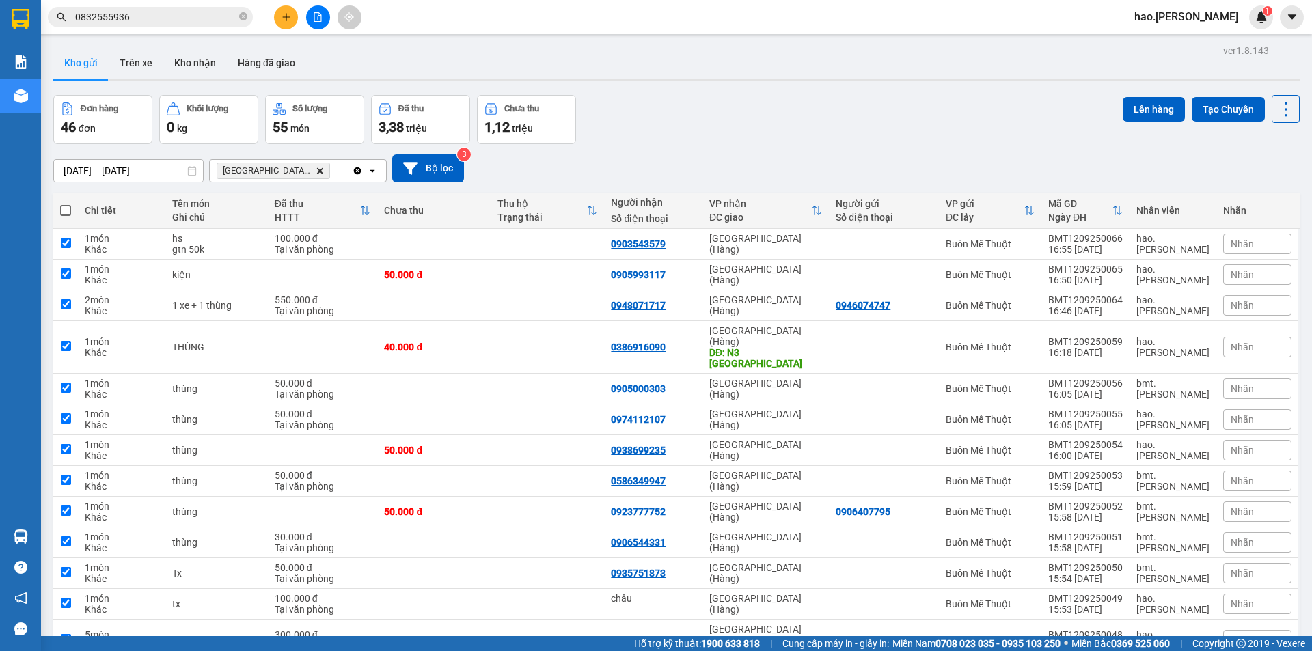
checkbox input "true"
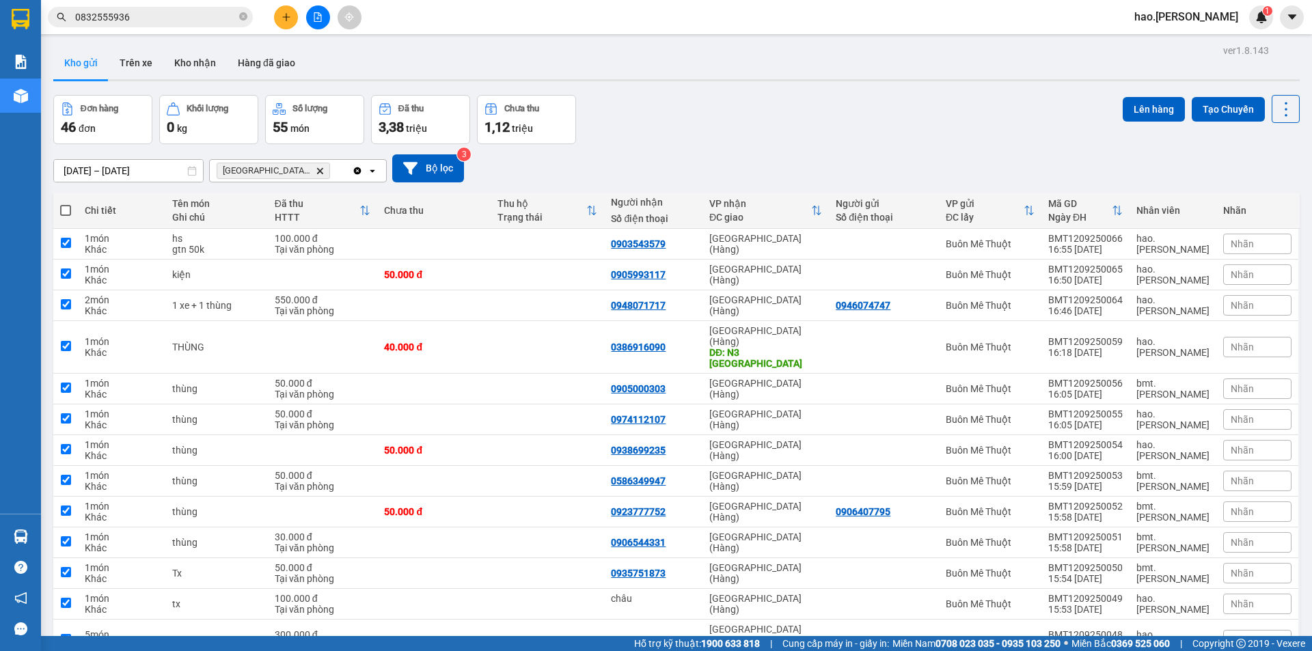
checkbox input "true"
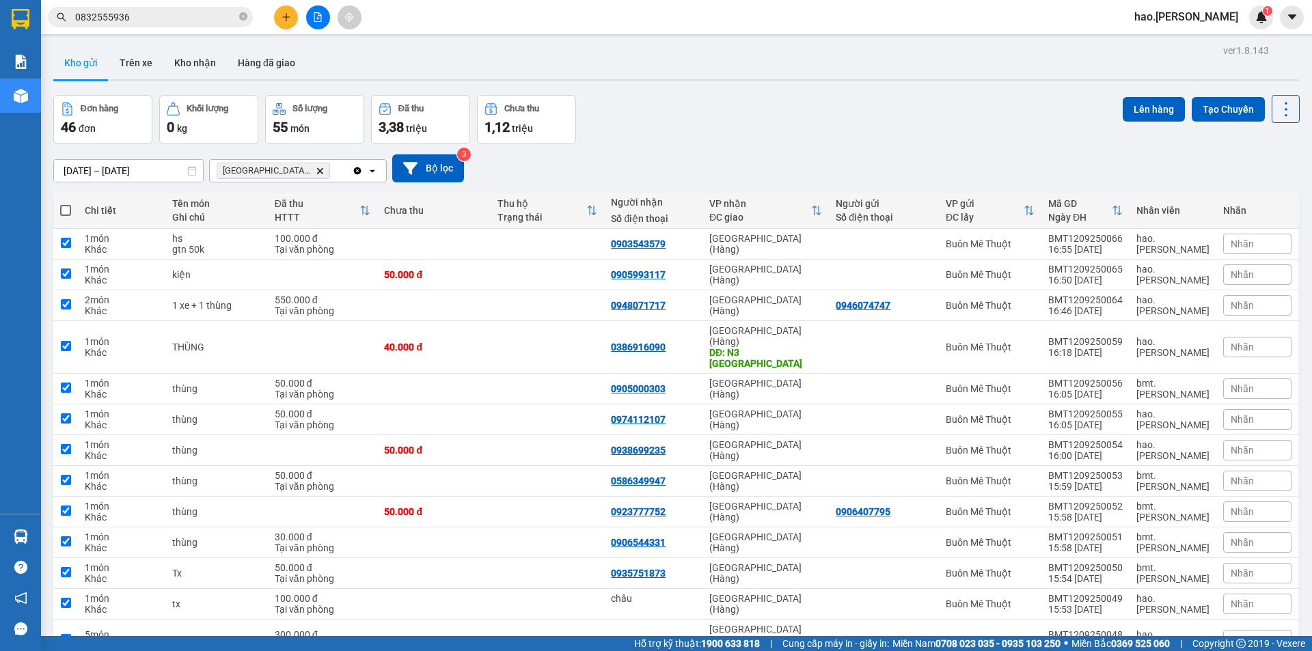
checkbox input "true"
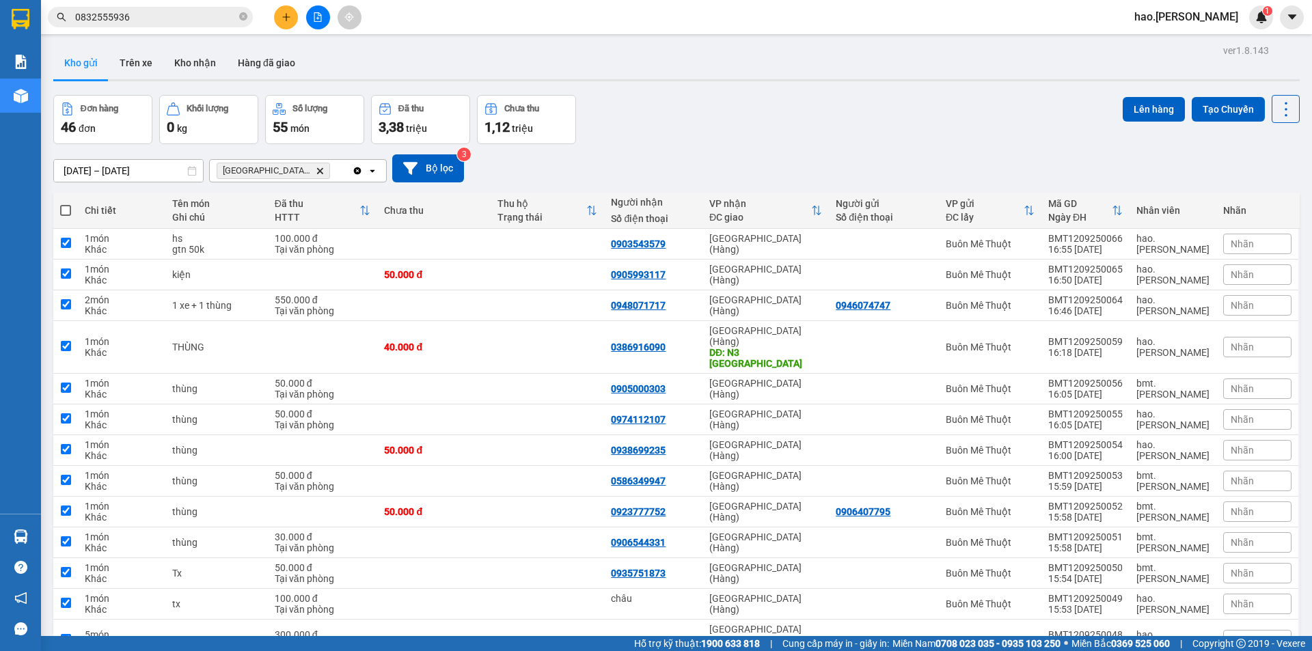
checkbox input "true"
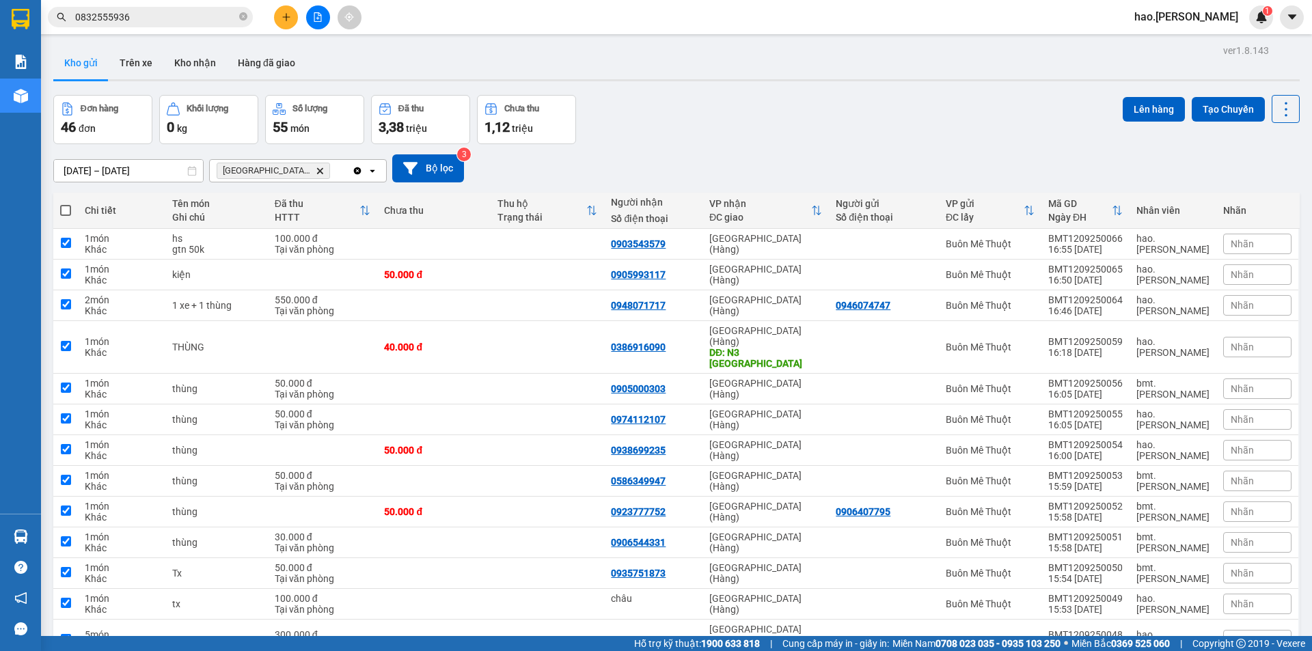
checkbox input "true"
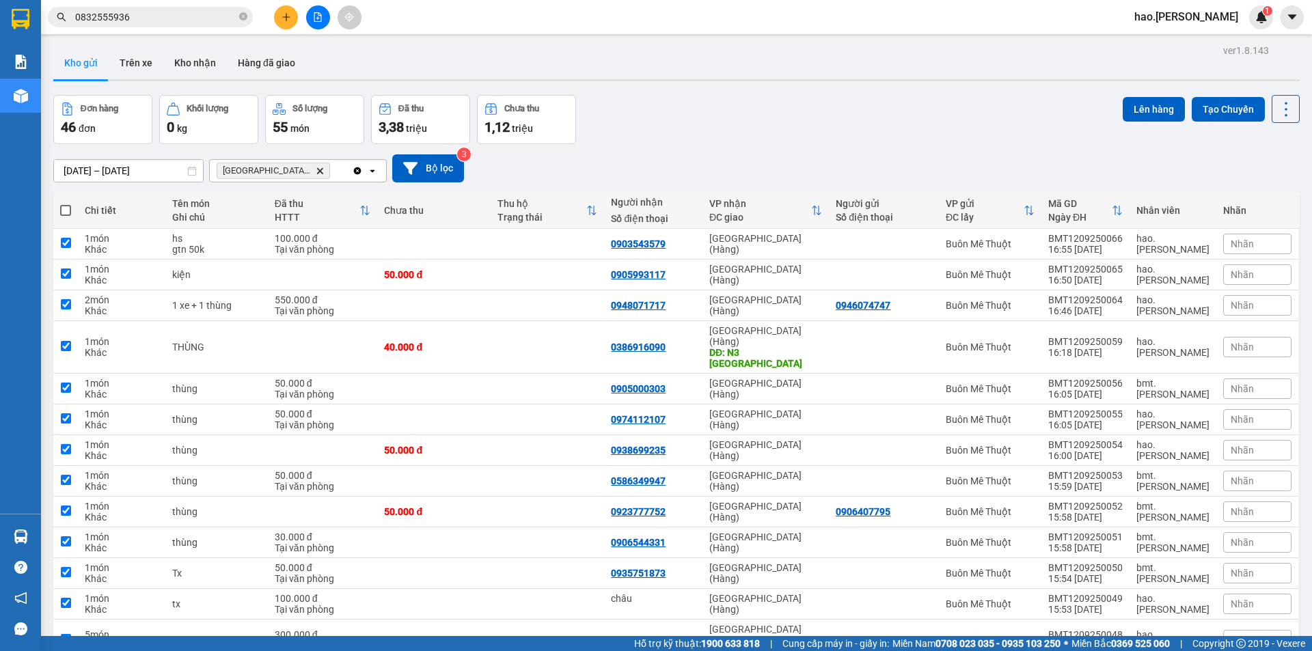
checkbox input "true"
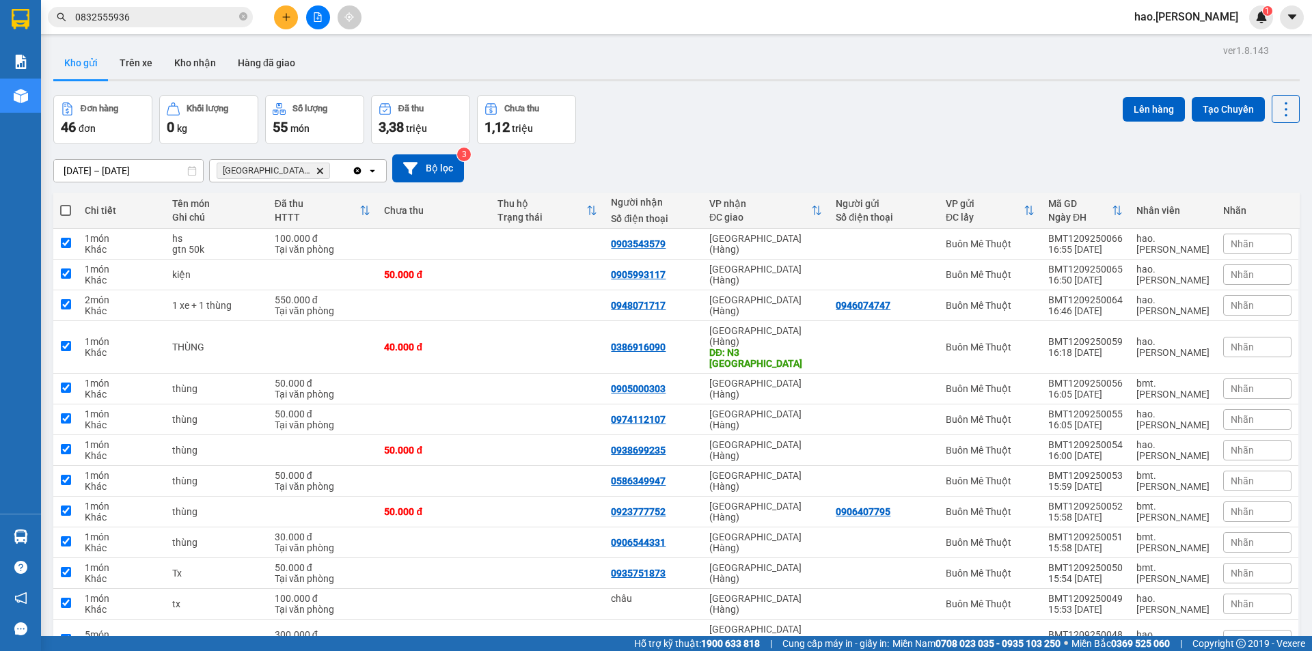
checkbox input "true"
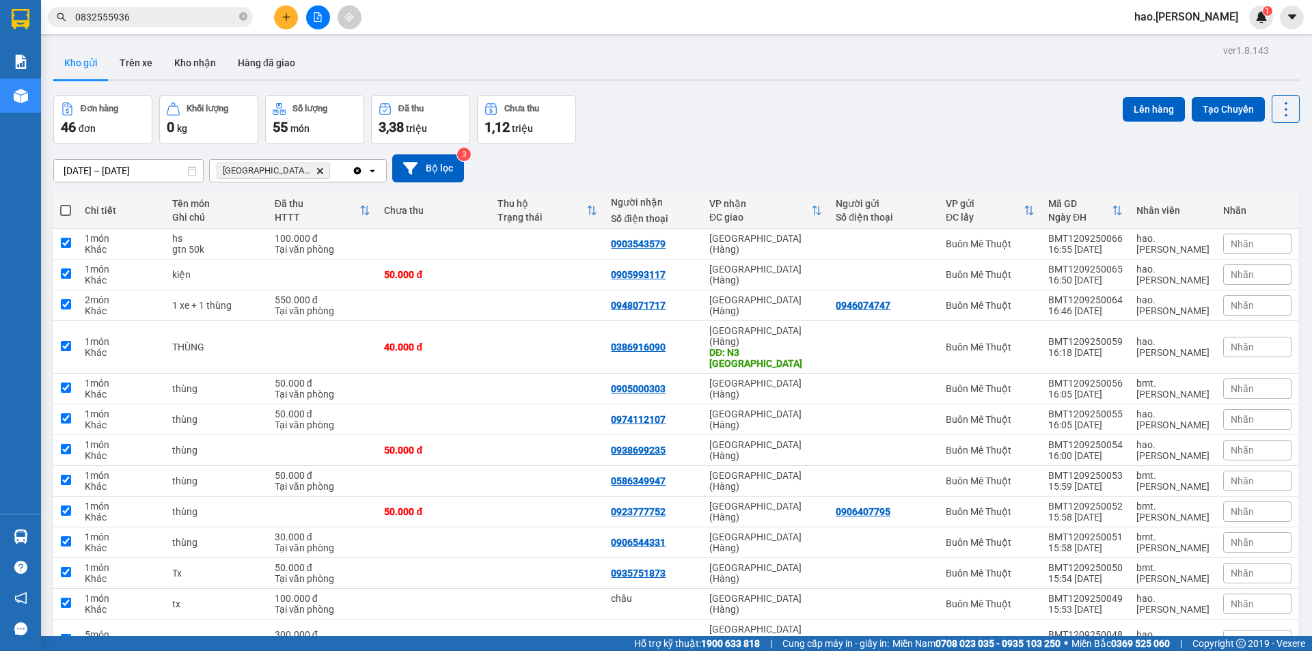
checkbox input "true"
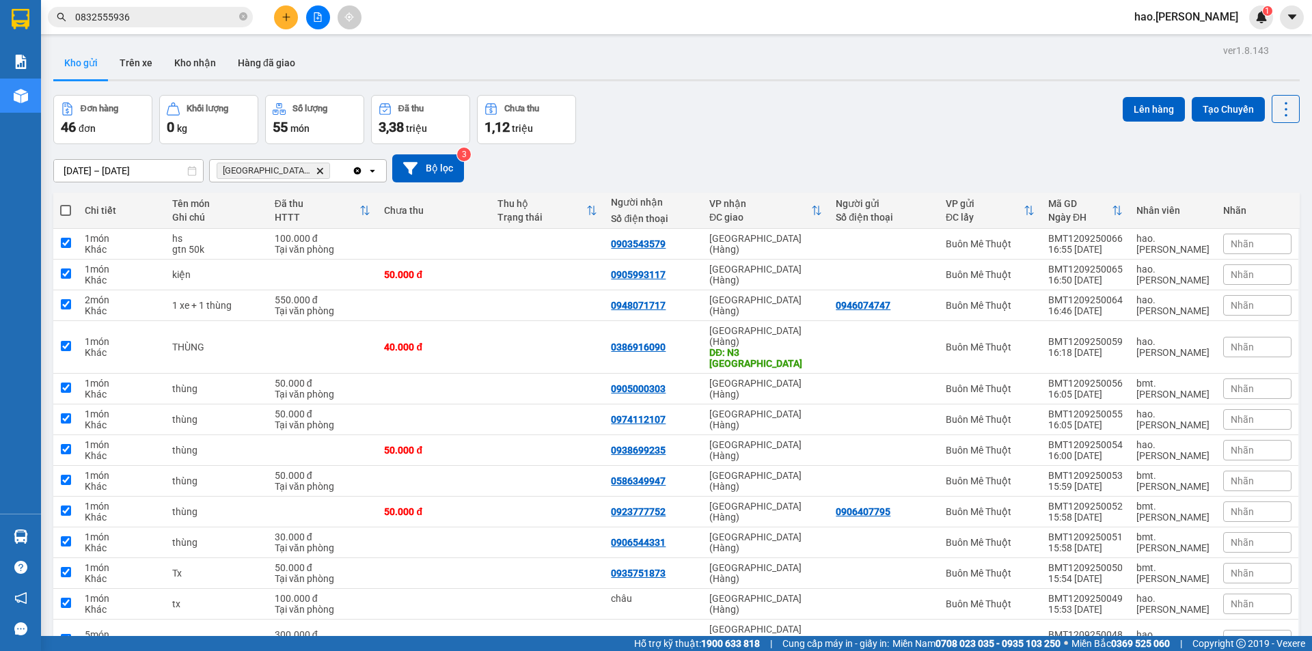
checkbox input "true"
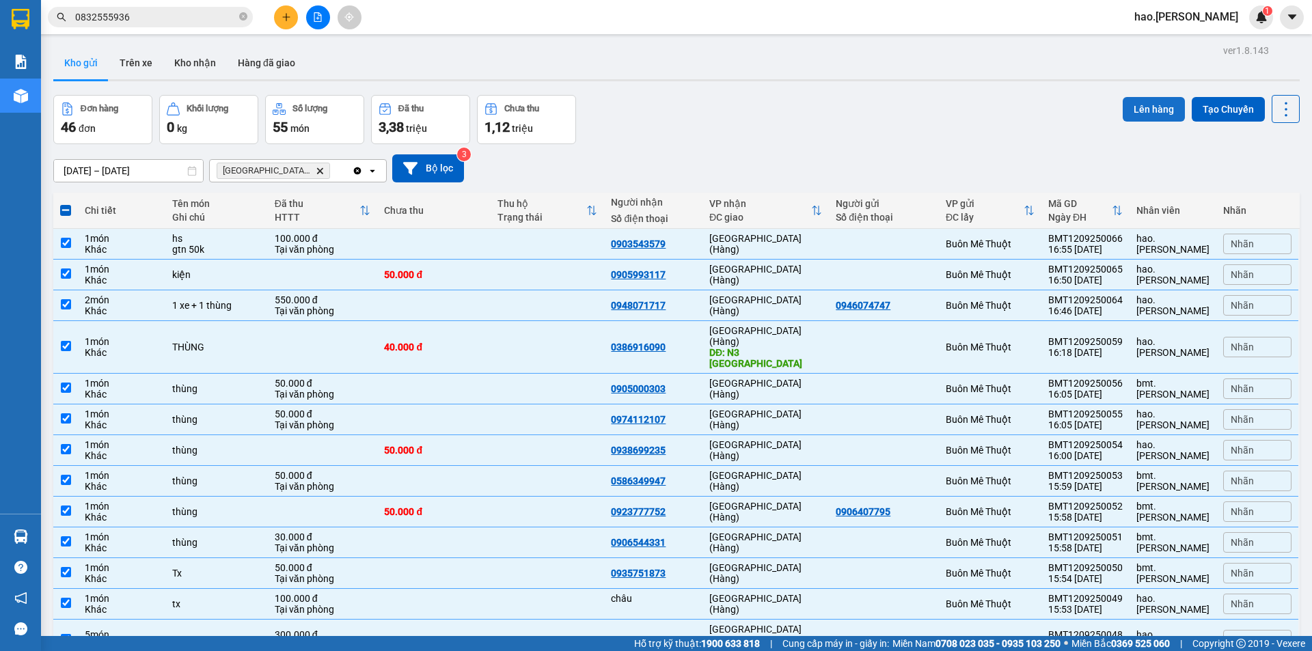
click at [1144, 108] on button "Lên hàng" at bounding box center [1154, 109] width 62 height 25
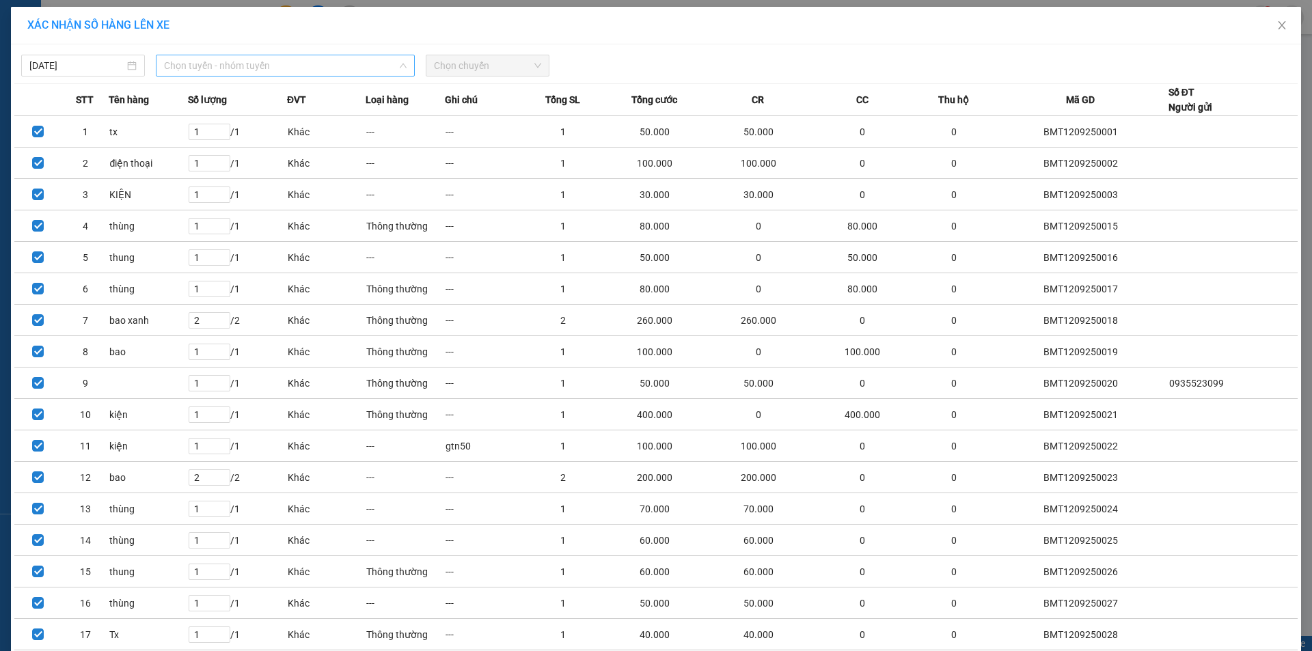
drag, startPoint x: 251, startPoint y: 65, endPoint x: 252, endPoint y: 89, distance: 24.0
click at [252, 65] on span "Chọn tuyến - nhóm tuyến" at bounding box center [285, 65] width 243 height 21
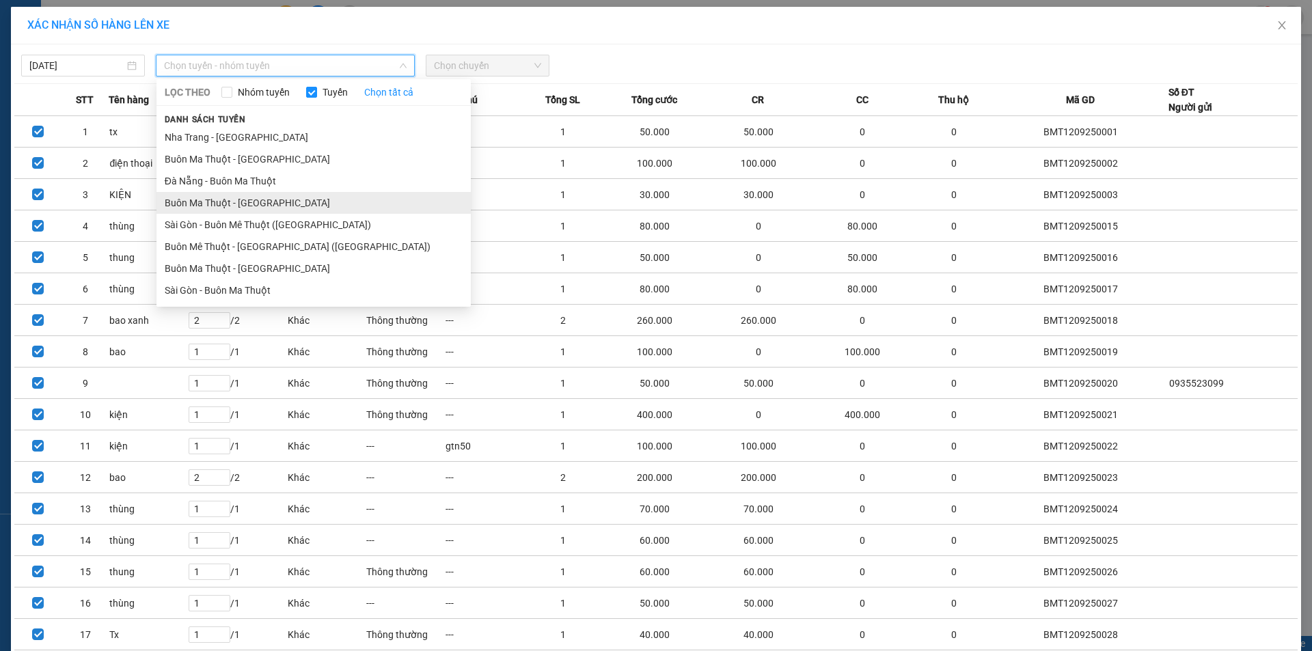
click at [269, 208] on li "Buôn Ma Thuột - Đà Nẵng" at bounding box center [314, 203] width 314 height 22
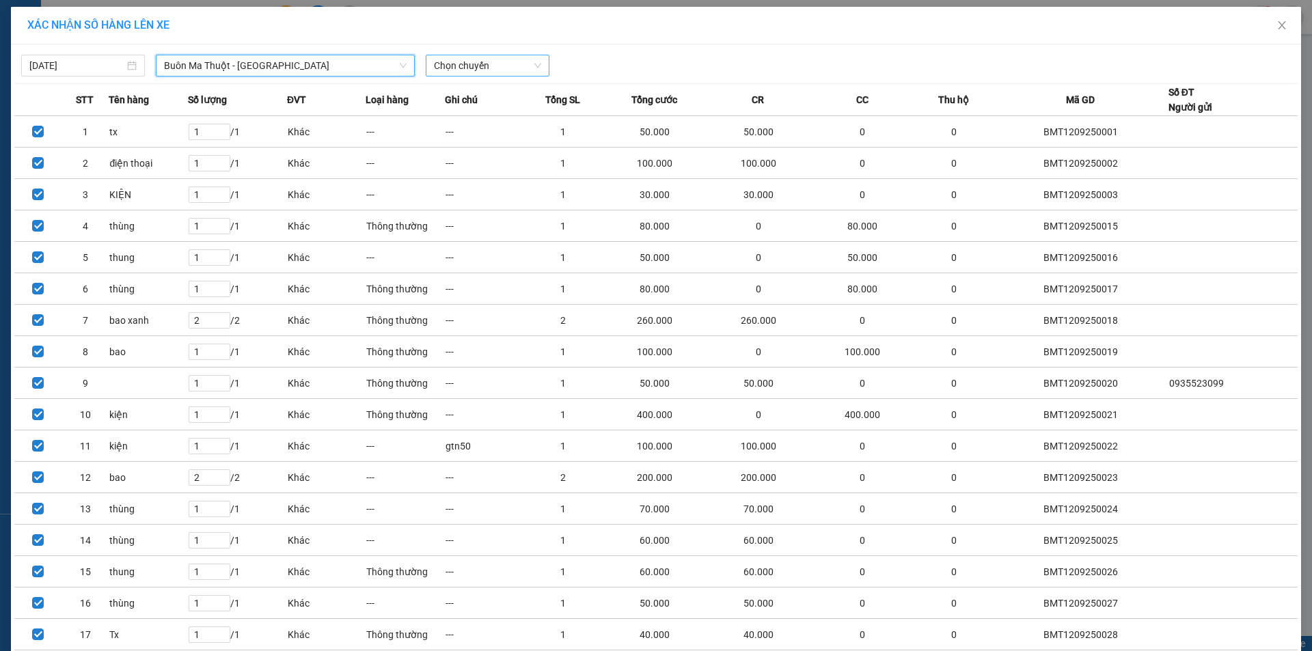
click at [475, 70] on span "Chọn chuyến" at bounding box center [487, 65] width 107 height 21
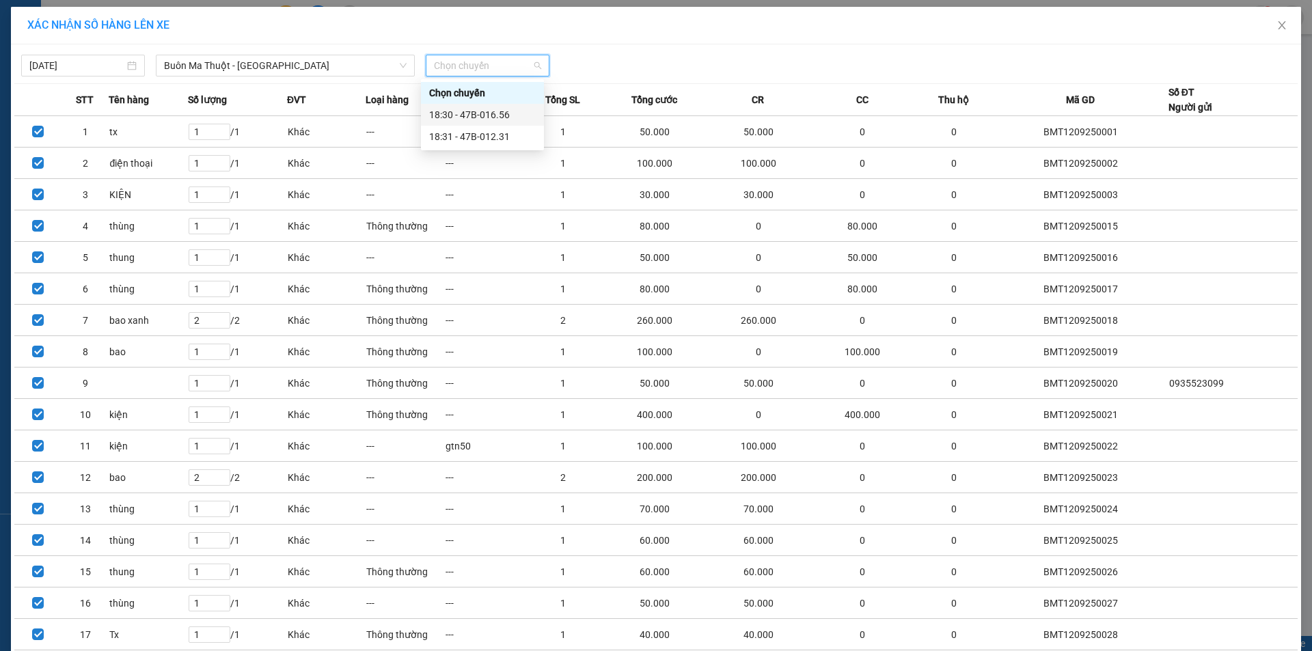
click at [472, 117] on div "18:30 - 47B-016.56" at bounding box center [482, 114] width 107 height 15
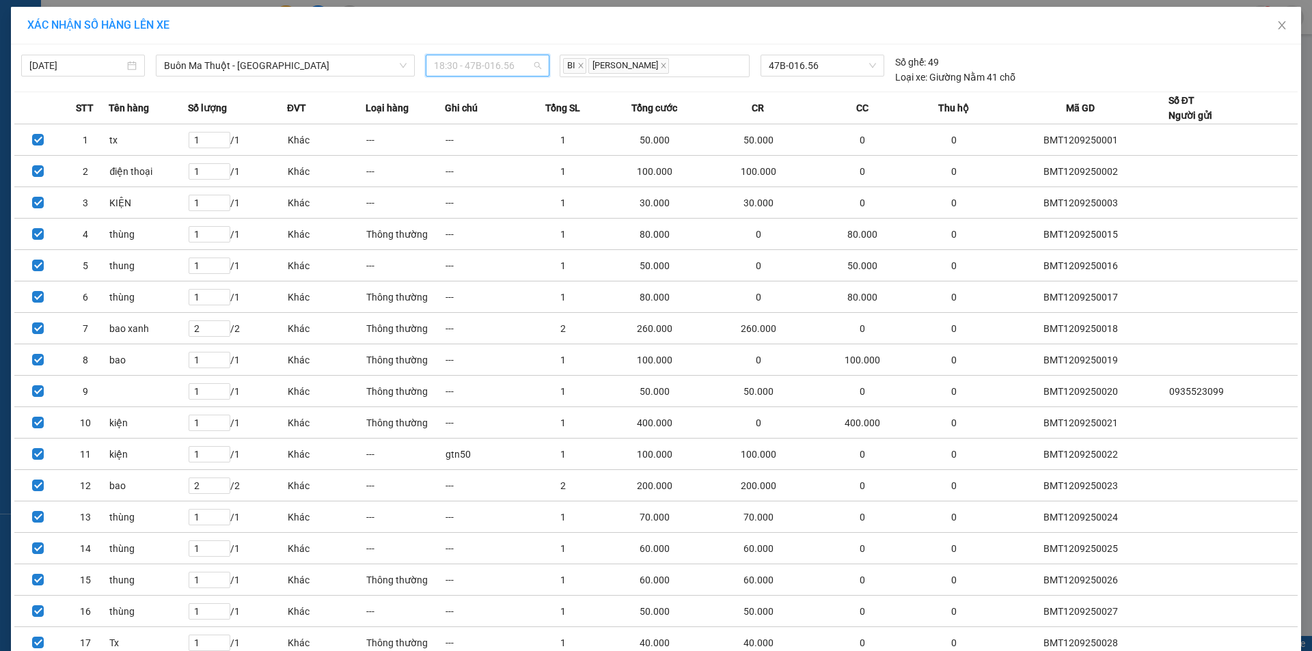
click at [494, 66] on span "18:30 - 47B-016.56" at bounding box center [487, 65] width 107 height 21
click at [487, 141] on div "18:31 - 47B-012.31" at bounding box center [482, 136] width 107 height 15
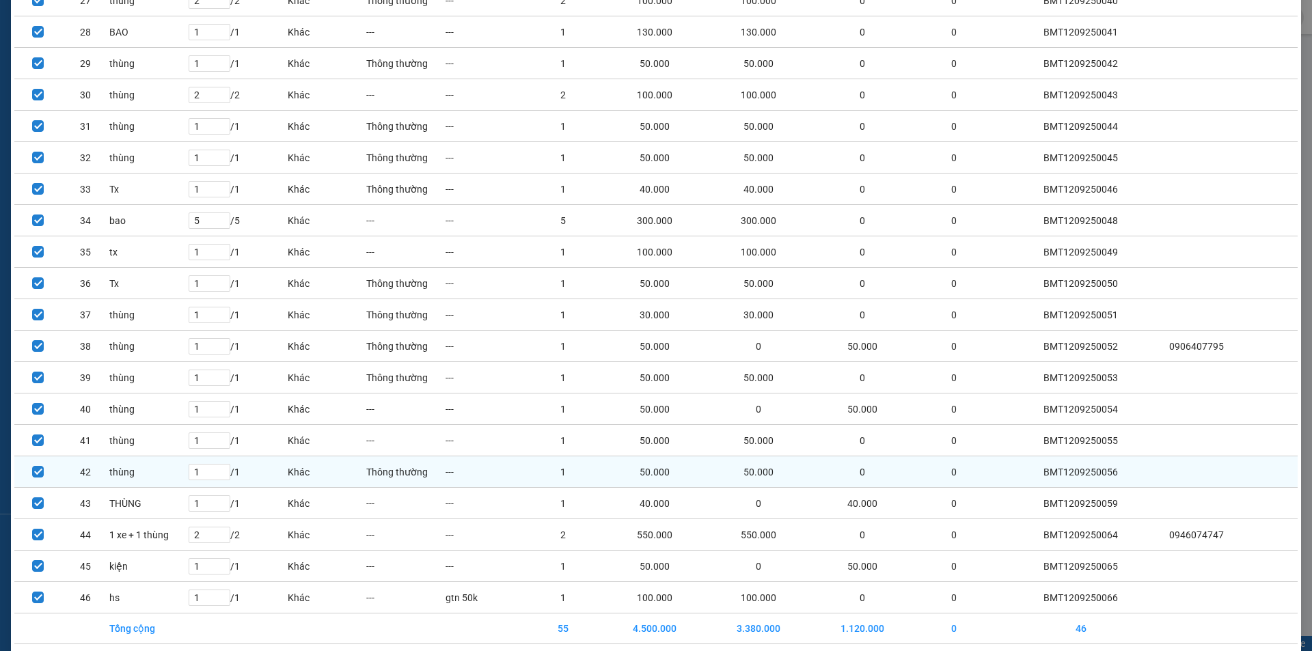
scroll to position [1012, 0]
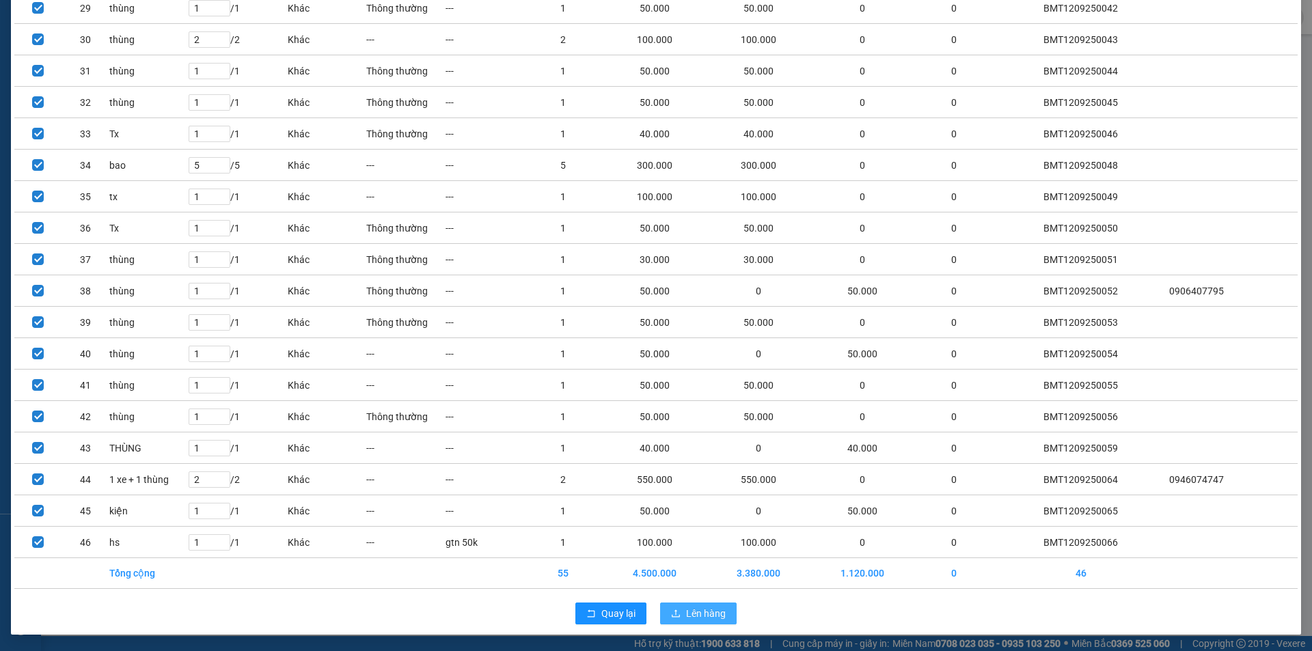
click at [724, 617] on button "Lên hàng" at bounding box center [698, 614] width 77 height 22
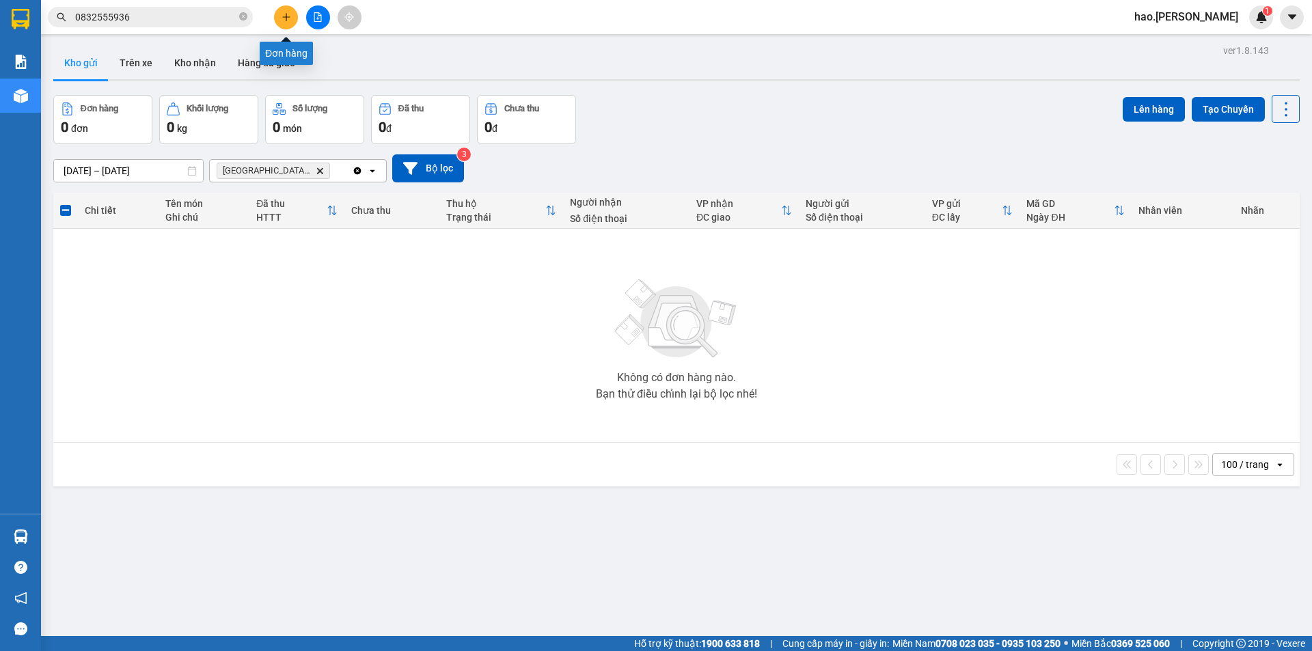
click at [285, 14] on icon "plus" at bounding box center [287, 17] width 10 height 10
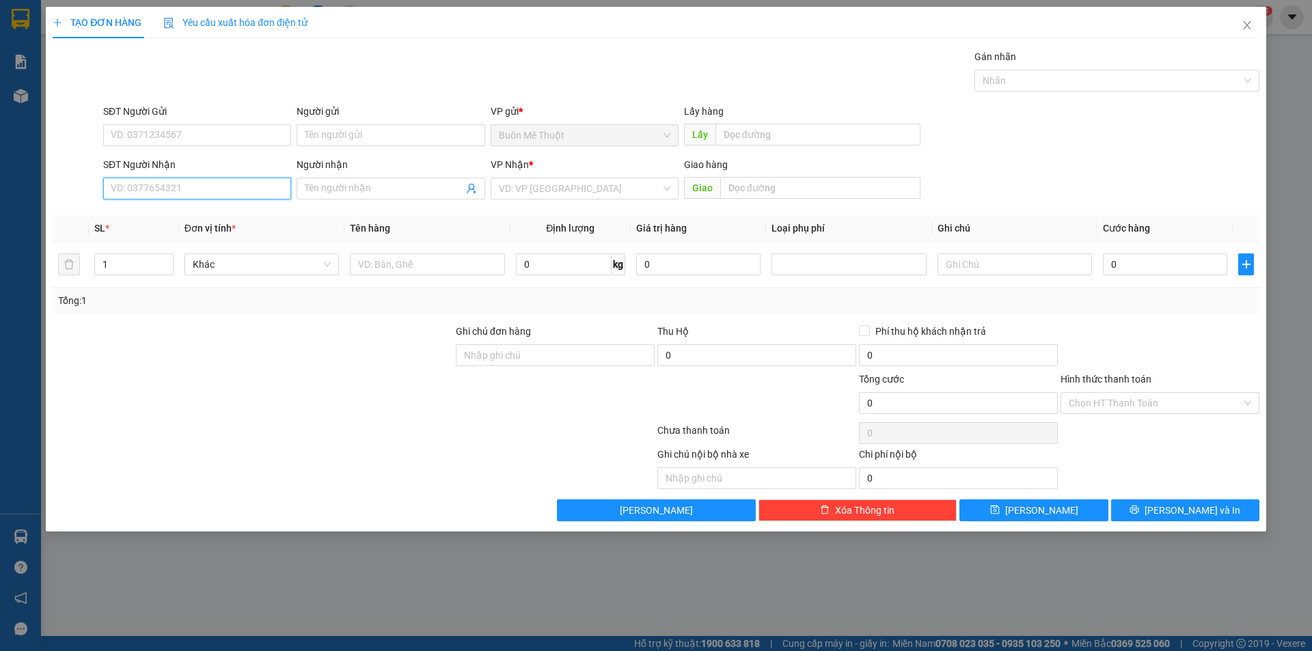
click at [231, 194] on input "SĐT Người Nhận" at bounding box center [197, 189] width 188 height 22
click at [157, 217] on div "0834322202 - Việt" at bounding box center [197, 215] width 172 height 15
type input "0834322202"
type input "Việt"
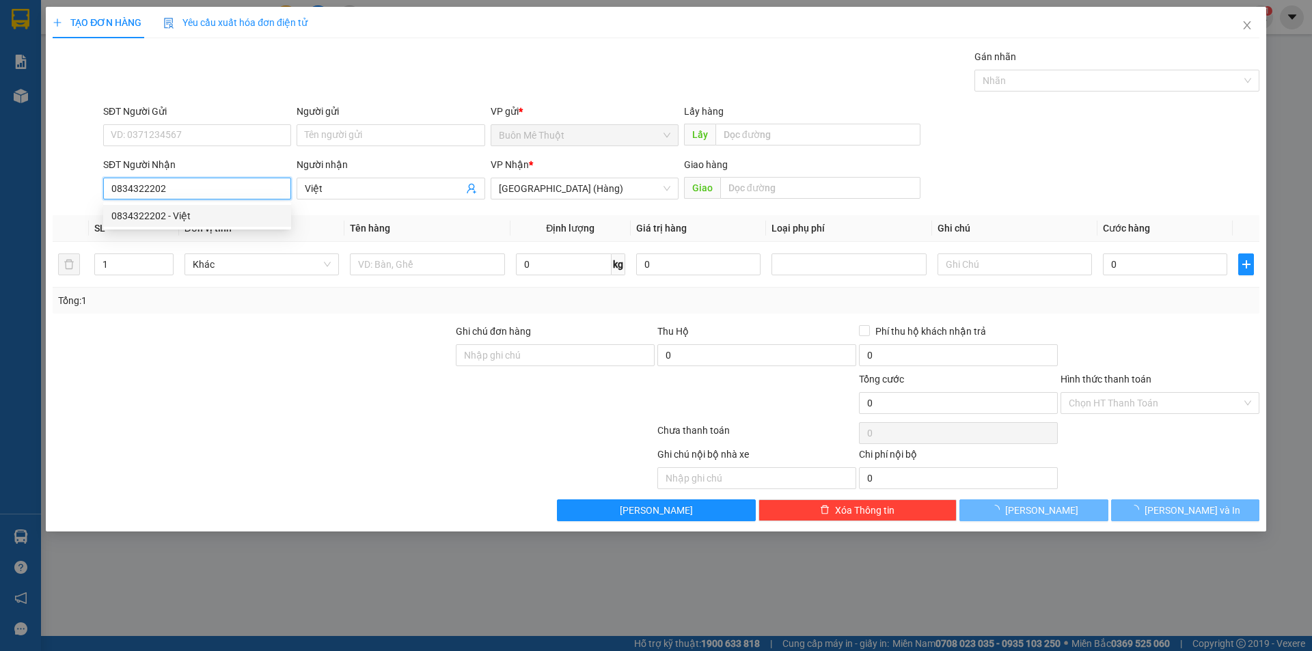
type input "150.000"
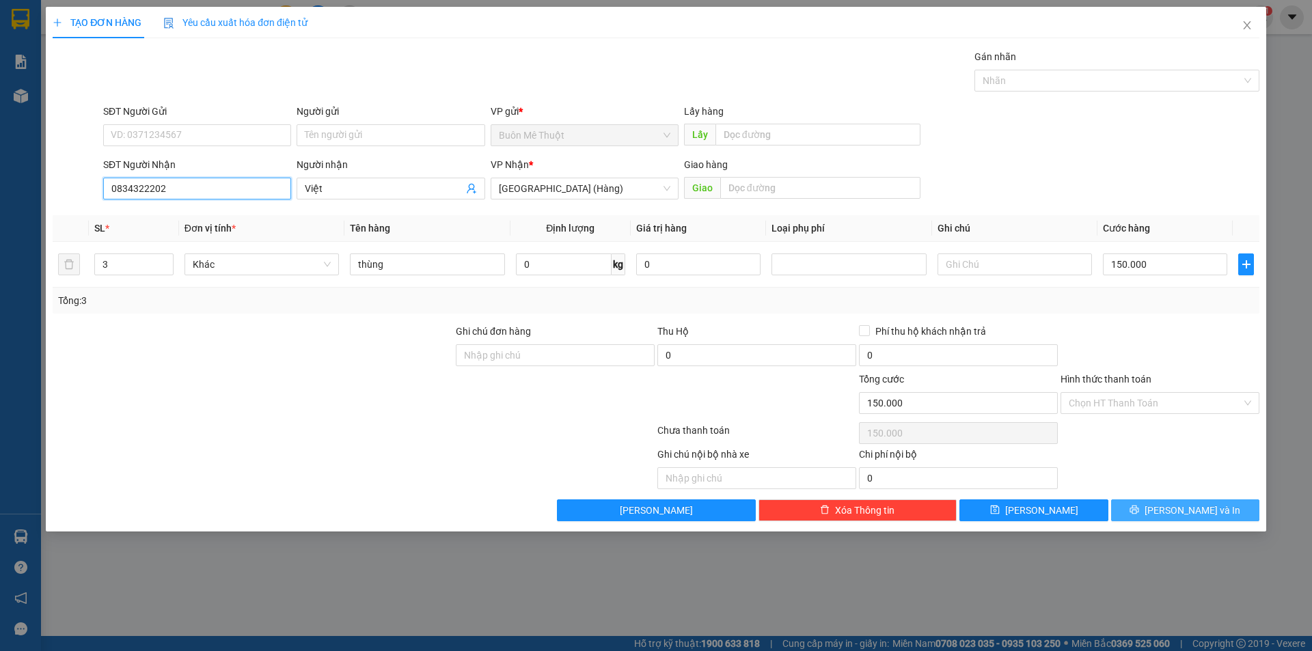
type input "0834322202"
click at [1156, 504] on button "[PERSON_NAME] và In" at bounding box center [1185, 511] width 148 height 22
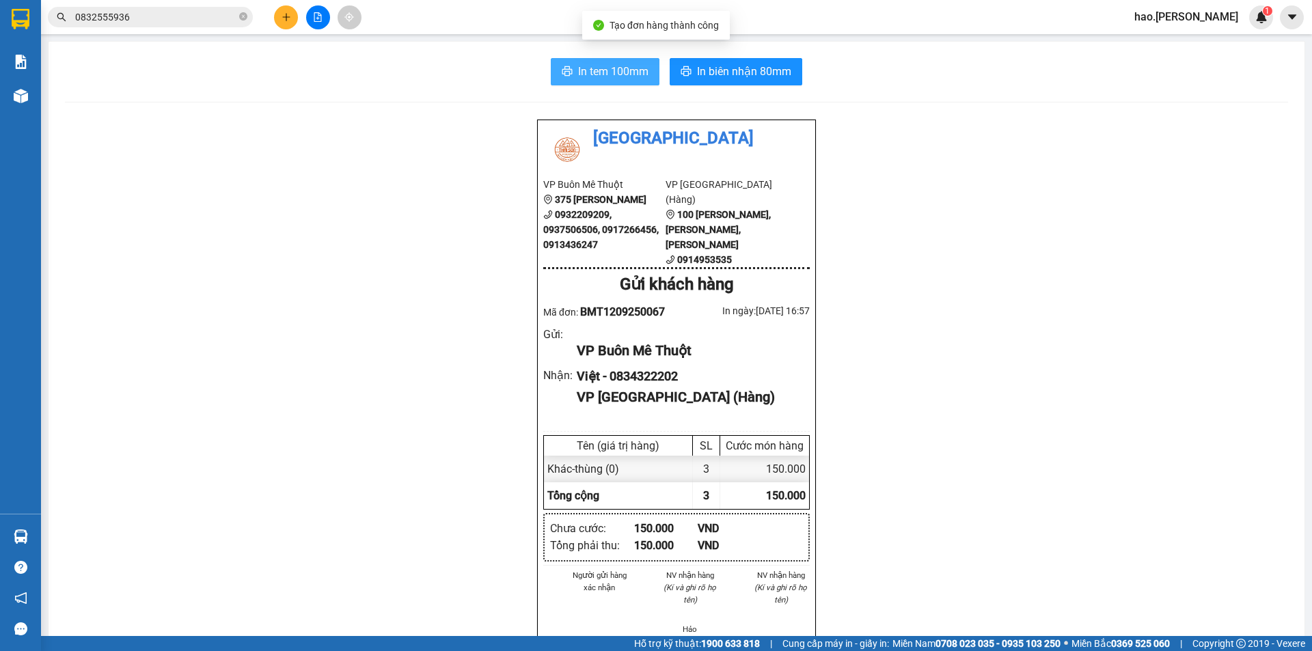
click at [630, 70] on span "In tem 100mm" at bounding box center [613, 71] width 70 height 17
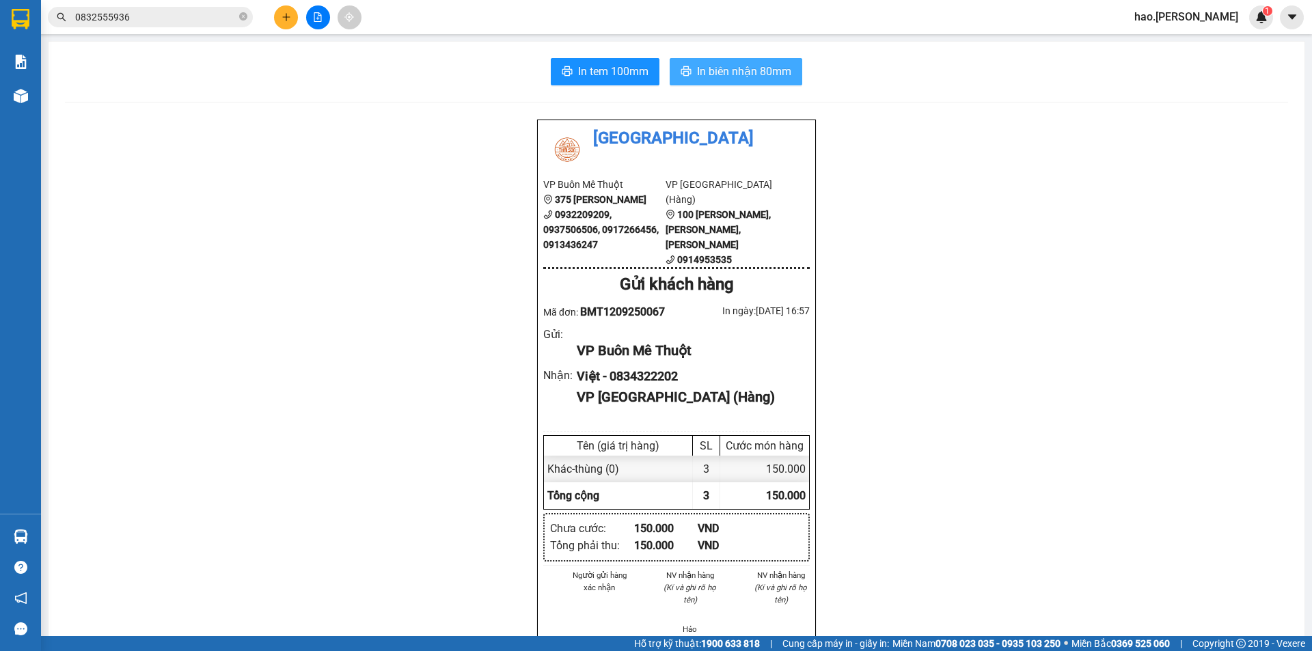
click at [762, 77] on span "In biên nhận 80mm" at bounding box center [744, 71] width 94 height 17
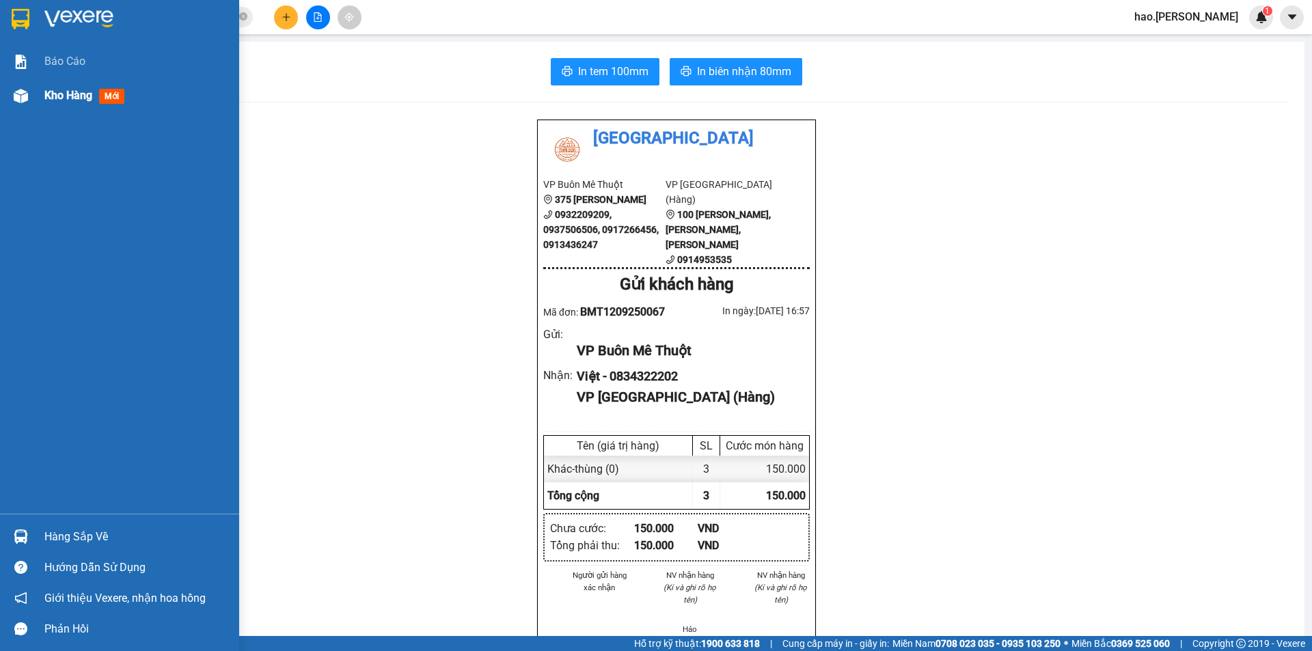
click at [46, 90] on div "Kho hàng mới" at bounding box center [86, 95] width 85 height 17
click at [47, 92] on span "Kho hàng" at bounding box center [68, 95] width 48 height 13
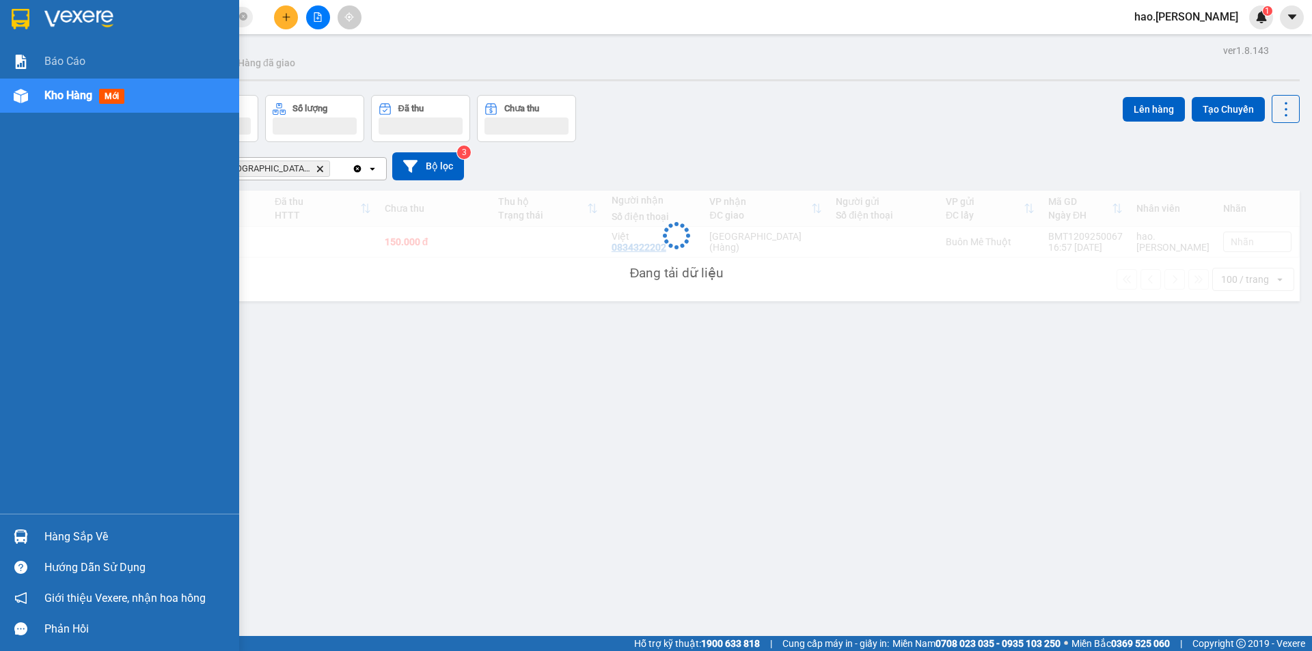
click at [47, 92] on span "Kho hàng" at bounding box center [68, 95] width 48 height 13
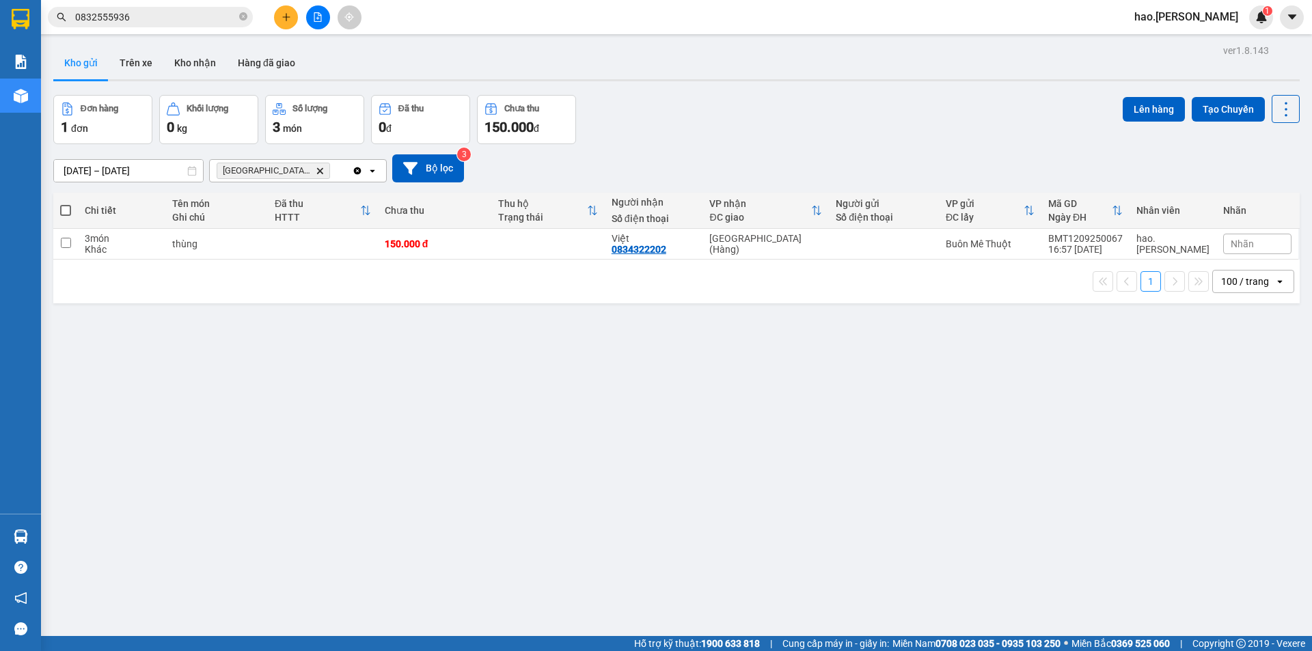
click at [66, 211] on span at bounding box center [65, 210] width 11 height 11
click at [66, 204] on input "checkbox" at bounding box center [66, 204] width 0 height 0
checkbox input "true"
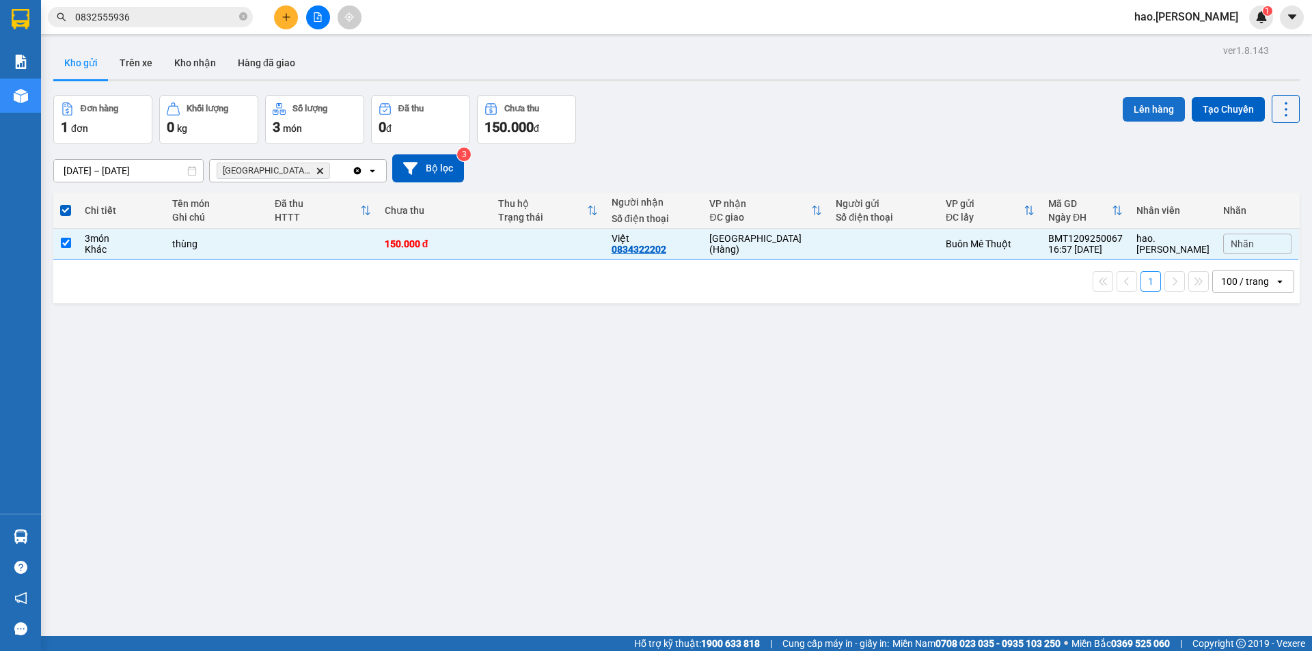
click at [1157, 111] on button "Lên hàng" at bounding box center [1154, 109] width 62 height 25
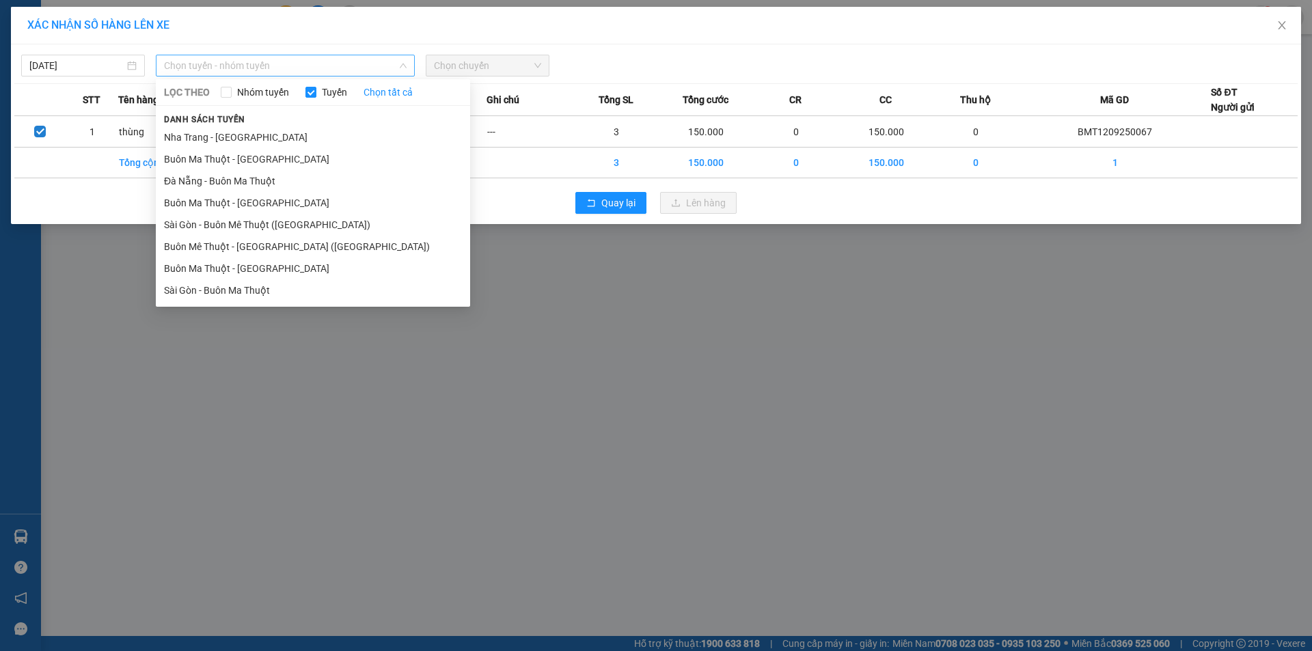
click at [269, 57] on span "Chọn tuyến - nhóm tuyến" at bounding box center [285, 65] width 243 height 21
click at [258, 196] on li "Buôn Ma Thuột - Đà Nẵng" at bounding box center [313, 203] width 314 height 22
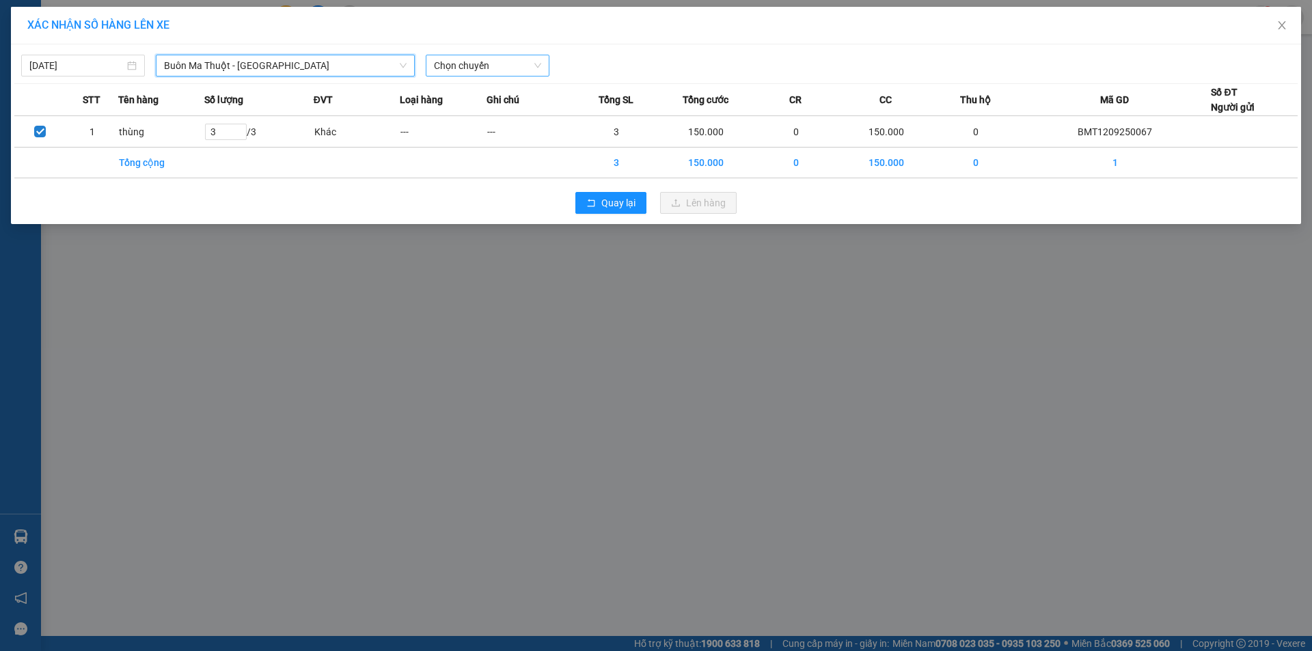
click at [513, 63] on span "Chọn chuyến" at bounding box center [487, 65] width 107 height 21
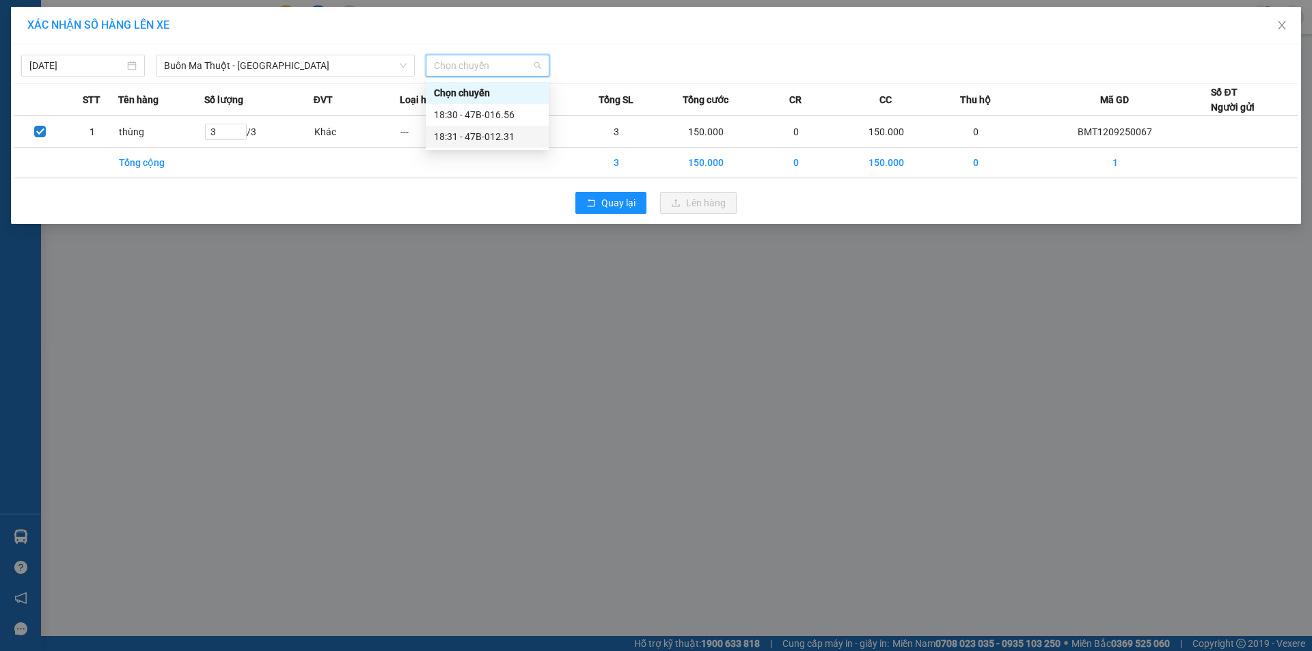
click at [496, 141] on div "18:31 - 47B-012.31" at bounding box center [487, 136] width 107 height 15
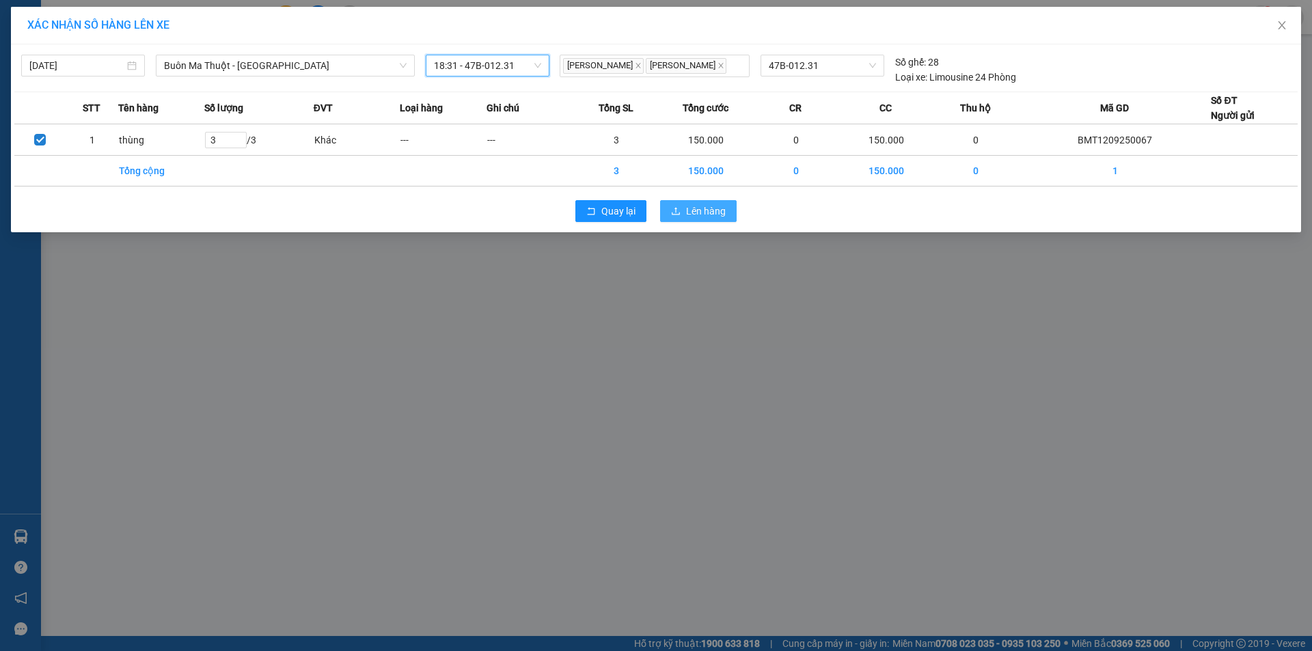
click at [688, 204] on span "Lên hàng" at bounding box center [706, 211] width 40 height 15
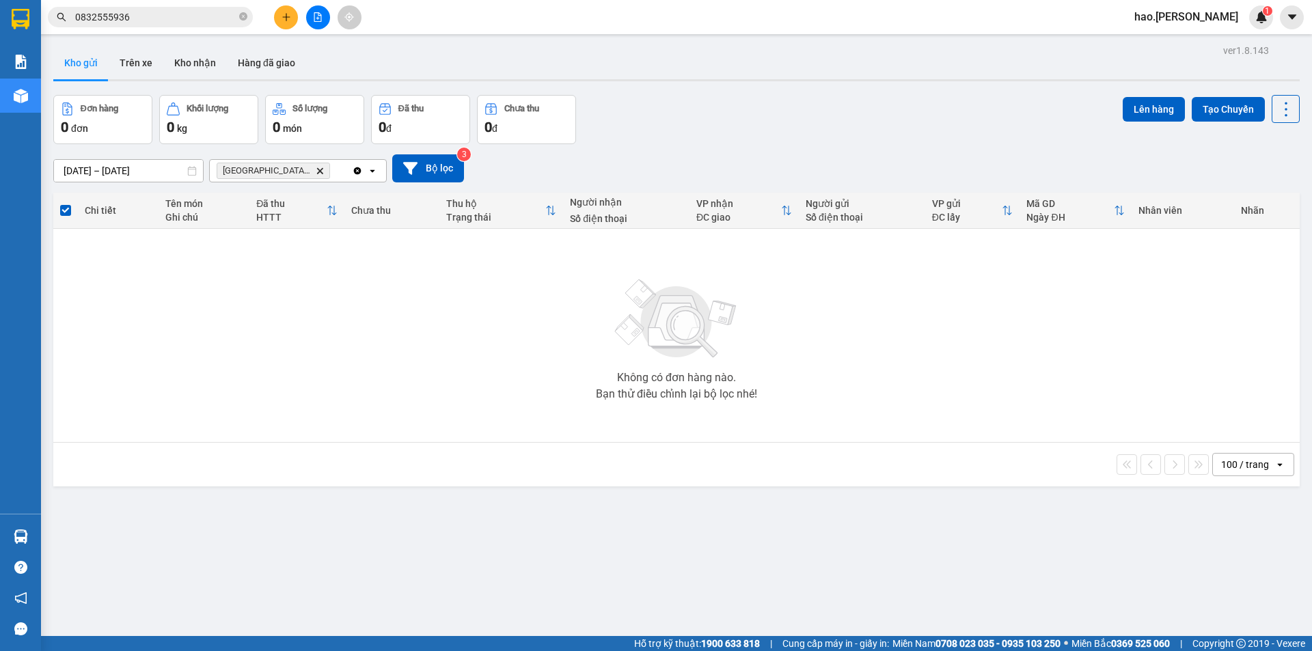
click at [267, 40] on main "ver 1.8.143 Kho gửi Trên xe Kho nhận Hàng đã giao Đơn hàng 0 đơn Khối lượng 0 k…" at bounding box center [656, 318] width 1312 height 636
click at [271, 27] on div at bounding box center [318, 17] width 103 height 24
click at [282, 23] on button at bounding box center [286, 17] width 24 height 24
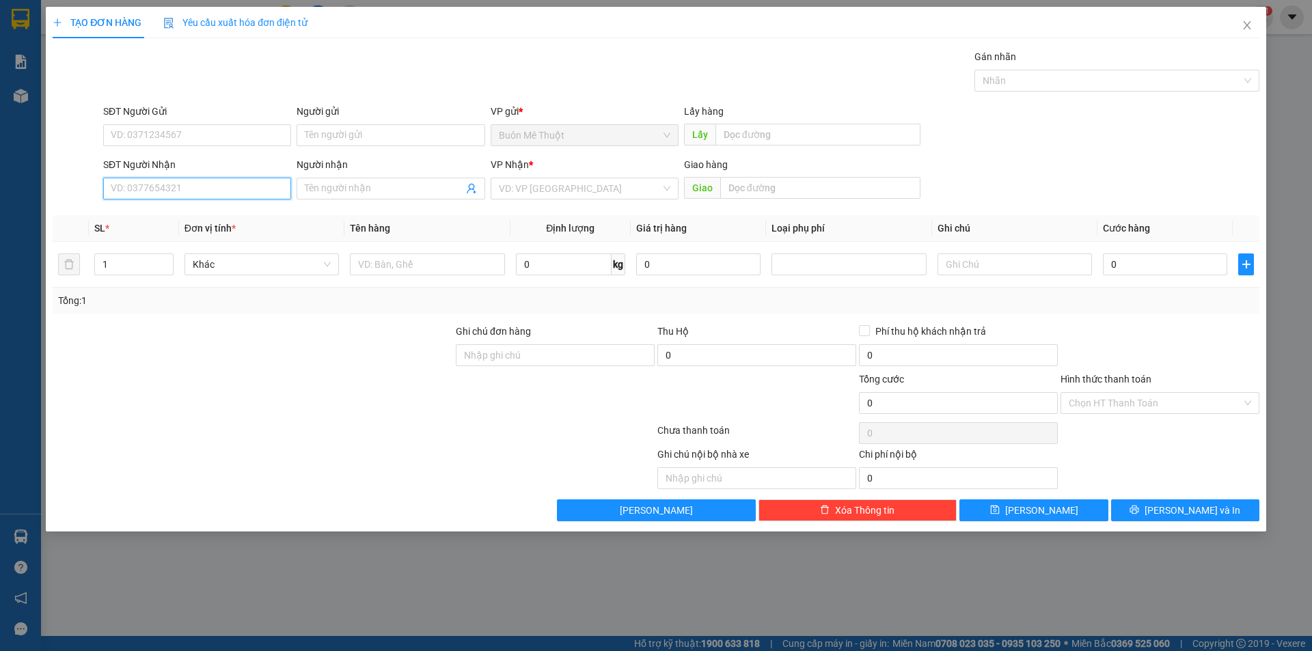
click at [204, 195] on input "SĐT Người Nhận" at bounding box center [197, 189] width 188 height 22
type input "0386458113"
click at [212, 137] on input "SĐT Người Gửi" at bounding box center [197, 135] width 188 height 22
type input "0382485665"
click at [423, 274] on div at bounding box center [427, 264] width 154 height 27
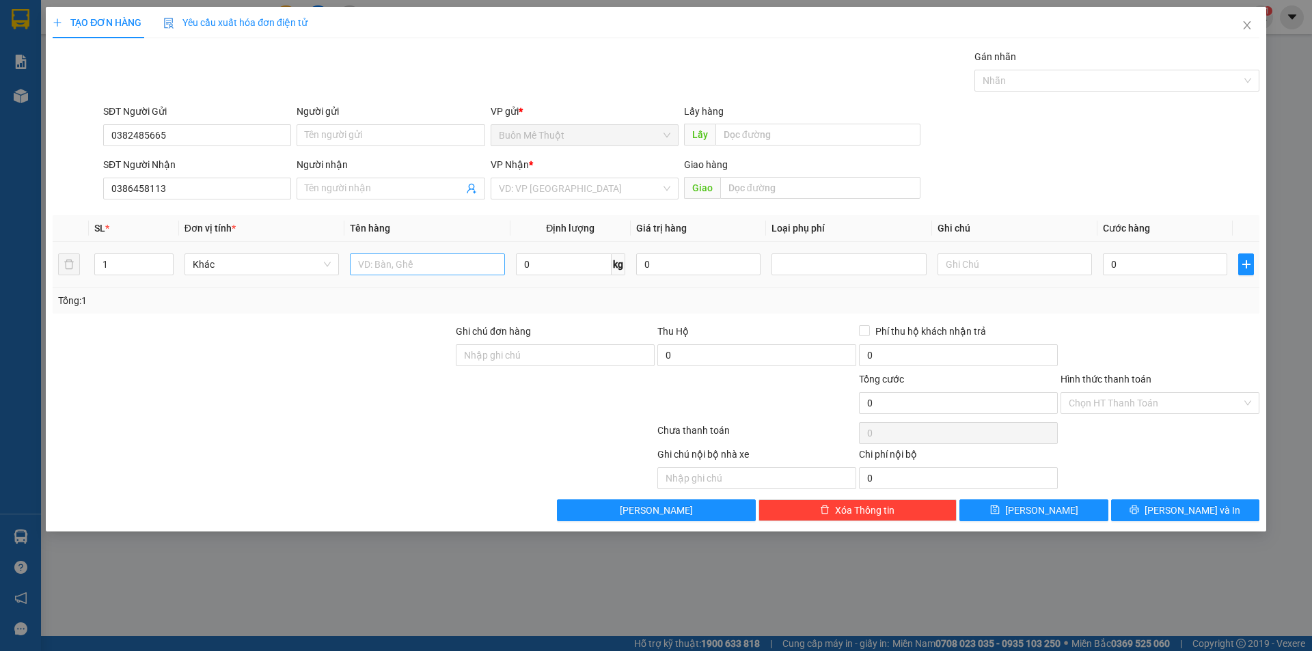
click at [423, 271] on input "text" at bounding box center [427, 265] width 154 height 22
type input "tx"
click at [1134, 265] on input "0" at bounding box center [1165, 265] width 124 height 22
type input "5"
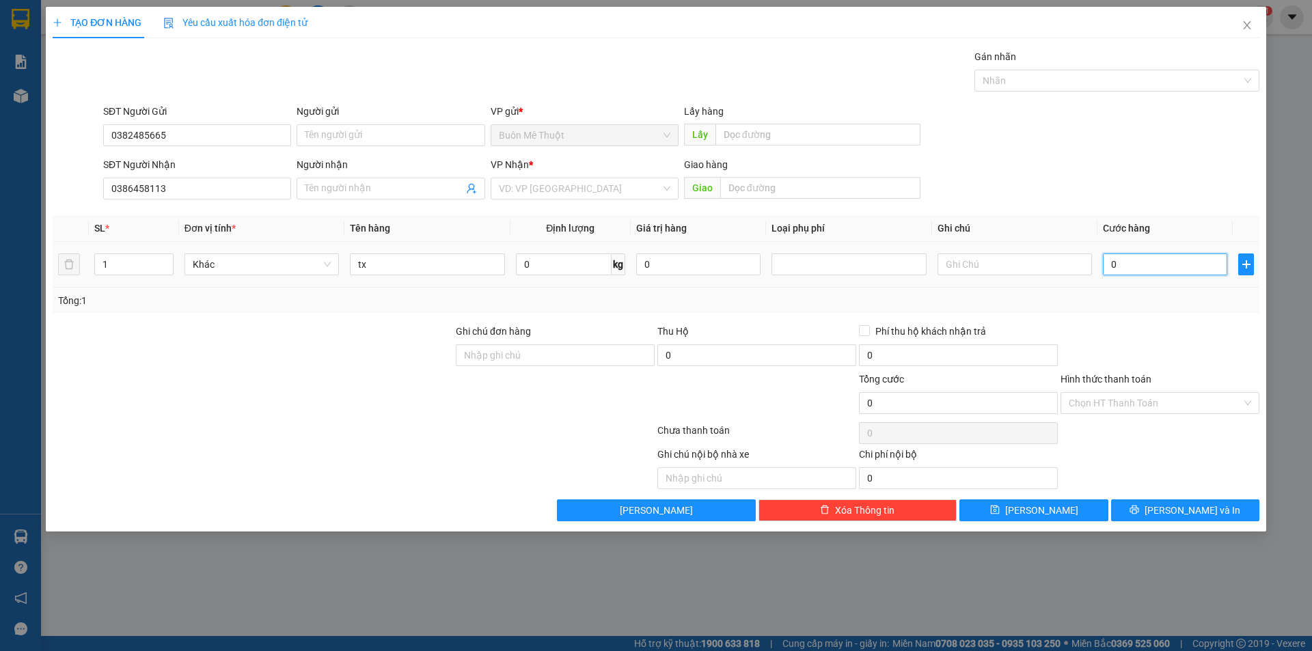
type input "5"
type input "50"
type input "50.000"
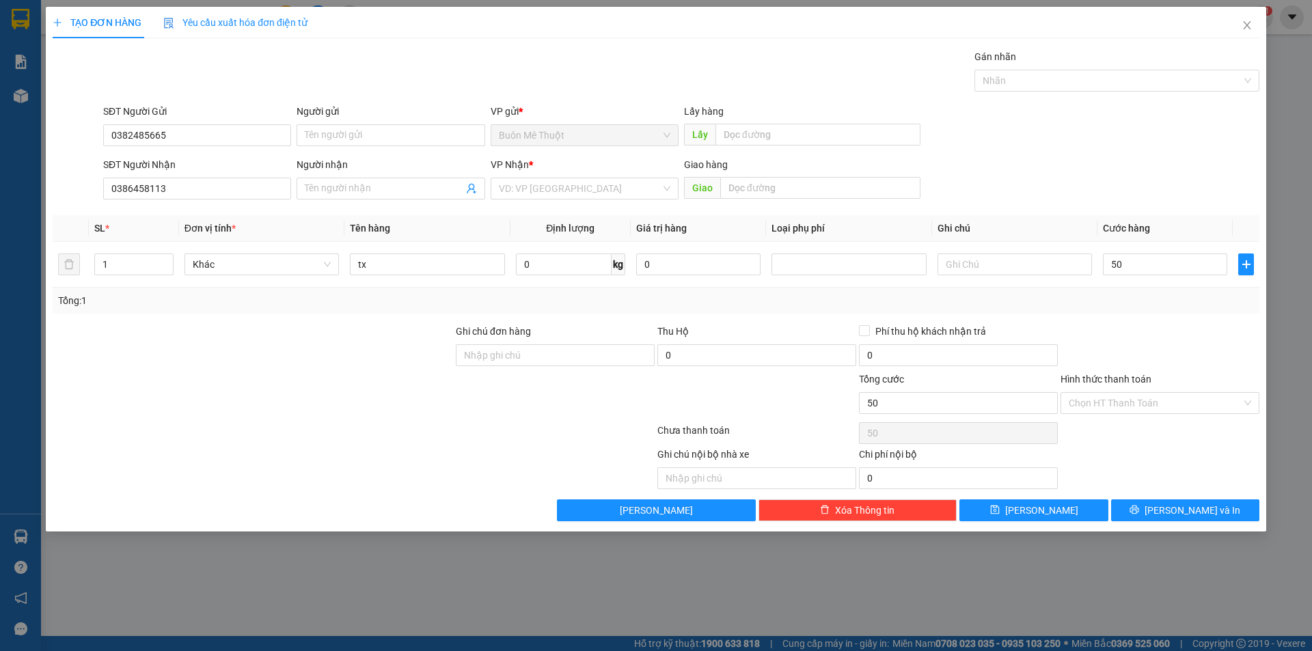
type input "50.000"
drag, startPoint x: 1129, startPoint y: 295, endPoint x: 1185, endPoint y: 443, distance: 158.6
click at [1131, 296] on div "Tổng: 1" at bounding box center [656, 300] width 1196 height 15
click at [1200, 500] on div "Transit Pickup Surcharge Ids Transit Deliver Surcharge Ids Transit Deliver Surc…" at bounding box center [656, 285] width 1207 height 472
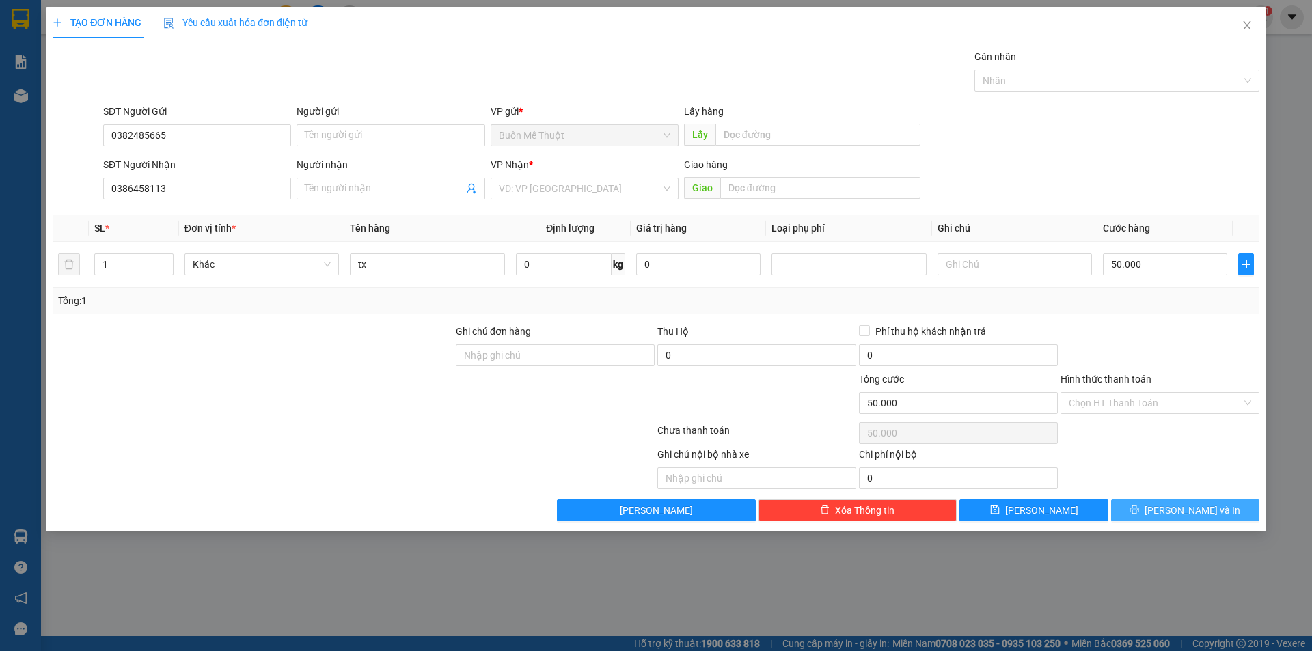
click at [1193, 504] on span "[PERSON_NAME] và In" at bounding box center [1193, 510] width 96 height 15
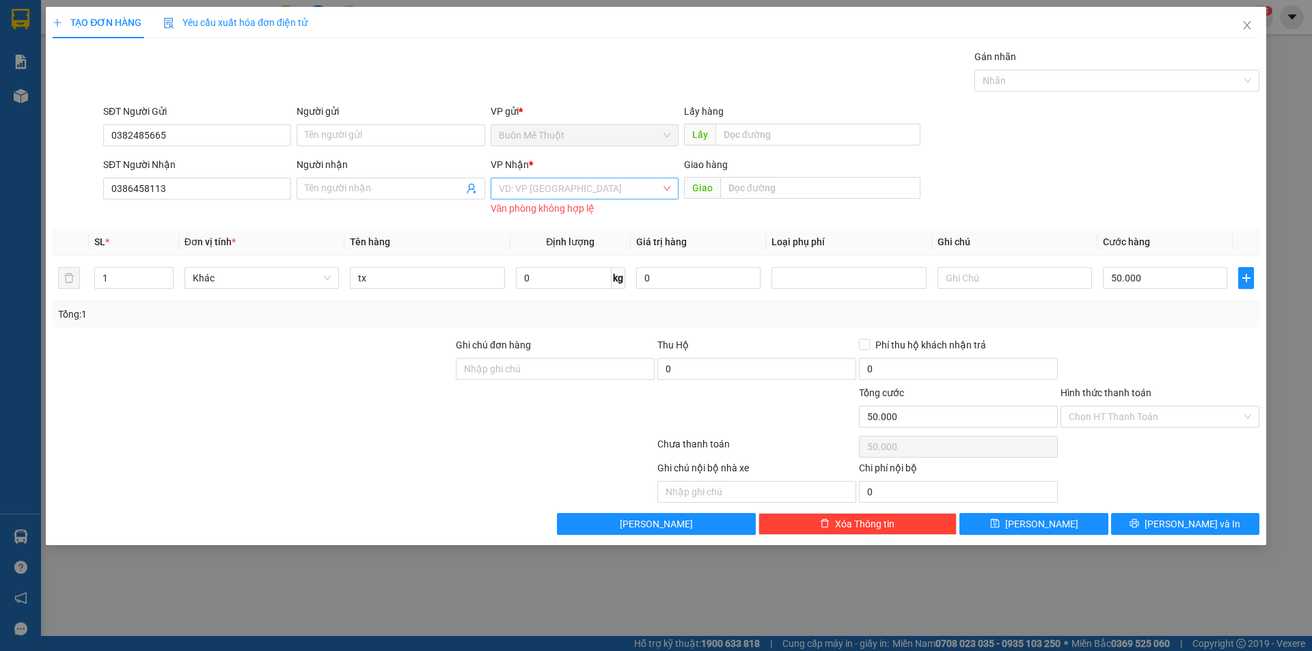
click at [547, 196] on input "search" at bounding box center [580, 188] width 162 height 21
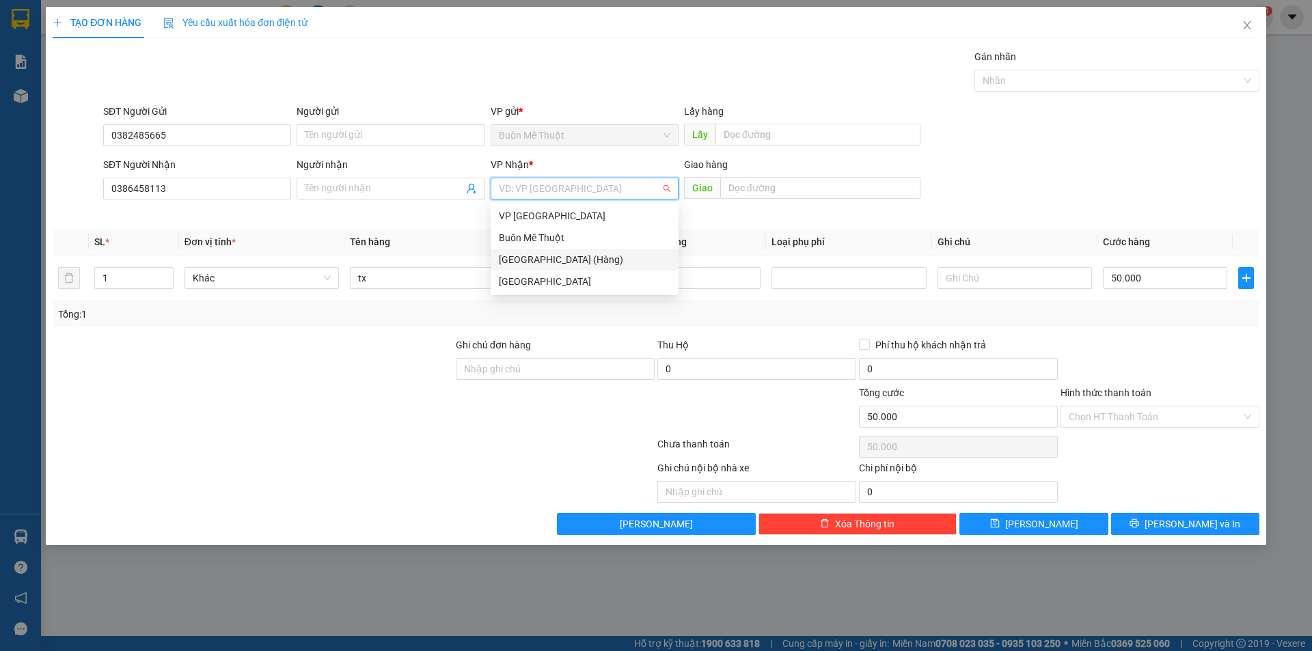
drag, startPoint x: 548, startPoint y: 262, endPoint x: 1075, endPoint y: 568, distance: 608.6
click at [550, 262] on div "[GEOGRAPHIC_DATA] (Hàng)" at bounding box center [585, 259] width 172 height 15
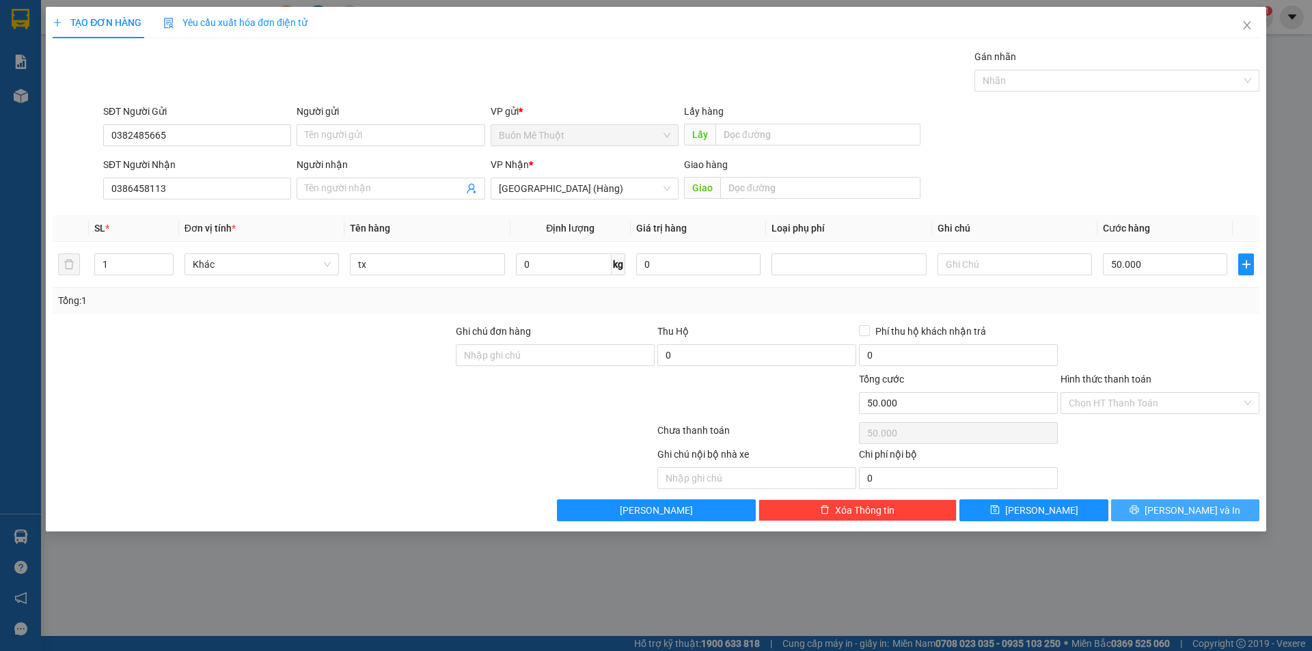
click at [1142, 509] on button "[PERSON_NAME] và In" at bounding box center [1185, 511] width 148 height 22
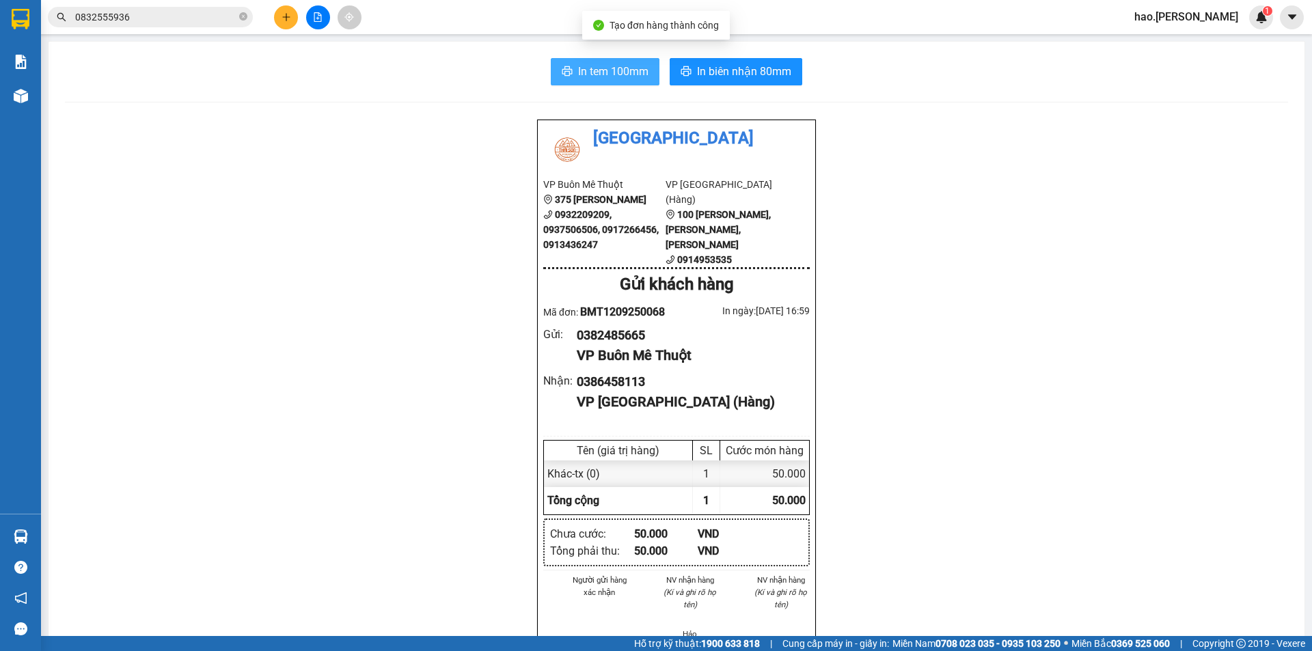
click at [585, 81] on button "In tem 100mm" at bounding box center [605, 71] width 109 height 27
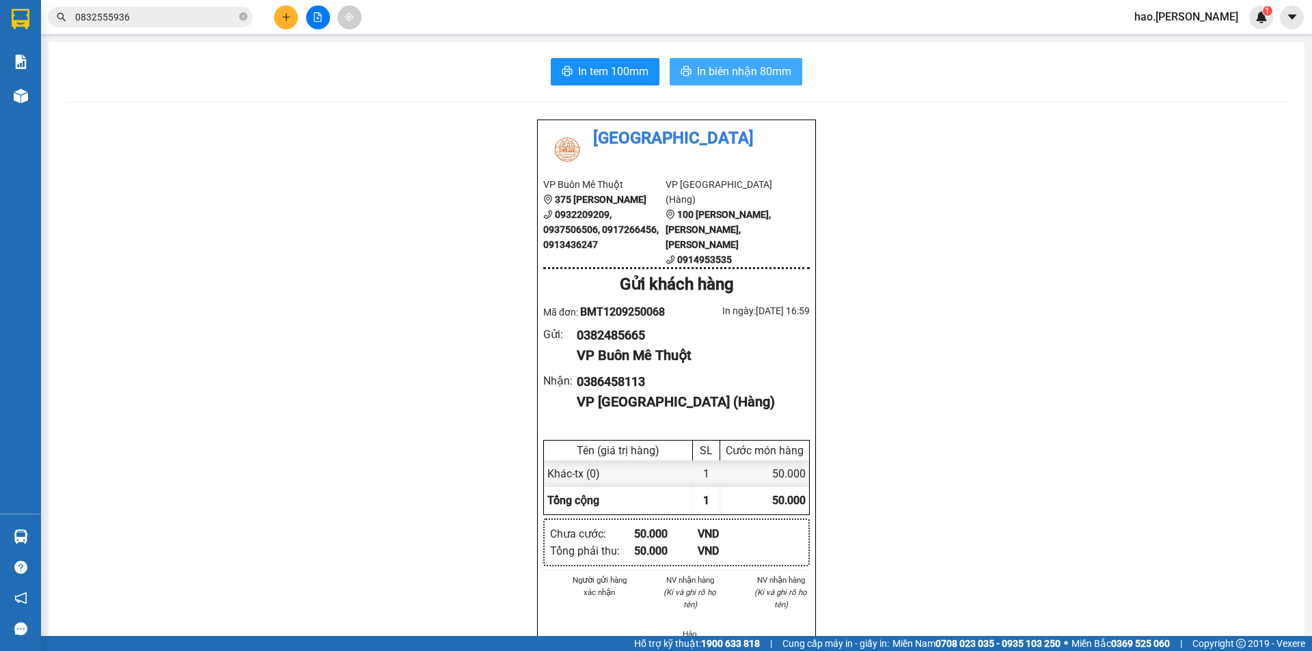
click at [710, 61] on button "In biên nhận 80mm" at bounding box center [736, 71] width 133 height 27
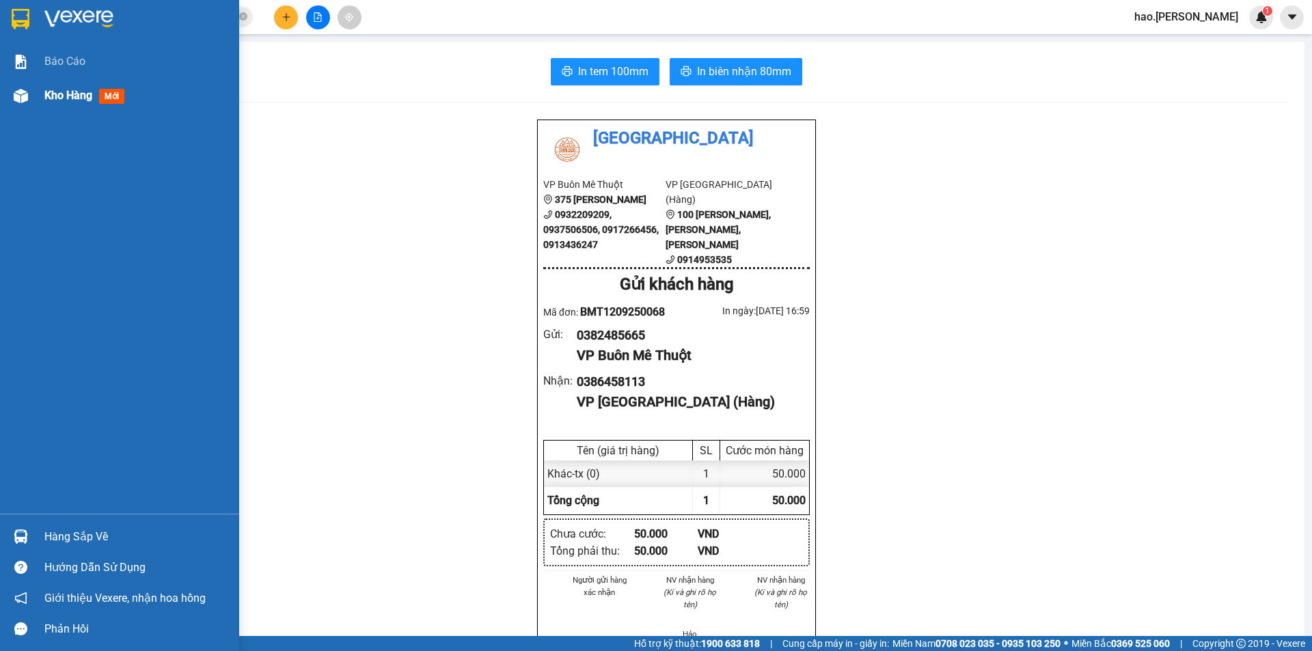
click at [55, 92] on span "Kho hàng" at bounding box center [68, 95] width 48 height 13
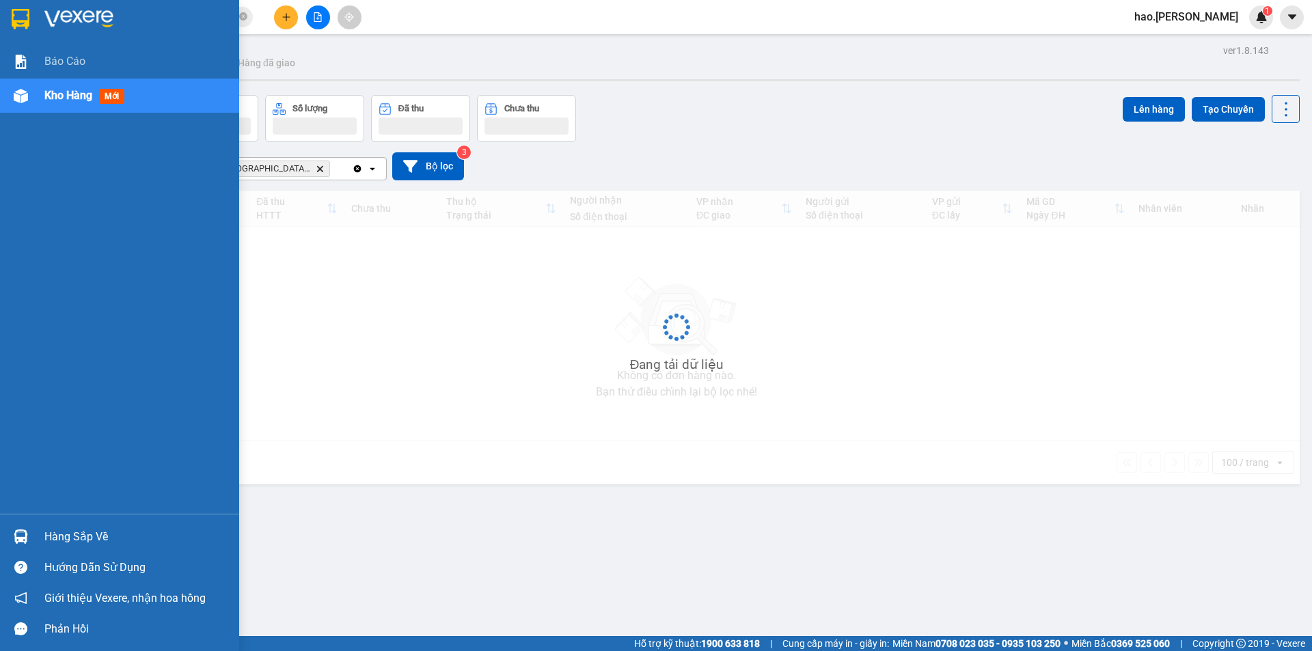
click at [55, 92] on span "Kho hàng" at bounding box center [68, 95] width 48 height 13
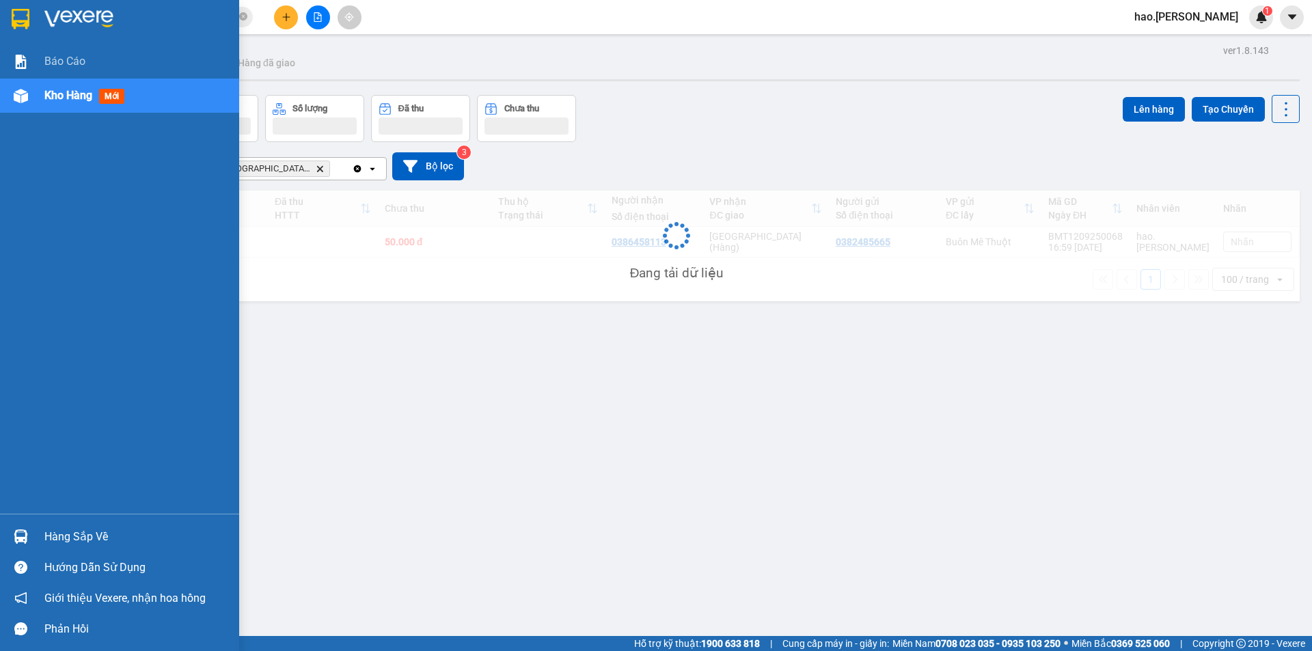
click at [55, 92] on span "Kho hàng" at bounding box center [68, 95] width 48 height 13
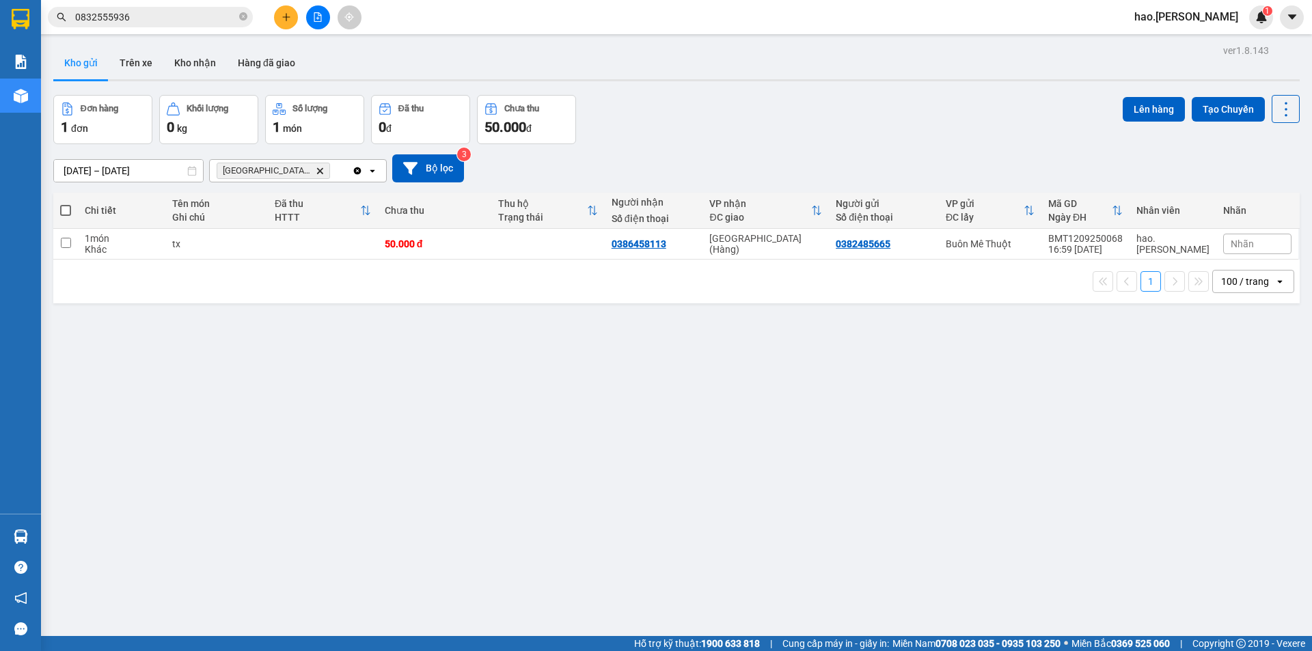
click at [63, 208] on span at bounding box center [65, 210] width 11 height 11
click at [66, 204] on input "checkbox" at bounding box center [66, 204] width 0 height 0
checkbox input "true"
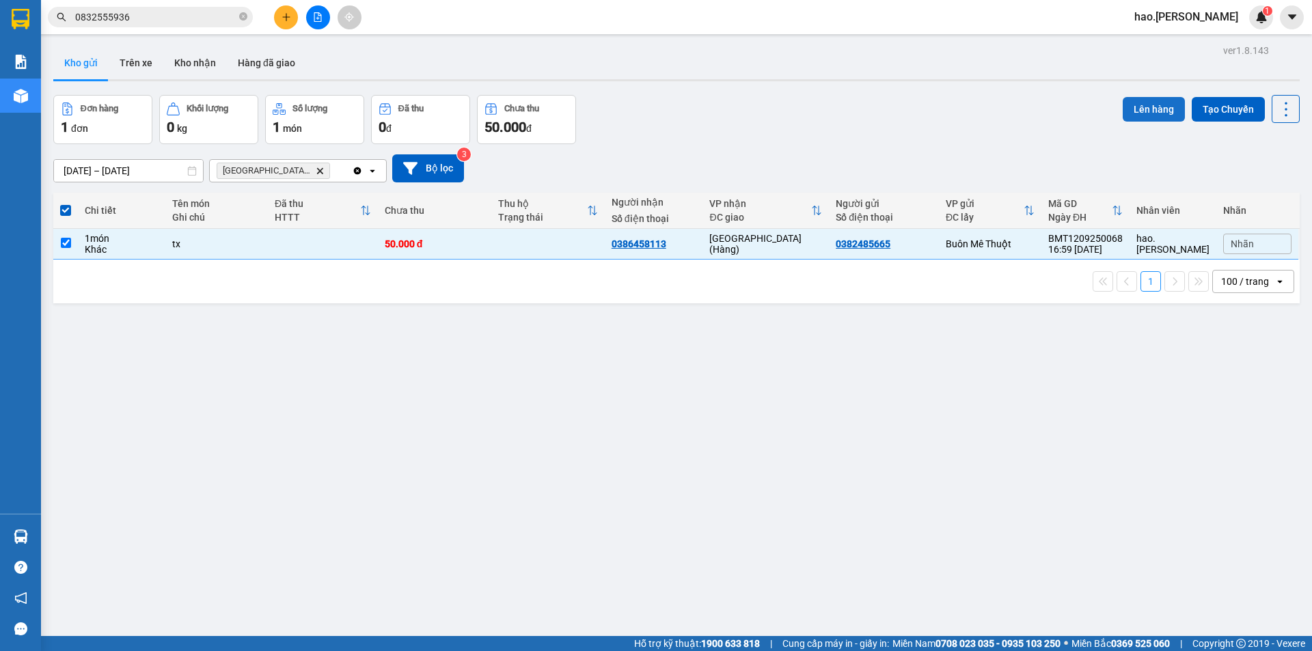
click at [1141, 109] on button "Lên hàng" at bounding box center [1154, 109] width 62 height 25
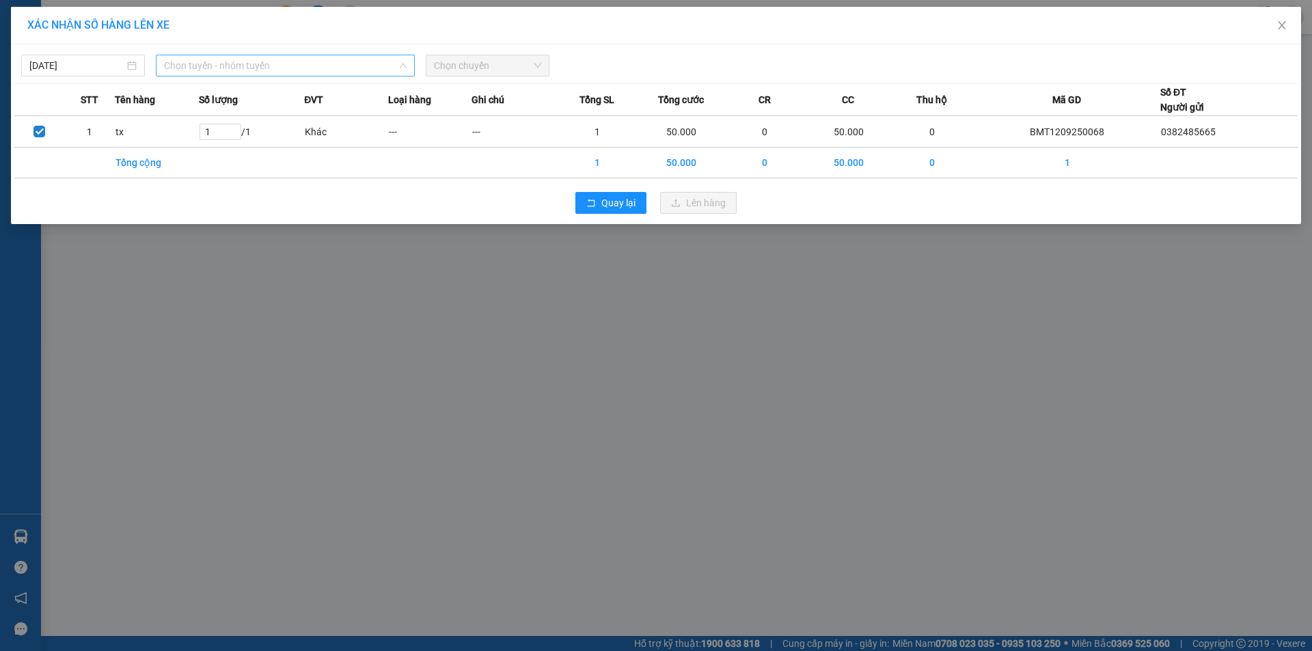
click at [217, 75] on span "Chọn tuyến - nhóm tuyến" at bounding box center [285, 65] width 243 height 21
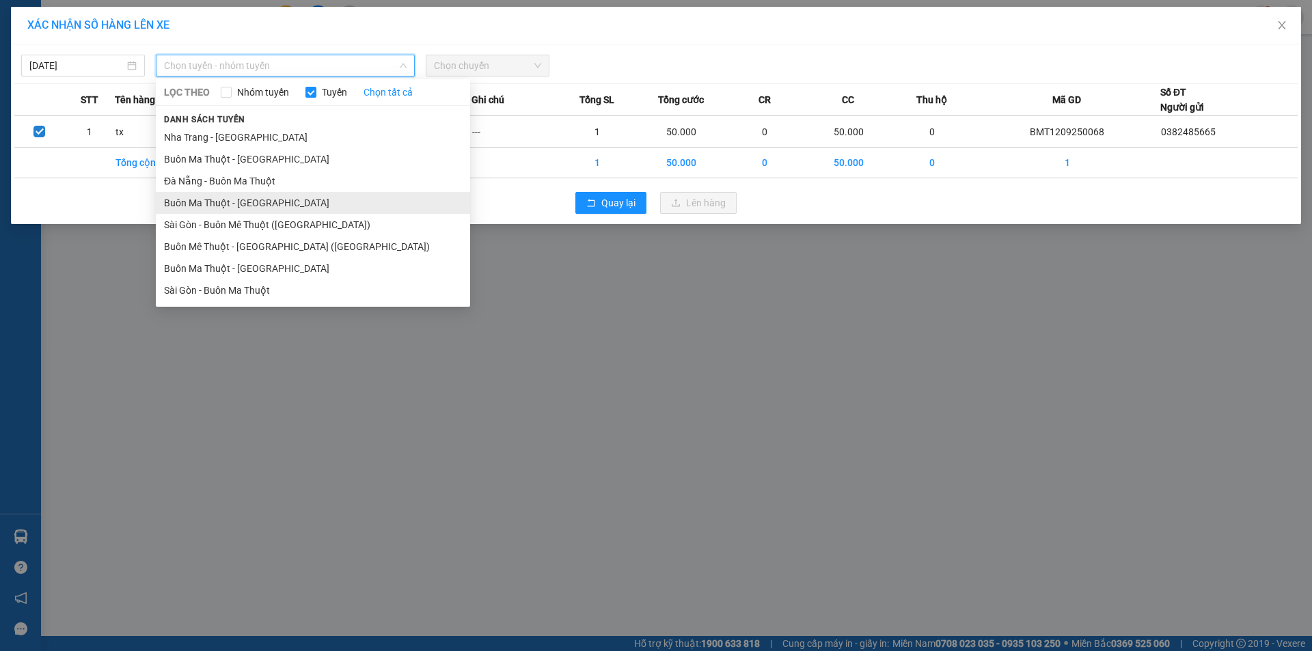
click at [237, 205] on li "Buôn Ma Thuột - Đà Nẵng" at bounding box center [313, 203] width 314 height 22
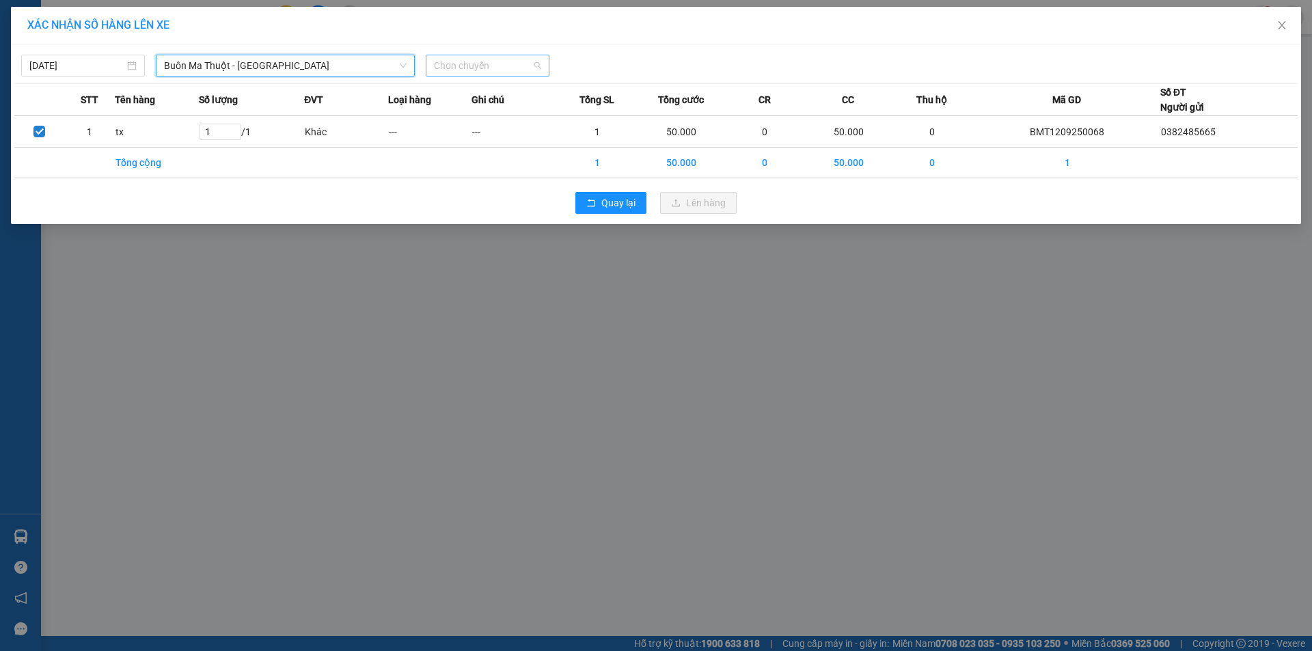
click at [507, 62] on span "Chọn chuyến" at bounding box center [487, 65] width 107 height 21
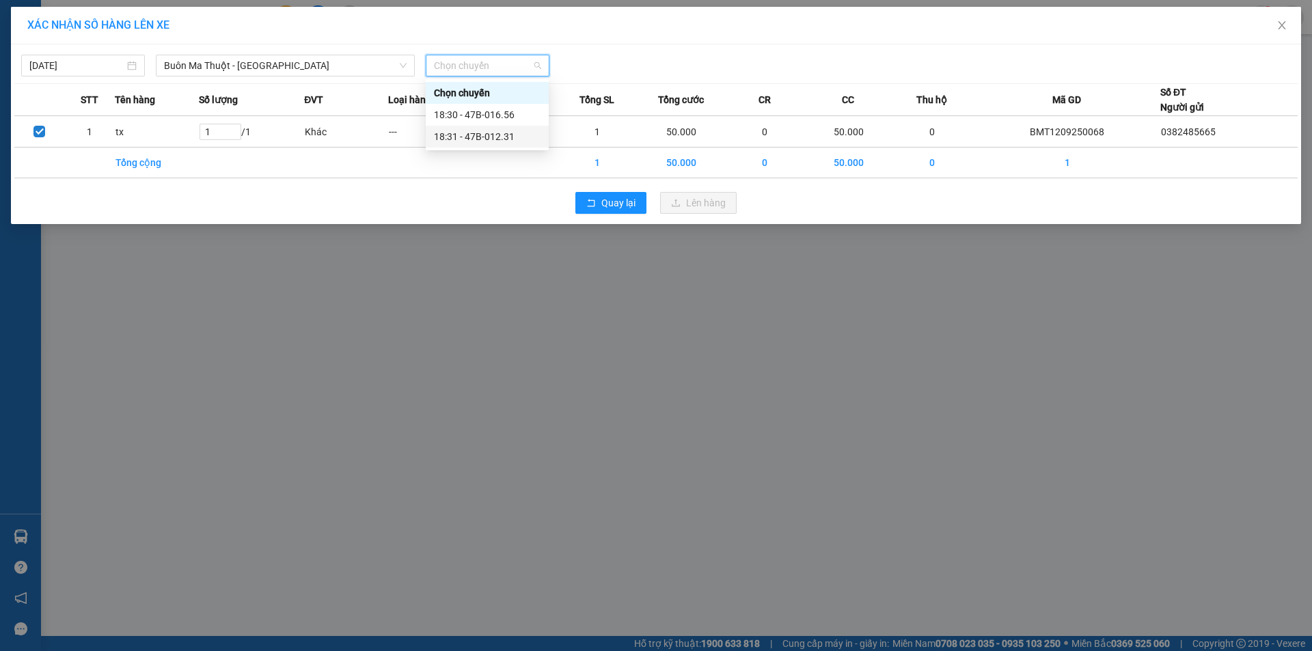
click at [507, 138] on div "18:31 - 47B-012.31" at bounding box center [487, 136] width 107 height 15
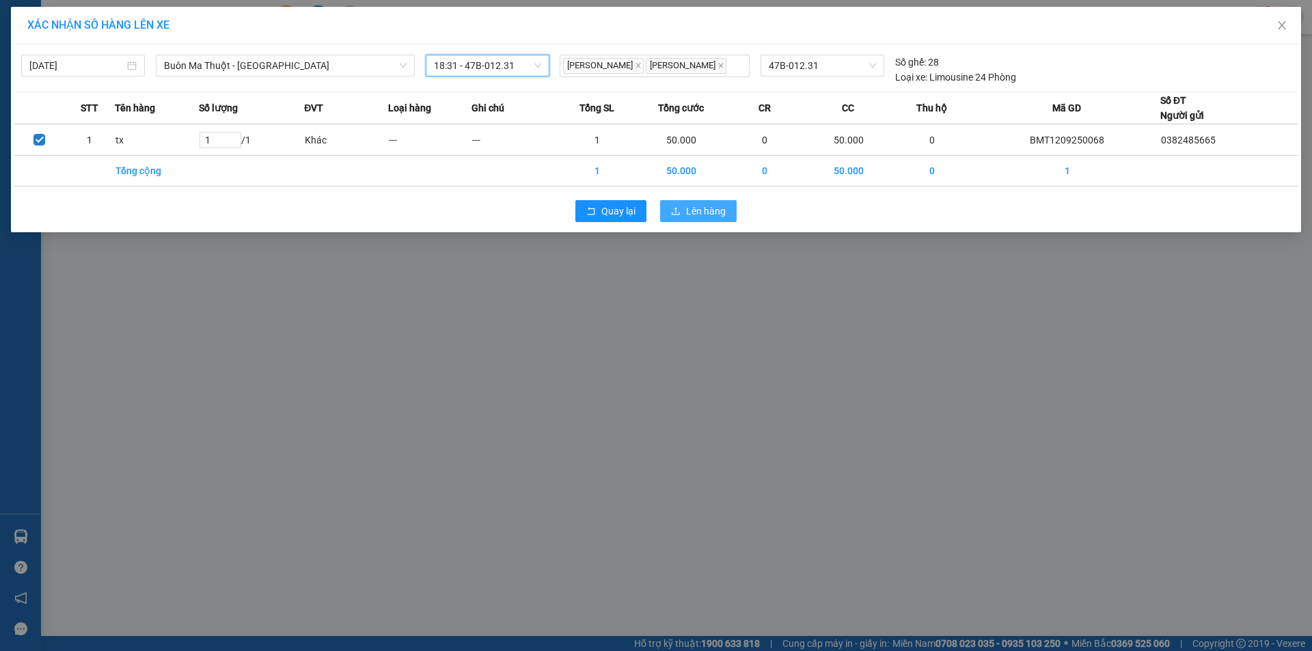
click at [696, 205] on span "Lên hàng" at bounding box center [706, 211] width 40 height 15
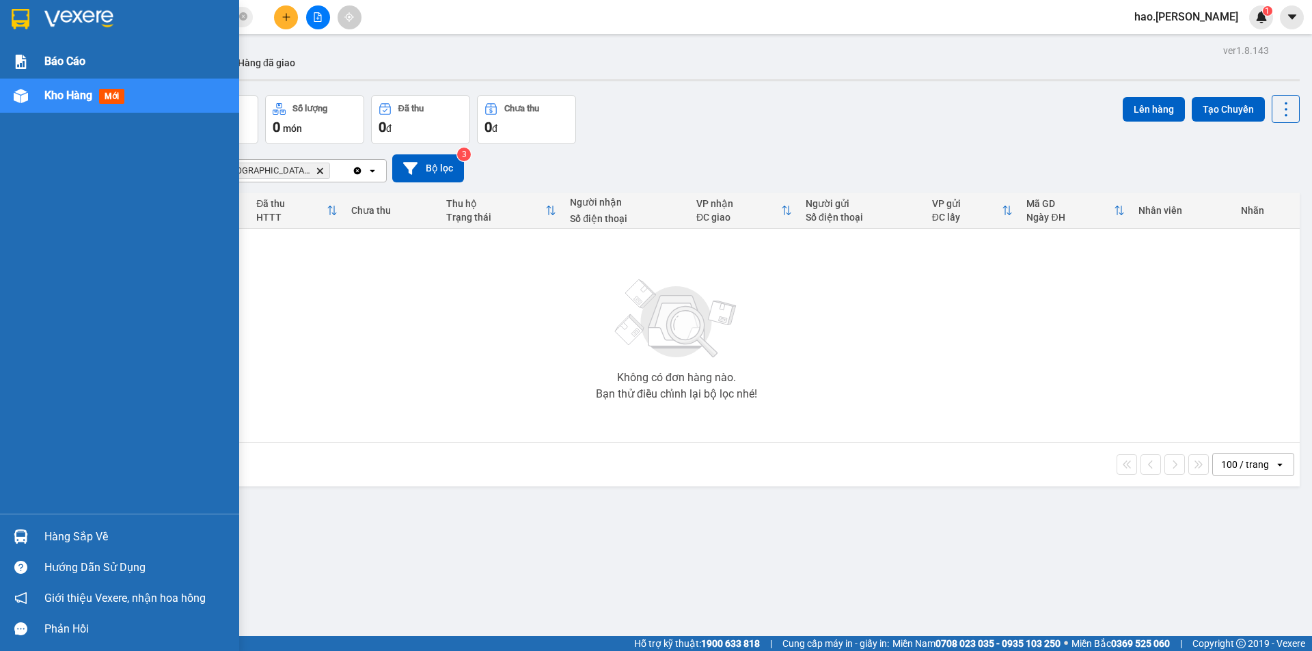
drag, startPoint x: 64, startPoint y: 62, endPoint x: 66, endPoint y: 96, distance: 34.9
click at [64, 62] on span "Báo cáo" at bounding box center [64, 61] width 41 height 17
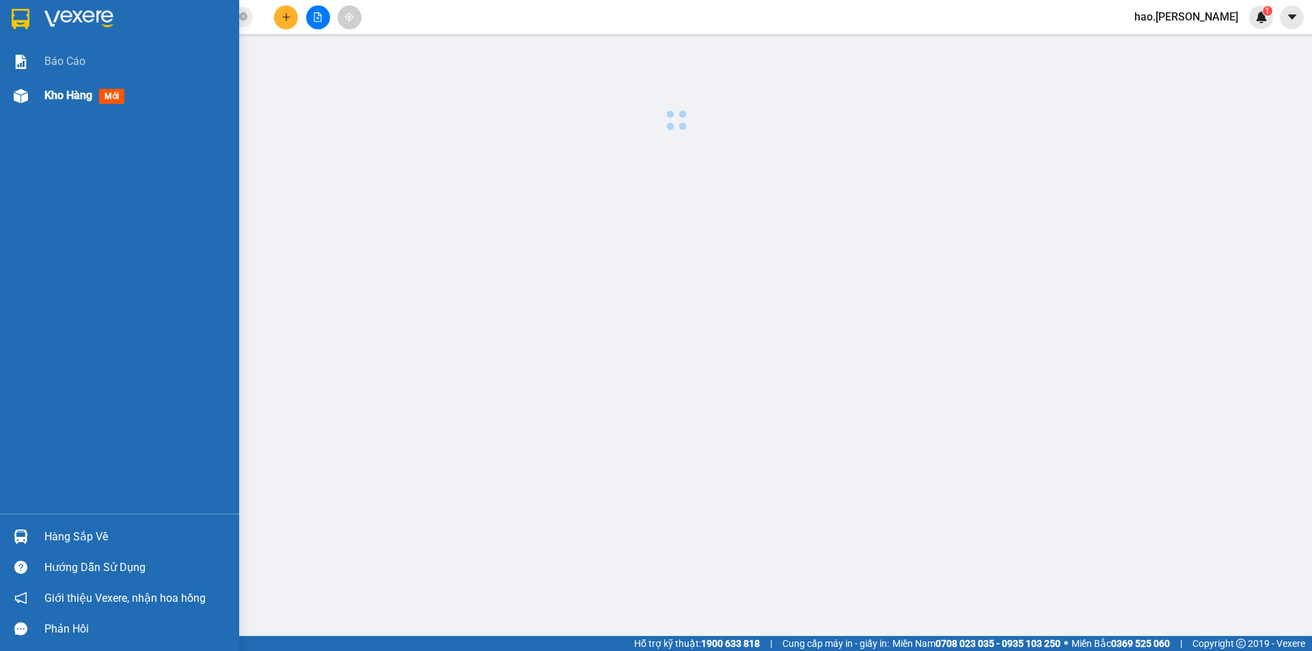
click at [66, 96] on span "Kho hàng" at bounding box center [68, 95] width 48 height 13
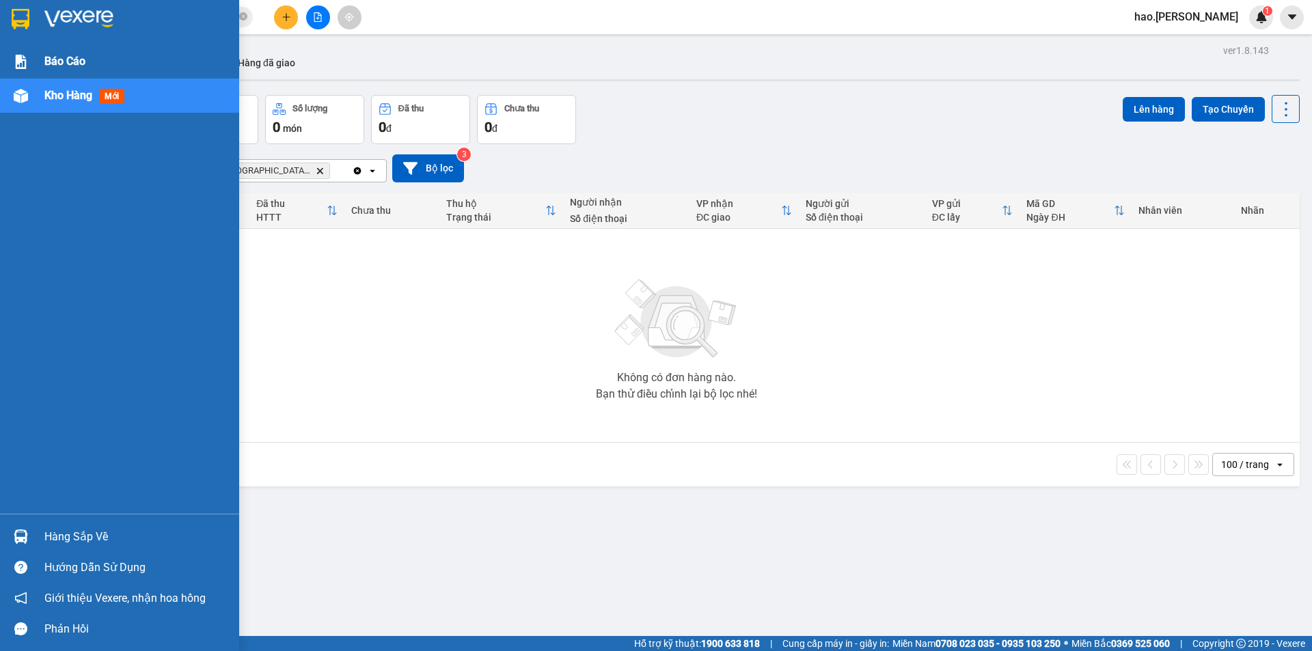
click at [38, 58] on div "Báo cáo" at bounding box center [119, 61] width 239 height 34
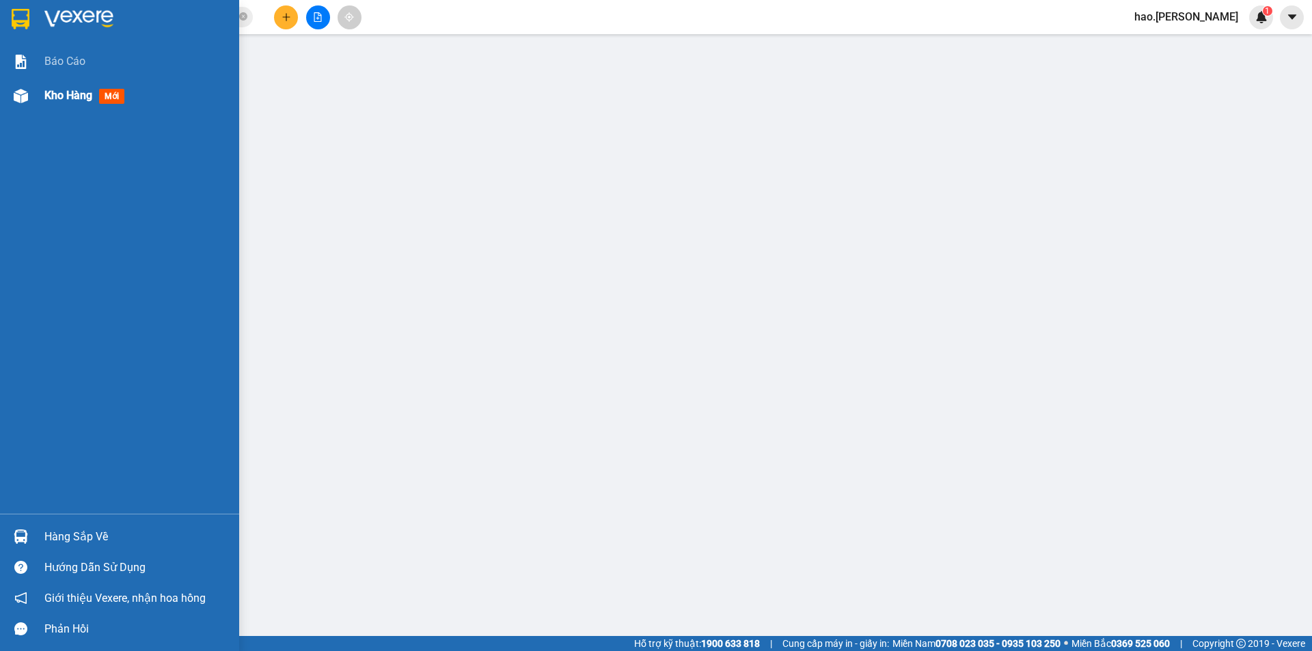
click at [68, 109] on div "Kho hàng mới" at bounding box center [136, 96] width 185 height 34
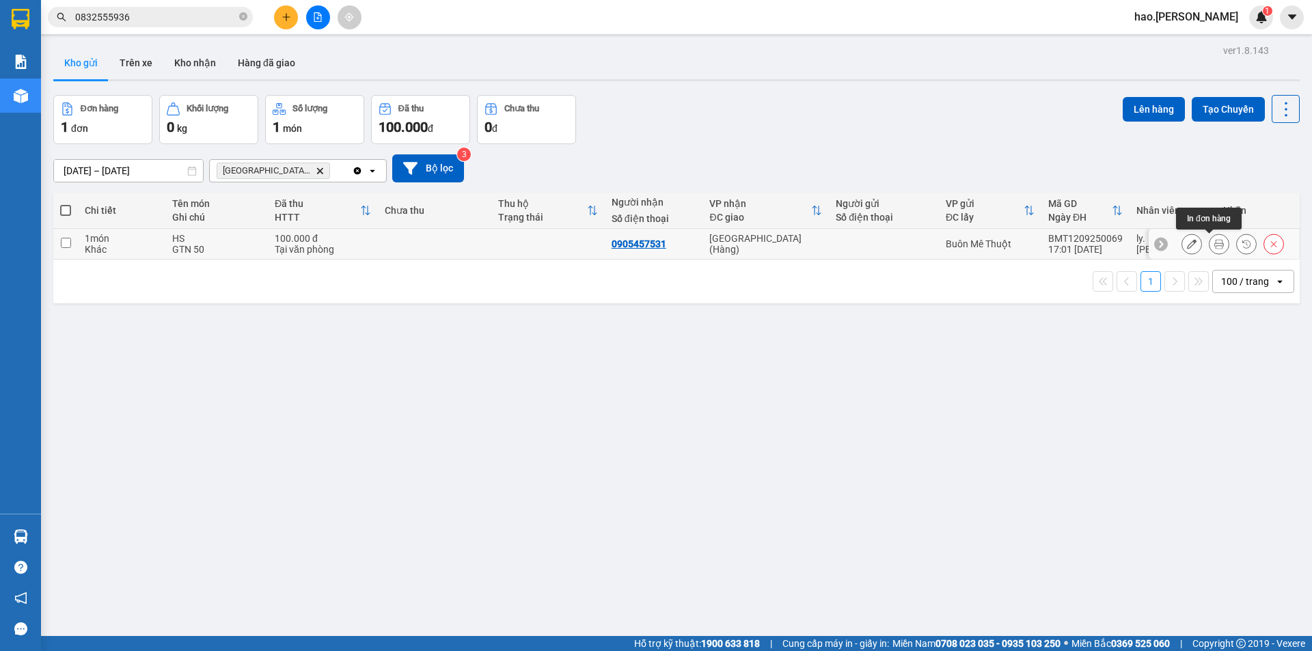
click at [1215, 243] on icon at bounding box center [1220, 244] width 10 height 10
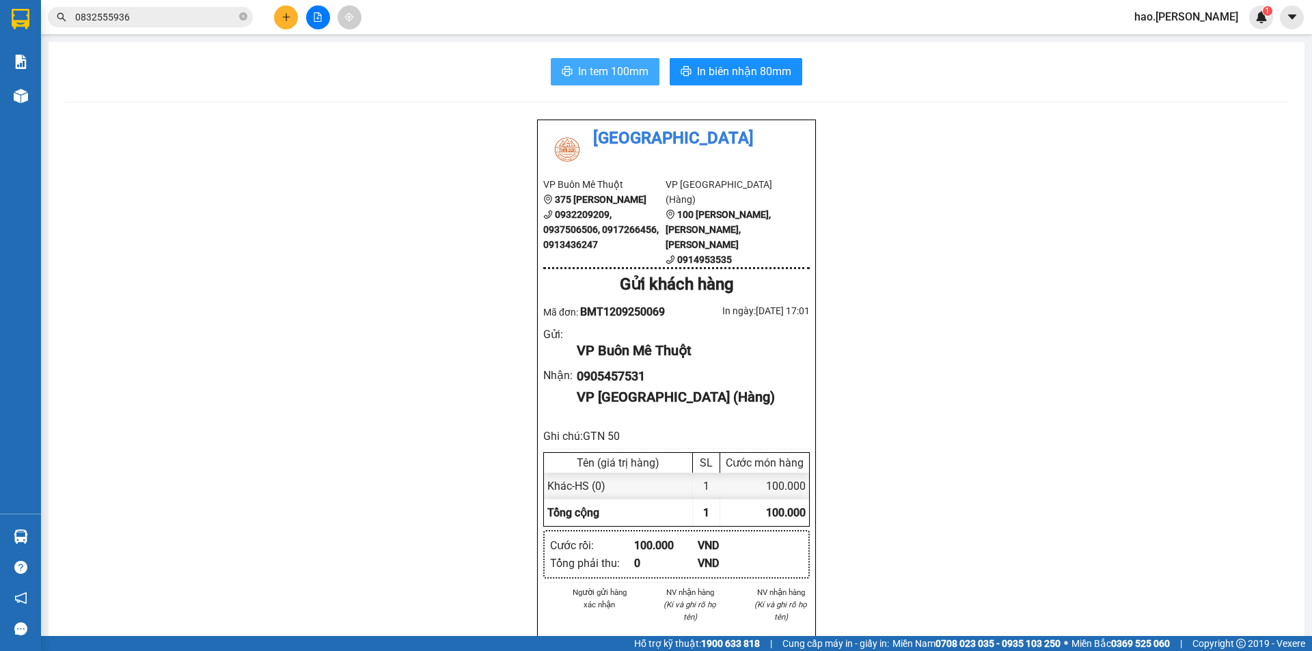
click at [611, 75] on span "In tem 100mm" at bounding box center [613, 71] width 70 height 17
click at [682, 55] on div "In tem 100mm In biên nhận 80mm Thái Sơn VP Buôn Mê Thuột 375 Hoàng Diệu 0932209…" at bounding box center [677, 633] width 1256 height 1182
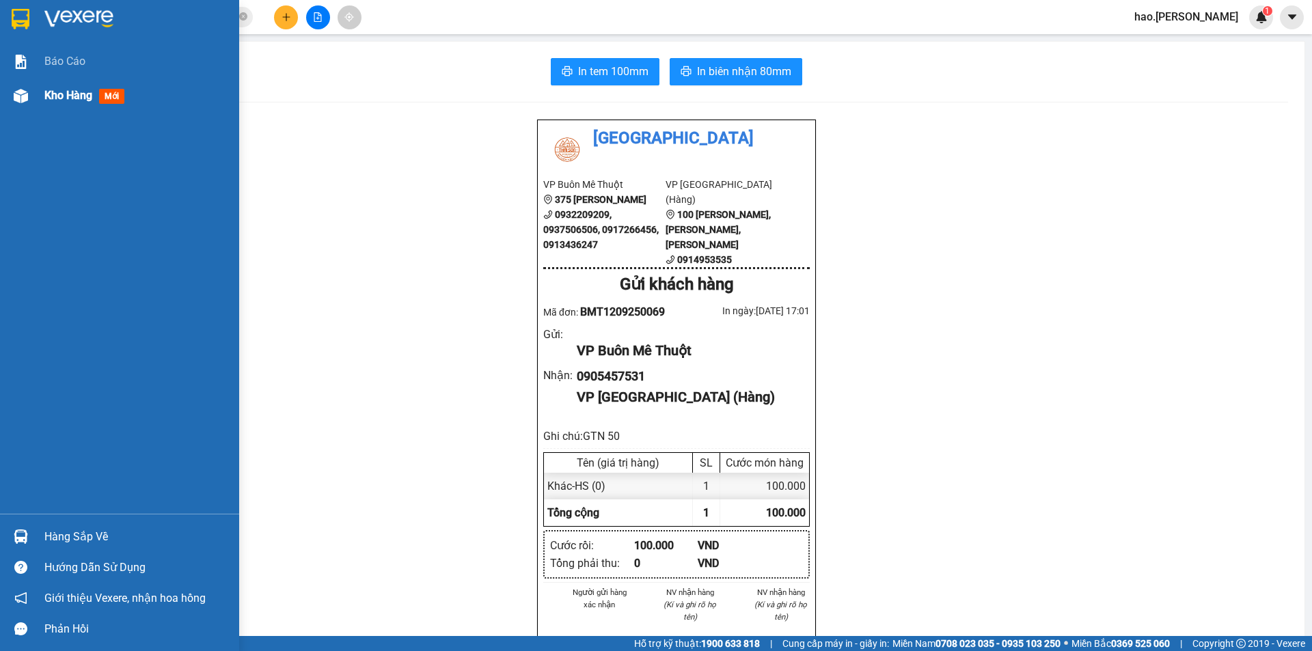
click at [38, 91] on div "Kho hàng mới" at bounding box center [119, 96] width 239 height 34
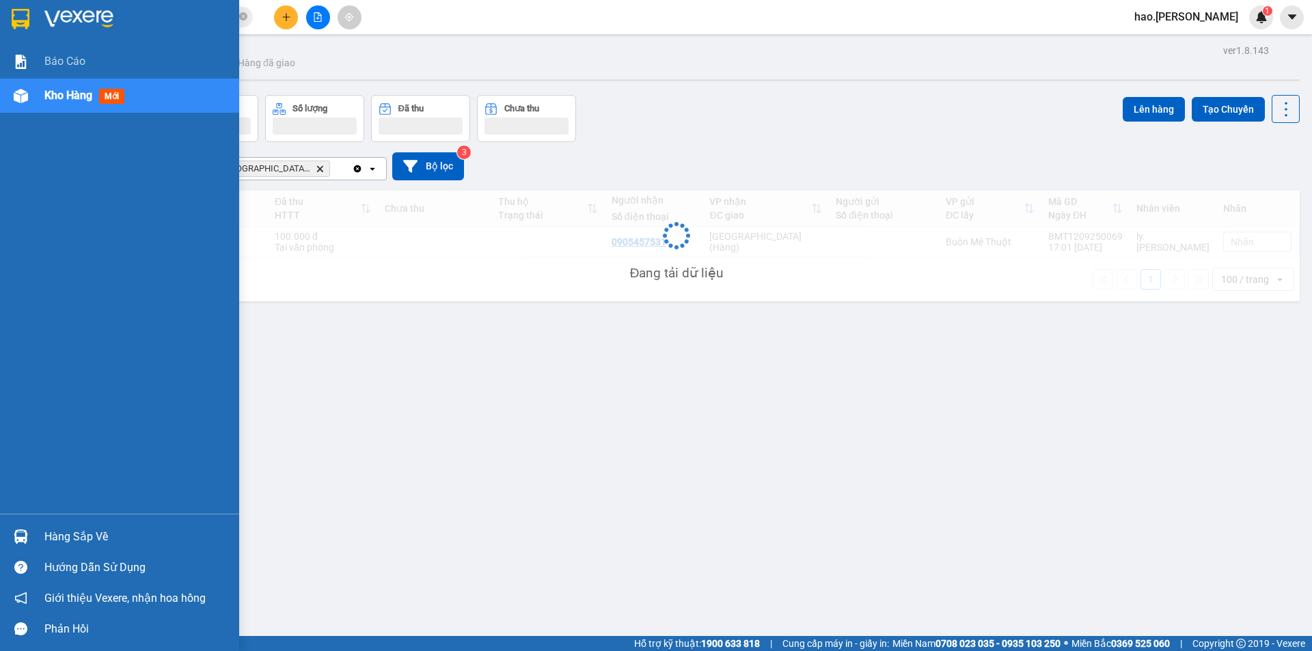
click at [38, 91] on div "Kho hàng mới" at bounding box center [119, 96] width 239 height 34
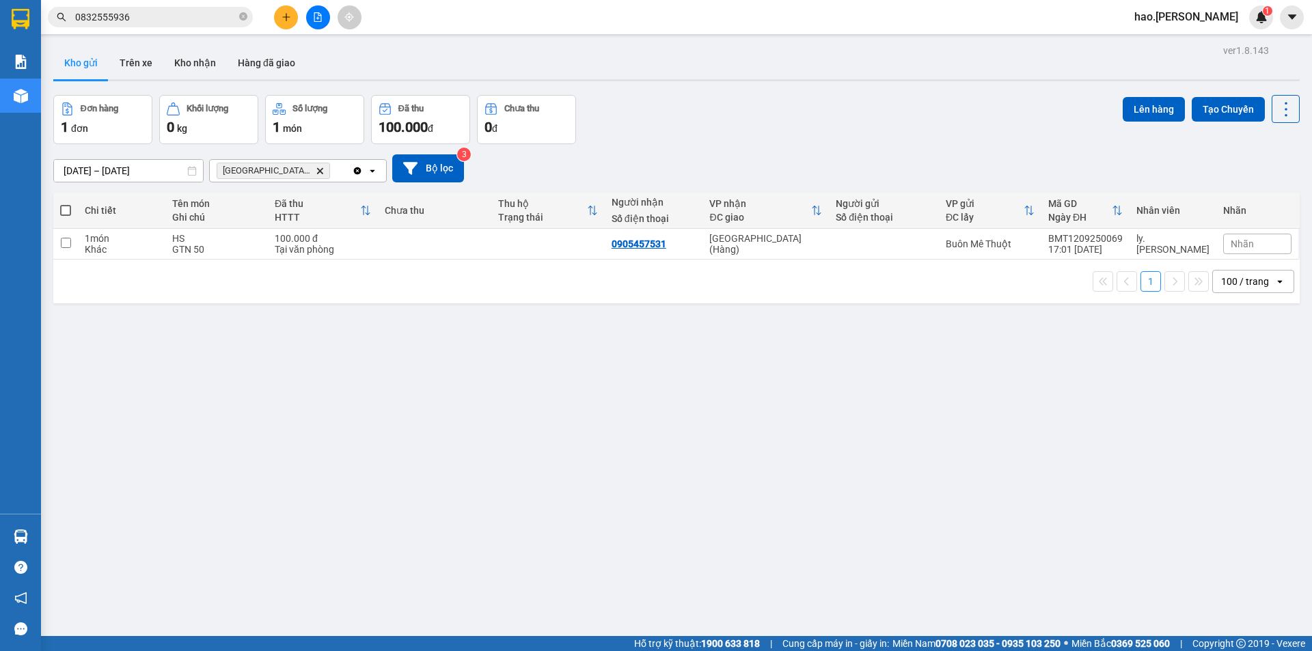
click at [68, 211] on span at bounding box center [65, 210] width 11 height 11
click at [66, 204] on input "checkbox" at bounding box center [66, 204] width 0 height 0
checkbox input "true"
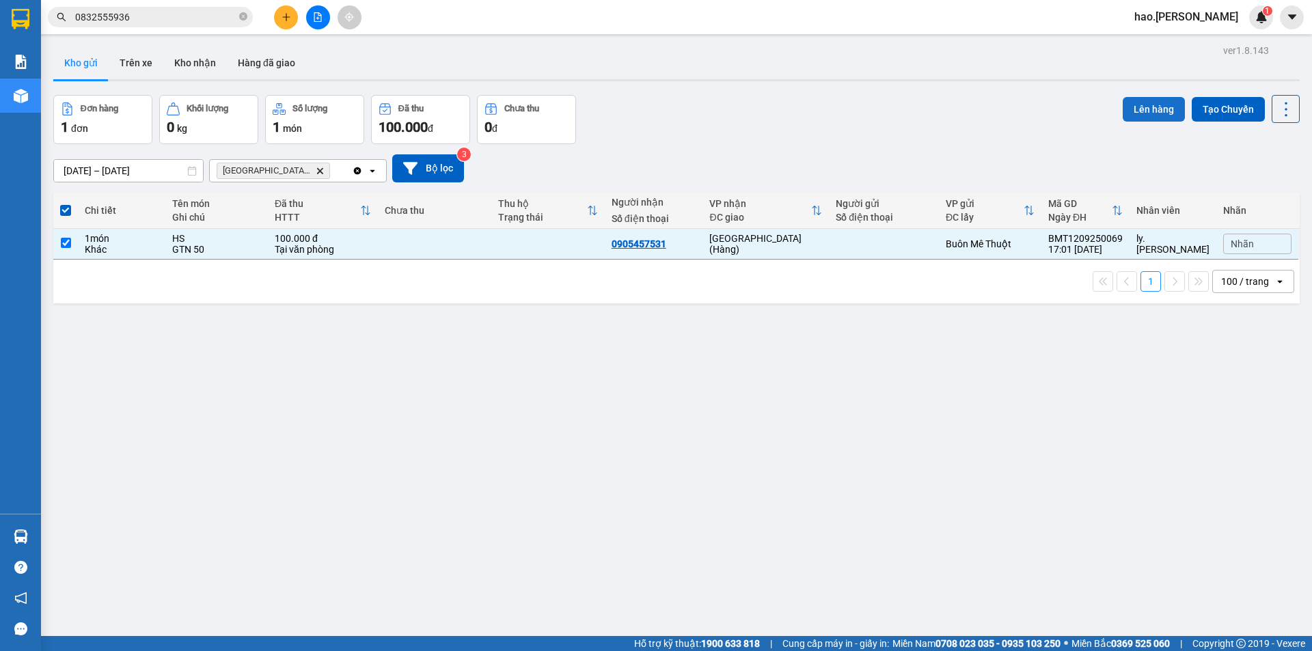
click at [1134, 112] on button "Lên hàng" at bounding box center [1154, 109] width 62 height 25
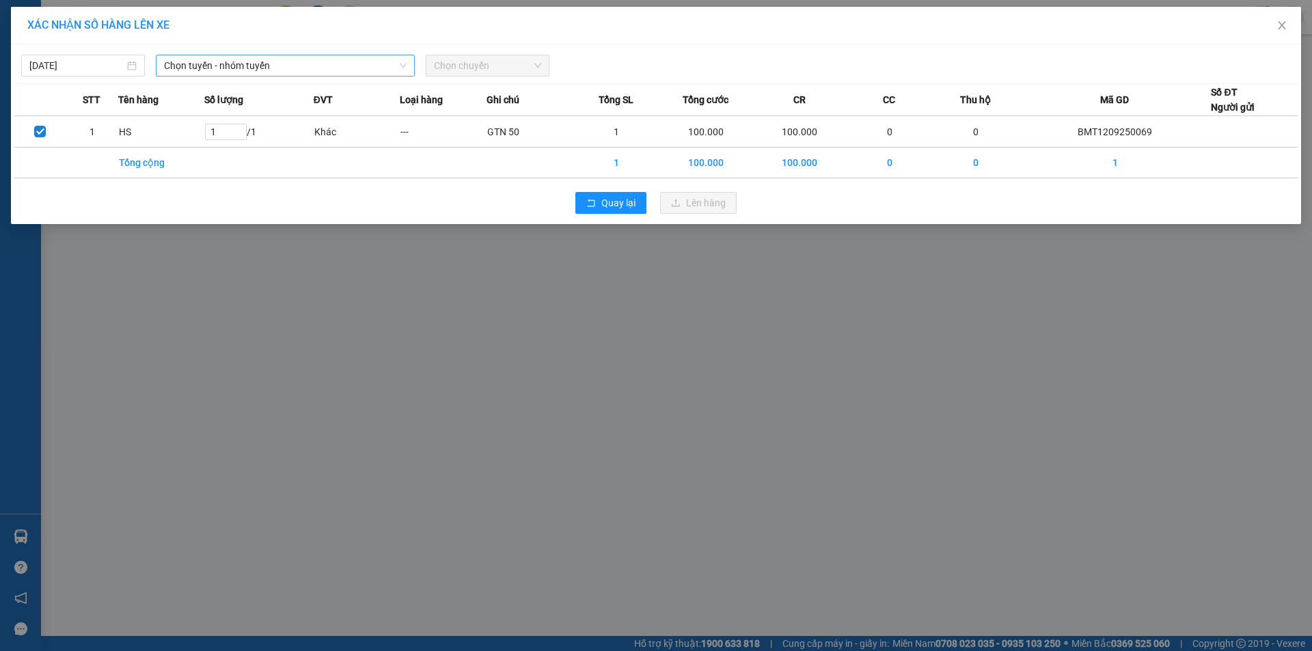
click at [230, 66] on span "Chọn tuyến - nhóm tuyến" at bounding box center [285, 65] width 243 height 21
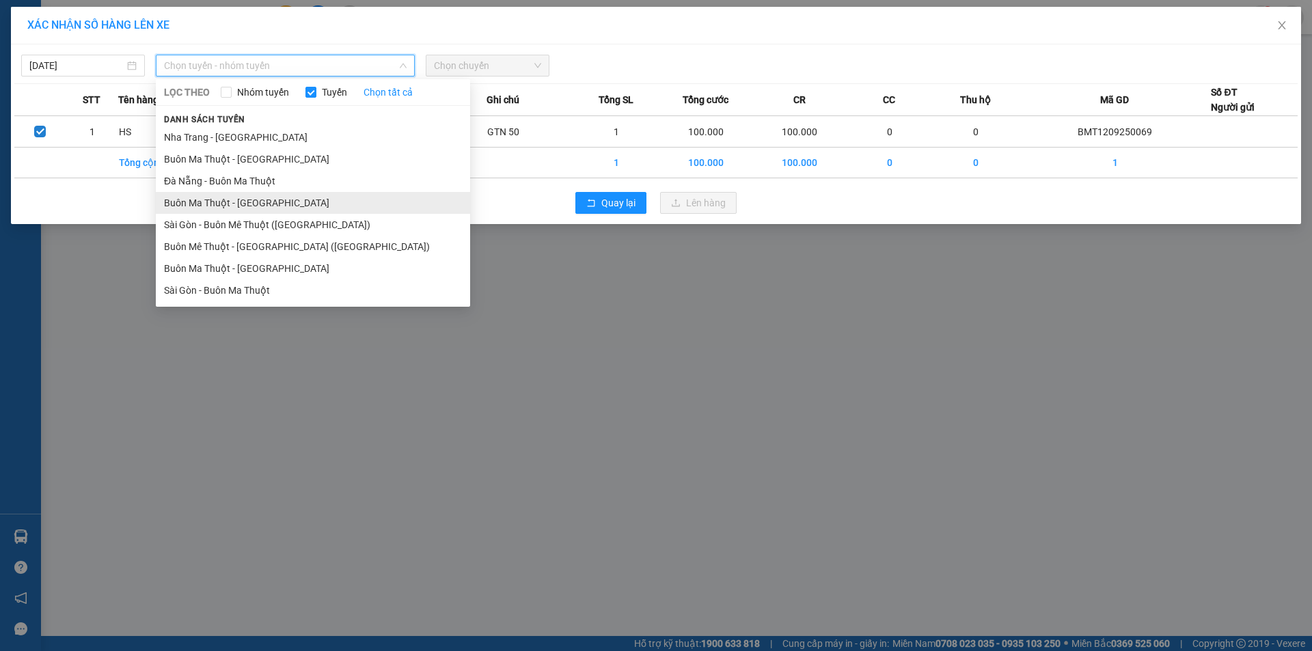
click at [252, 200] on li "Buôn Ma Thuột - Đà Nẵng" at bounding box center [313, 203] width 314 height 22
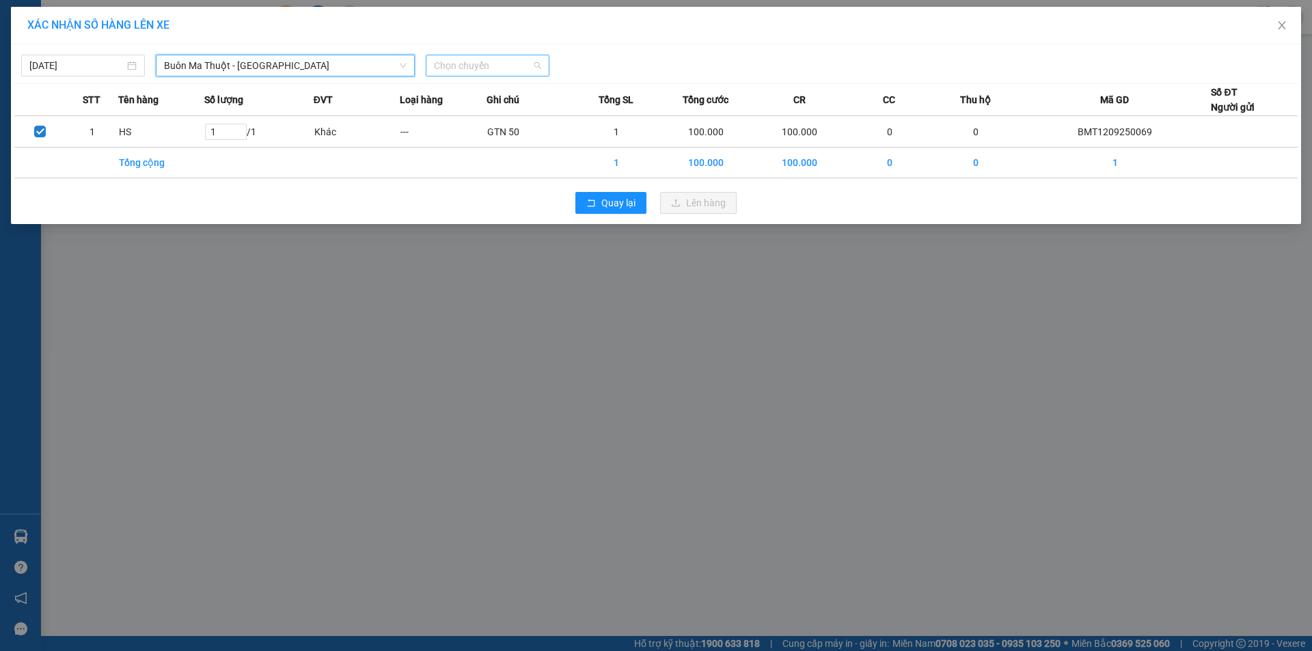
click at [514, 75] on span "Chọn chuyến" at bounding box center [487, 65] width 107 height 21
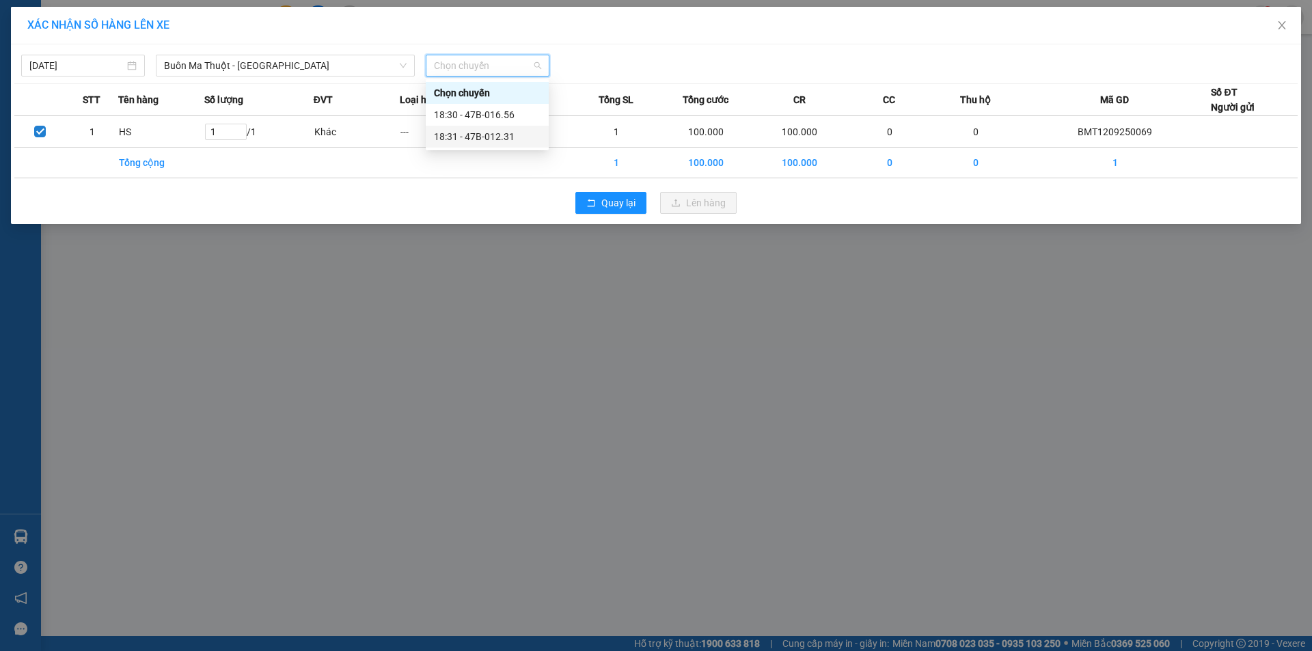
click at [494, 133] on div "18:31 - 47B-012.31" at bounding box center [487, 136] width 107 height 15
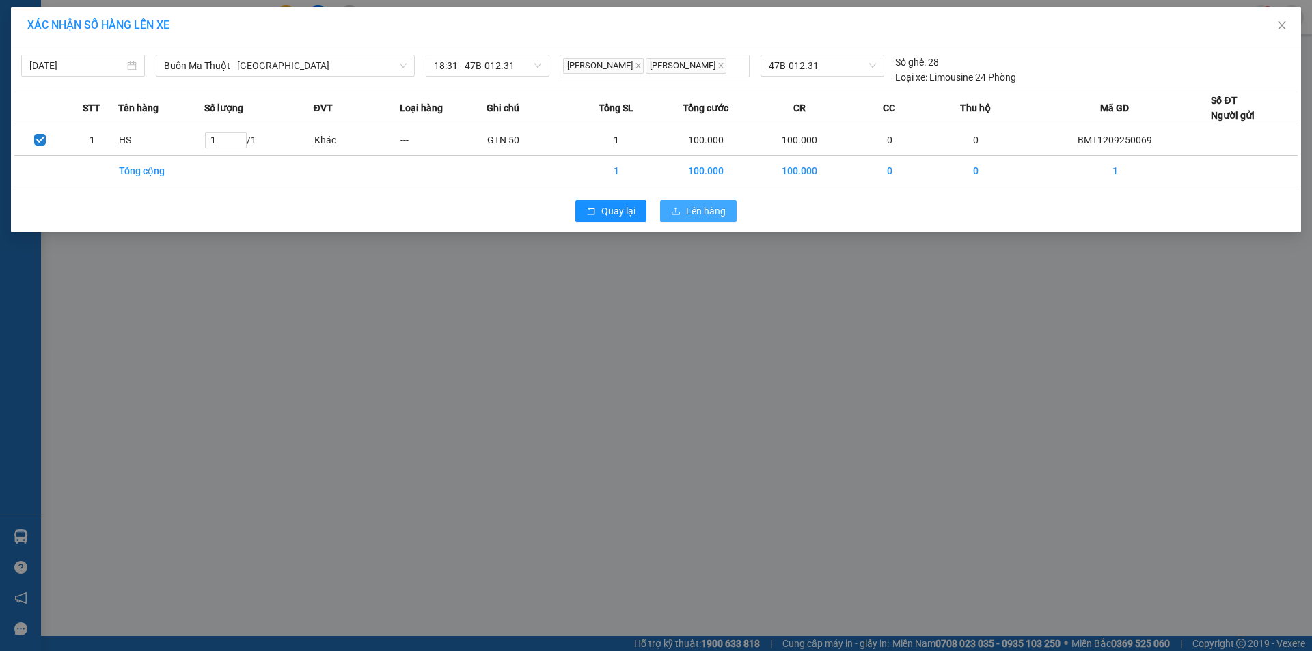
click at [699, 217] on span "Lên hàng" at bounding box center [706, 211] width 40 height 15
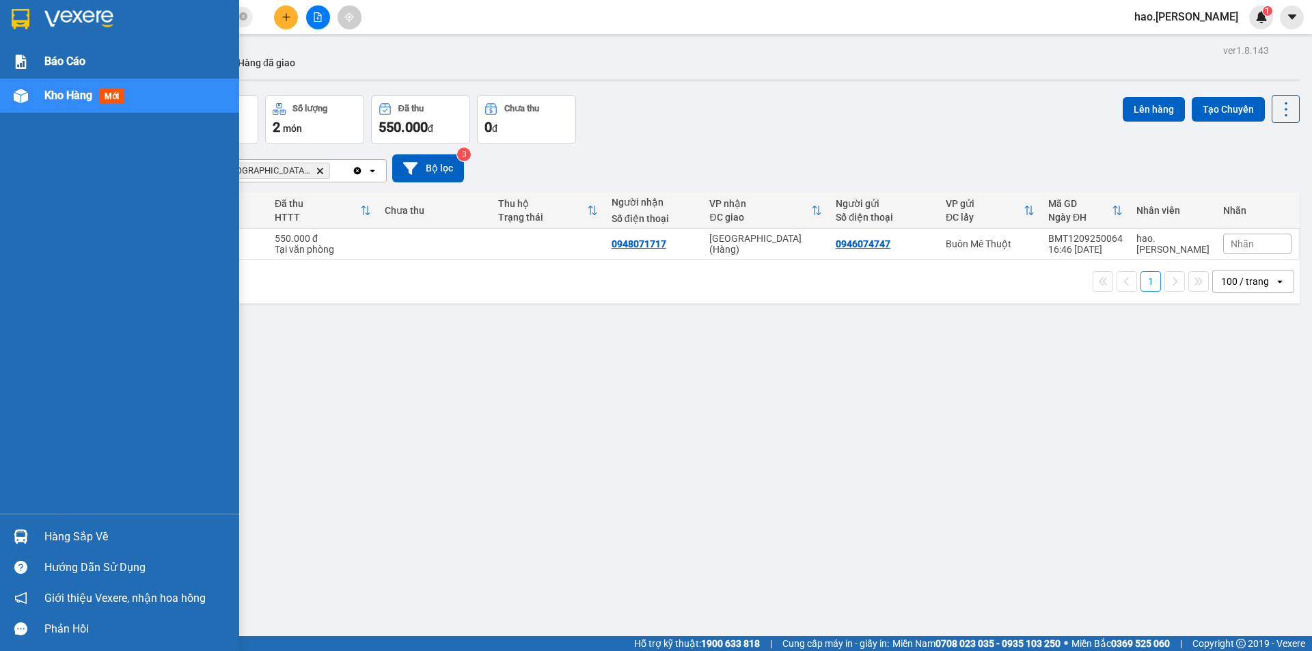
drag, startPoint x: 64, startPoint y: 66, endPoint x: 61, endPoint y: 74, distance: 8.6
click at [64, 67] on span "Báo cáo" at bounding box center [64, 61] width 41 height 17
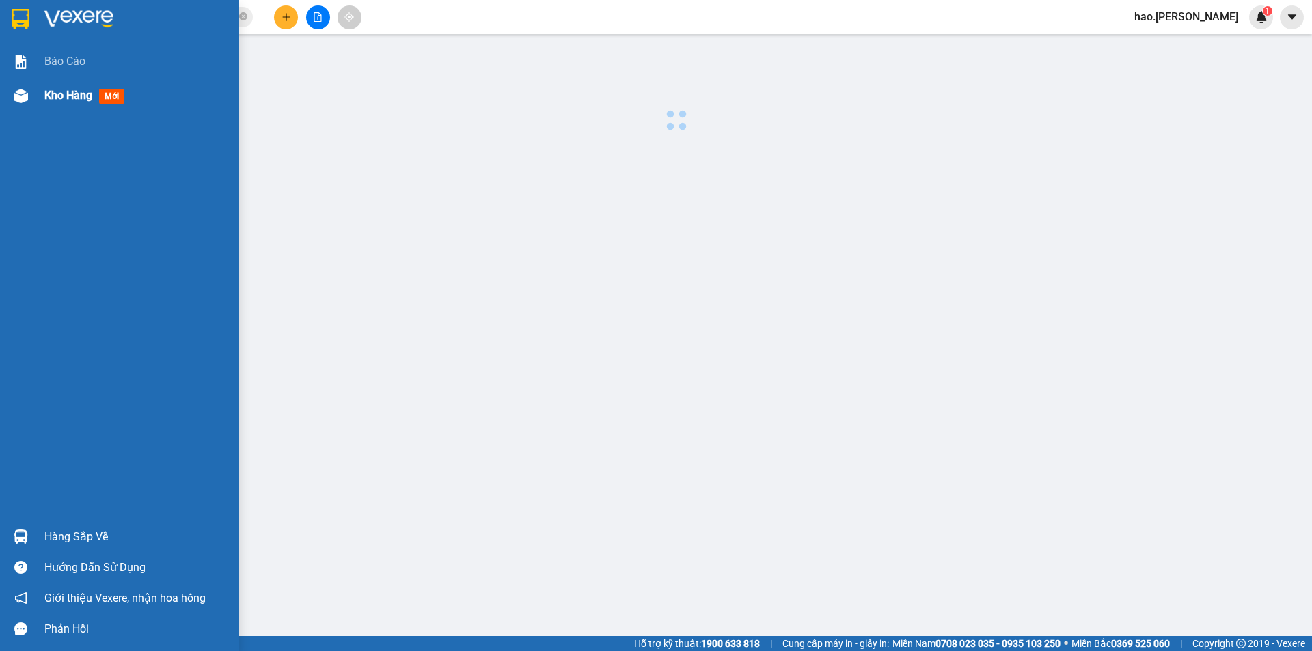
click at [46, 91] on span "Kho hàng" at bounding box center [68, 95] width 48 height 13
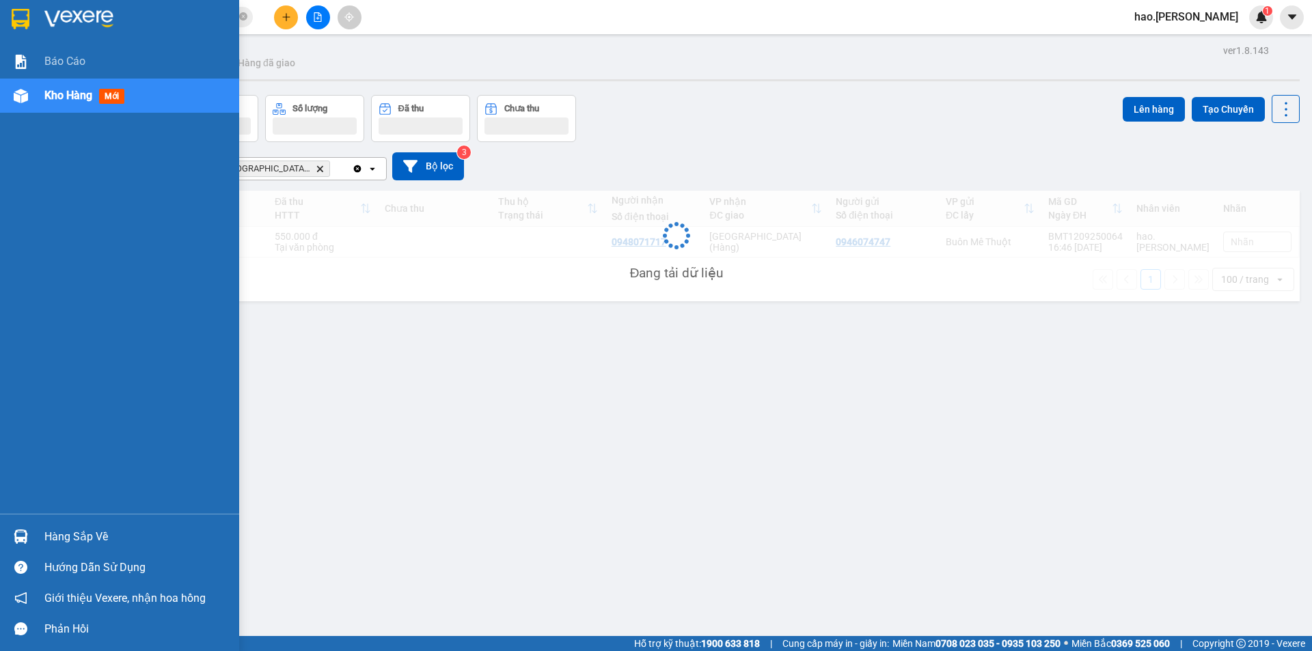
click at [46, 91] on span "Kho hàng" at bounding box center [68, 95] width 48 height 13
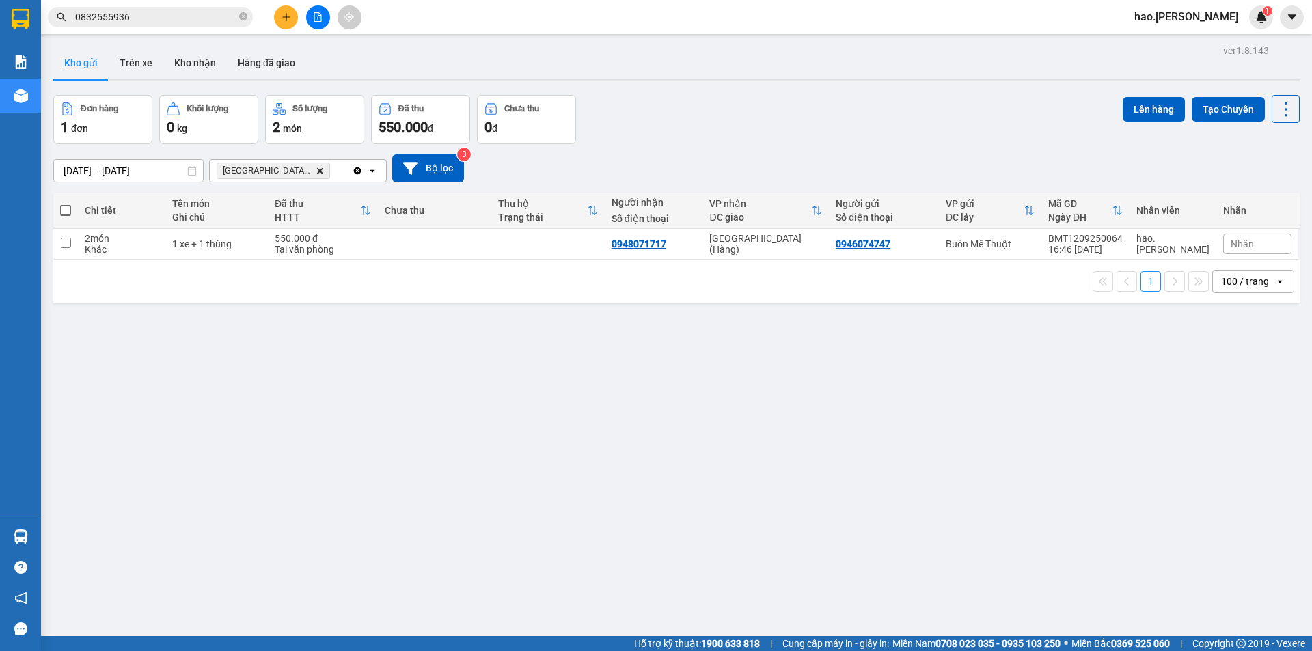
click at [298, 175] on span "Đà Nẵng (Hàng) Delete" at bounding box center [273, 171] width 113 height 16
click at [295, 175] on span "Đà Nẵng (Hàng) Delete" at bounding box center [273, 171] width 113 height 16
click at [316, 168] on icon "Delete" at bounding box center [320, 171] width 8 height 8
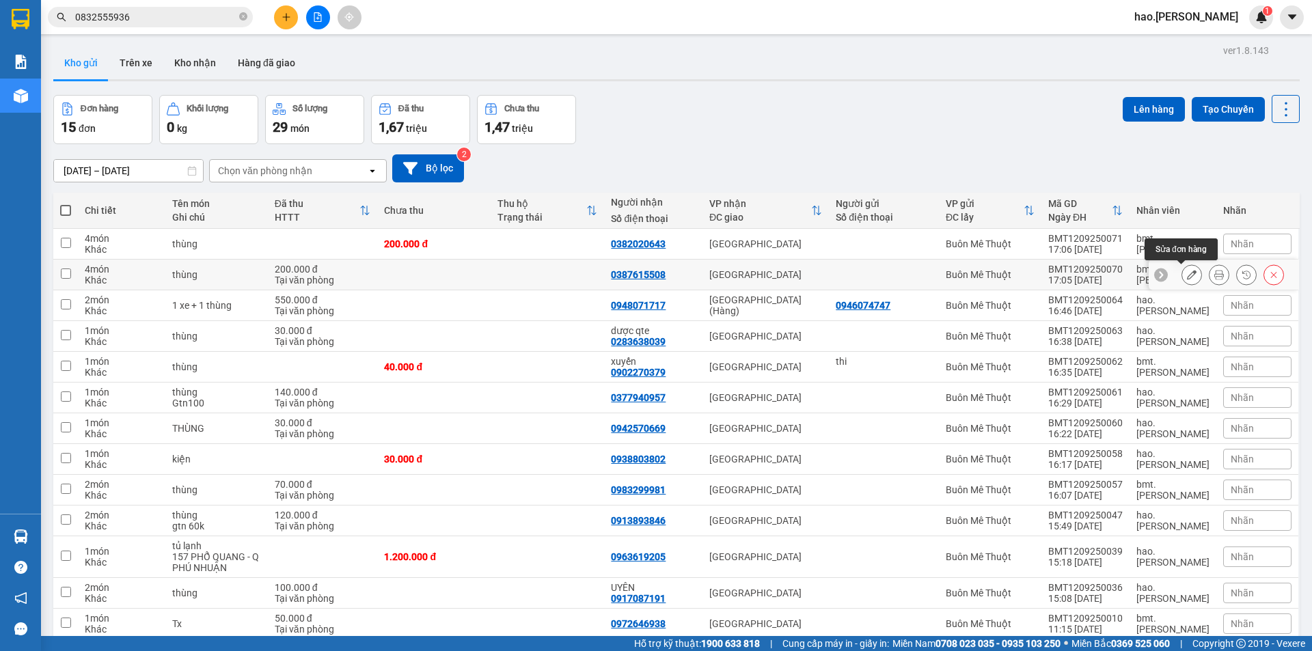
click at [1183, 278] on button at bounding box center [1192, 275] width 19 height 24
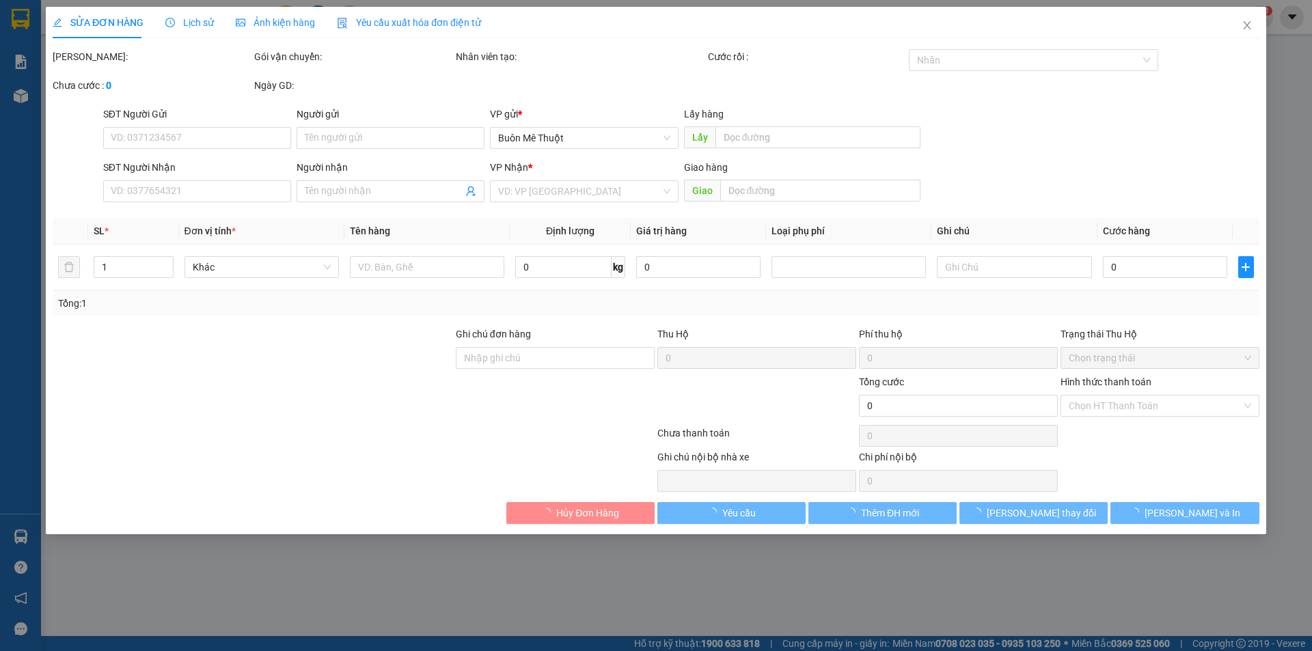
type input "0387615508"
type input "200.000"
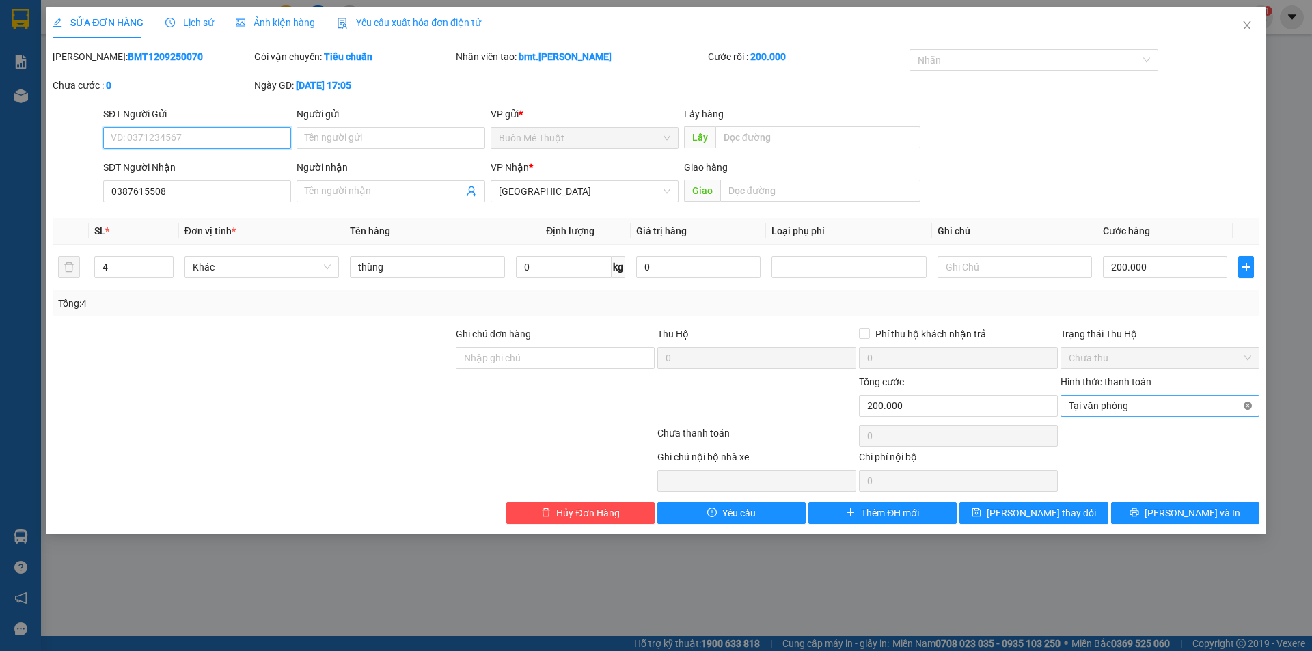
type input "200.000"
click at [1139, 509] on icon "printer" at bounding box center [1135, 513] width 9 height 9
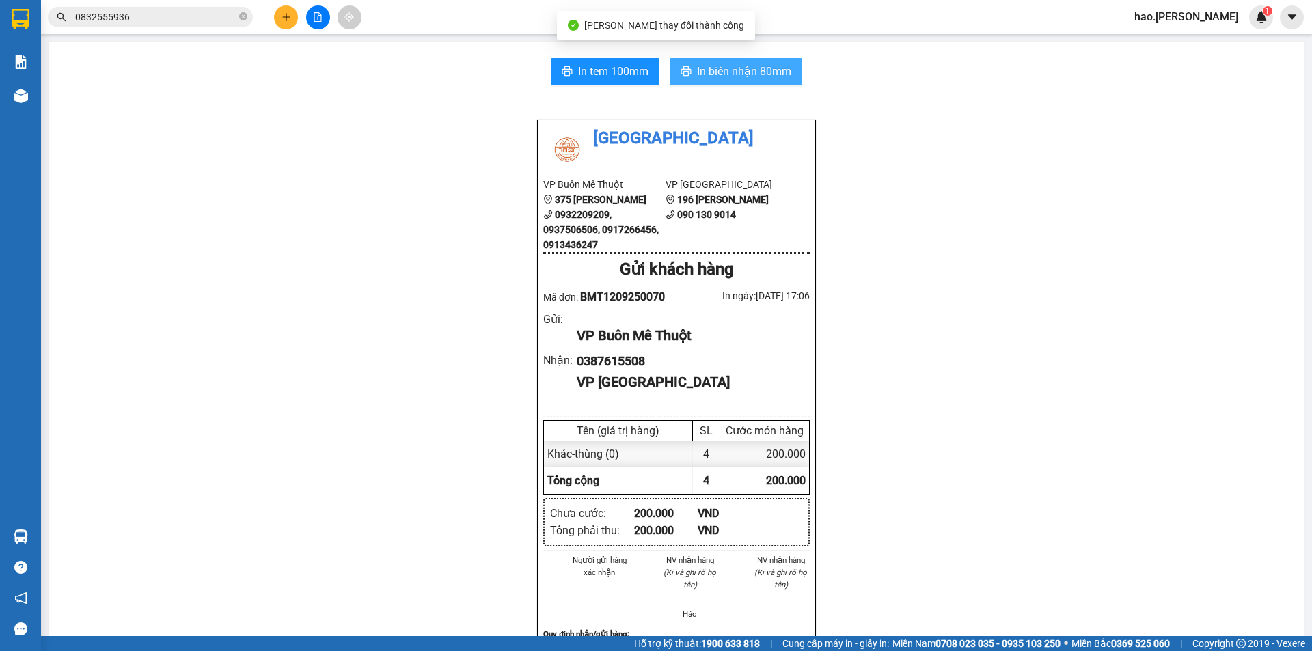
click at [744, 68] on span "In biên nhận 80mm" at bounding box center [744, 71] width 94 height 17
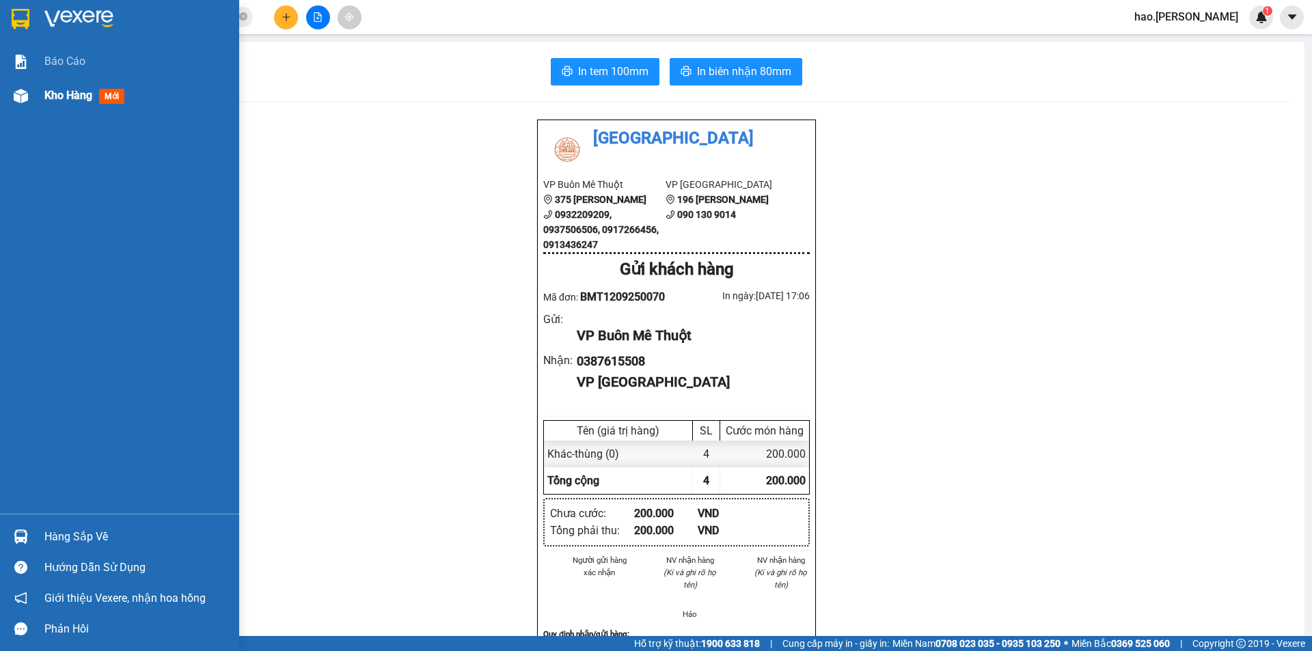
click at [59, 98] on span "Kho hàng" at bounding box center [68, 95] width 48 height 13
click at [62, 96] on span "Kho hàng" at bounding box center [68, 95] width 48 height 13
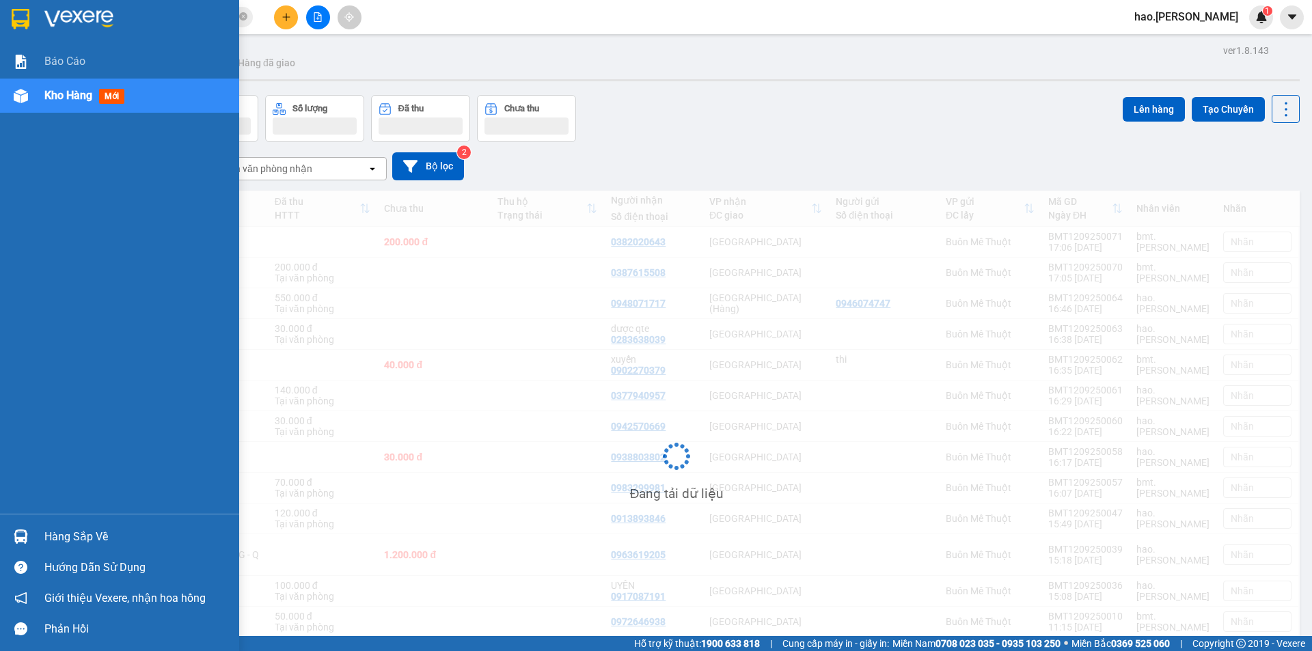
click at [62, 96] on span "Kho hàng" at bounding box center [68, 95] width 48 height 13
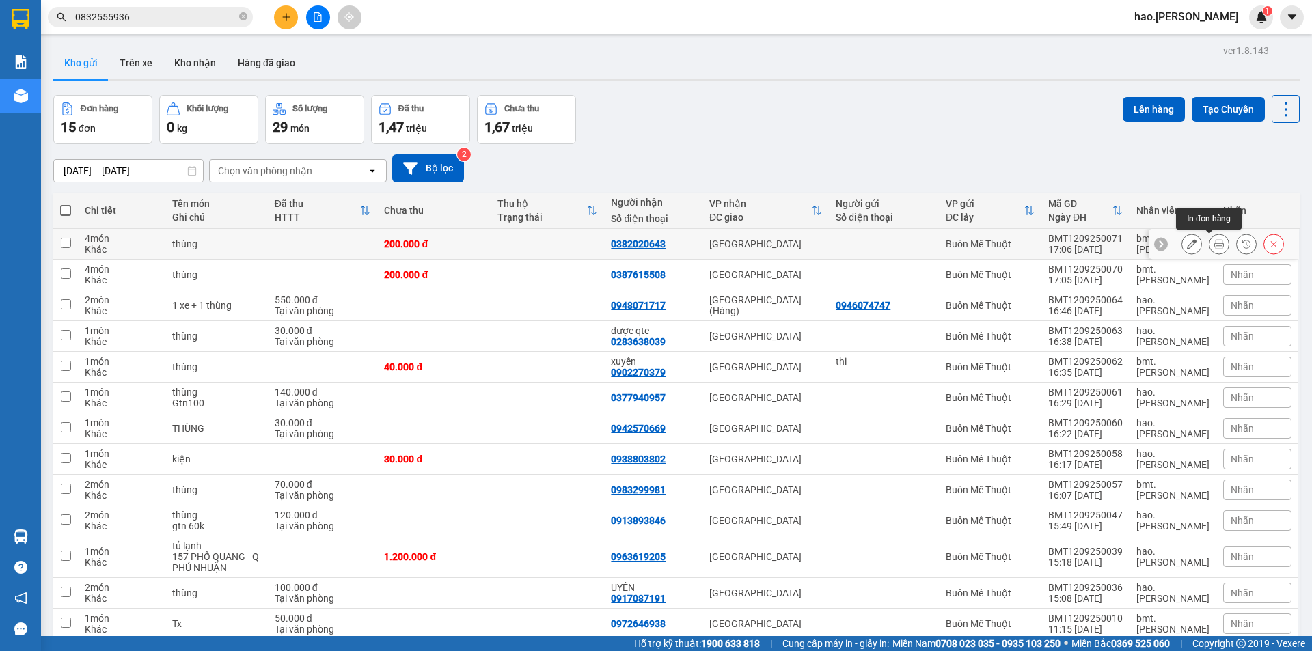
click at [1214, 245] on button at bounding box center [1219, 244] width 19 height 24
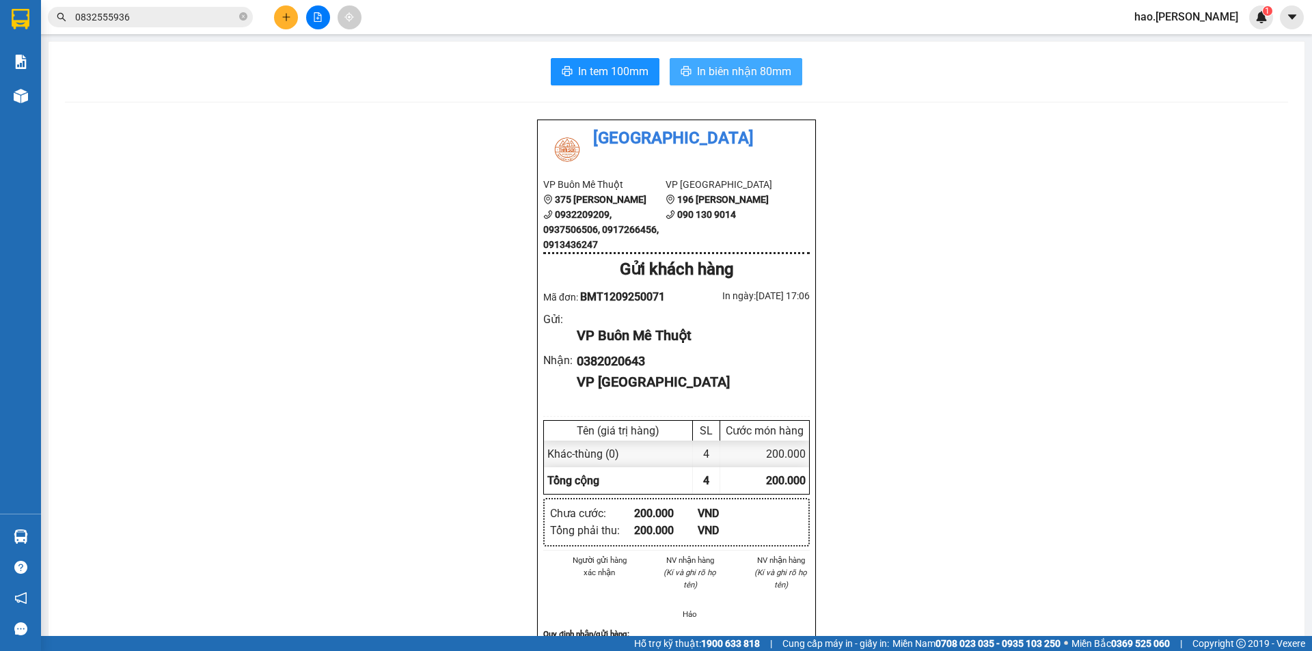
click at [699, 75] on span "In biên nhận 80mm" at bounding box center [744, 71] width 94 height 17
